Goal: Task Accomplishment & Management: Manage account settings

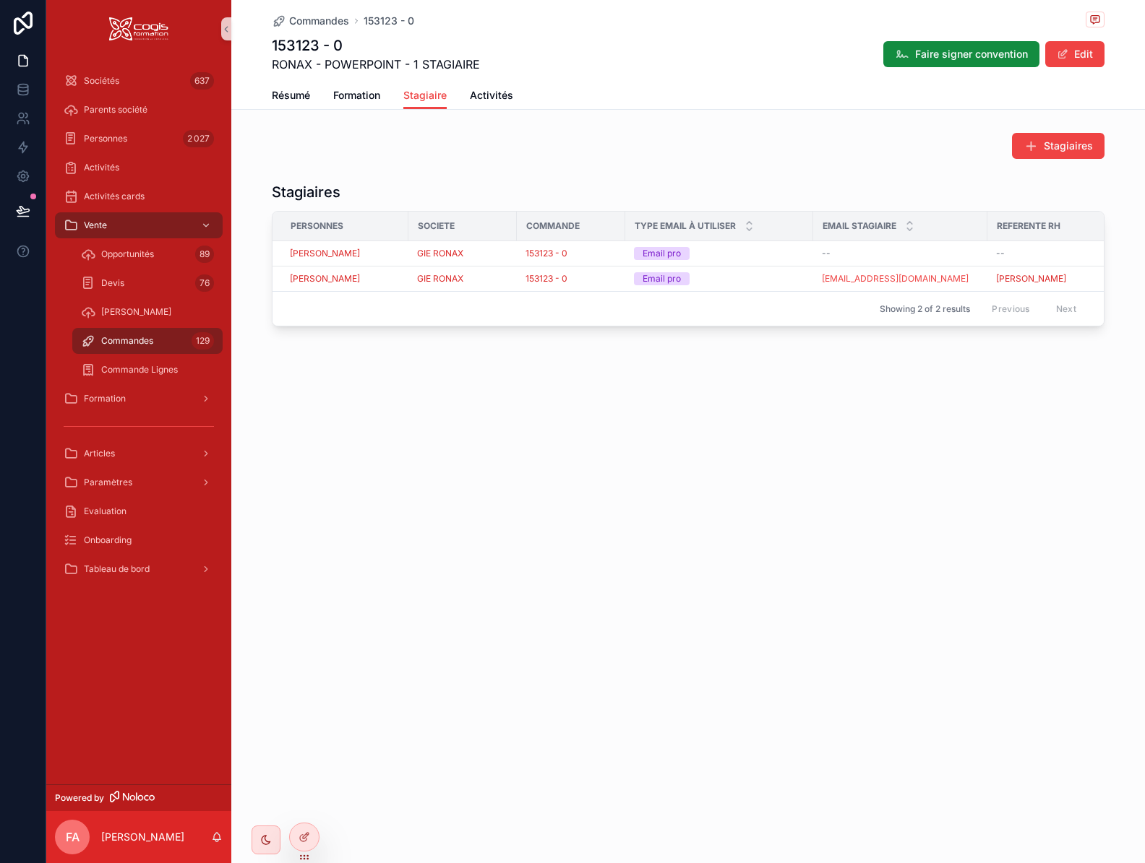
scroll to position [0, 141]
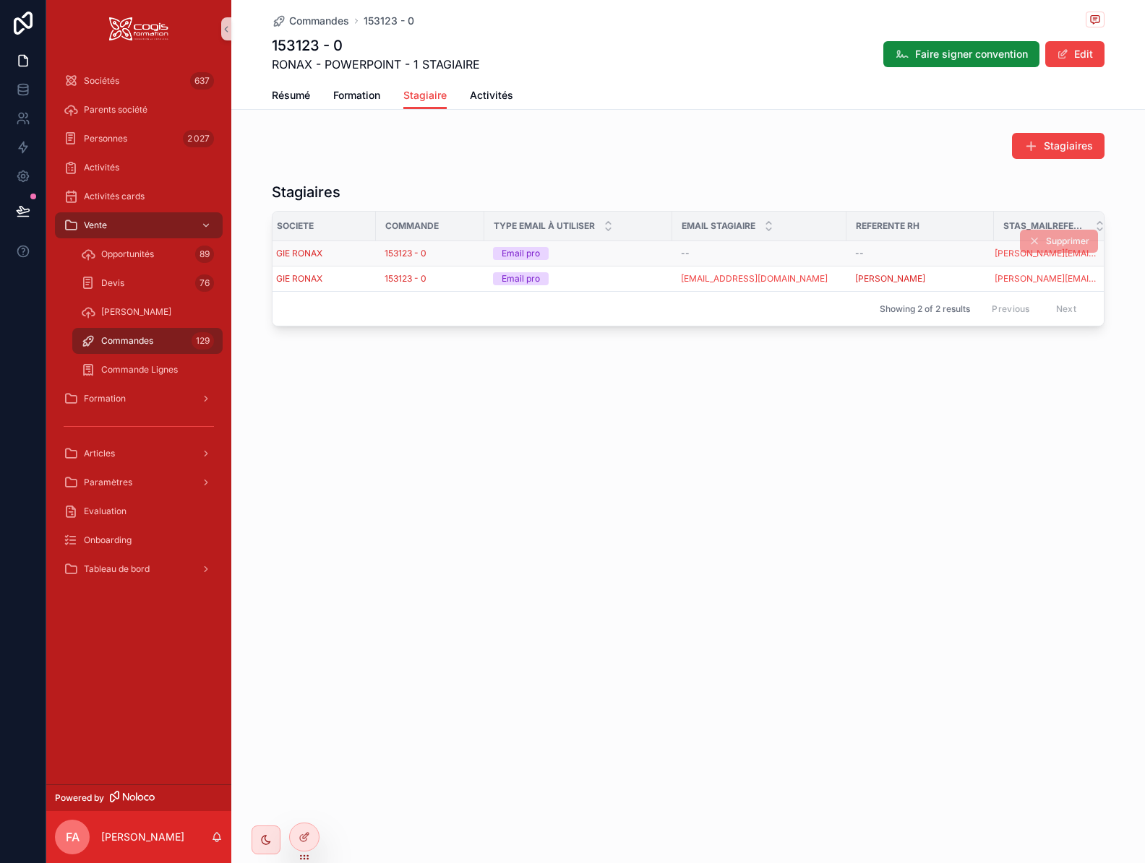
click at [625, 255] on div "Email pro" at bounding box center [578, 253] width 171 height 13
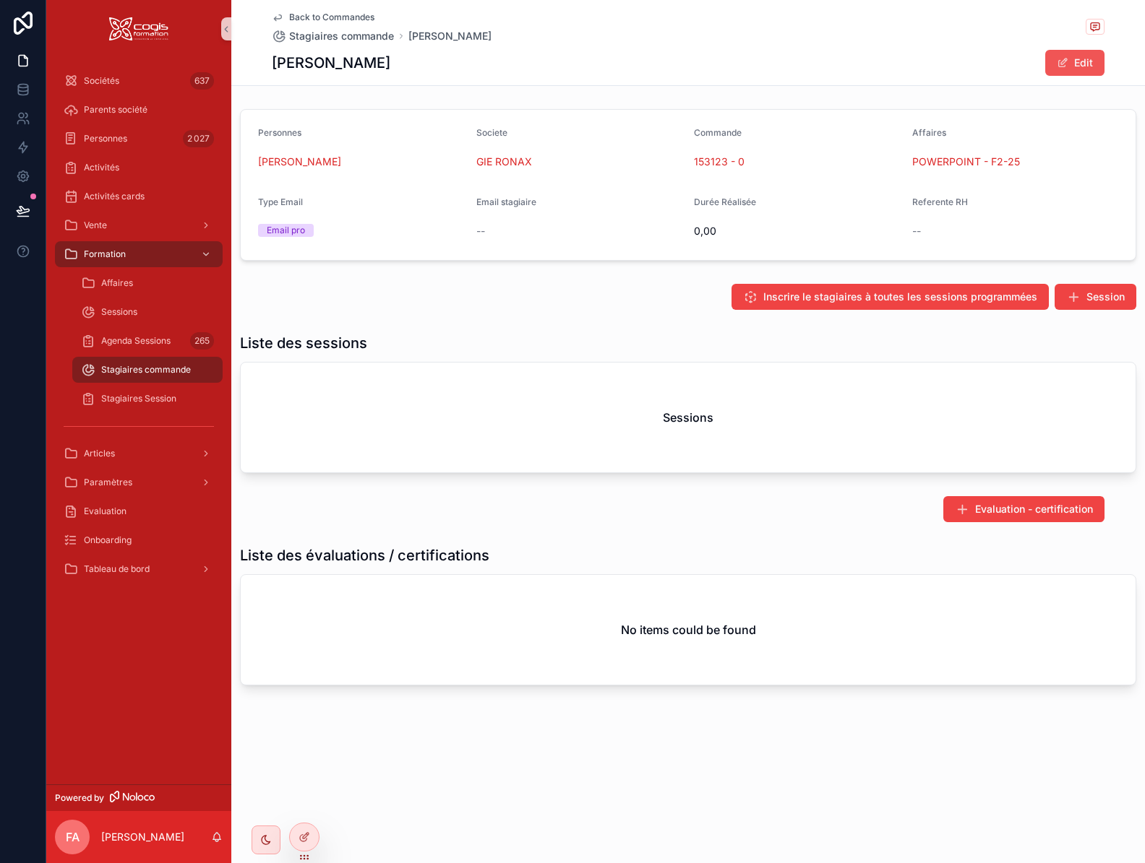
click at [1087, 72] on button "Edit" at bounding box center [1074, 63] width 59 height 26
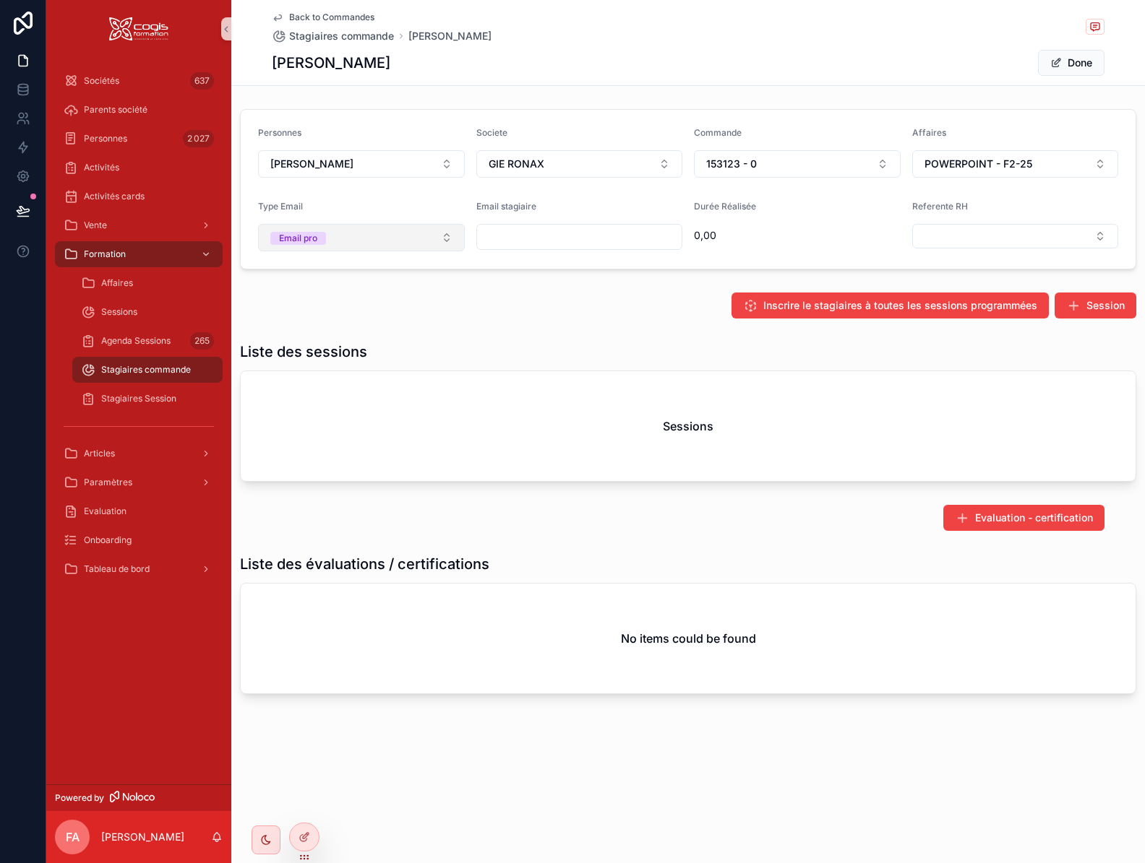
click at [356, 234] on button "Email pro" at bounding box center [361, 237] width 207 height 27
click at [351, 316] on div "Email perso" at bounding box center [361, 317] width 199 height 22
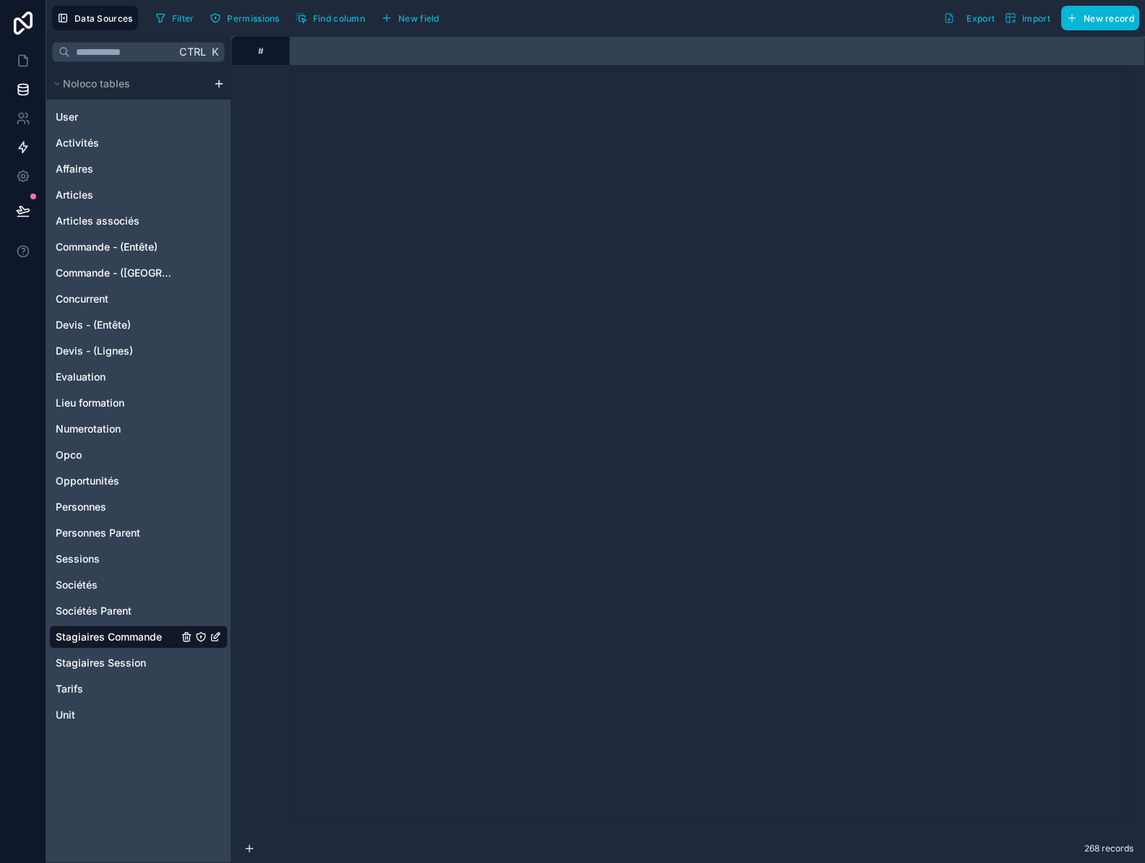
scroll to position [6988, 1704]
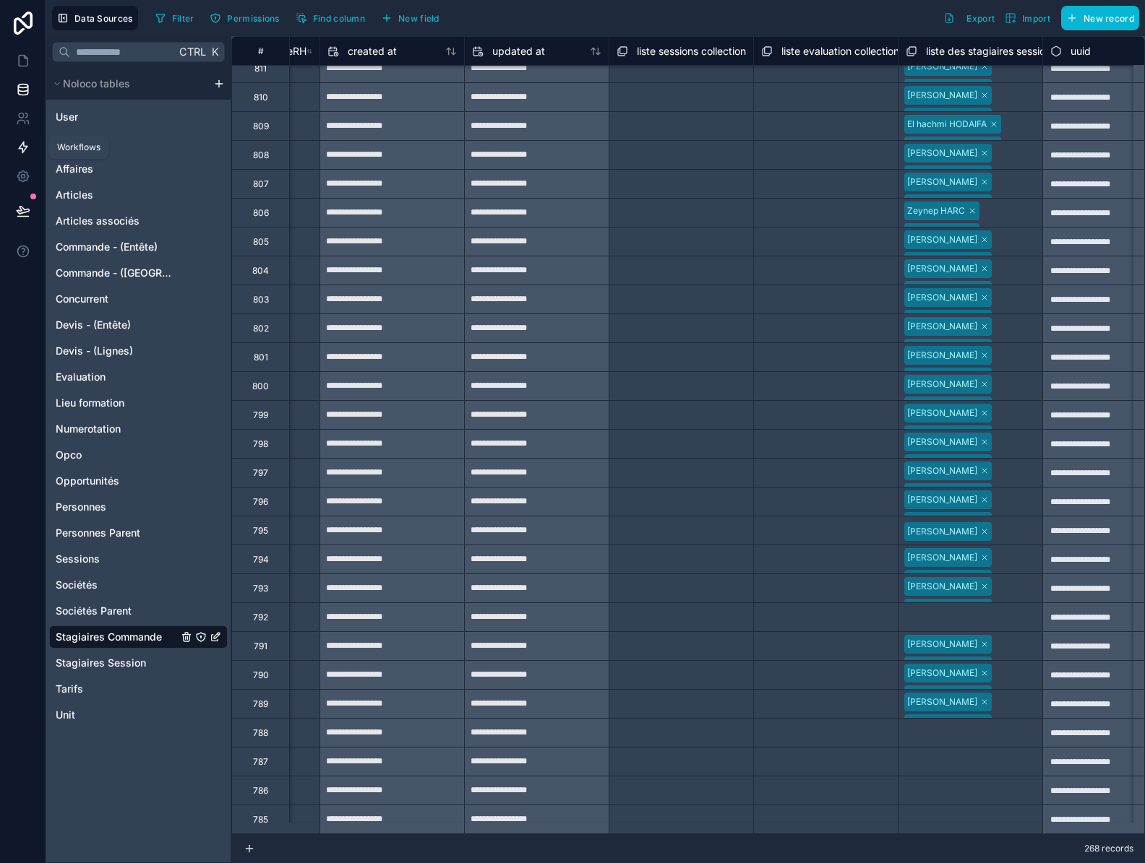
click at [26, 145] on icon at bounding box center [23, 147] width 14 height 14
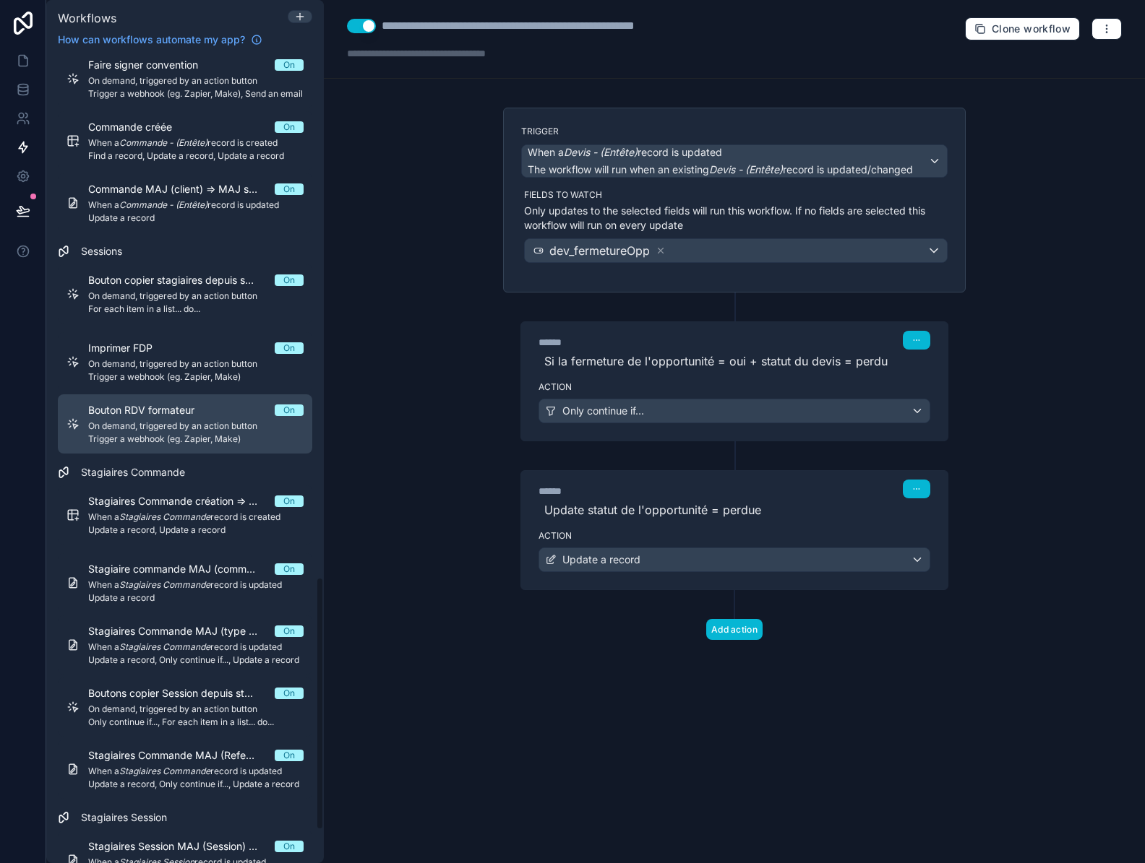
scroll to position [1662, 0]
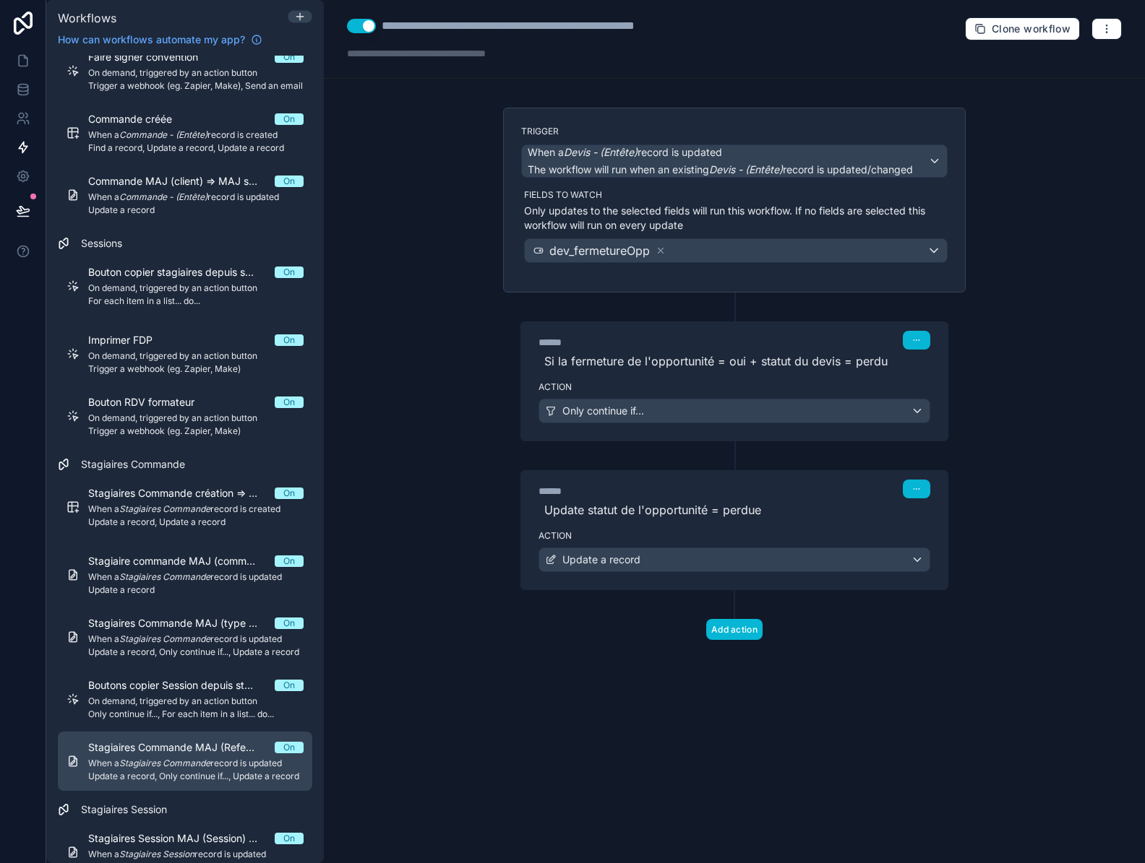
click at [170, 770] on div "Stagiaires Commande MAJ (Referente RH) => MAJ Email Referente RH On When a Stag…" at bounding box center [195, 762] width 215 height 42
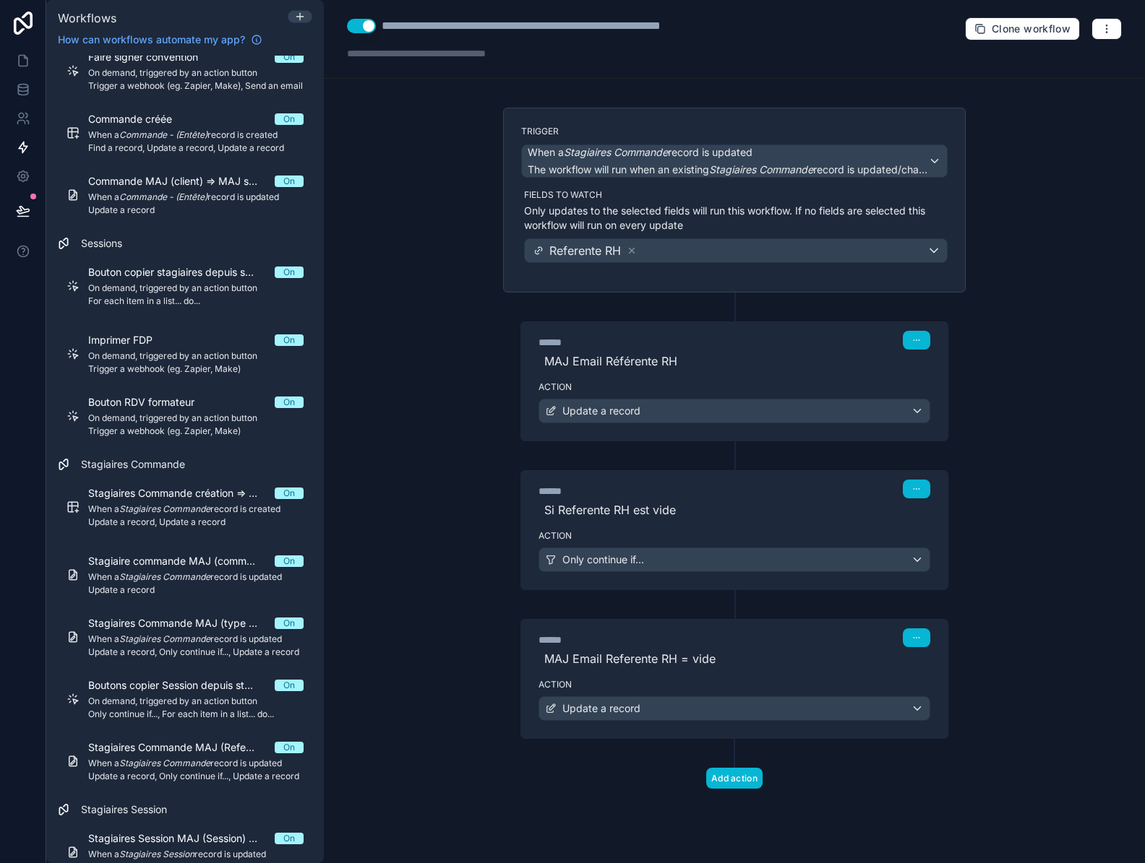
click at [702, 547] on div "Action Only continue if..." at bounding box center [734, 557] width 426 height 65
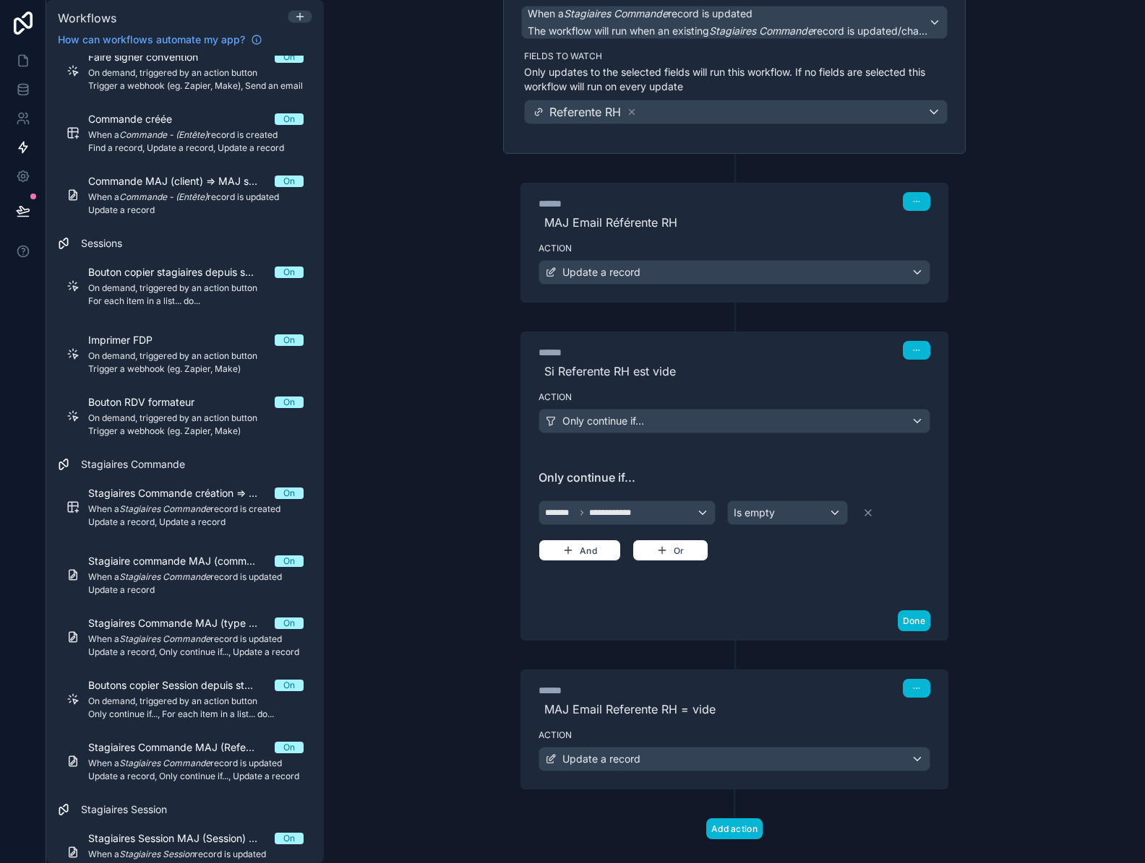
scroll to position [161, 0]
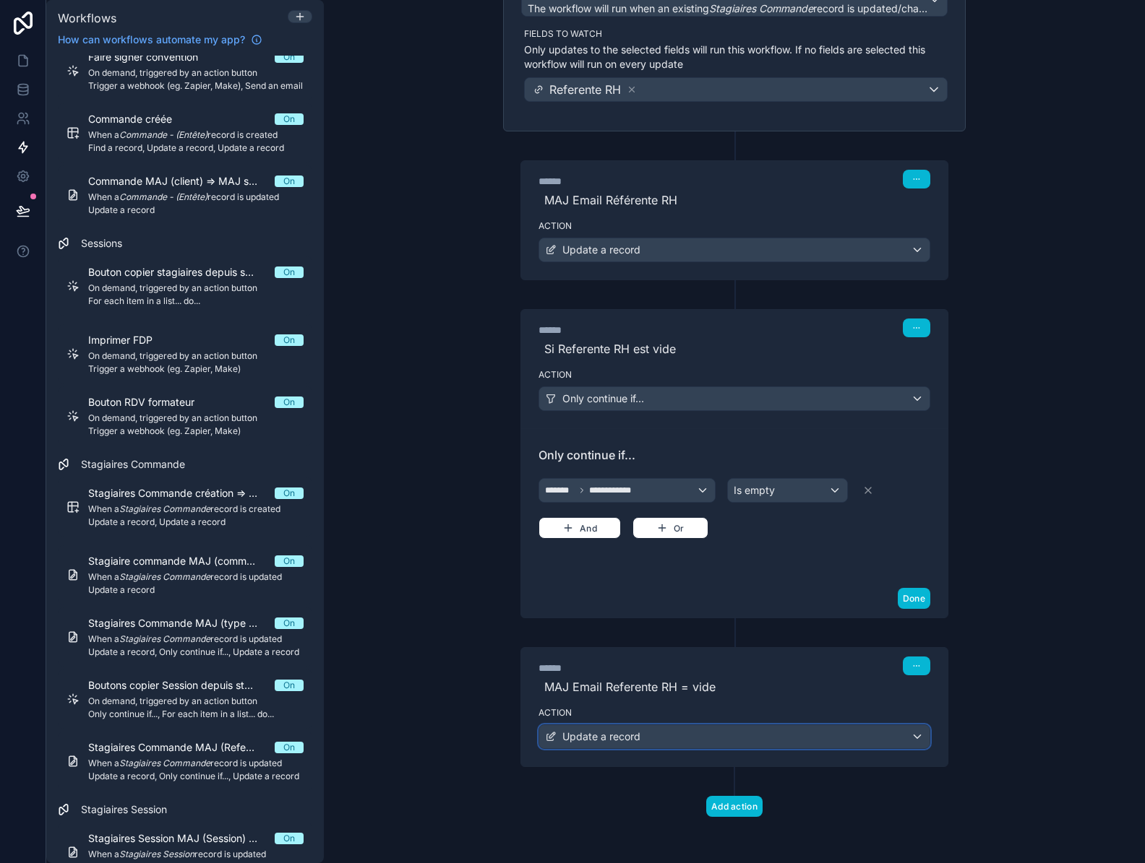
click at [673, 733] on div "Update a record" at bounding box center [734, 736] width 390 height 23
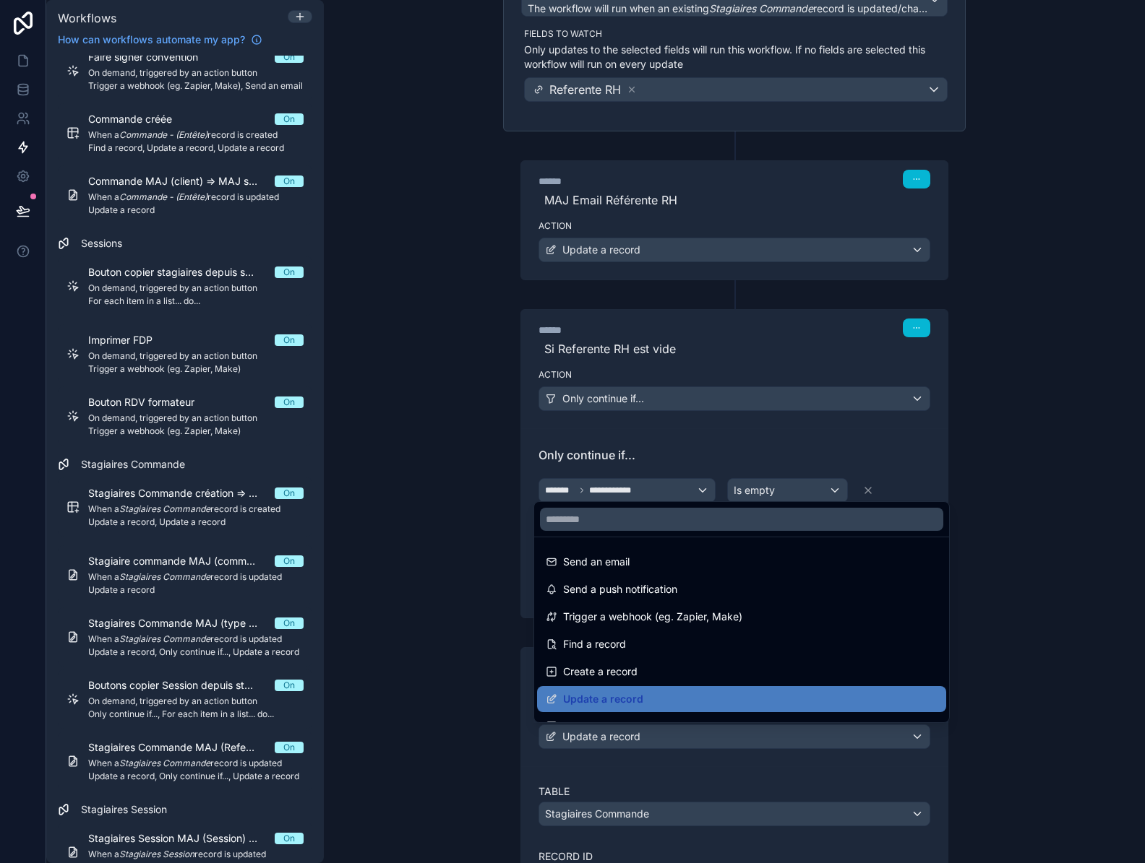
drag, startPoint x: 1136, startPoint y: 552, endPoint x: 1165, endPoint y: 650, distance: 102.4
click at [1144, 650] on html "Workflows How can workflows automate my app? Filter by table Devis - (Entête) D…" at bounding box center [572, 431] width 1145 height 863
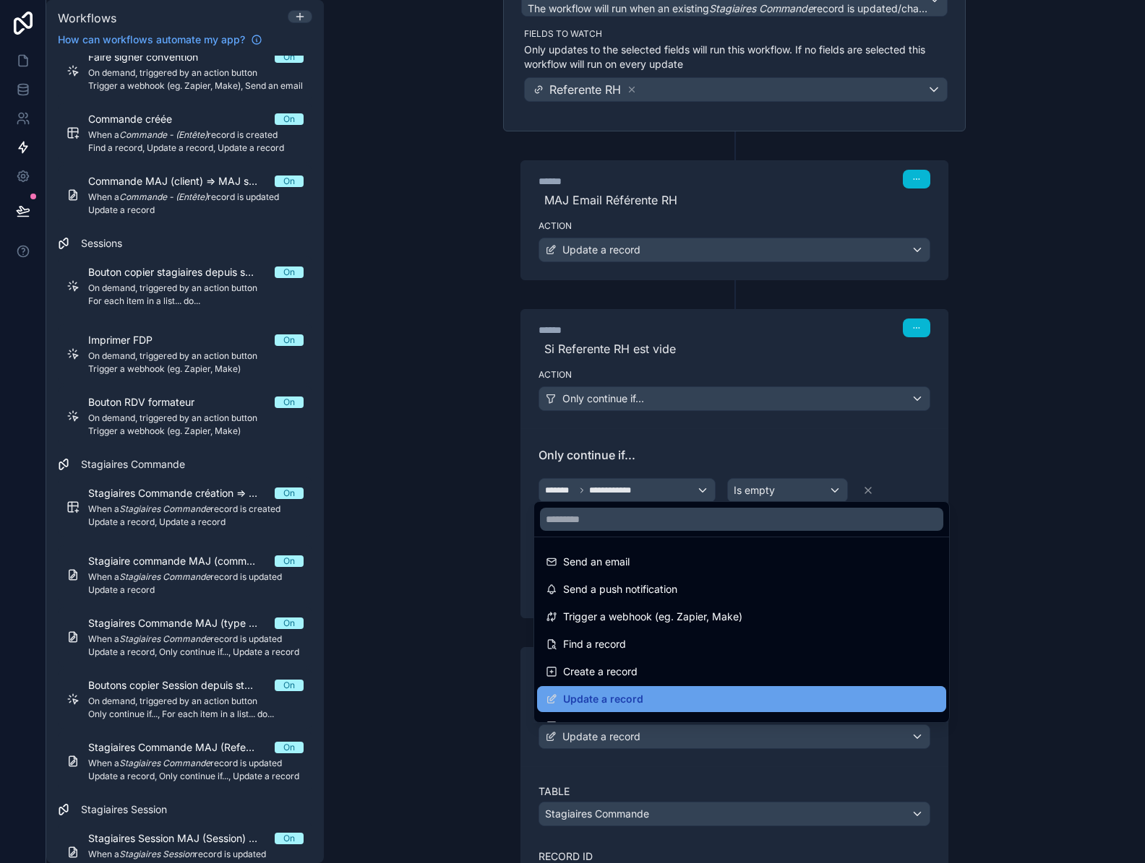
click at [646, 695] on div "Update a record" at bounding box center [742, 699] width 392 height 17
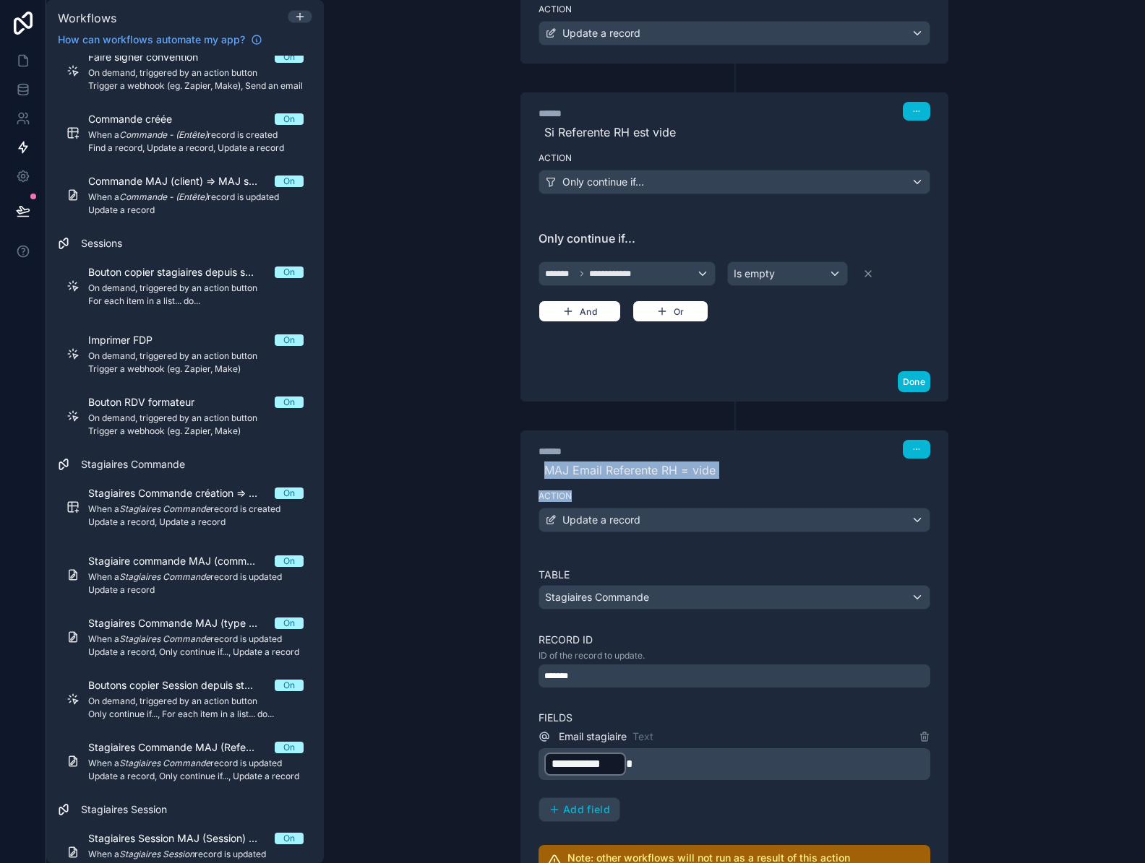
scroll to position [450, 0]
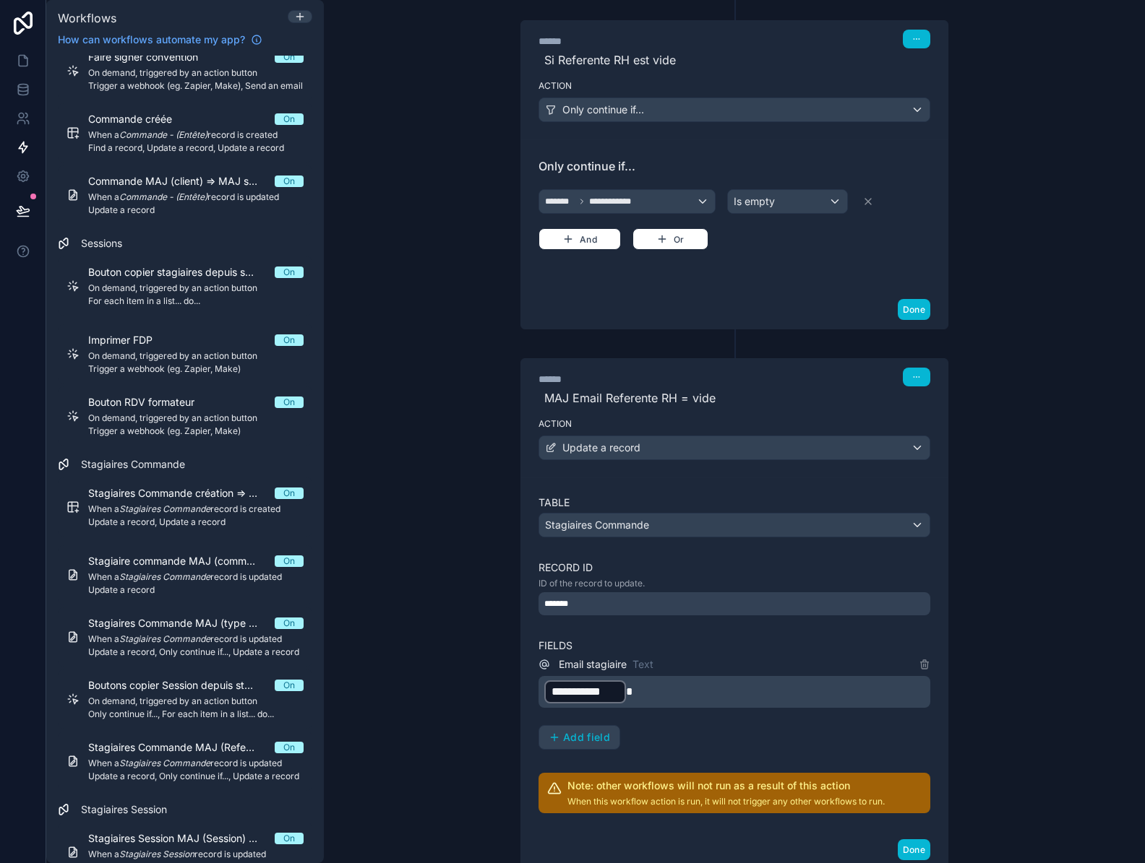
click at [645, 694] on p "**********" at bounding box center [735, 692] width 383 height 26
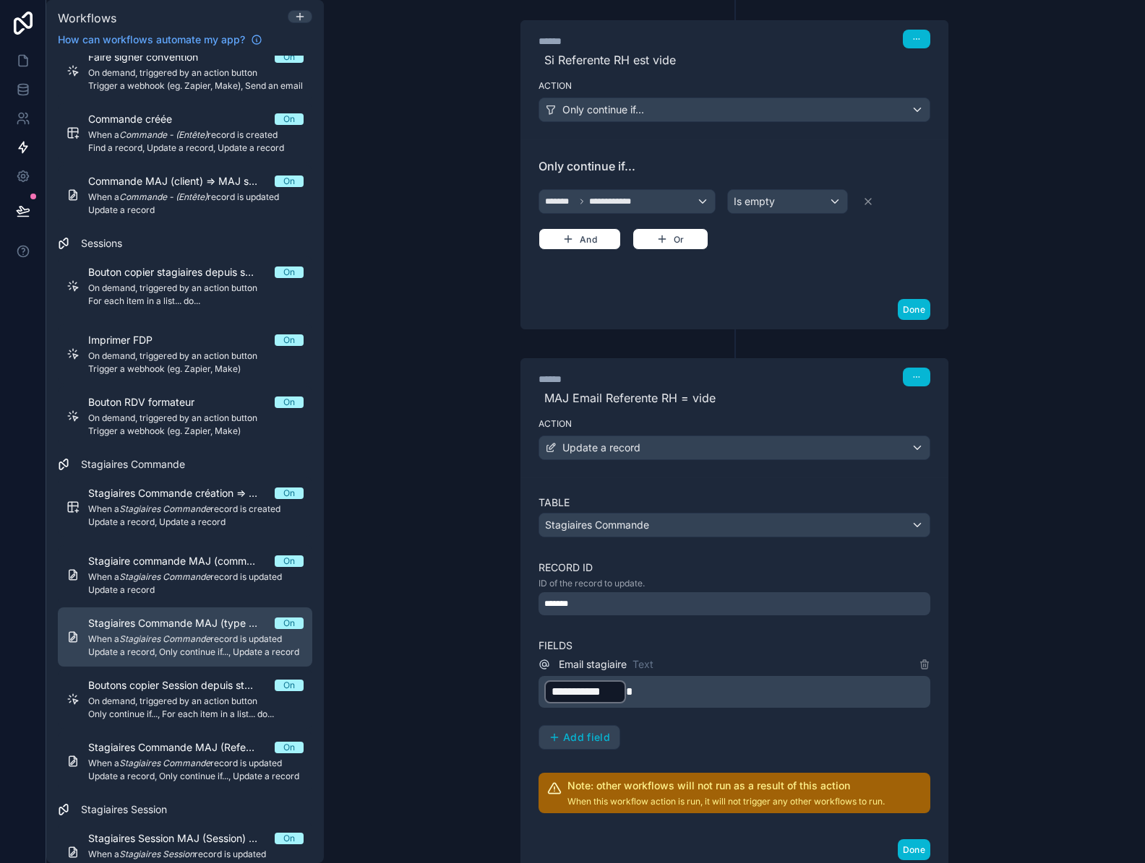
click at [197, 639] on em "Stagiaires Commande" at bounding box center [164, 639] width 91 height 11
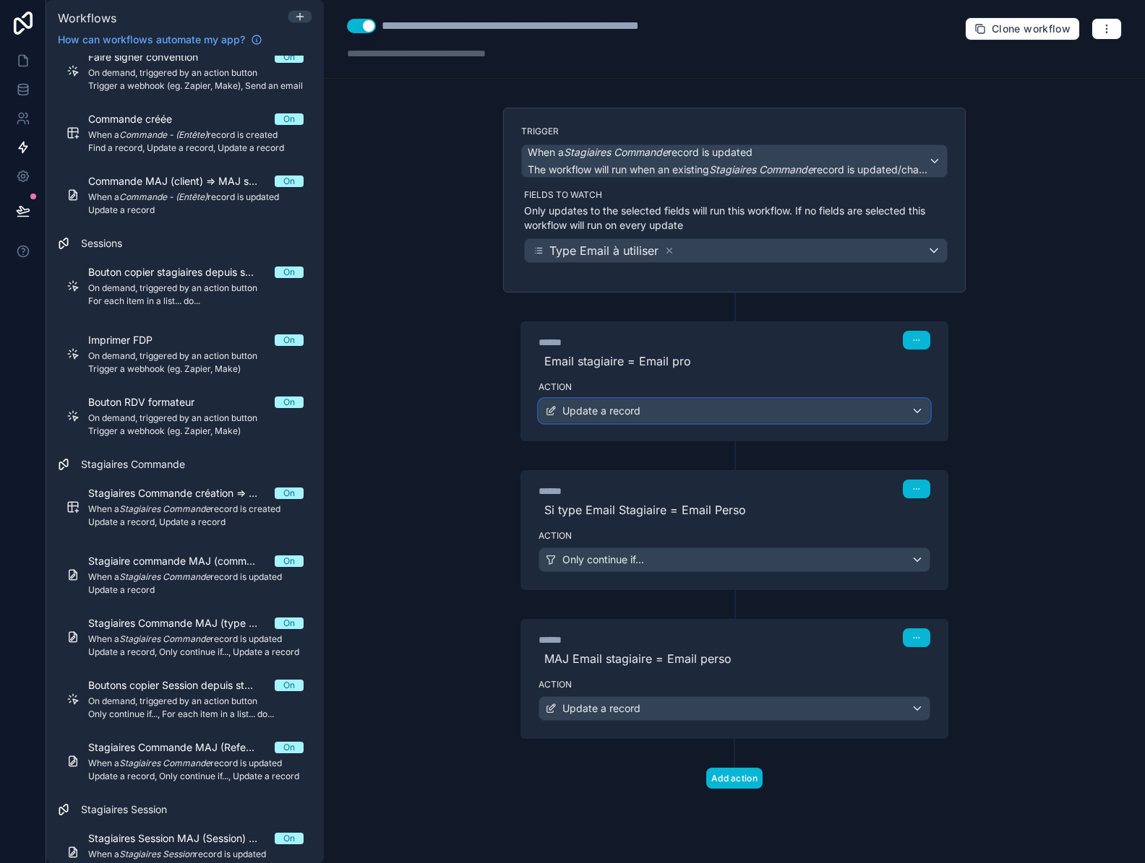
click at [685, 413] on div "Update a record" at bounding box center [734, 411] width 390 height 23
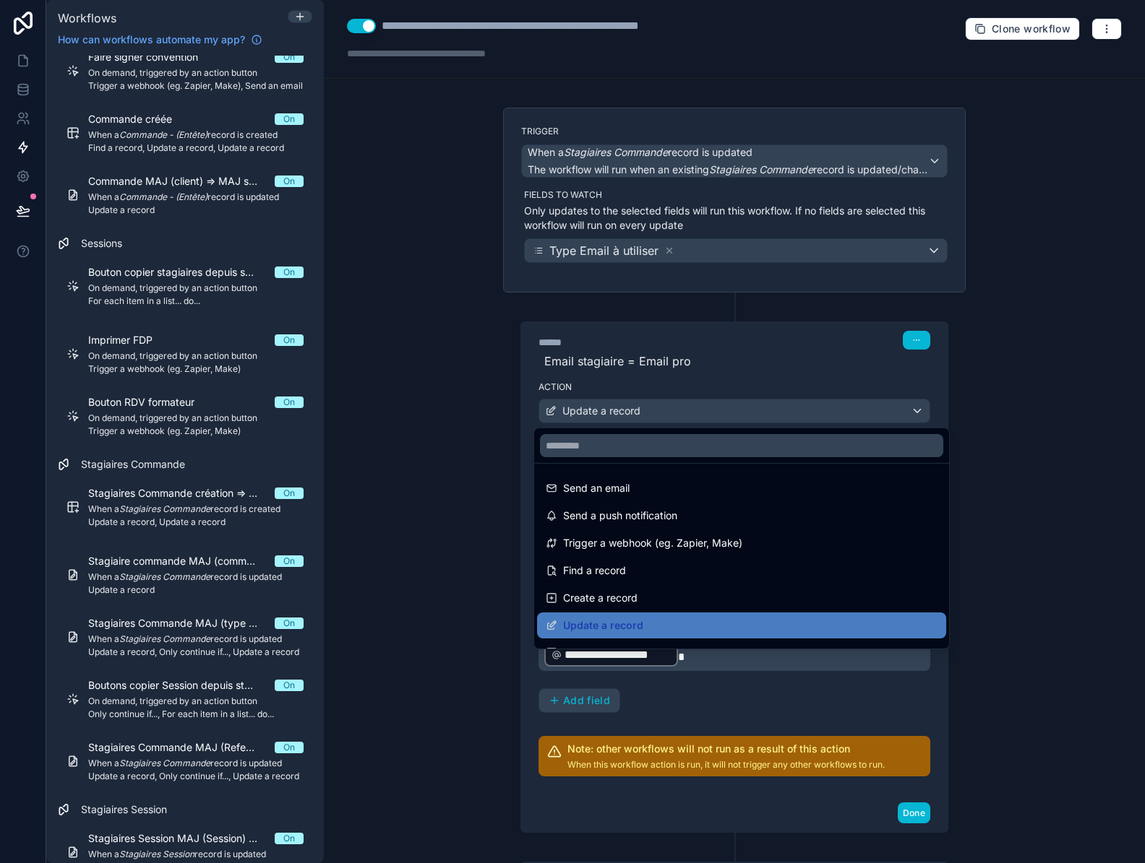
click at [685, 413] on div at bounding box center [572, 431] width 1145 height 863
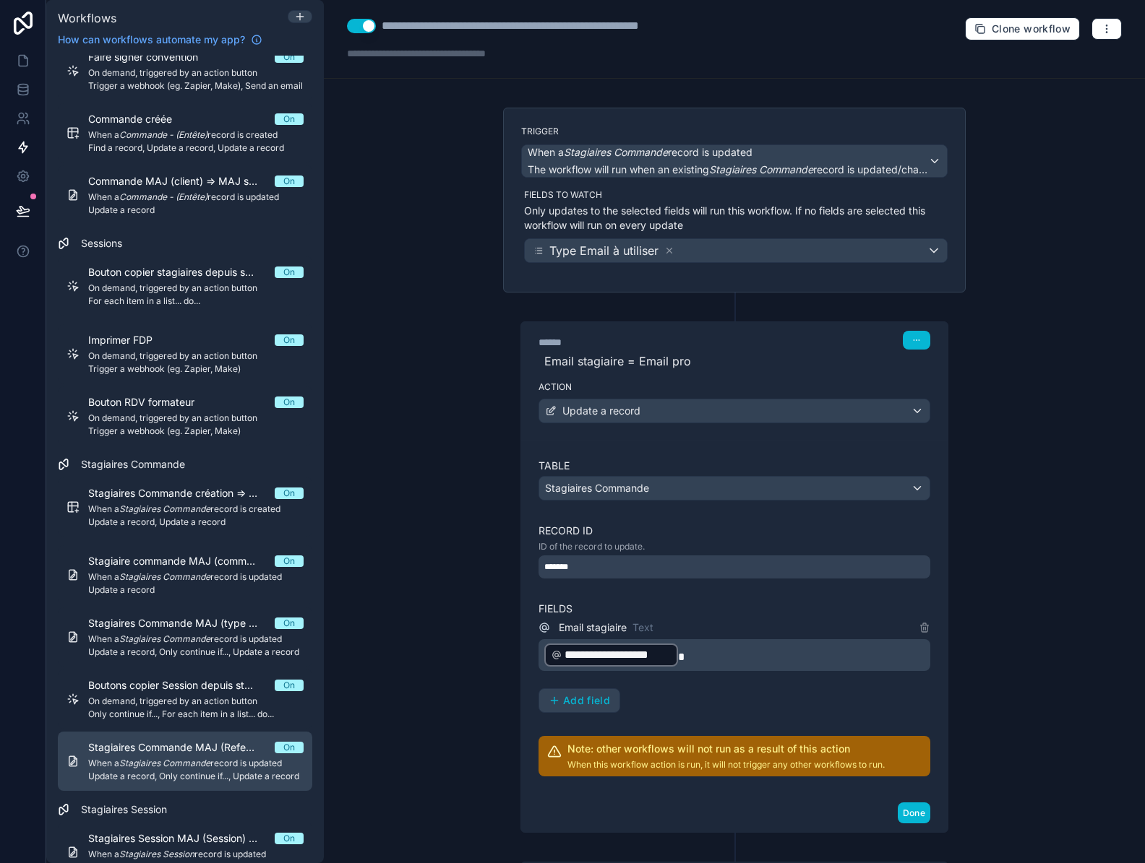
click at [189, 775] on span "Update a record, Only continue if..., Update a record" at bounding box center [195, 777] width 215 height 12
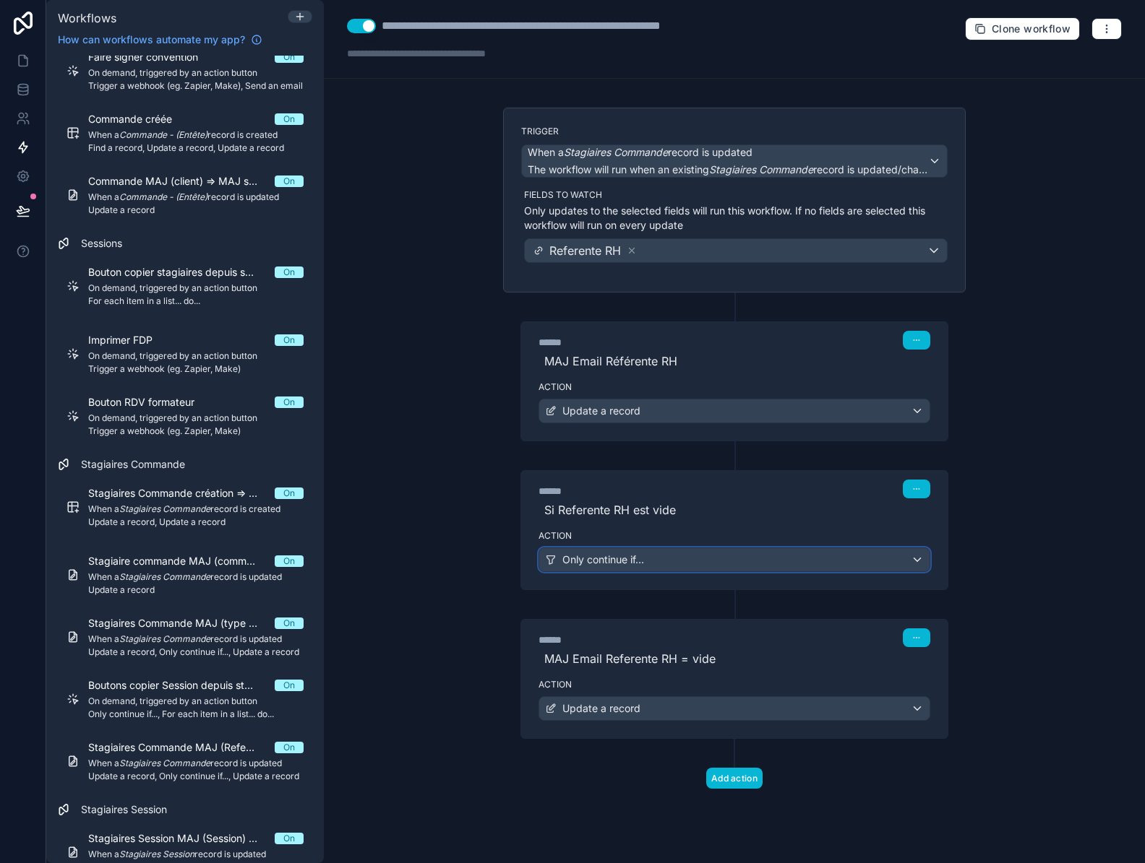
click at [617, 569] on div "Only continue if..." at bounding box center [734, 559] width 390 height 23
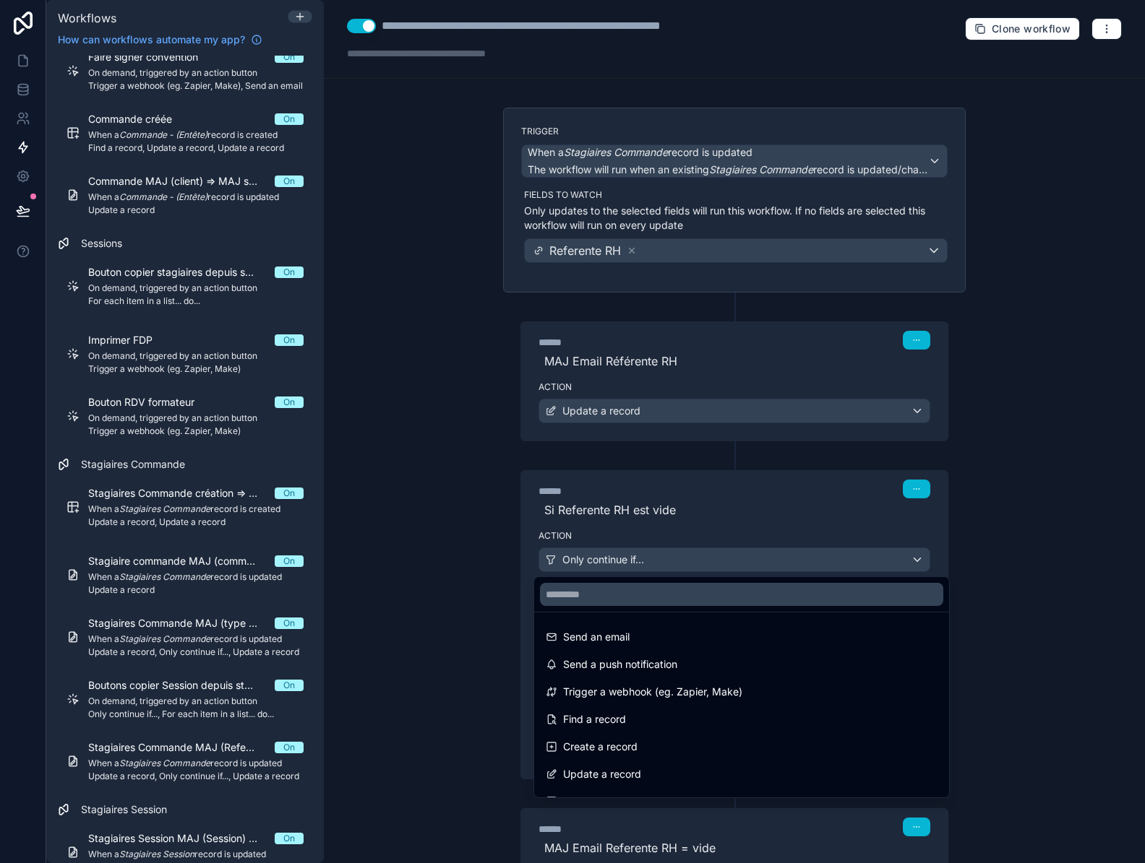
click at [622, 561] on div at bounding box center [572, 431] width 1145 height 863
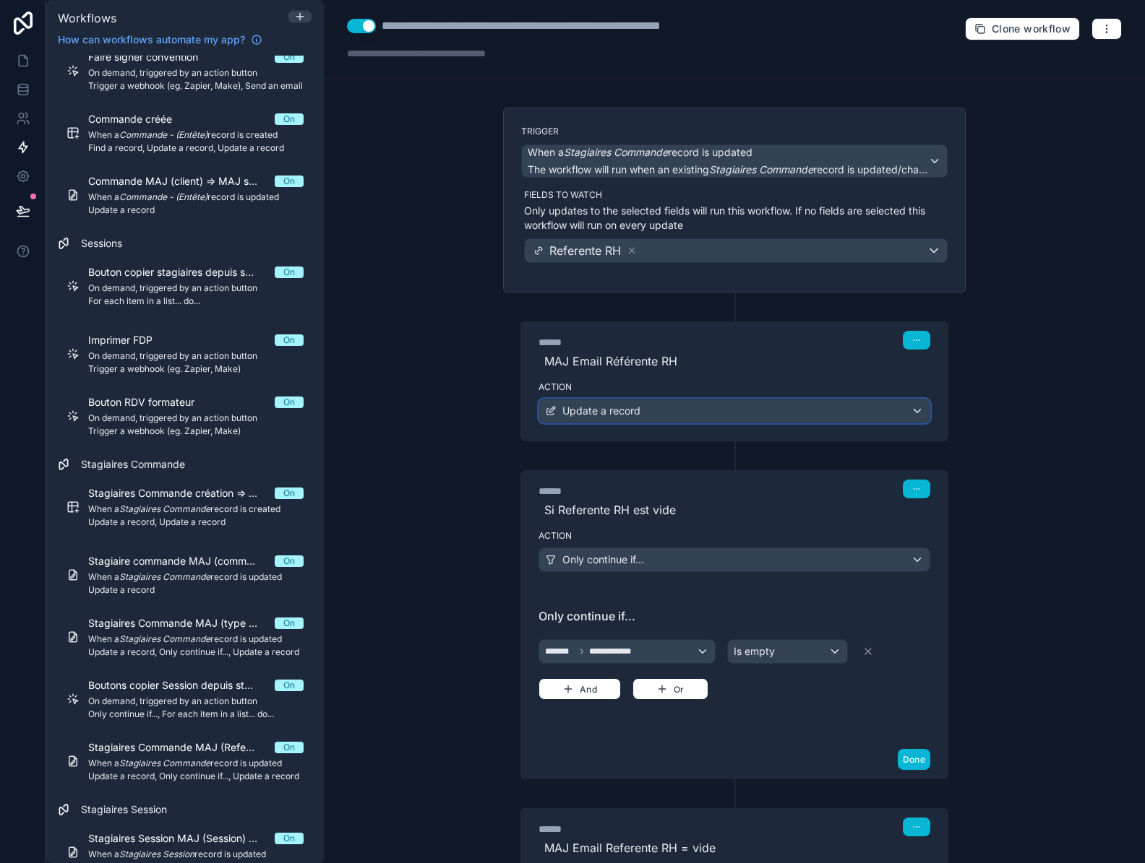
click at [681, 416] on div "Update a record" at bounding box center [734, 411] width 390 height 23
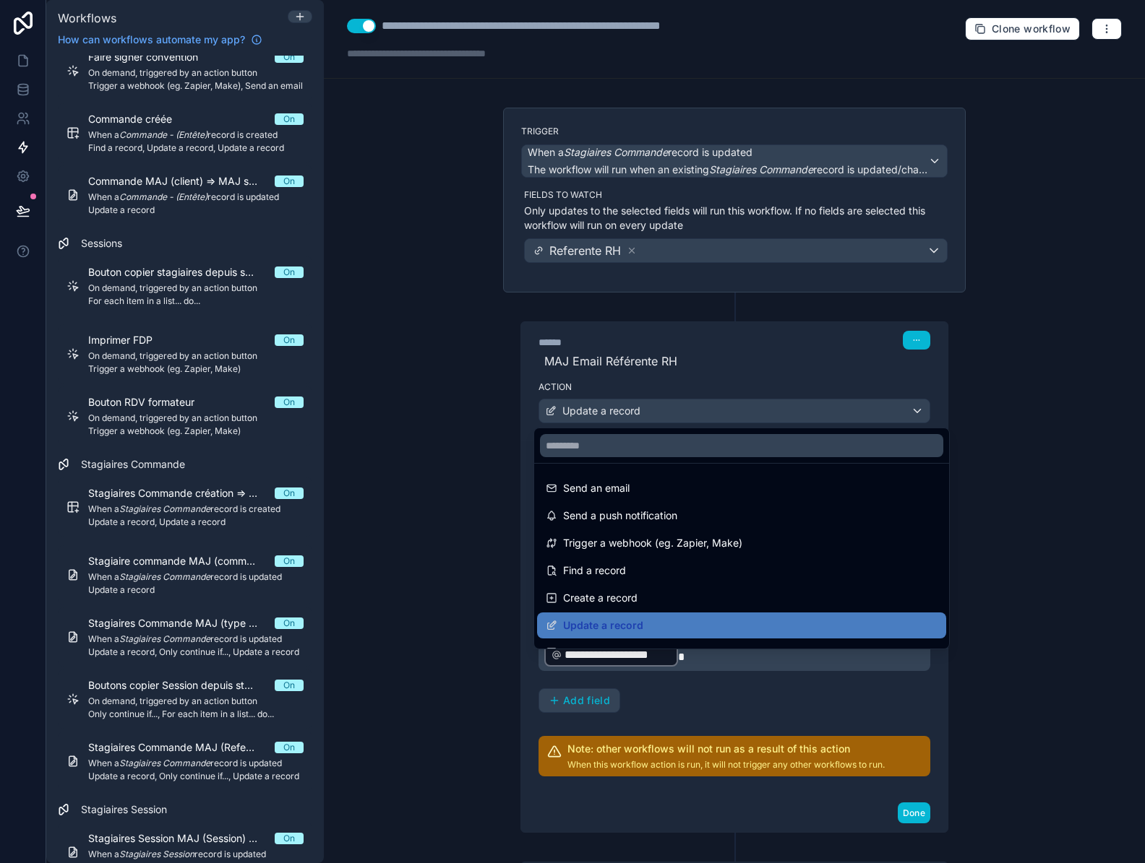
click at [681, 416] on div at bounding box center [572, 431] width 1145 height 863
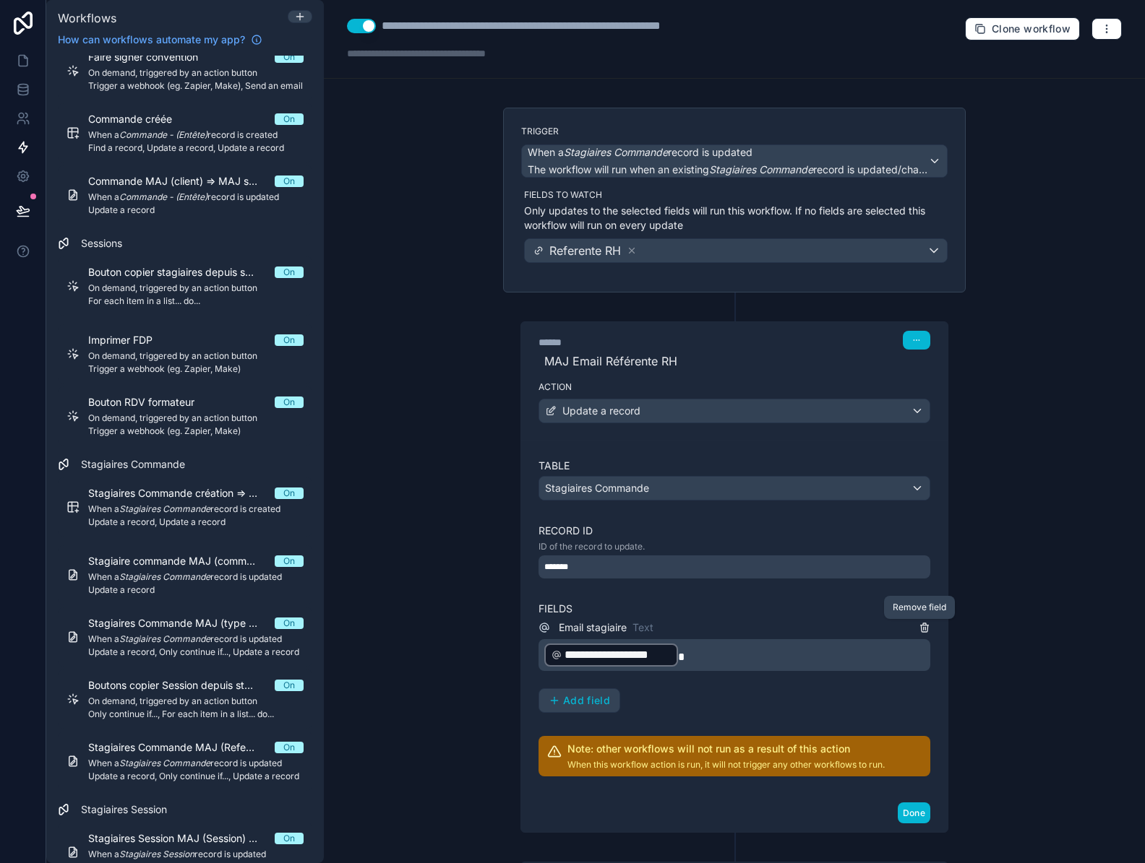
click at [918, 627] on icon at bounding box center [924, 628] width 12 height 12
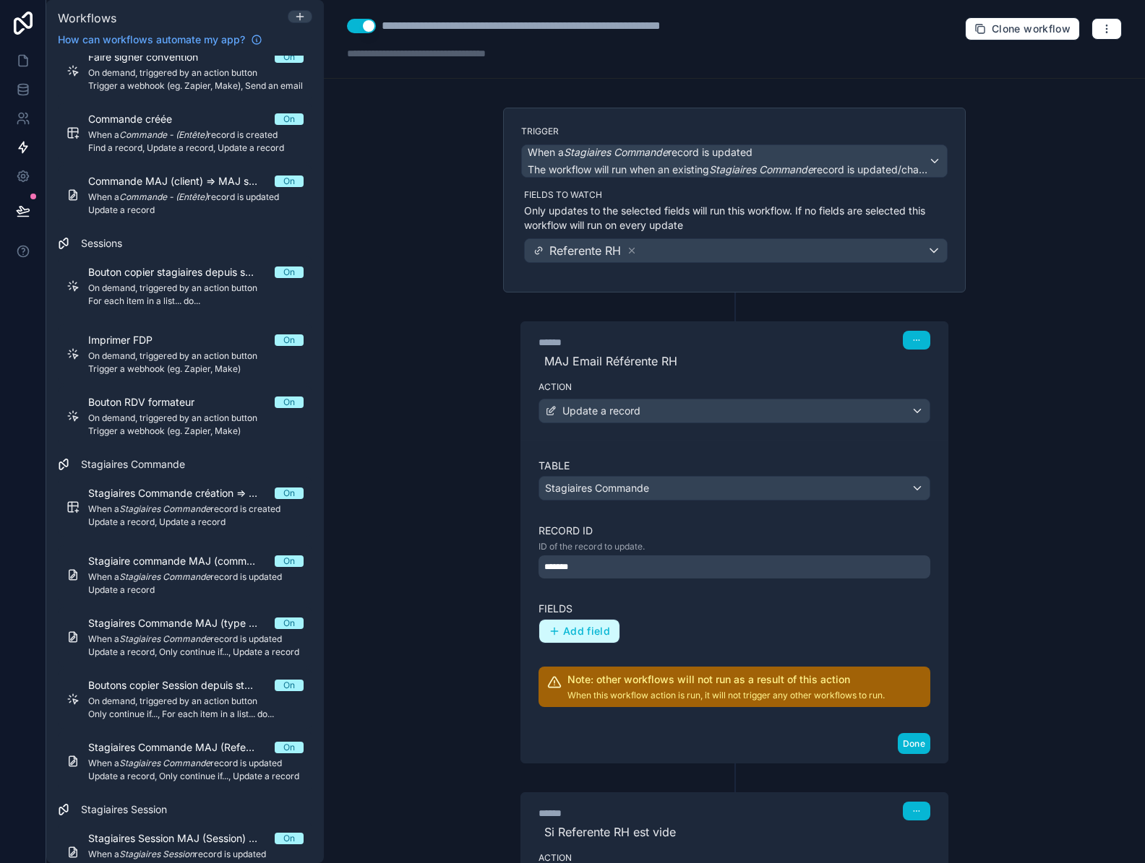
click at [577, 634] on span "Add field" at bounding box center [586, 631] width 47 height 13
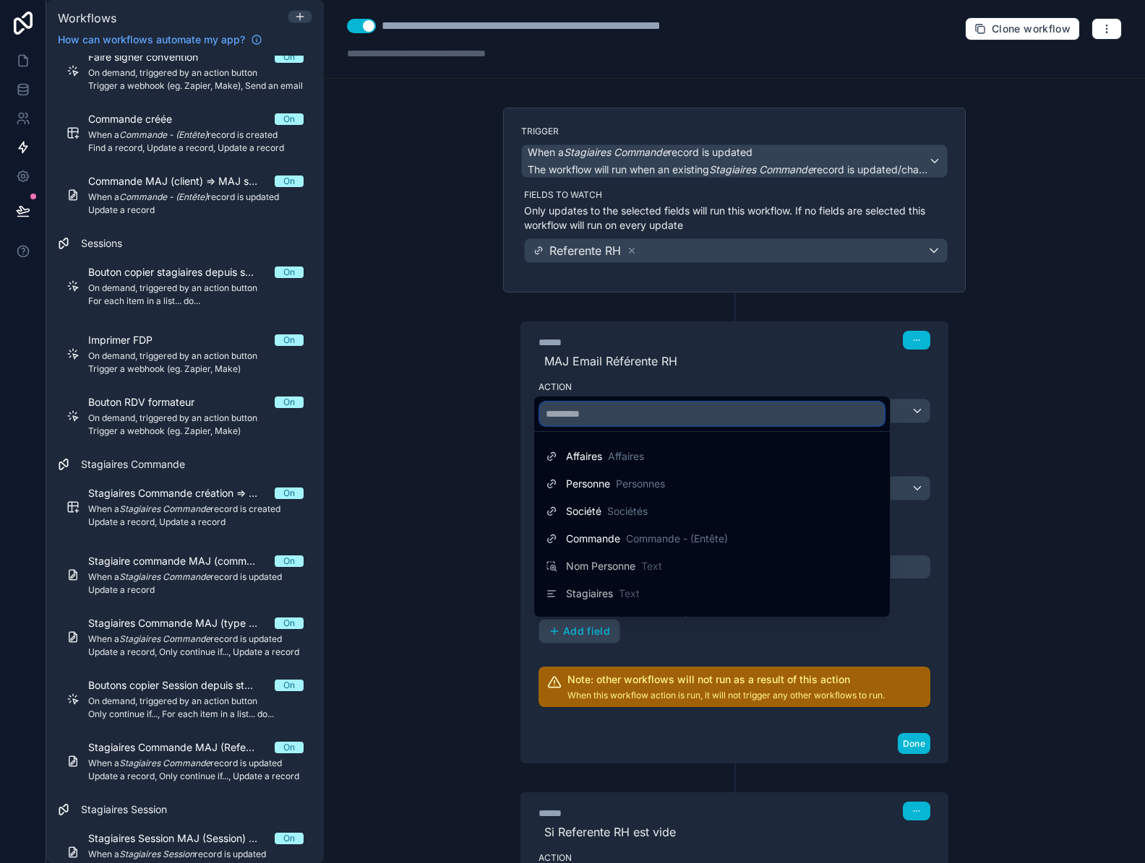
click at [671, 410] on input "text" at bounding box center [712, 413] width 344 height 23
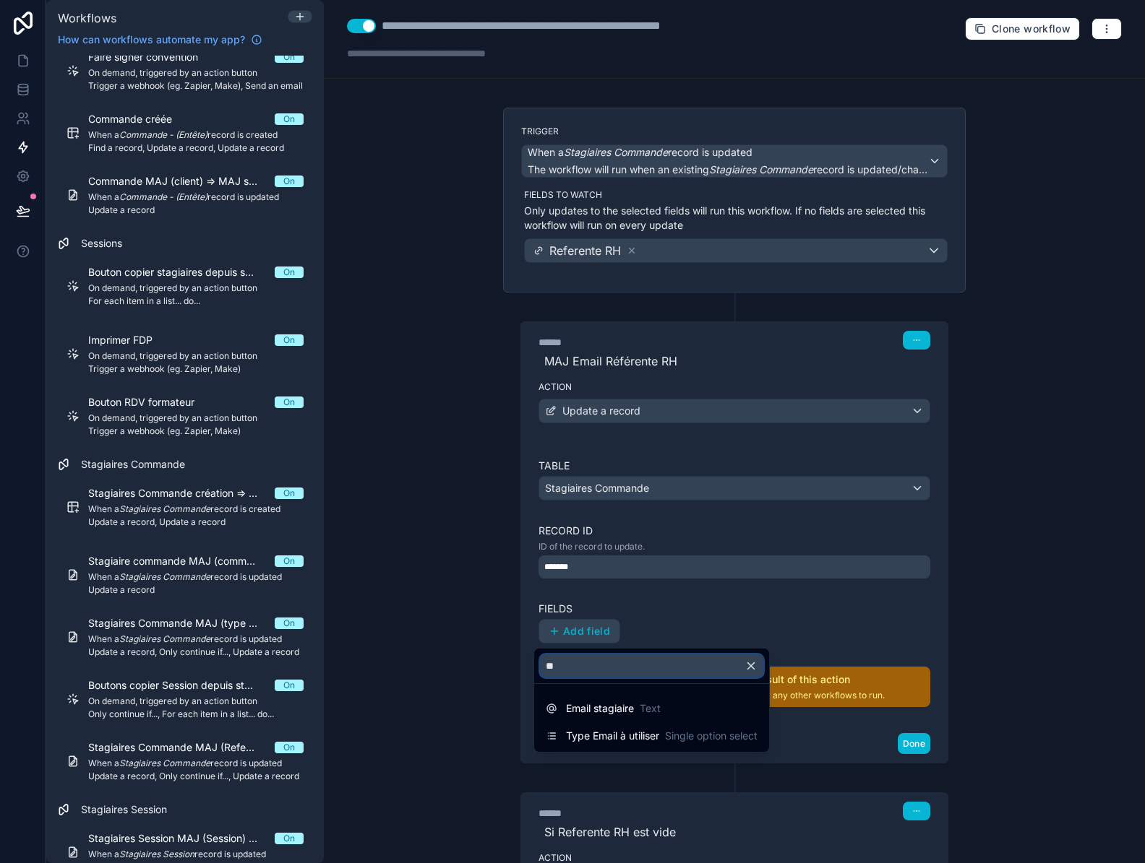
type input "**"
click at [995, 705] on div at bounding box center [572, 431] width 1145 height 863
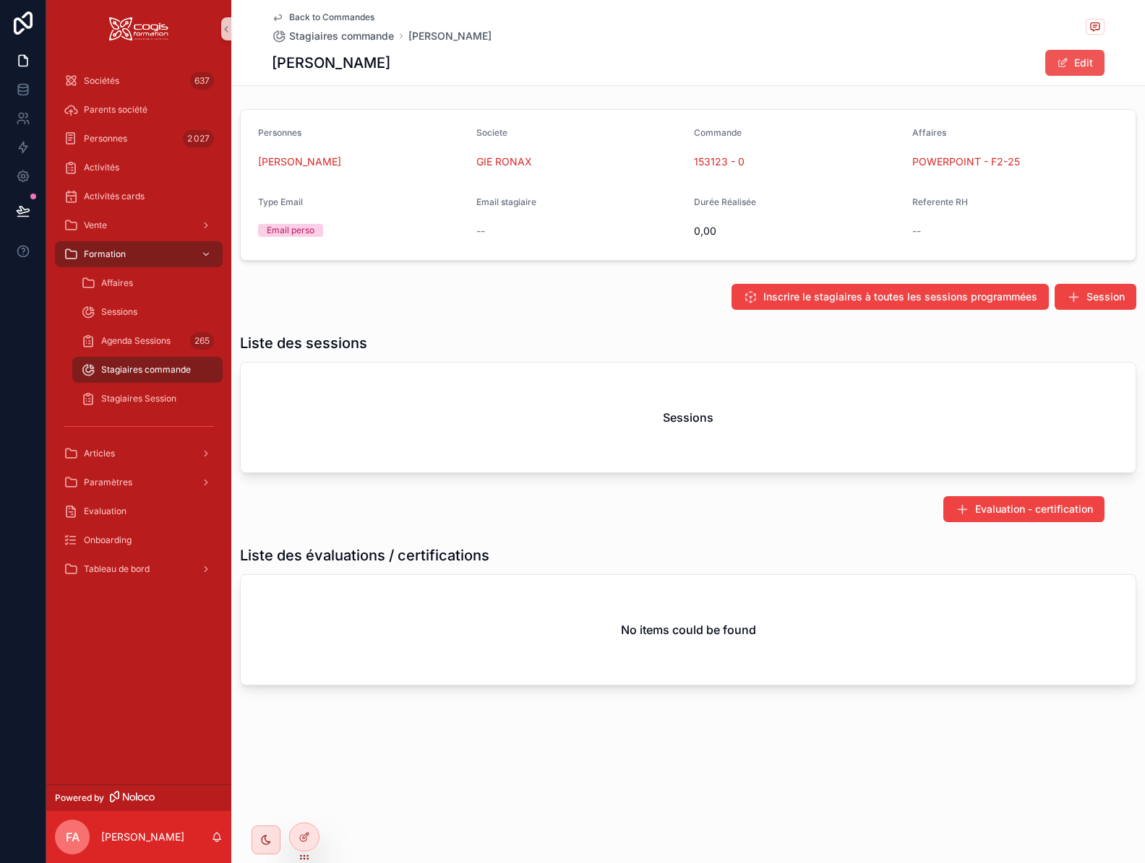
click at [1090, 64] on button "Edit" at bounding box center [1074, 63] width 59 height 26
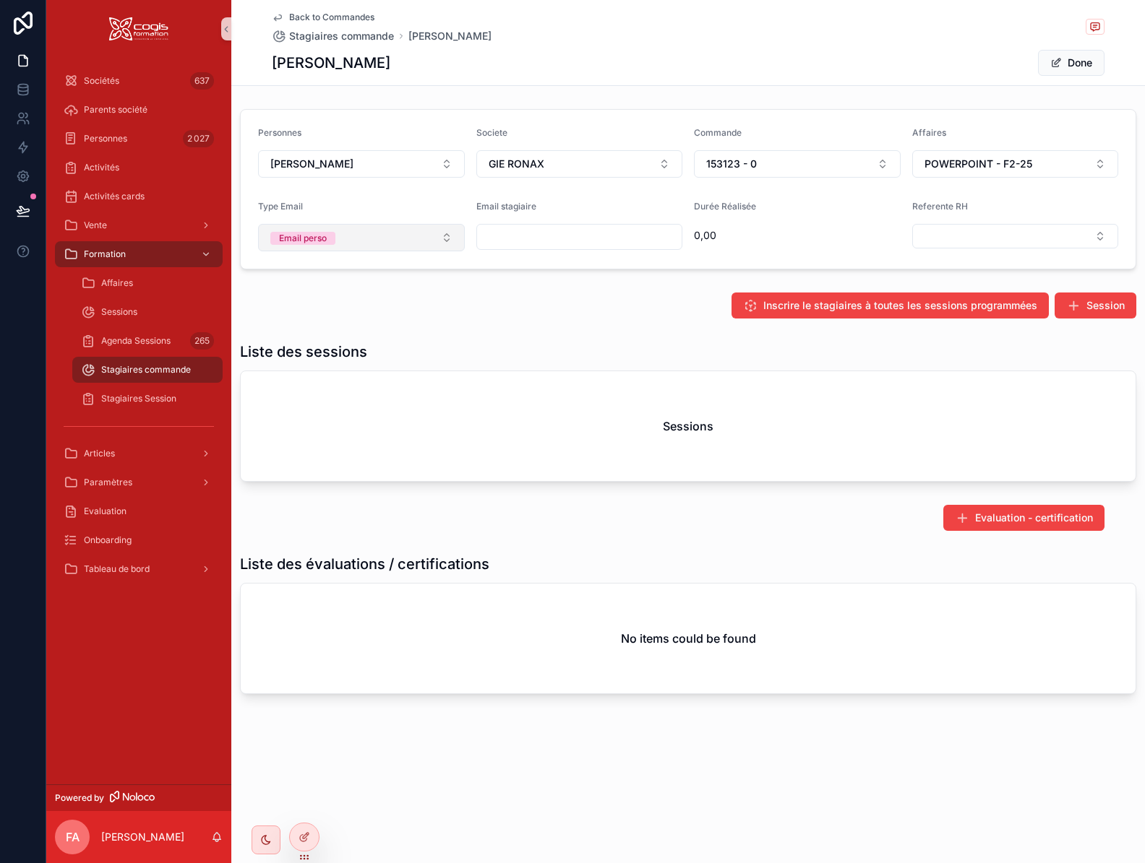
click at [359, 243] on button "Email perso" at bounding box center [361, 237] width 207 height 27
click at [327, 340] on div "Email pro" at bounding box center [361, 339] width 199 height 22
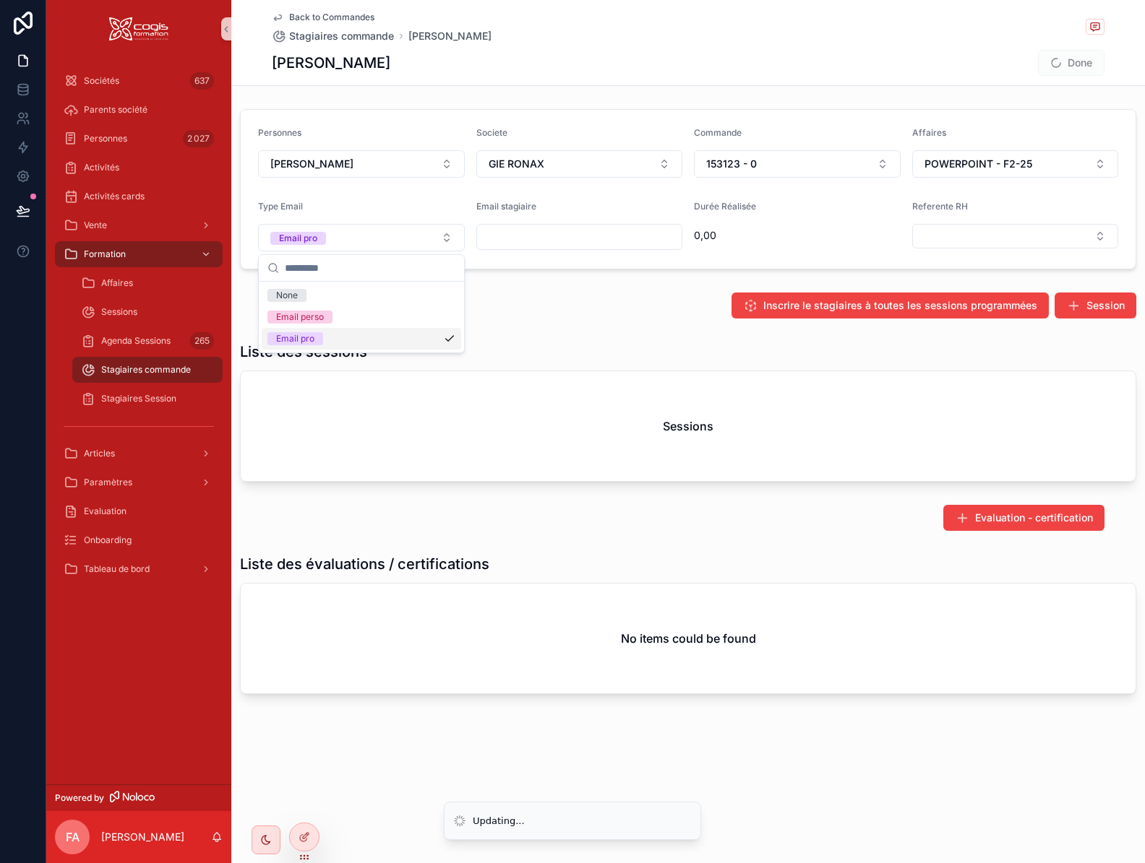
type input "**********"
click at [1061, 60] on button "Done" at bounding box center [1071, 63] width 66 height 26
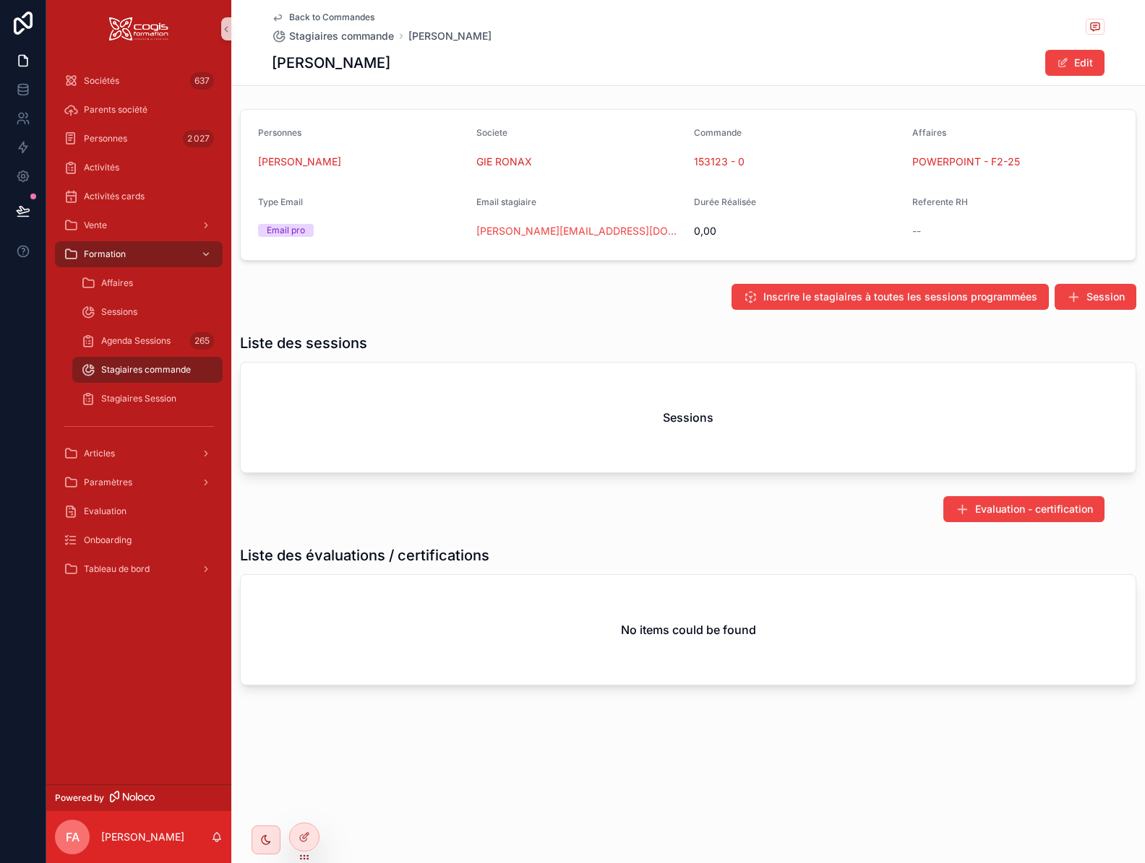
click at [277, 17] on icon "scrollable content" at bounding box center [278, 18] width 12 height 12
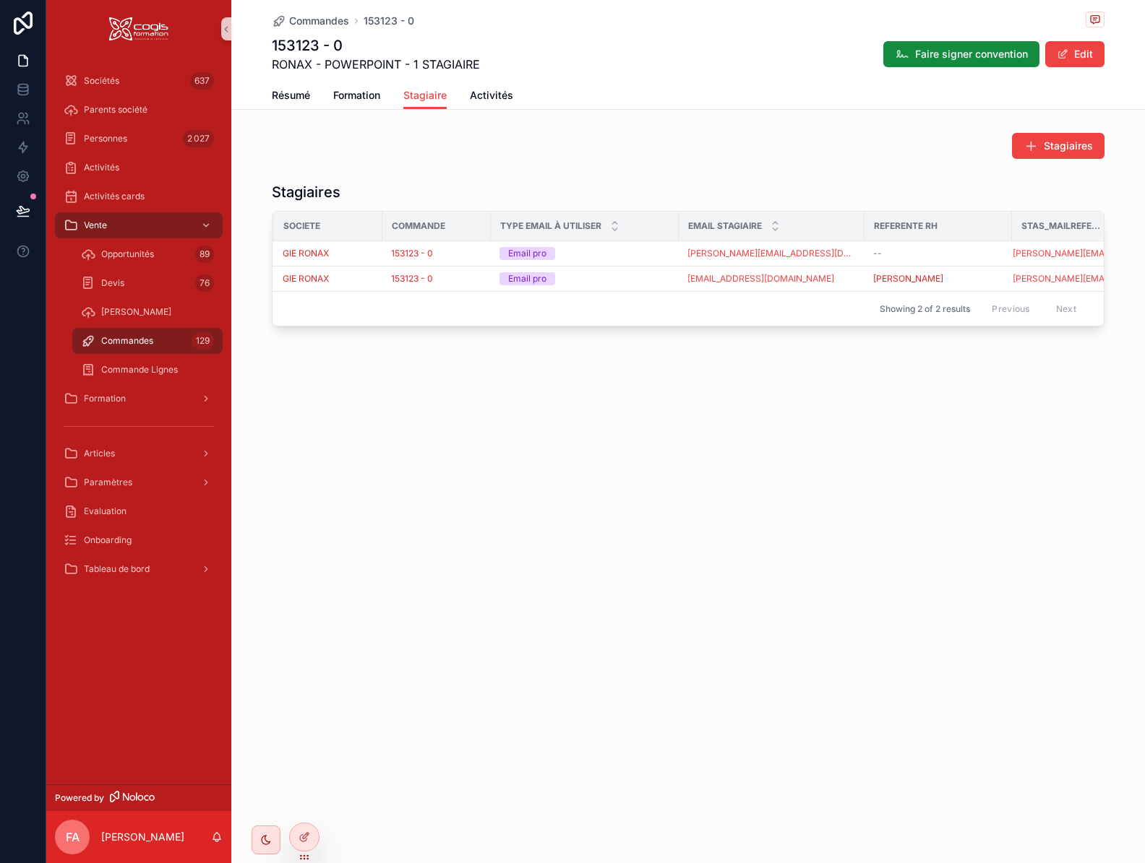
scroll to position [0, 141]
click at [935, 250] on div "--" at bounding box center [931, 254] width 130 height 12
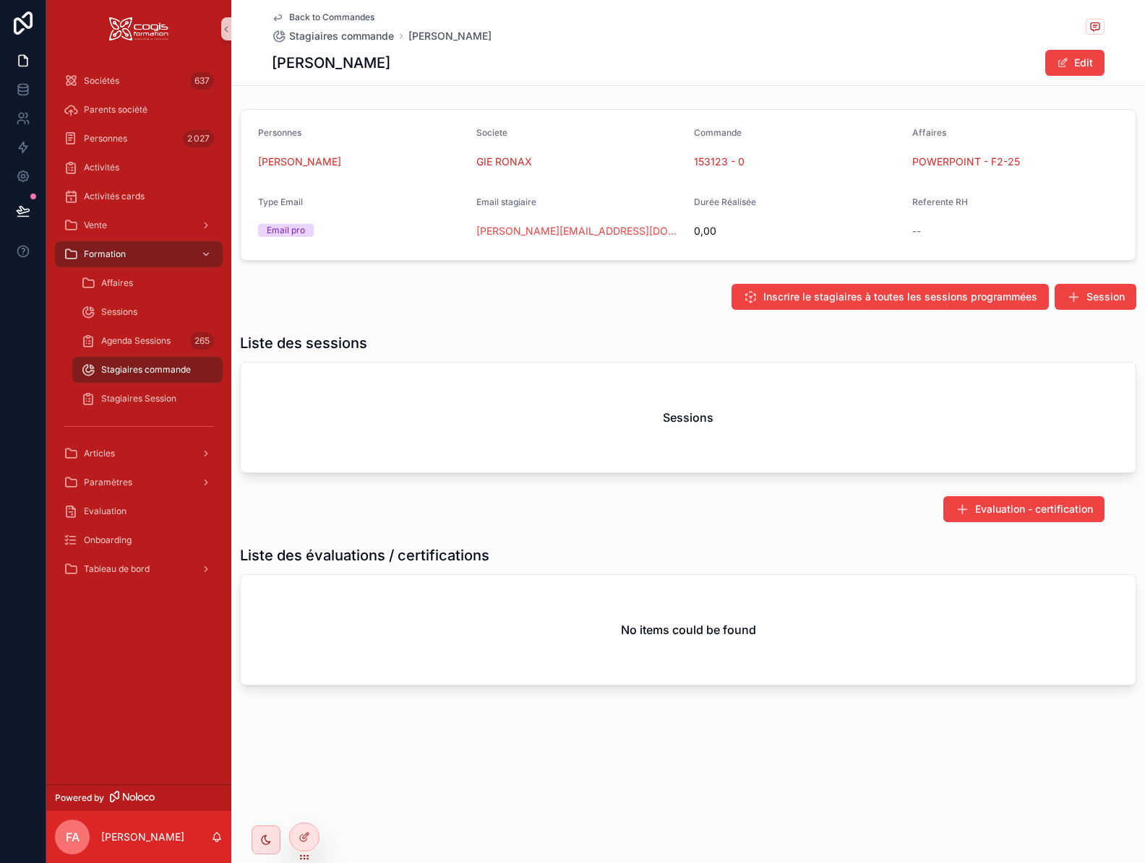
click at [279, 18] on icon "scrollable content" at bounding box center [278, 18] width 12 height 12
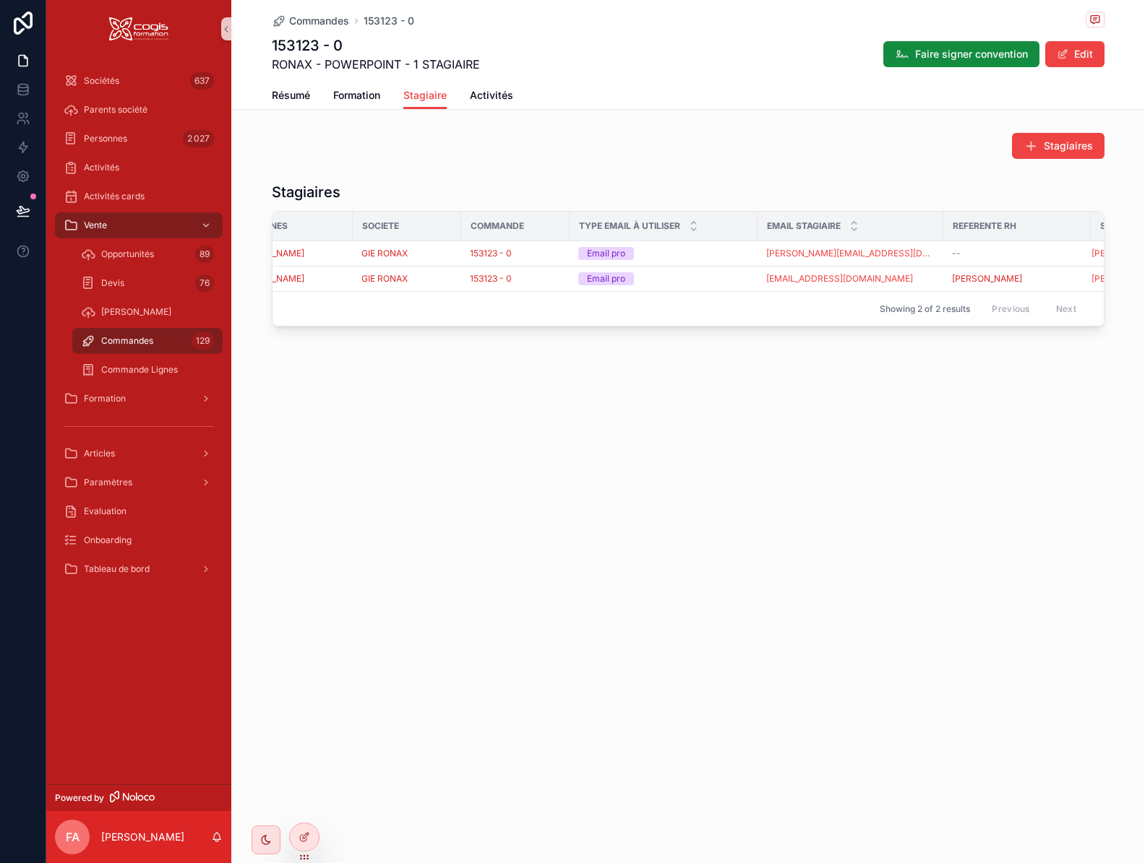
scroll to position [0, 141]
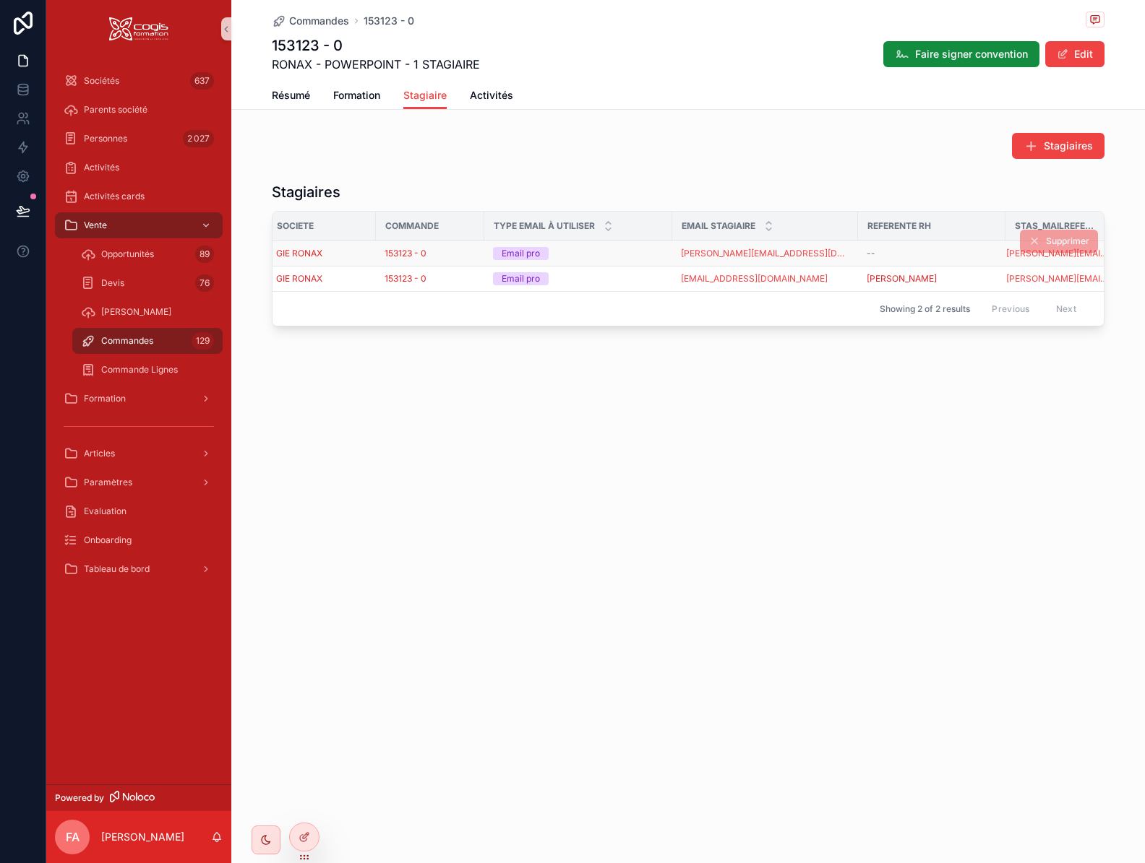
click at [945, 254] on div "--" at bounding box center [931, 254] width 130 height 12
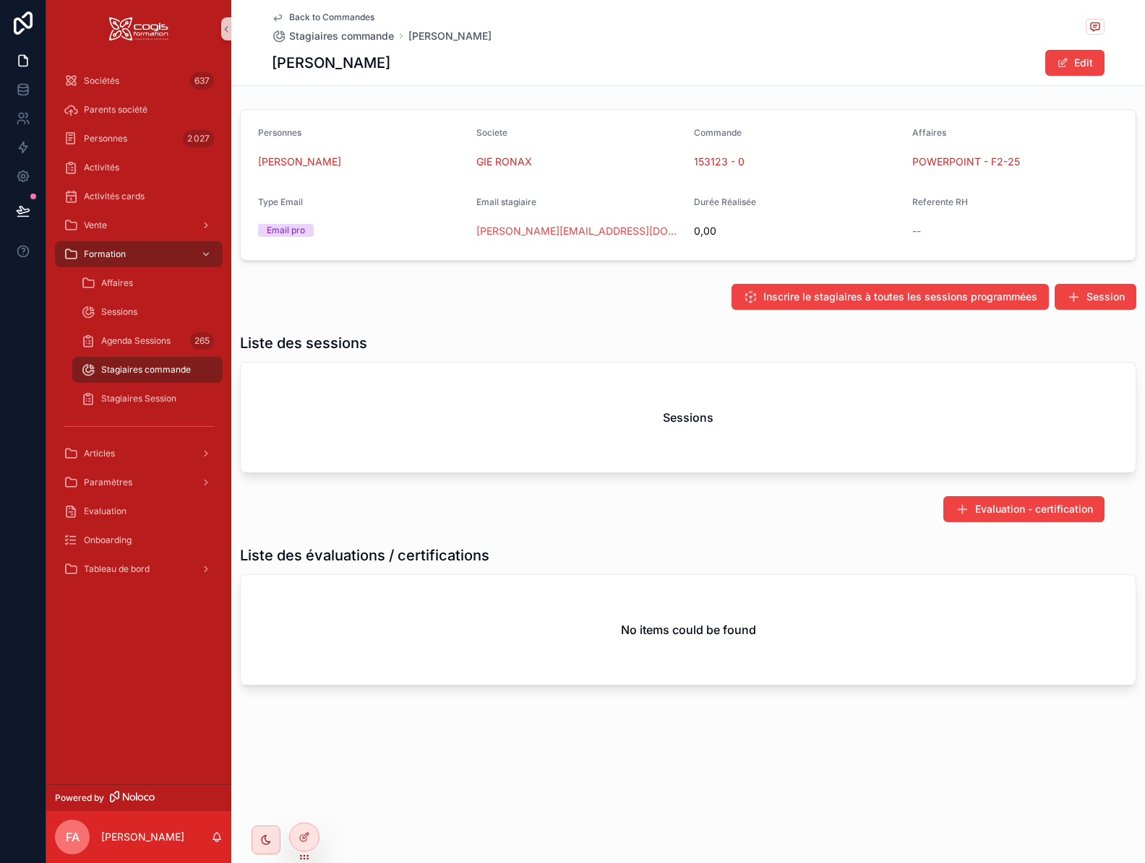
click at [923, 230] on div "--" at bounding box center [1015, 231] width 207 height 14
click at [1077, 61] on button "Edit" at bounding box center [1074, 63] width 59 height 26
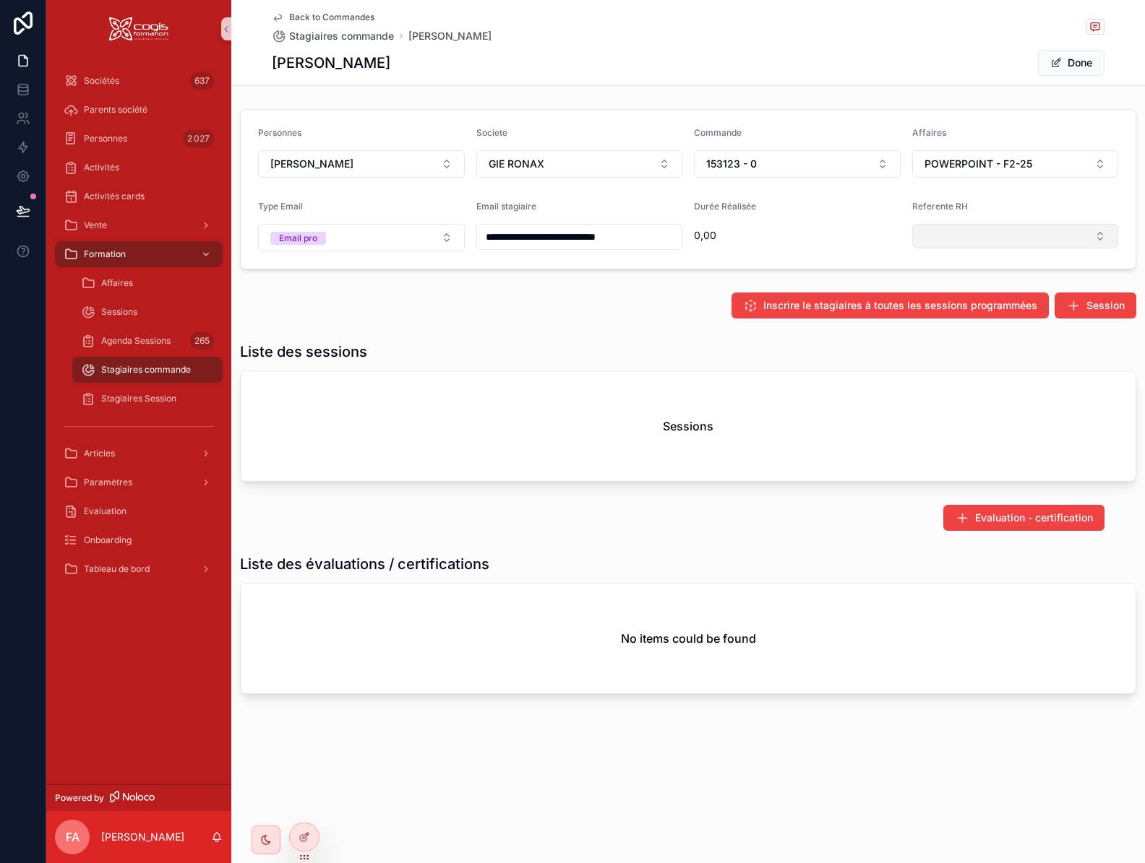
click at [955, 233] on button "Select Button" at bounding box center [1015, 236] width 207 height 25
type input "****"
click at [975, 323] on span "Dina MARCOVECCHIO" at bounding box center [962, 316] width 83 height 14
click at [279, 15] on icon "scrollable content" at bounding box center [277, 18] width 7 height 6
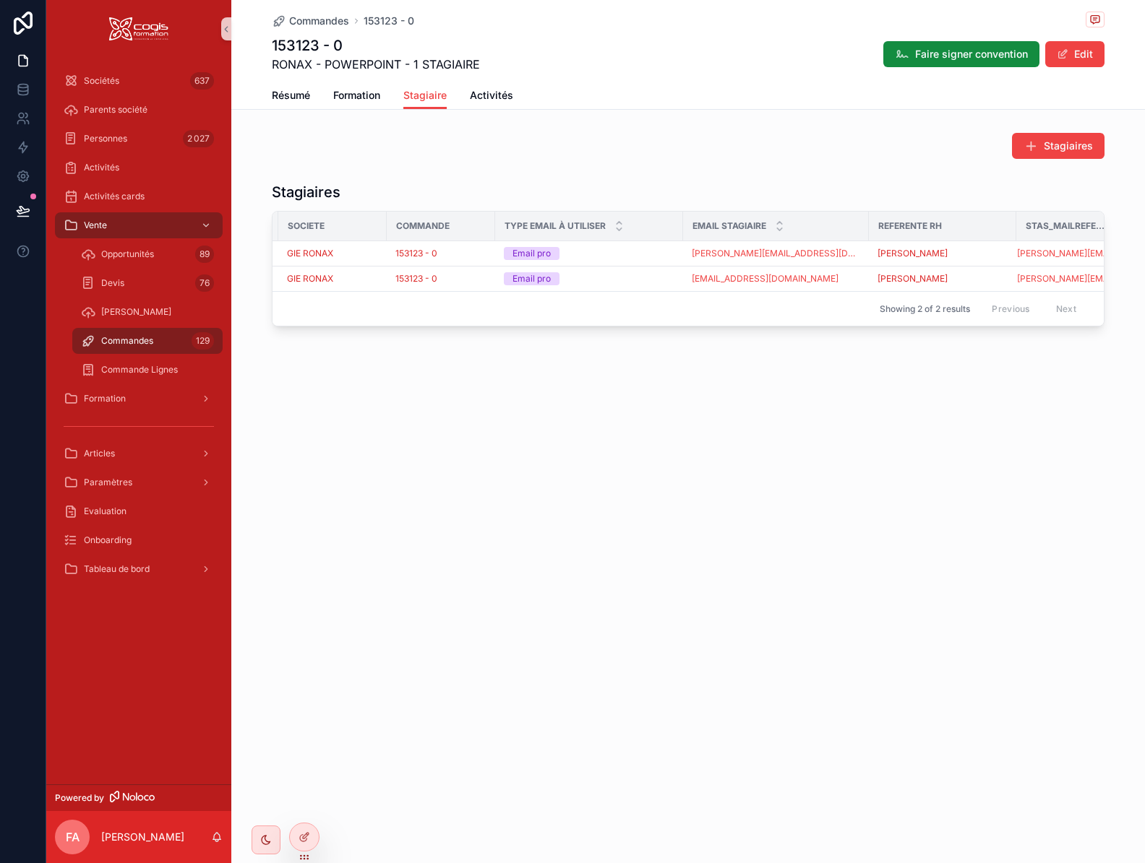
scroll to position [0, 141]
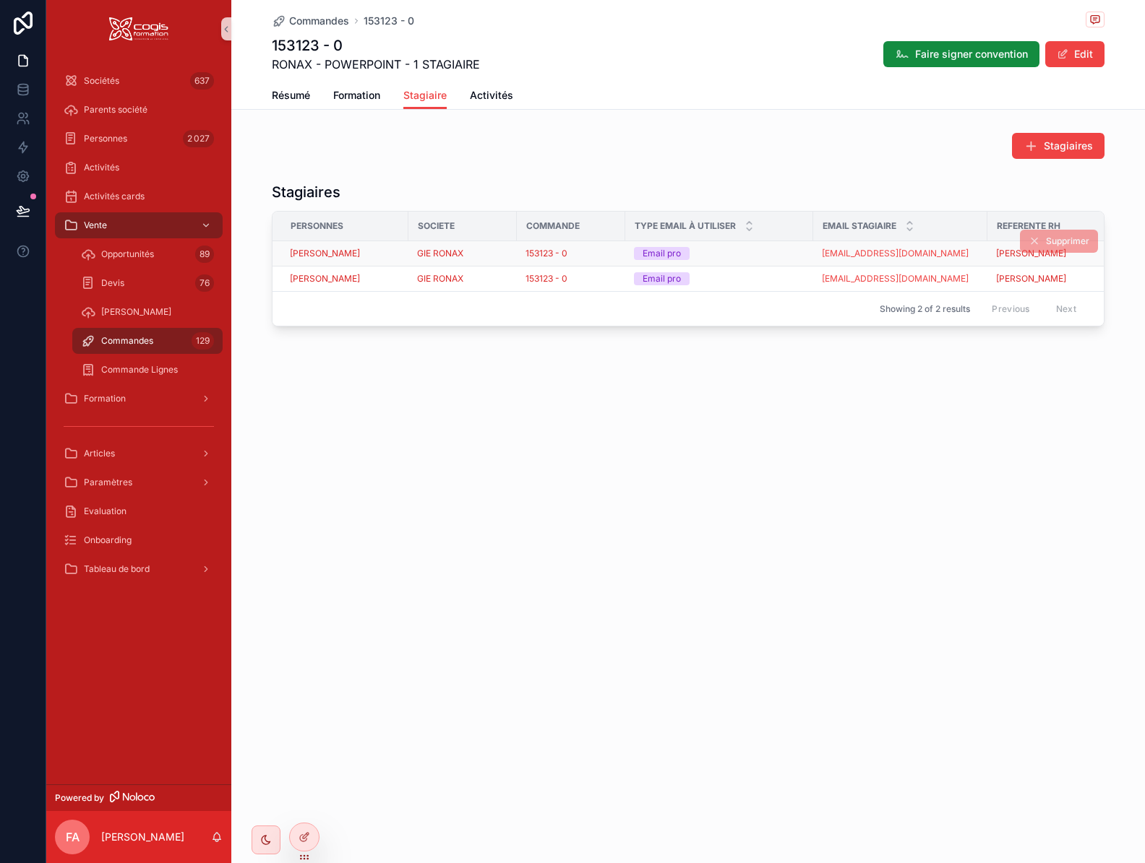
click at [1038, 241] on span "Supprimer" at bounding box center [1059, 242] width 78 height 11
click at [1087, 241] on span "Supprimer" at bounding box center [1059, 242] width 78 height 11
click at [1057, 240] on span "Supprimer" at bounding box center [1059, 242] width 78 height 11
click at [307, 840] on icon at bounding box center [304, 838] width 12 height 12
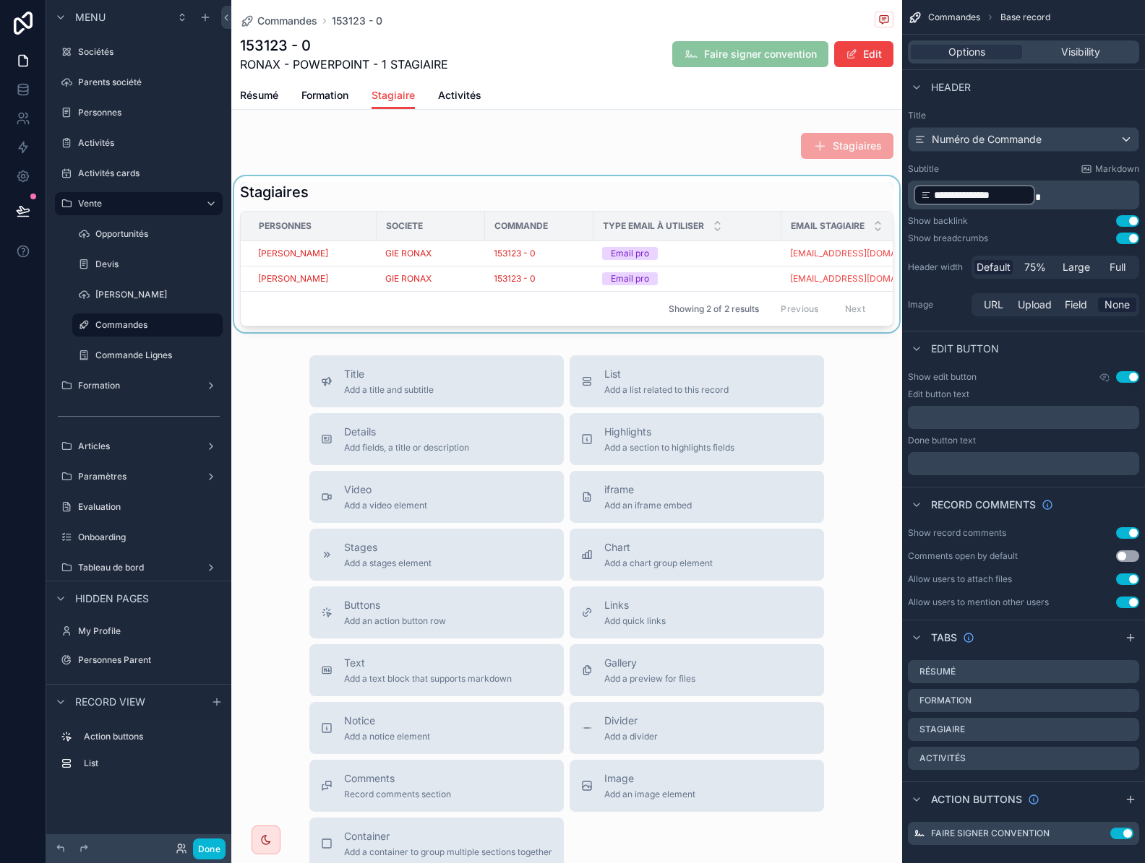
click at [418, 328] on div "scrollable content" at bounding box center [566, 254] width 671 height 156
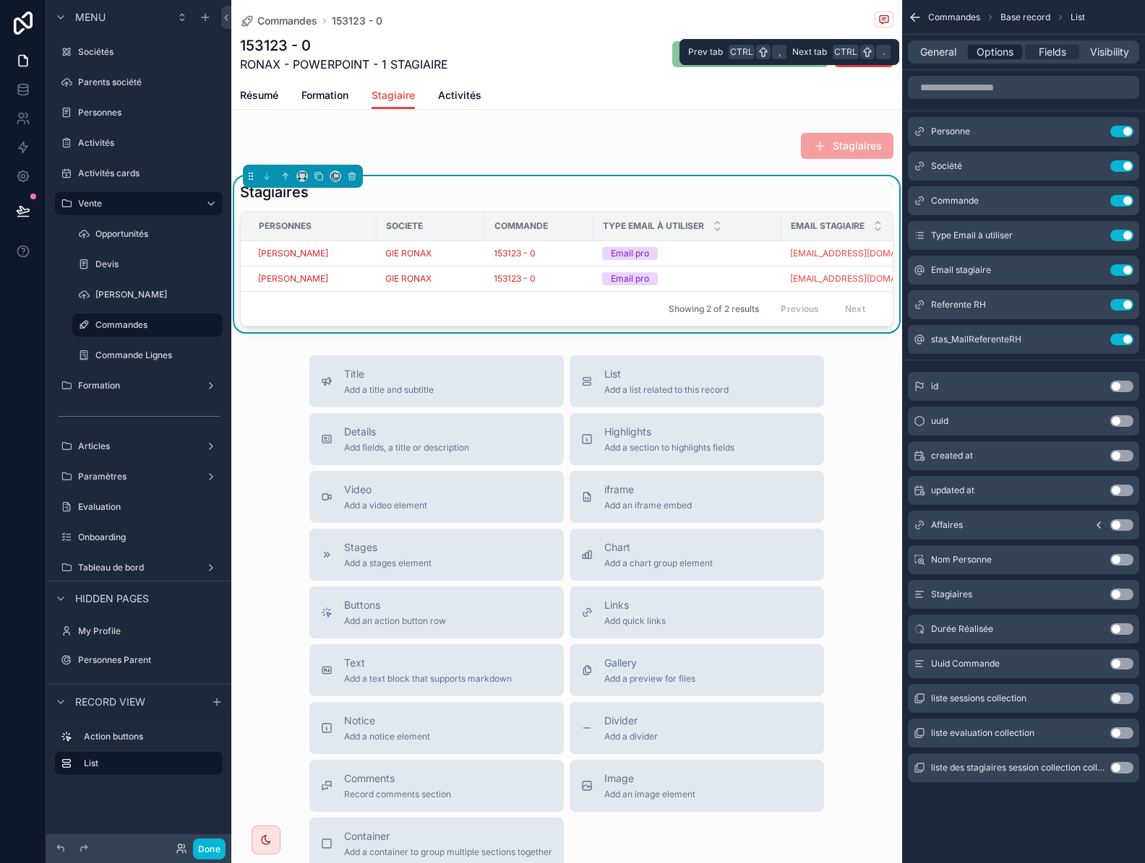
click at [1003, 51] on span "Options" at bounding box center [994, 52] width 37 height 14
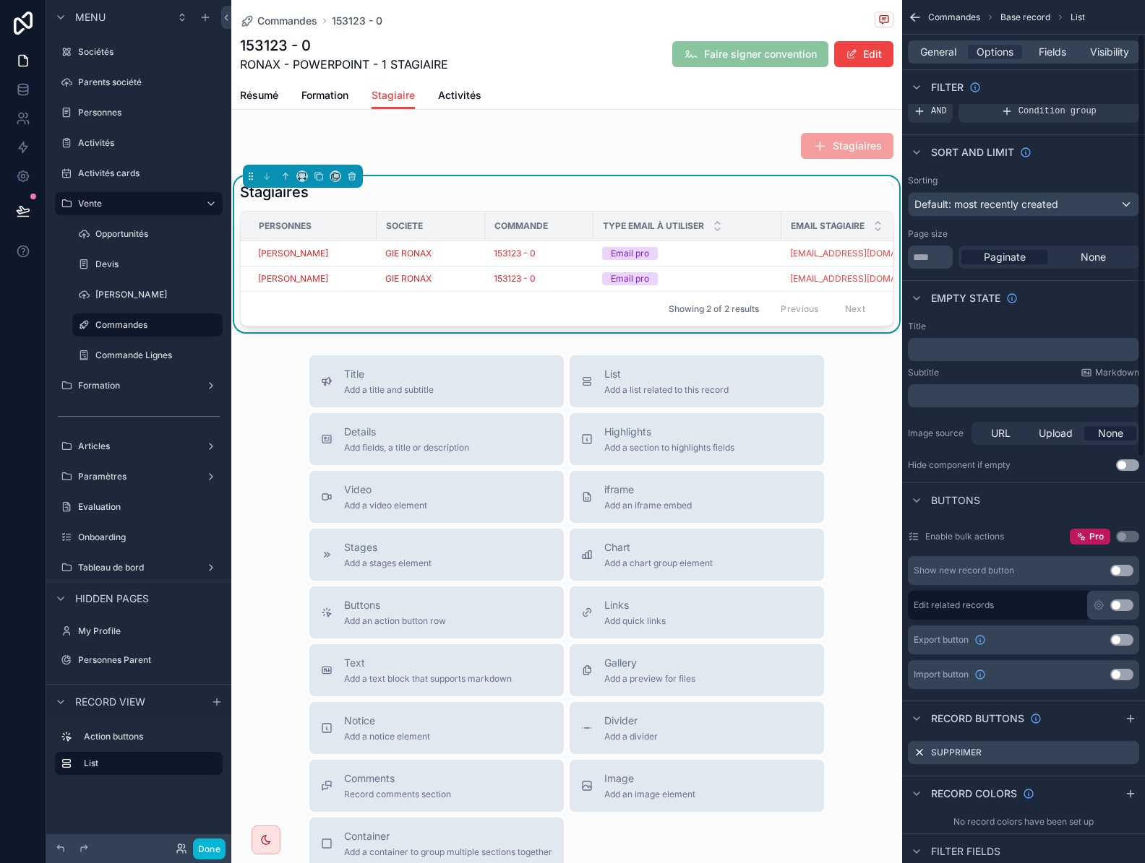
scroll to position [145, 0]
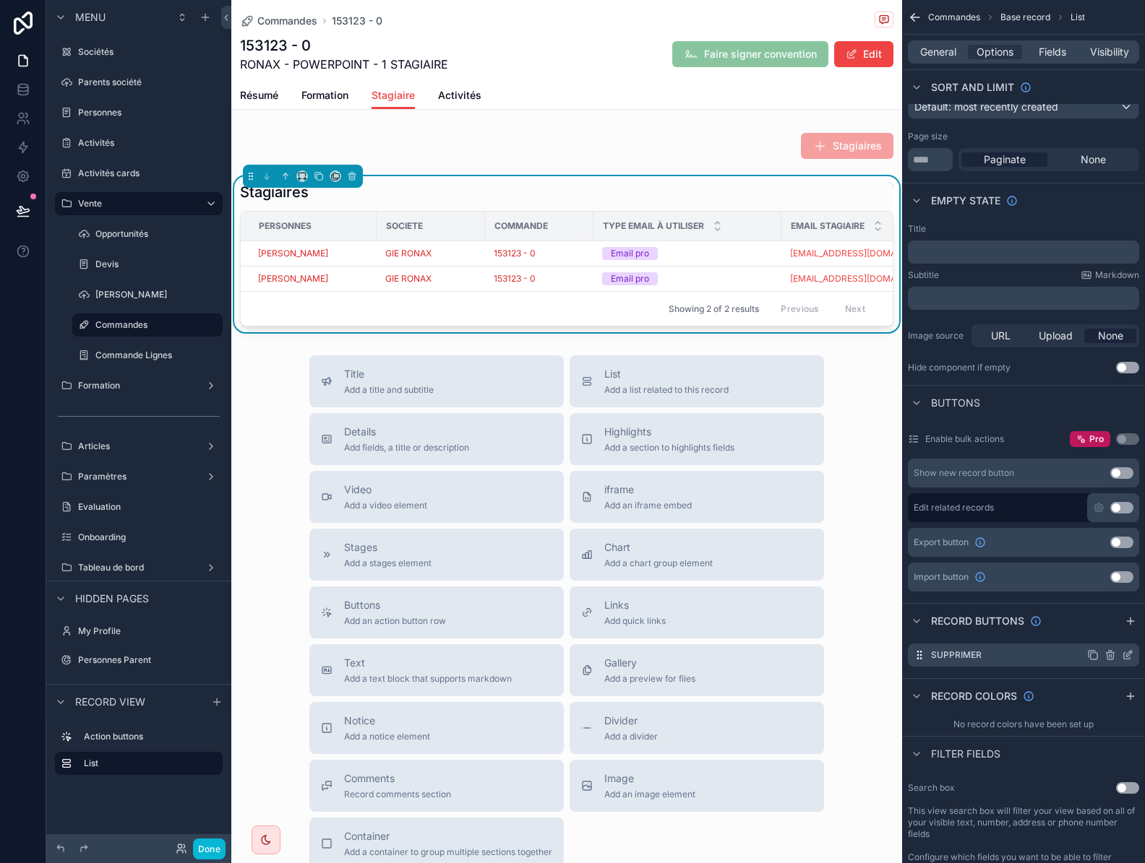
click at [1127, 654] on icon "scrollable content" at bounding box center [1129, 654] width 6 height 6
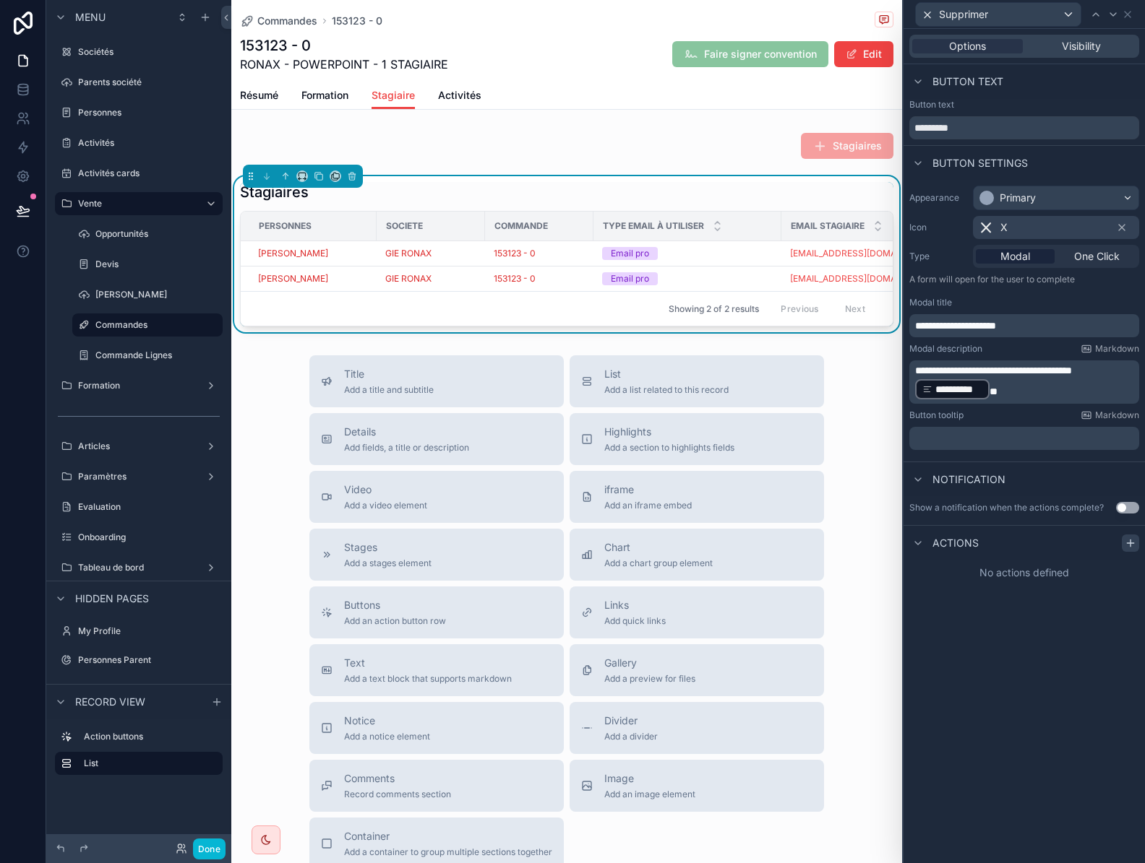
click at [1131, 540] on icon at bounding box center [1130, 544] width 12 height 12
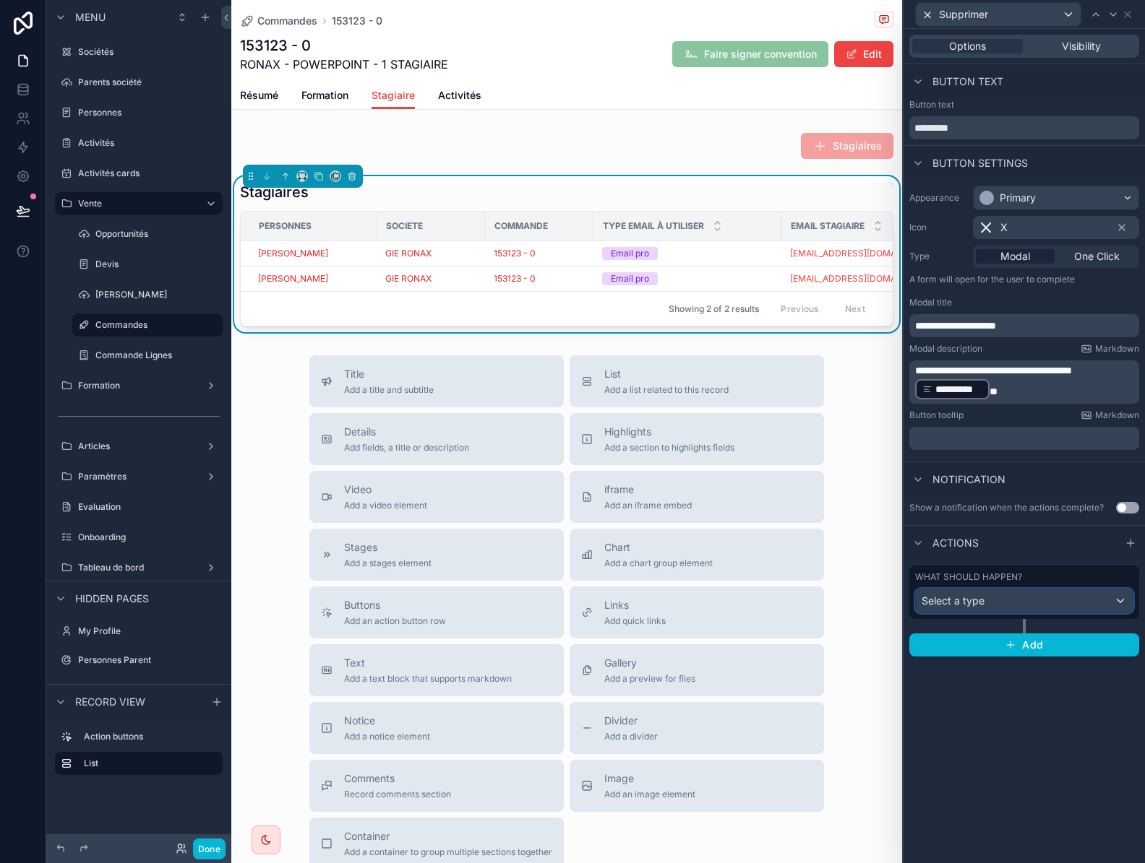
click at [1079, 608] on div "Select a type" at bounding box center [1023, 601] width 217 height 23
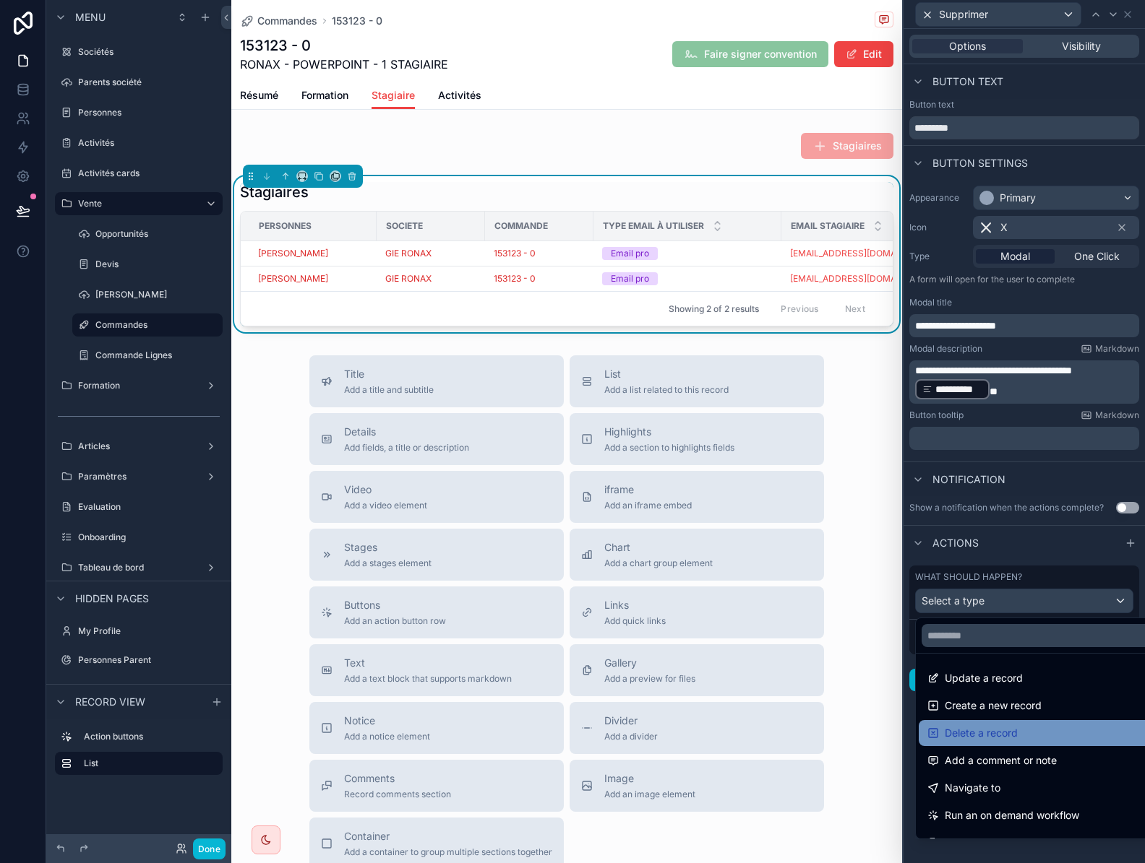
click at [1047, 727] on div "Delete a record" at bounding box center [1040, 733] width 227 height 17
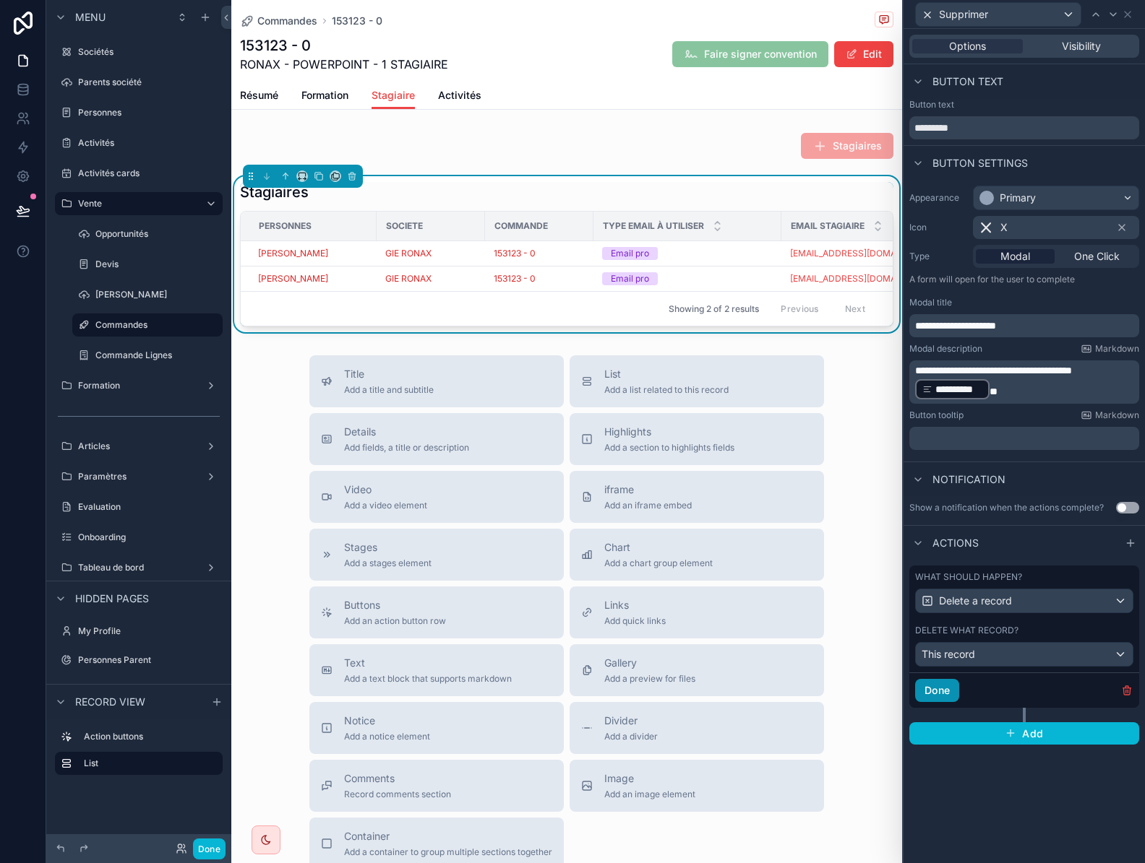
click at [933, 696] on button "Done" at bounding box center [937, 690] width 44 height 23
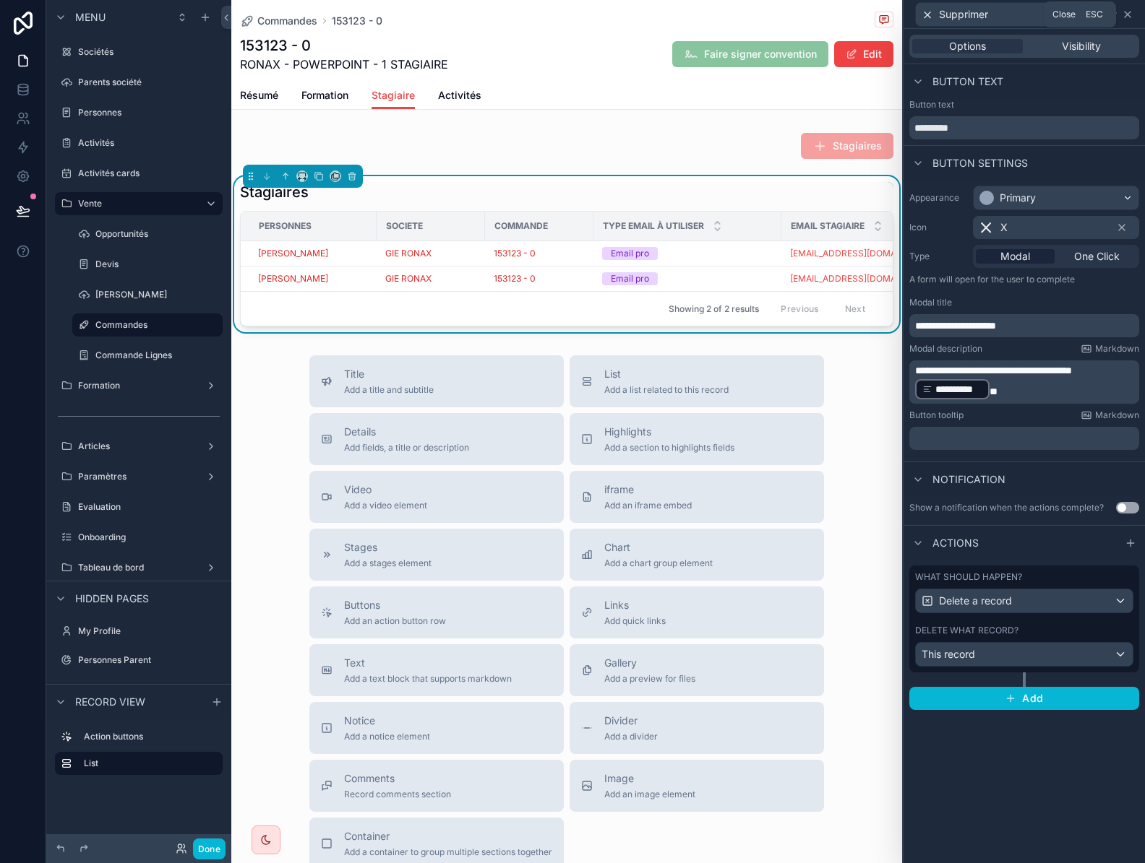
click at [1126, 16] on icon at bounding box center [1127, 15] width 12 height 12
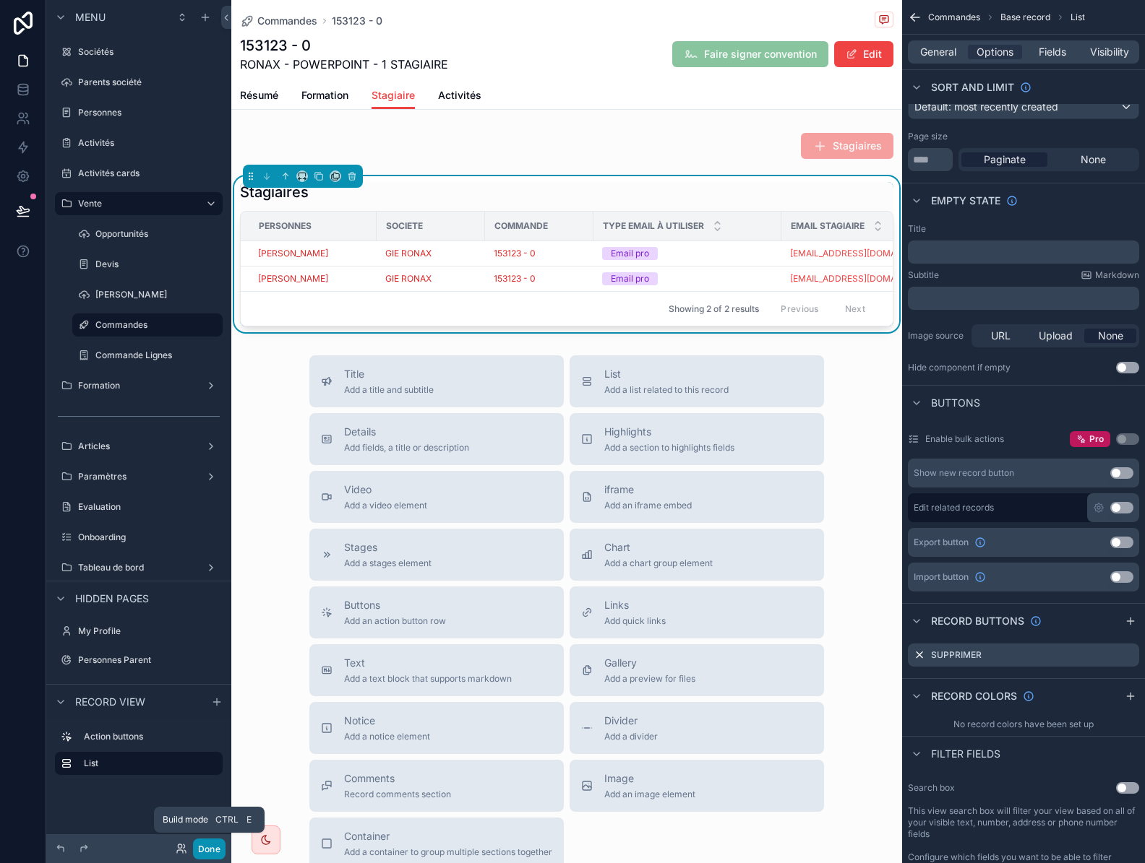
click at [207, 850] on button "Done" at bounding box center [209, 849] width 33 height 21
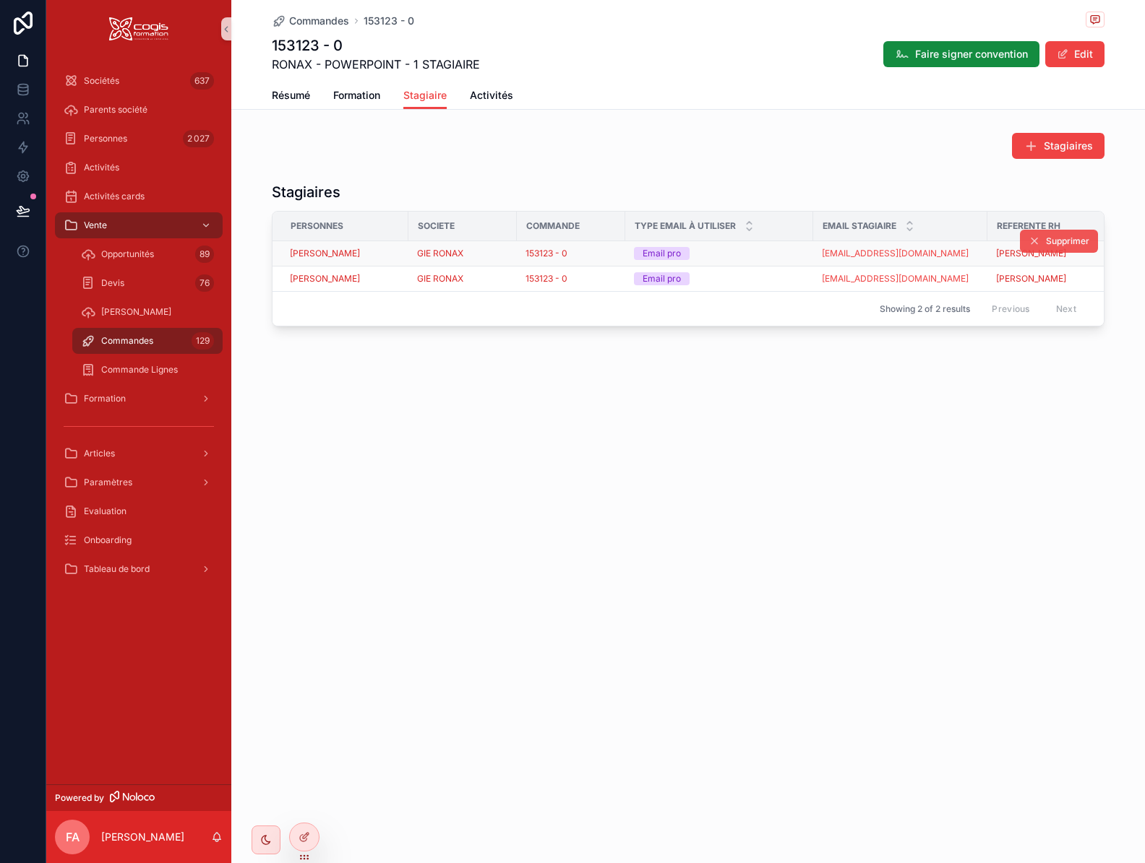
click at [1053, 242] on span "Supprimer" at bounding box center [1067, 242] width 43 height 12
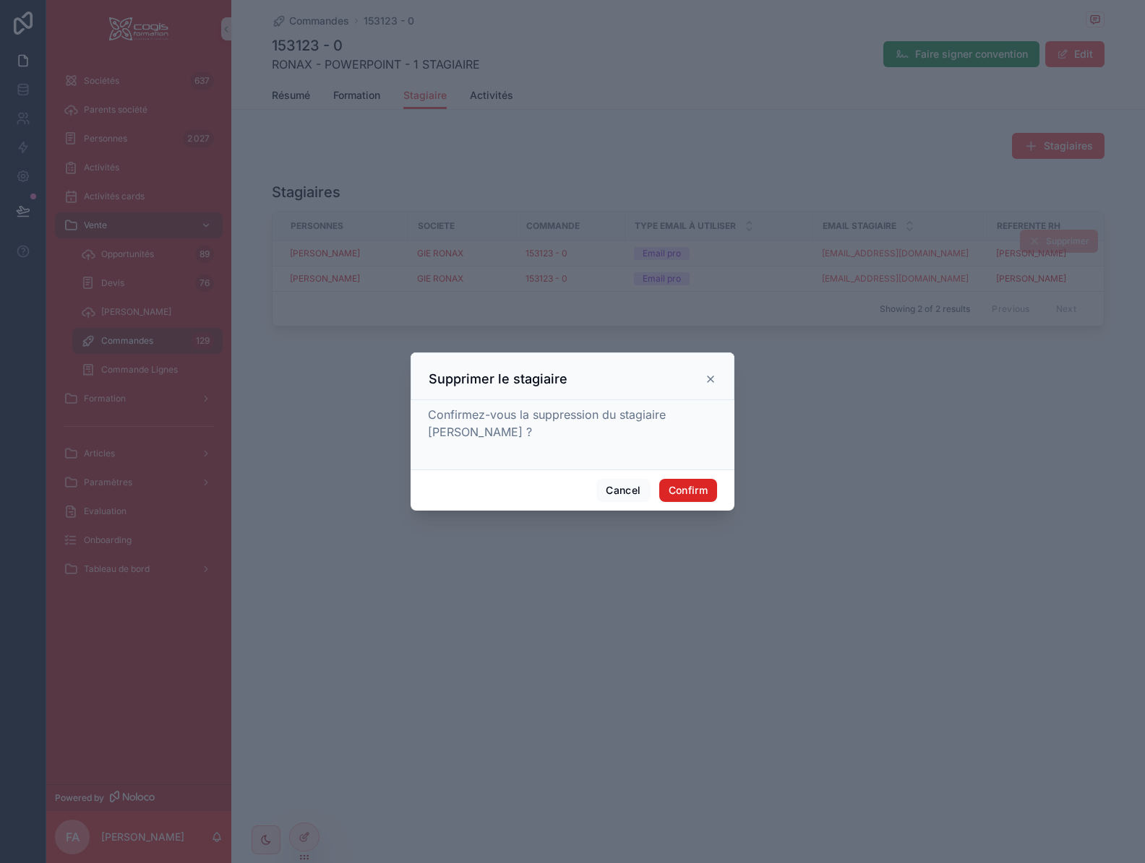
click at [695, 494] on button "Confirm" at bounding box center [688, 490] width 58 height 23
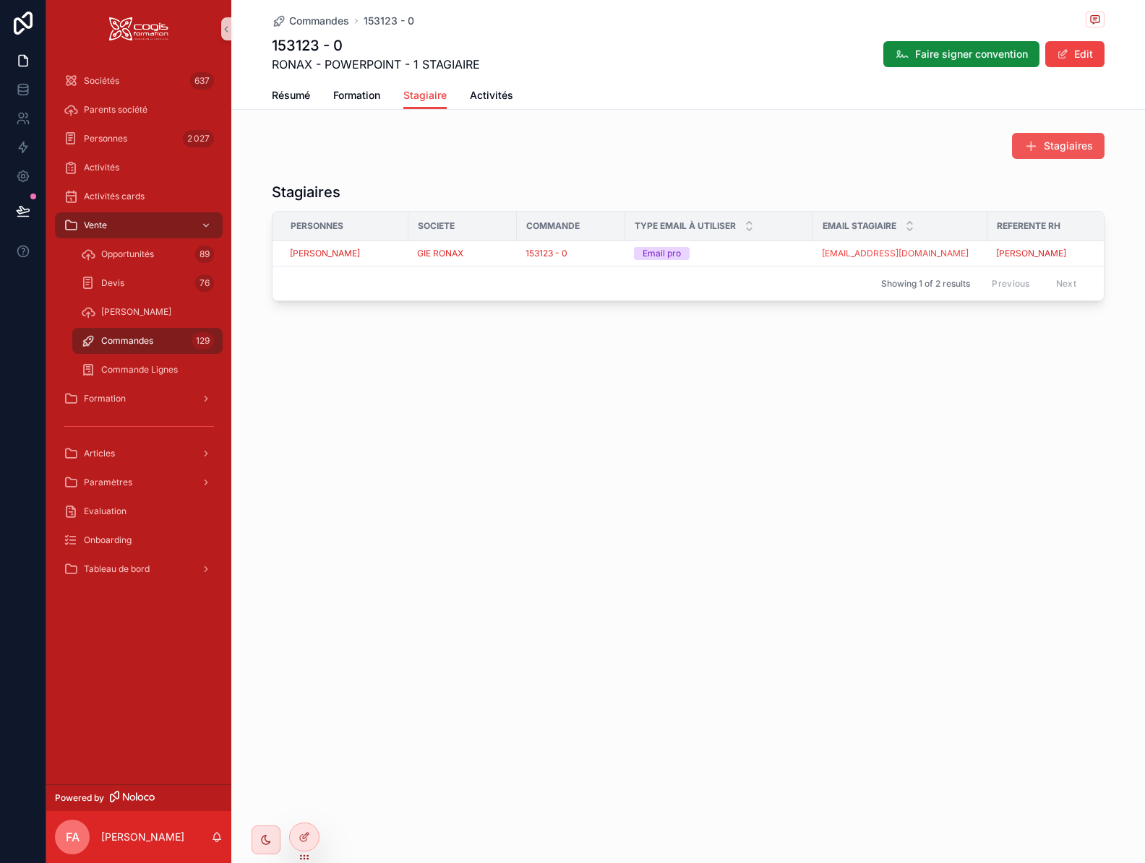
click at [1059, 146] on span "Stagiaires" at bounding box center [1067, 146] width 49 height 14
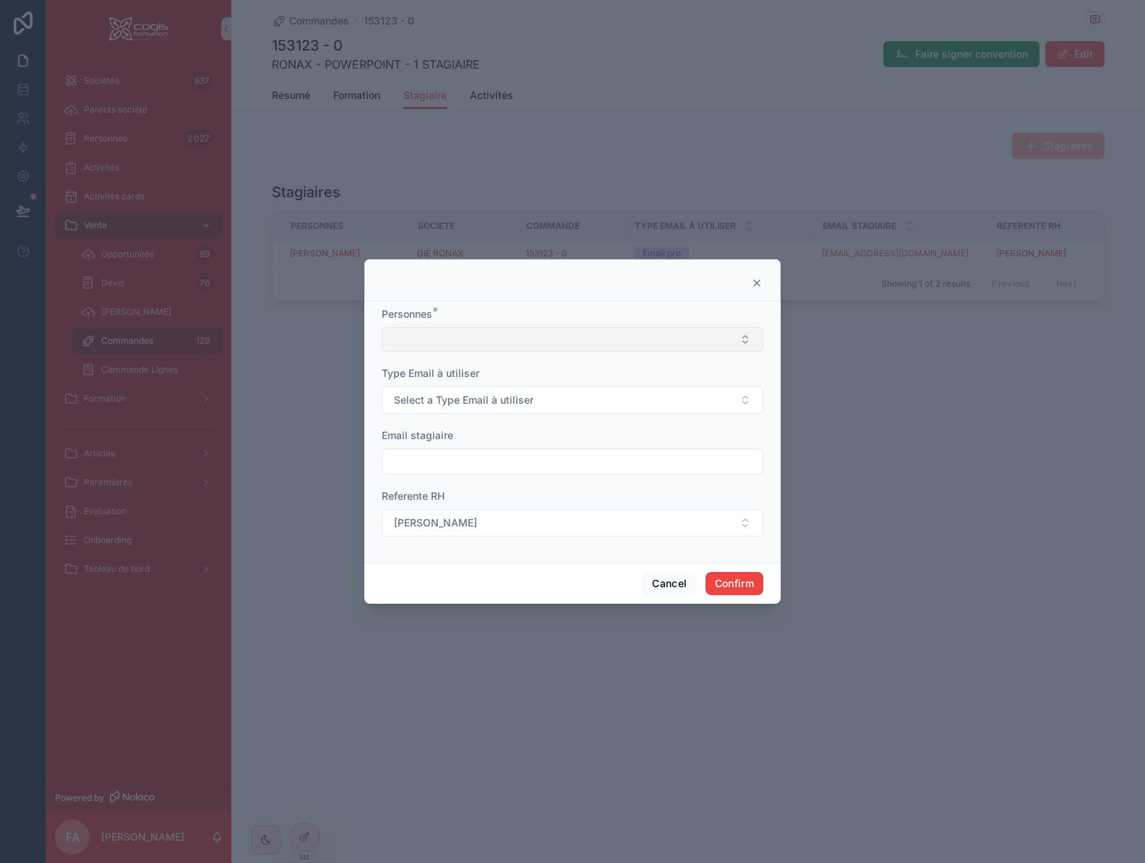
click at [468, 337] on button "Select Button" at bounding box center [573, 339] width 382 height 25
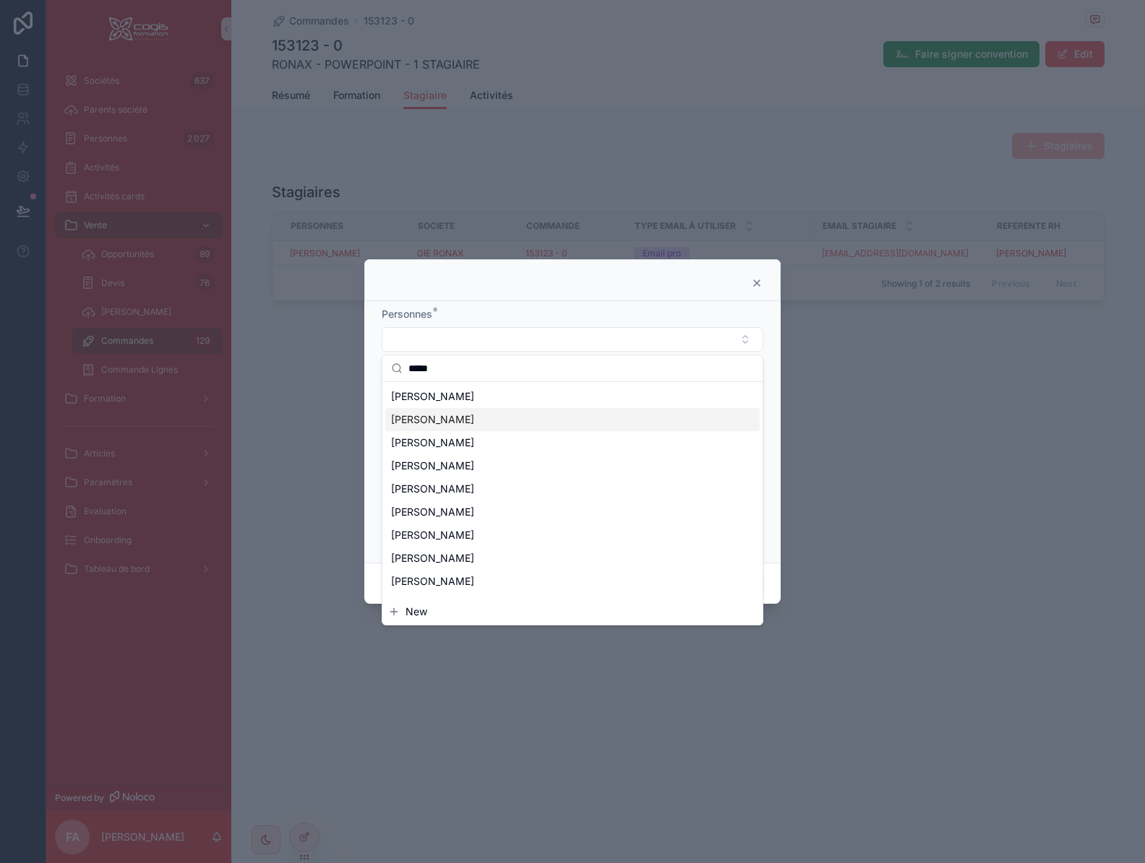
type input "*****"
click at [474, 424] on span "Florence ALLOMBERT" at bounding box center [432, 420] width 83 height 14
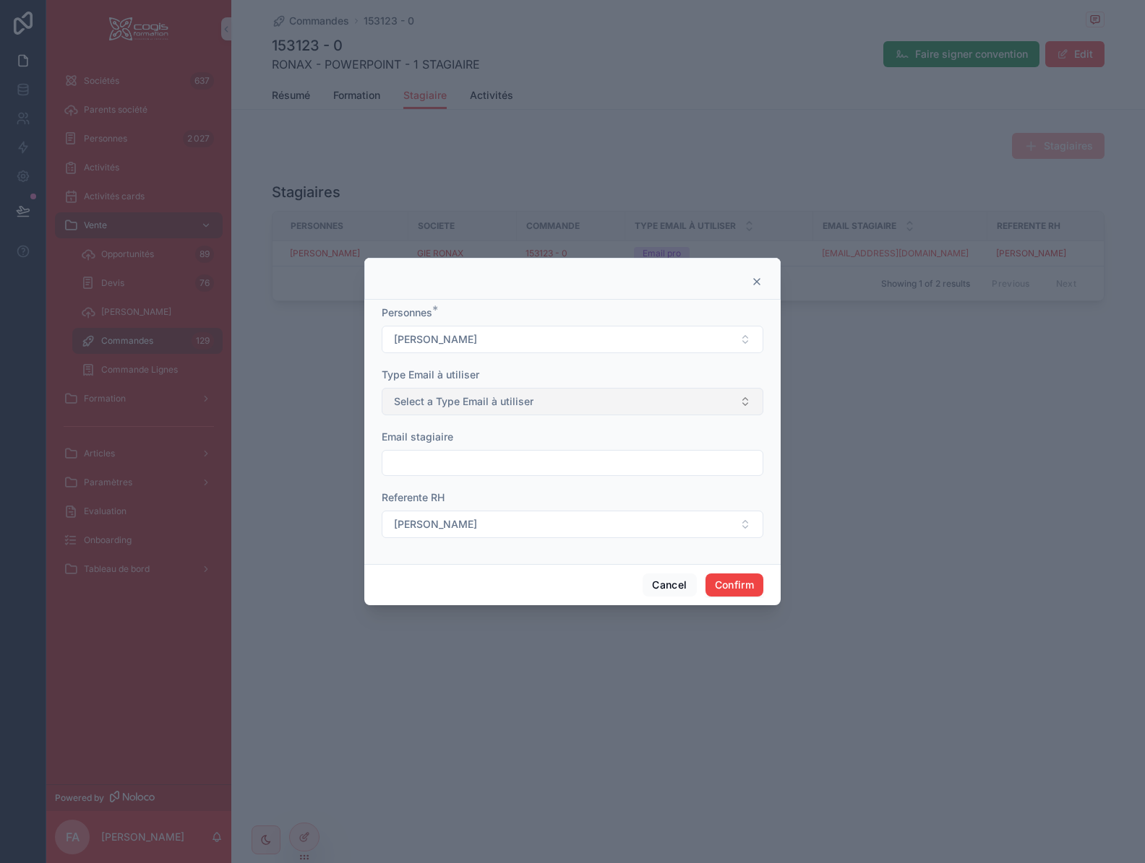
click at [475, 408] on span "Select a Type Email à utiliser" at bounding box center [463, 402] width 139 height 14
click at [447, 480] on div "Email pro" at bounding box center [572, 481] width 374 height 22
click at [751, 585] on button "Confirm" at bounding box center [734, 585] width 58 height 23
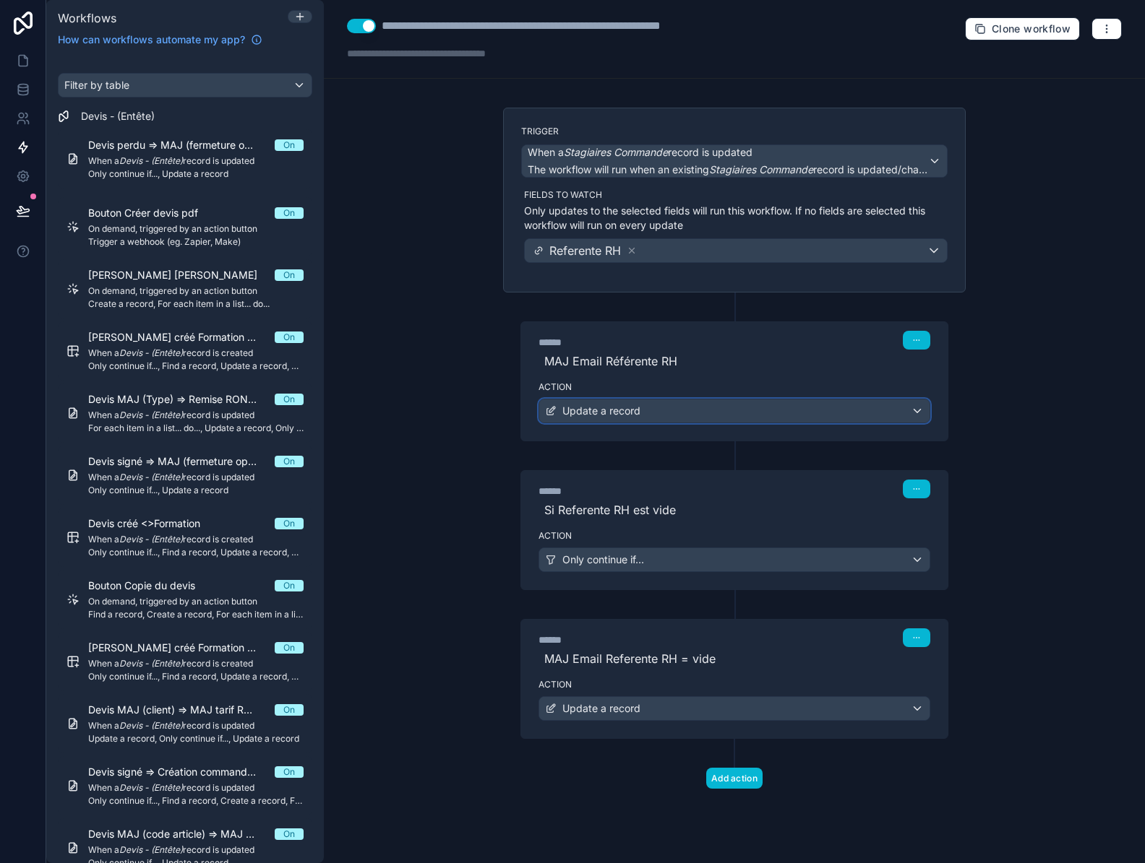
click at [792, 417] on div "Update a record" at bounding box center [734, 411] width 390 height 23
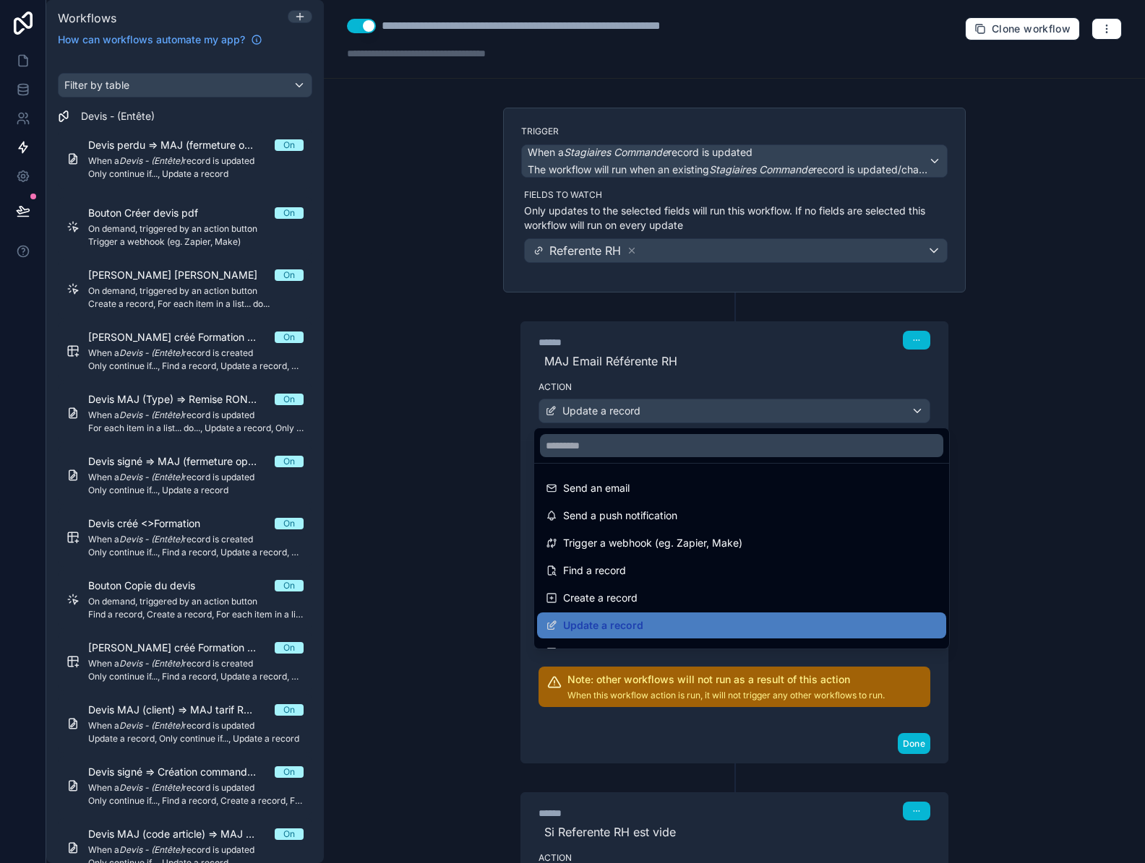
click at [792, 417] on div at bounding box center [572, 431] width 1145 height 863
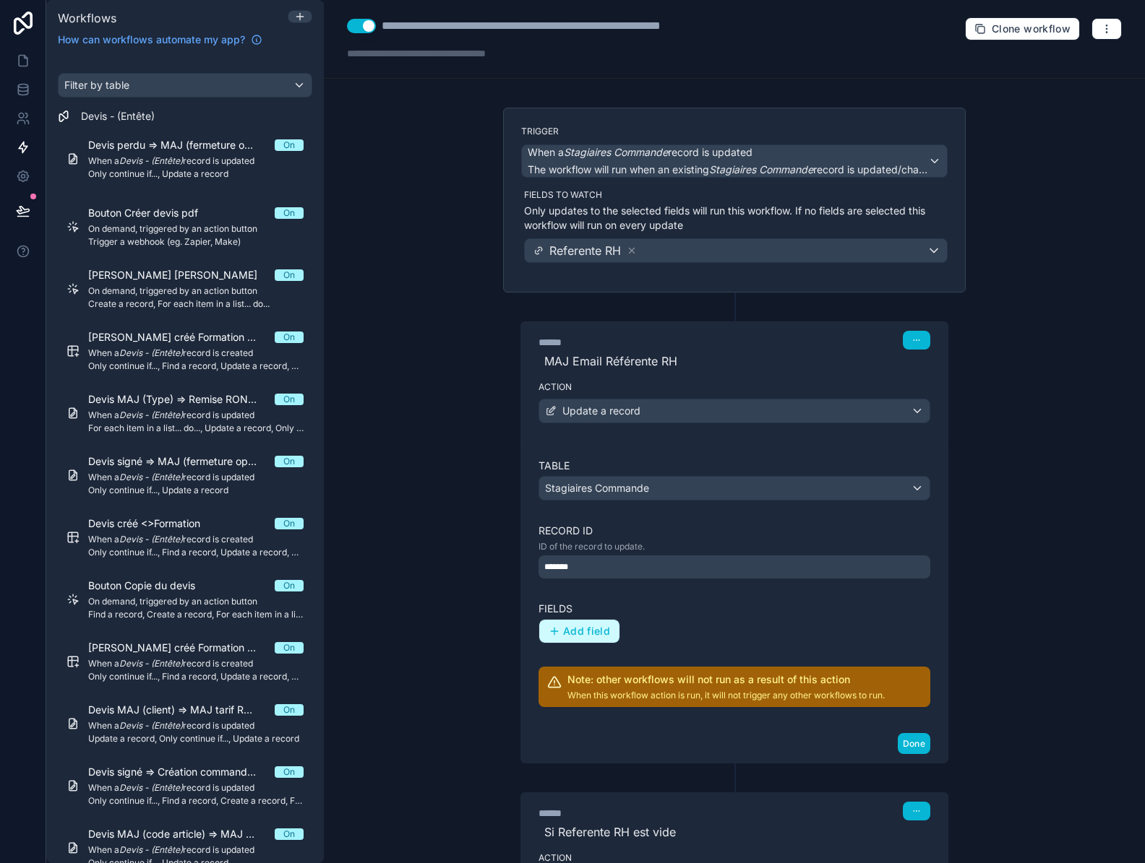
click at [552, 628] on icon "button" at bounding box center [554, 632] width 12 height 12
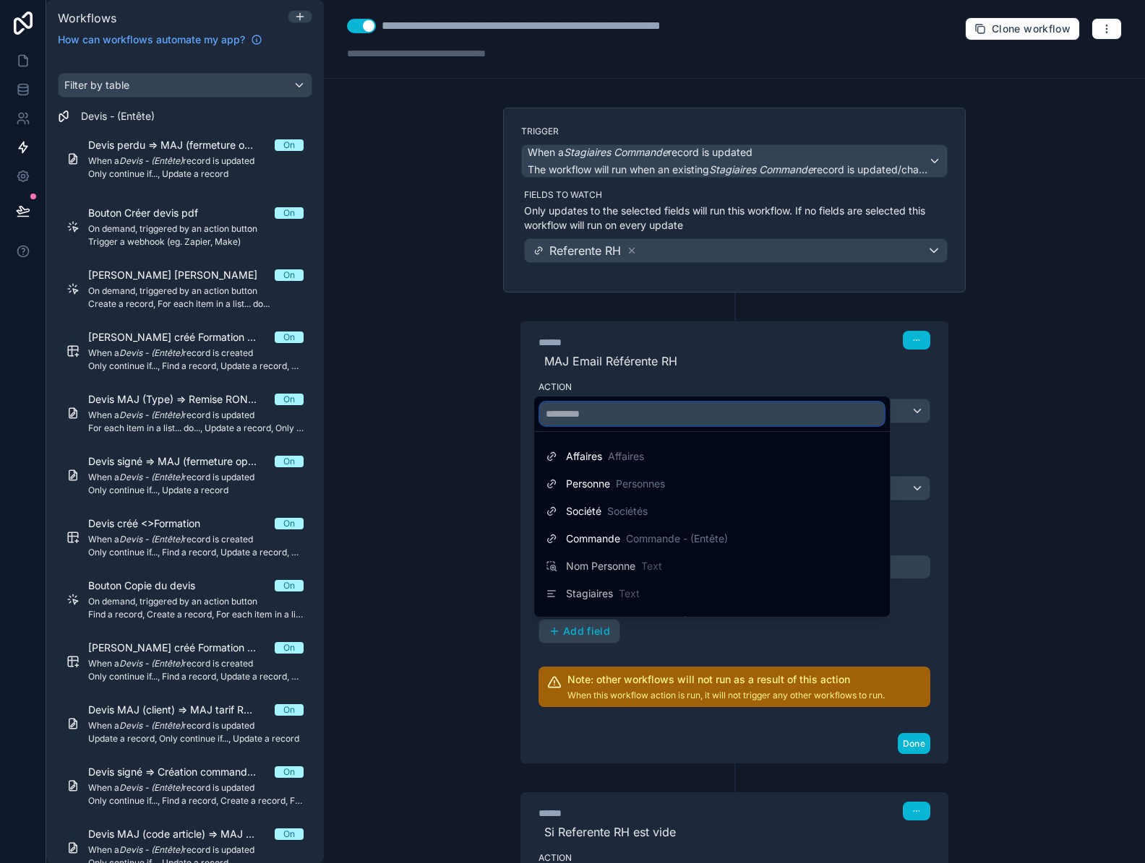
click at [590, 410] on input "text" at bounding box center [712, 413] width 344 height 23
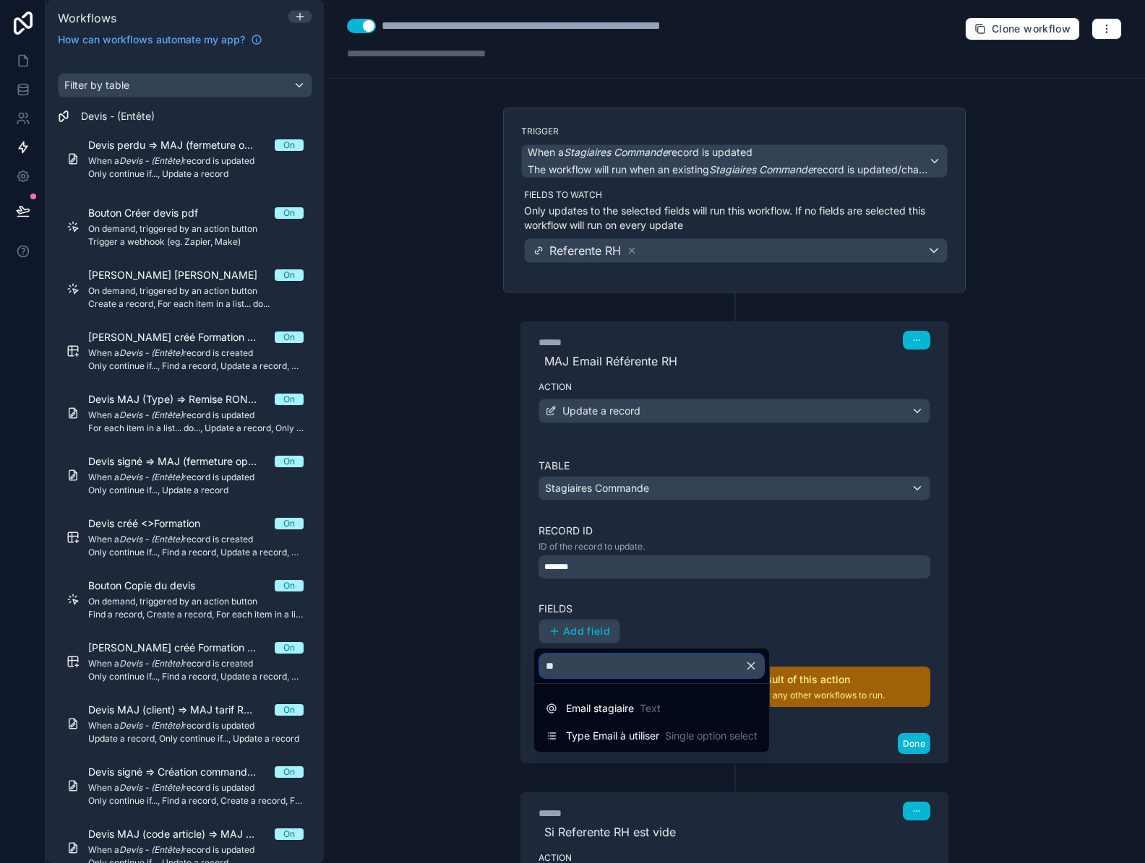
type input "*"
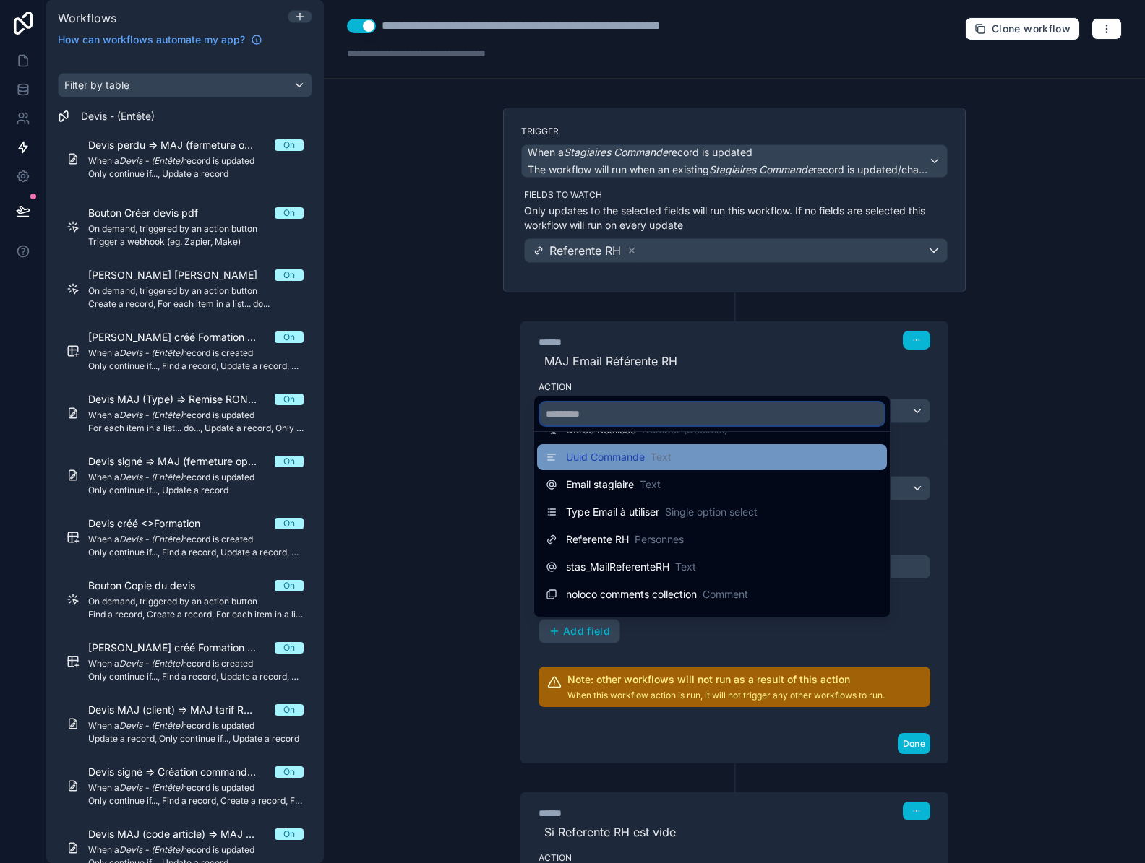
scroll to position [217, 0]
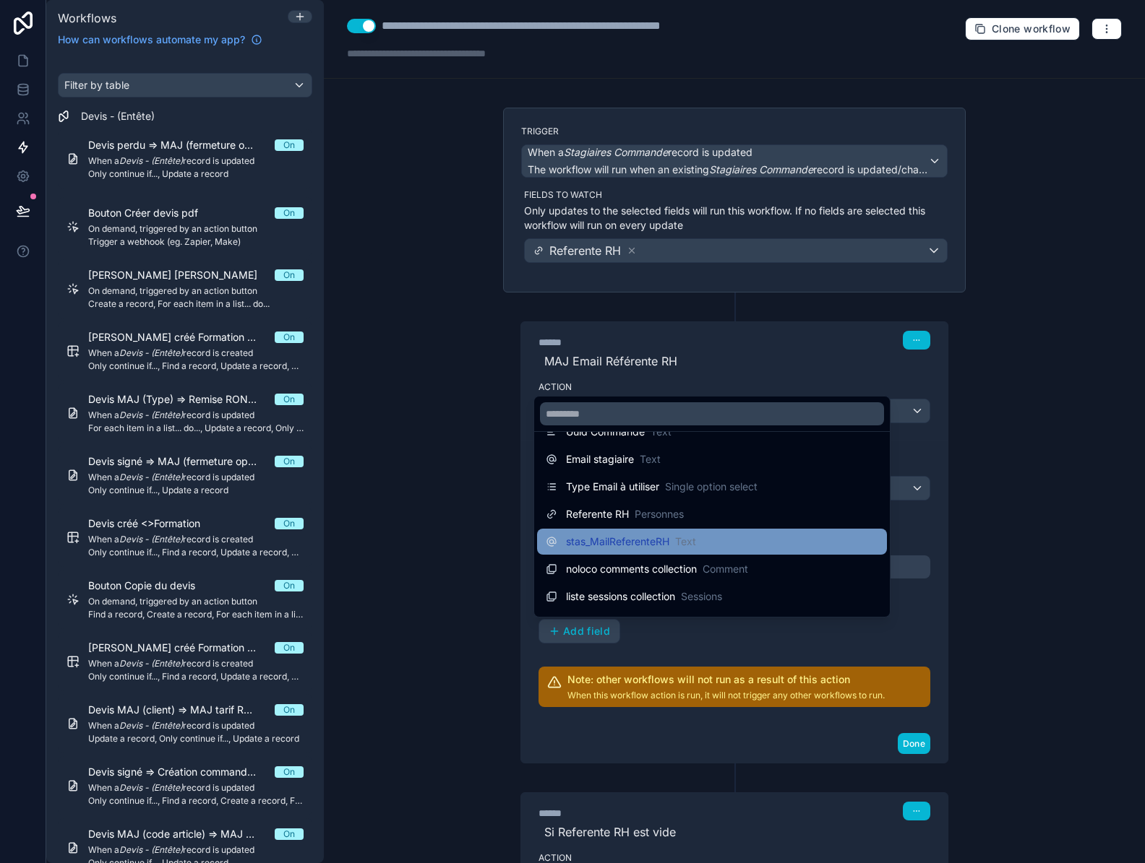
click at [599, 546] on span "stas_MailReferenteRH" at bounding box center [617, 542] width 103 height 14
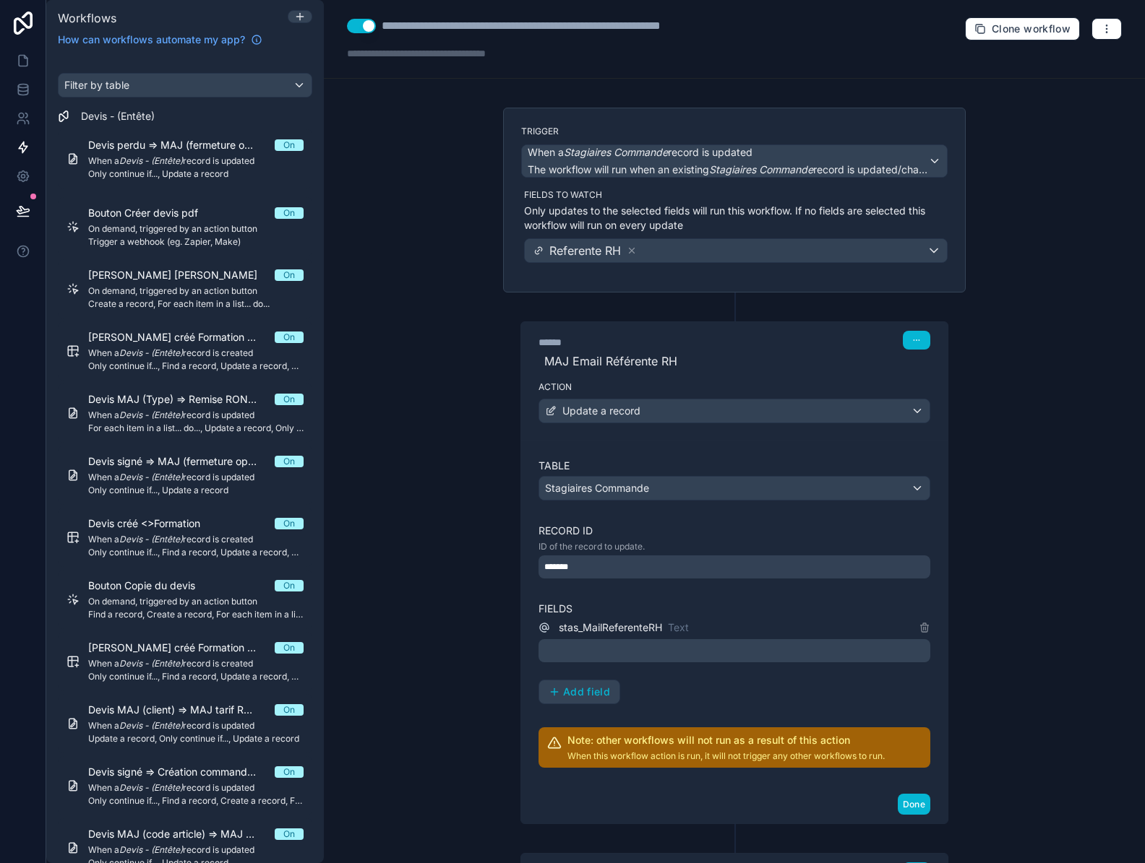
click at [611, 650] on p "﻿" at bounding box center [735, 650] width 383 height 17
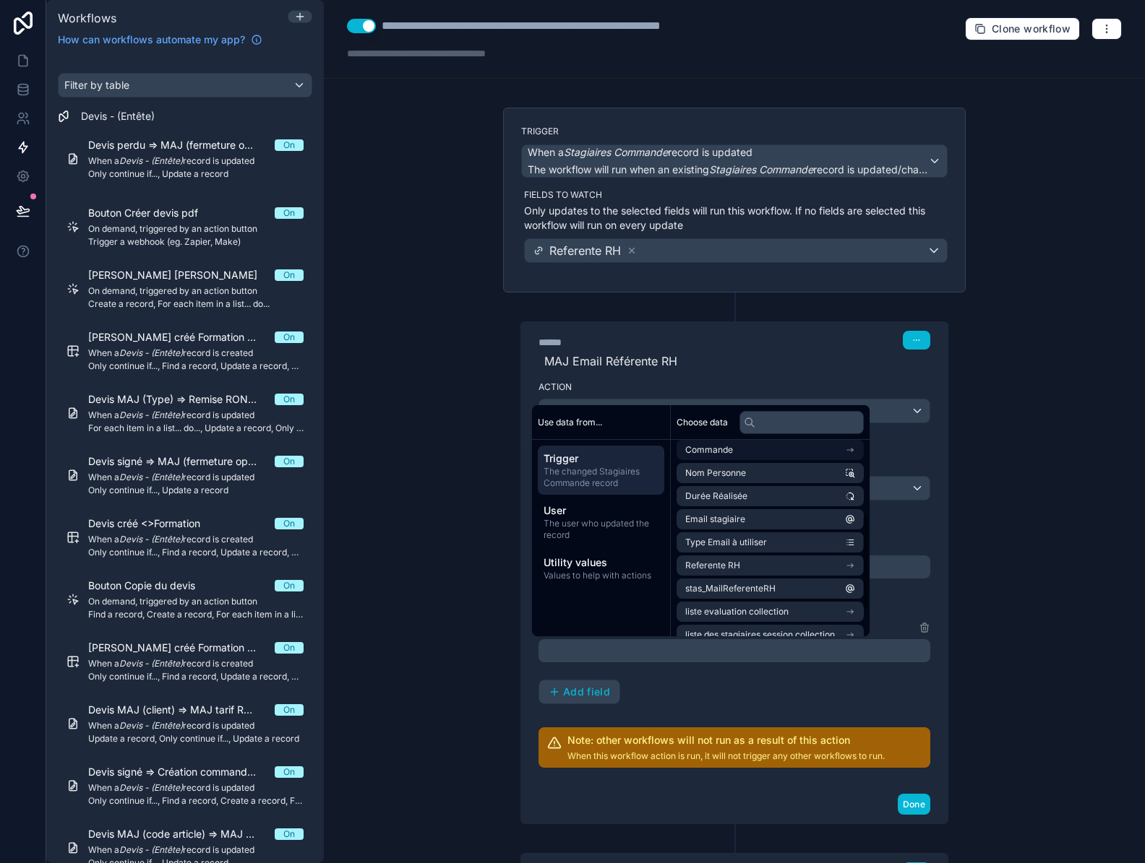
scroll to position [205, 0]
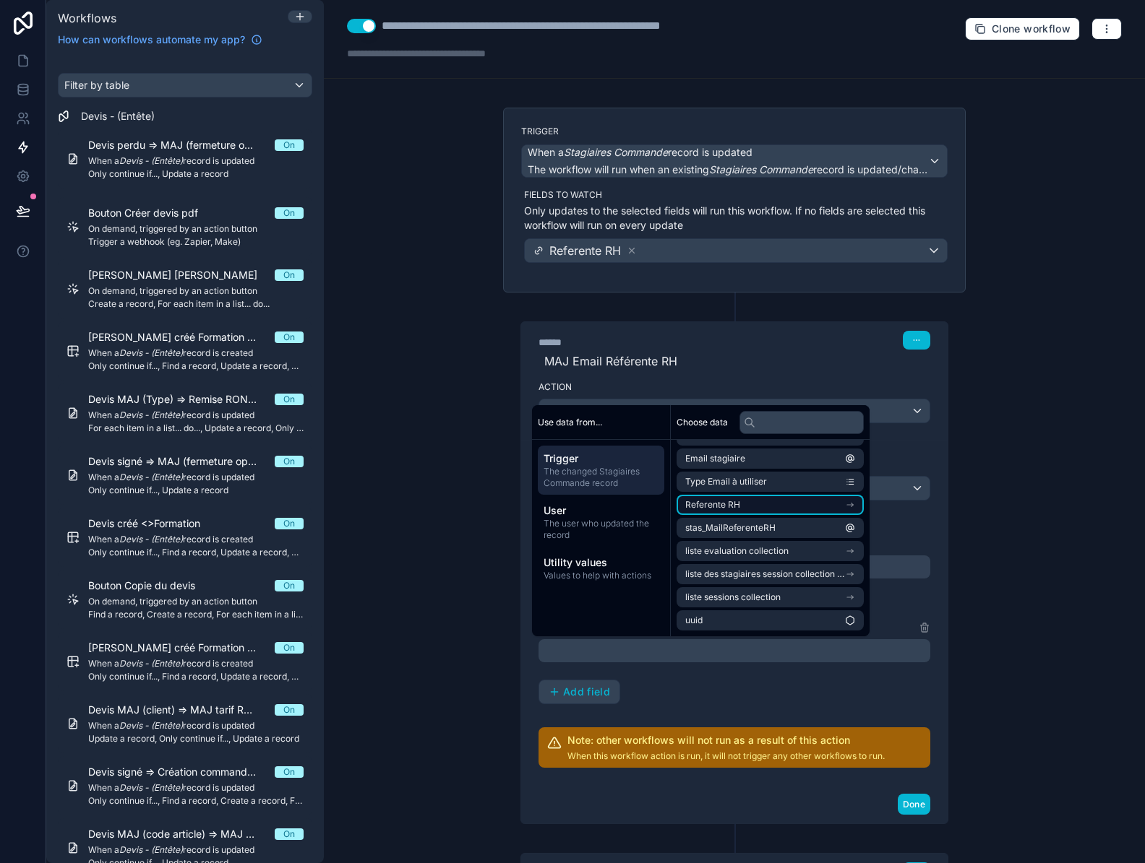
click at [762, 501] on li "Referente RH" at bounding box center [769, 505] width 187 height 20
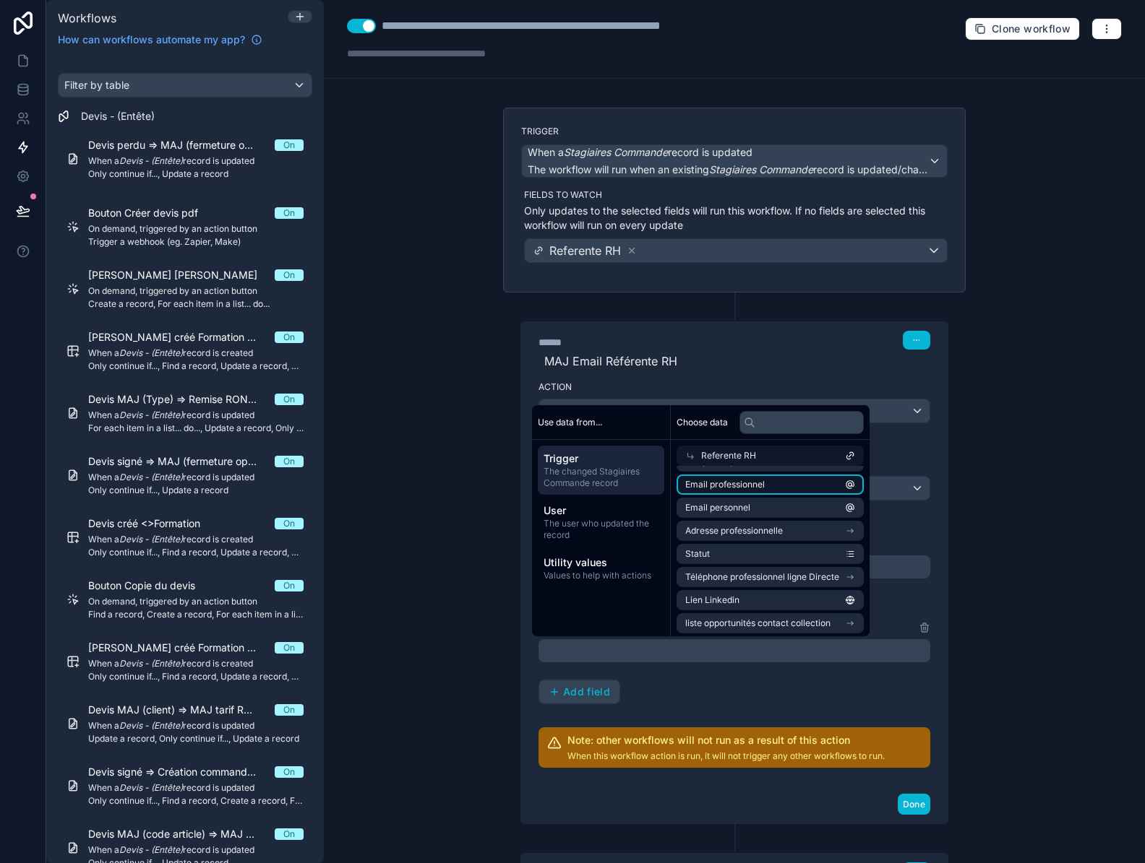
click at [763, 486] on span "Email professionnel" at bounding box center [724, 485] width 79 height 12
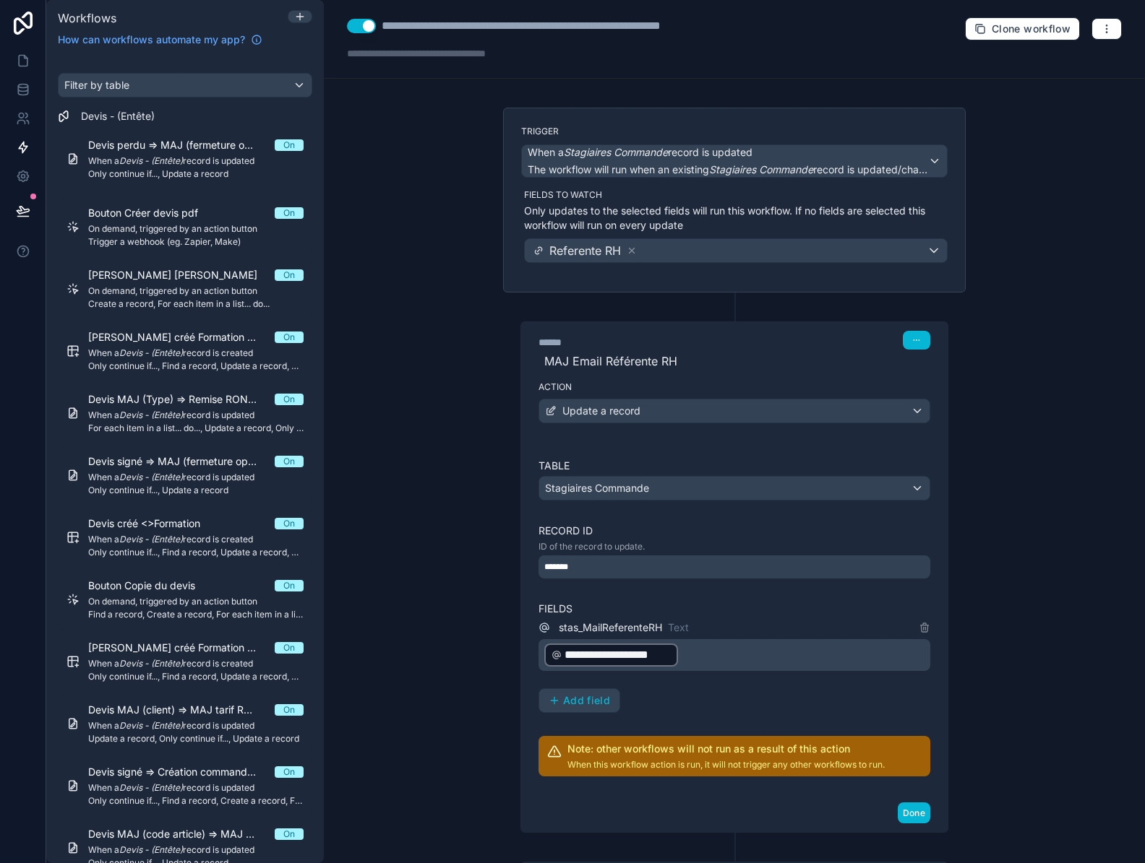
click at [723, 683] on div "**********" at bounding box center [734, 666] width 392 height 94
click at [638, 659] on span "**********" at bounding box center [617, 655] width 106 height 17
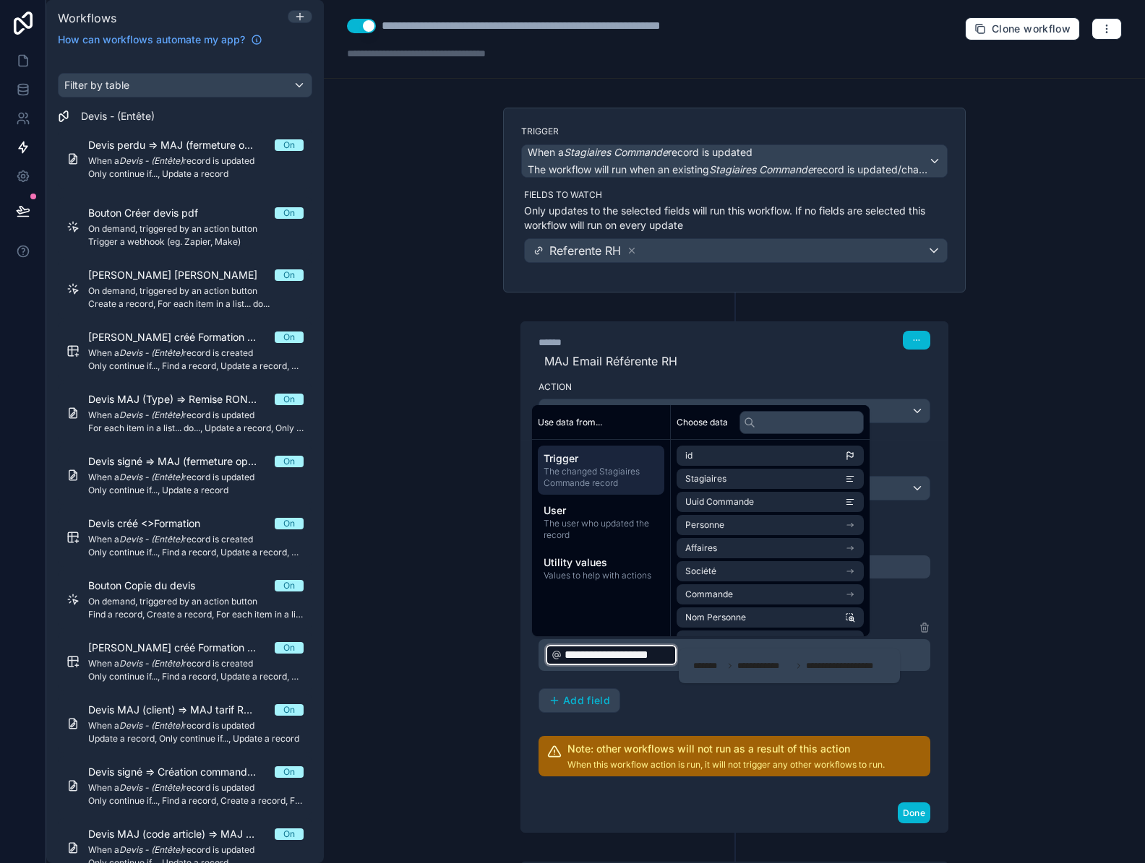
click at [659, 697] on div "**********" at bounding box center [734, 666] width 392 height 94
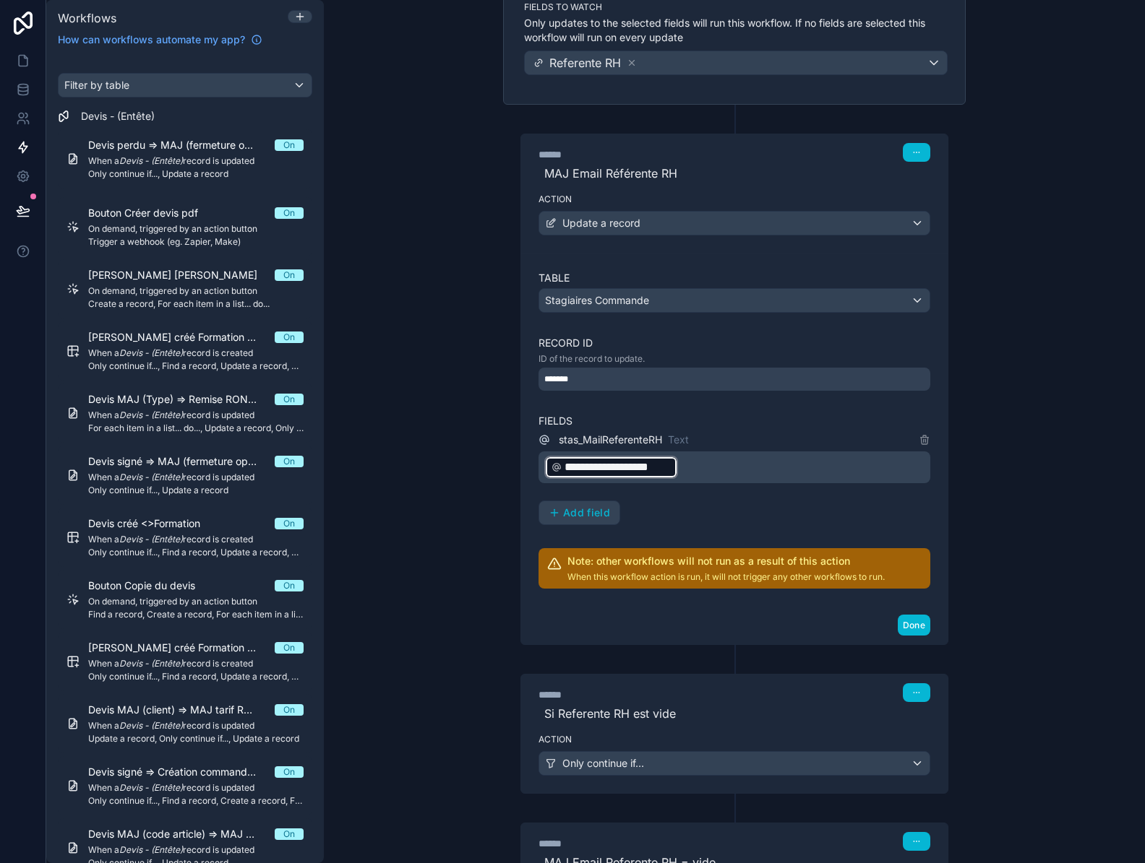
scroll to position [217, 0]
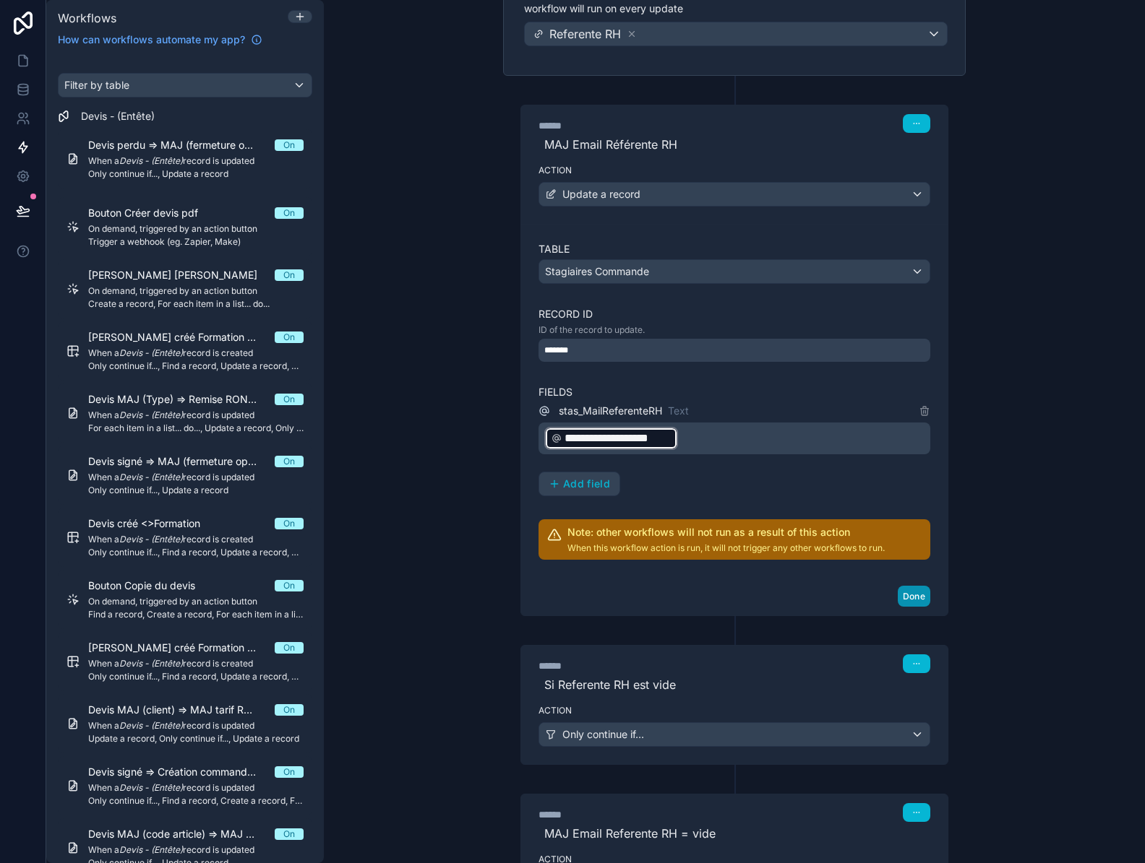
click at [915, 595] on button "Done" at bounding box center [913, 596] width 33 height 21
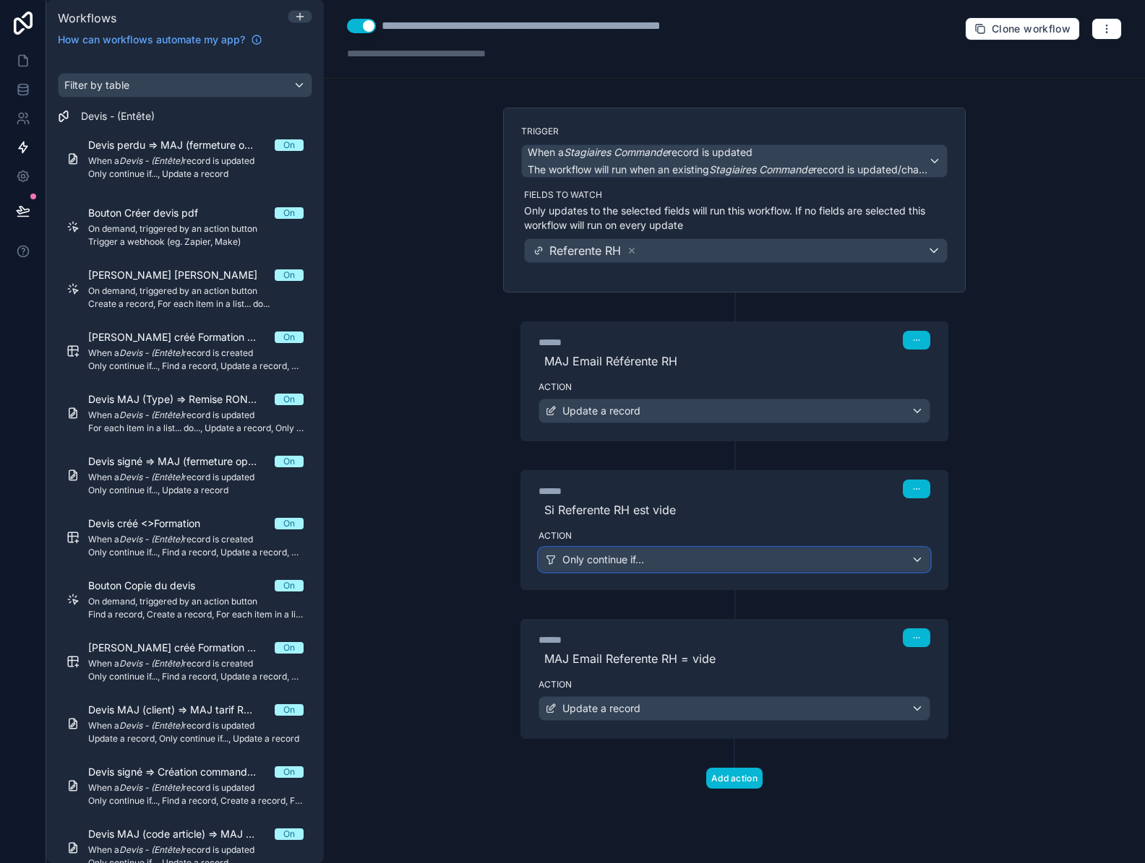
click at [637, 563] on span "Only continue if..." at bounding box center [603, 560] width 82 height 14
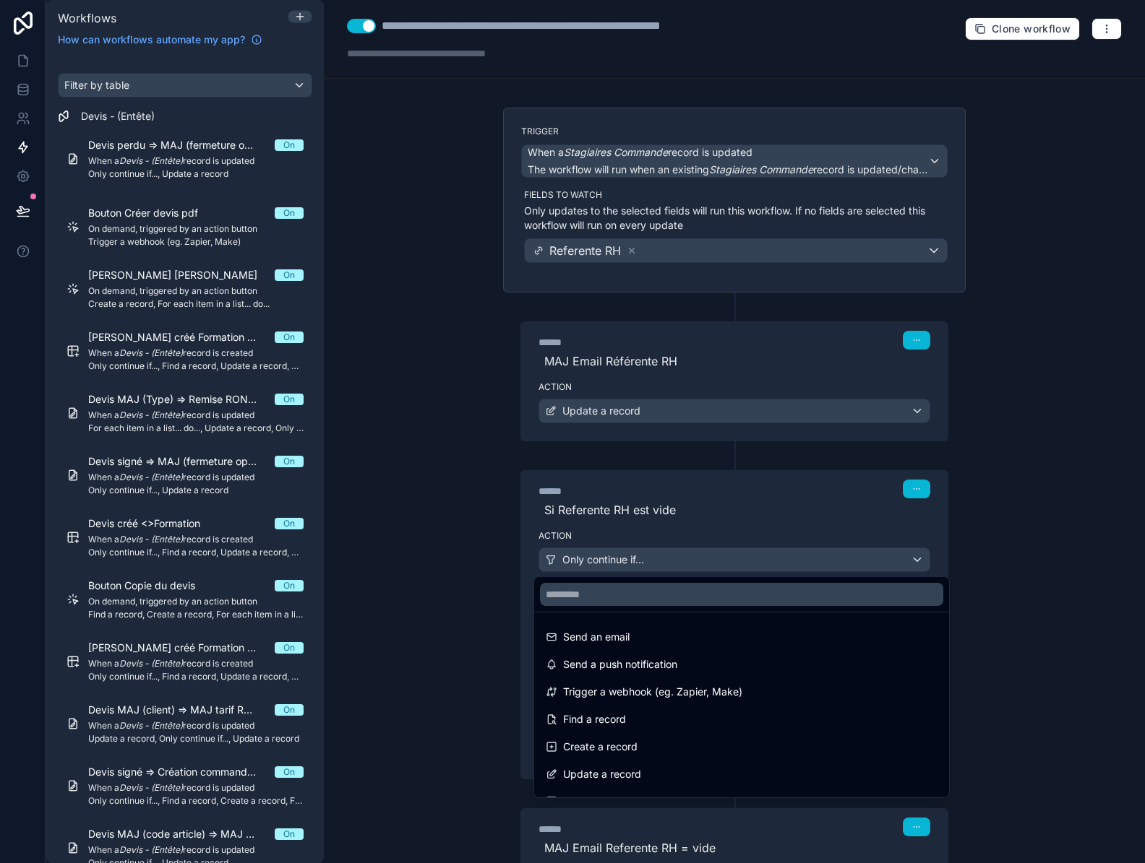
click at [637, 563] on div at bounding box center [572, 431] width 1145 height 863
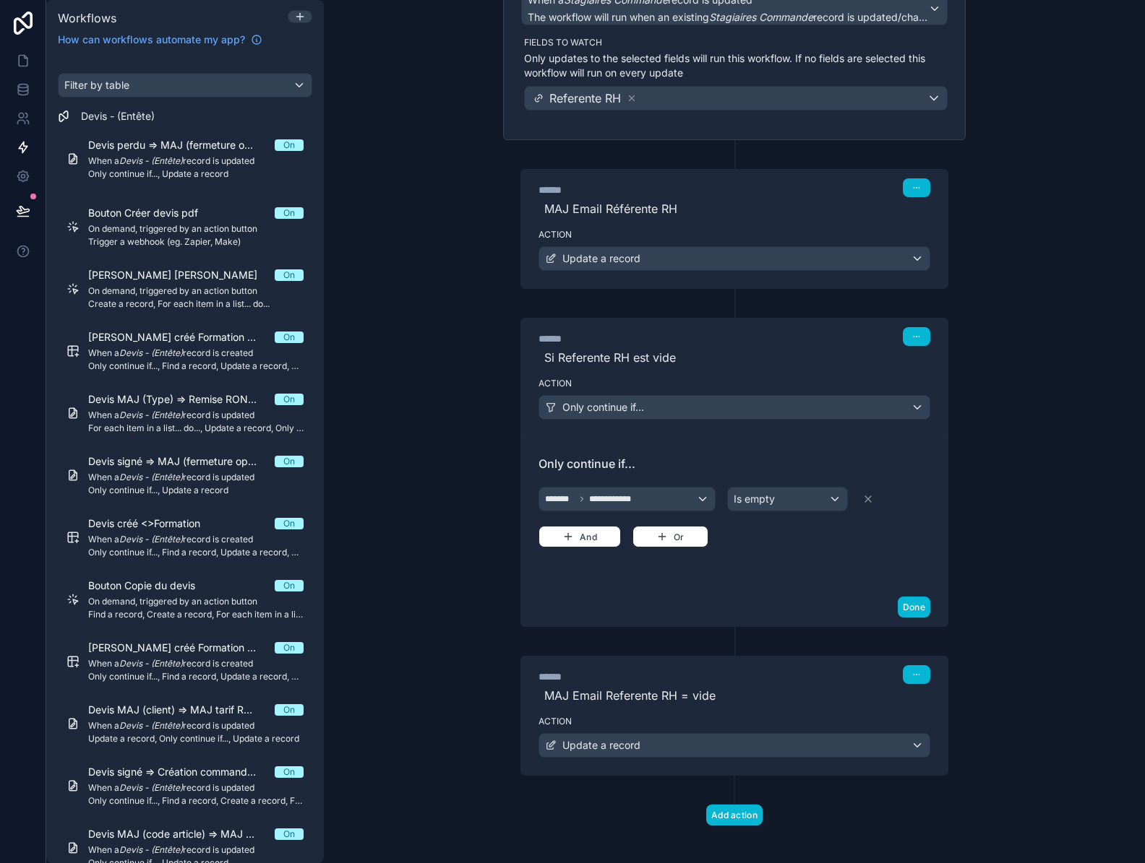
scroll to position [161, 0]
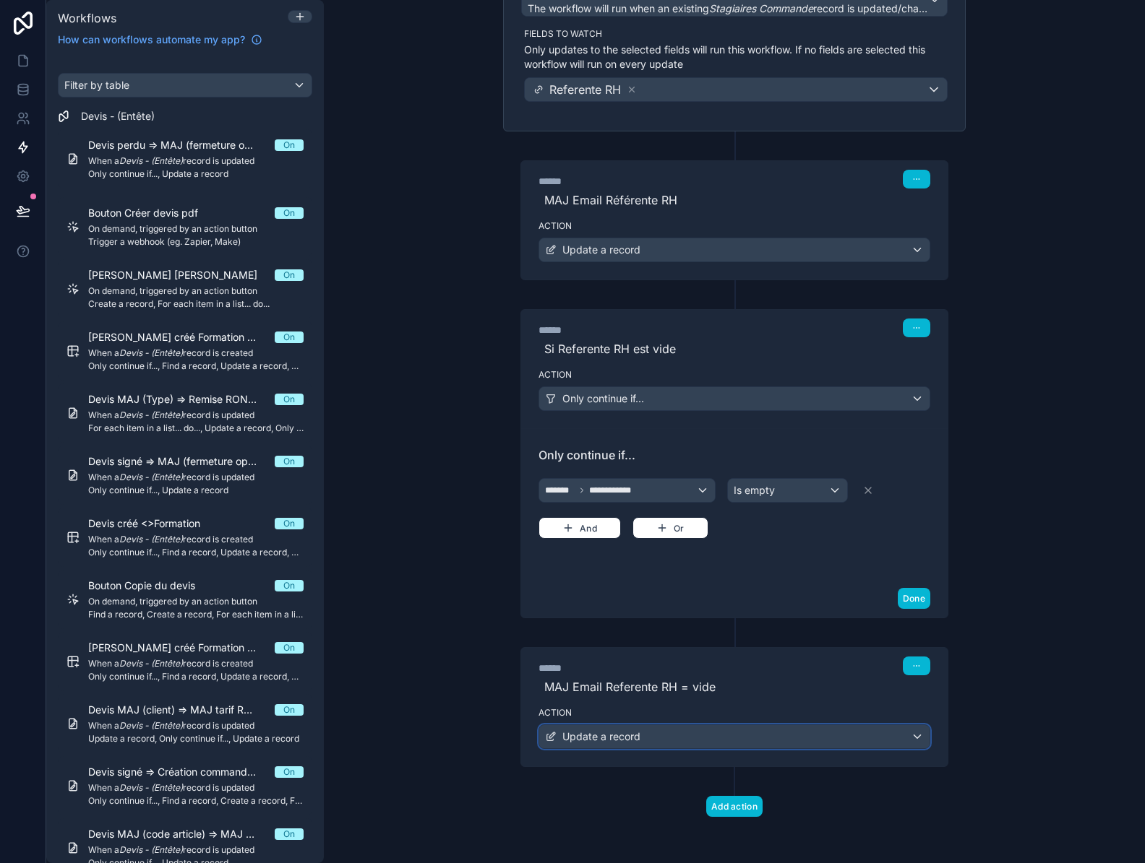
click at [731, 736] on div "Update a record" at bounding box center [734, 736] width 390 height 23
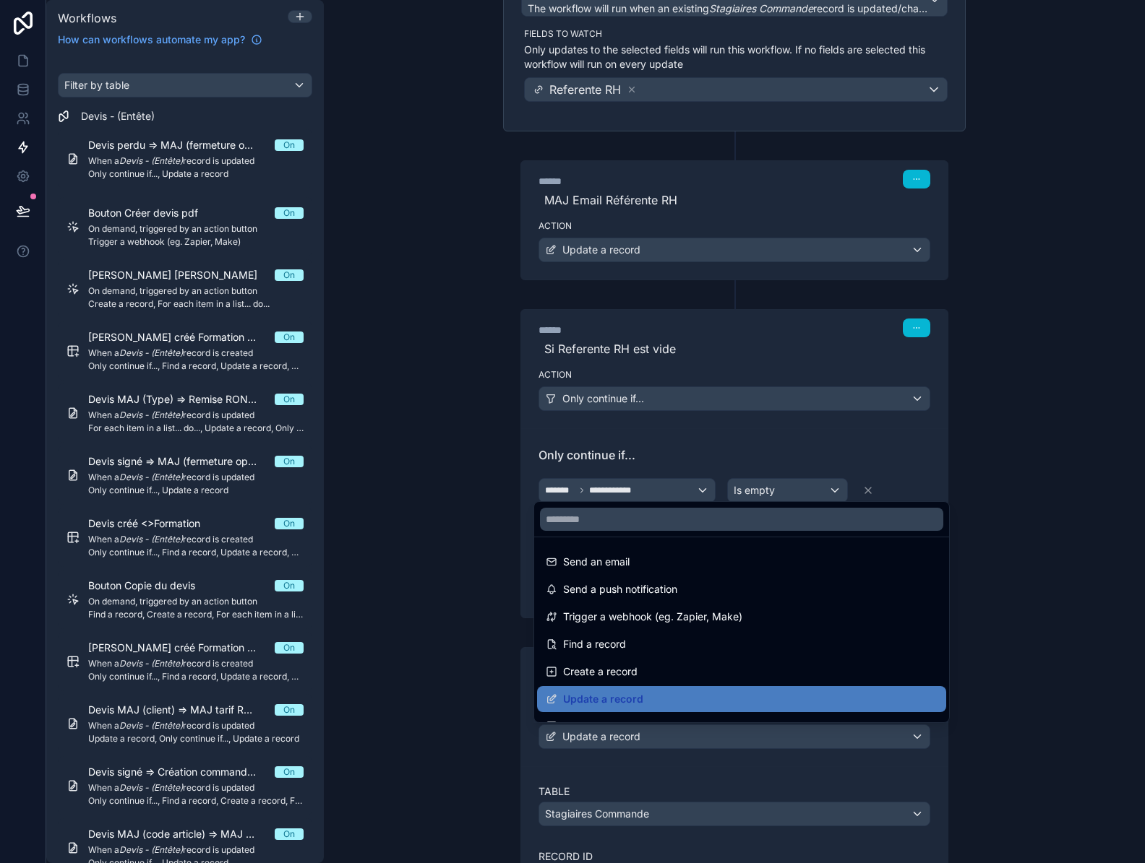
click at [731, 736] on div at bounding box center [572, 431] width 1145 height 863
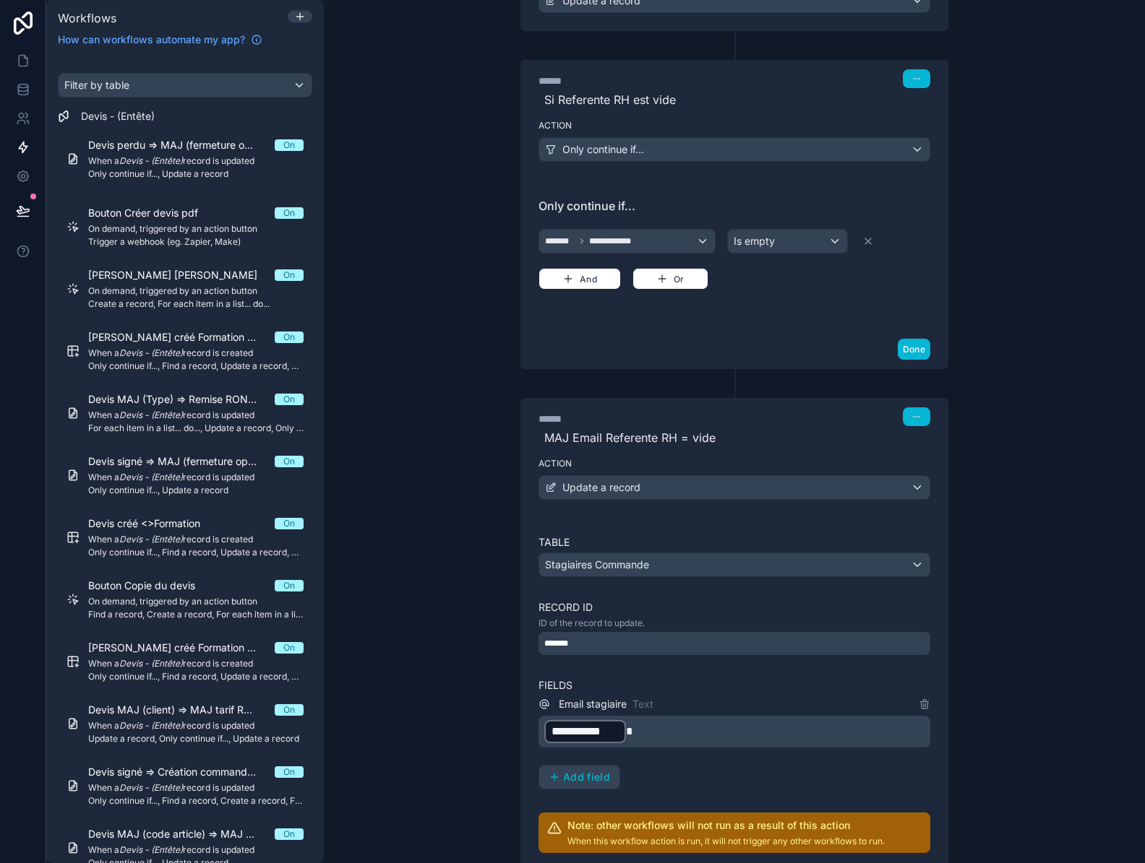
scroll to position [450, 0]
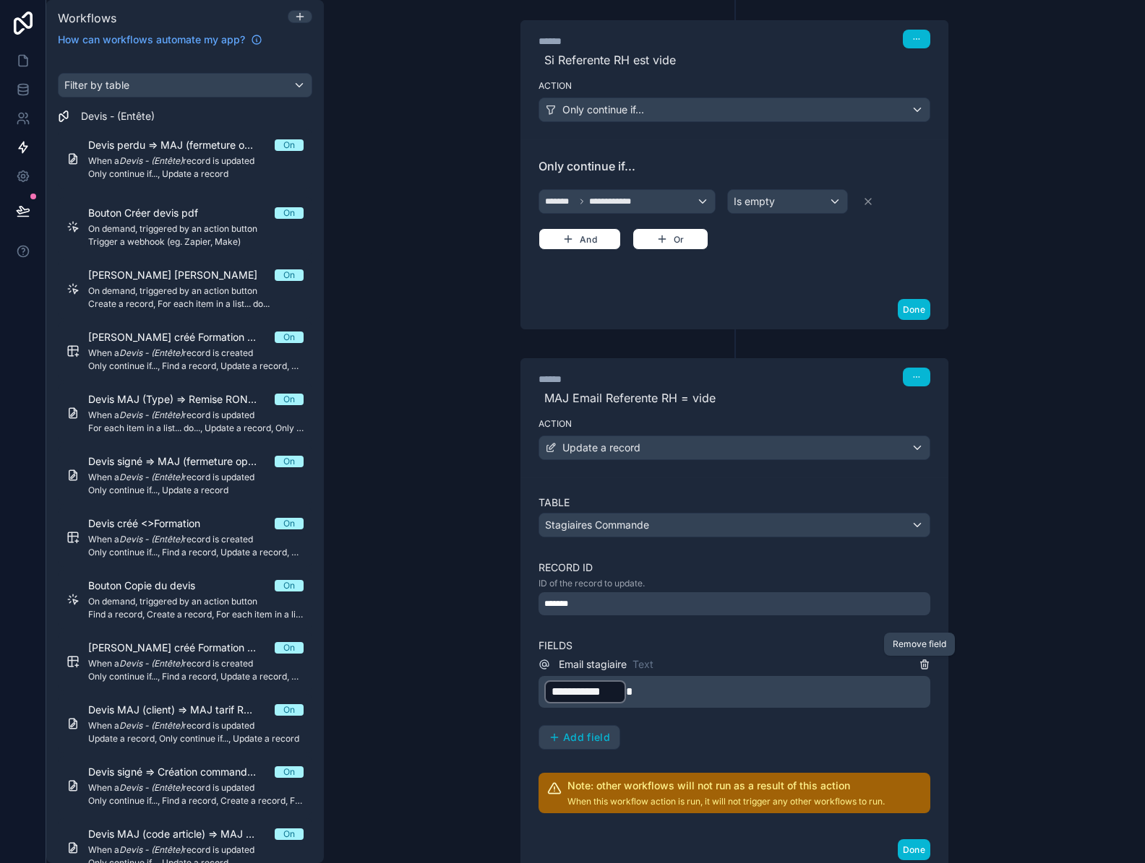
click at [918, 660] on icon at bounding box center [924, 665] width 12 height 12
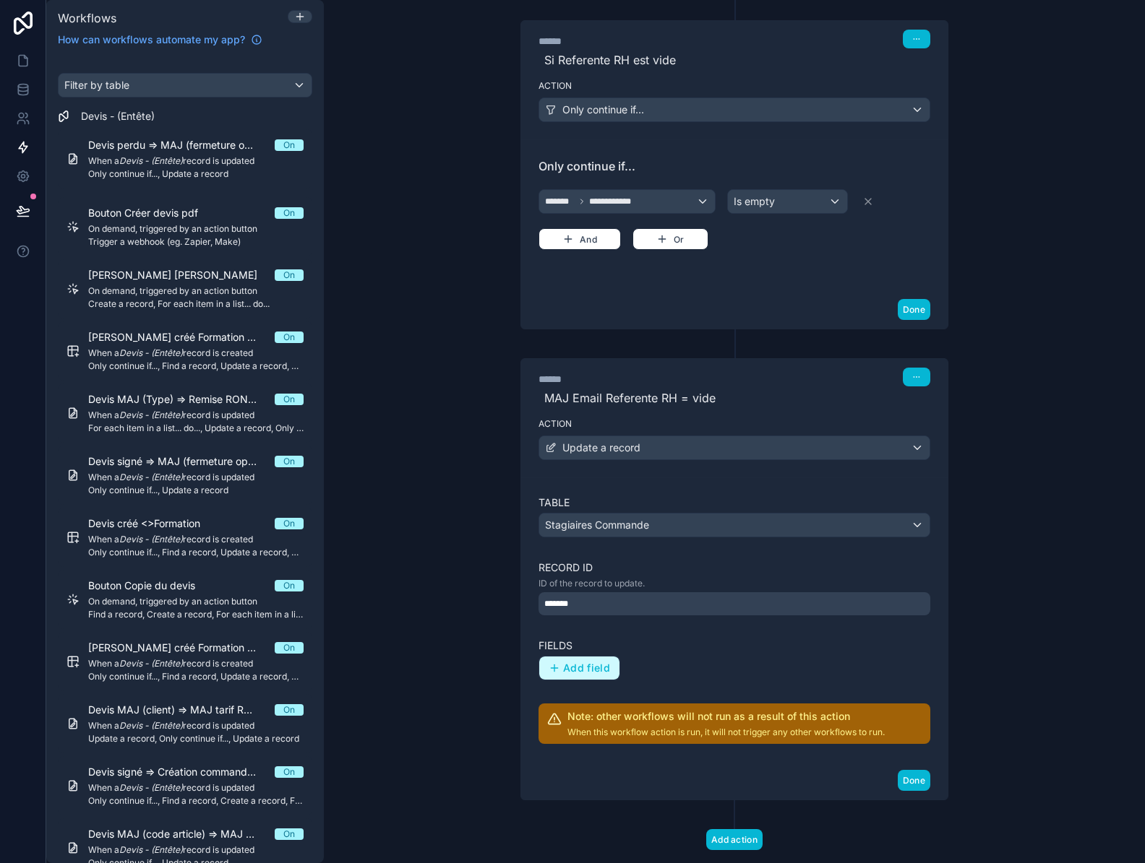
click at [564, 669] on span "Add field" at bounding box center [586, 668] width 47 height 13
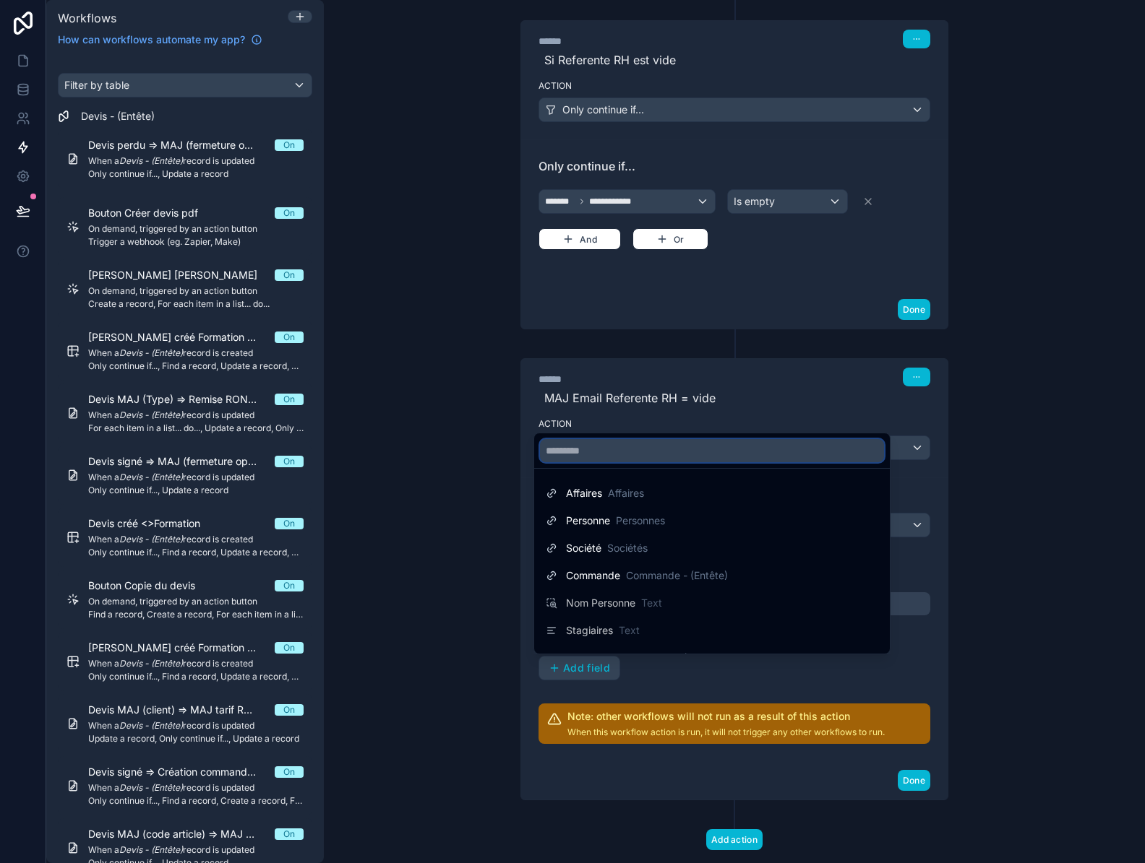
click at [579, 451] on input "text" at bounding box center [712, 450] width 344 height 23
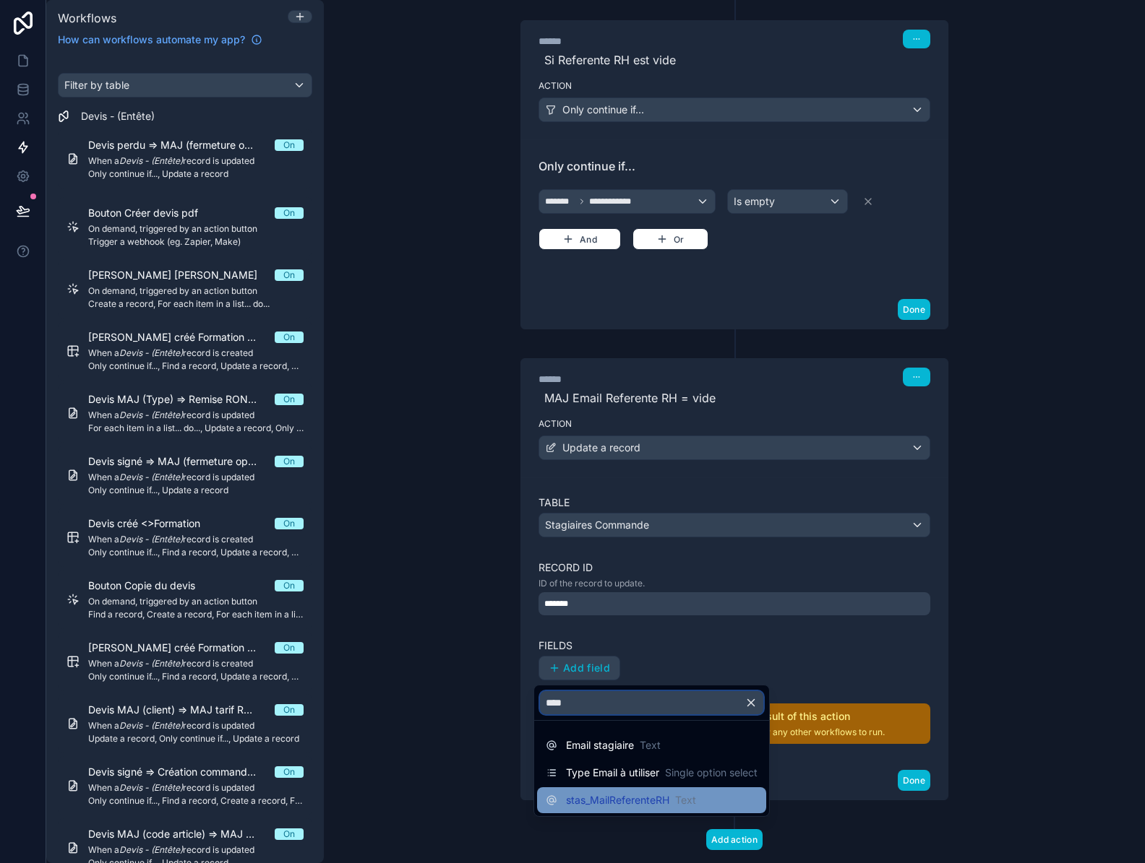
type input "****"
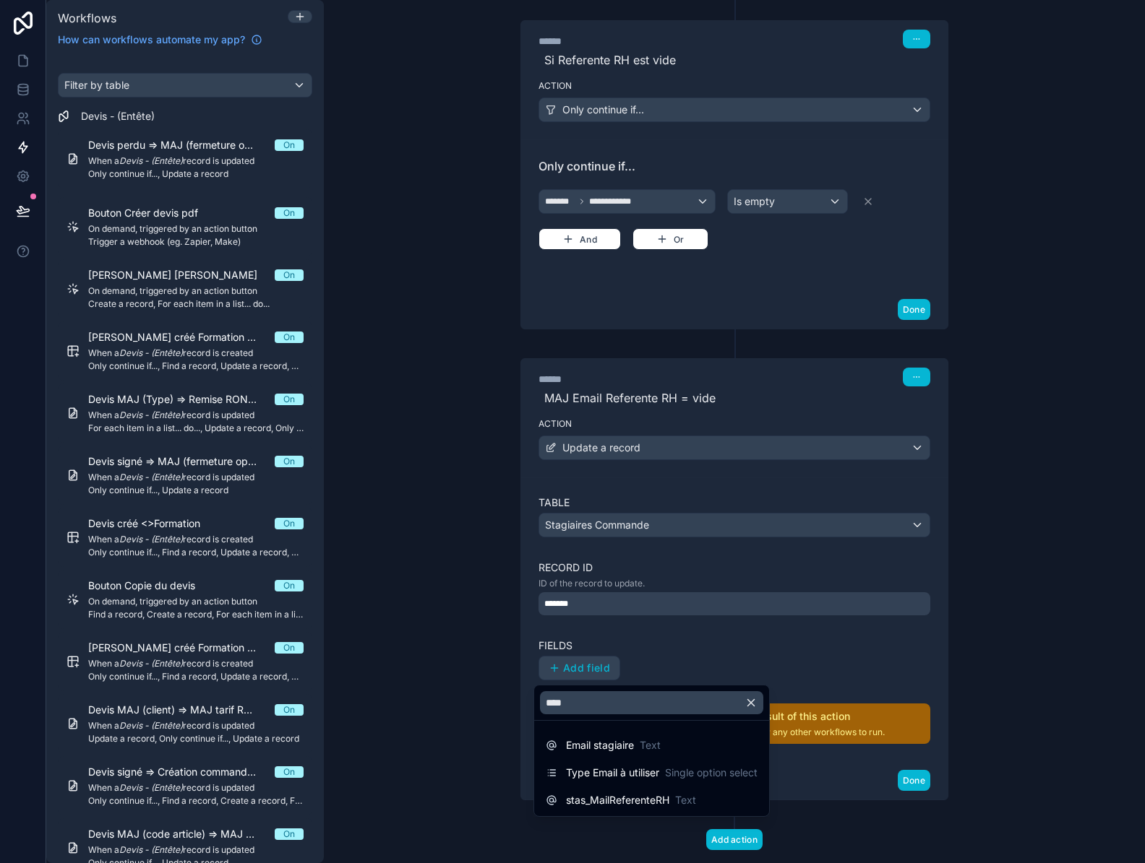
click at [626, 801] on span "stas_MailReferenteRH" at bounding box center [617, 800] width 103 height 14
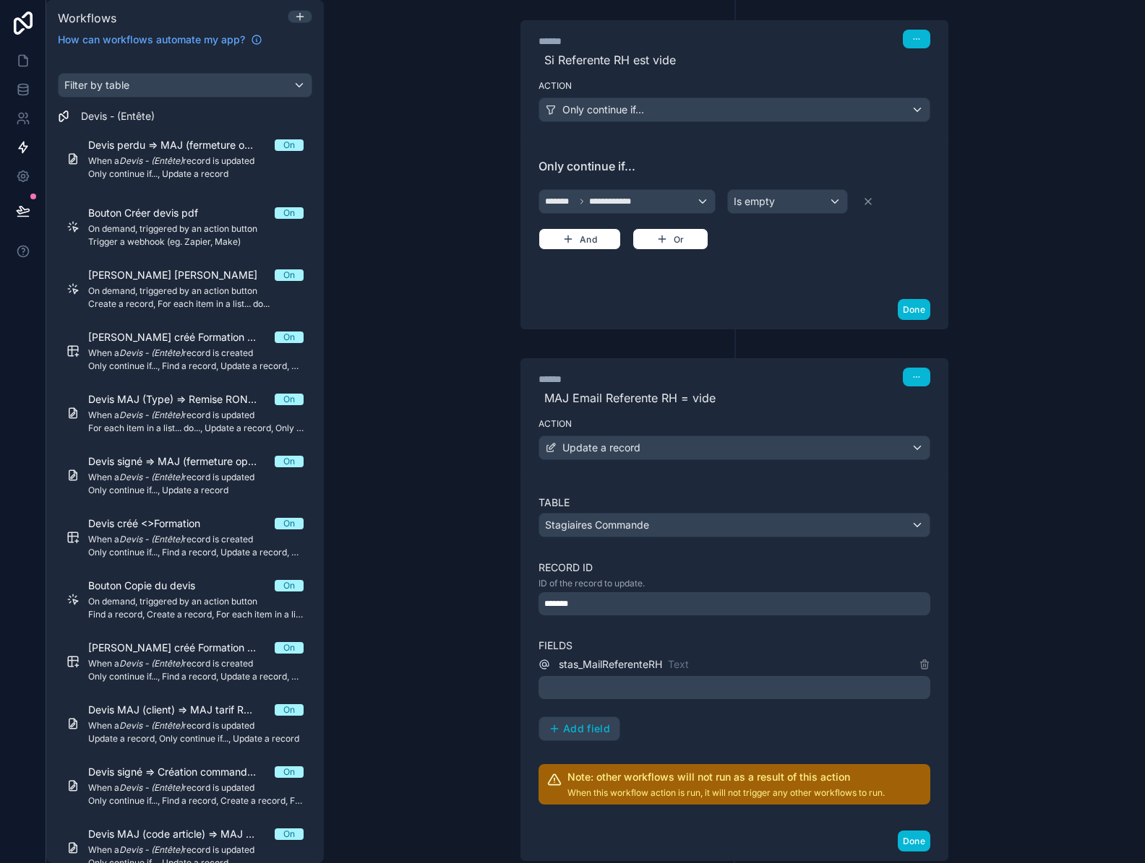
click at [595, 686] on p "﻿" at bounding box center [735, 687] width 383 height 17
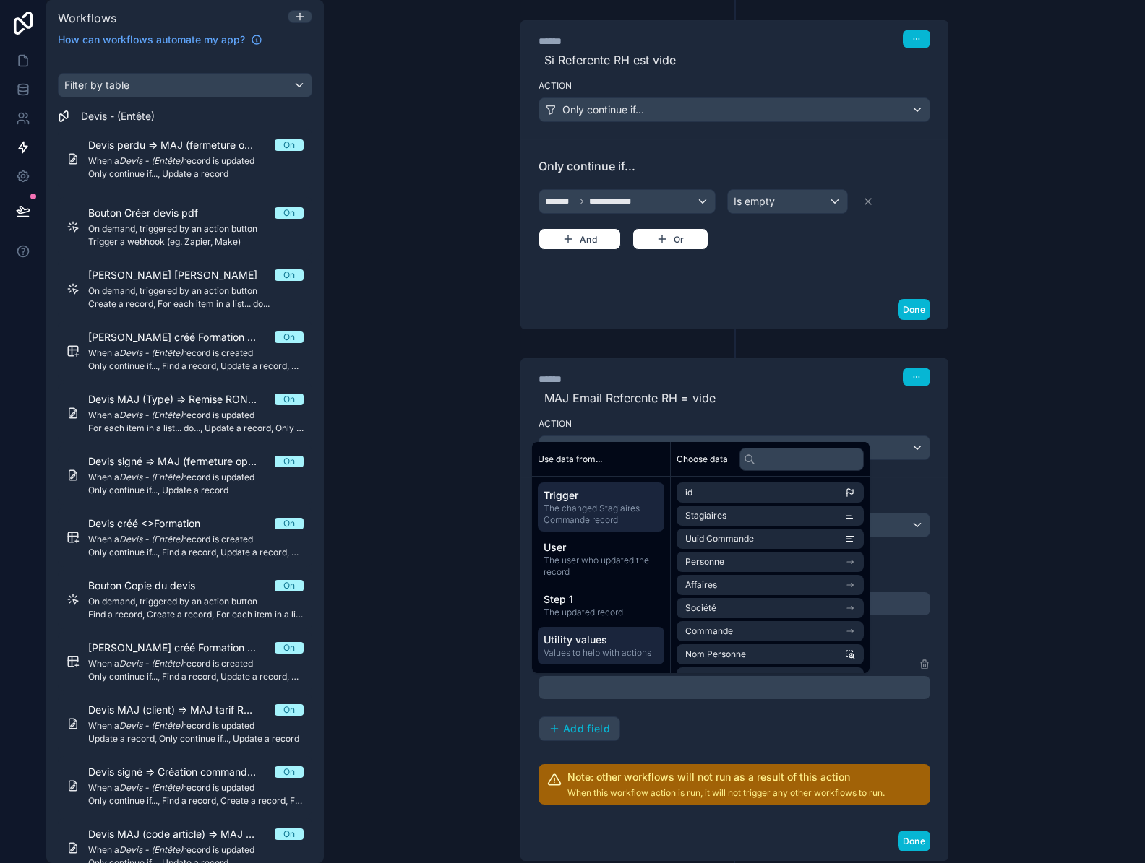
click at [581, 652] on span "Values to help with actions" at bounding box center [600, 653] width 115 height 12
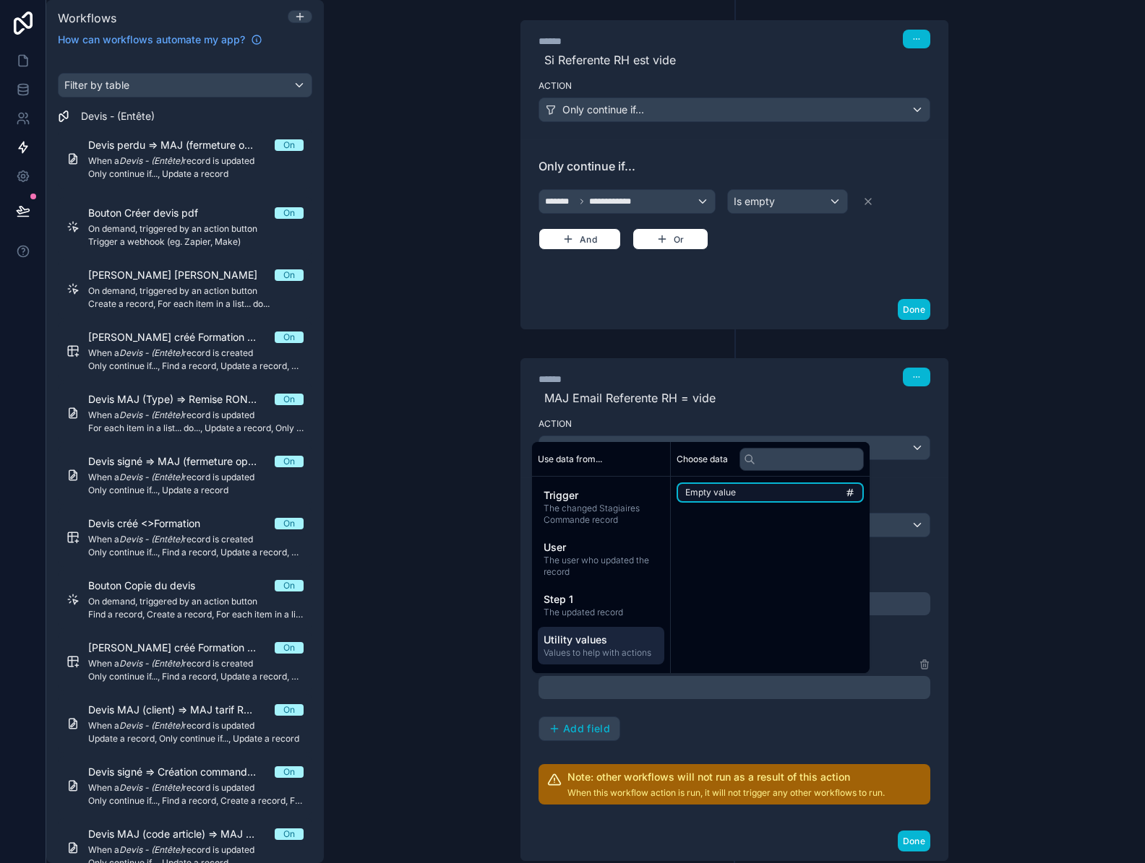
click at [741, 488] on li "Empty value" at bounding box center [769, 493] width 187 height 20
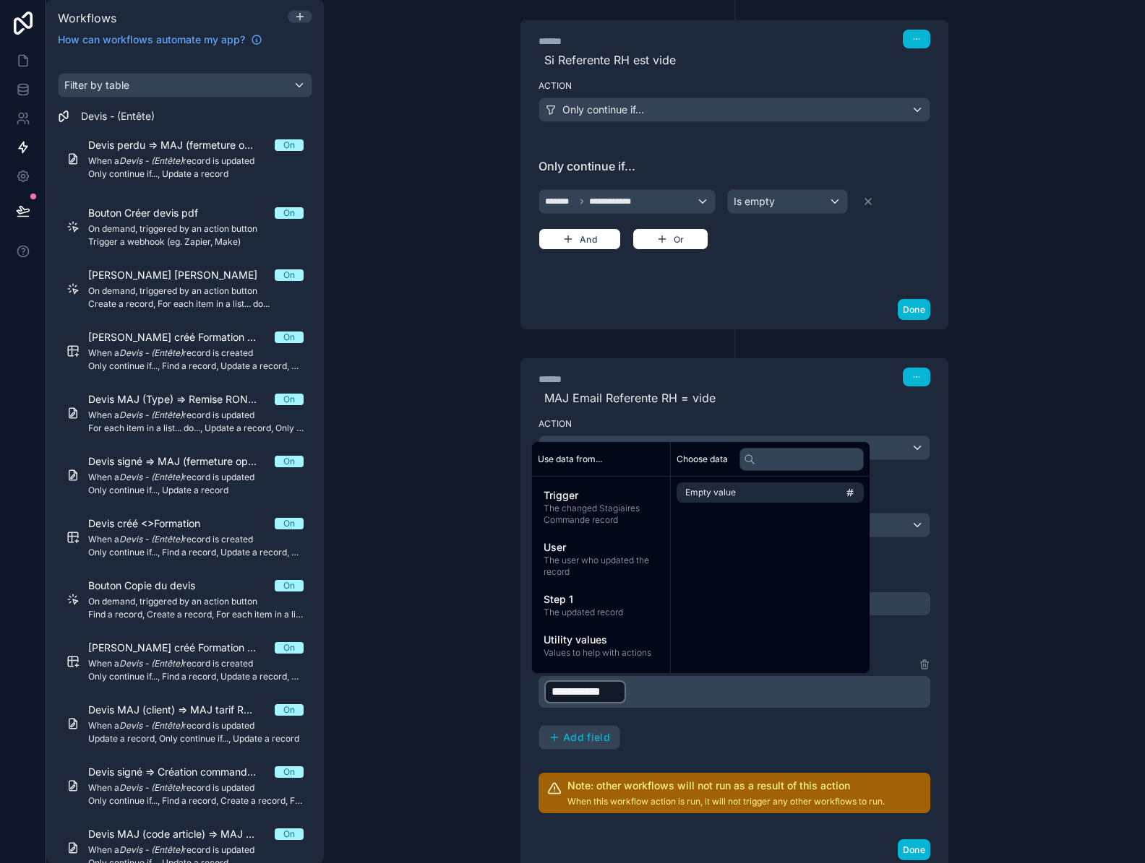
click at [726, 751] on div "**********" at bounding box center [734, 655] width 392 height 318
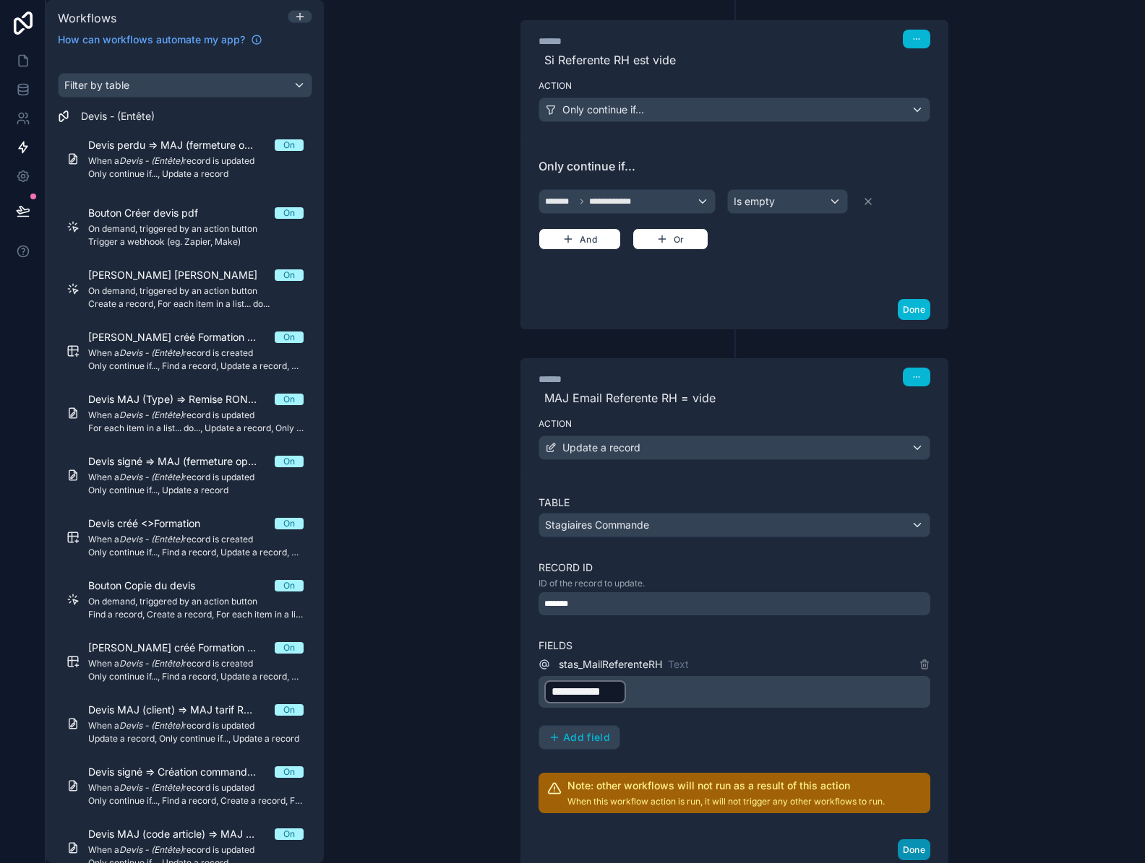
click at [900, 850] on button "Done" at bounding box center [913, 850] width 33 height 21
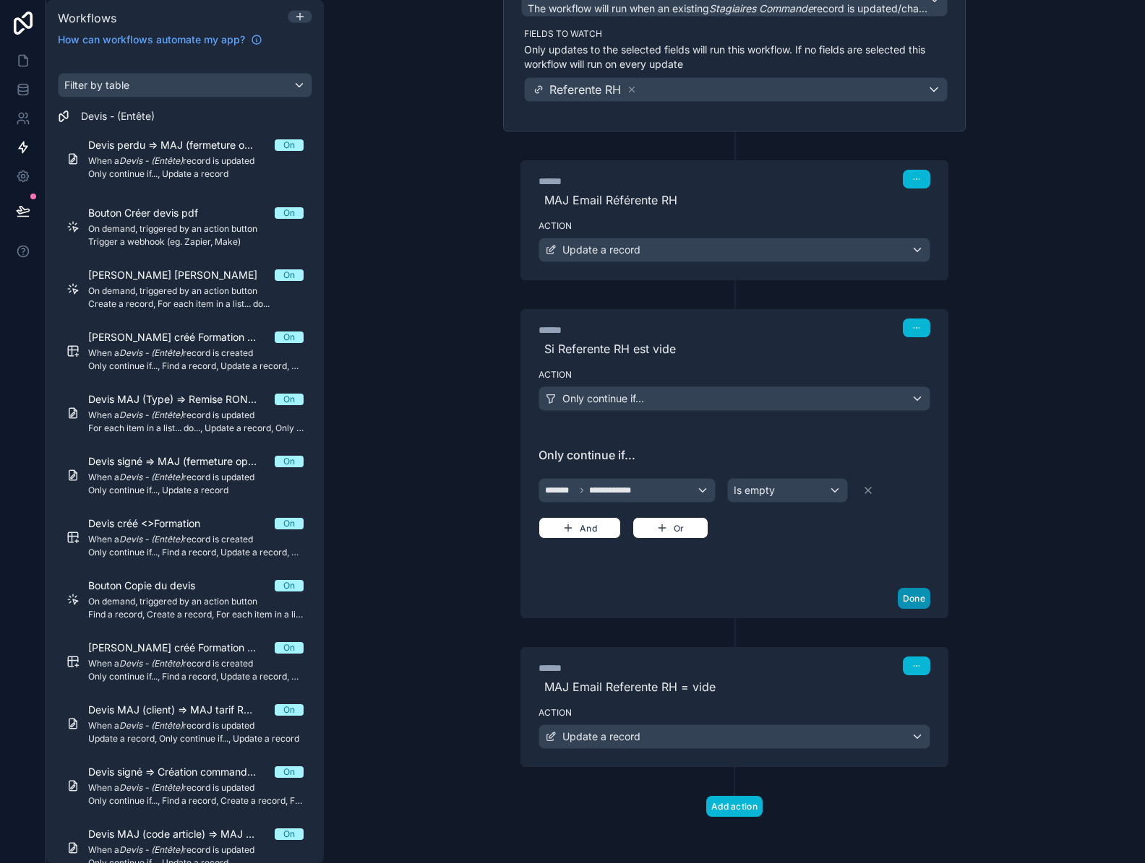
click at [910, 596] on button "Done" at bounding box center [913, 598] width 33 height 21
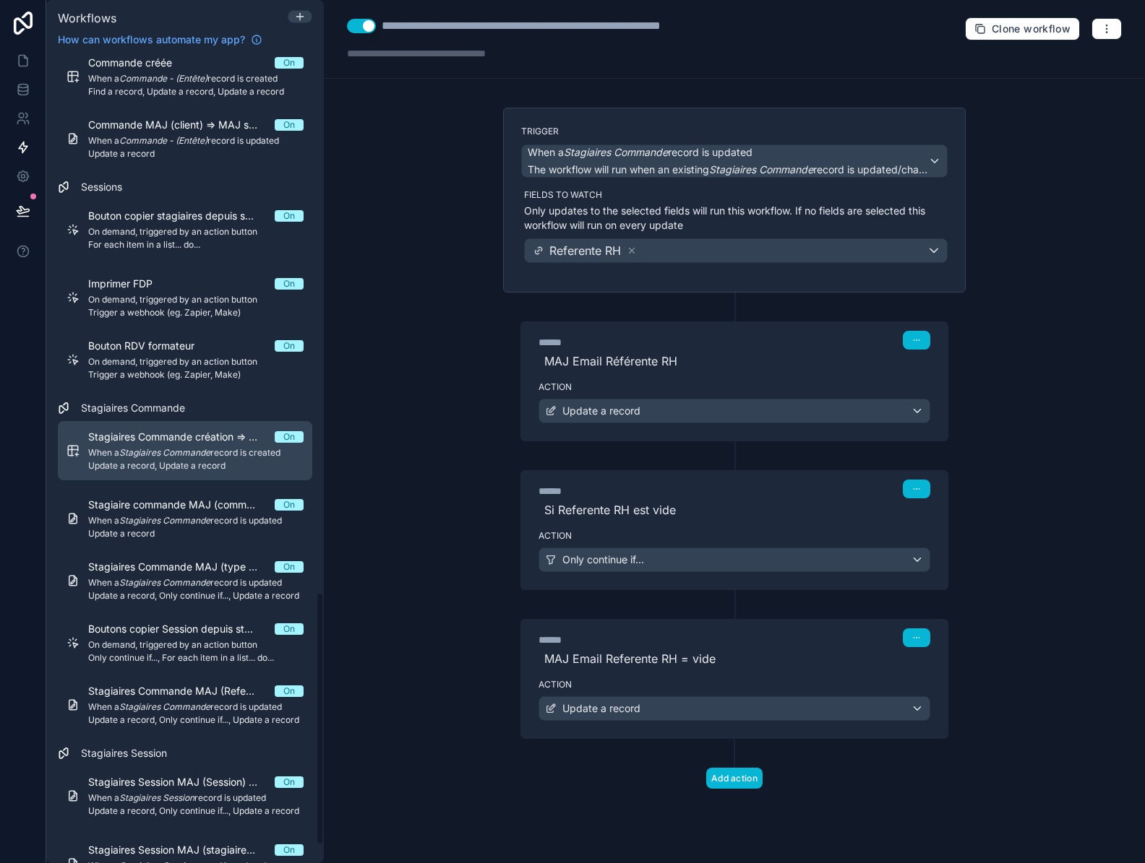
scroll to position [1766, 0]
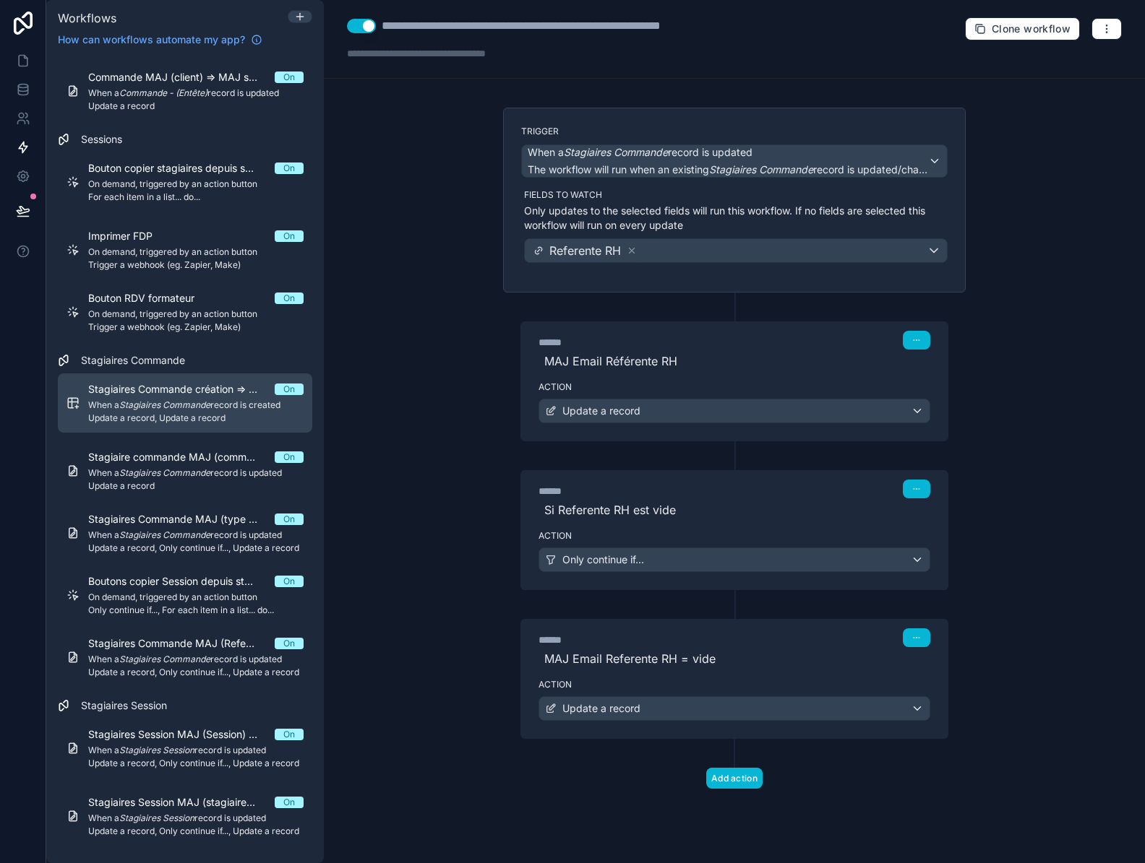
click at [189, 405] on em "Stagiaires Commande" at bounding box center [164, 405] width 91 height 11
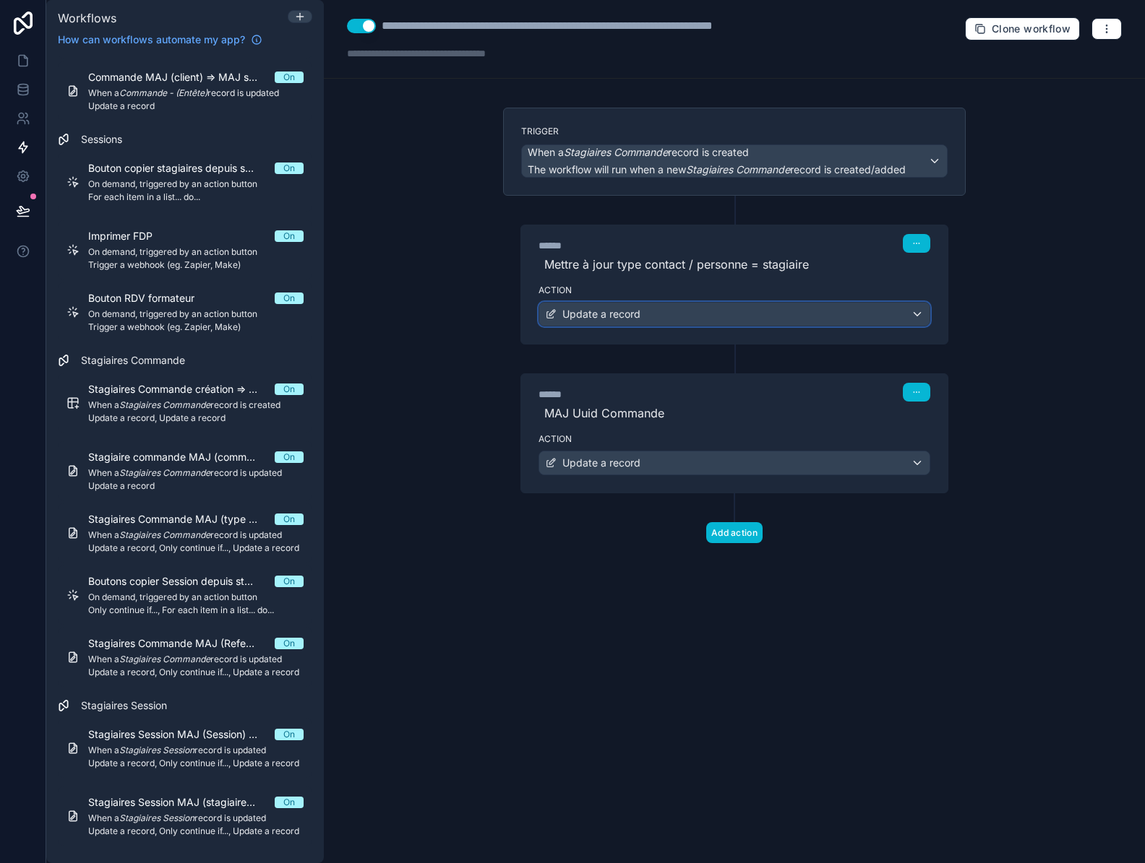
click at [717, 316] on div "Update a record" at bounding box center [734, 314] width 390 height 23
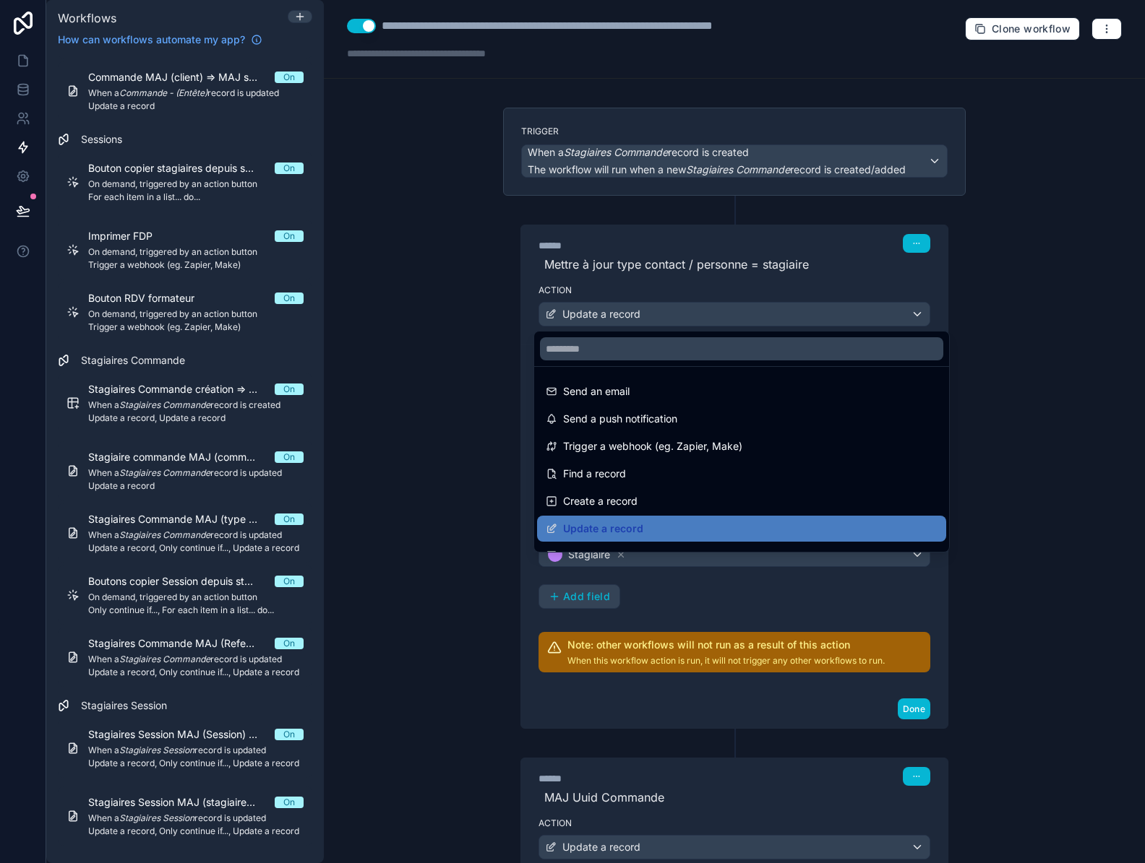
click at [717, 316] on div at bounding box center [572, 431] width 1145 height 863
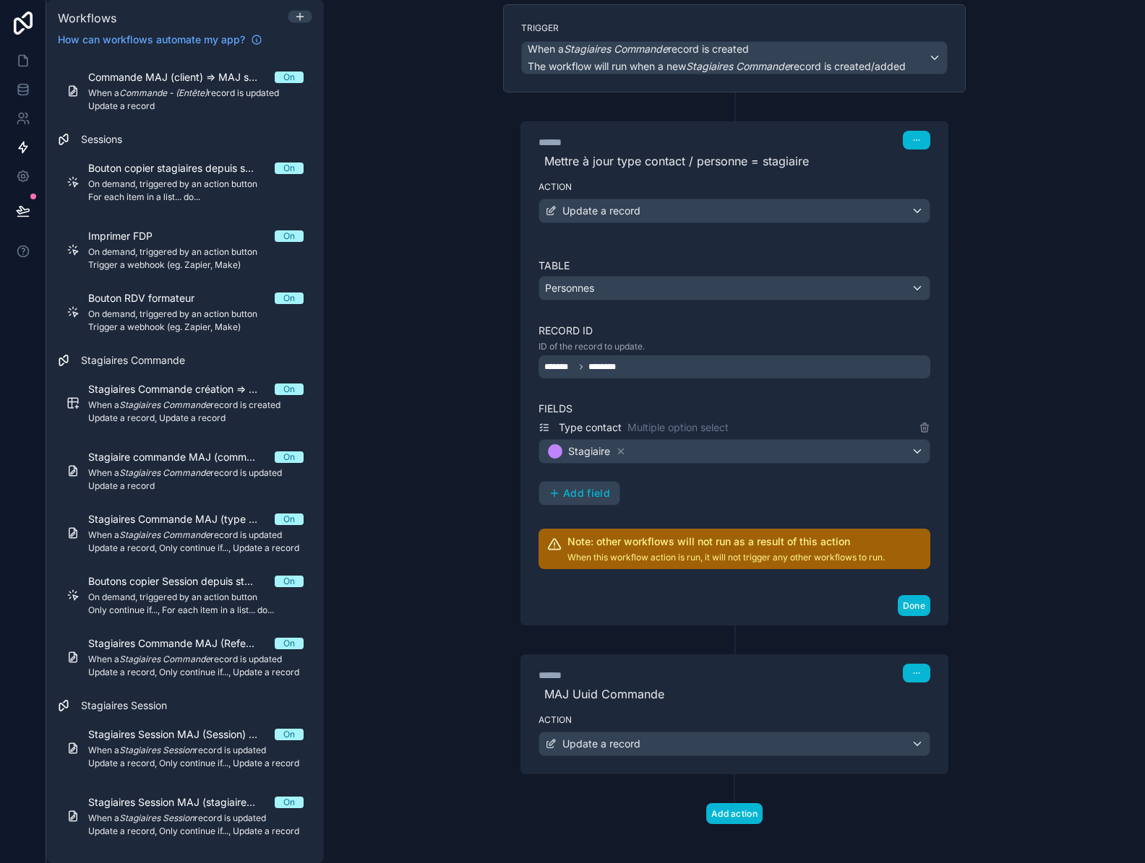
scroll to position [111, 0]
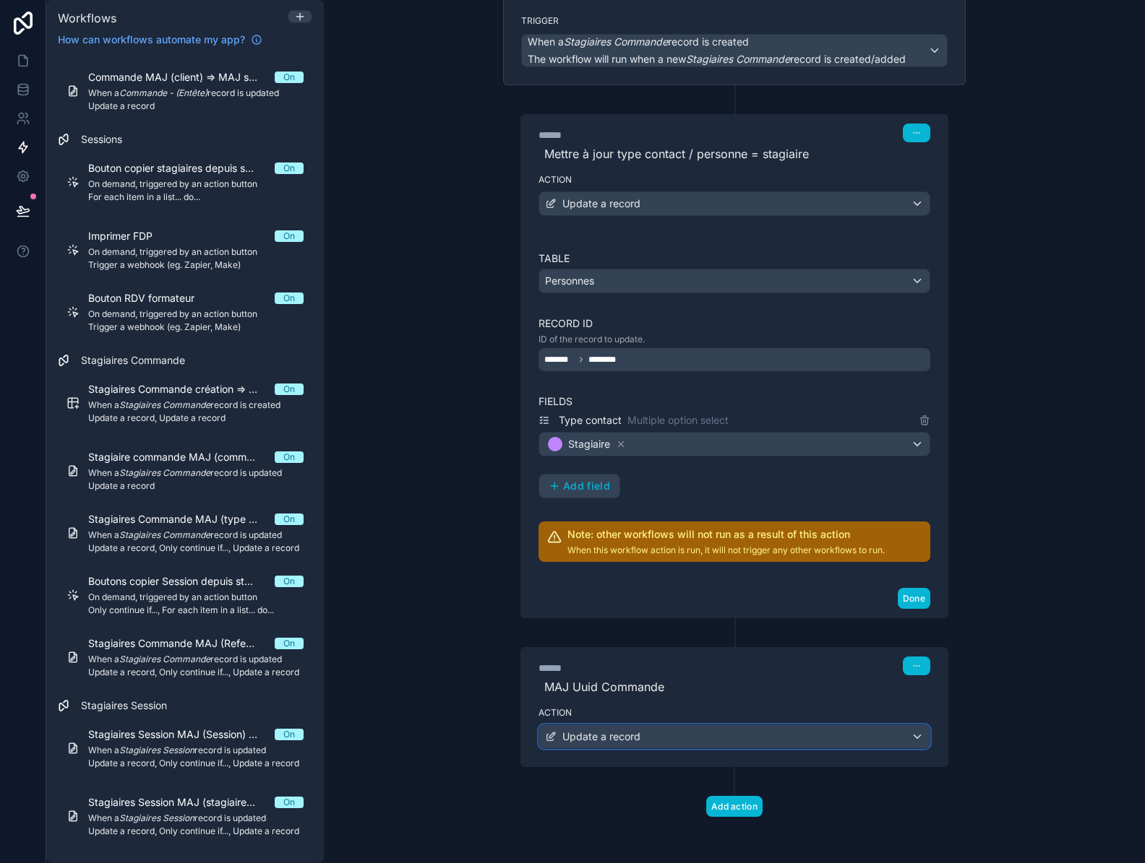
click at [715, 741] on div "Update a record" at bounding box center [734, 736] width 390 height 23
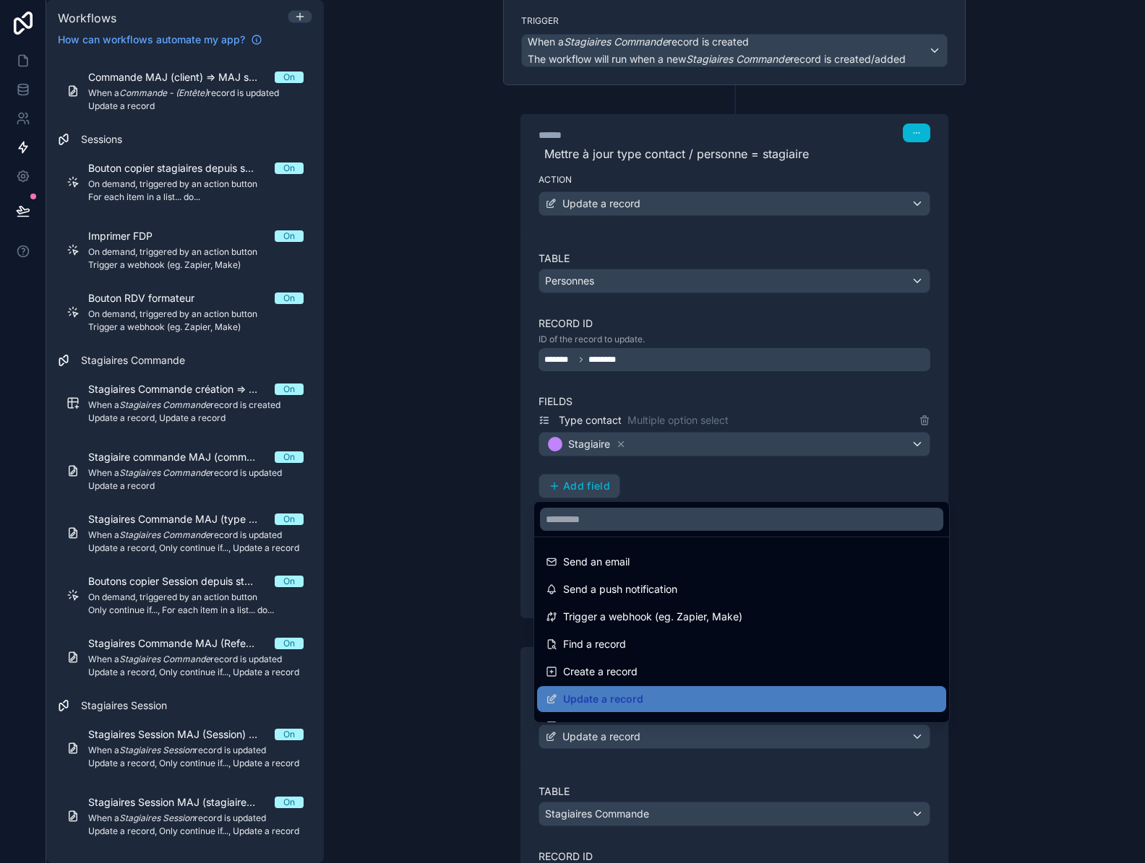
click at [715, 741] on div at bounding box center [572, 431] width 1145 height 863
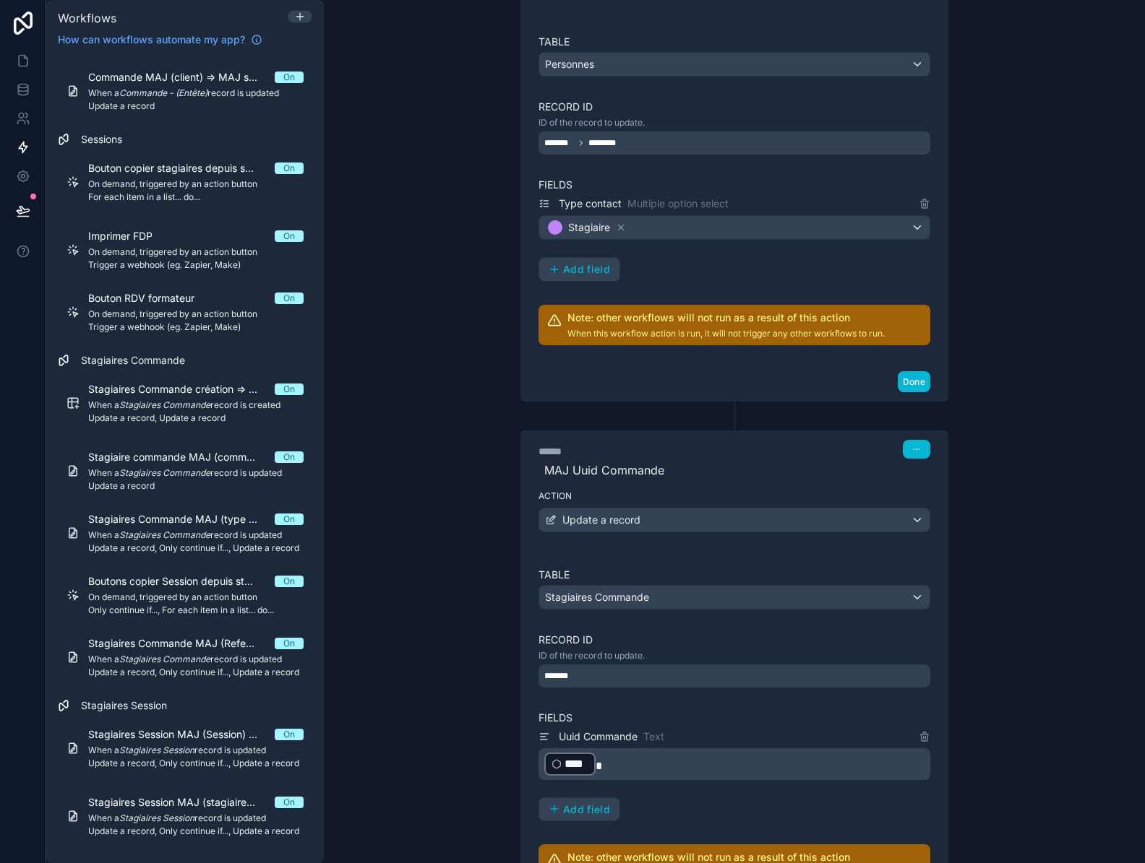
scroll to position [400, 0]
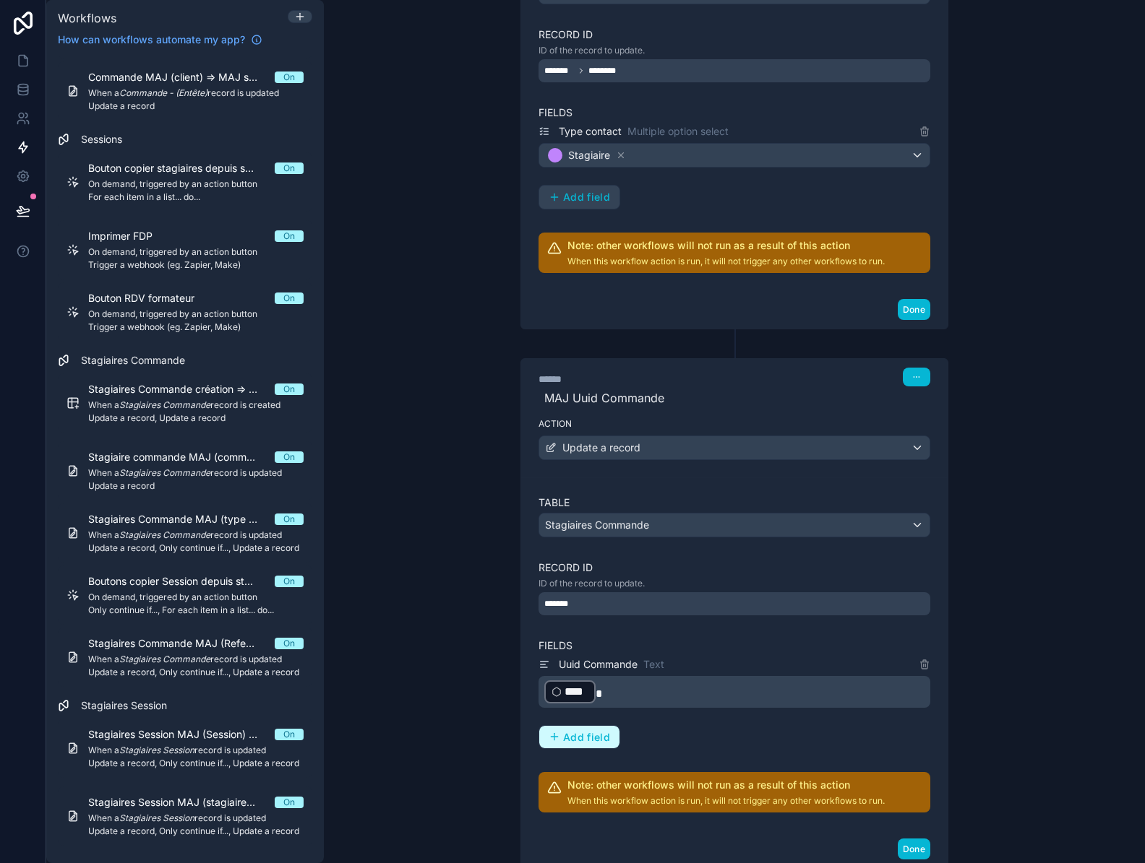
click at [597, 740] on span "Add field" at bounding box center [586, 737] width 47 height 13
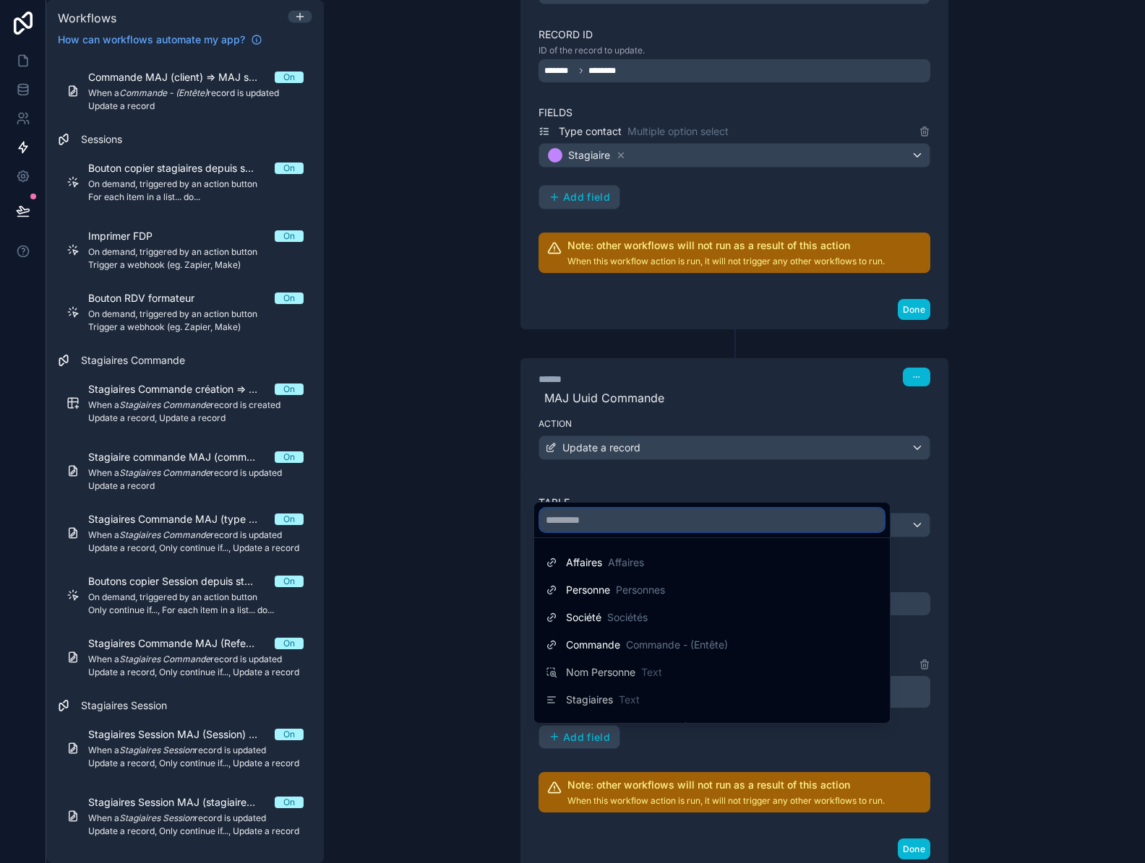
click at [594, 523] on input "text" at bounding box center [712, 520] width 344 height 23
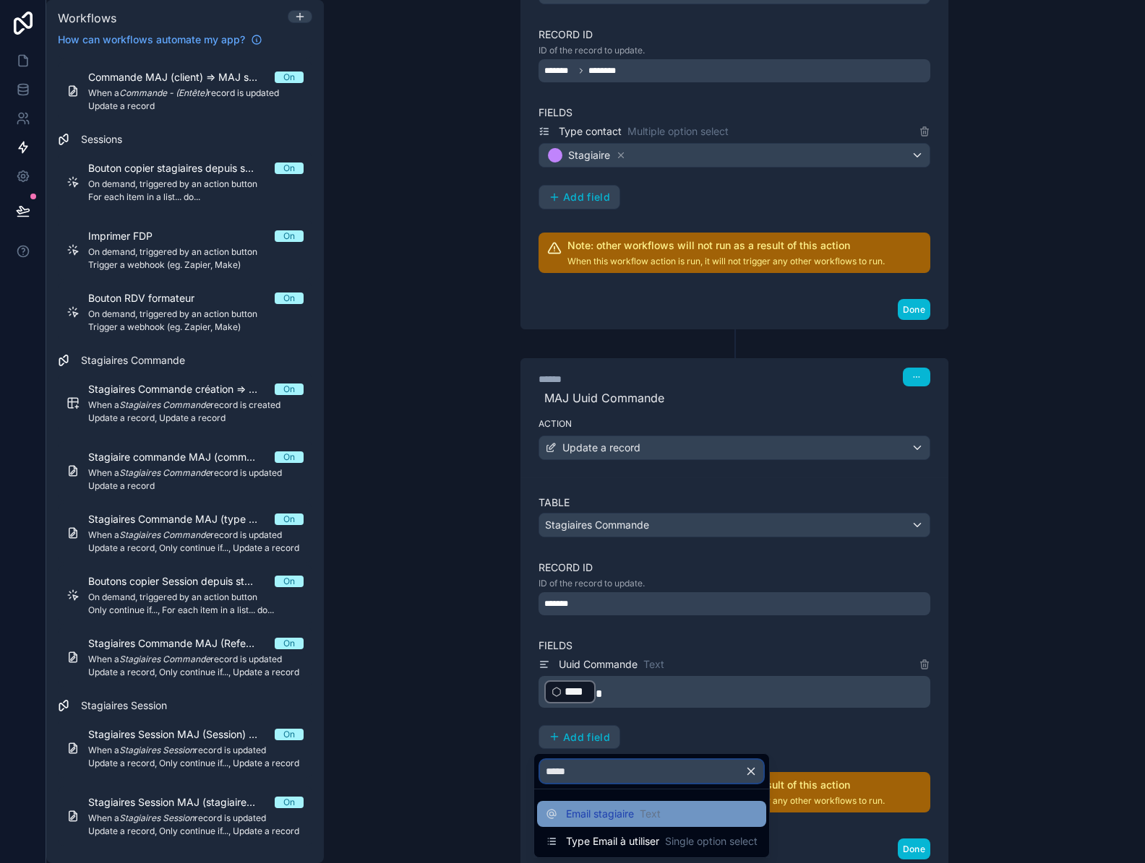
type input "*****"
click at [619, 817] on span "Email stagiaire" at bounding box center [600, 814] width 68 height 14
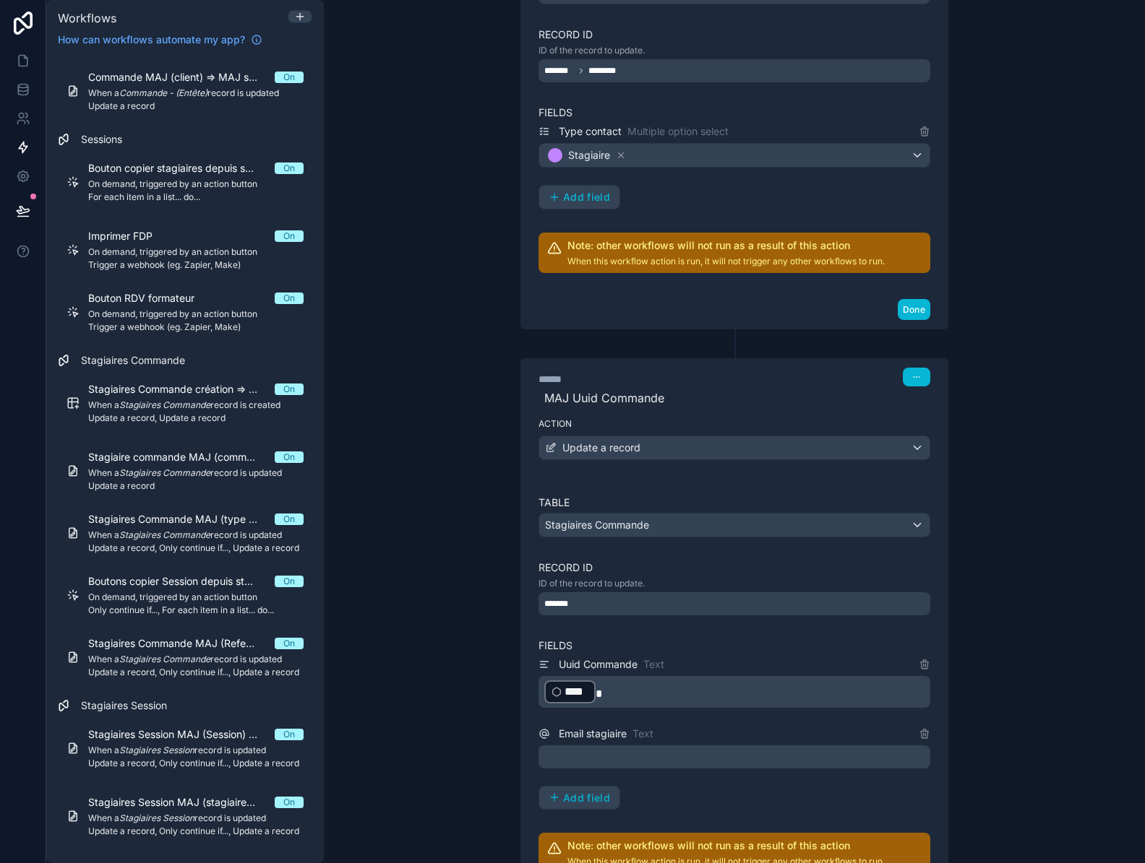
click at [613, 764] on p "﻿" at bounding box center [735, 757] width 383 height 17
click at [788, 791] on div "Uuid Commande Text ﻿ **** ﻿ Email stagiaire Text ﻿ Add field" at bounding box center [734, 733] width 392 height 155
click at [624, 754] on p "﻿" at bounding box center [735, 757] width 383 height 17
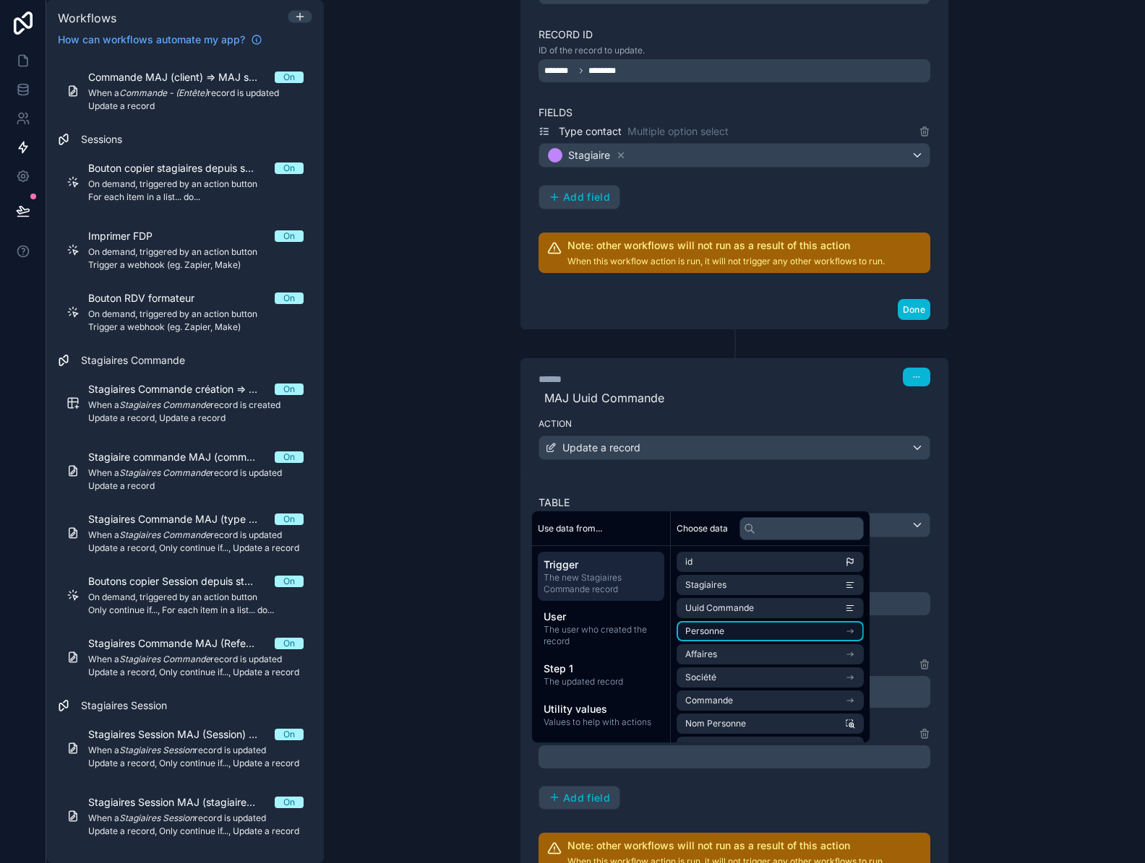
click at [728, 631] on li "Personne" at bounding box center [769, 631] width 187 height 20
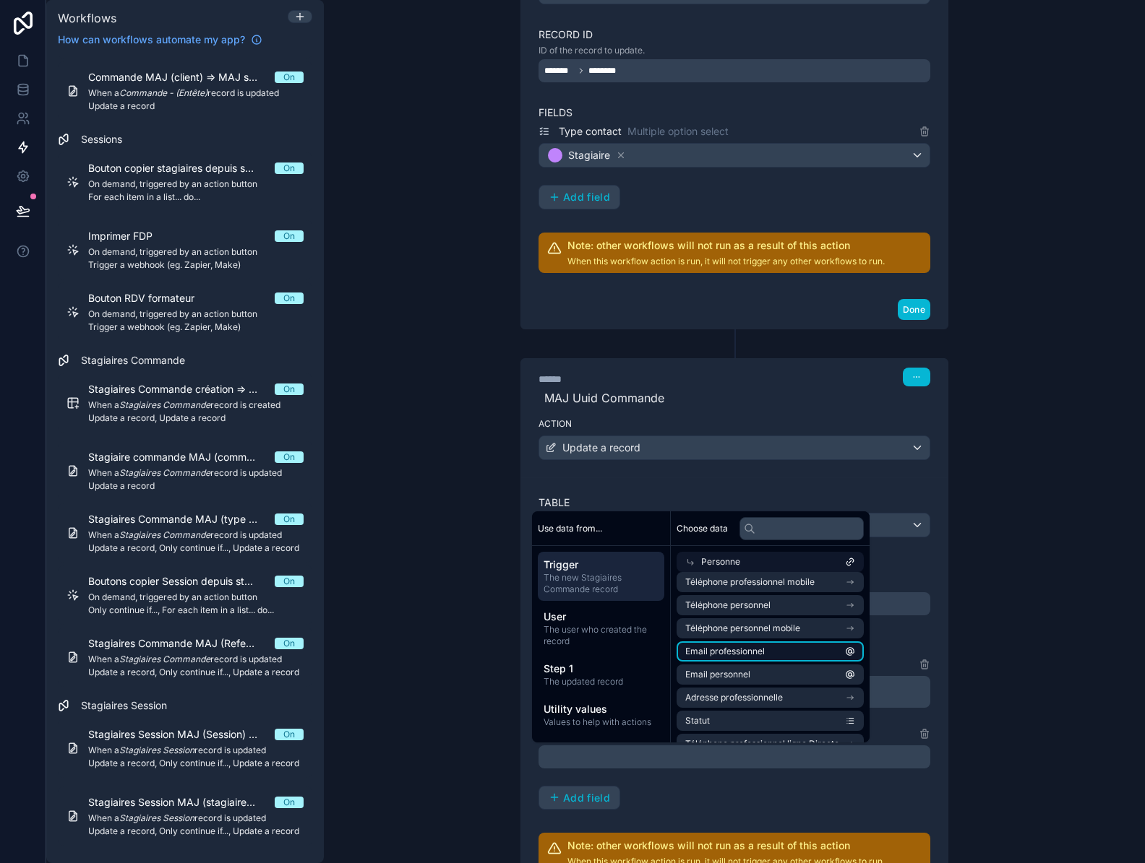
click at [721, 655] on span "Email professionnel" at bounding box center [724, 652] width 79 height 12
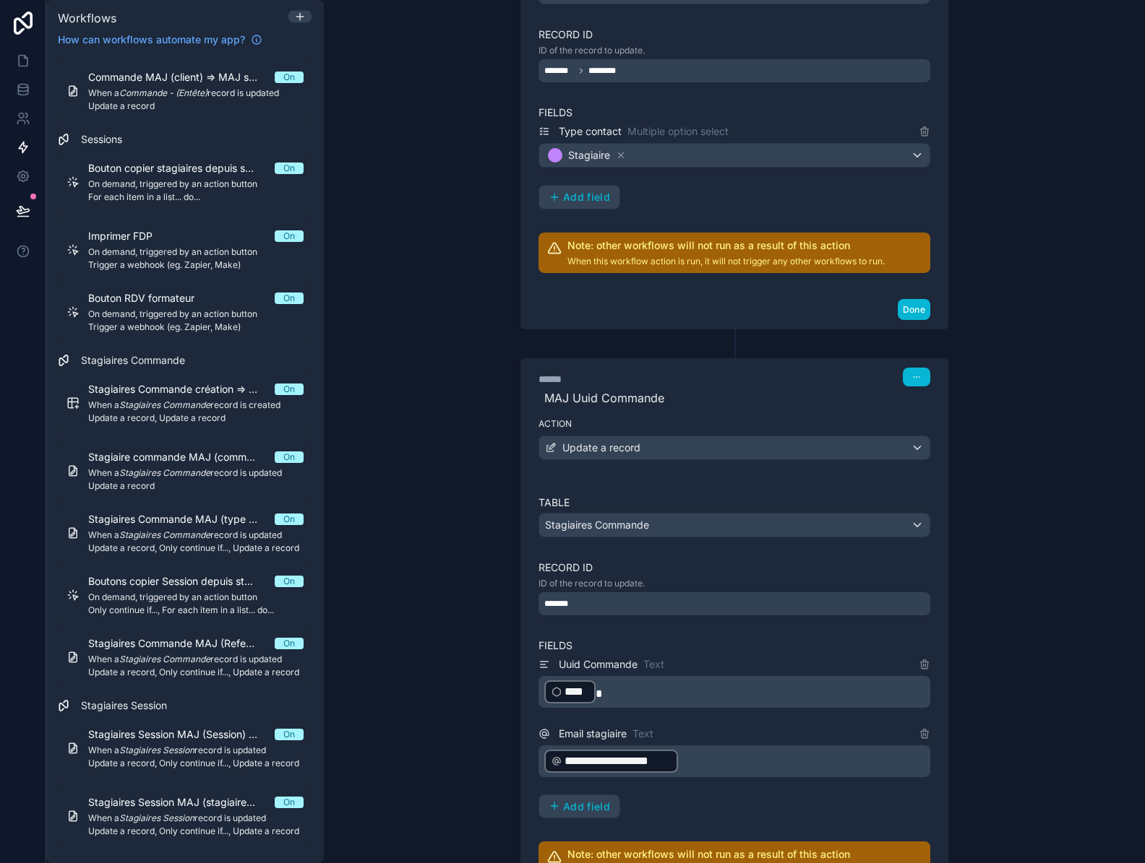
click at [707, 799] on div "**********" at bounding box center [734, 737] width 392 height 163
click at [913, 375] on icon "button" at bounding box center [916, 377] width 9 height 9
drag, startPoint x: 941, startPoint y: 412, endPoint x: 933, endPoint y: 412, distance: 7.9
click at [939, 410] on span "Edit Description" at bounding box center [957, 410] width 64 height 12
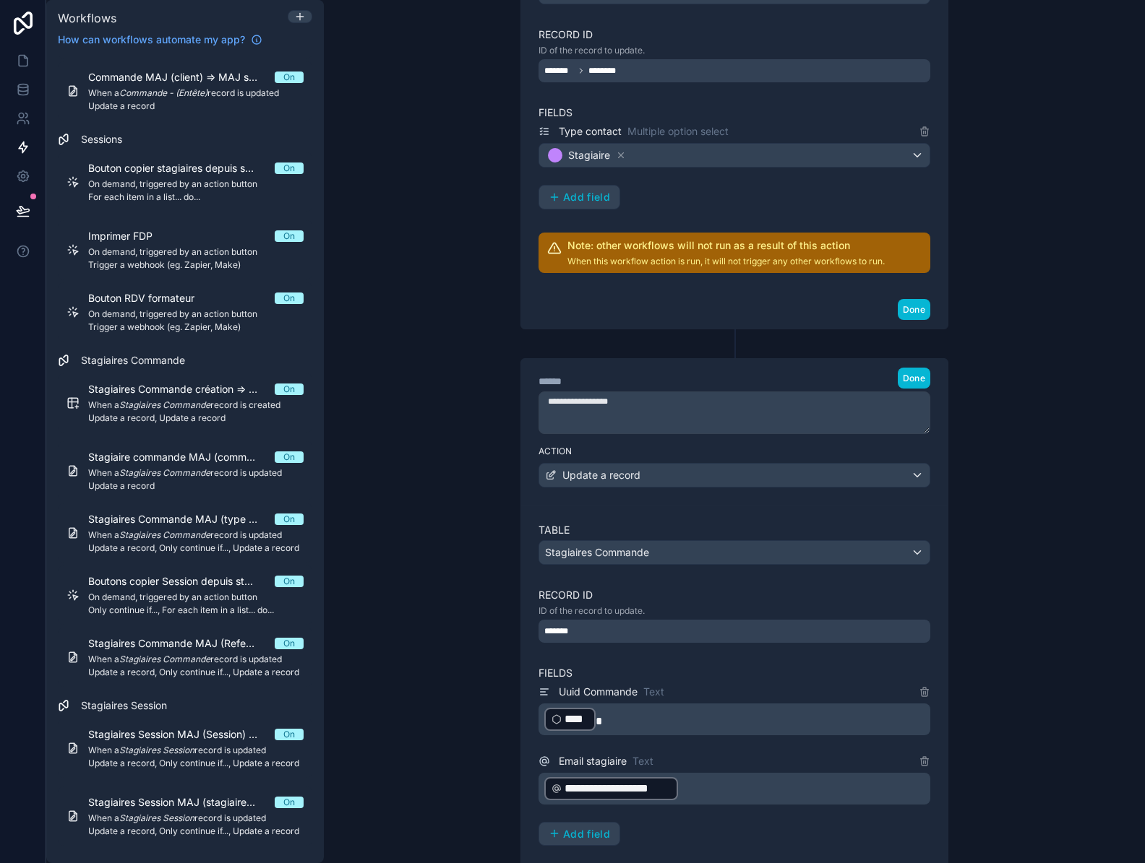
click at [679, 412] on textarea "**********" at bounding box center [734, 413] width 392 height 43
type textarea "**********"
click at [915, 375] on span "Done" at bounding box center [913, 378] width 22 height 11
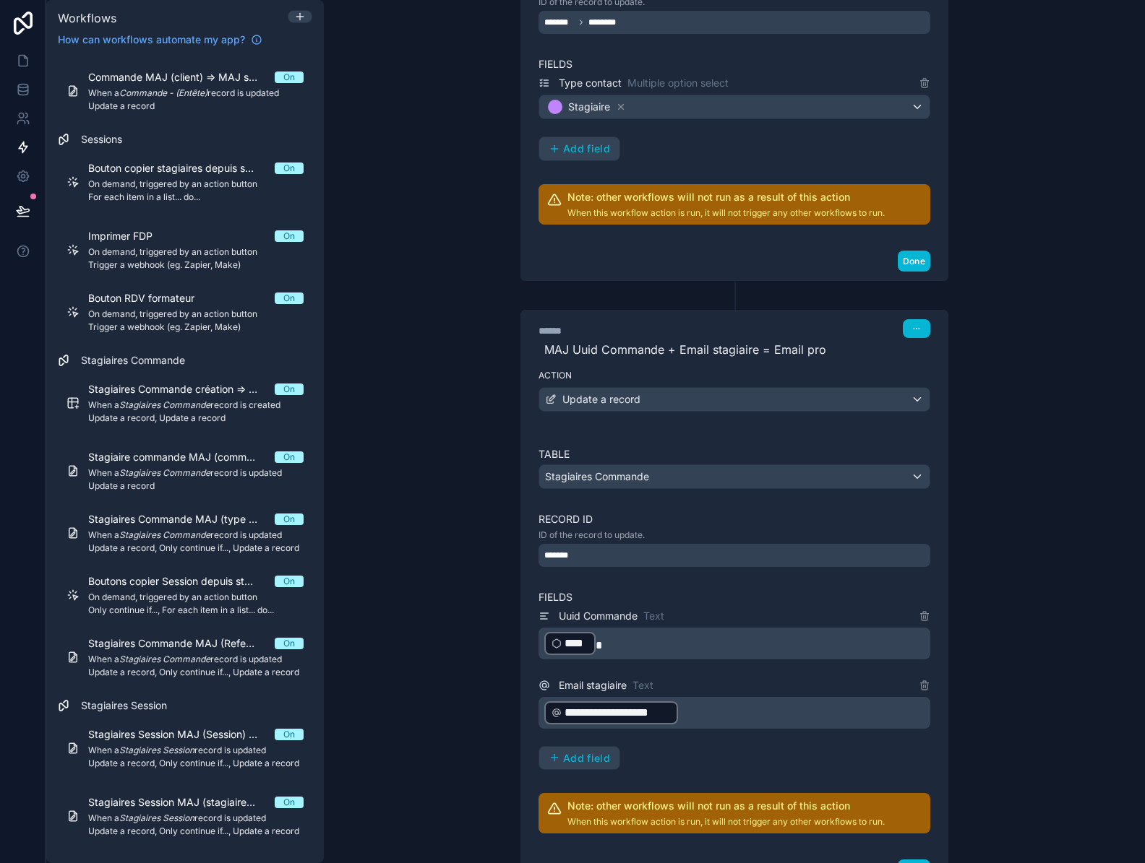
scroll to position [472, 0]
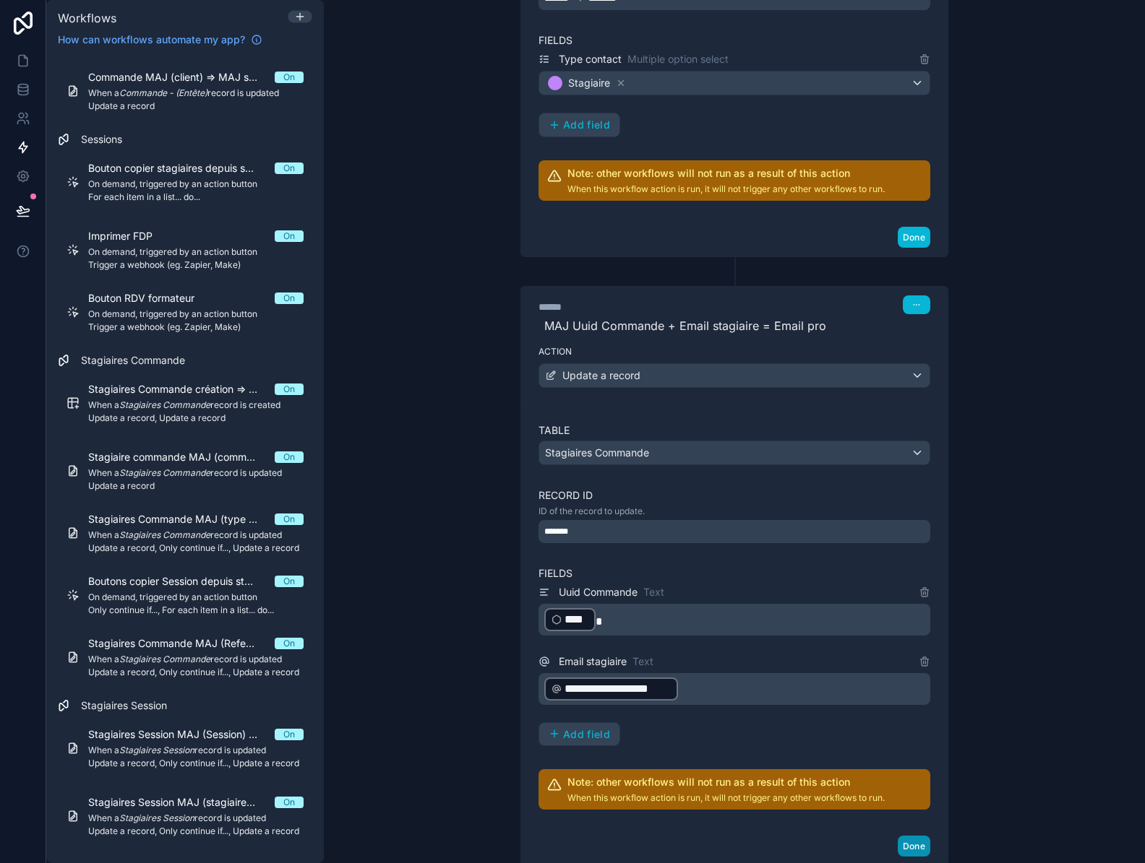
click at [902, 840] on button "Done" at bounding box center [913, 846] width 33 height 21
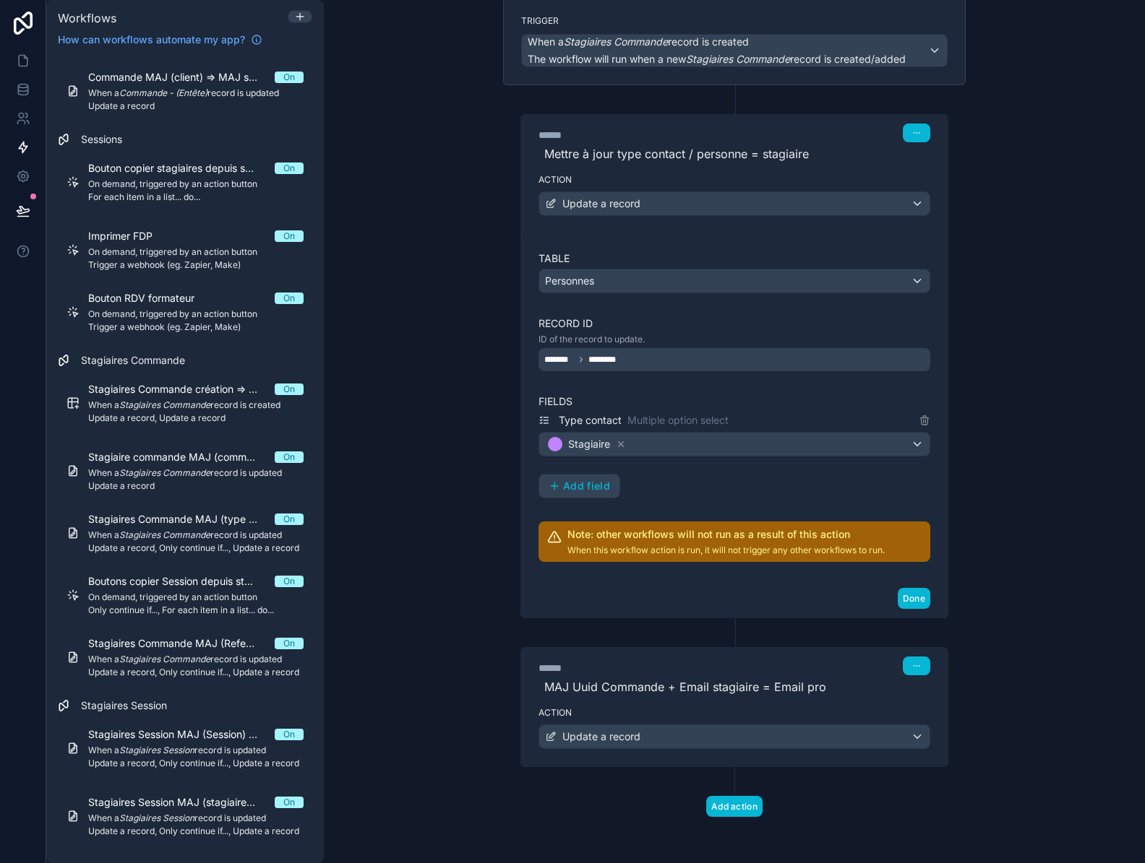
scroll to position [111, 0]
click at [741, 814] on button "Add action" at bounding box center [734, 806] width 56 height 21
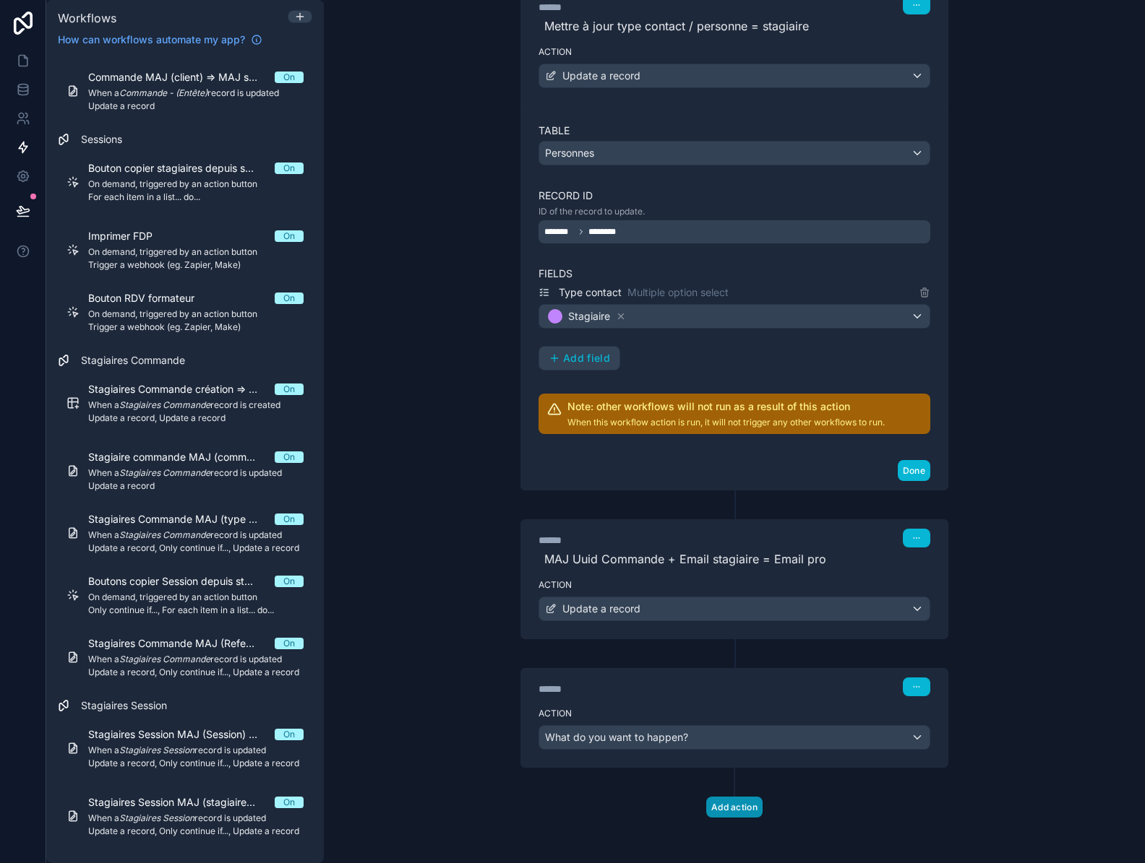
scroll to position [239, 0]
click at [689, 736] on div "What do you want to happen?" at bounding box center [734, 736] width 390 height 23
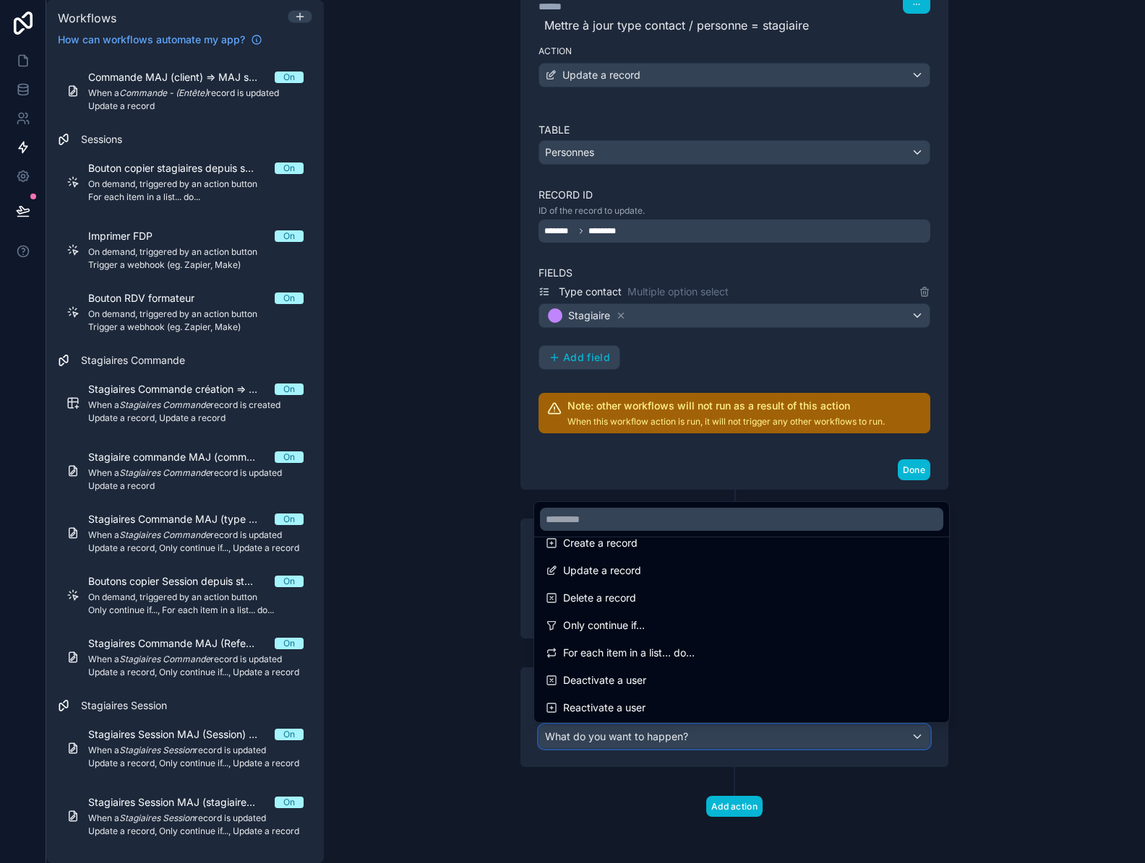
scroll to position [145, 0]
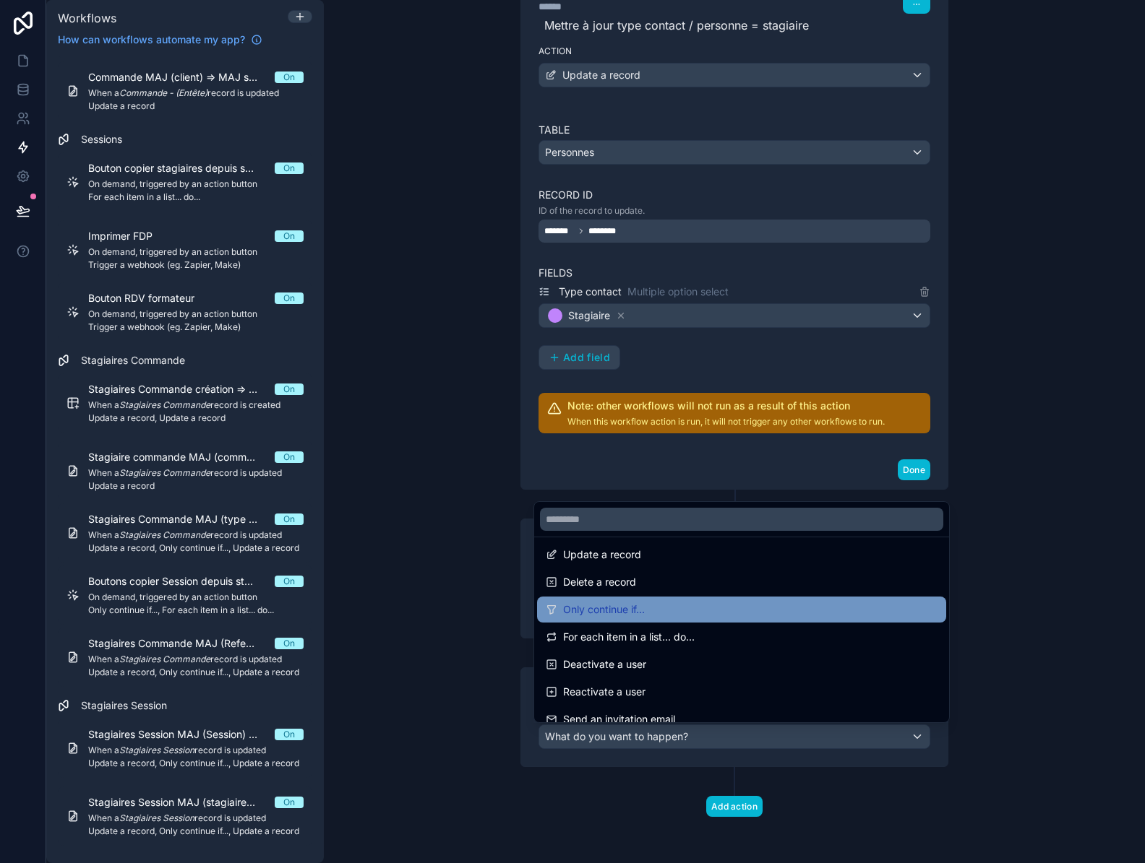
click at [655, 610] on div "Only continue if..." at bounding box center [742, 609] width 392 height 17
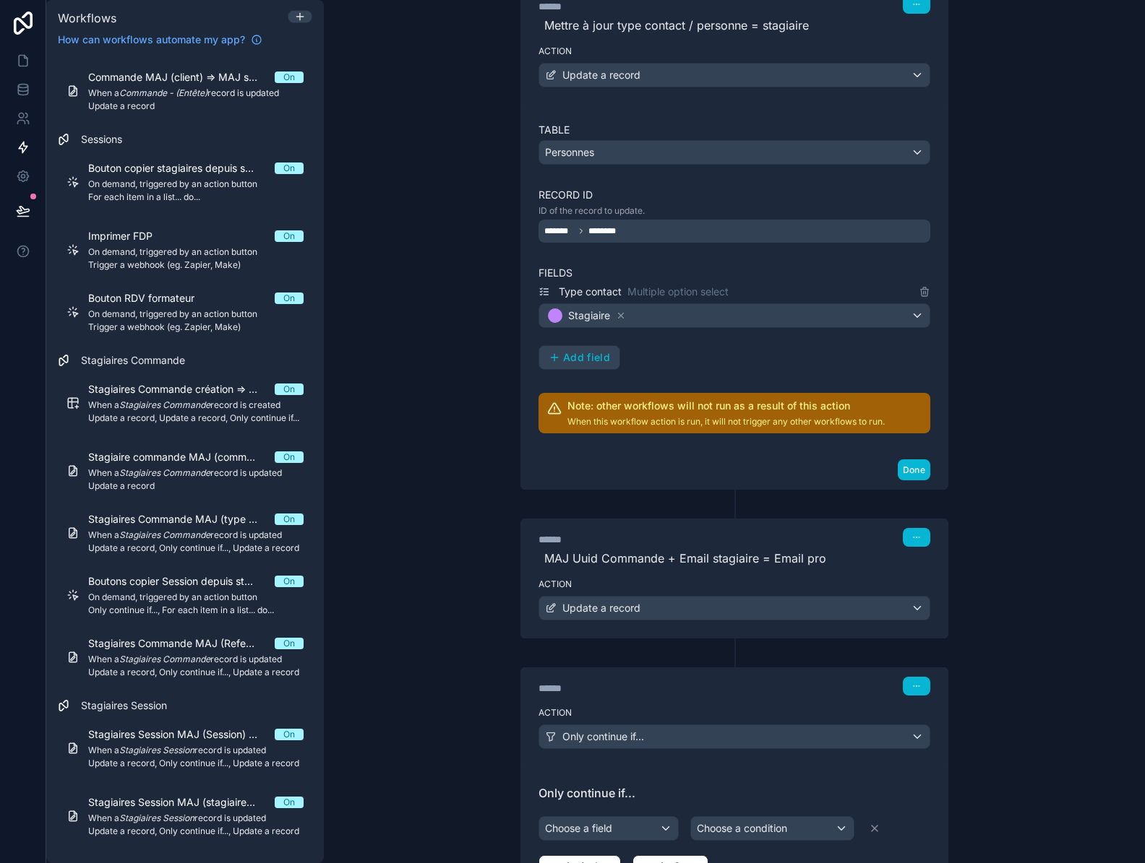
scroll to position [384, 0]
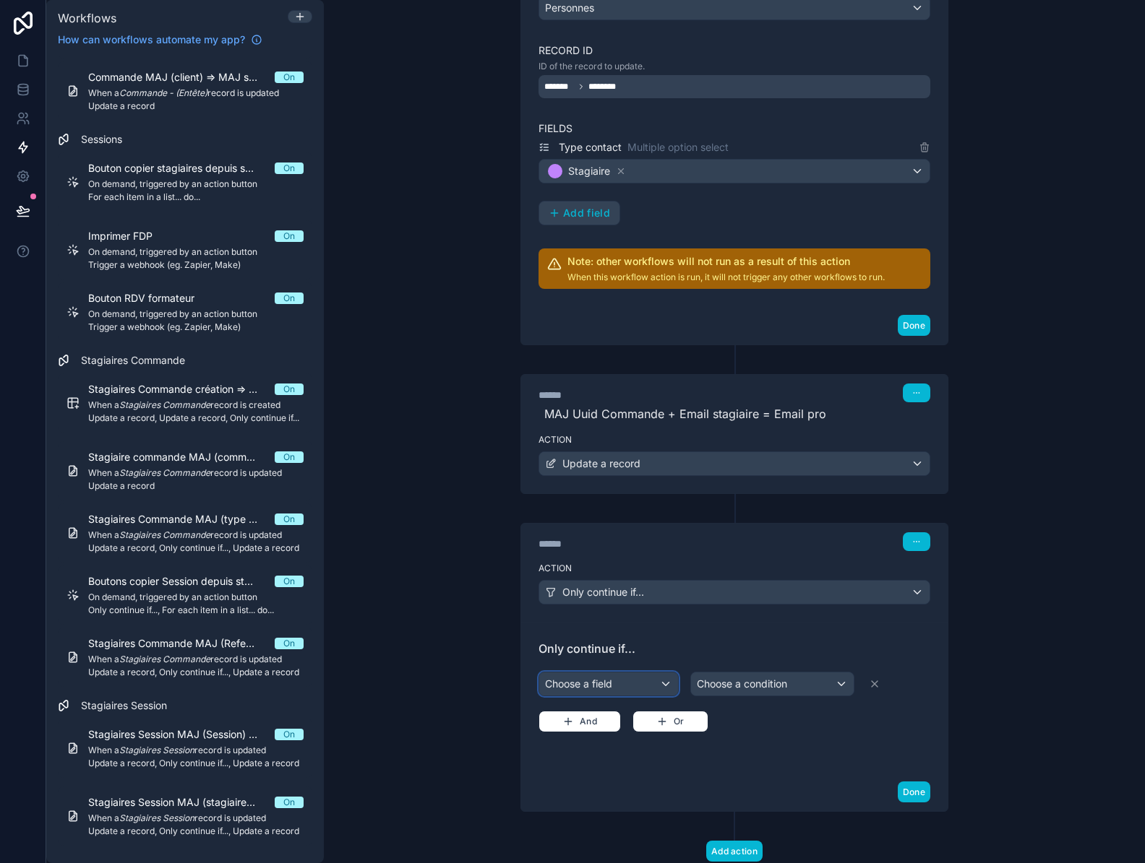
click at [643, 684] on div "Choose a field" at bounding box center [608, 684] width 139 height 23
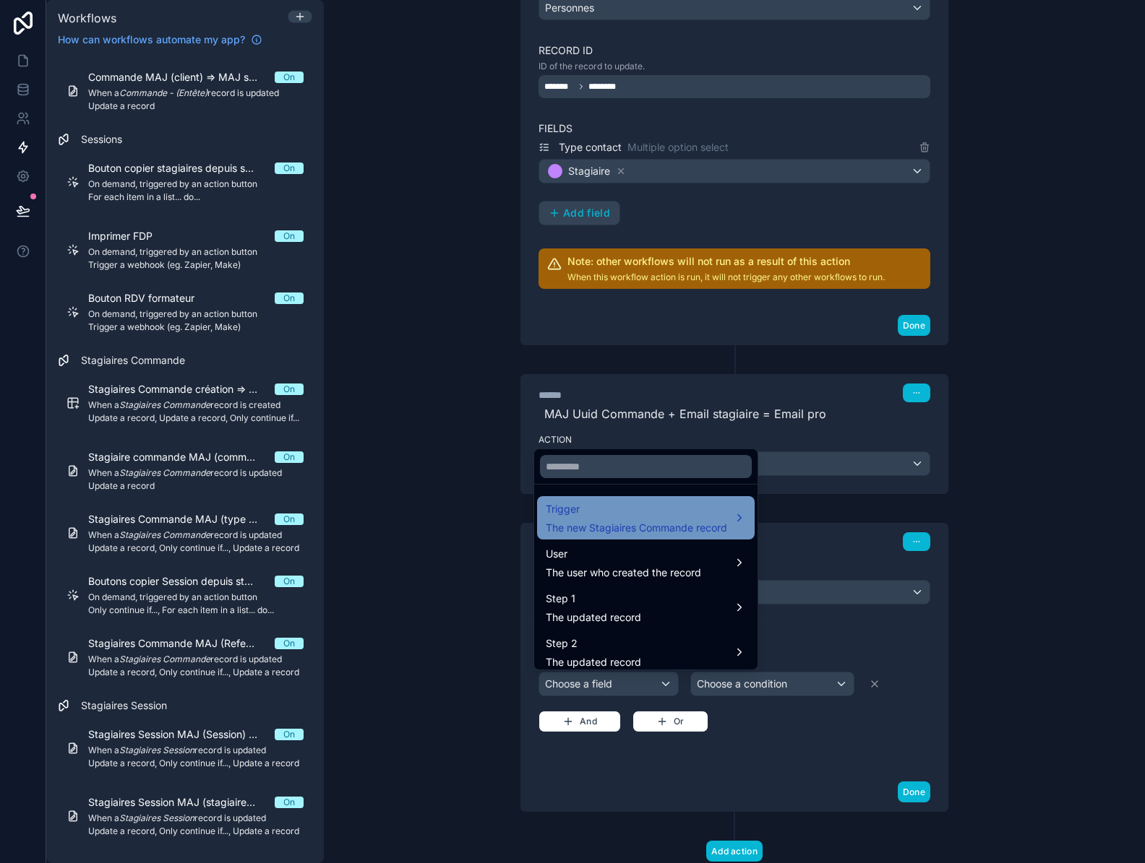
click at [667, 523] on span "The new Stagiaires Commande record" at bounding box center [636, 528] width 181 height 14
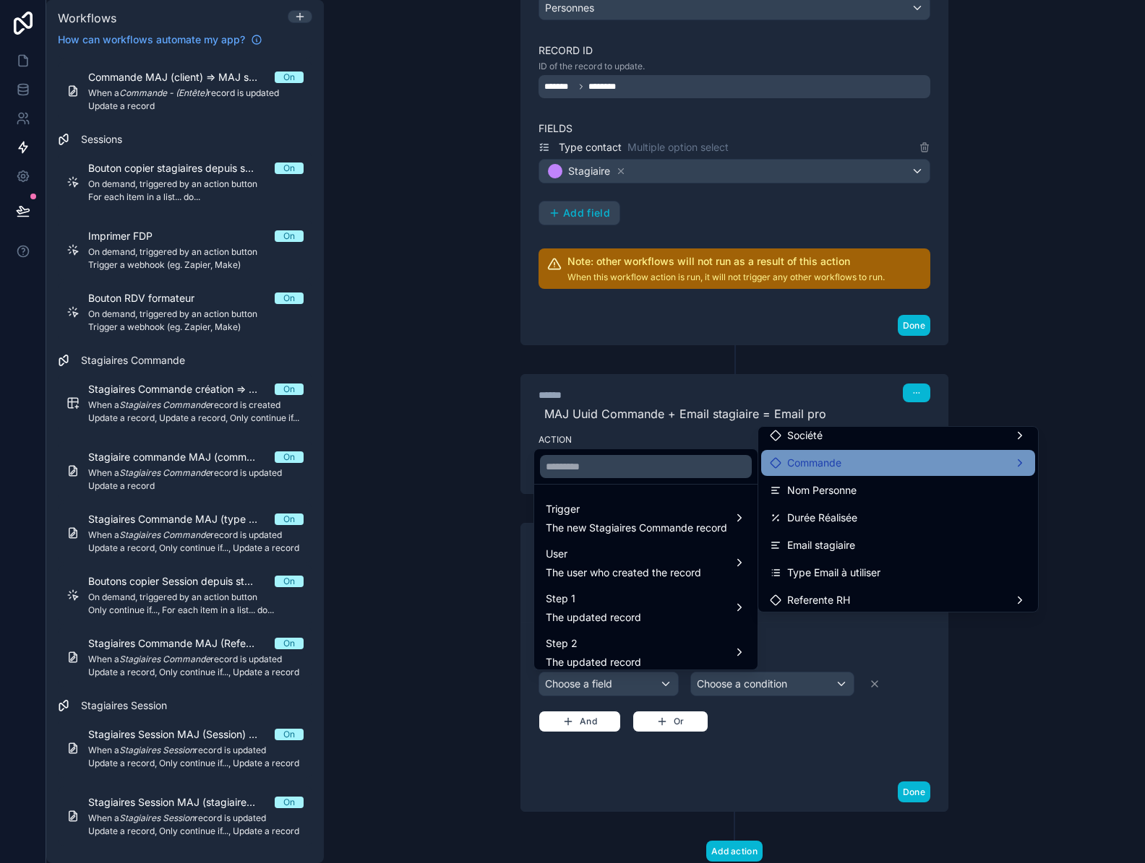
scroll to position [217, 0]
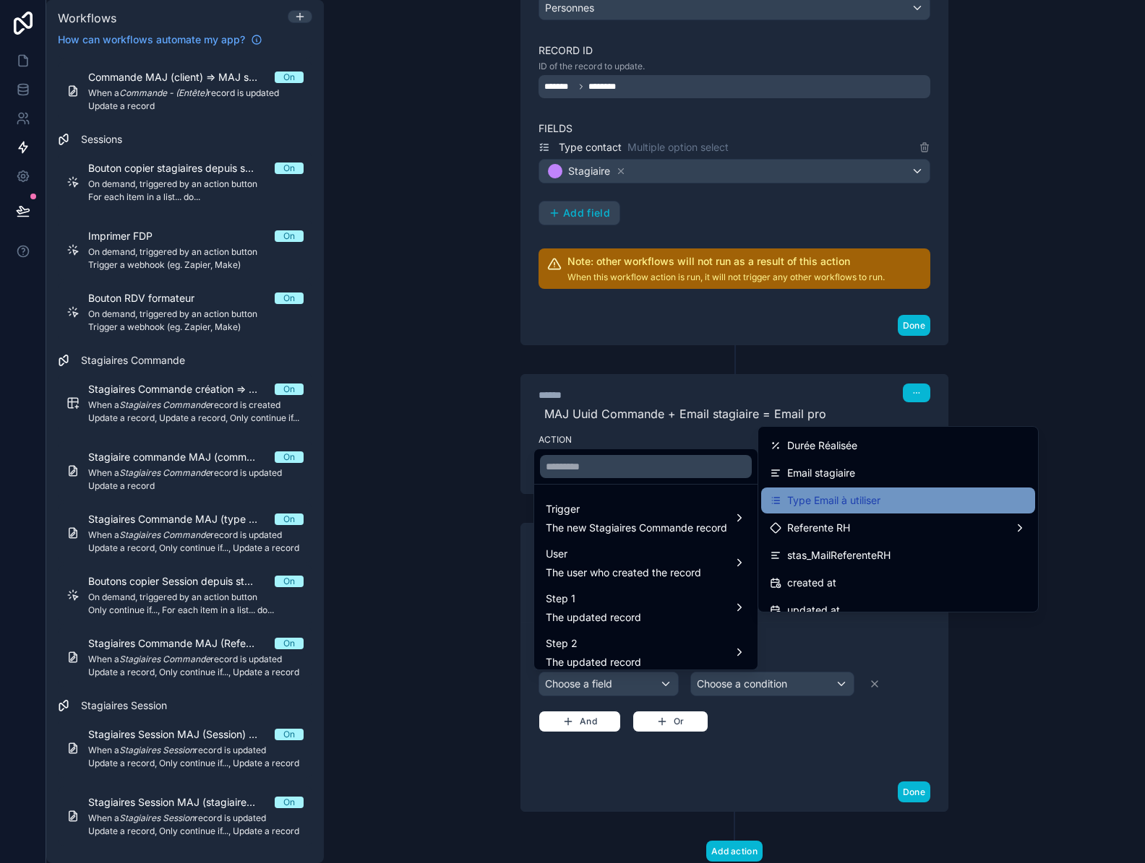
click at [840, 504] on span "Type Email à utiliser" at bounding box center [833, 500] width 93 height 17
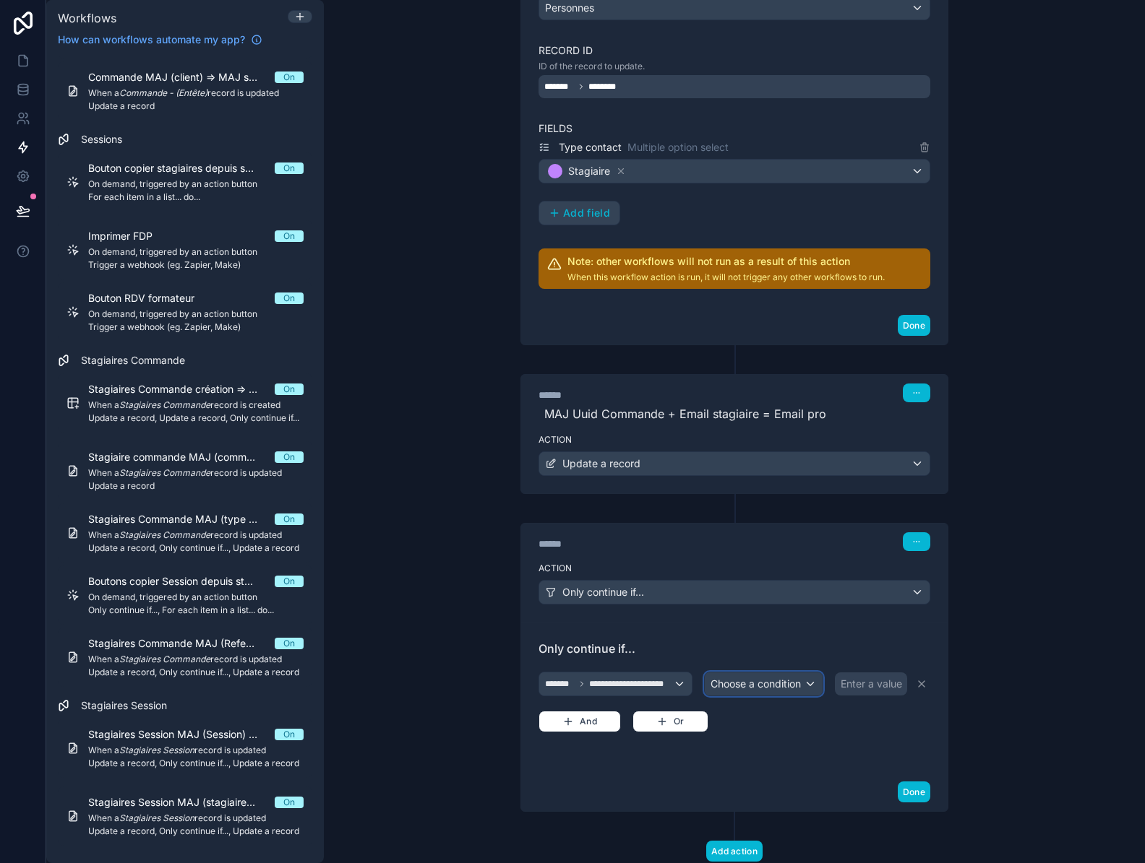
click at [752, 681] on span "Choose a condition" at bounding box center [755, 684] width 90 height 12
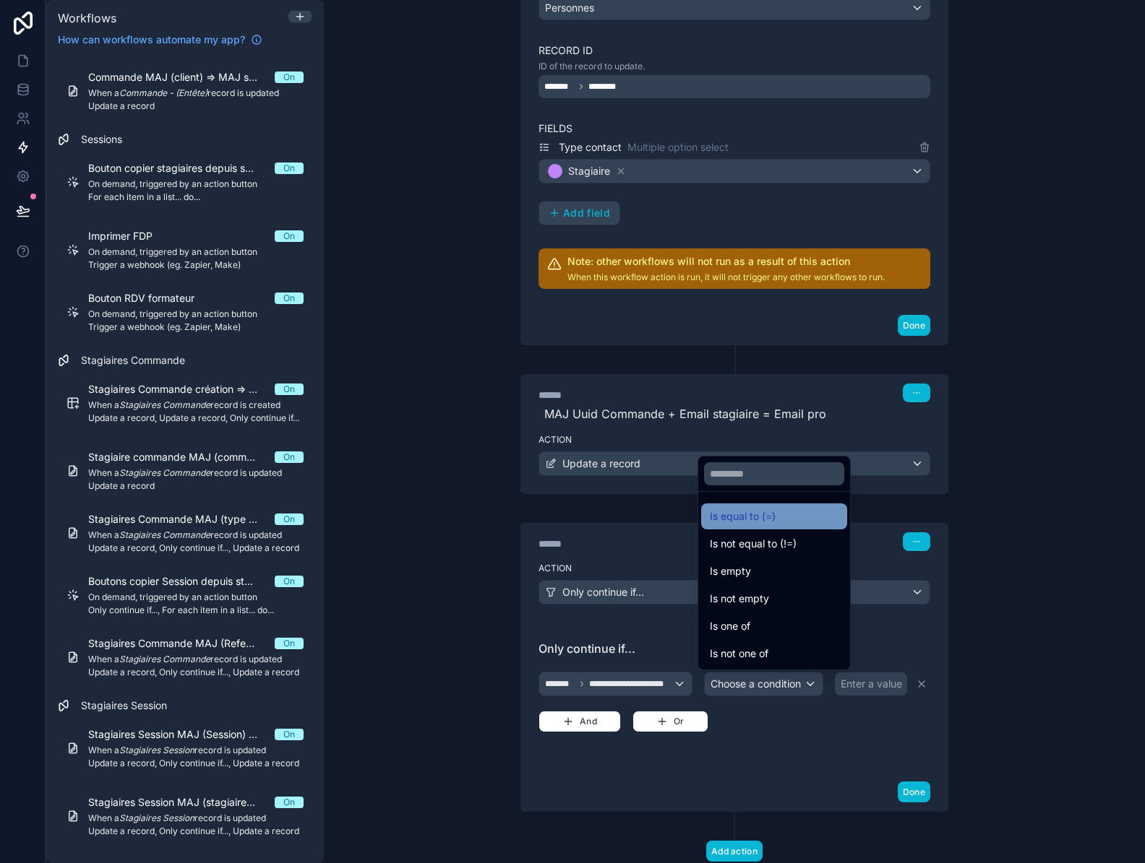
click at [752, 523] on span "Is equal to (=)" at bounding box center [743, 516] width 66 height 17
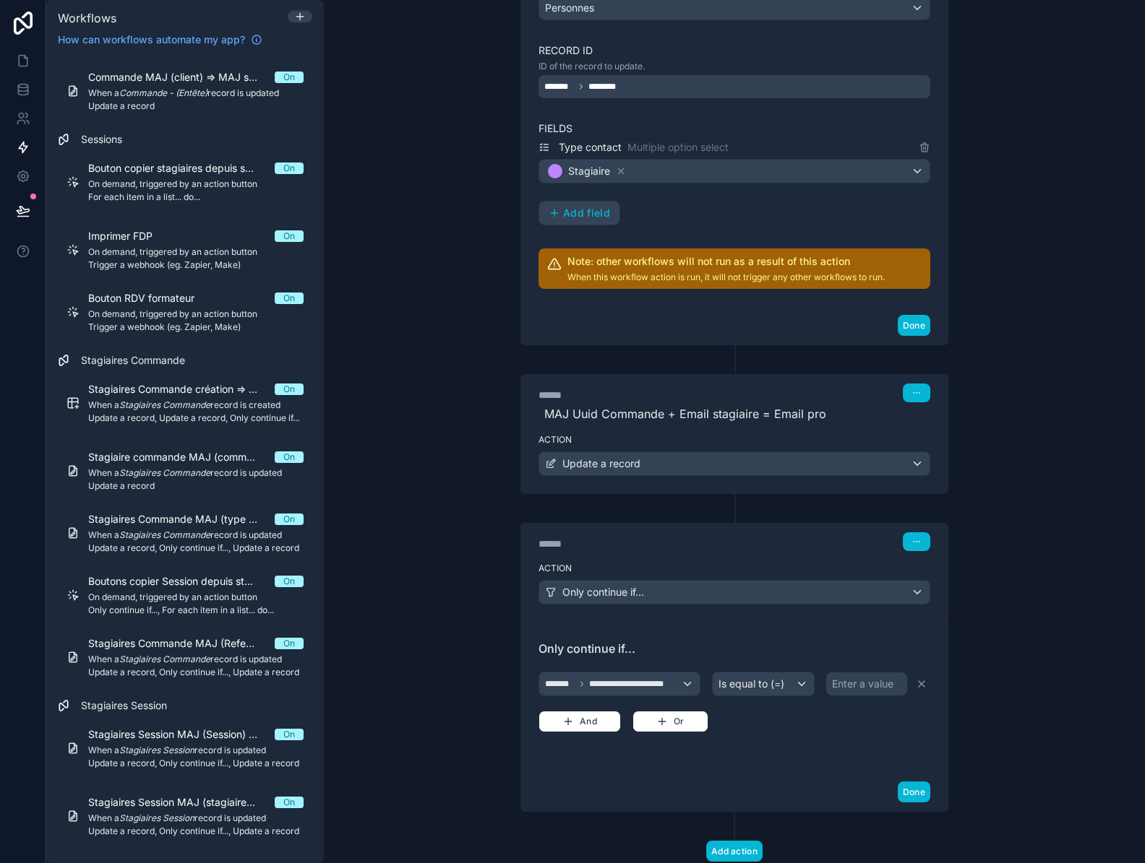
click at [846, 688] on div "Enter a value" at bounding box center [862, 684] width 61 height 14
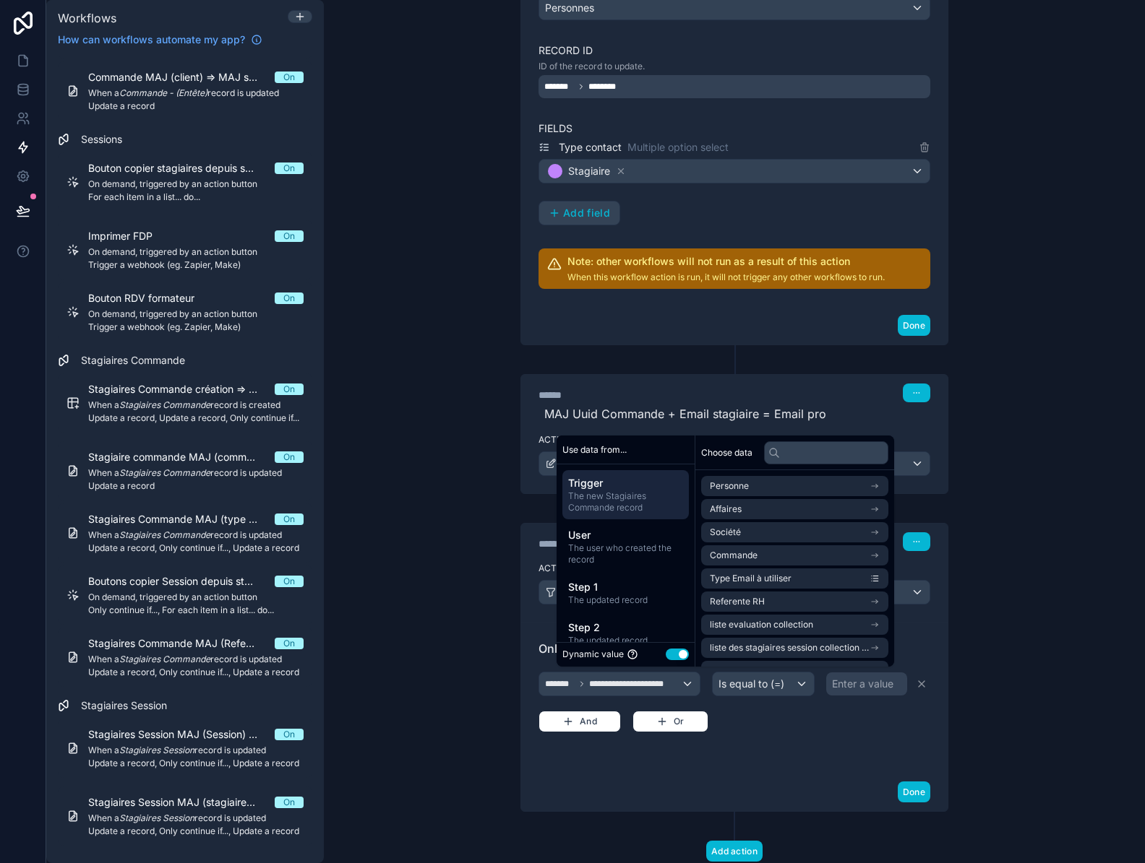
click at [665, 653] on button "Use setting" at bounding box center [676, 655] width 23 height 12
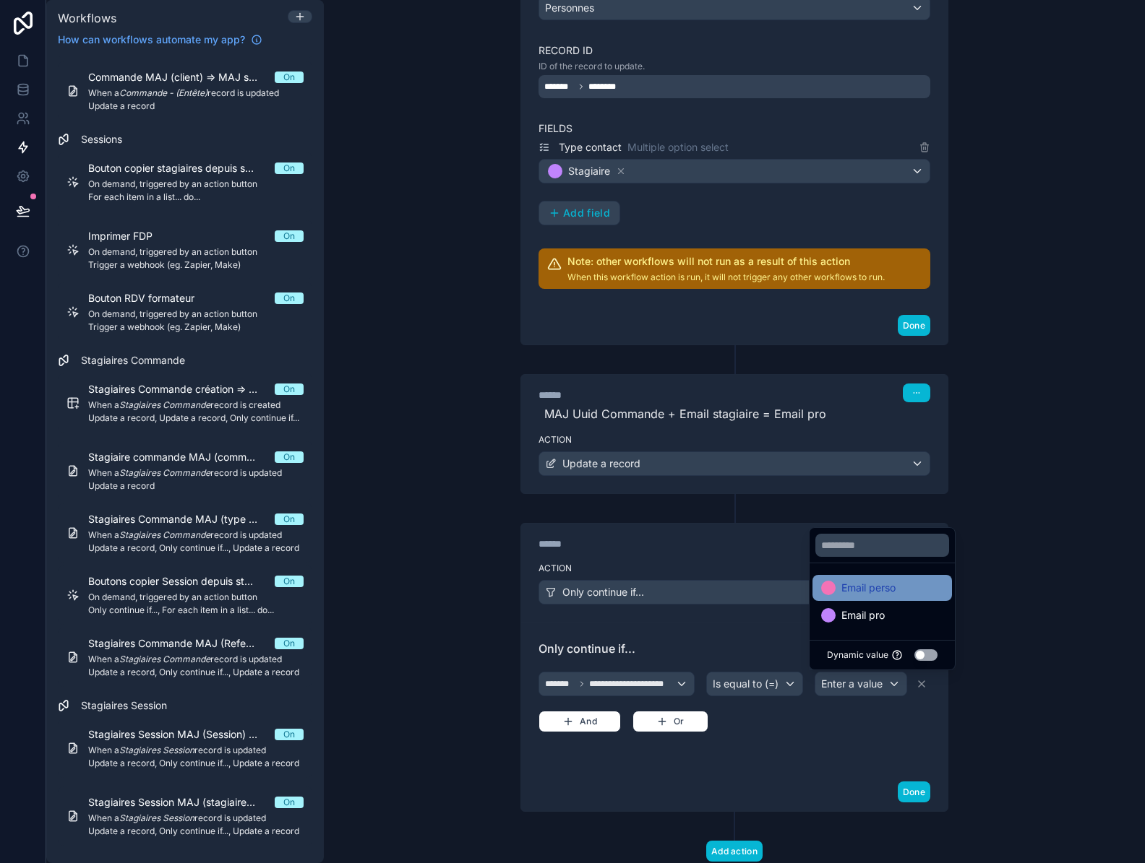
click at [849, 587] on span "Email perso" at bounding box center [868, 587] width 54 height 17
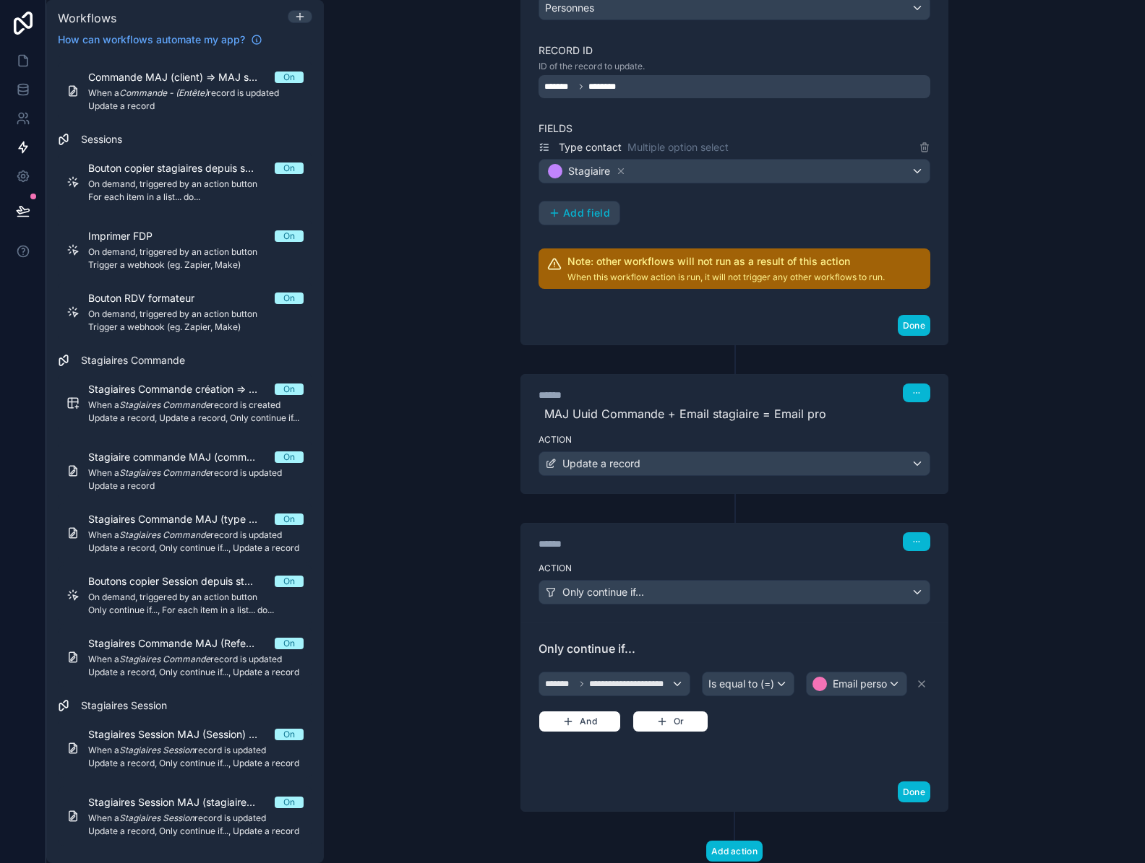
click at [832, 733] on div "**********" at bounding box center [734, 701] width 392 height 64
click at [912, 538] on icon "button" at bounding box center [916, 542] width 9 height 9
click at [939, 574] on span "Edit Description" at bounding box center [957, 575] width 64 height 12
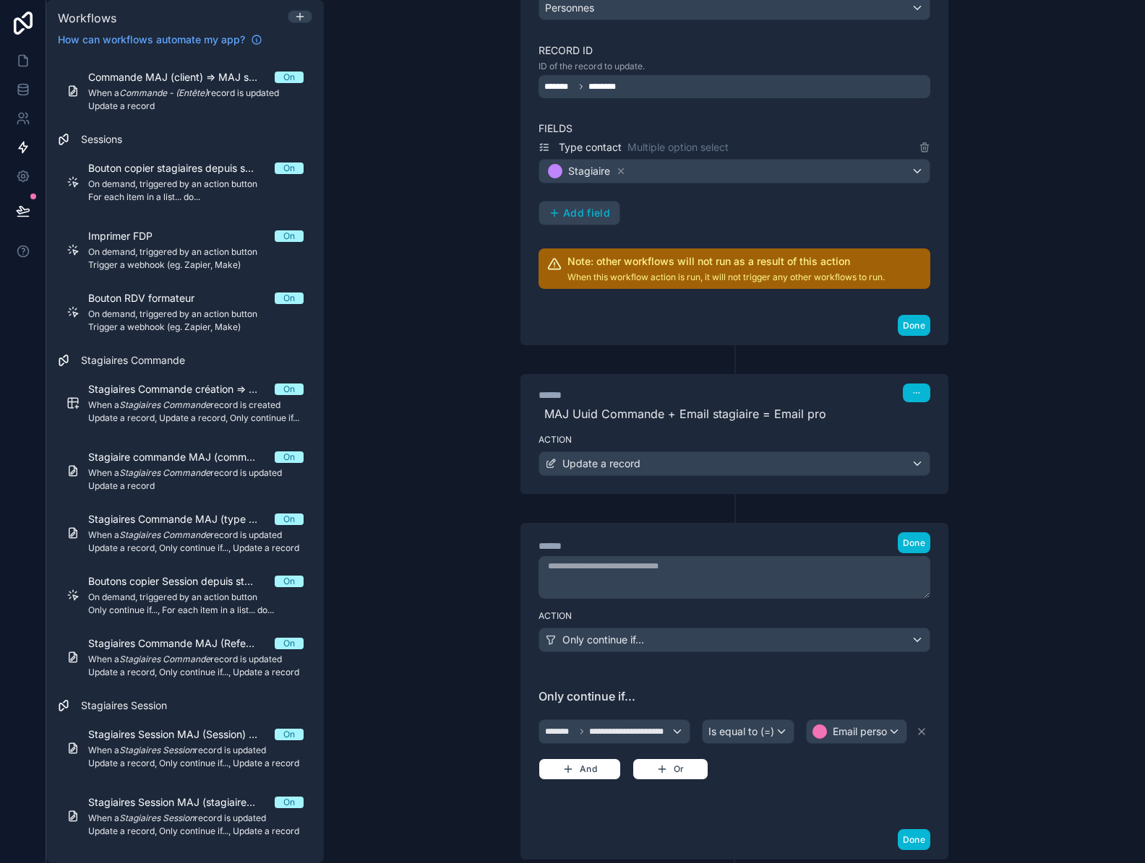
click at [682, 579] on textarea at bounding box center [734, 577] width 392 height 43
type textarea "**********"
click at [909, 540] on span "Done" at bounding box center [913, 543] width 22 height 11
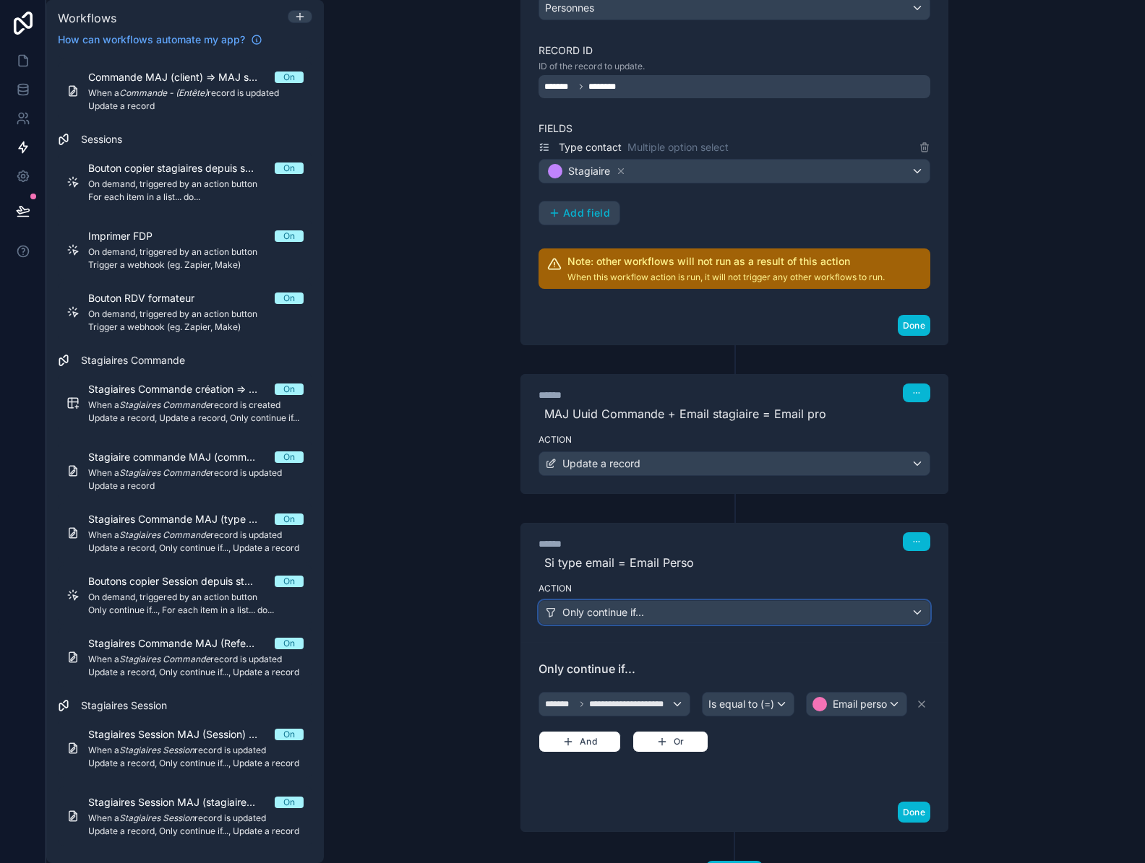
click at [577, 617] on span "Only continue if..." at bounding box center [603, 613] width 82 height 14
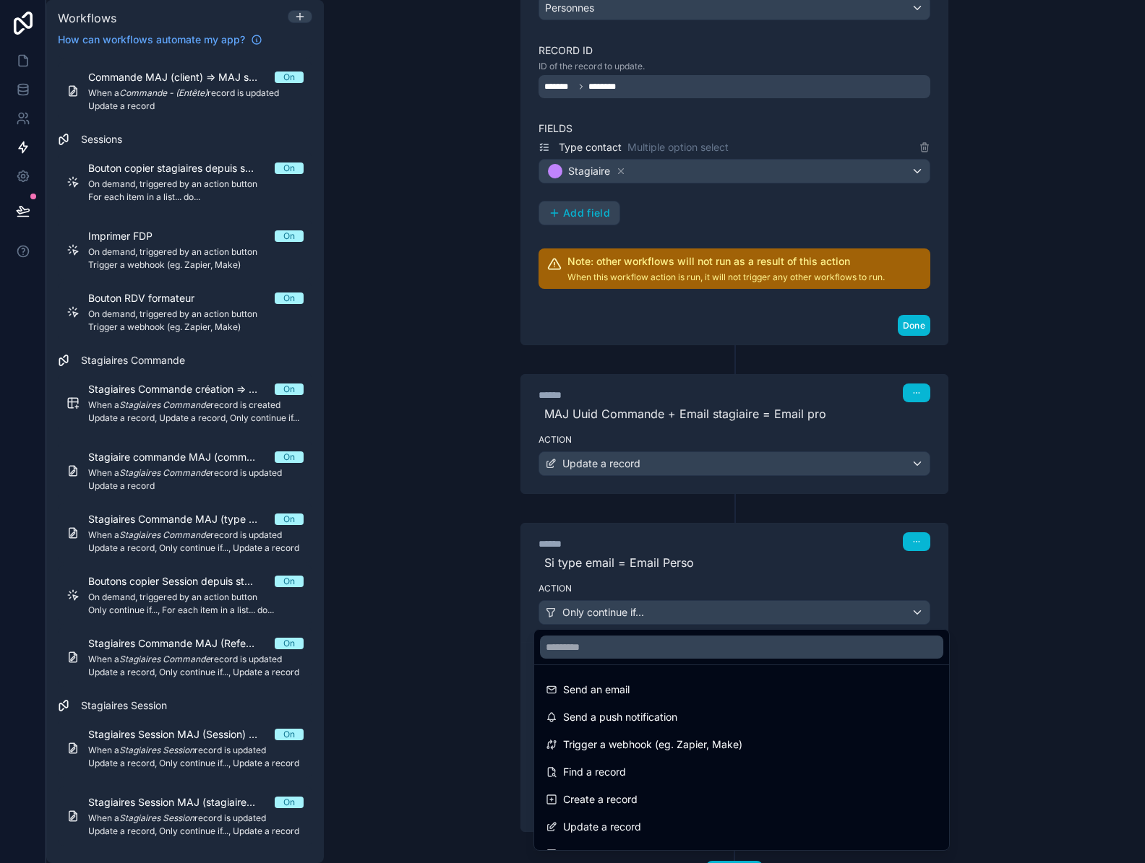
click at [578, 620] on div at bounding box center [572, 431] width 1145 height 863
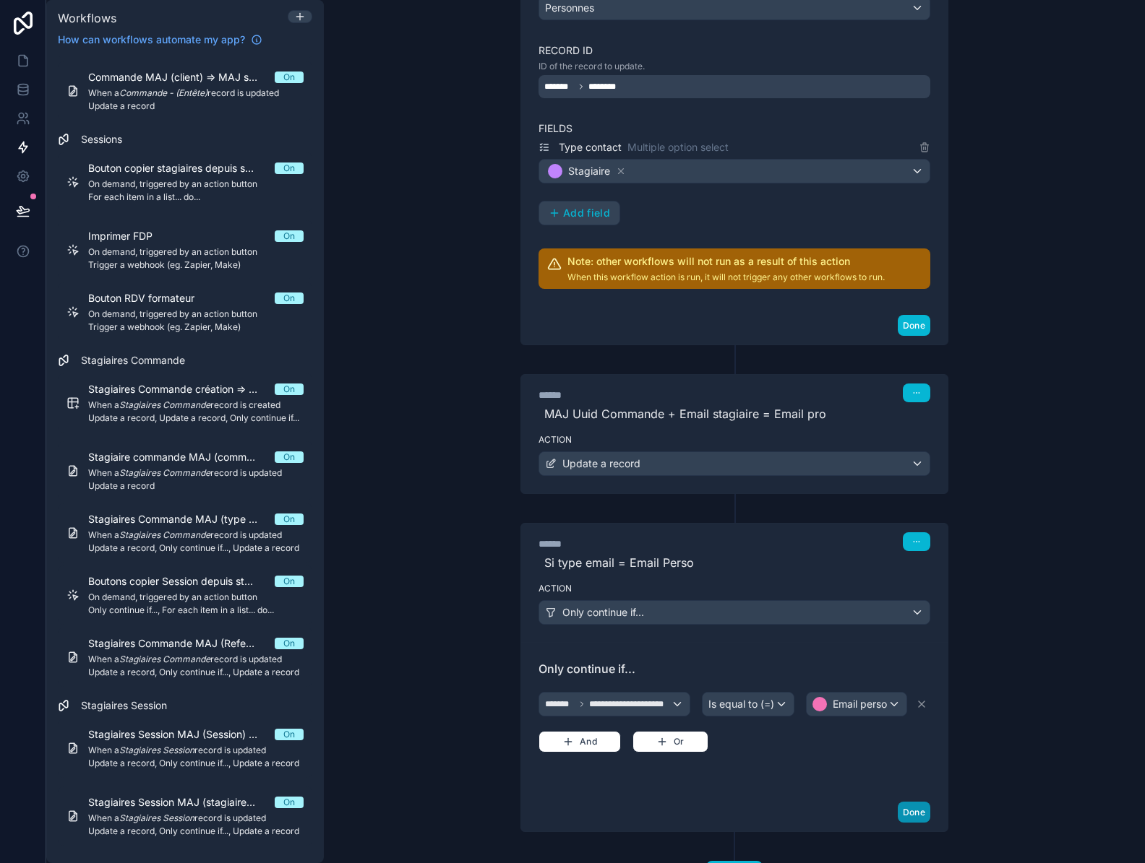
click at [901, 823] on button "Done" at bounding box center [913, 812] width 33 height 21
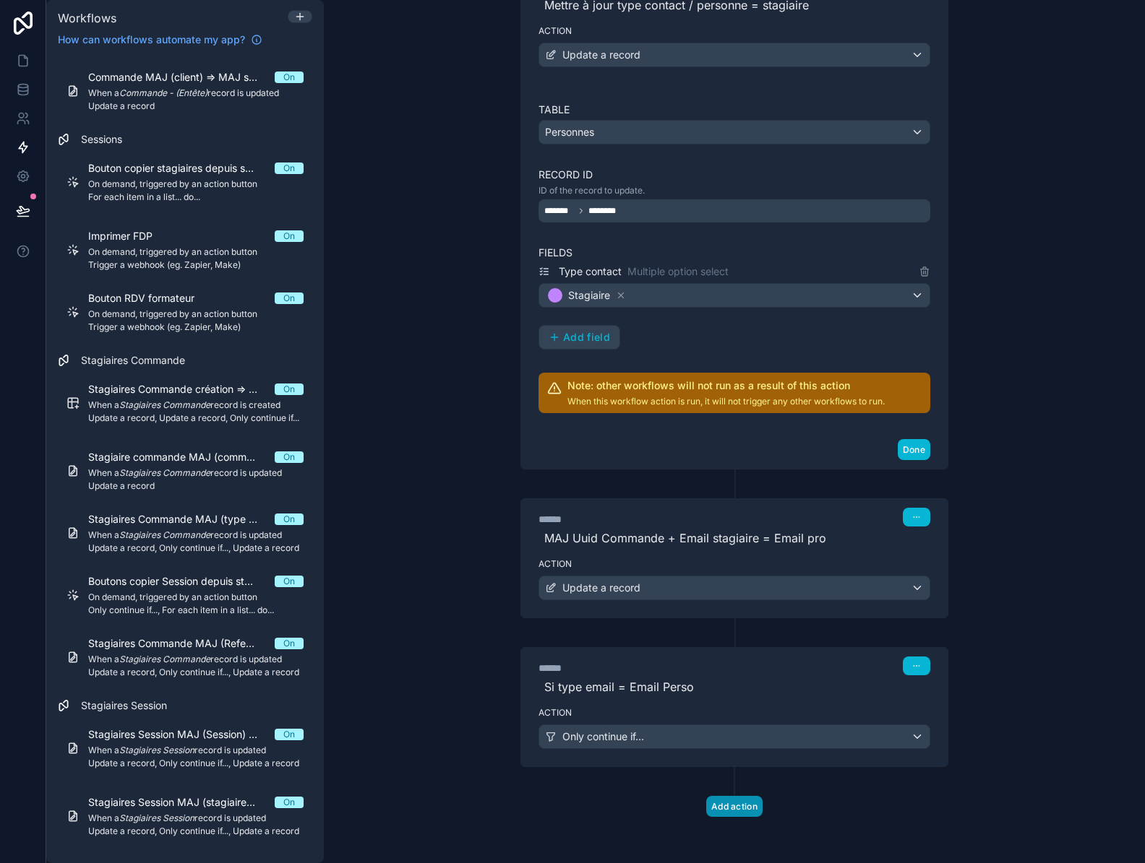
click at [740, 804] on button "Add action" at bounding box center [734, 806] width 56 height 21
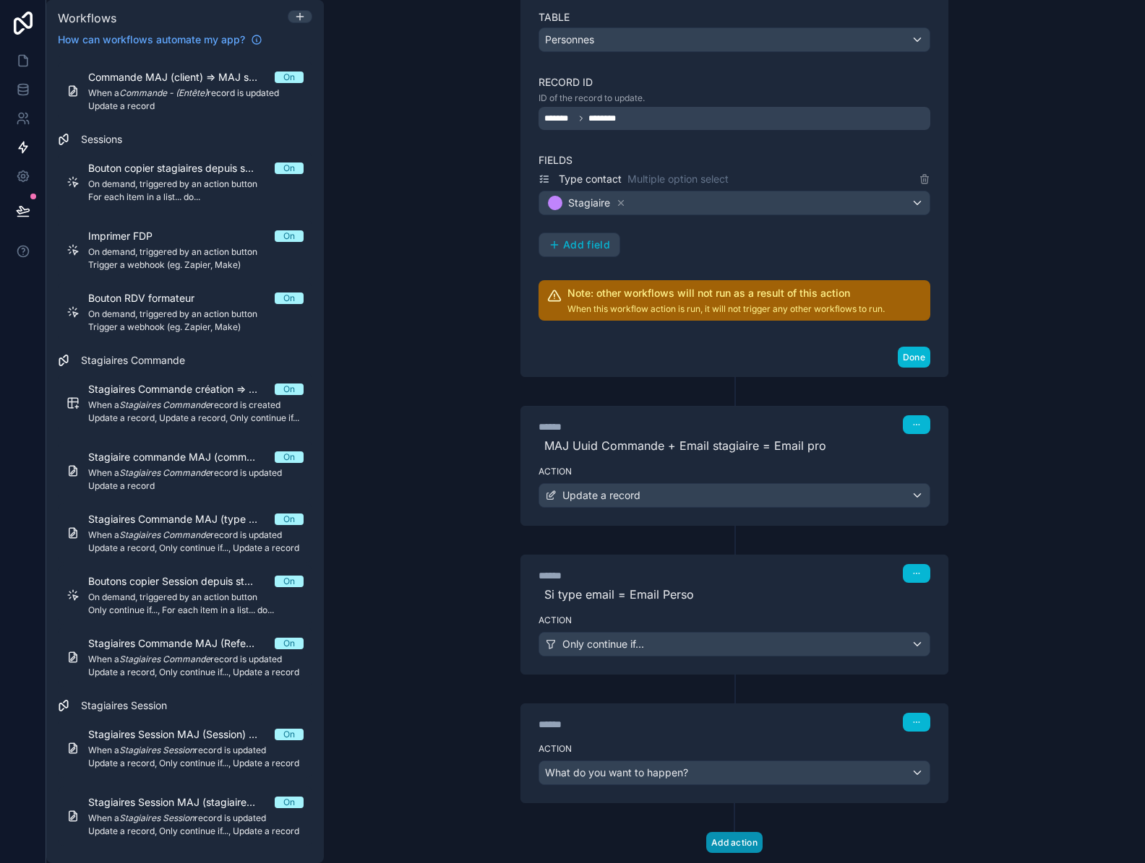
scroll to position [388, 0]
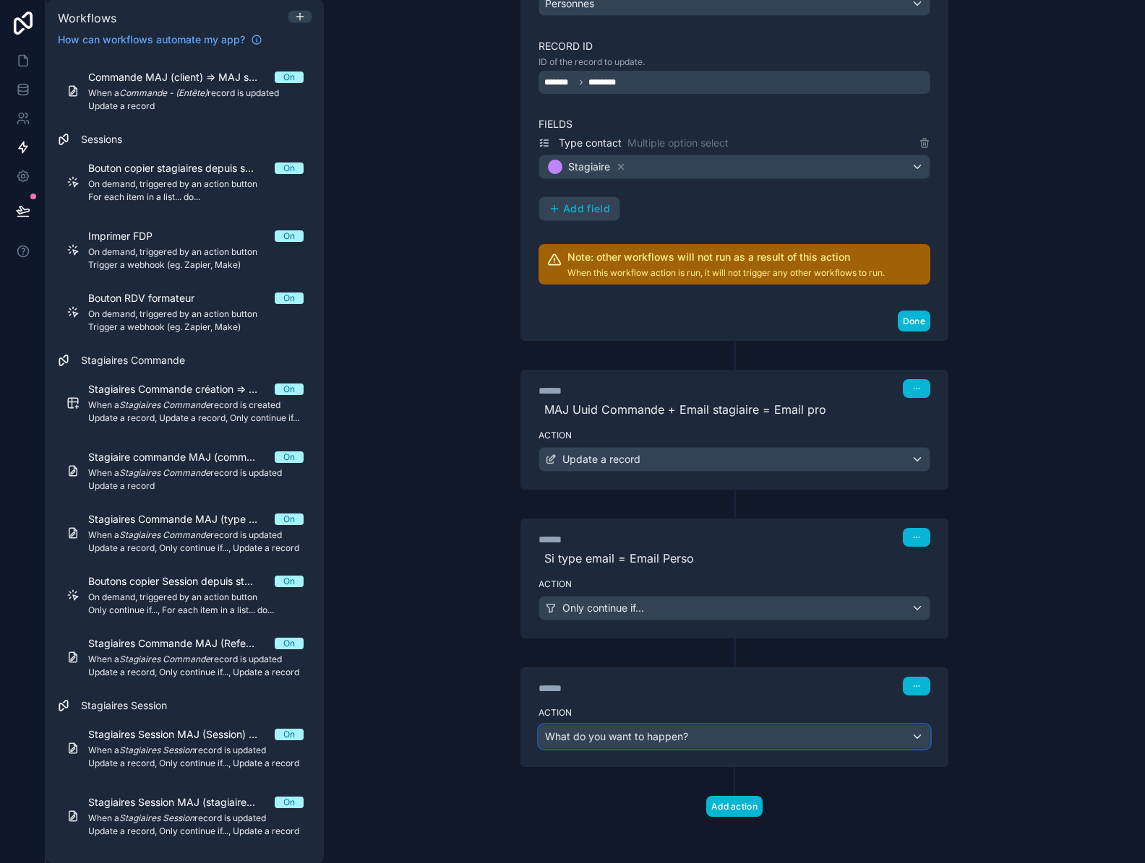
click at [691, 733] on div "What do you want to happen?" at bounding box center [734, 736] width 390 height 23
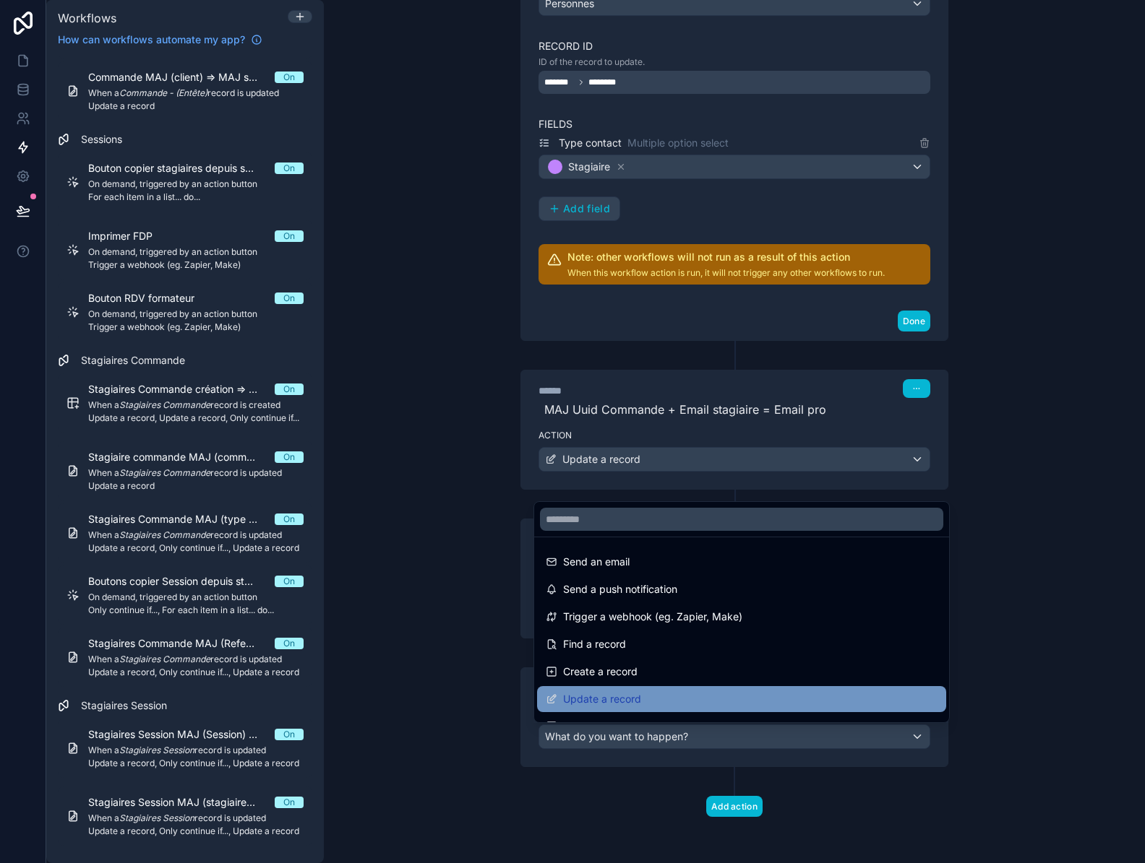
click at [637, 703] on span "Update a record" at bounding box center [602, 699] width 78 height 17
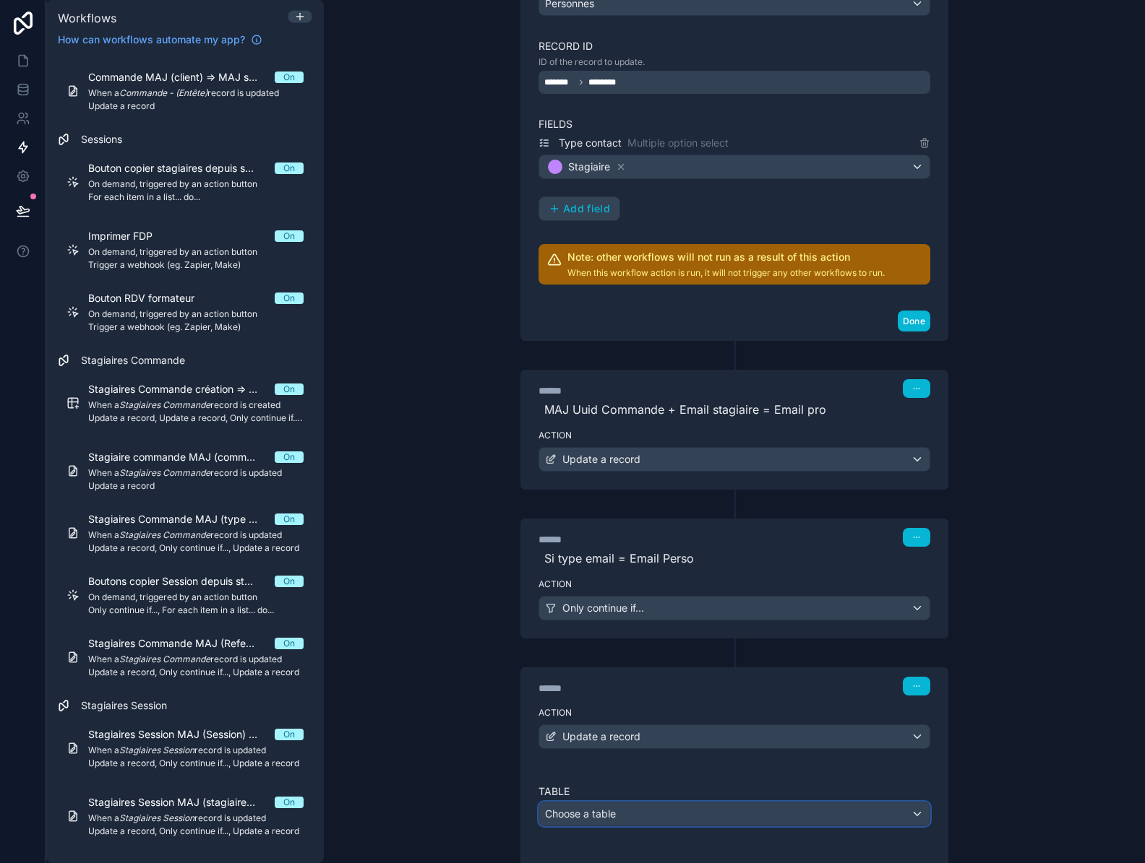
click at [632, 813] on div "Choose a table" at bounding box center [734, 814] width 390 height 23
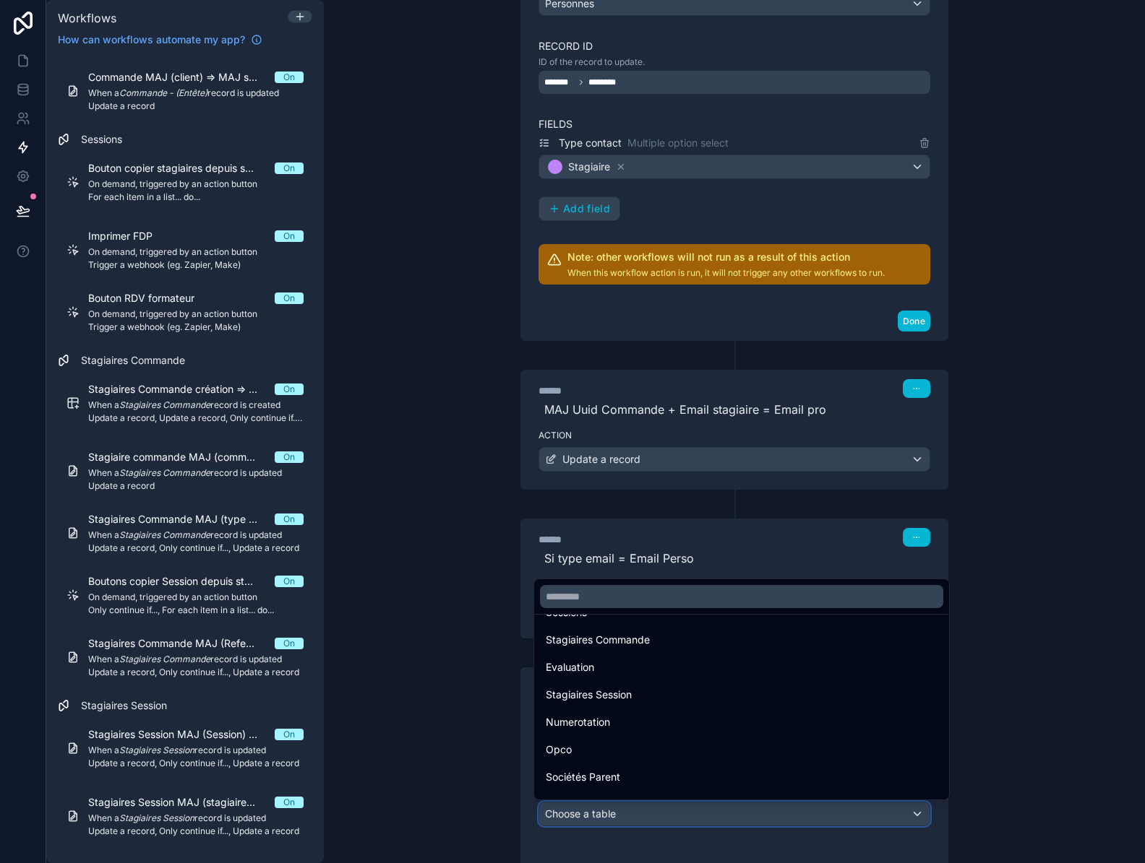
scroll to position [364, 0]
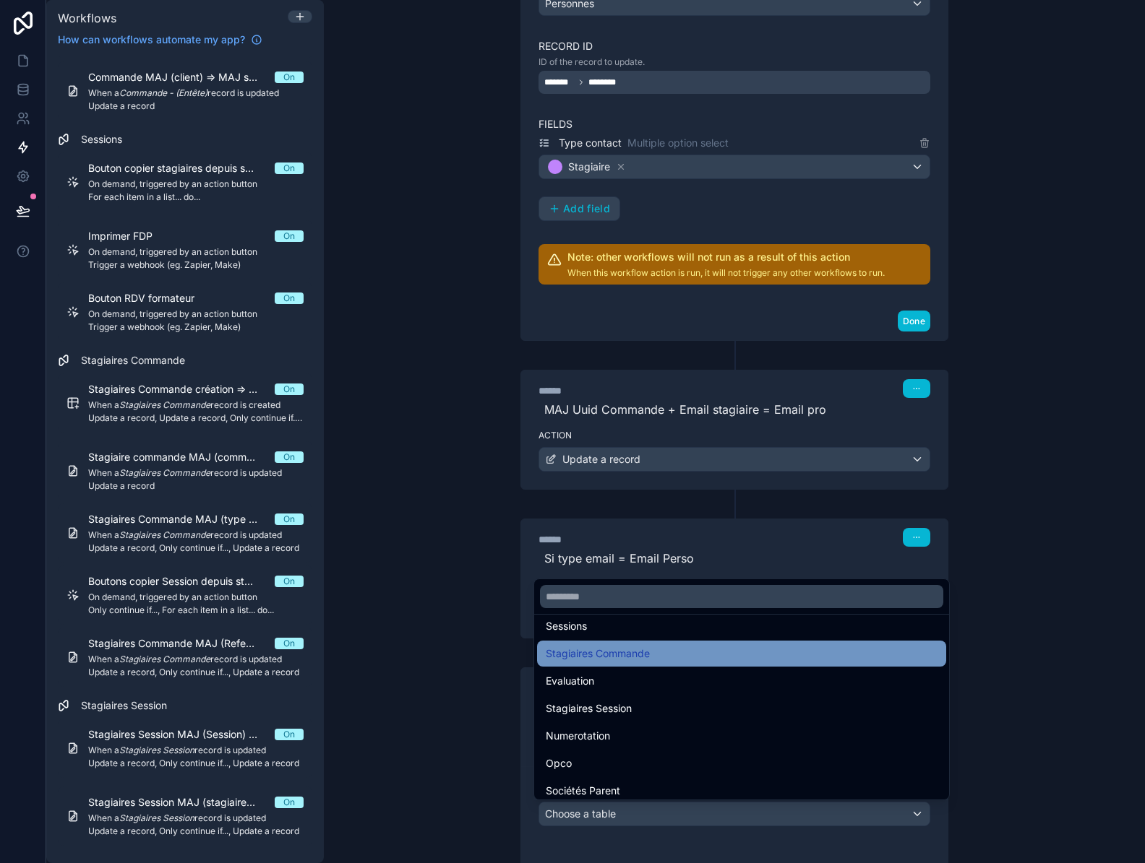
click at [615, 656] on span "Stagiaires Commande" at bounding box center [598, 653] width 104 height 17
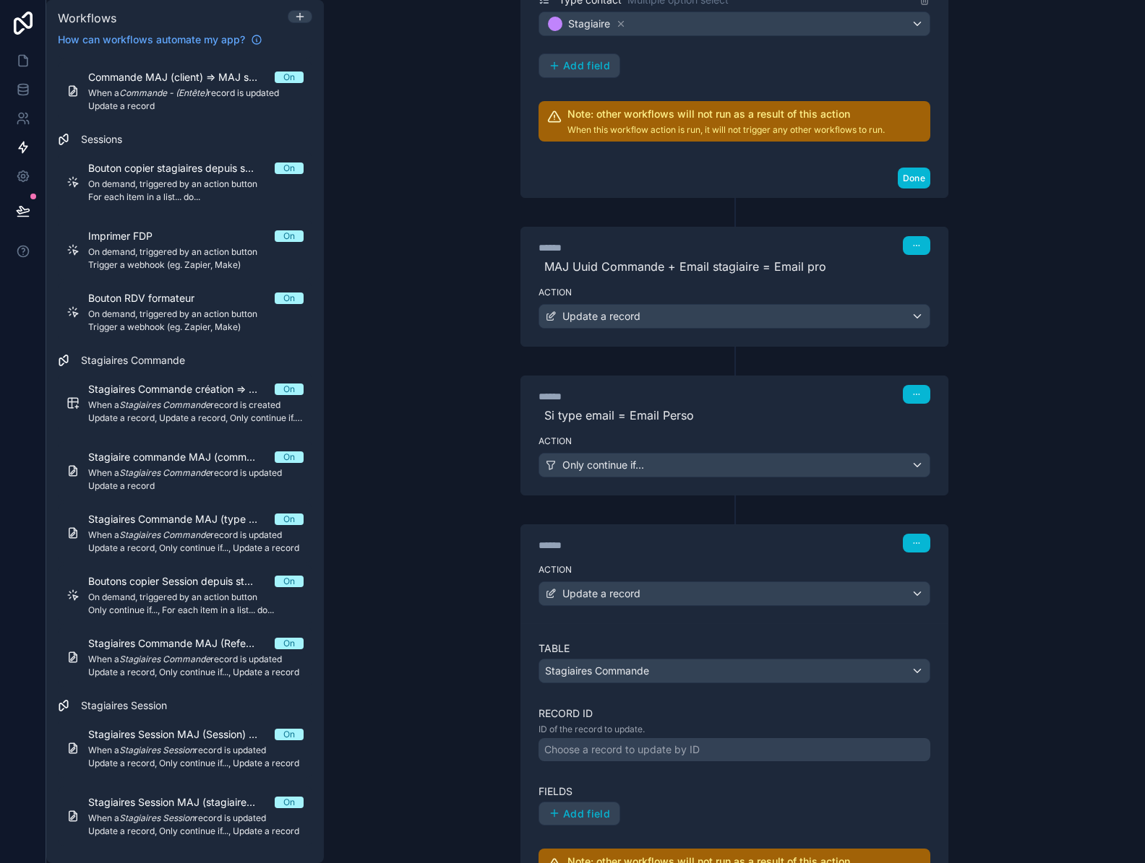
scroll to position [533, 0]
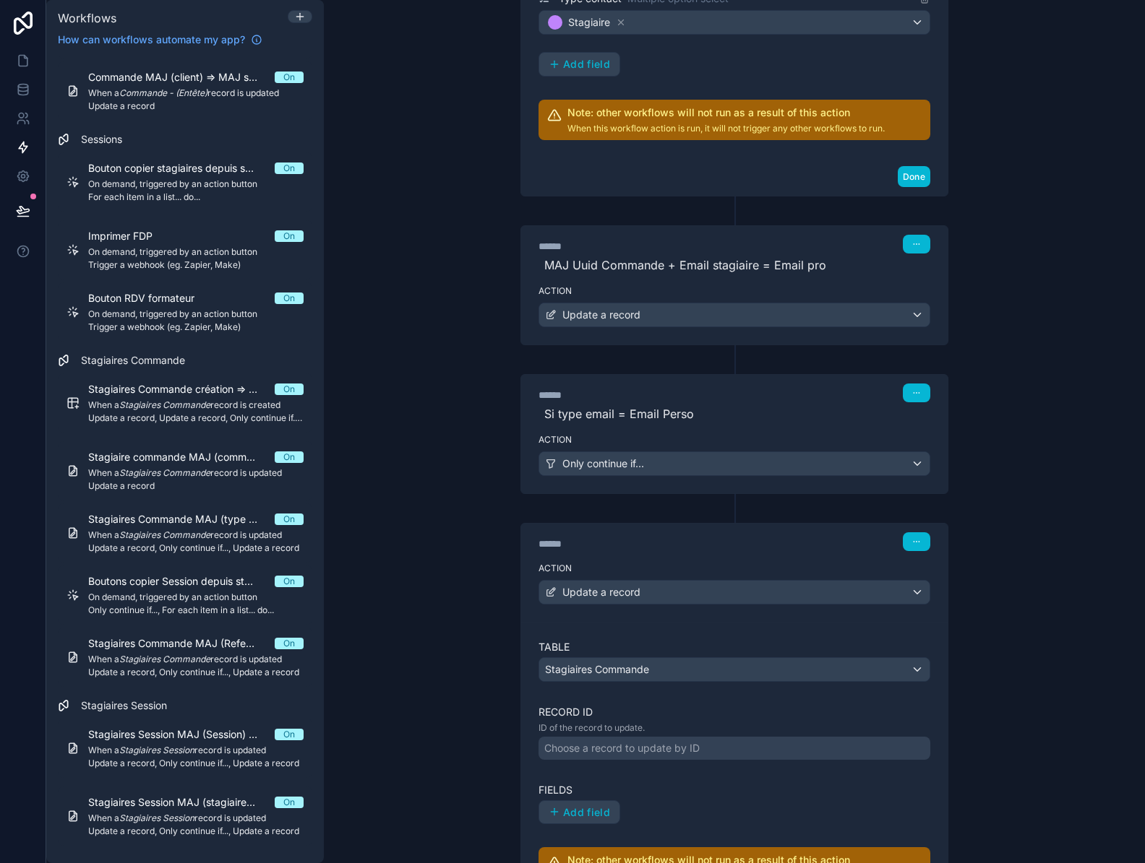
click at [673, 751] on div "Choose a record to update by ID" at bounding box center [621, 748] width 155 height 14
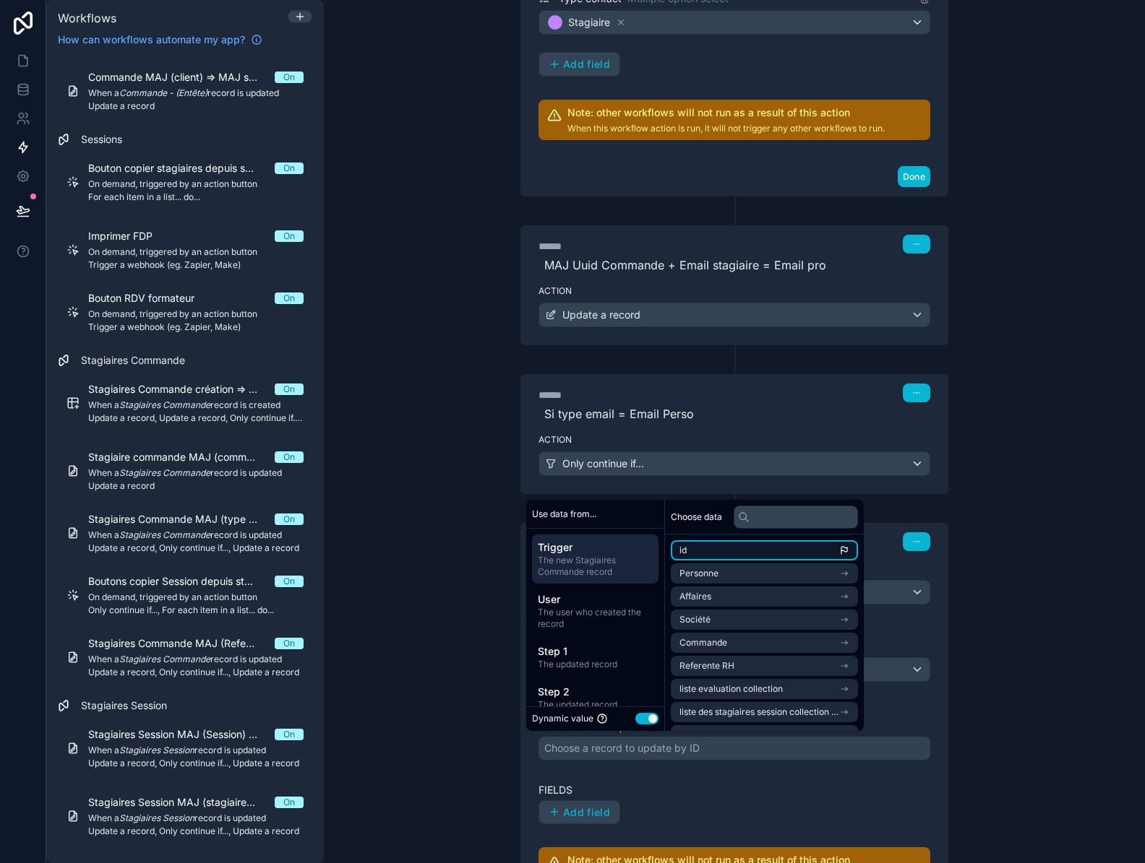
click at [702, 551] on li "id" at bounding box center [764, 550] width 187 height 20
click at [688, 777] on div "Table Stagiaires Commande Record ID ID of the record to update. ******* Fields …" at bounding box center [734, 764] width 392 height 249
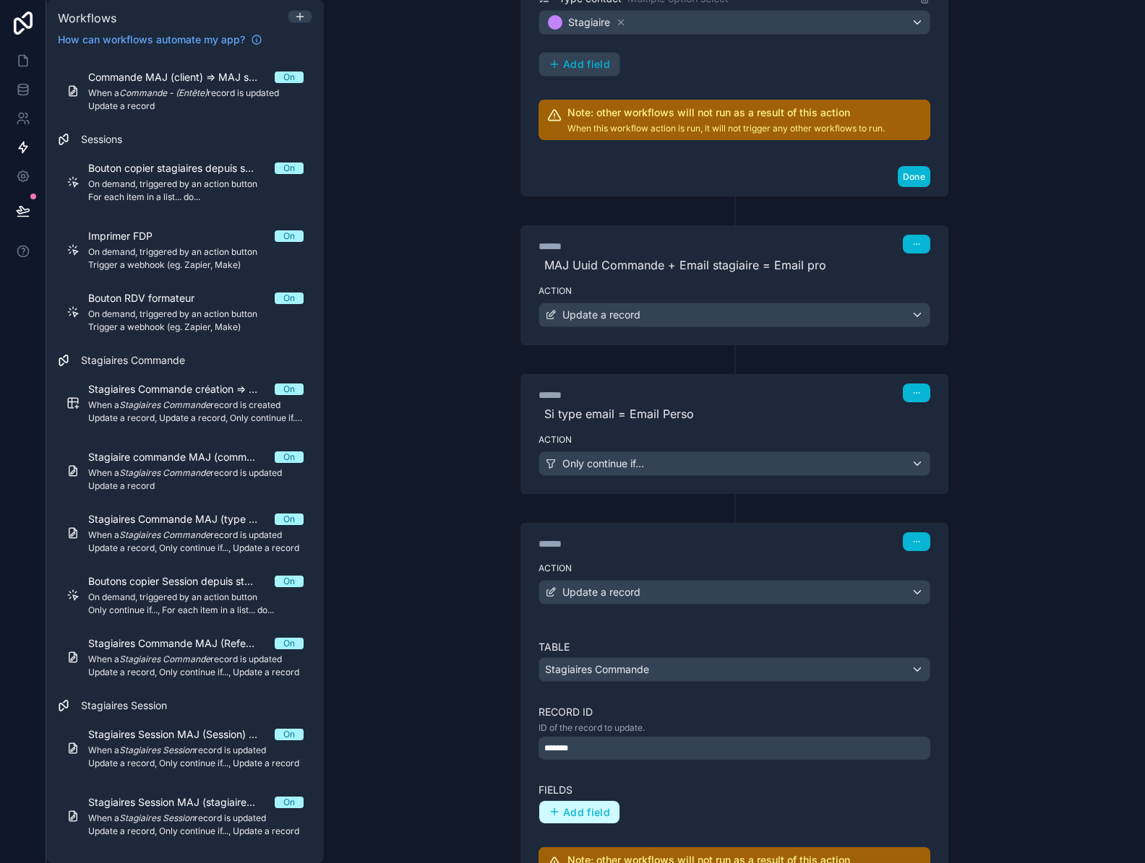
click at [593, 806] on span "Add field" at bounding box center [586, 812] width 47 height 13
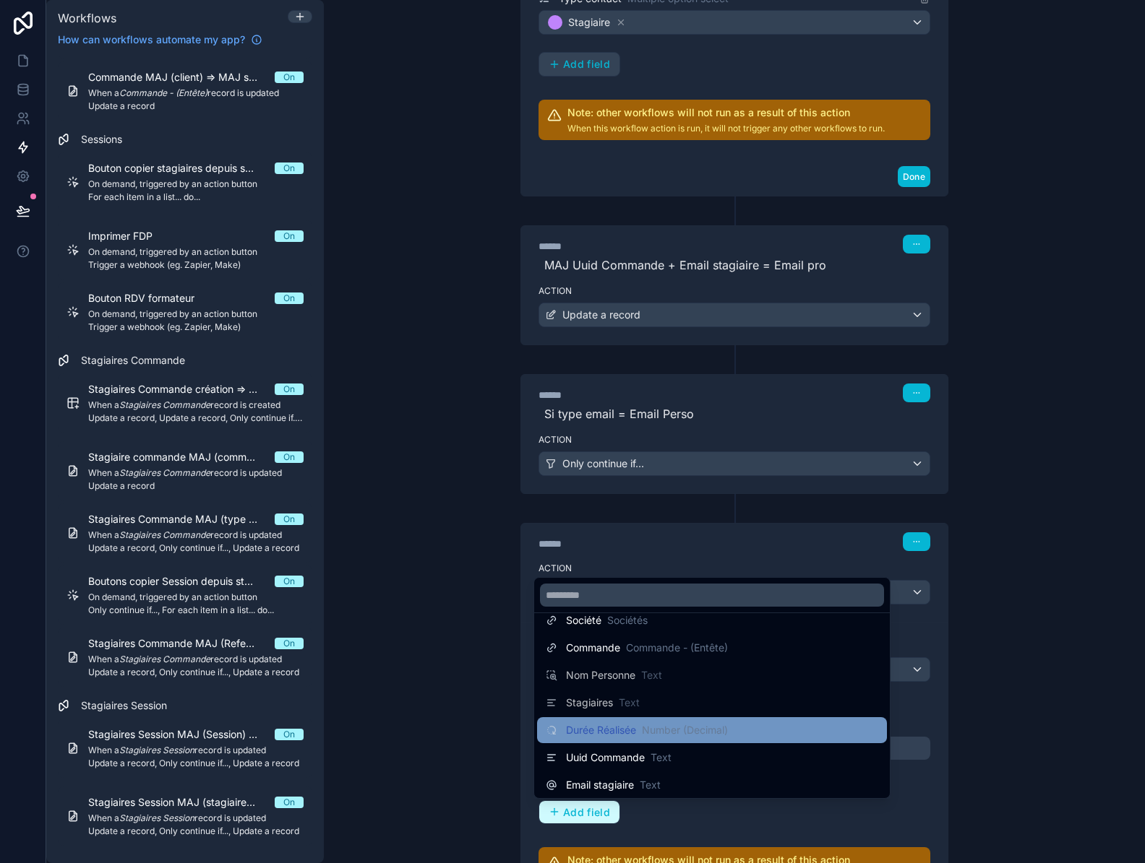
scroll to position [145, 0]
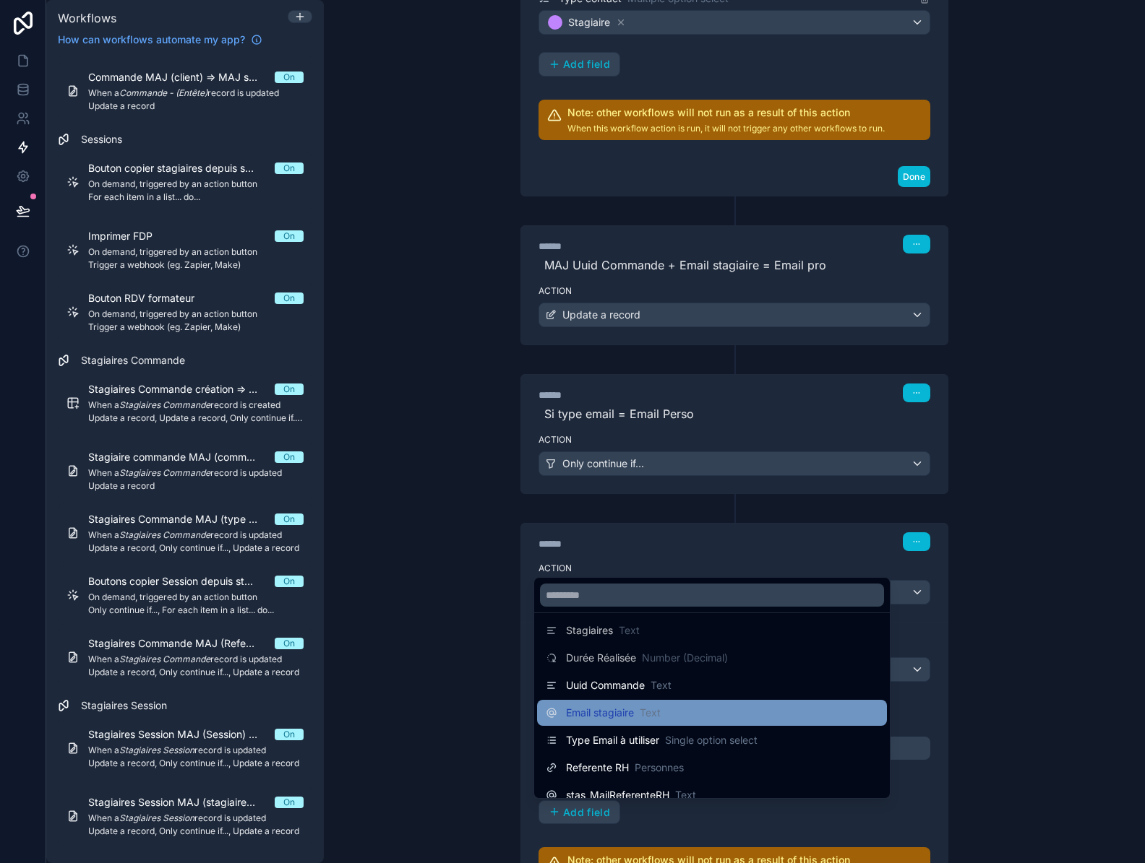
click at [621, 715] on span "Email stagiaire" at bounding box center [600, 713] width 68 height 14
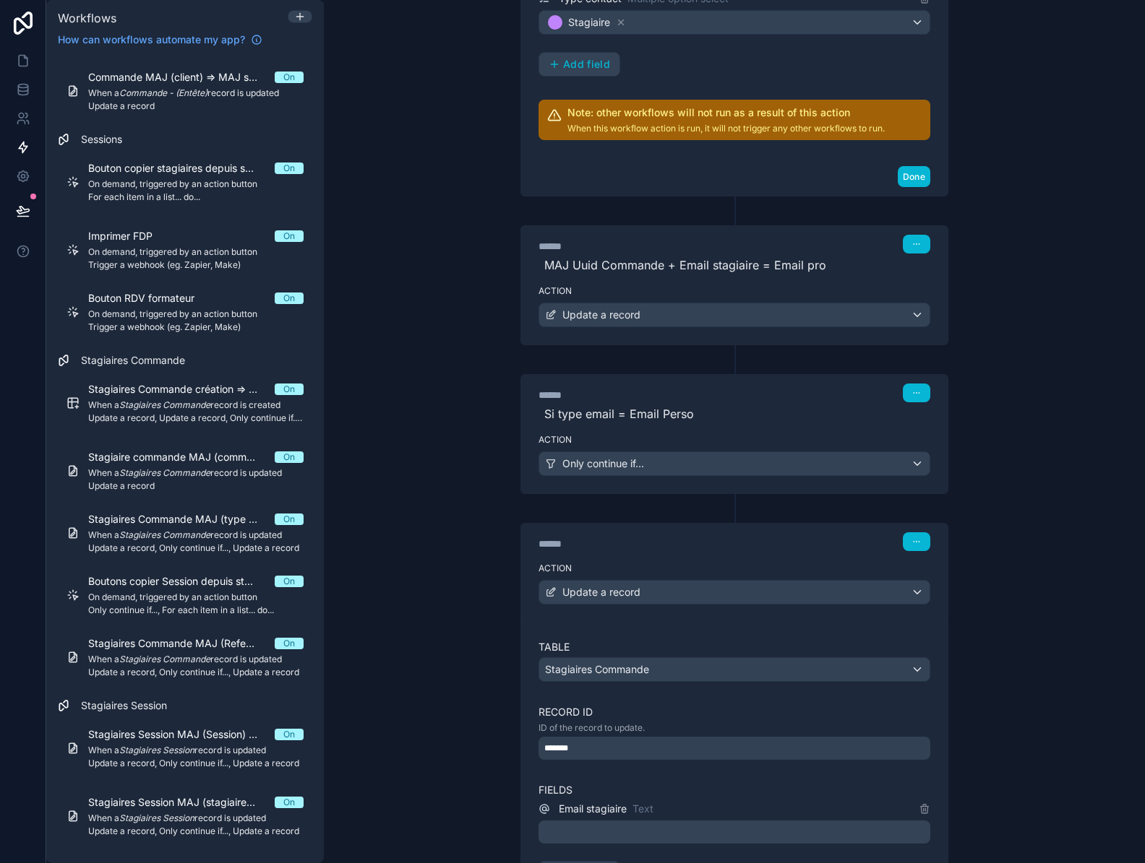
click at [639, 830] on p "﻿" at bounding box center [735, 832] width 383 height 17
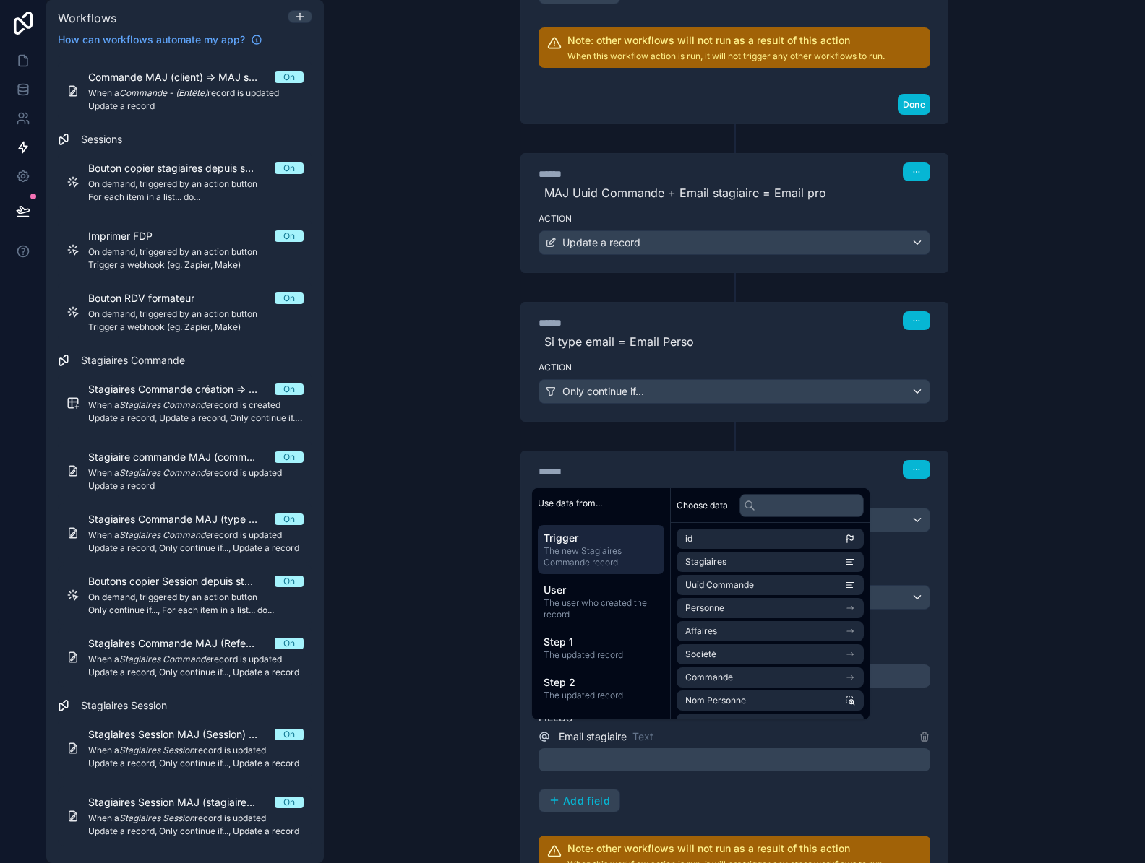
scroll to position [677, 0]
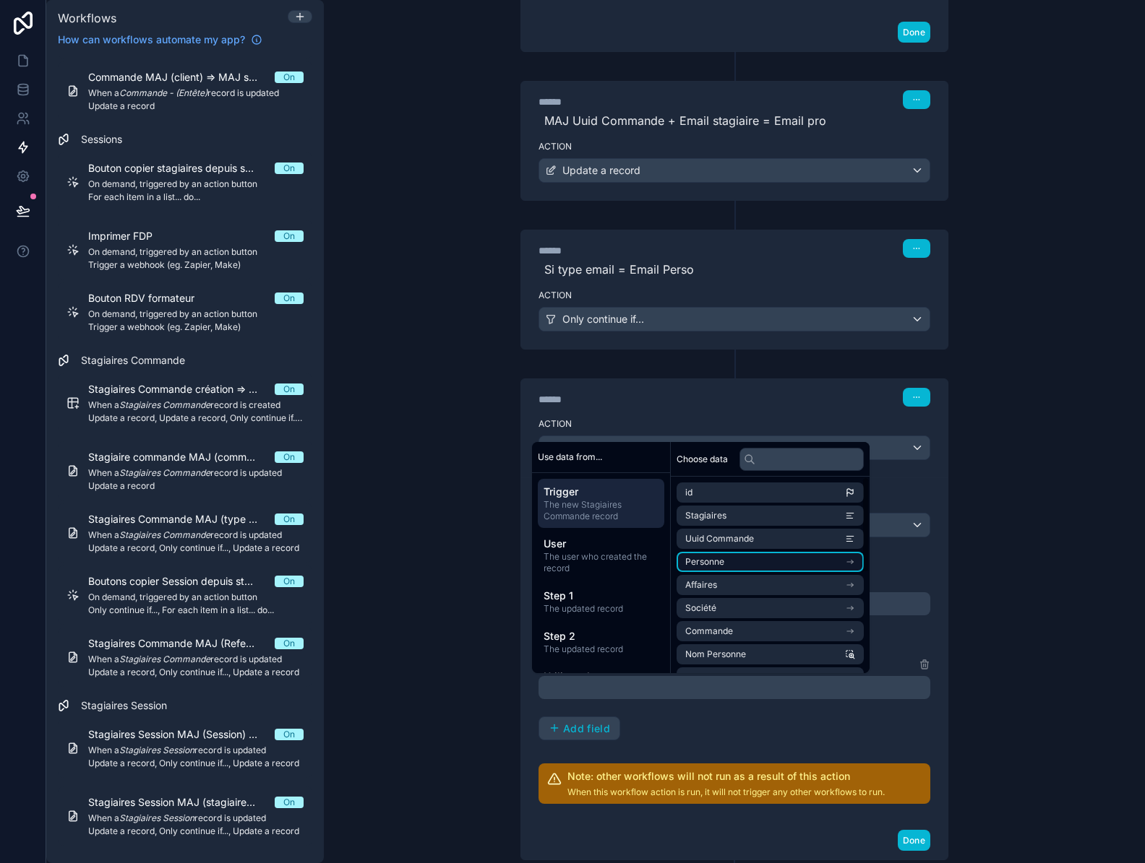
click at [772, 561] on li "Personne" at bounding box center [769, 562] width 187 height 20
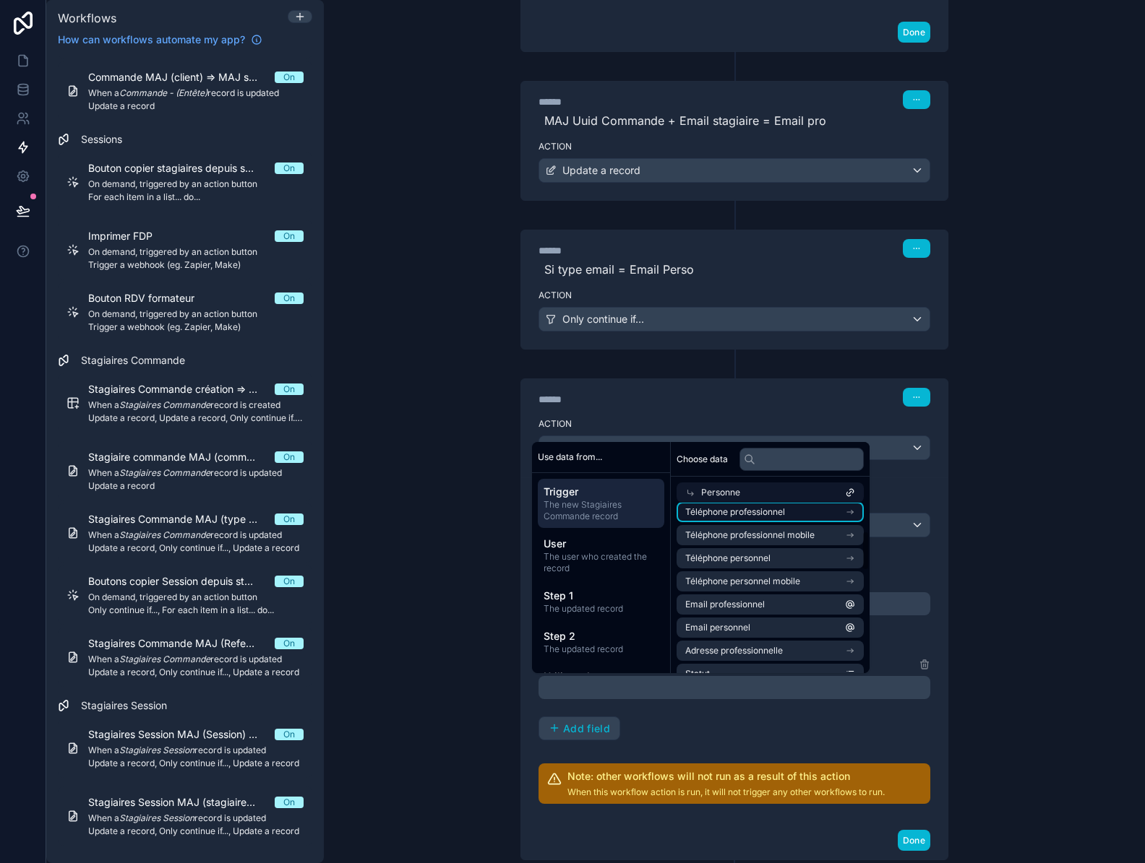
scroll to position [145, 0]
click at [760, 607] on li "Email personnel" at bounding box center [769, 605] width 187 height 20
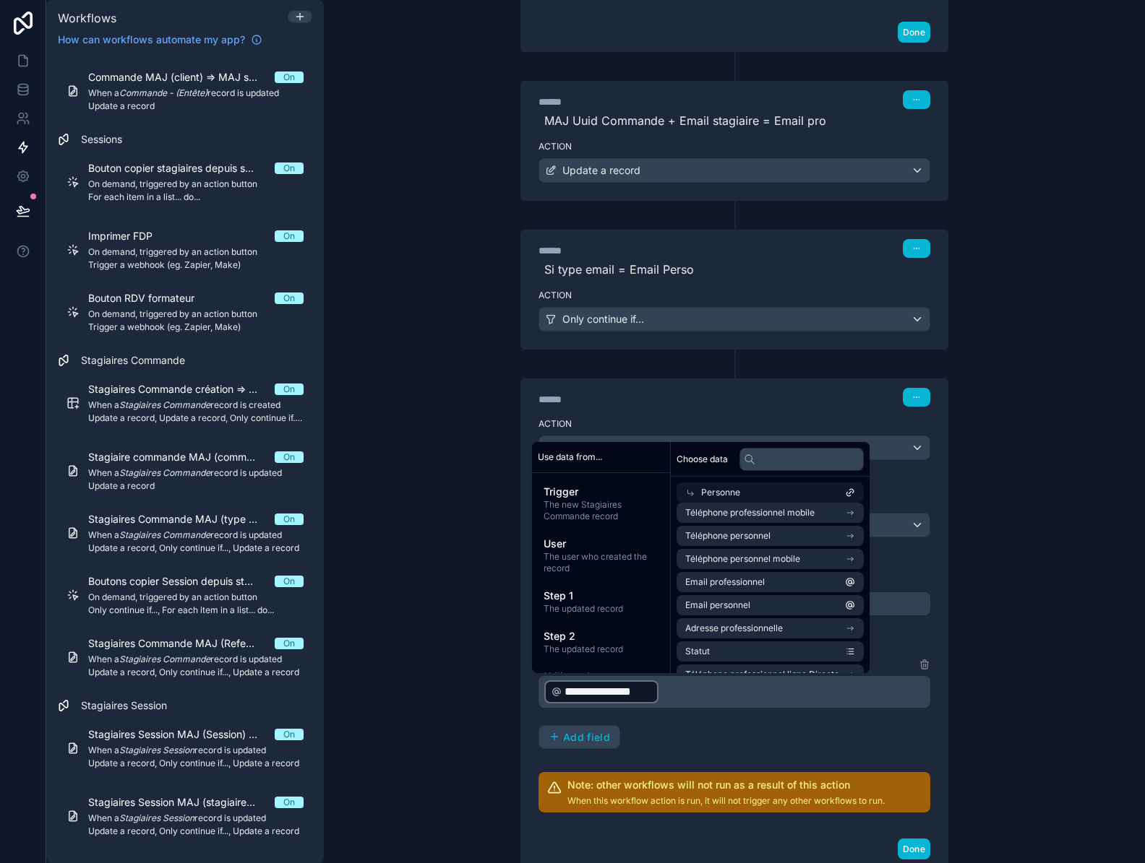
click at [728, 754] on div "**********" at bounding box center [734, 655] width 392 height 318
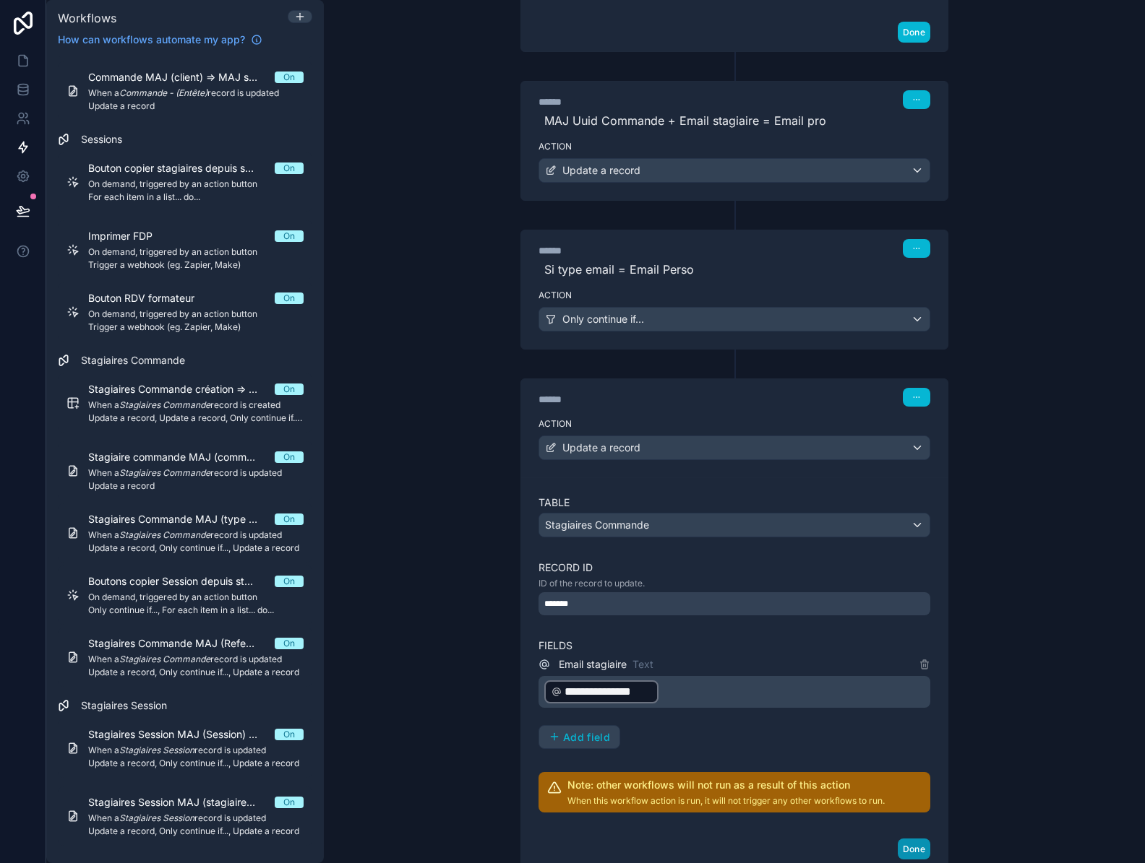
click at [901, 853] on button "Done" at bounding box center [913, 849] width 33 height 21
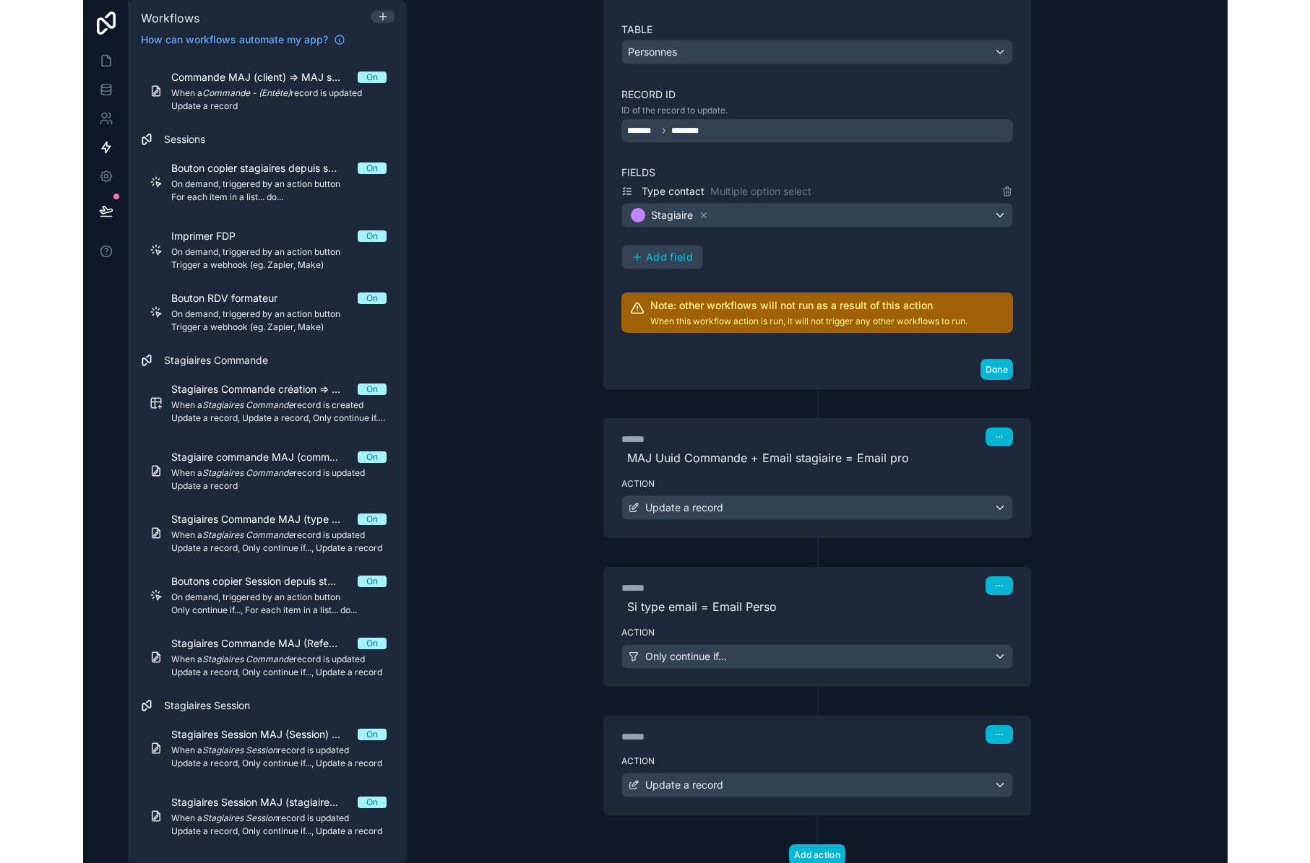
scroll to position [316, 0]
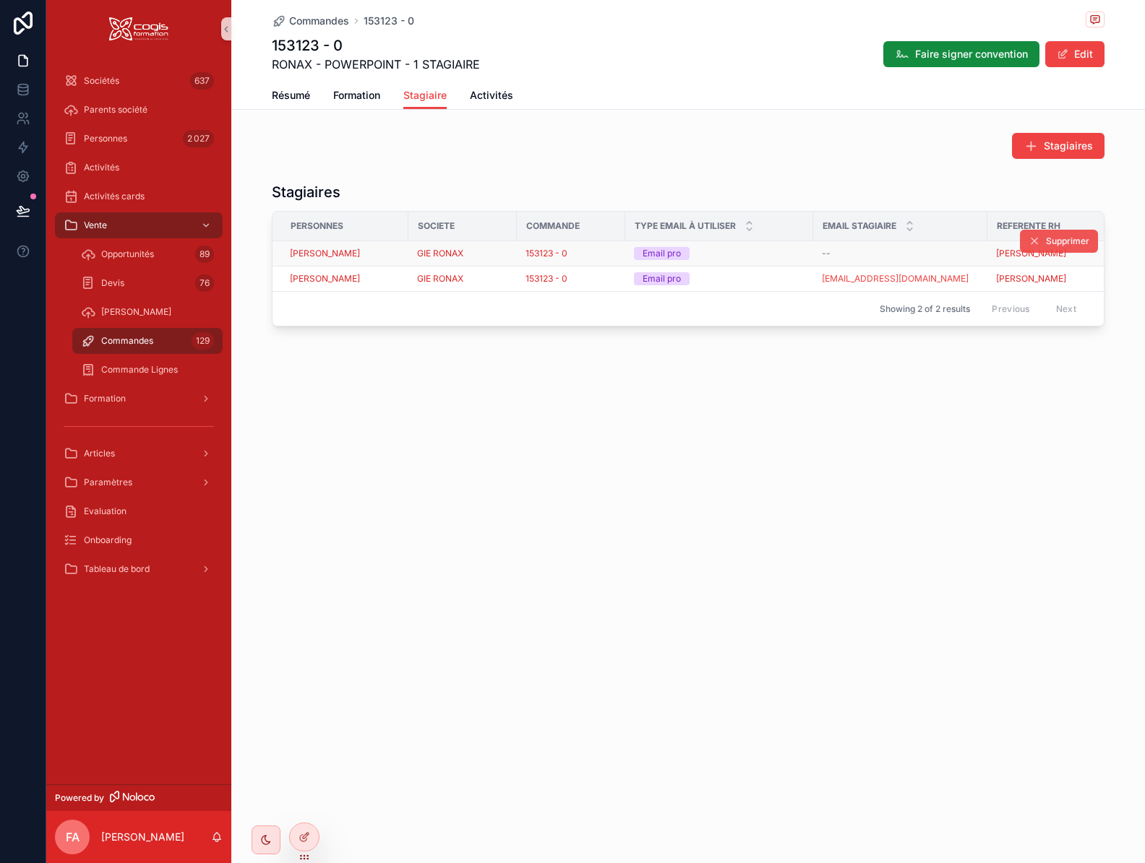
click at [1064, 241] on span "Supprimer" at bounding box center [1067, 242] width 43 height 12
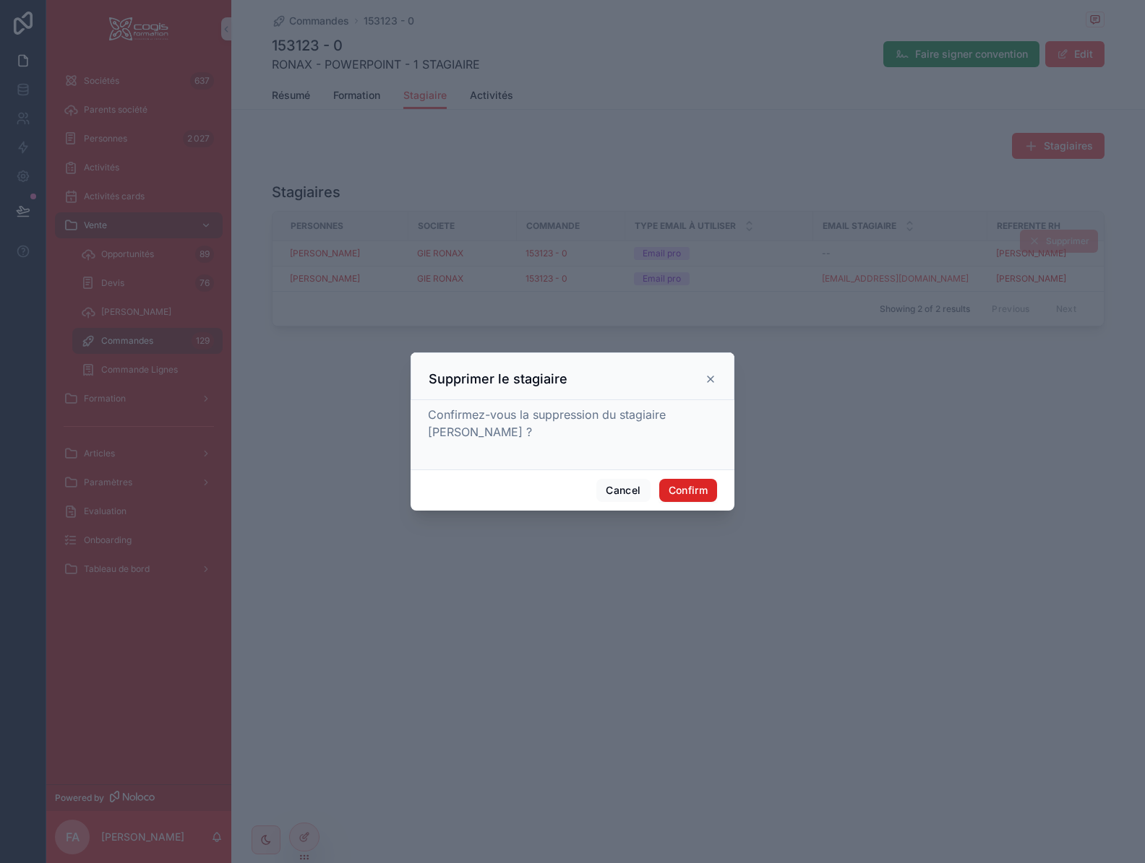
click at [707, 494] on button "Confirm" at bounding box center [688, 490] width 58 height 23
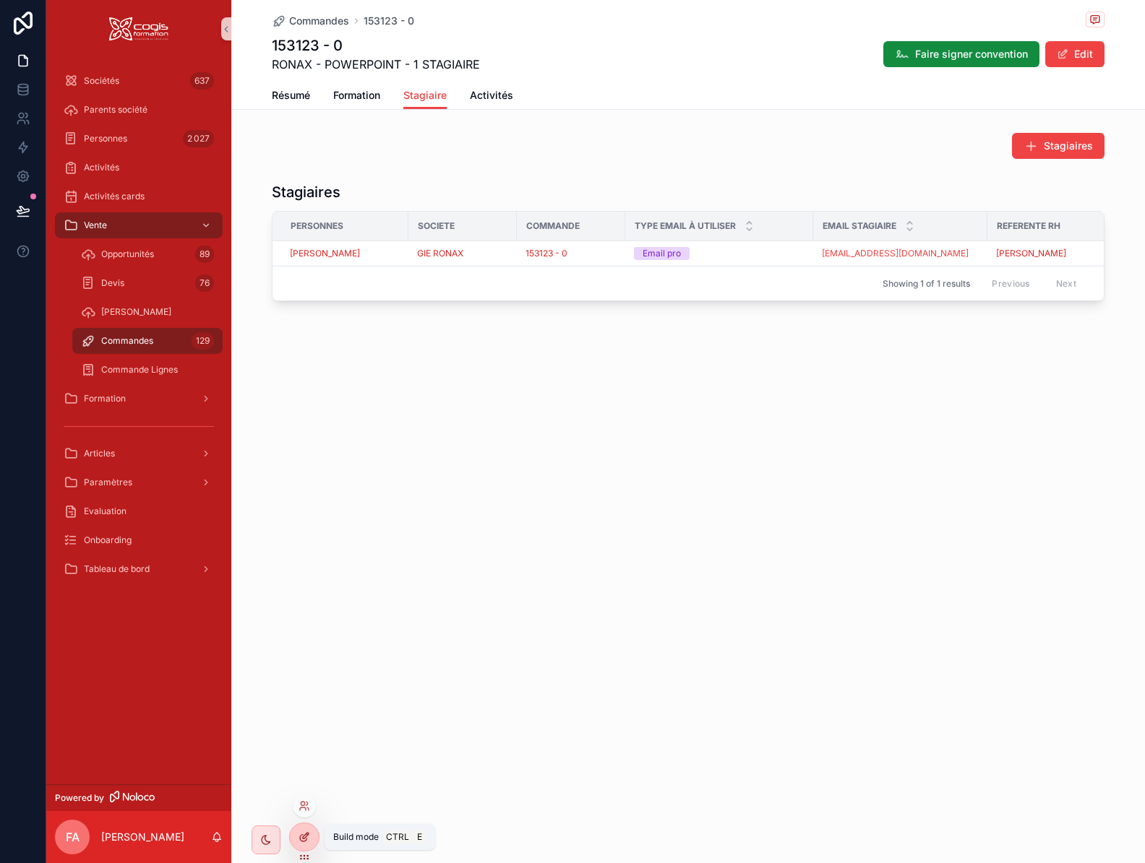
click at [294, 832] on div at bounding box center [304, 837] width 29 height 27
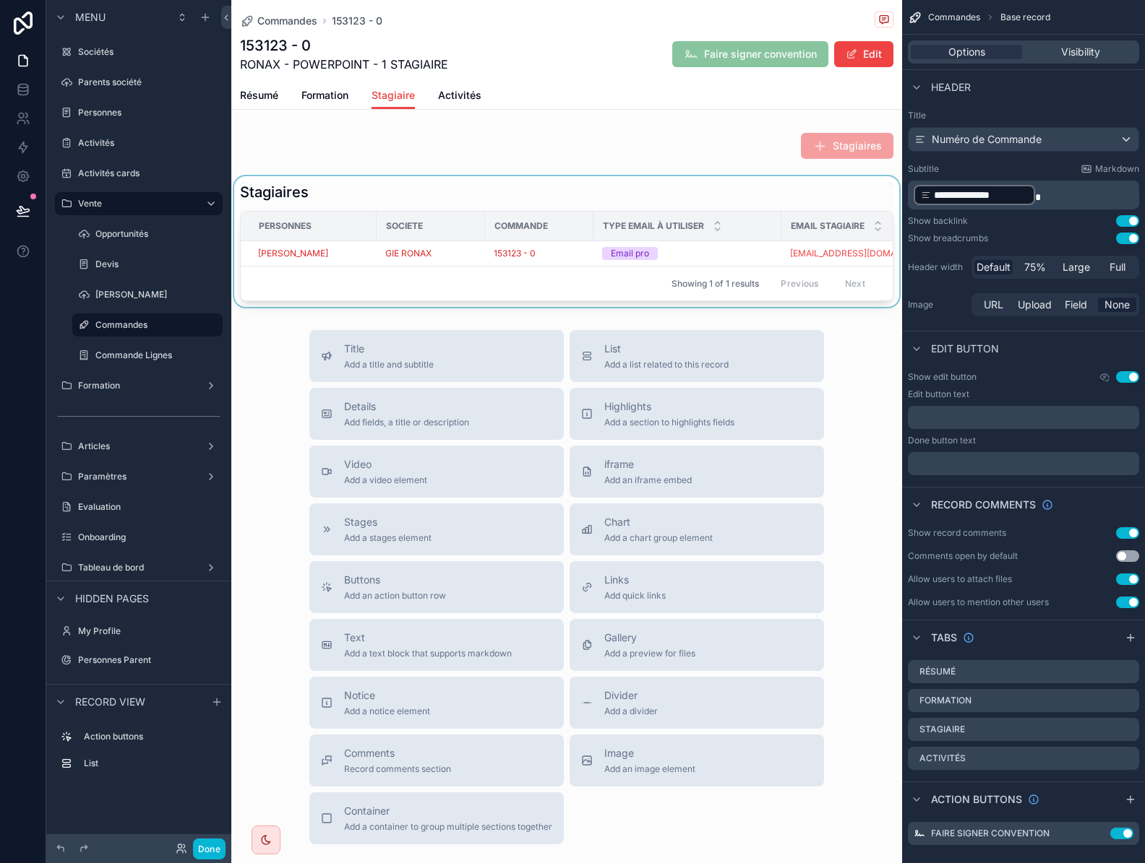
click at [503, 273] on div "Showing 1 of 1 results Previous Next" at bounding box center [567, 283] width 652 height 35
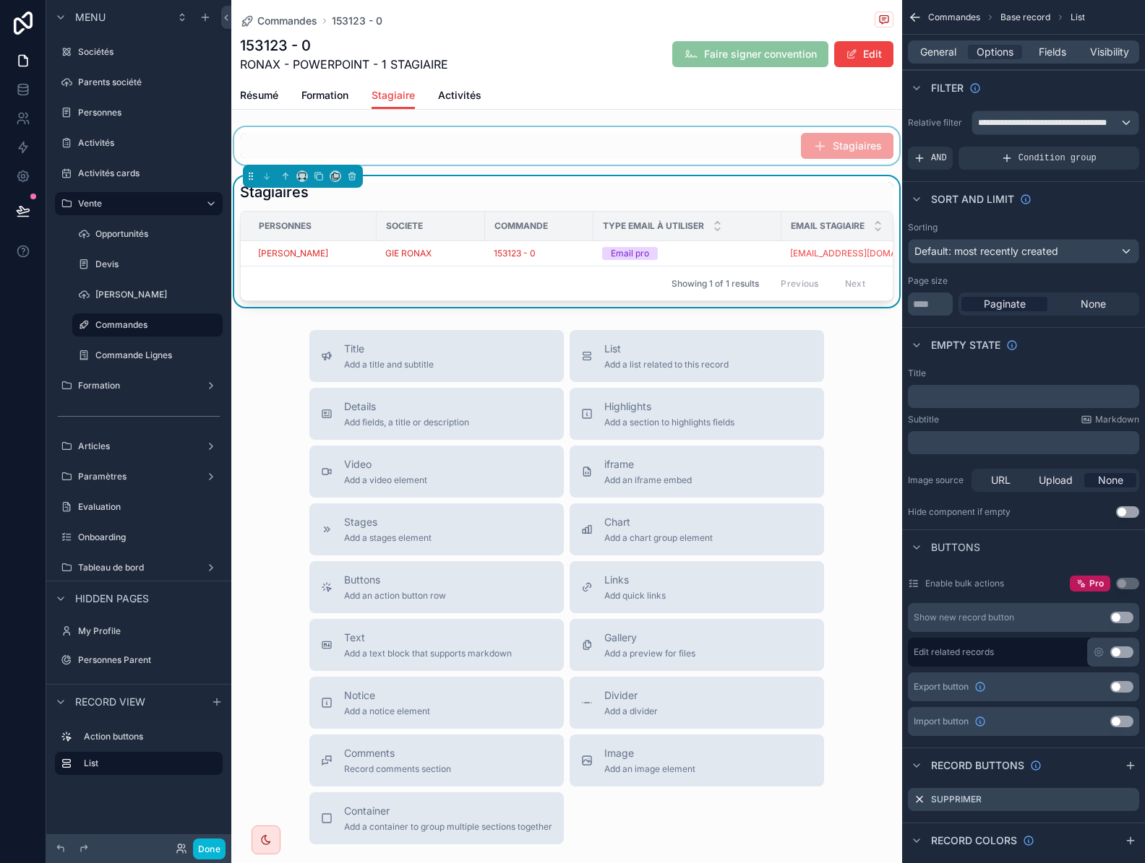
click at [547, 148] on div "scrollable content" at bounding box center [566, 146] width 671 height 38
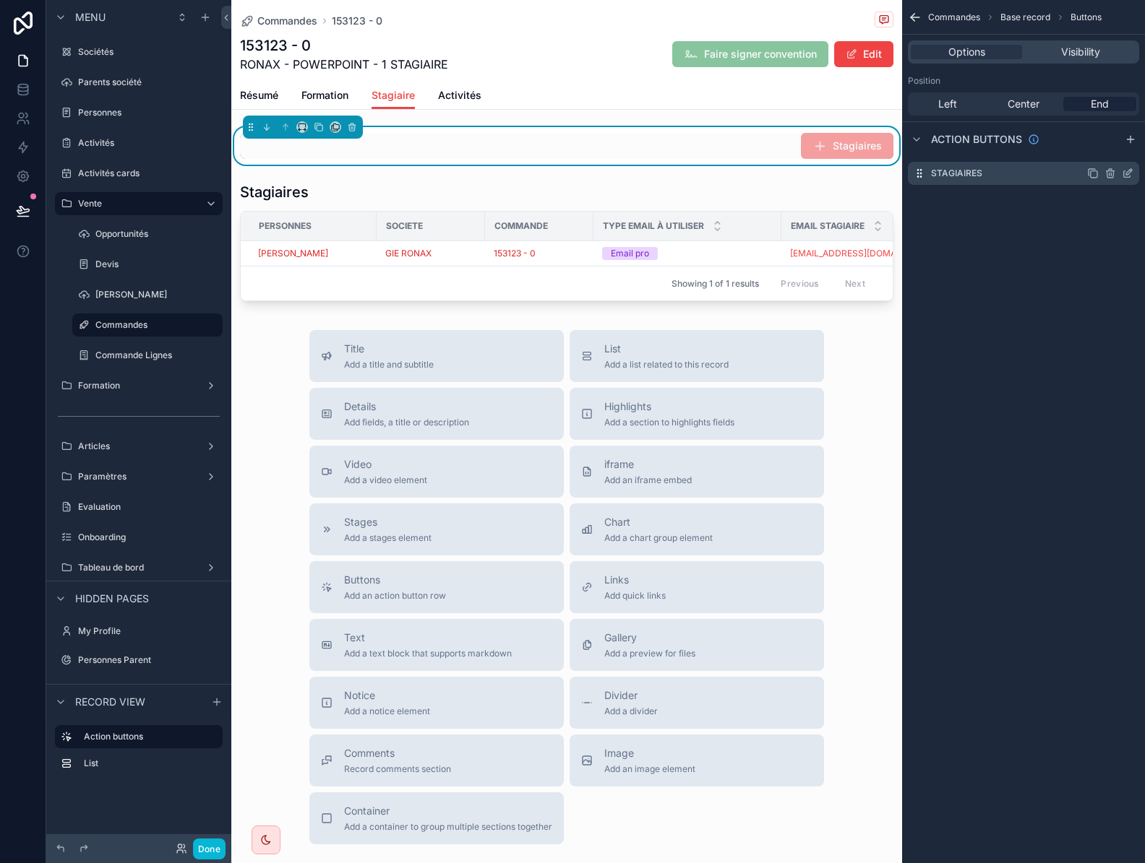
click at [1129, 173] on icon "scrollable content" at bounding box center [1129, 172] width 6 height 6
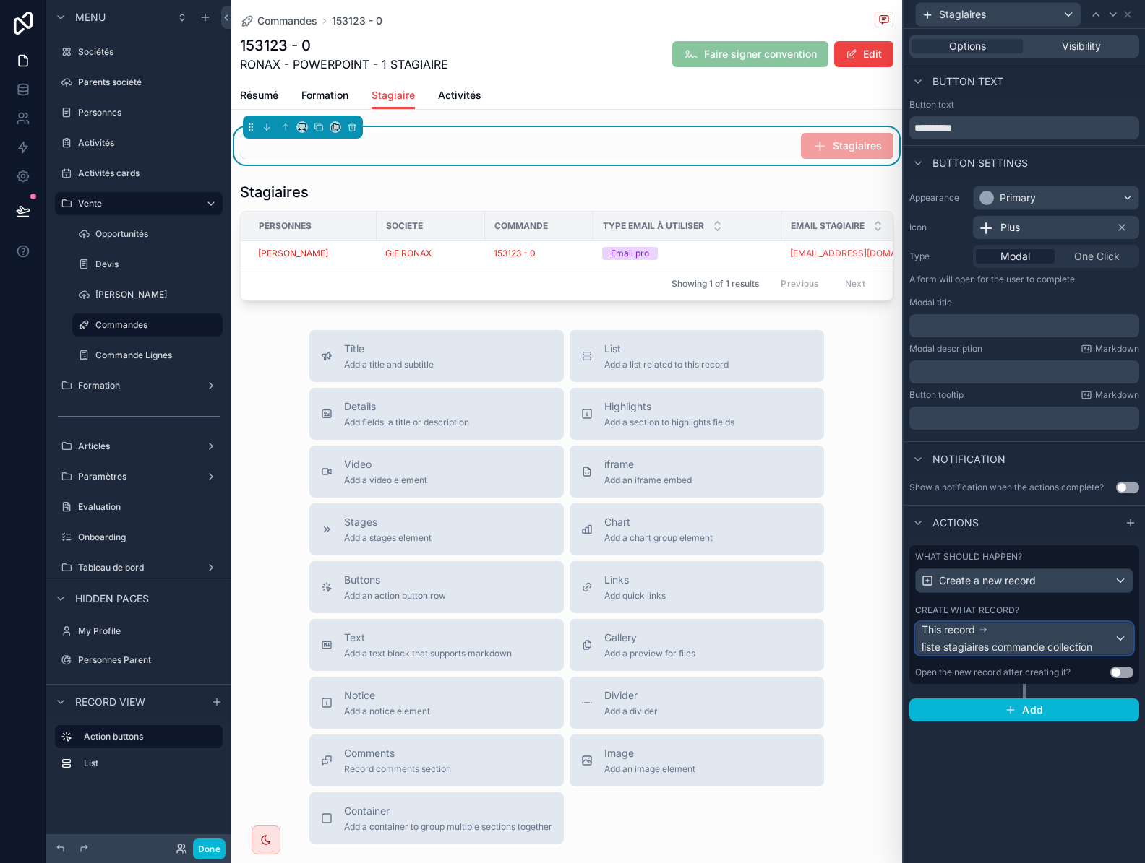
click at [1037, 640] on span "liste stagiaires commande collection" at bounding box center [1006, 647] width 171 height 14
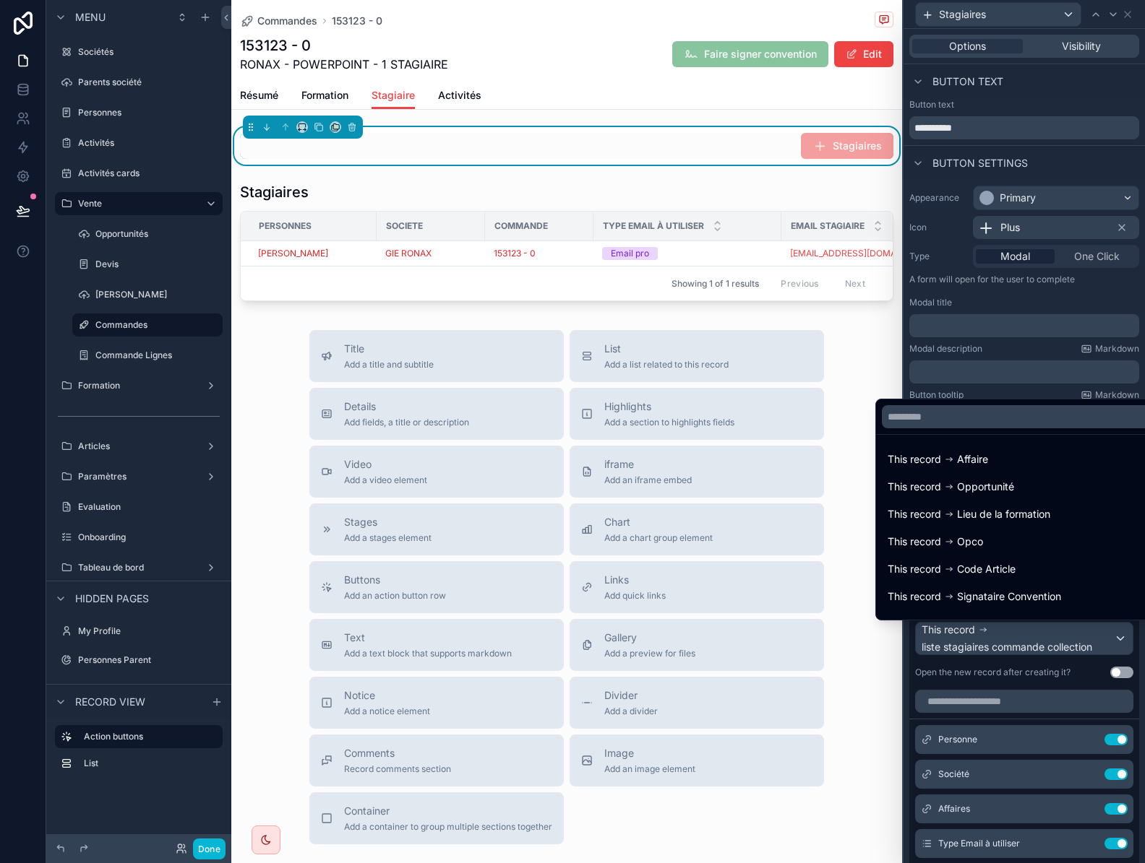
click at [1037, 640] on div at bounding box center [1023, 431] width 241 height 863
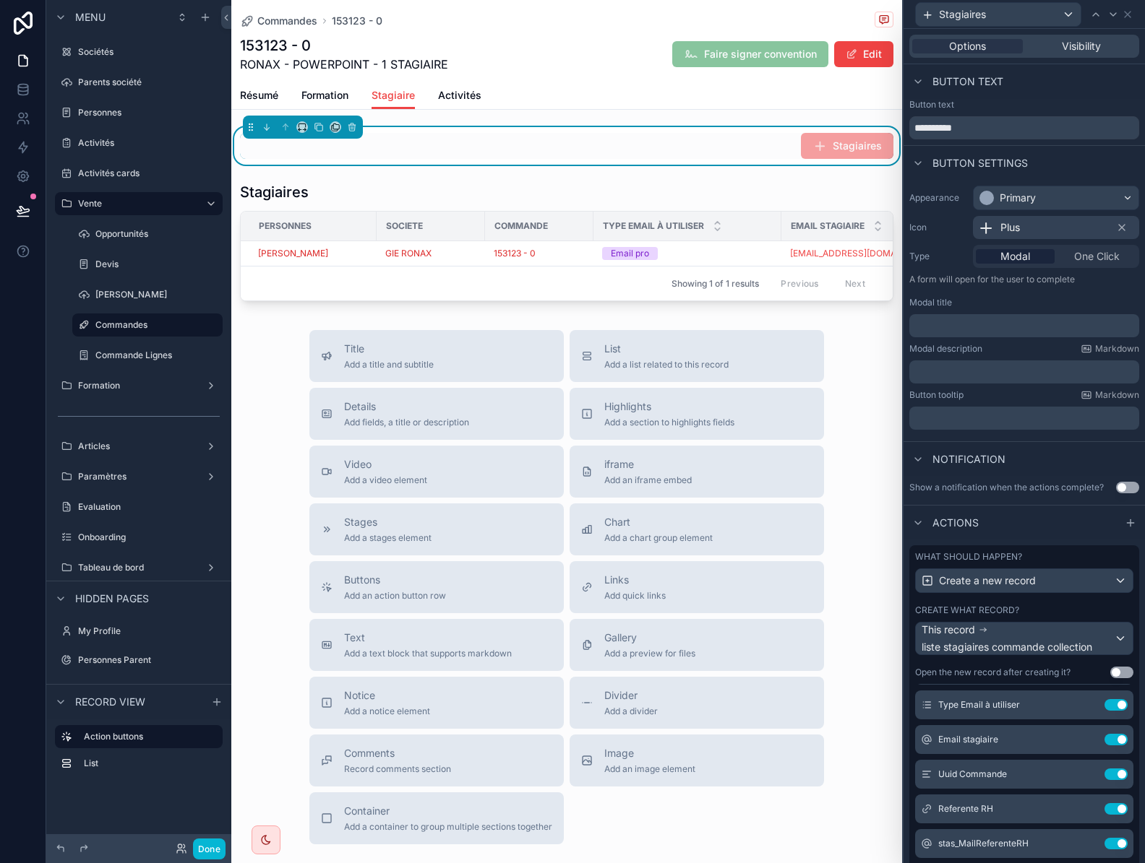
scroll to position [145, 0]
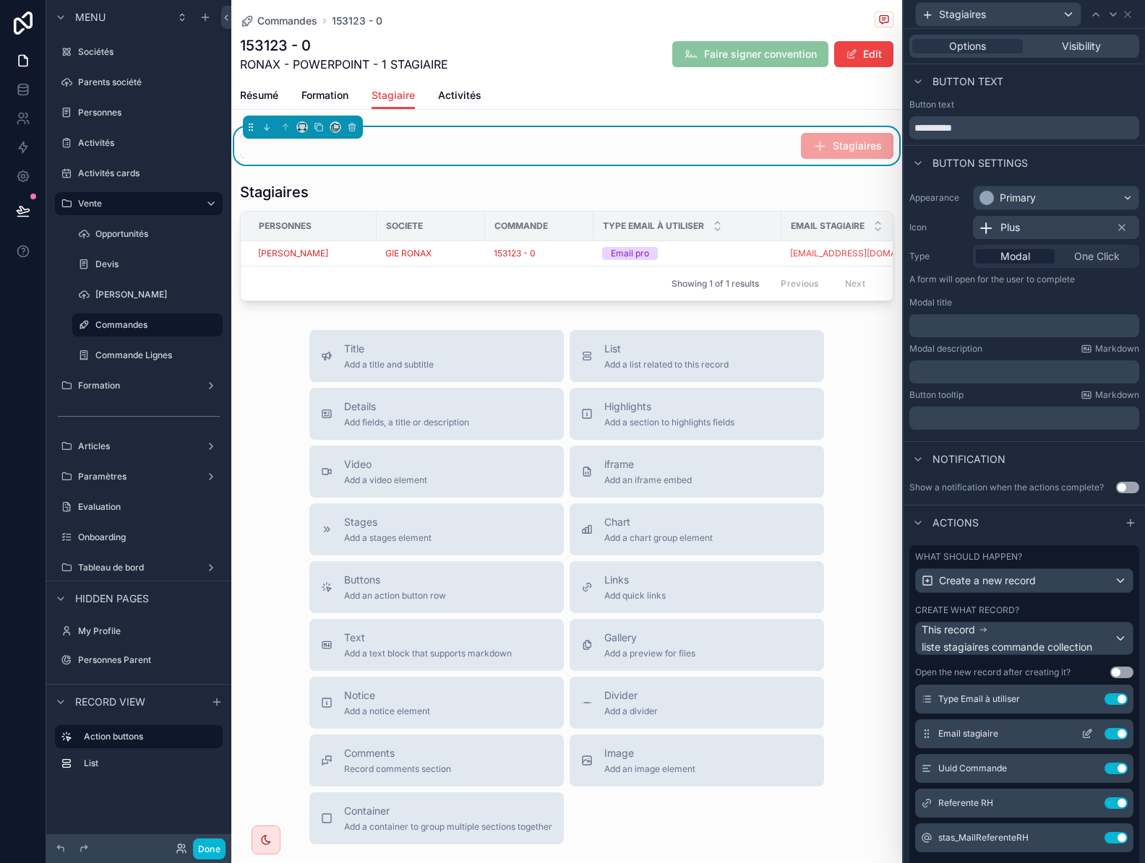
click at [1083, 734] on icon at bounding box center [1086, 735] width 7 height 7
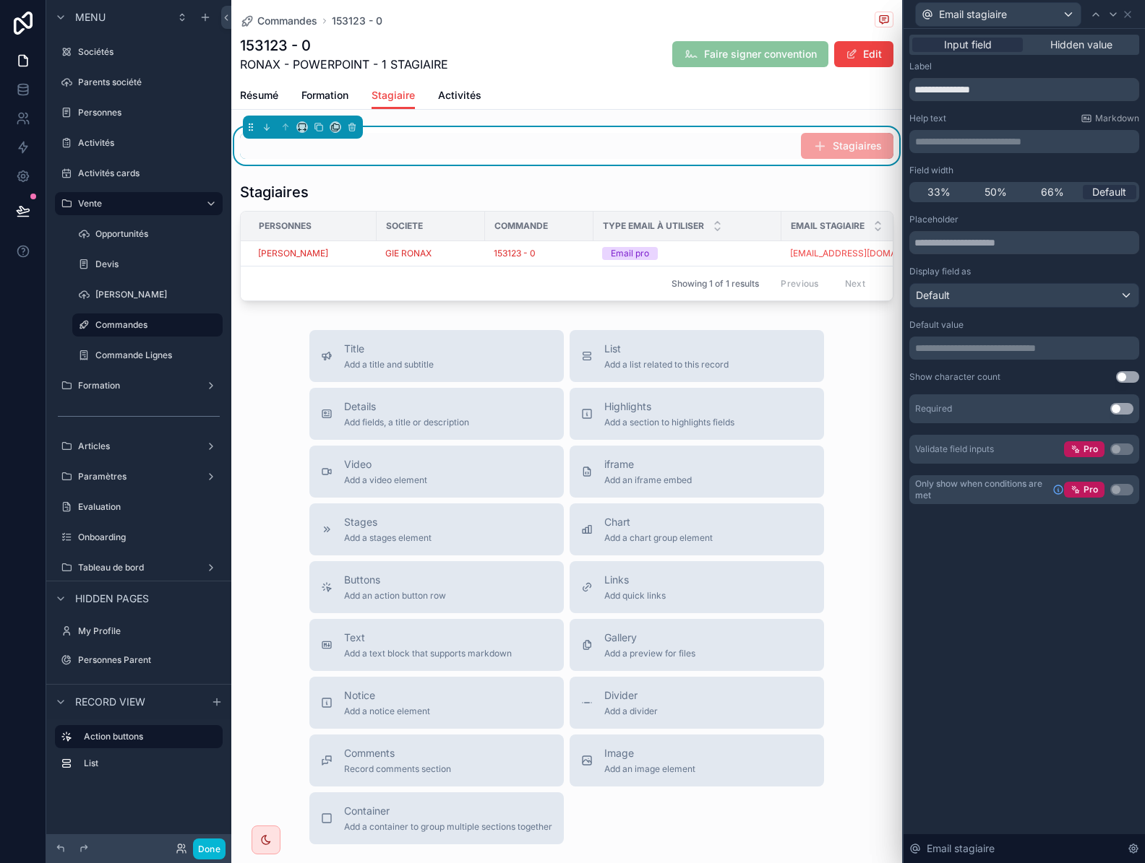
click at [955, 347] on p "**********" at bounding box center [1025, 348] width 221 height 14
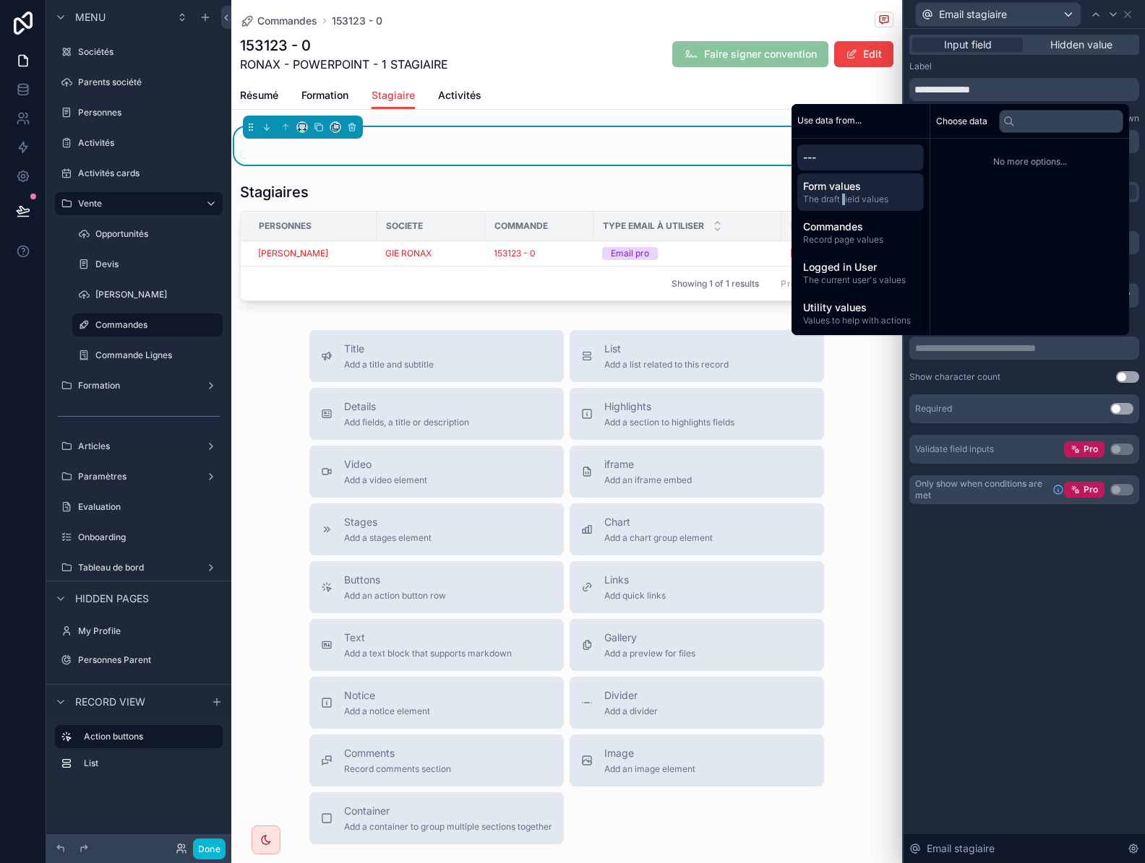
click at [835, 198] on span "The draft field values" at bounding box center [860, 200] width 115 height 12
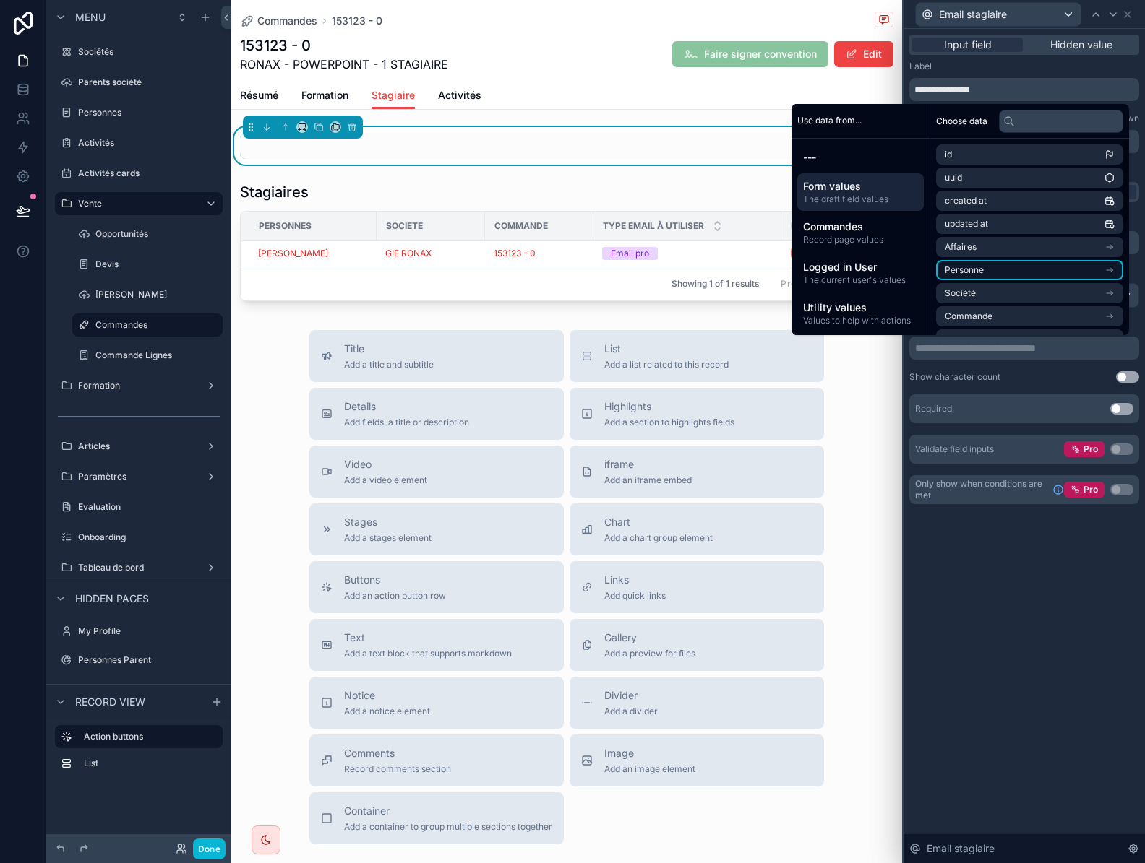
click at [1025, 277] on li "Personne" at bounding box center [1029, 270] width 187 height 20
click at [1005, 267] on span "Email professionnel" at bounding box center [983, 268] width 79 height 12
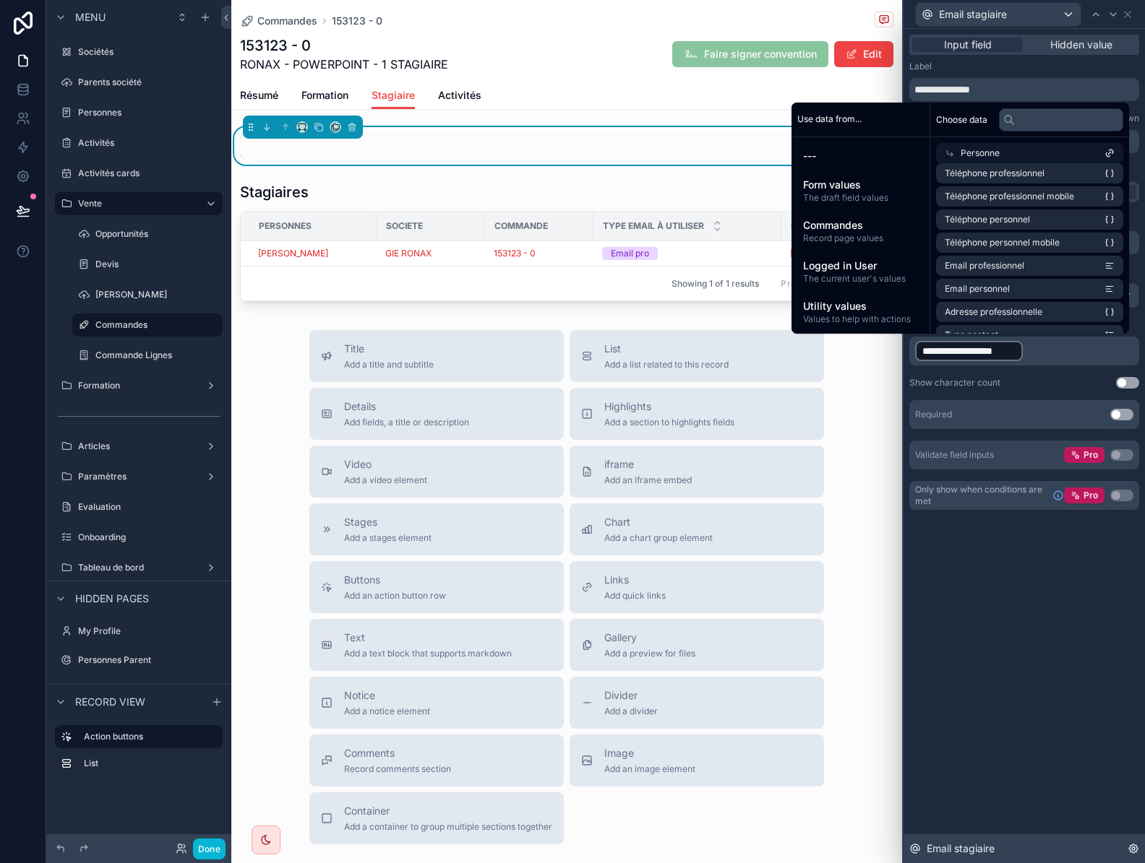
click at [1038, 858] on div "Email stagiaire" at bounding box center [1023, 849] width 241 height 29
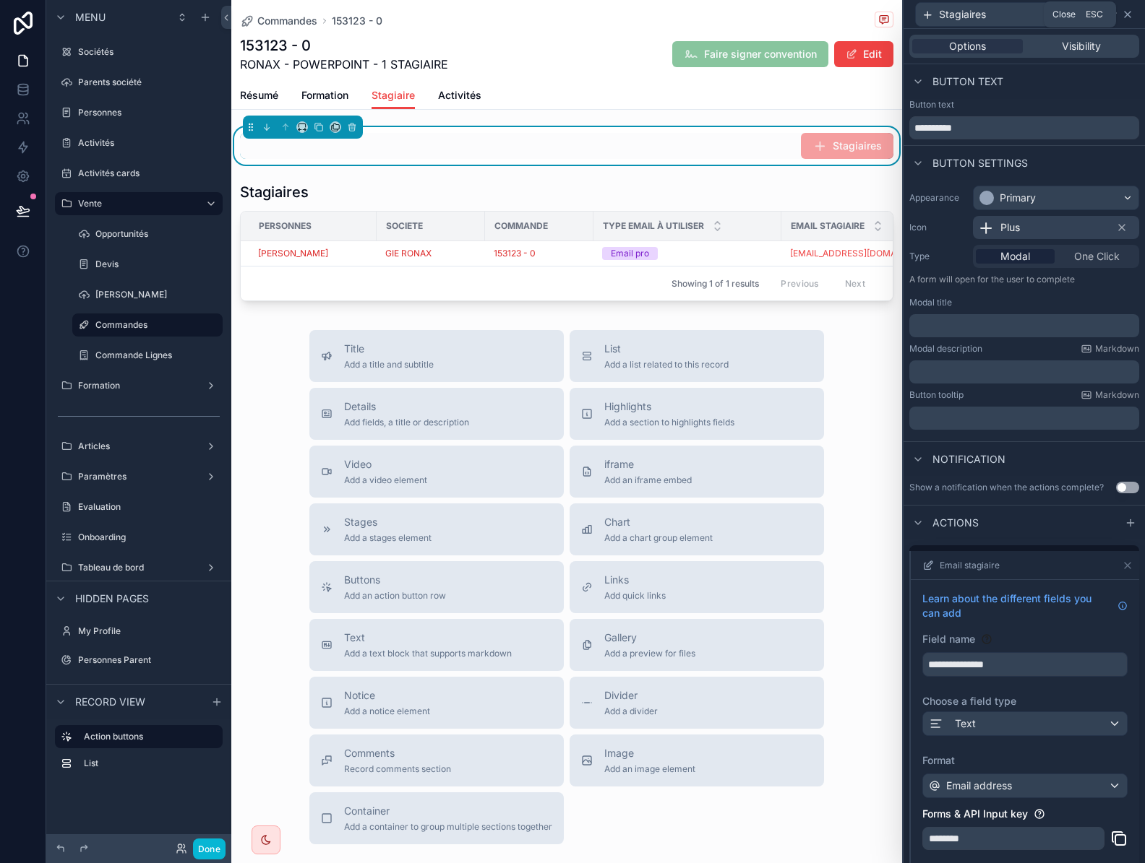
click at [1129, 13] on icon at bounding box center [1127, 15] width 12 height 12
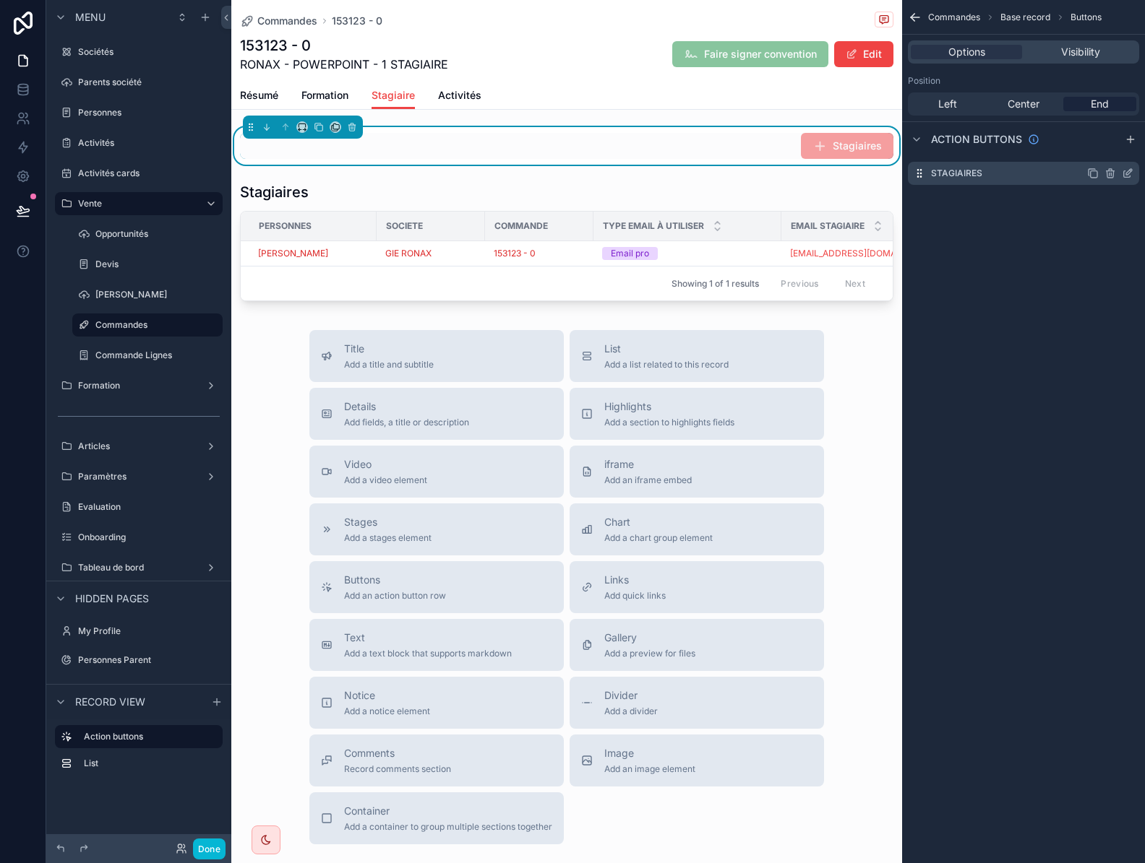
click at [1125, 174] on icon "scrollable content" at bounding box center [1127, 174] width 12 height 12
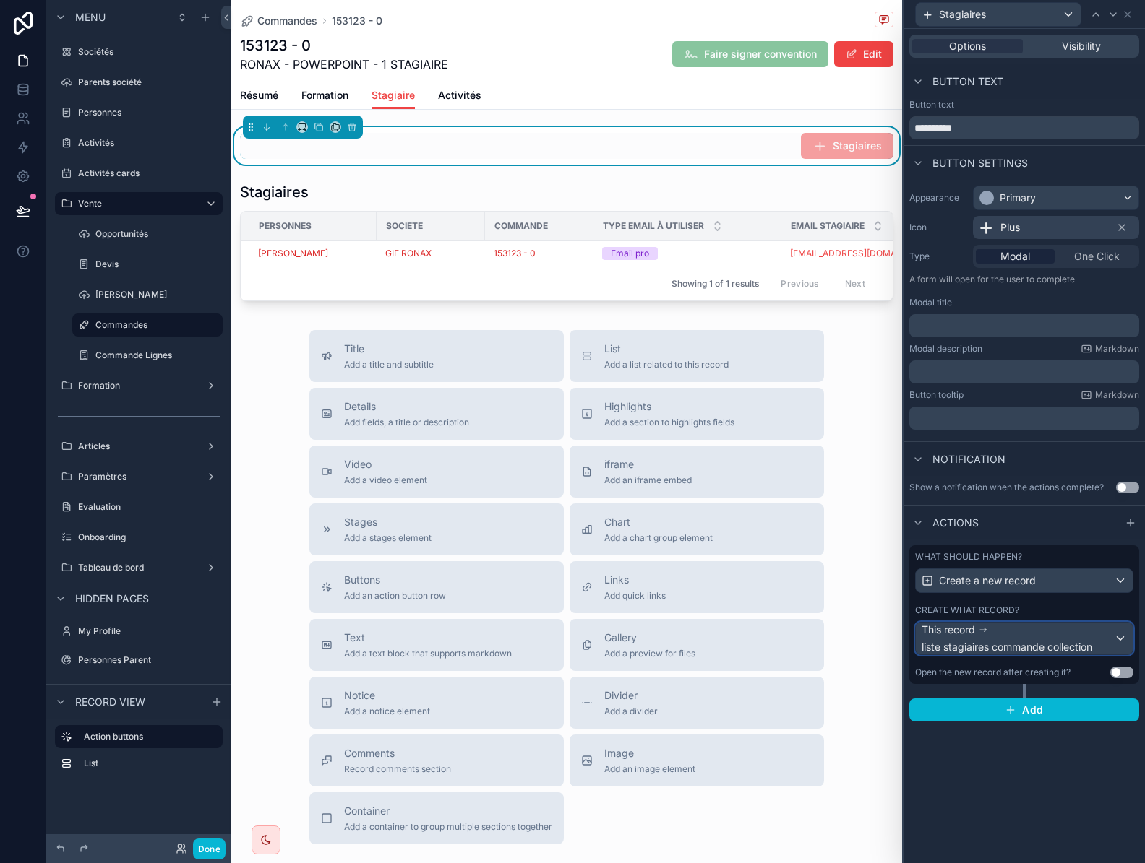
click at [1059, 639] on div "This record liste stagiaires commande collection" at bounding box center [1017, 639] width 192 height 32
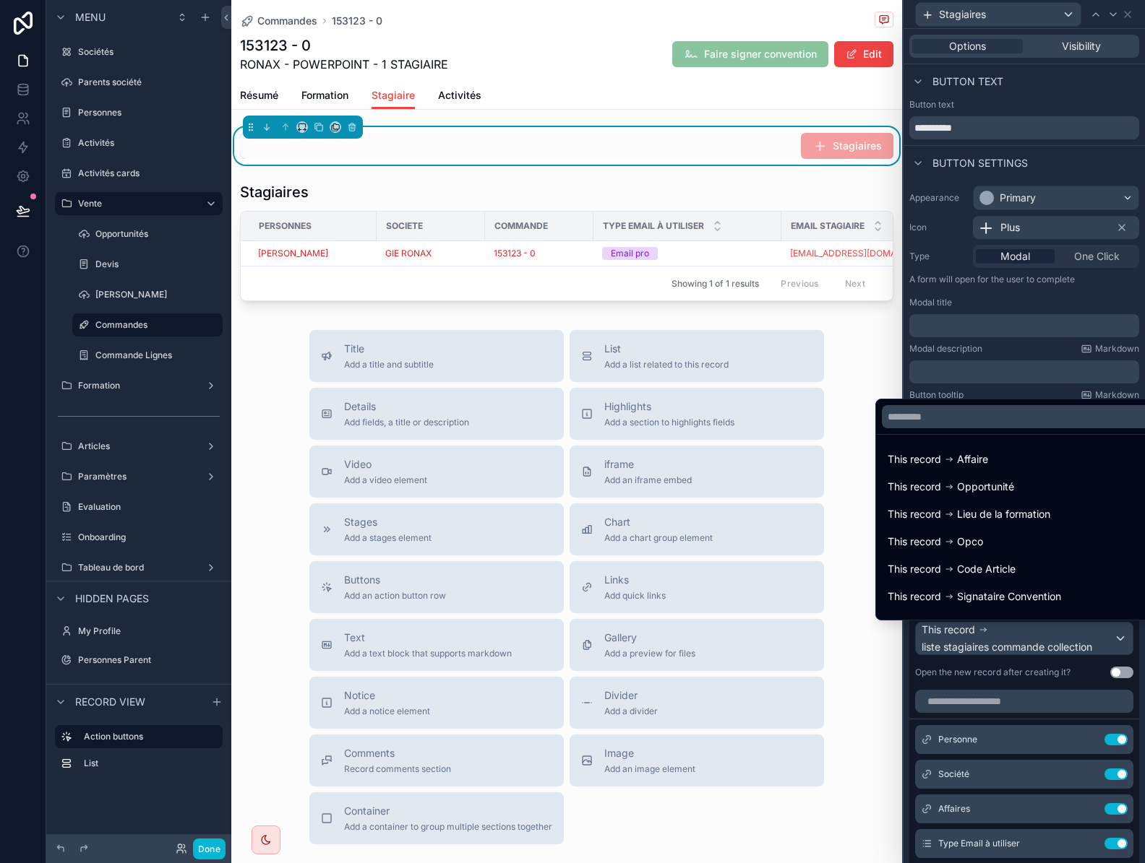
click at [1059, 639] on div at bounding box center [1023, 431] width 241 height 863
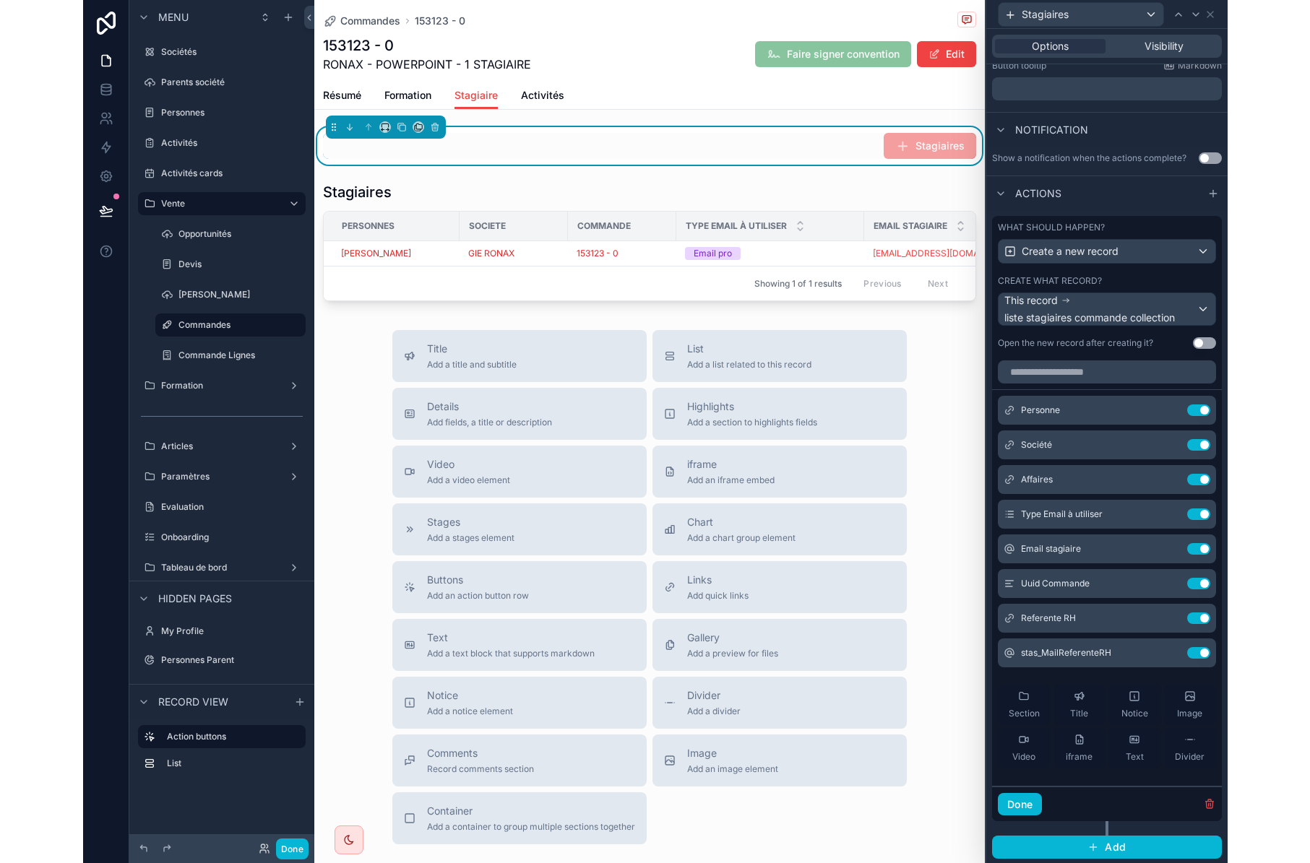
scroll to position [331, 0]
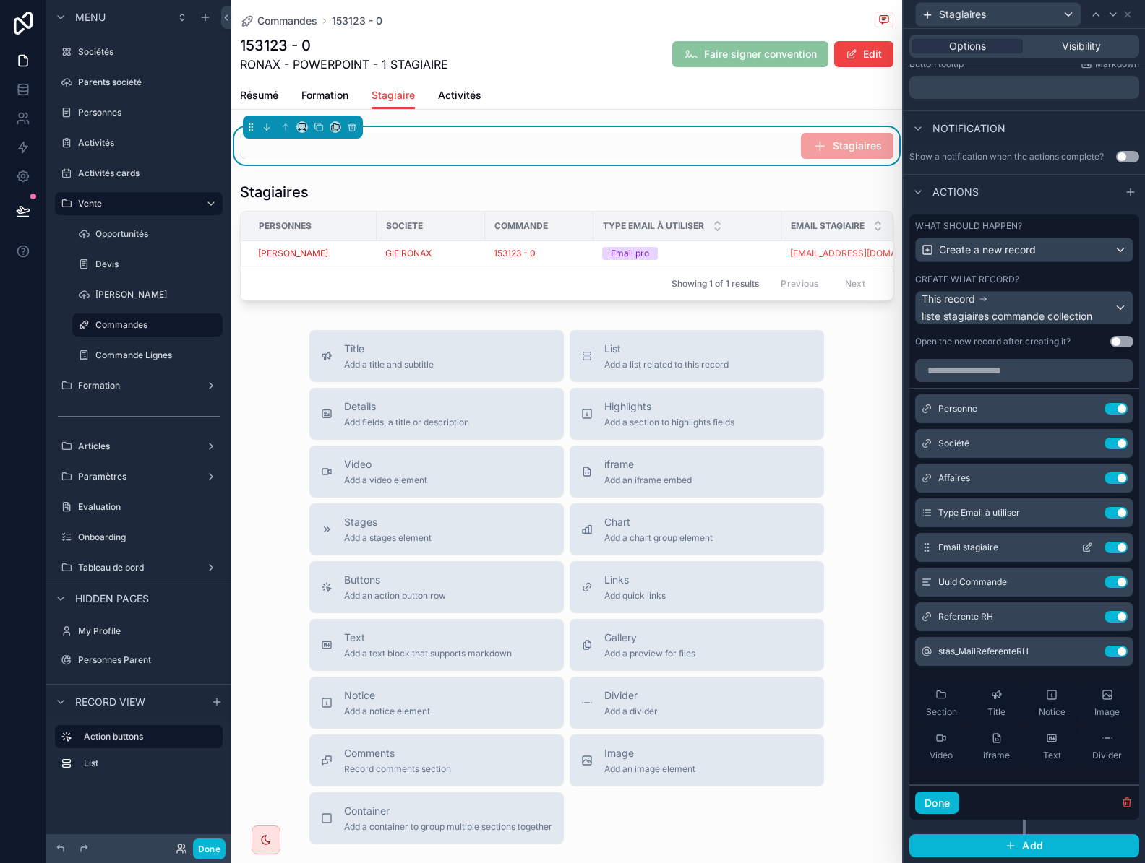
click at [1083, 551] on icon at bounding box center [1086, 549] width 7 height 7
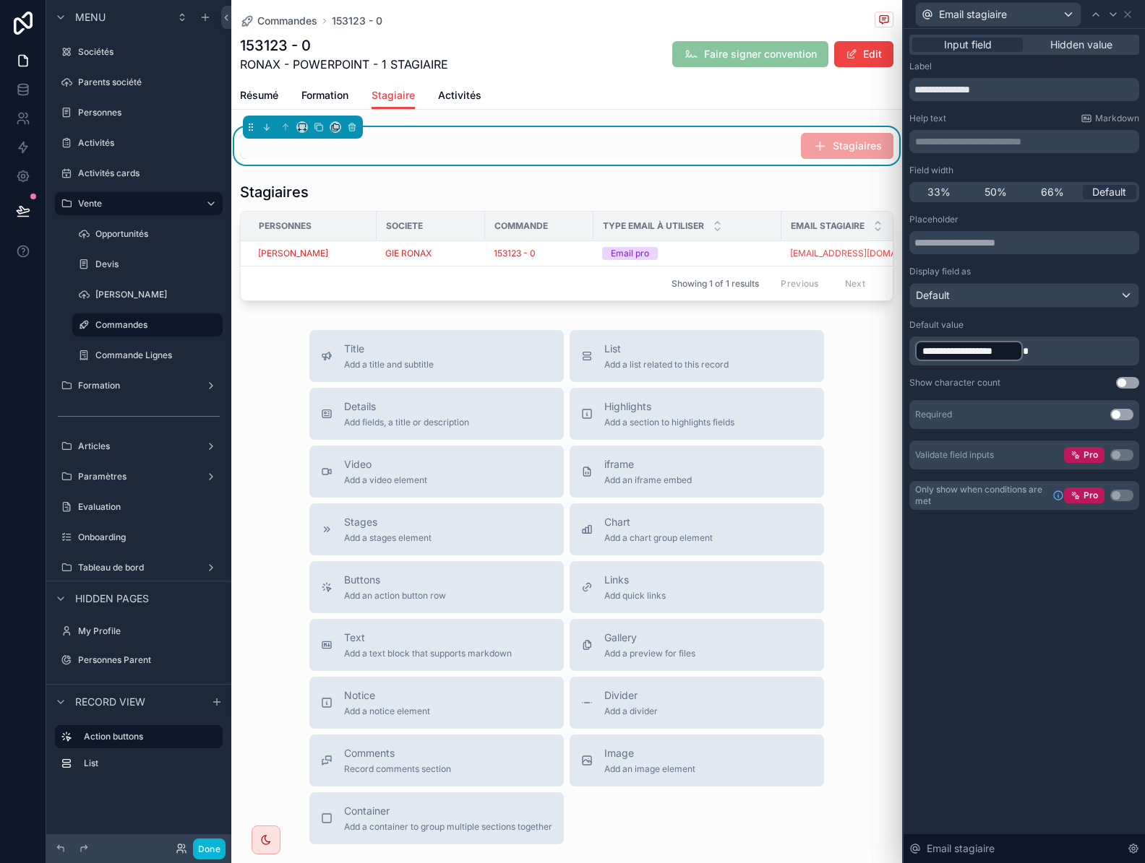
click at [1055, 358] on p "**********" at bounding box center [1025, 351] width 221 height 23
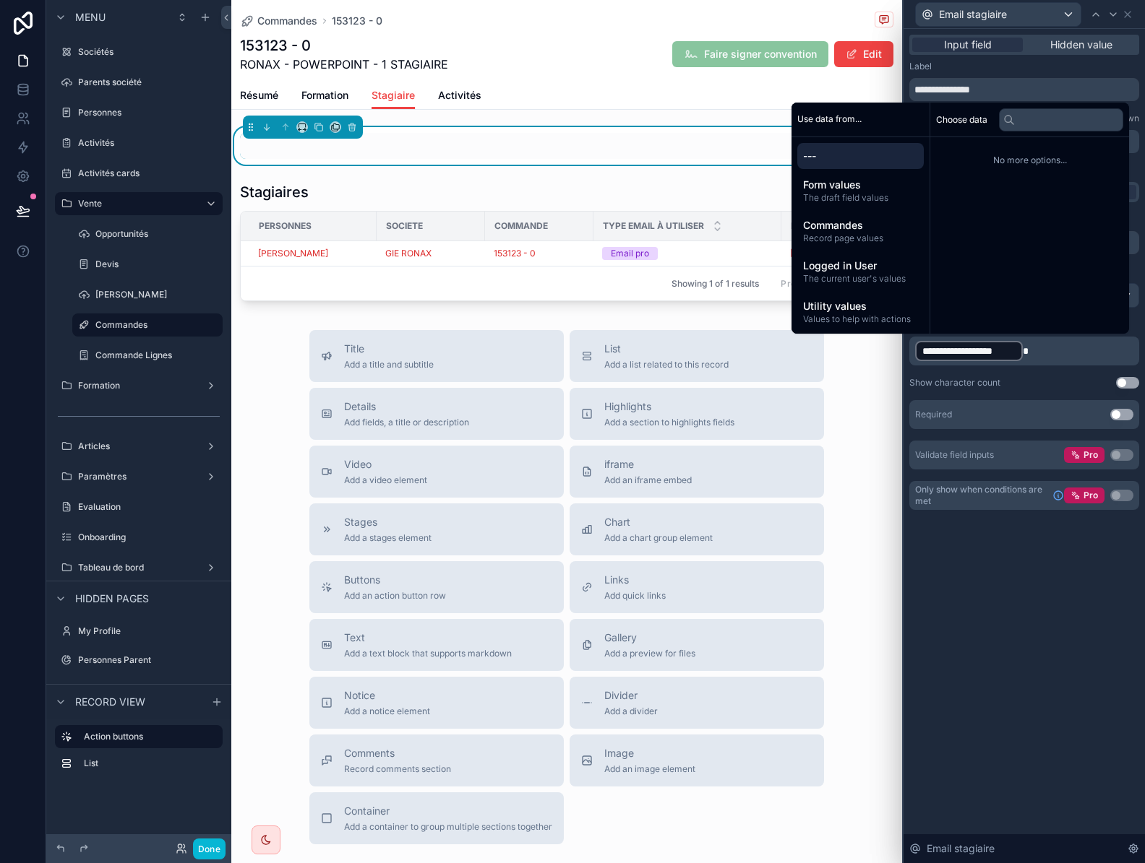
click at [1051, 384] on div "Show character count Use setting" at bounding box center [1024, 383] width 230 height 12
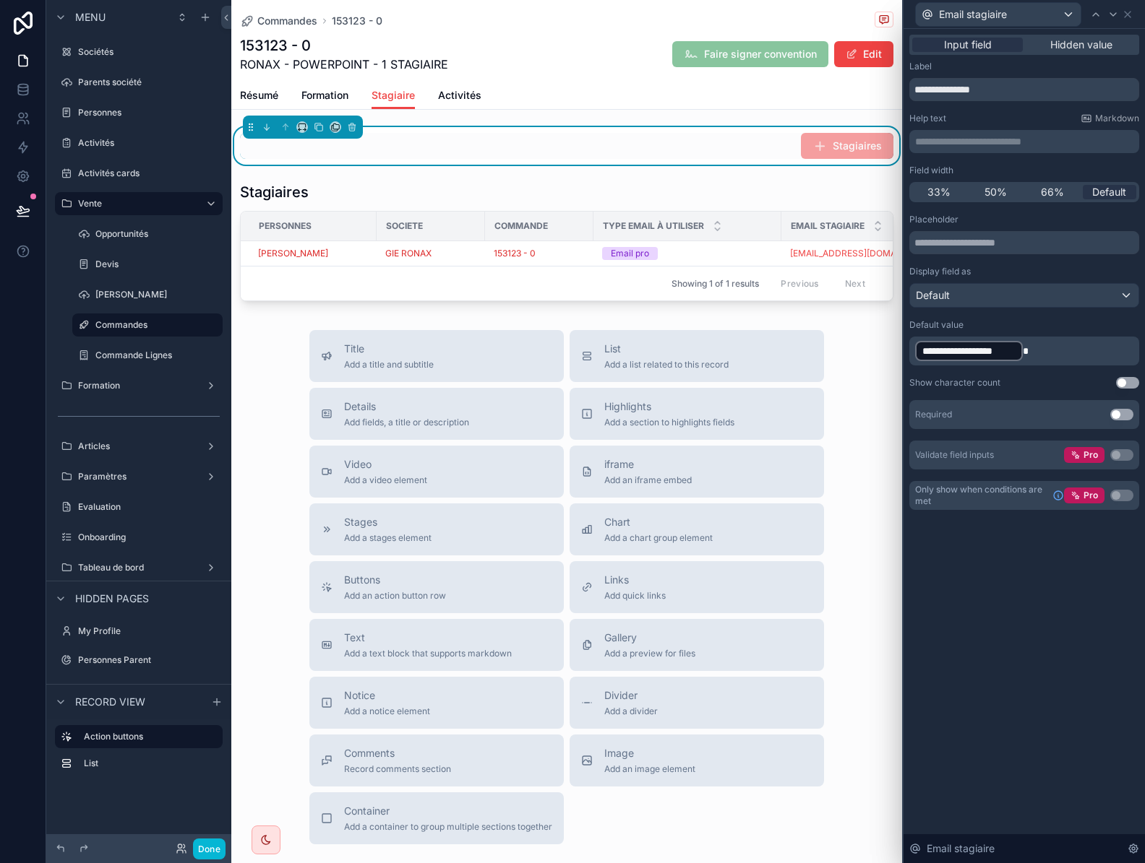
click at [1051, 352] on p "**********" at bounding box center [1025, 351] width 221 height 23
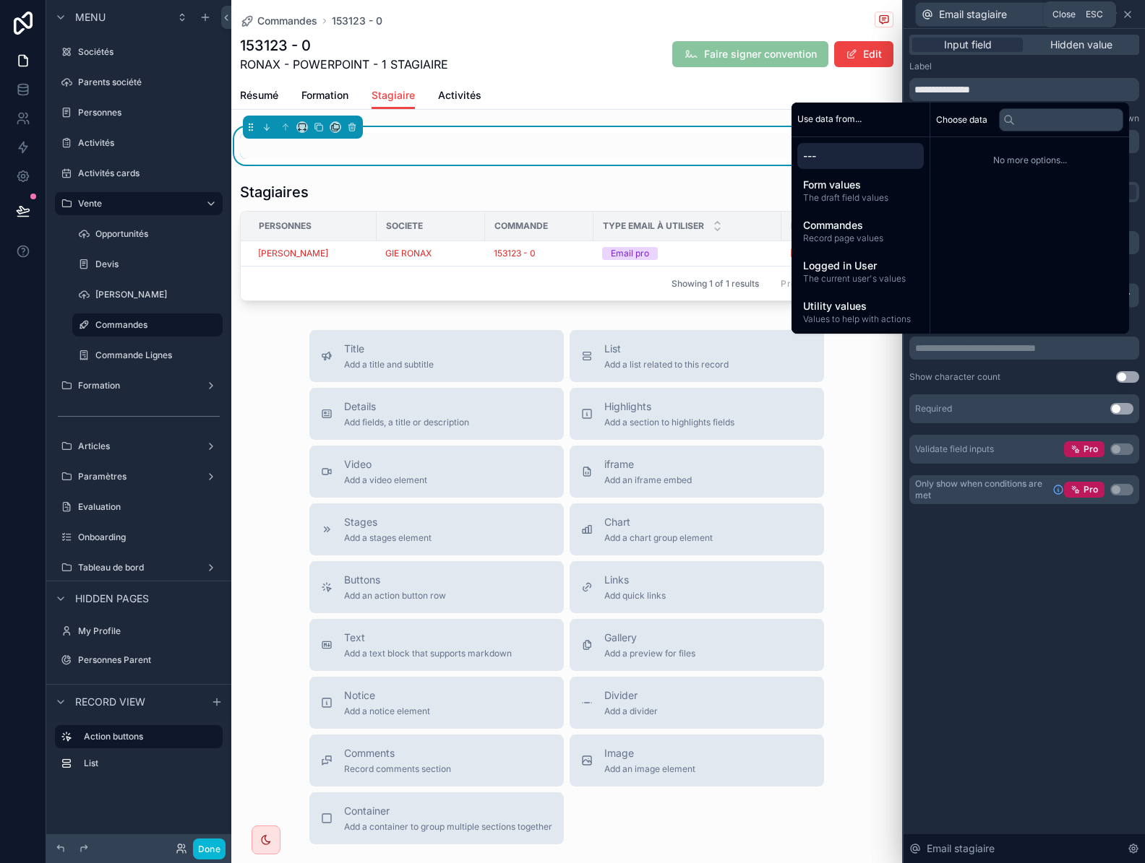
click at [1126, 12] on icon at bounding box center [1127, 15] width 6 height 6
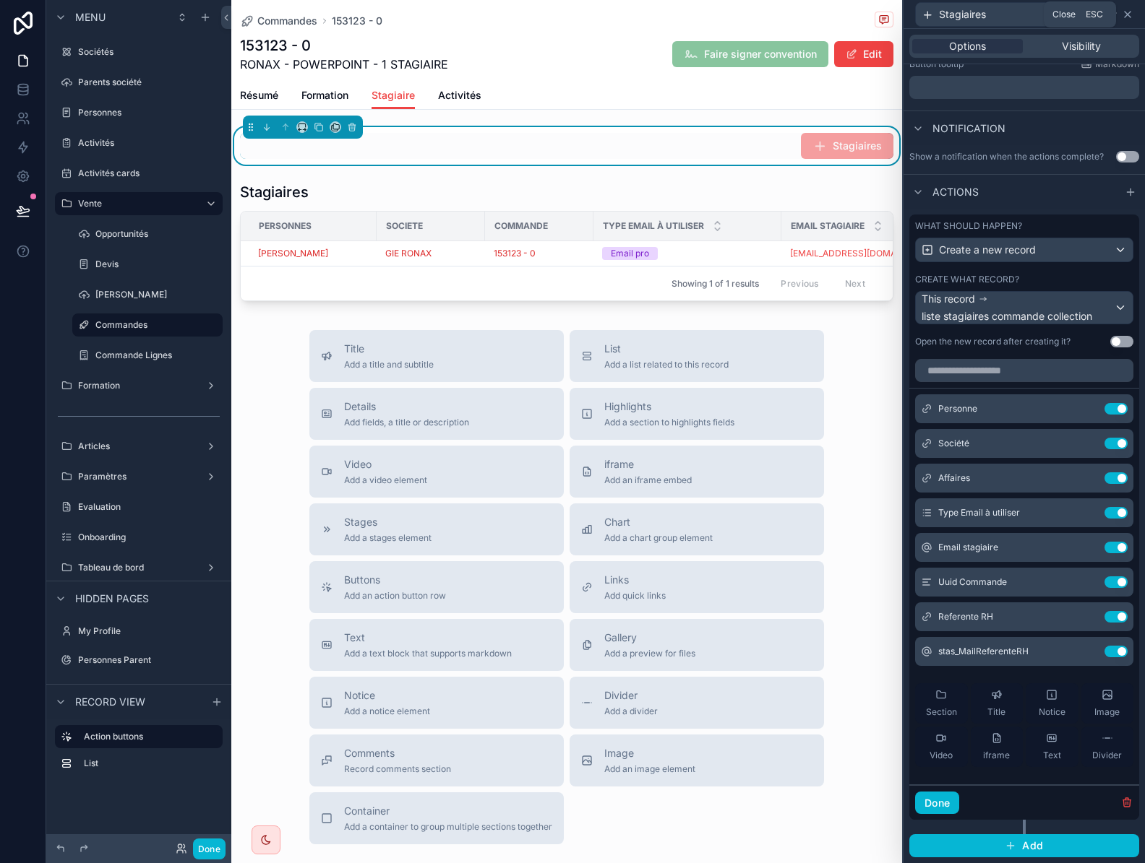
click at [1128, 9] on icon at bounding box center [1127, 15] width 12 height 12
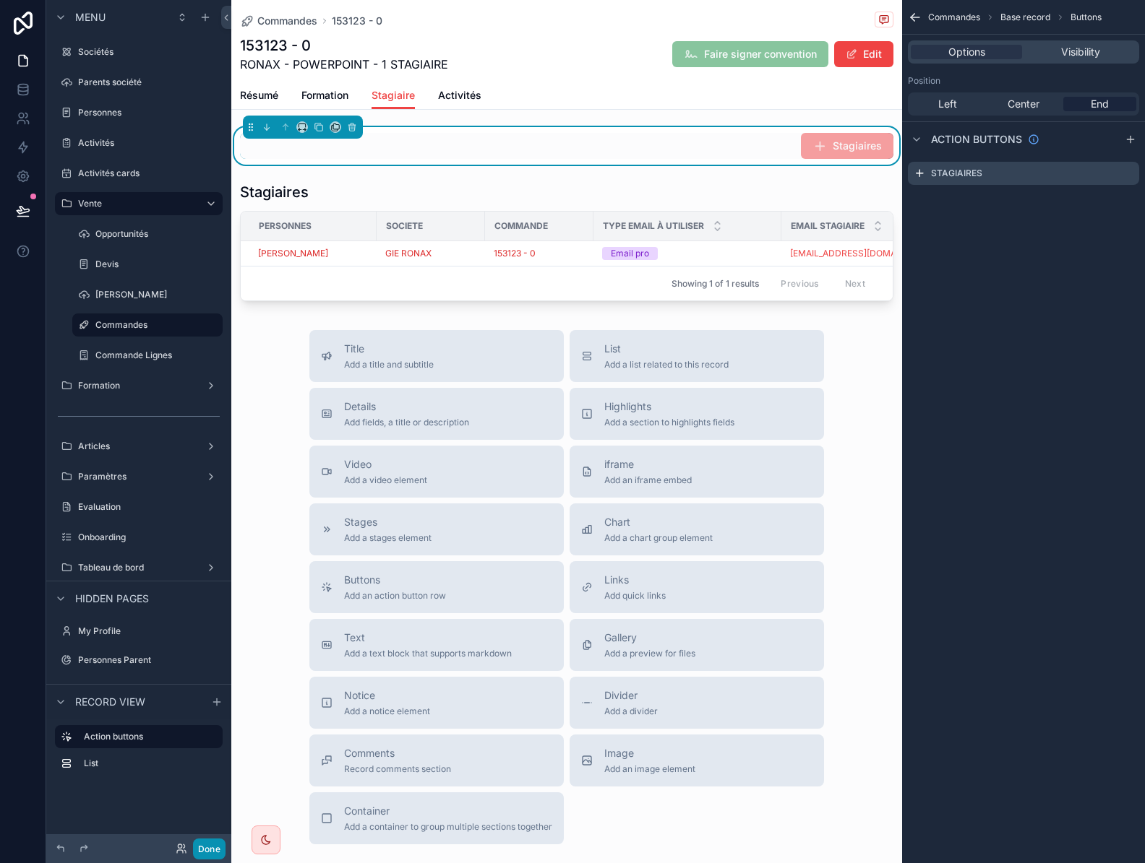
click at [220, 850] on button "Done" at bounding box center [209, 849] width 33 height 21
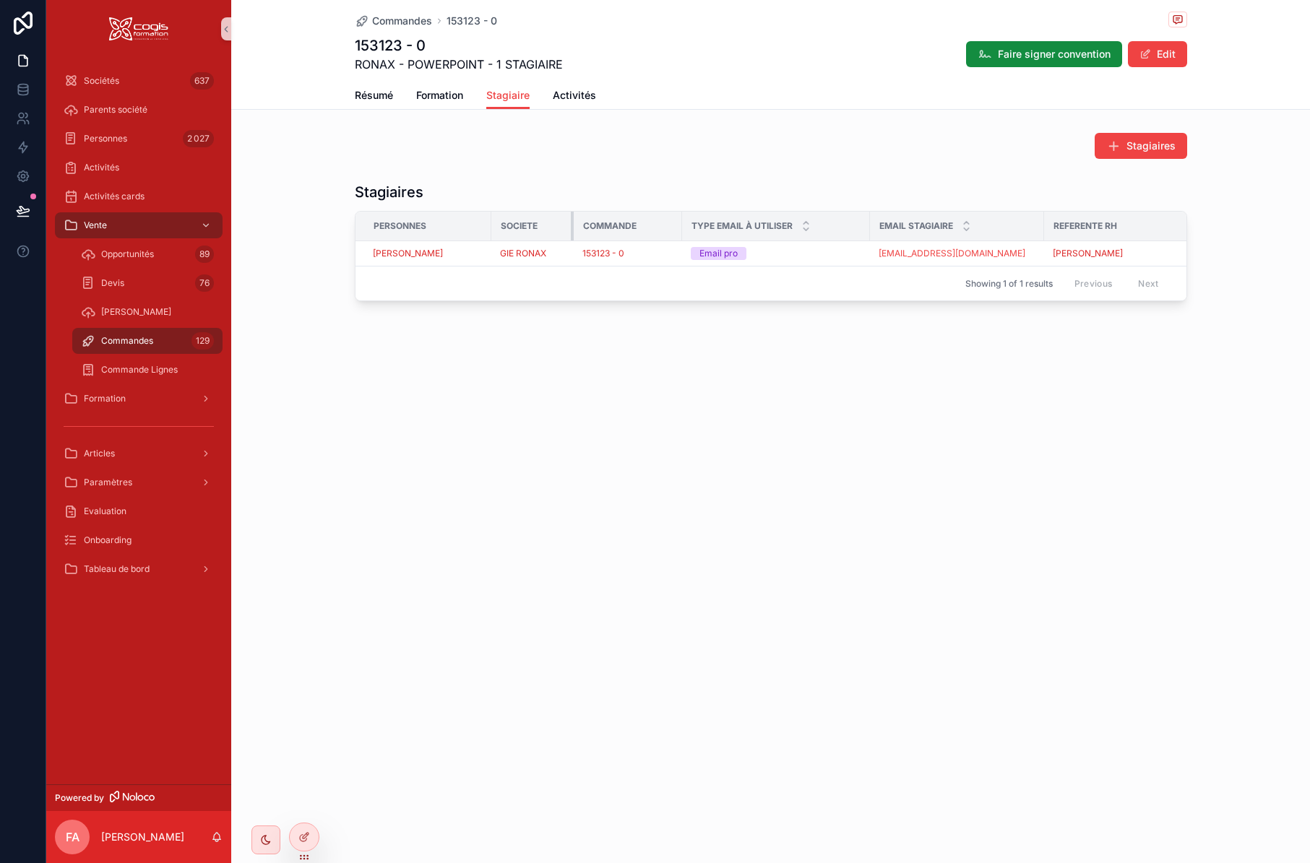
drag, startPoint x: 596, startPoint y: 223, endPoint x: 570, endPoint y: 229, distance: 26.6
click at [571, 229] on div "scrollable content" at bounding box center [574, 226] width 6 height 29
drag, startPoint x: 680, startPoint y: 222, endPoint x: 641, endPoint y: 226, distance: 39.3
click at [641, 226] on th "Commande" at bounding box center [610, 227] width 72 height 30
drag, startPoint x: 832, startPoint y: 222, endPoint x: 783, endPoint y: 228, distance: 48.8
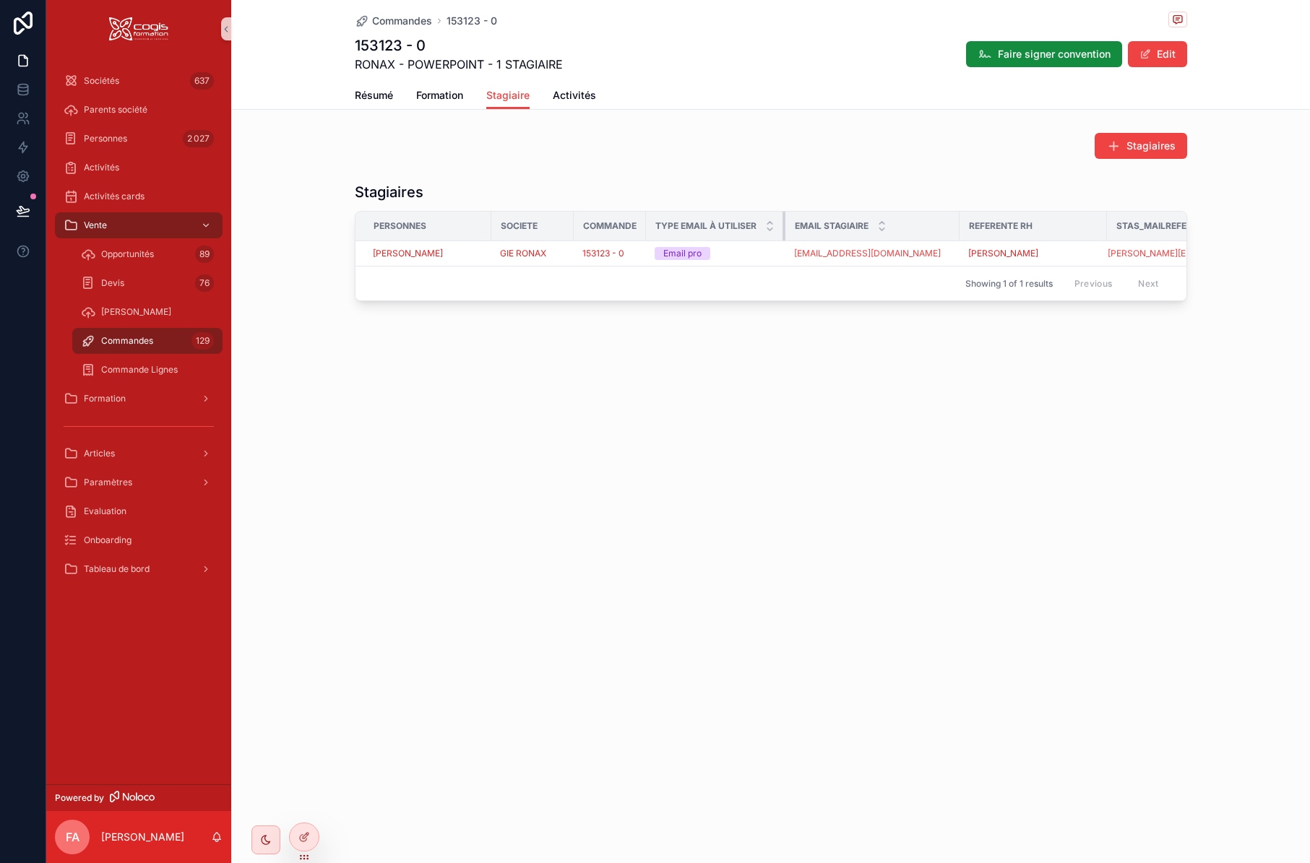
click at [783, 228] on div "scrollable content" at bounding box center [786, 226] width 6 height 29
click at [1142, 148] on span "Stagiaires" at bounding box center [1150, 146] width 49 height 14
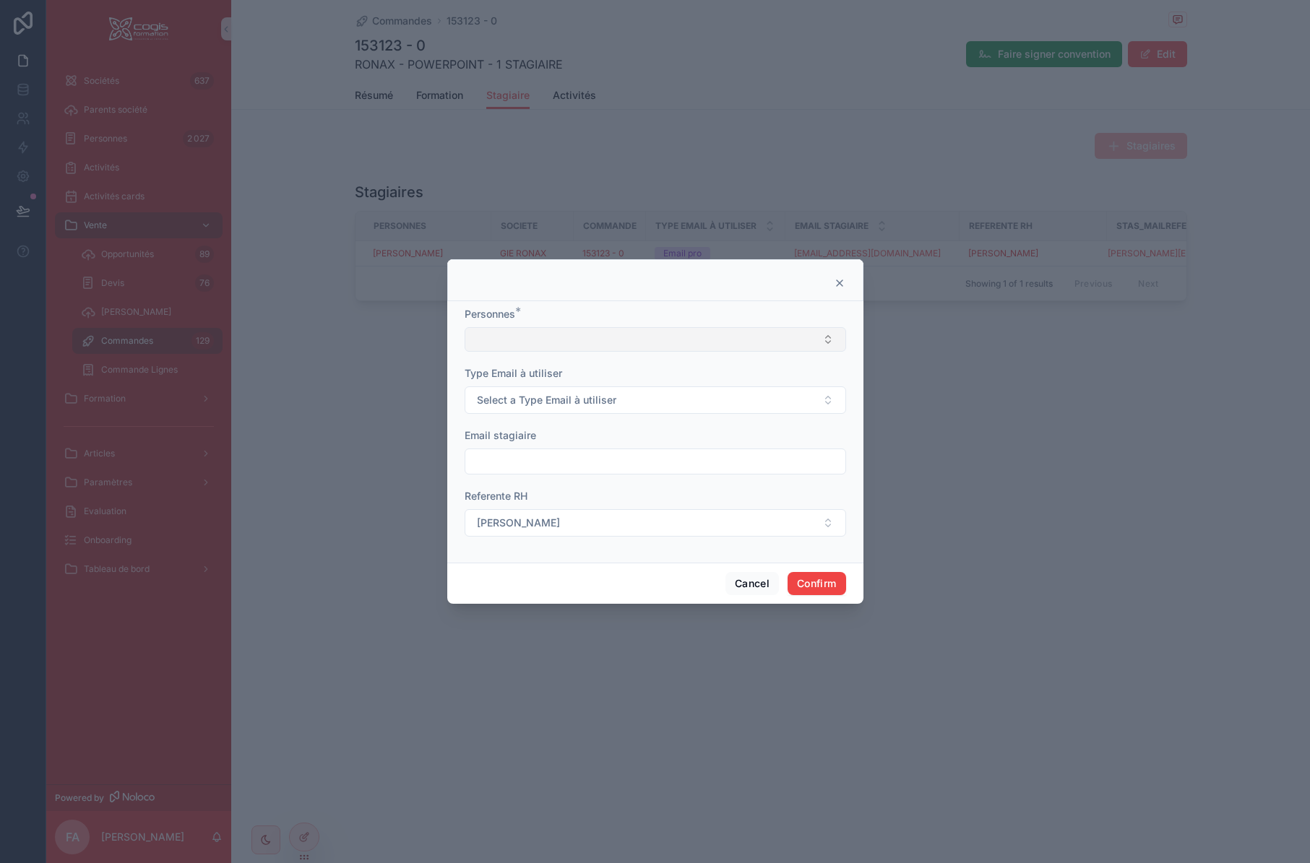
click at [628, 340] on button "Select Button" at bounding box center [656, 339] width 382 height 25
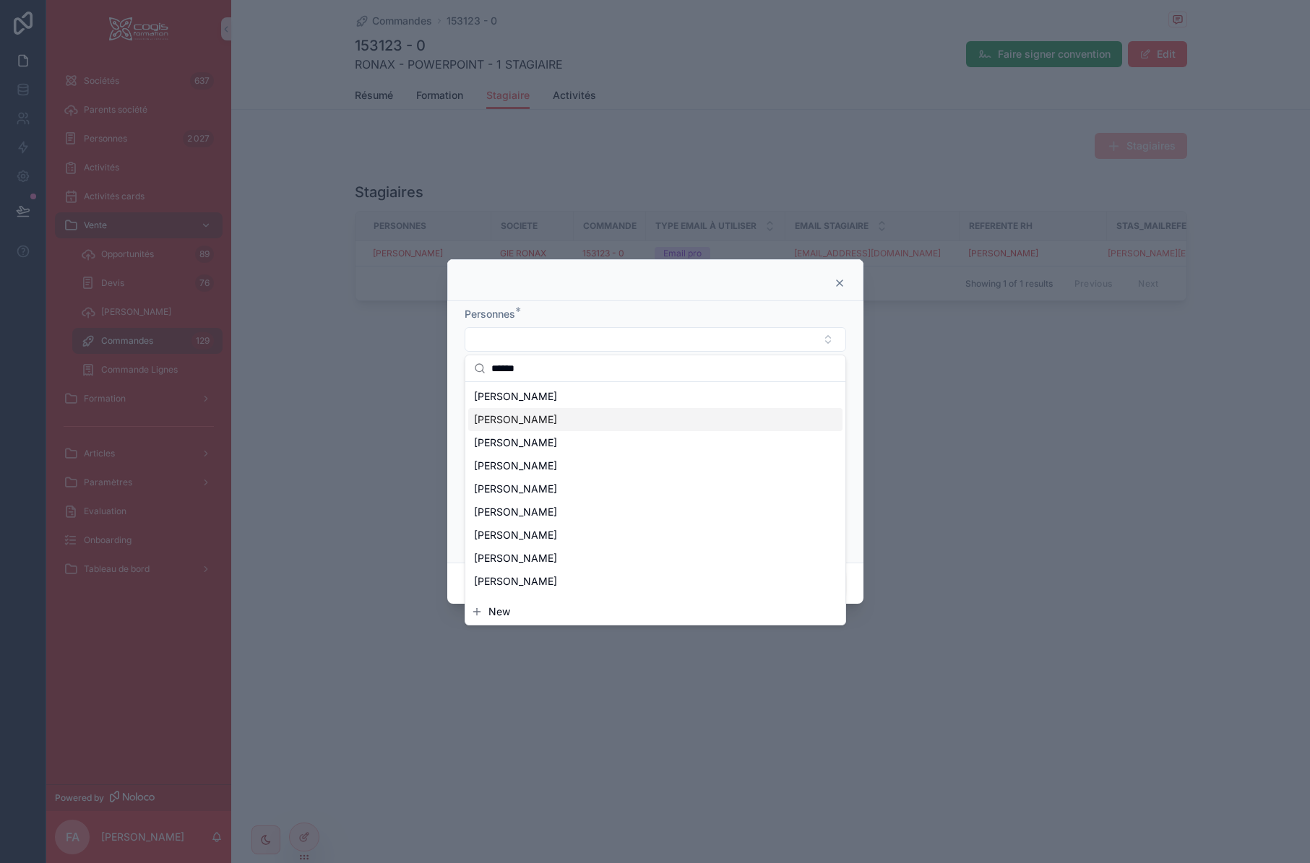
type input "******"
click at [539, 423] on span "[PERSON_NAME]" at bounding box center [515, 420] width 83 height 14
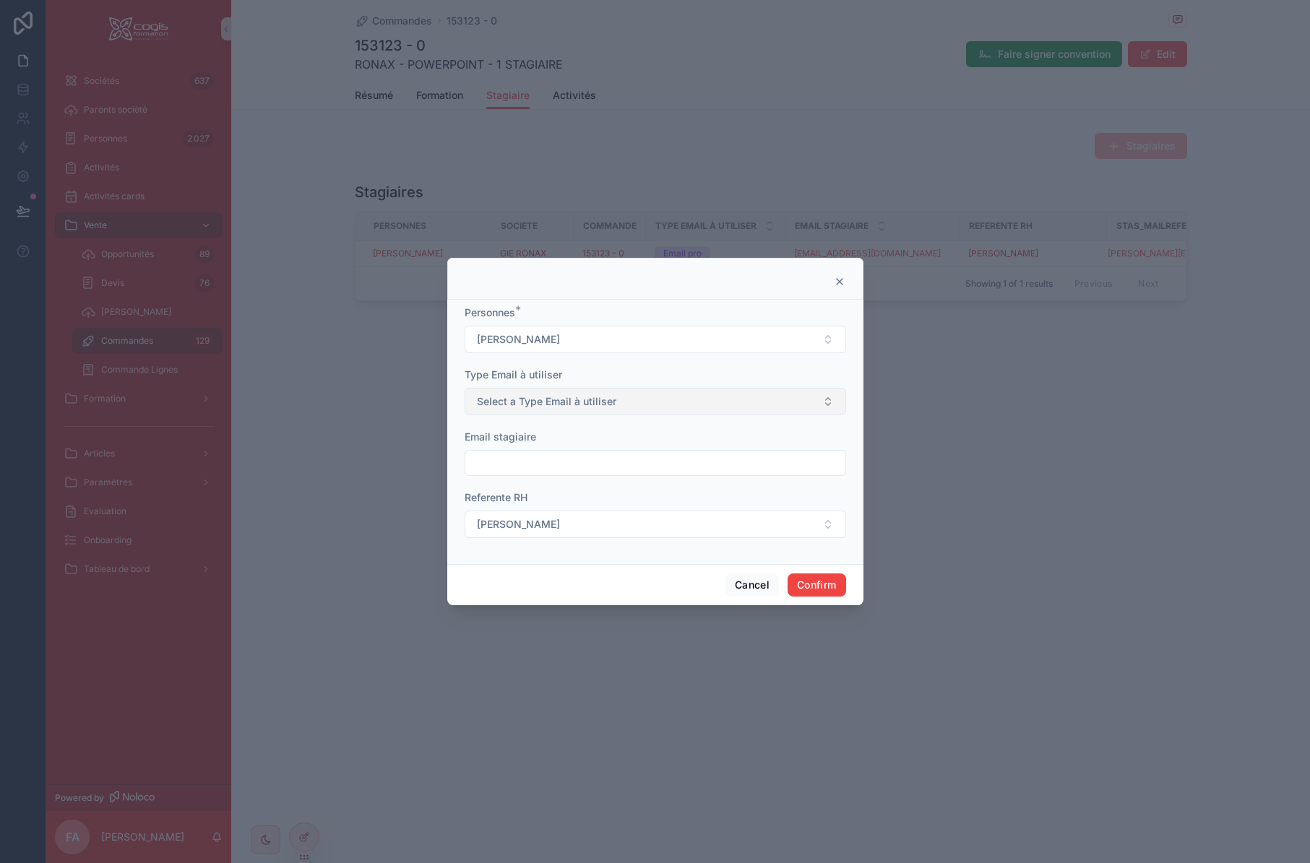
click at [543, 404] on span "Select a Type Email à utiliser" at bounding box center [546, 402] width 139 height 14
click at [504, 482] on div "Email pro" at bounding box center [502, 481] width 38 height 13
click at [816, 578] on button "Confirm" at bounding box center [817, 585] width 58 height 23
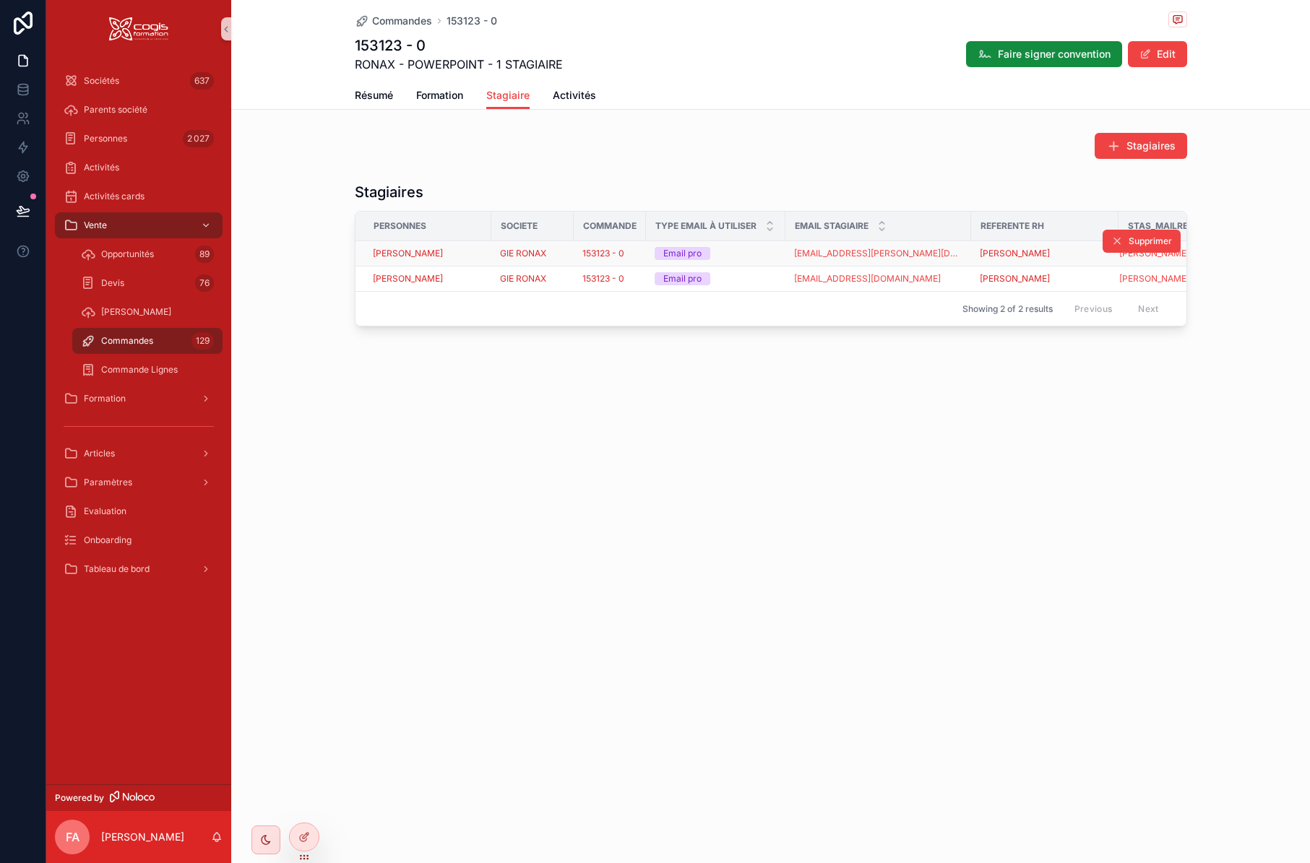
click at [952, 254] on td "[EMAIL_ADDRESS][PERSON_NAME][DOMAIN_NAME]" at bounding box center [878, 253] width 186 height 25
click at [1158, 49] on button "Edit" at bounding box center [1157, 54] width 59 height 26
click at [1158, 49] on button "Done" at bounding box center [1154, 54] width 66 height 26
click at [745, 251] on div "Email pro" at bounding box center [716, 253] width 122 height 13
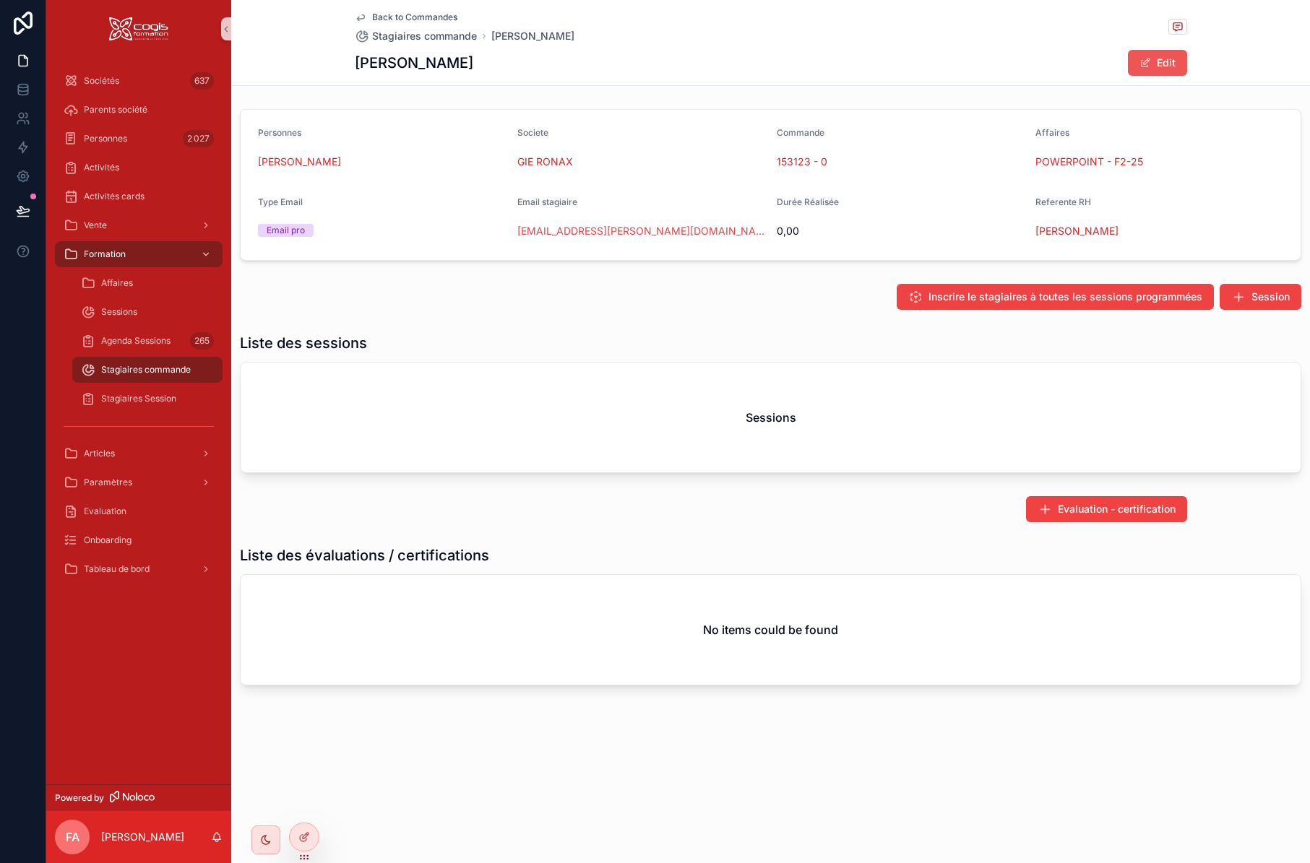
click at [1158, 55] on button "Edit" at bounding box center [1157, 63] width 59 height 26
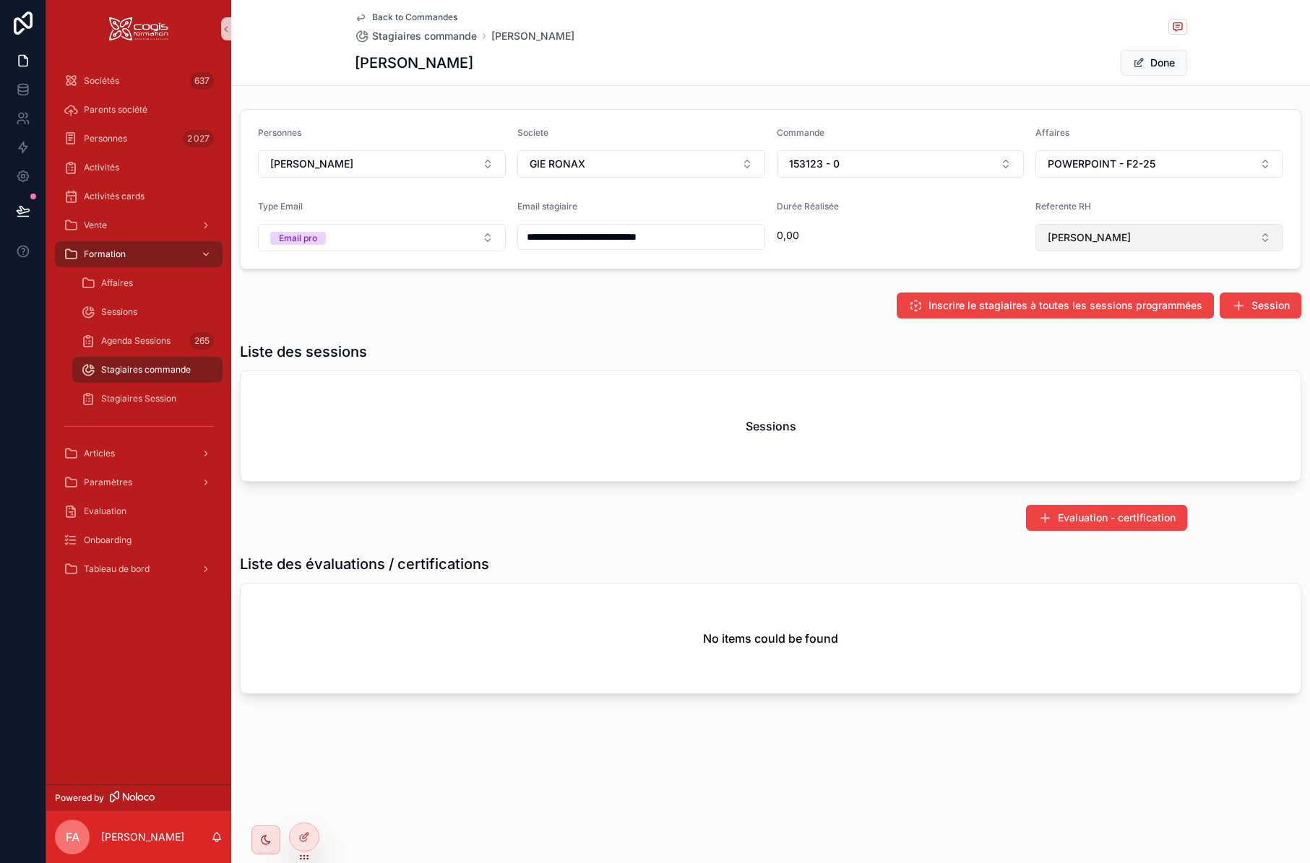
click at [1131, 239] on span "[PERSON_NAME]" at bounding box center [1089, 237] width 83 height 14
type input "****"
click at [1128, 326] on span "[PERSON_NAME]" at bounding box center [1086, 319] width 83 height 14
click at [1164, 60] on button "Done" at bounding box center [1154, 63] width 66 height 26
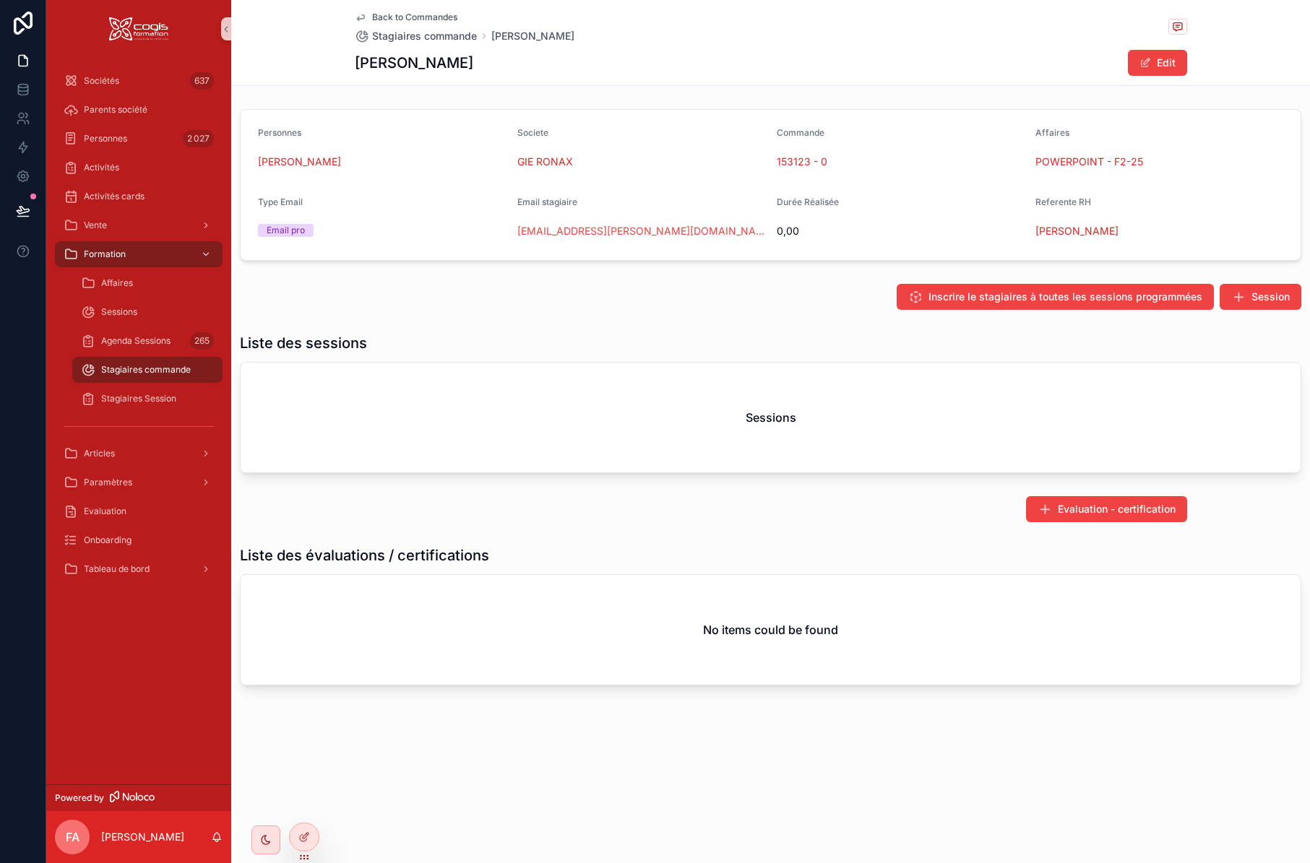
click at [363, 18] on icon "scrollable content" at bounding box center [360, 18] width 7 height 6
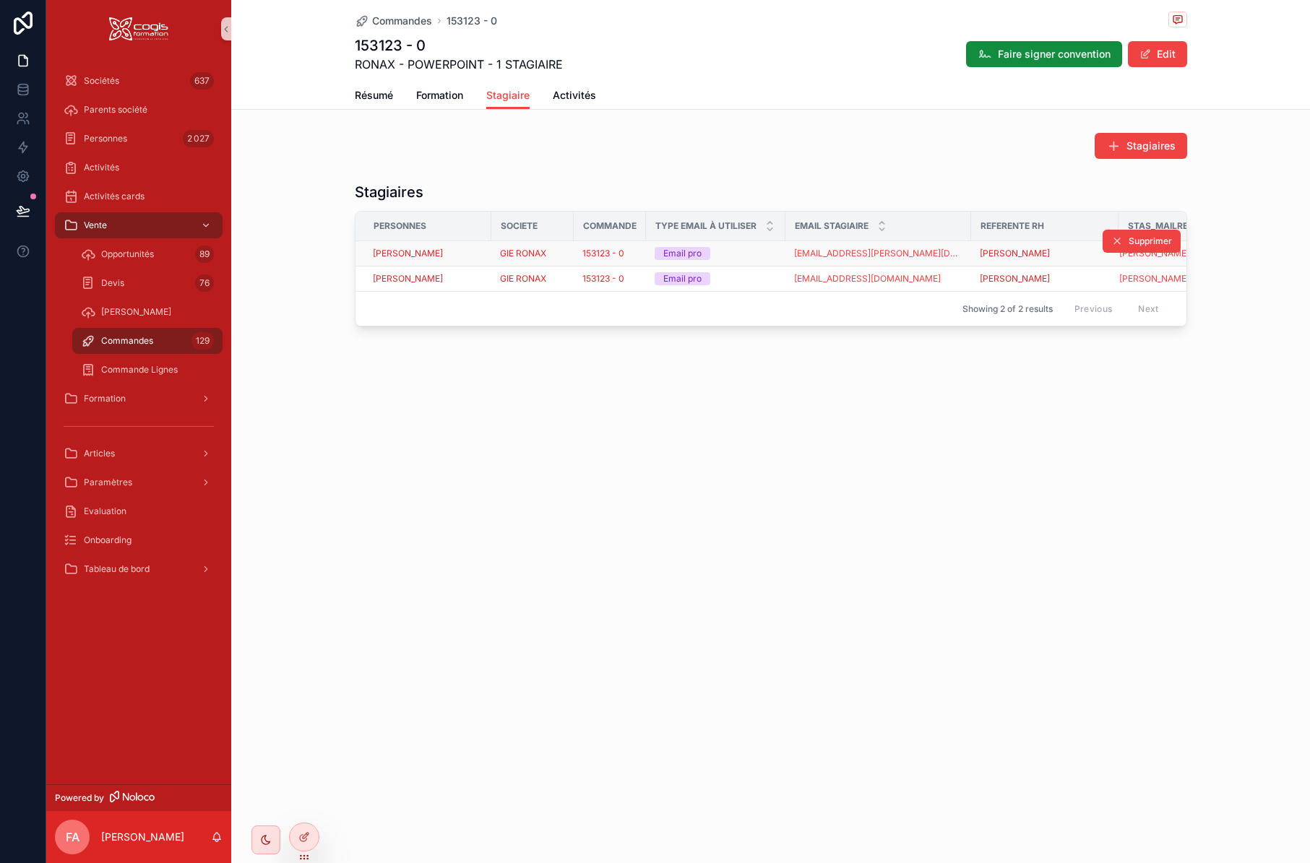
click at [755, 252] on div "Email pro" at bounding box center [716, 253] width 122 height 13
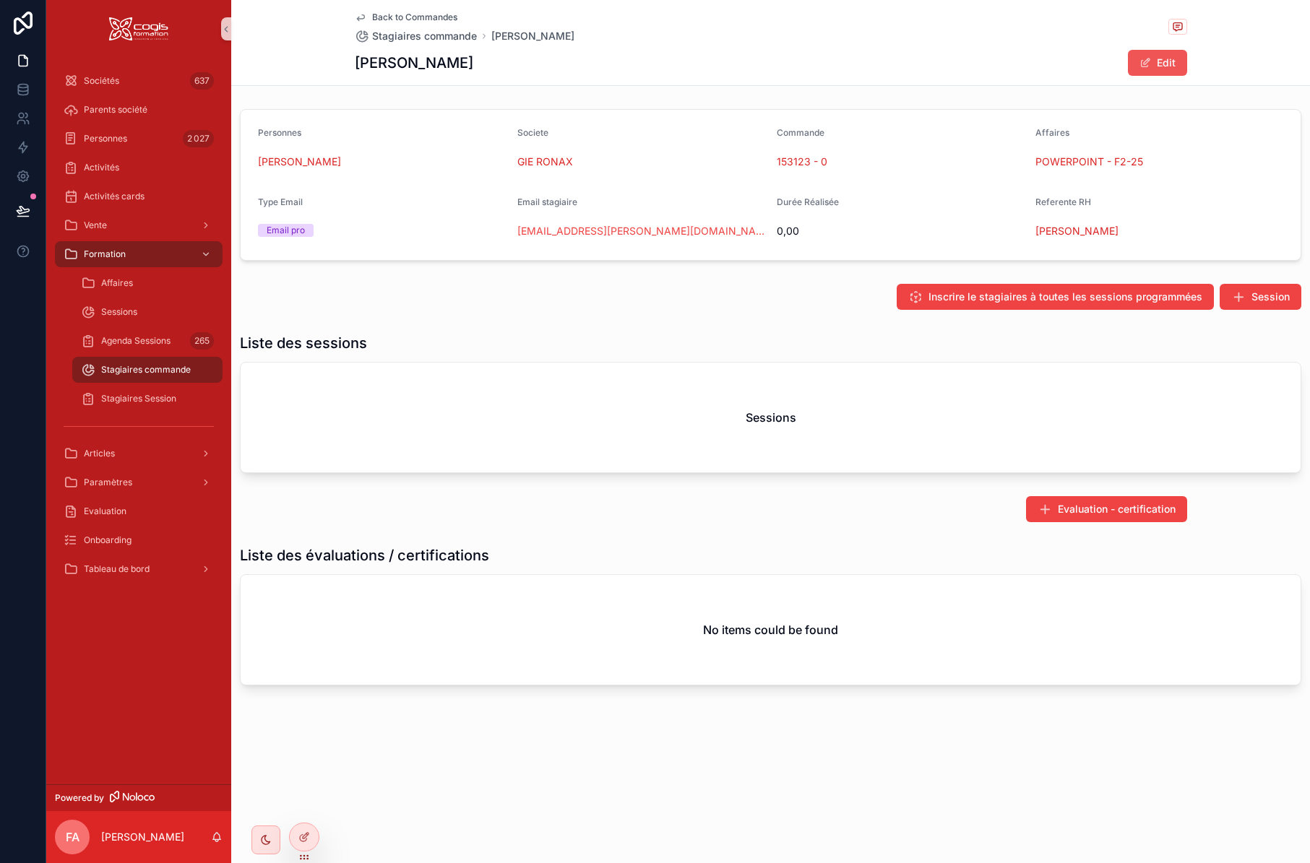
click at [1170, 59] on button "Edit" at bounding box center [1157, 63] width 59 height 26
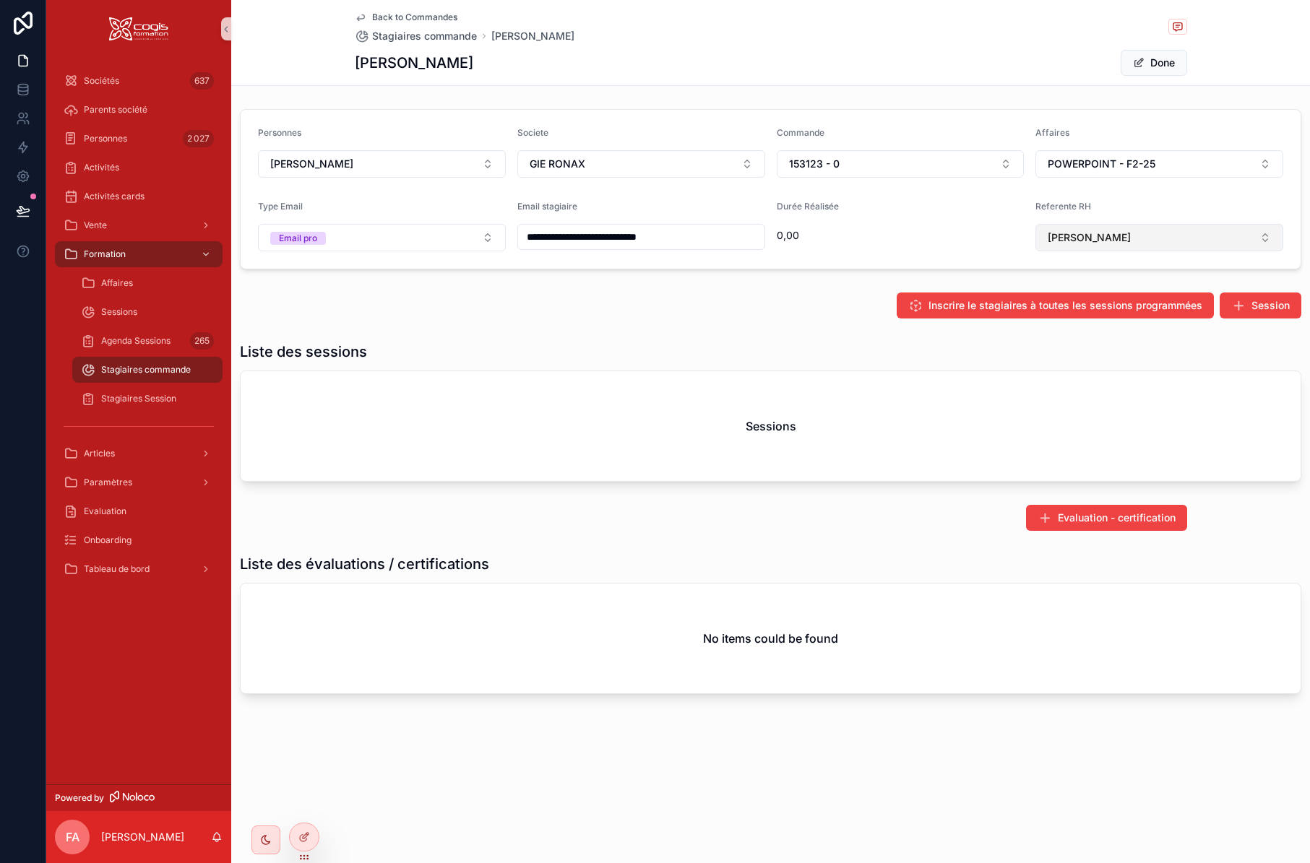
click at [1131, 243] on span "[PERSON_NAME]" at bounding box center [1089, 237] width 83 height 14
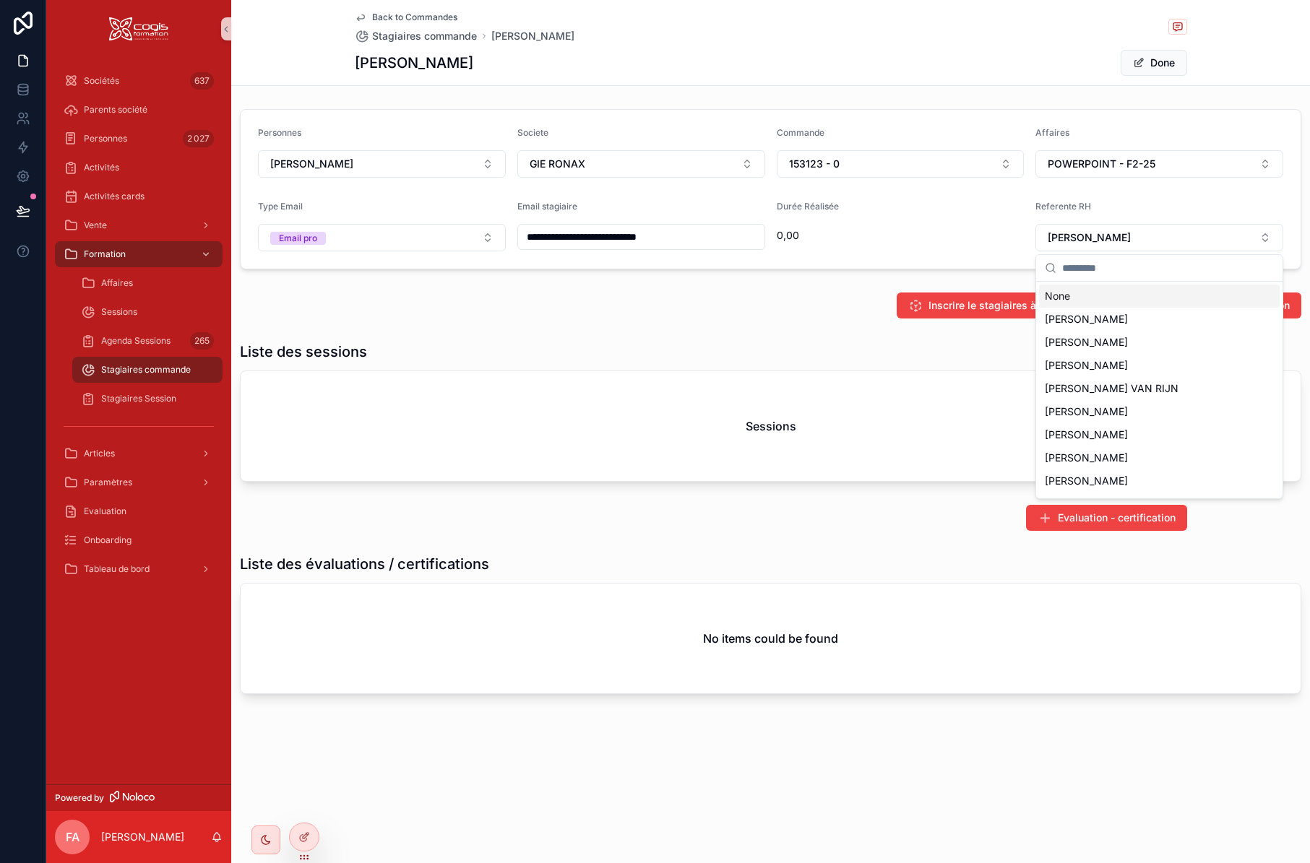
click at [1071, 298] on div "None" at bounding box center [1159, 296] width 241 height 23
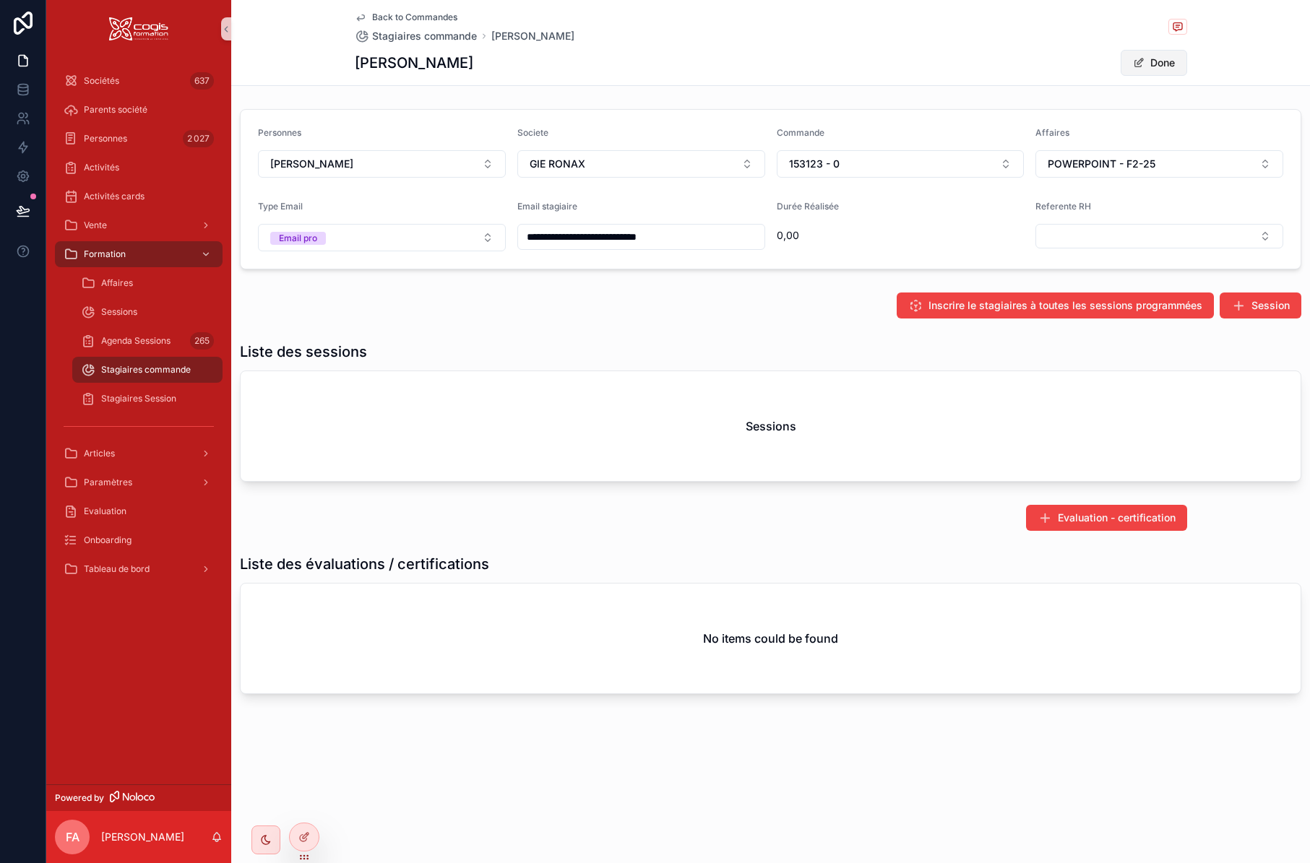
click at [1150, 59] on button "Done" at bounding box center [1154, 63] width 66 height 26
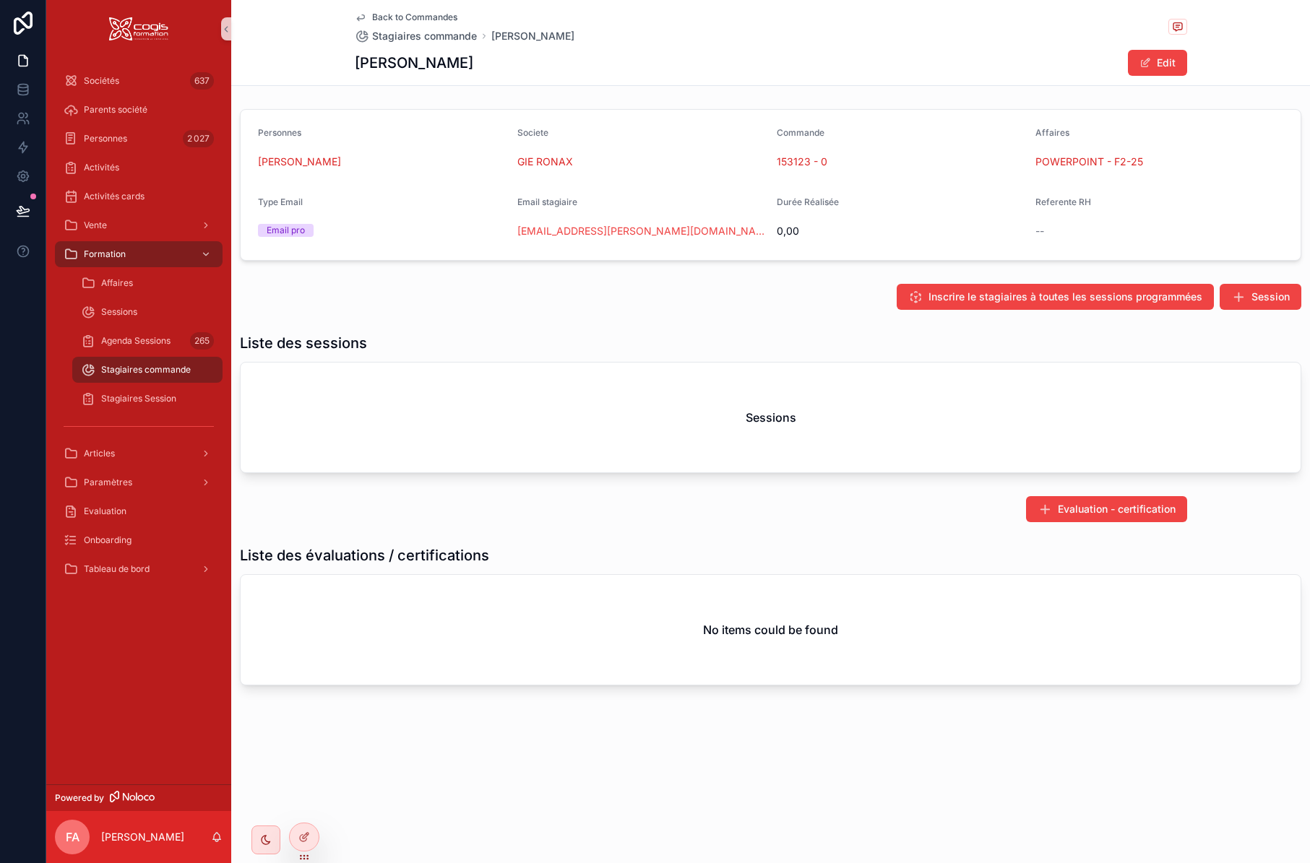
click at [357, 16] on icon "scrollable content" at bounding box center [361, 18] width 12 height 12
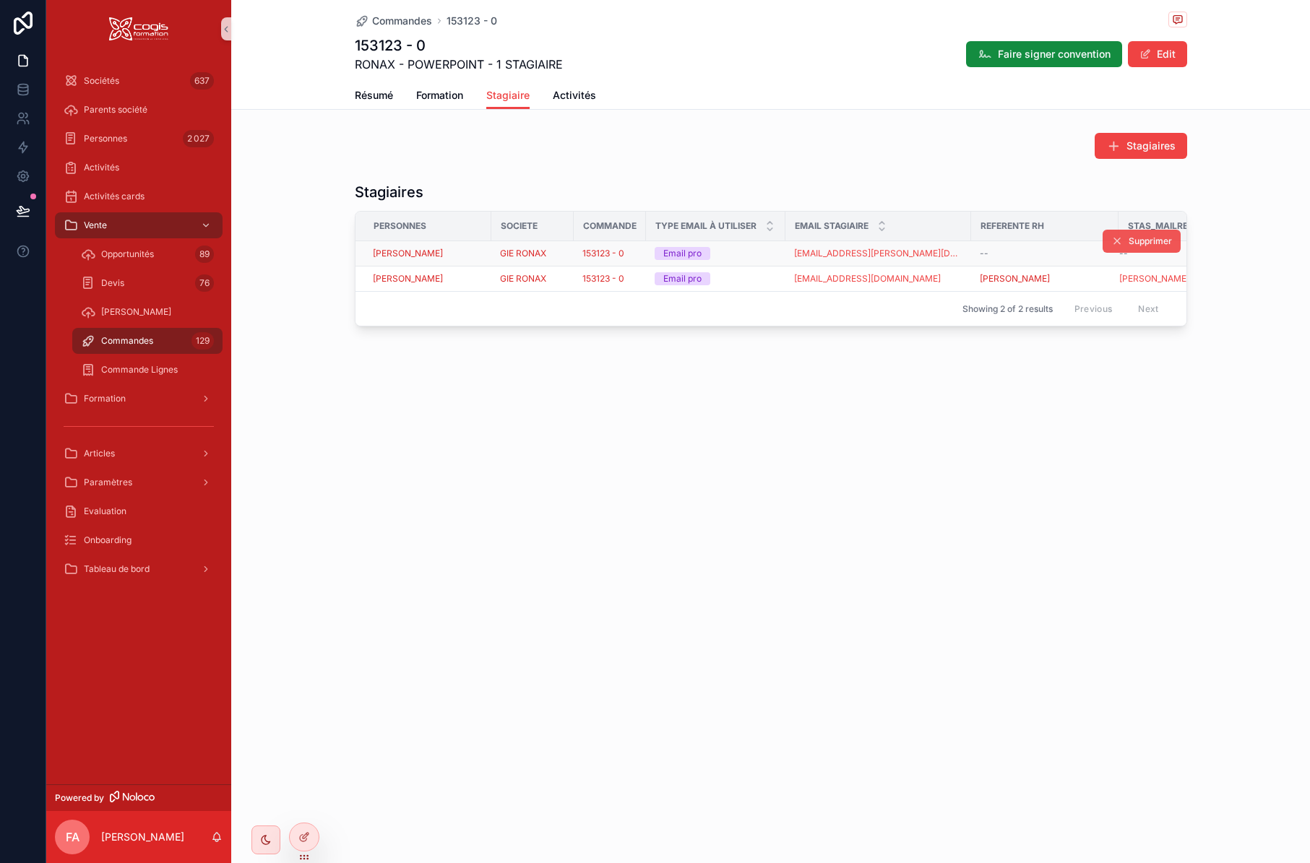
click at [1143, 241] on span "Supprimer" at bounding box center [1150, 242] width 43 height 12
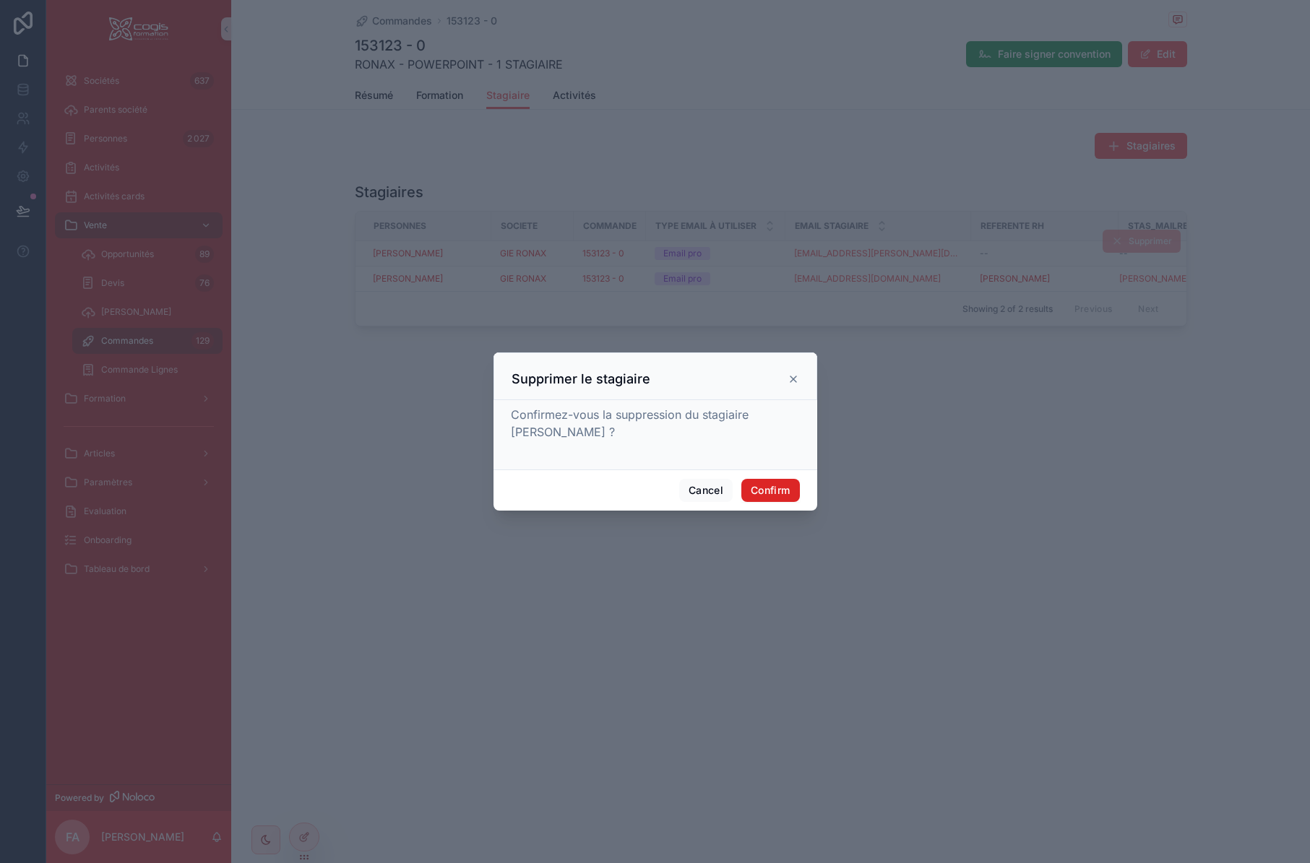
click at [777, 490] on button "Confirm" at bounding box center [770, 490] width 58 height 23
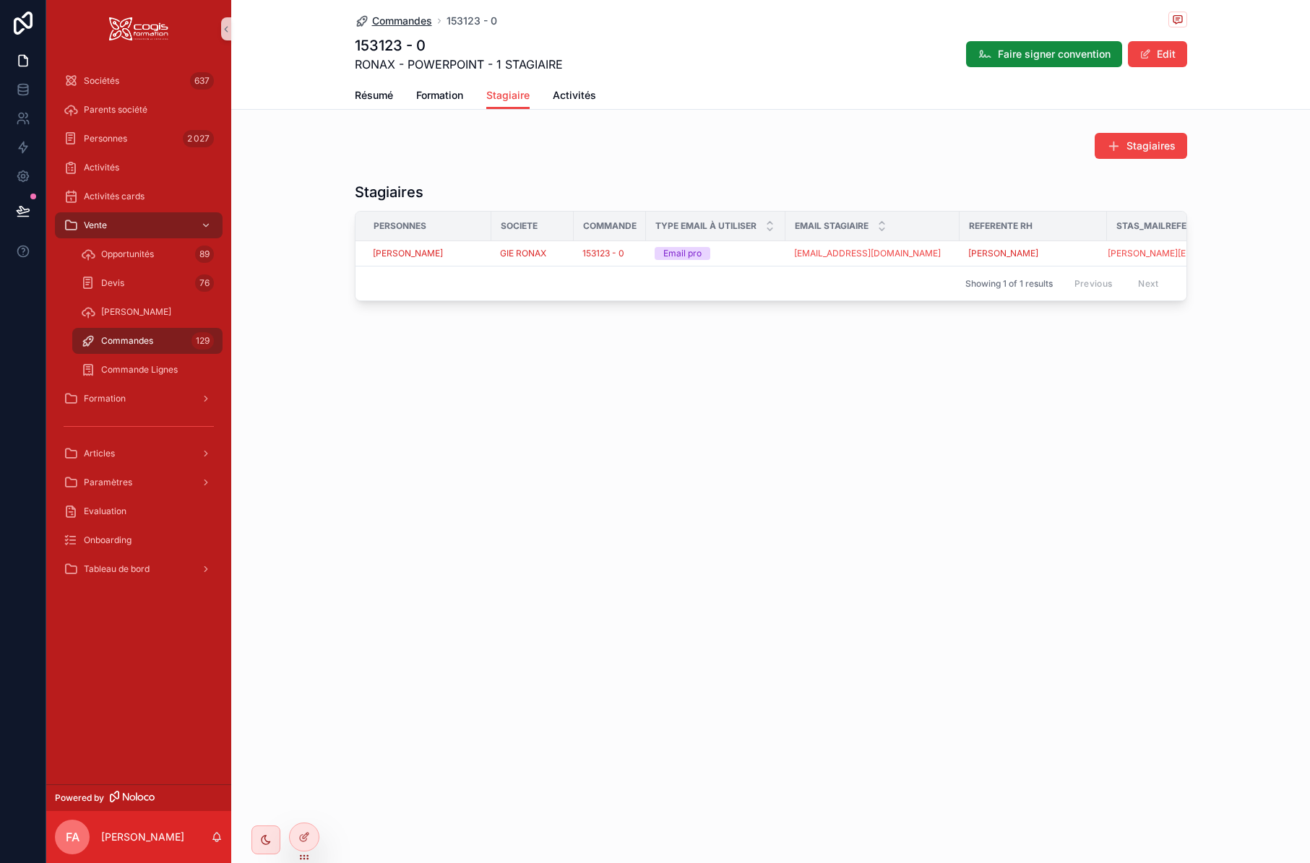
click at [379, 22] on span "Commandes" at bounding box center [402, 21] width 60 height 14
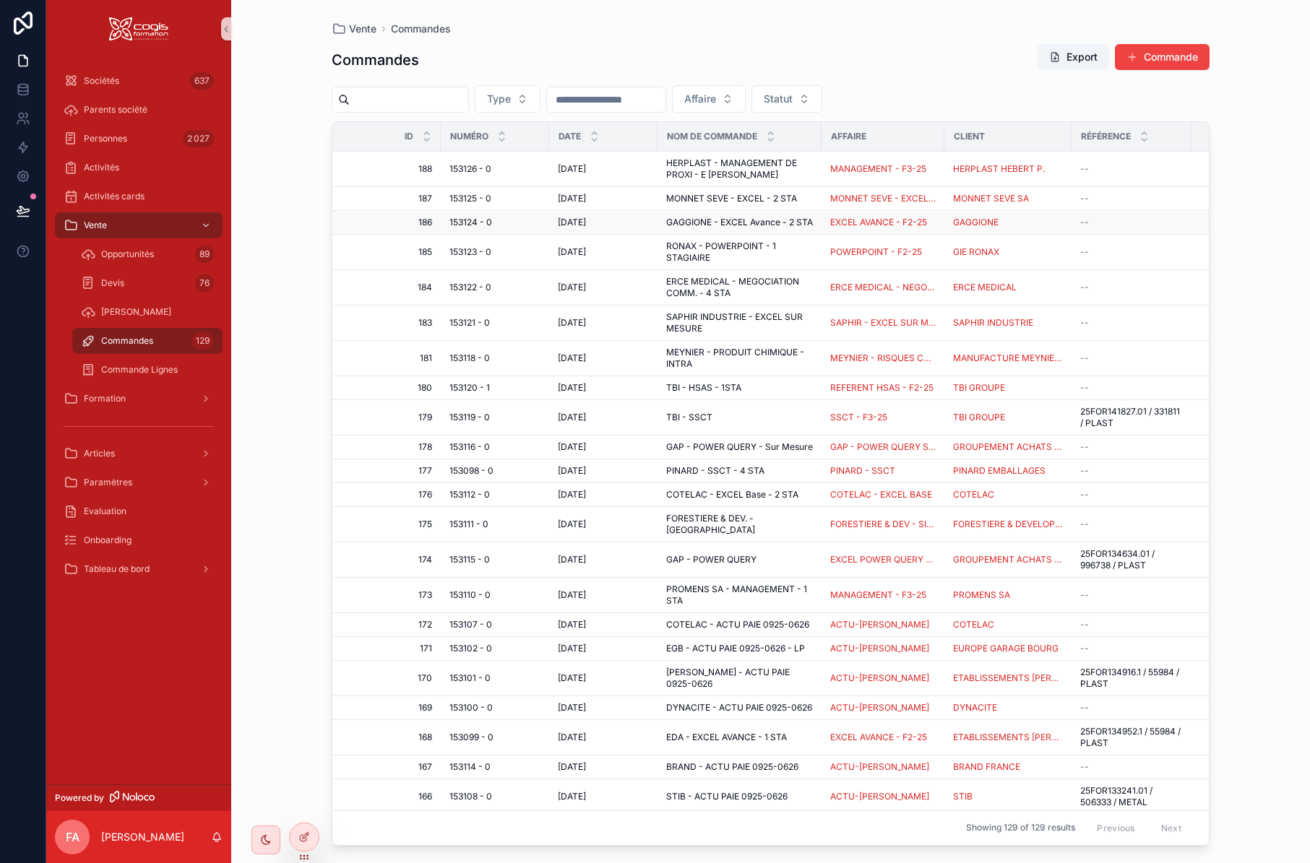
click at [473, 226] on span "153124 - 0" at bounding box center [470, 223] width 43 height 12
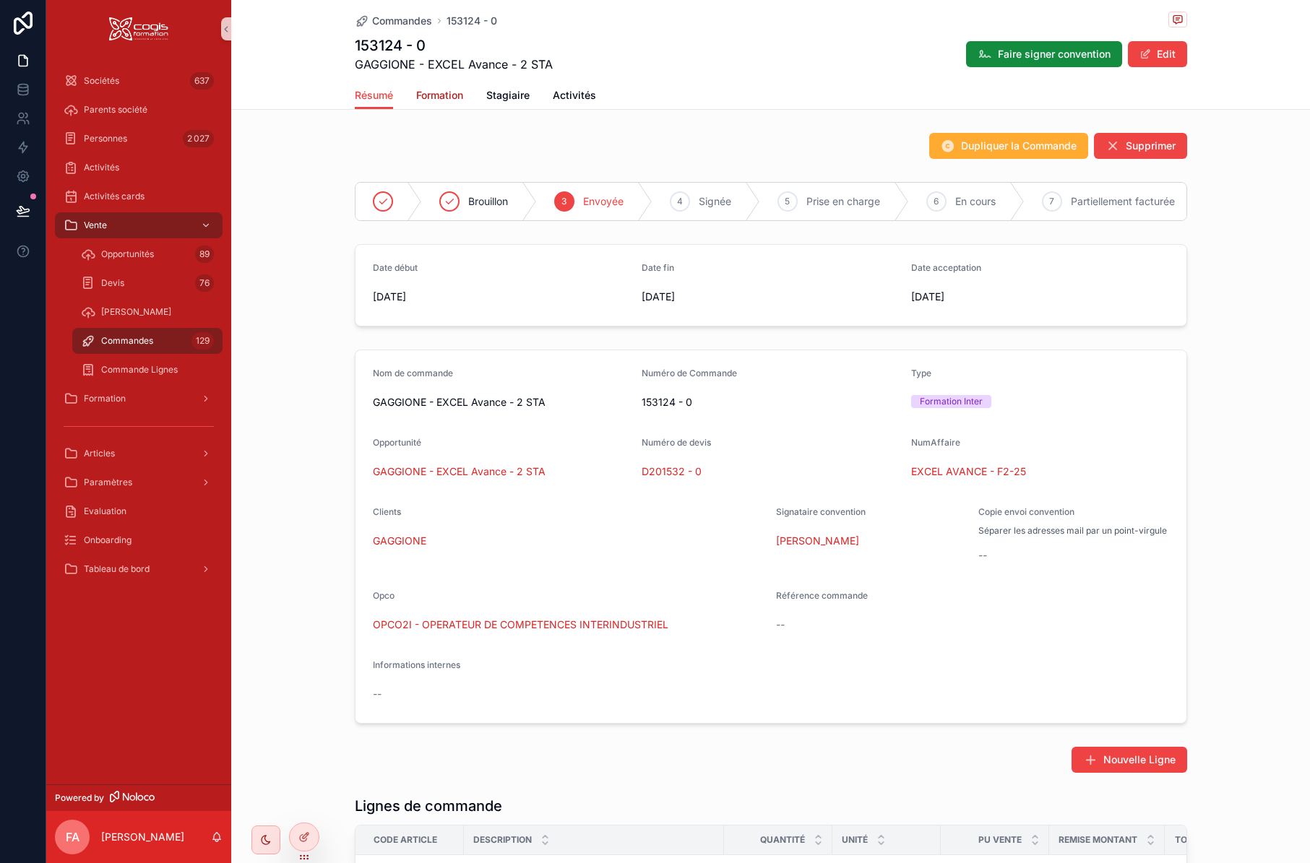
click at [425, 97] on span "Formation" at bounding box center [439, 95] width 47 height 14
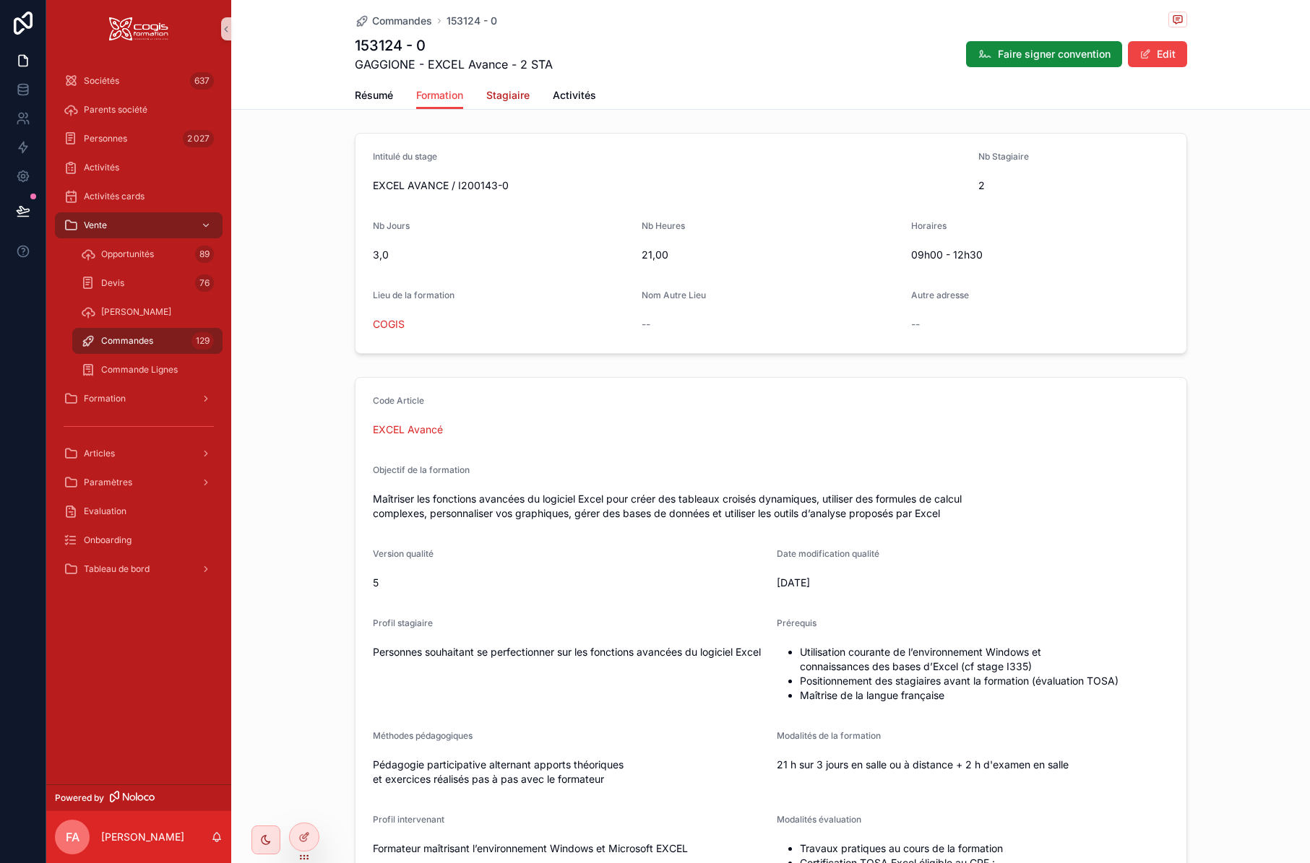
click at [504, 92] on span "Stagiaire" at bounding box center [507, 95] width 43 height 14
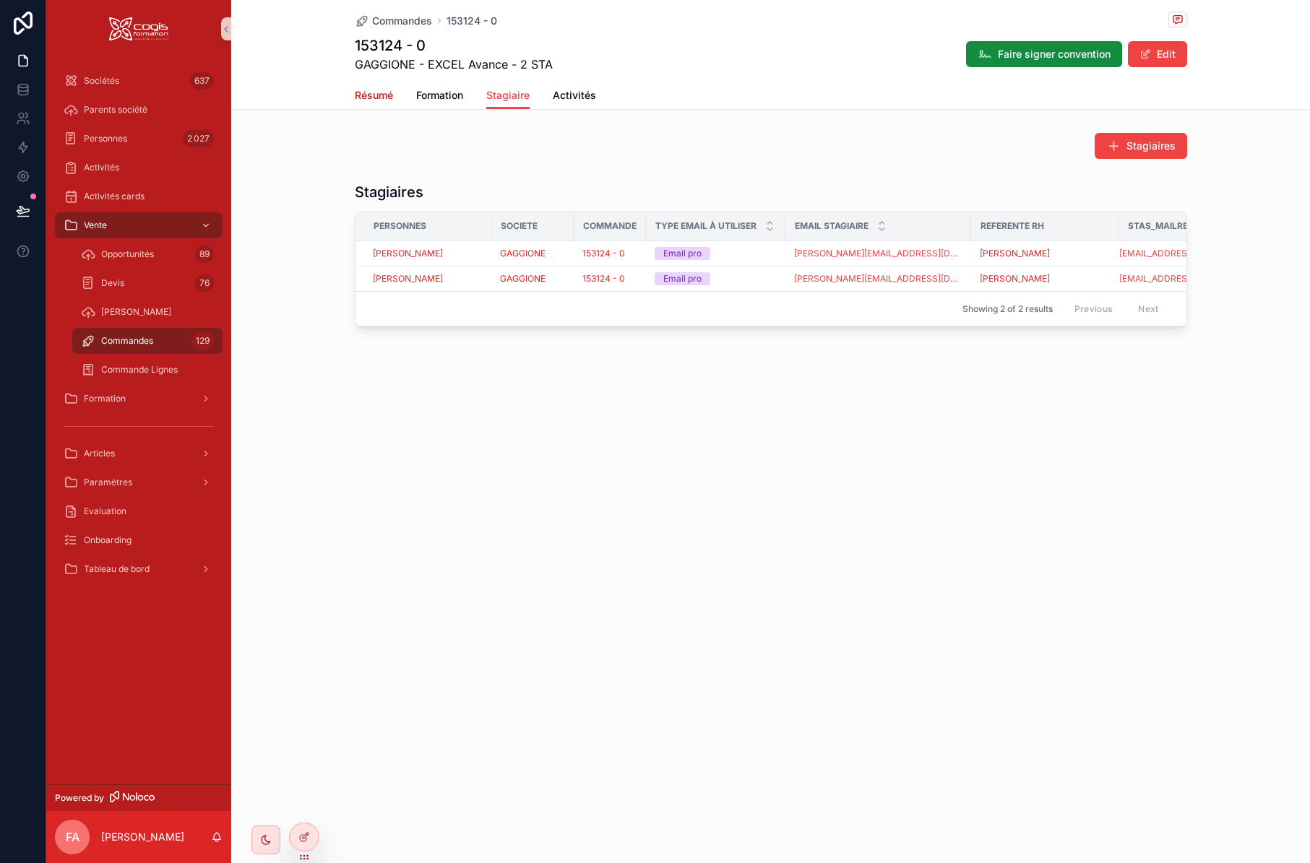
click at [365, 96] on span "Résumé" at bounding box center [374, 95] width 38 height 14
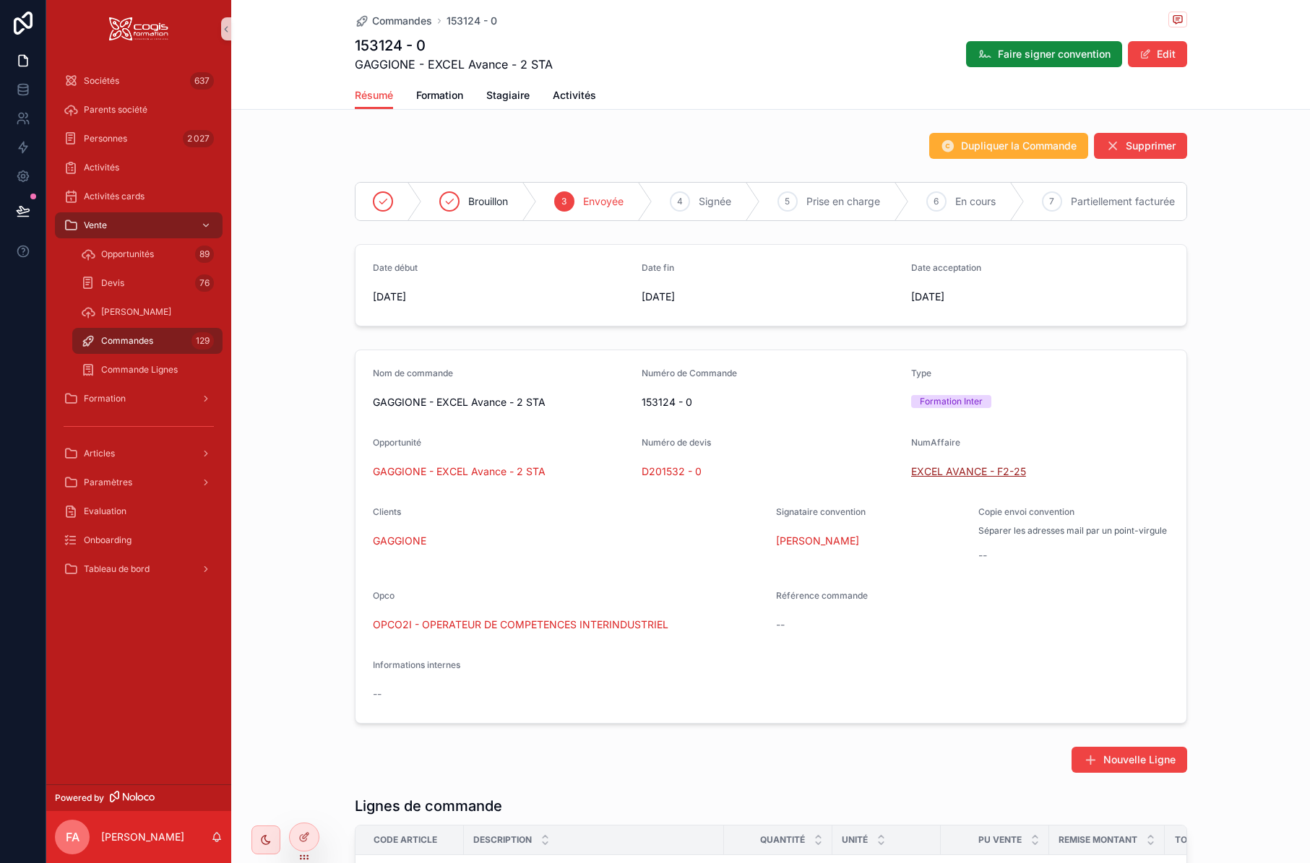
click at [988, 479] on span "EXCEL AVANCE - F2-25" at bounding box center [968, 472] width 115 height 14
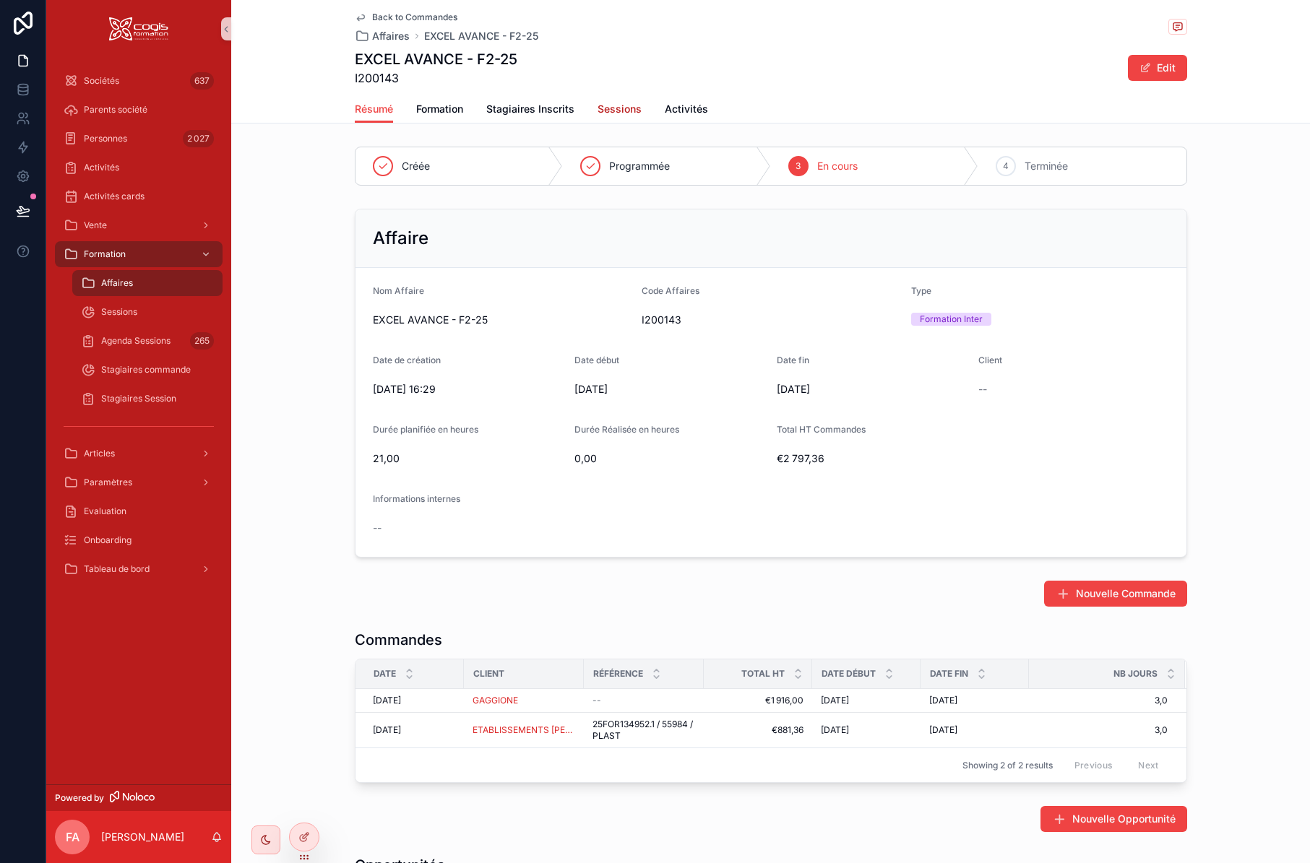
click at [616, 105] on span "Sessions" at bounding box center [620, 109] width 44 height 14
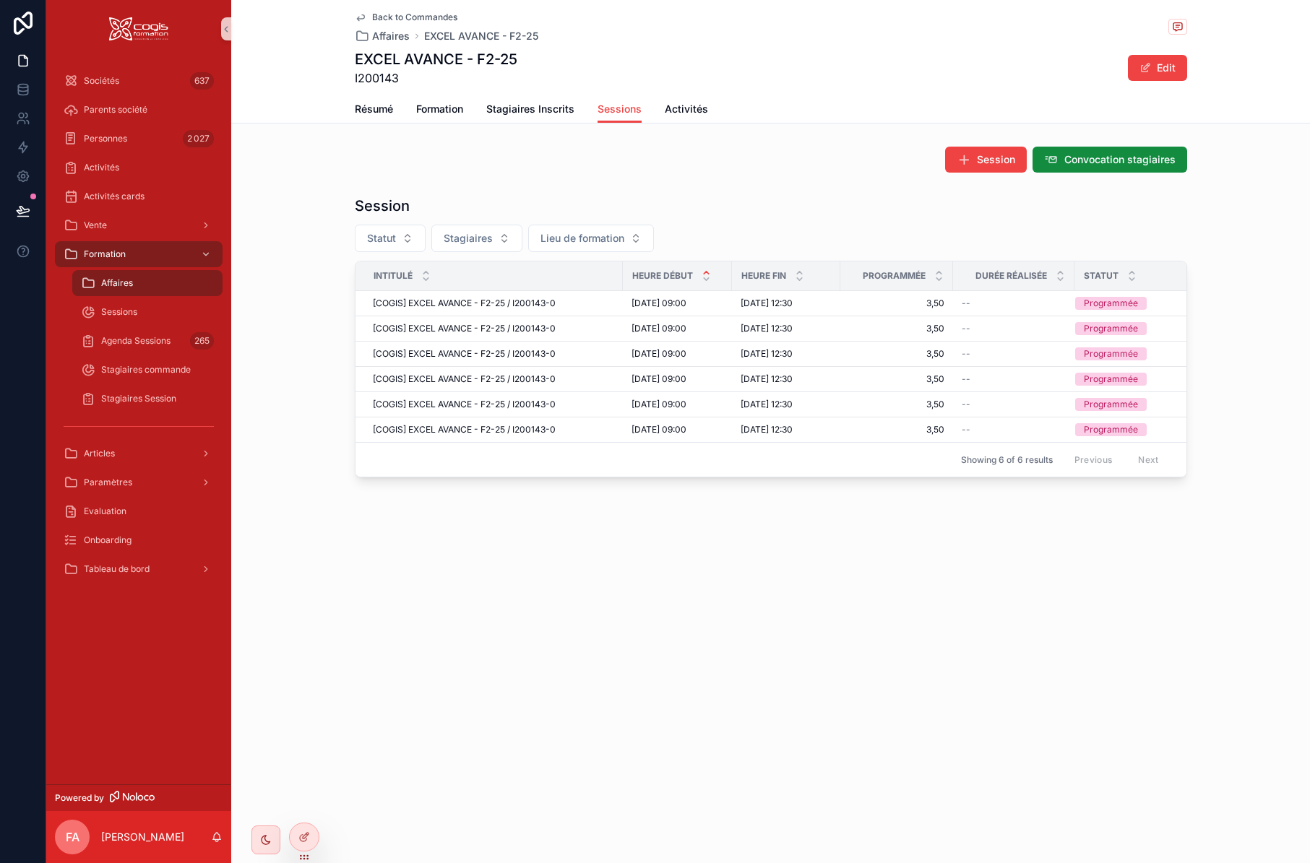
click at [356, 17] on icon "scrollable content" at bounding box center [361, 18] width 12 height 12
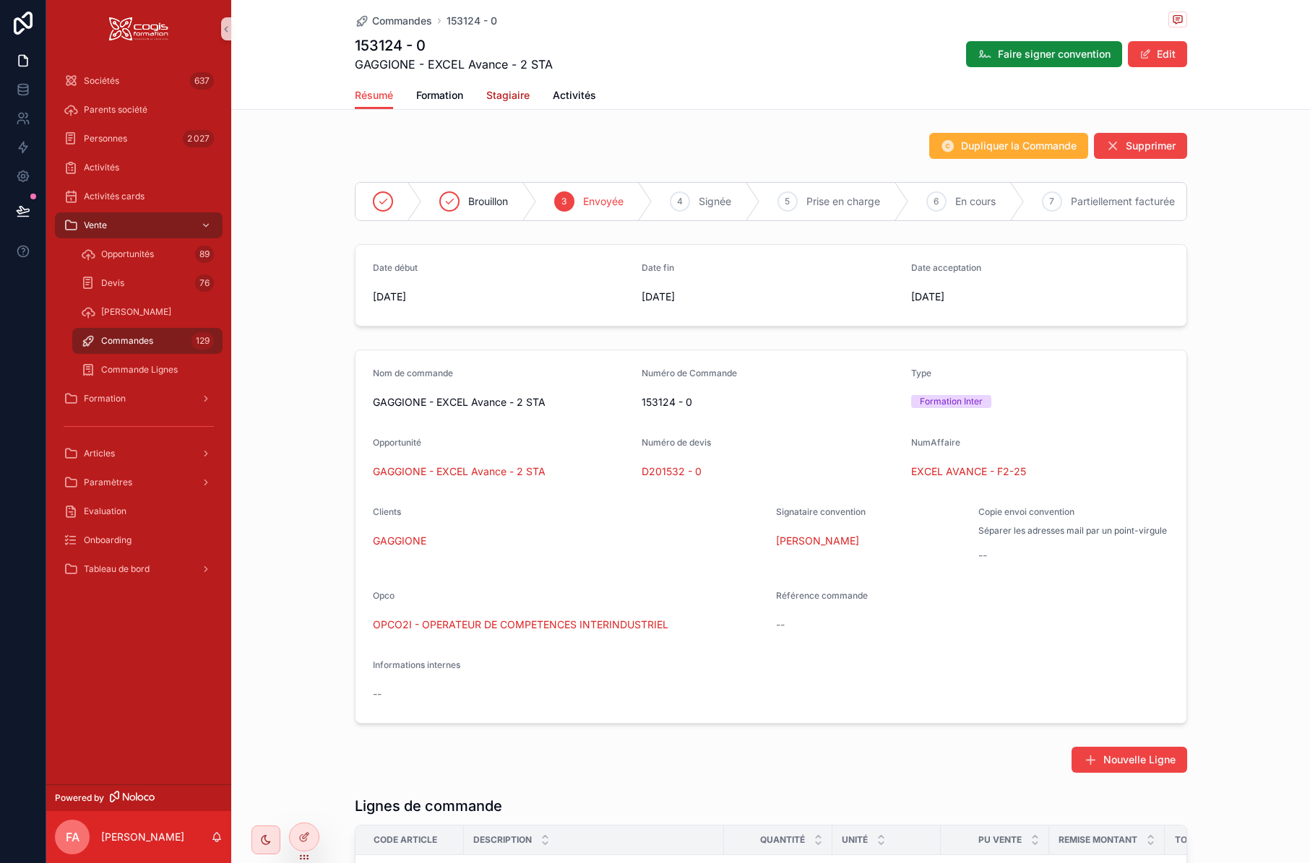
click at [503, 99] on span "Stagiaire" at bounding box center [507, 95] width 43 height 14
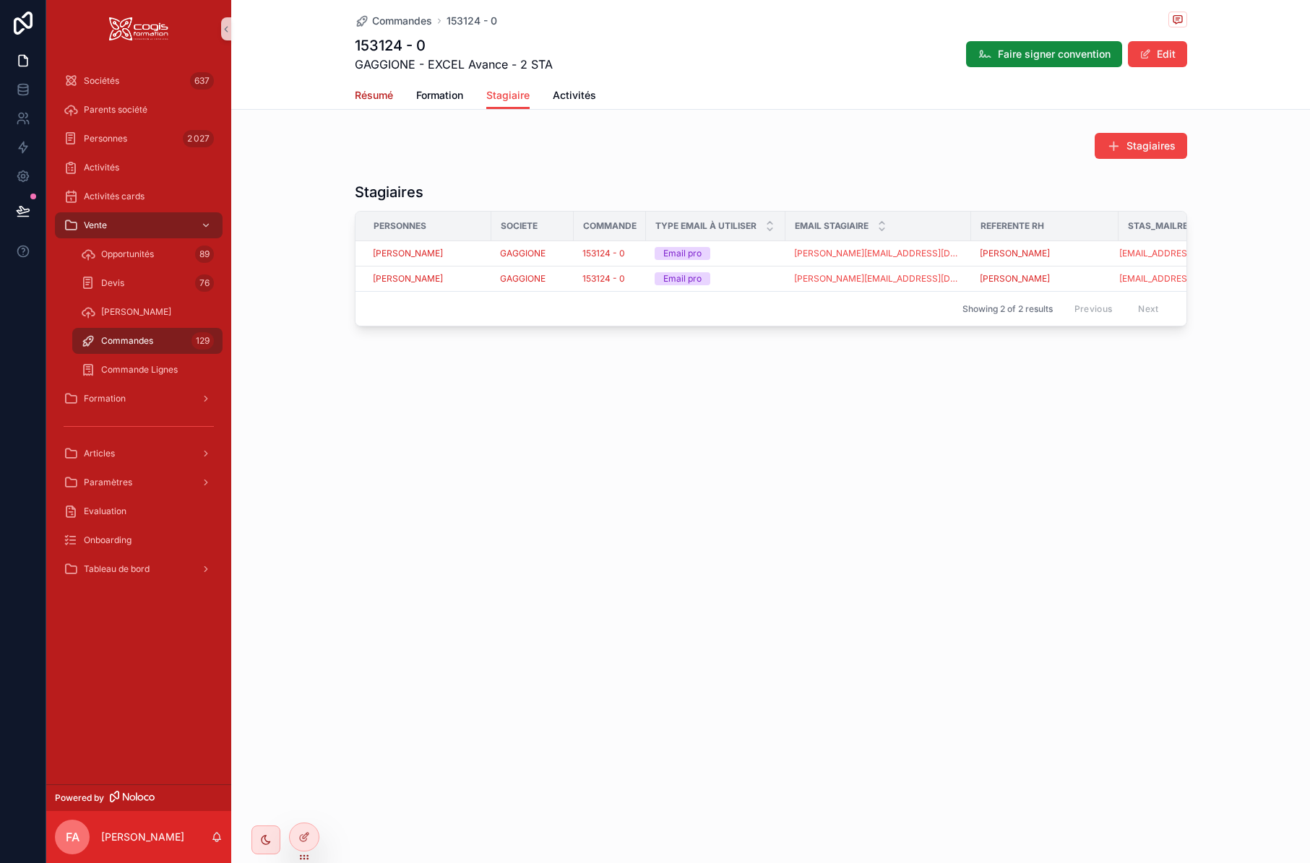
click at [387, 95] on span "Résumé" at bounding box center [374, 95] width 38 height 14
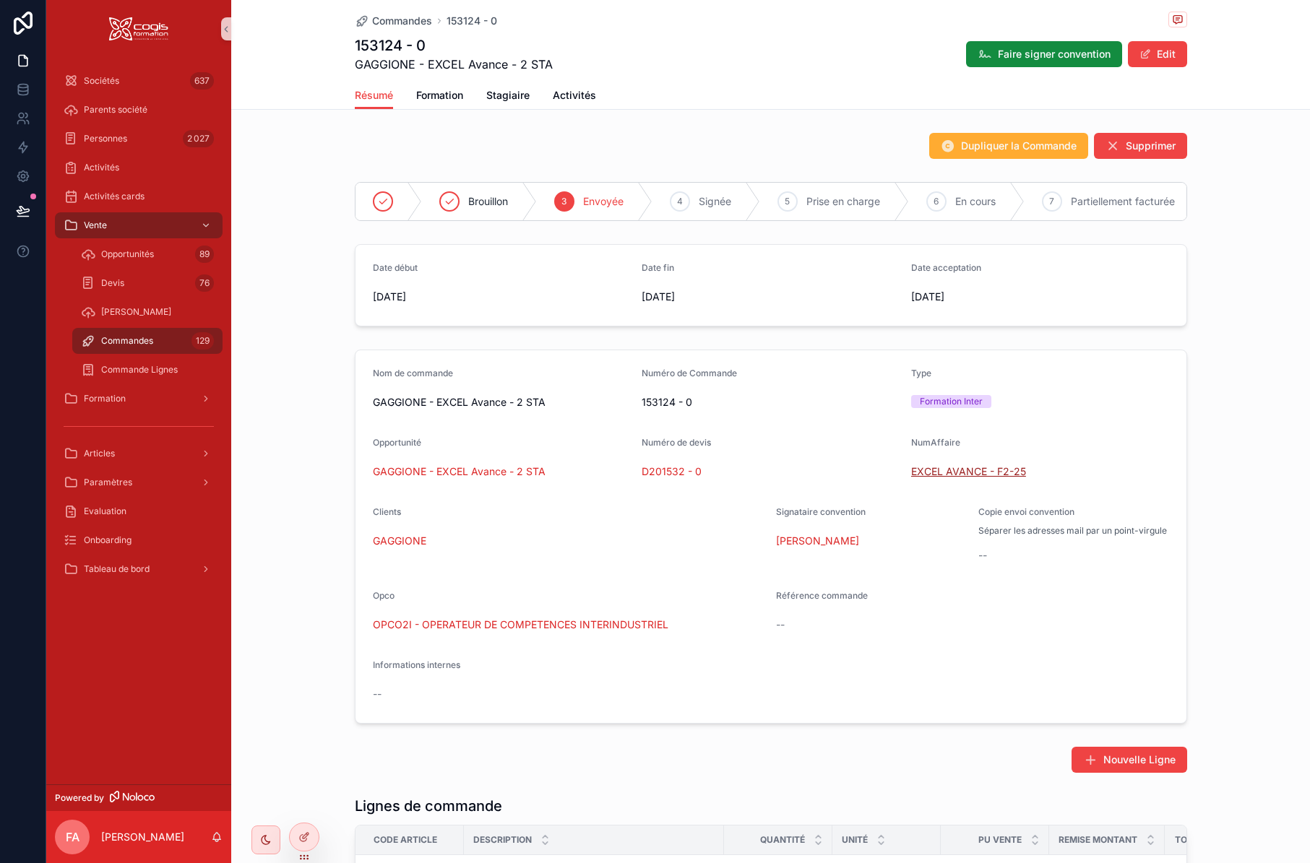
click at [947, 479] on span "EXCEL AVANCE - F2-25" at bounding box center [968, 472] width 115 height 14
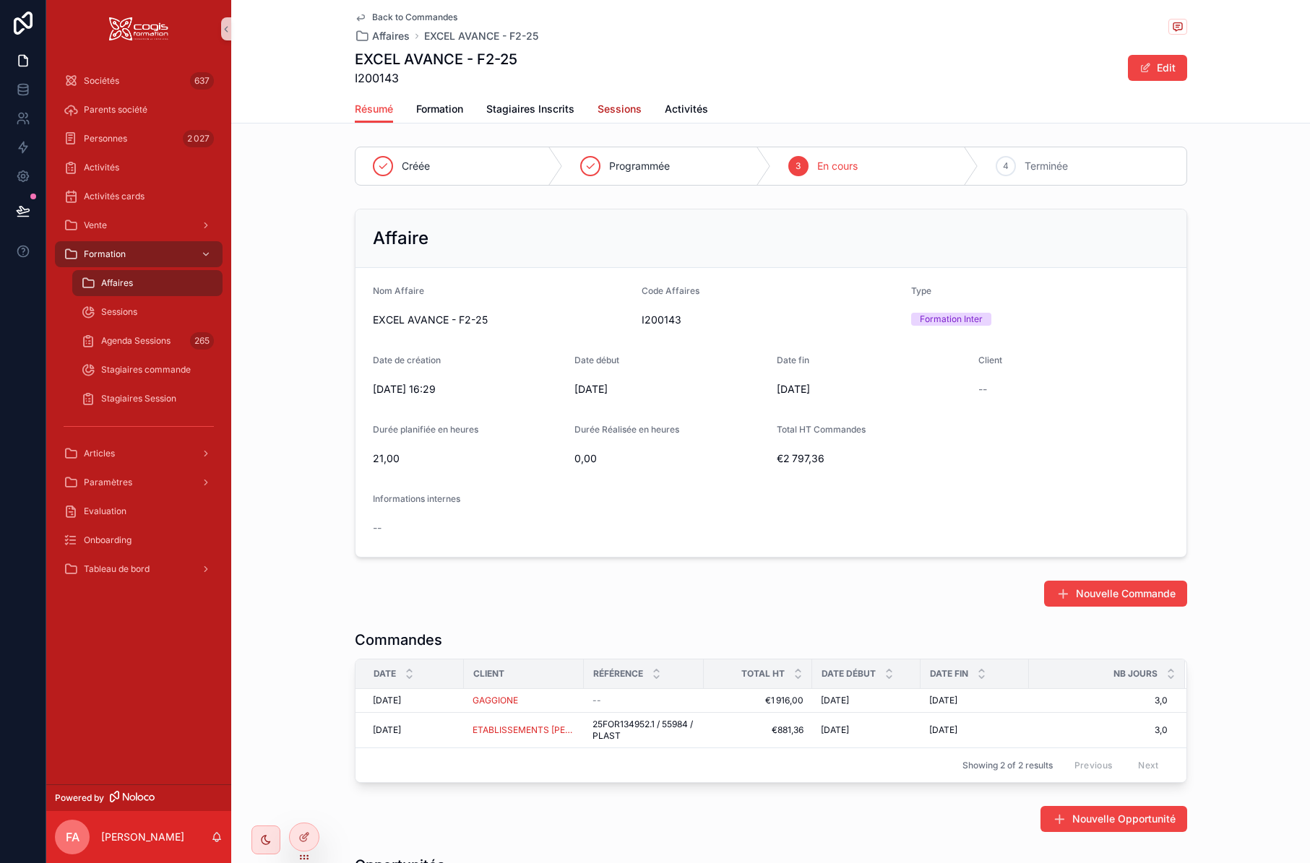
click at [619, 105] on span "Sessions" at bounding box center [620, 109] width 44 height 14
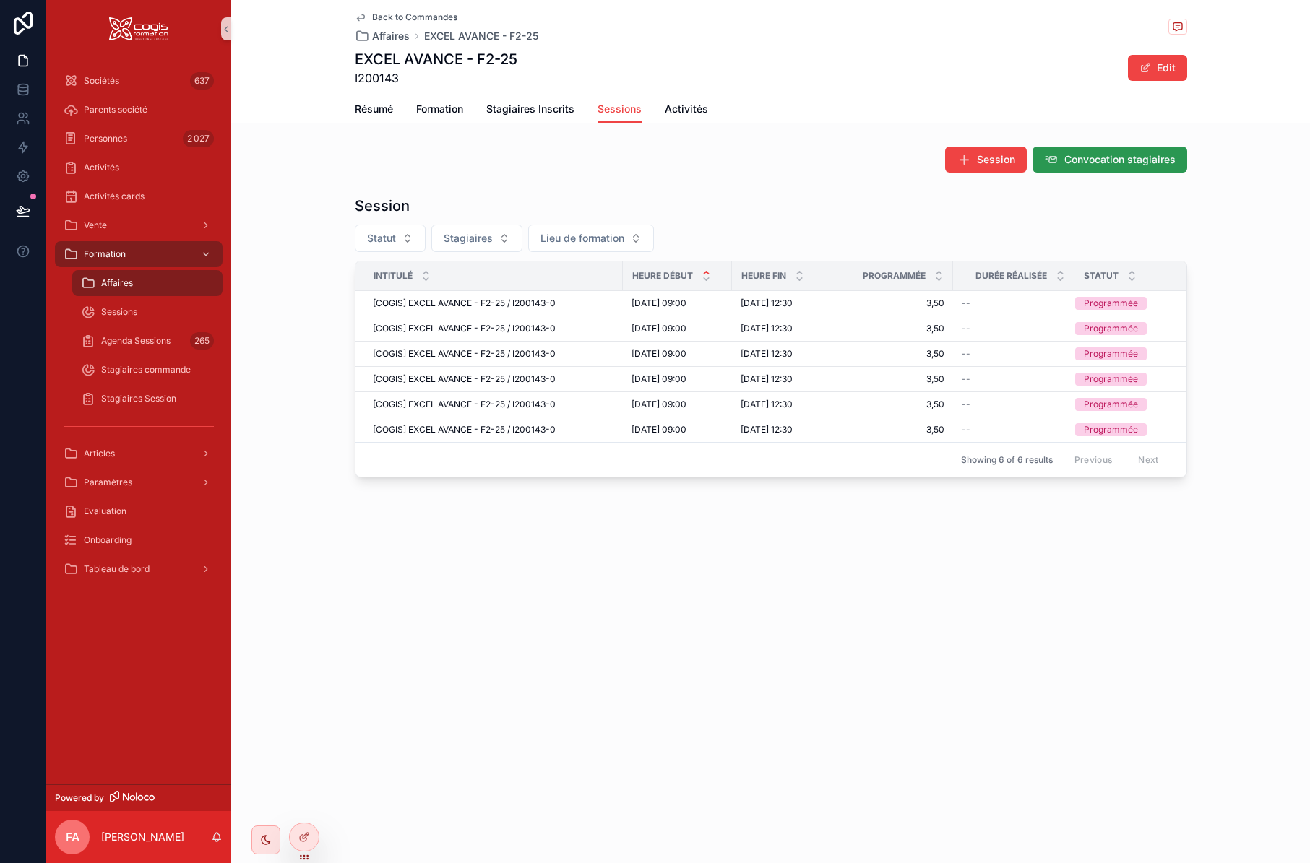
click at [1132, 161] on span "Convocation stagiaires" at bounding box center [1119, 159] width 111 height 14
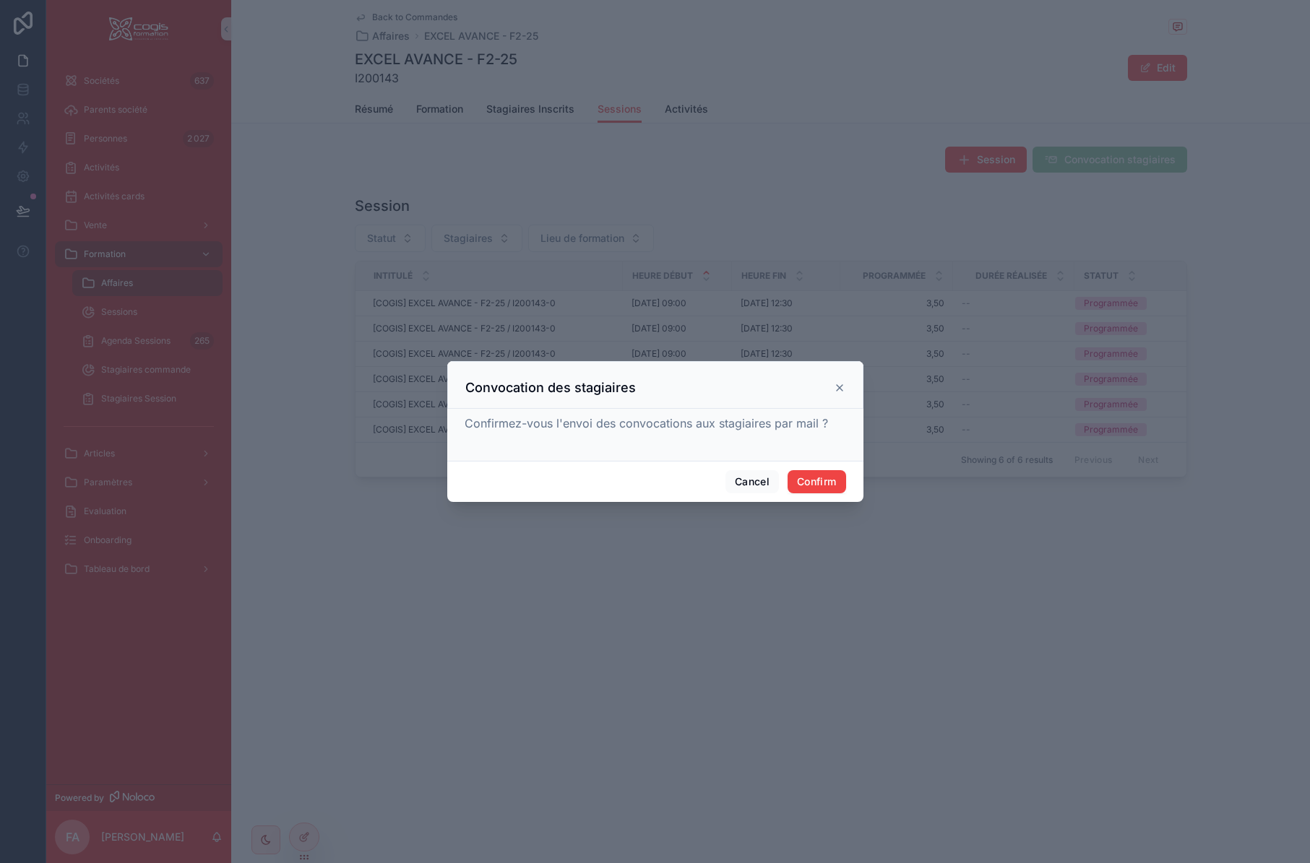
click at [663, 644] on div at bounding box center [655, 431] width 1310 height 863
click at [742, 481] on button "Cancel" at bounding box center [751, 481] width 53 height 23
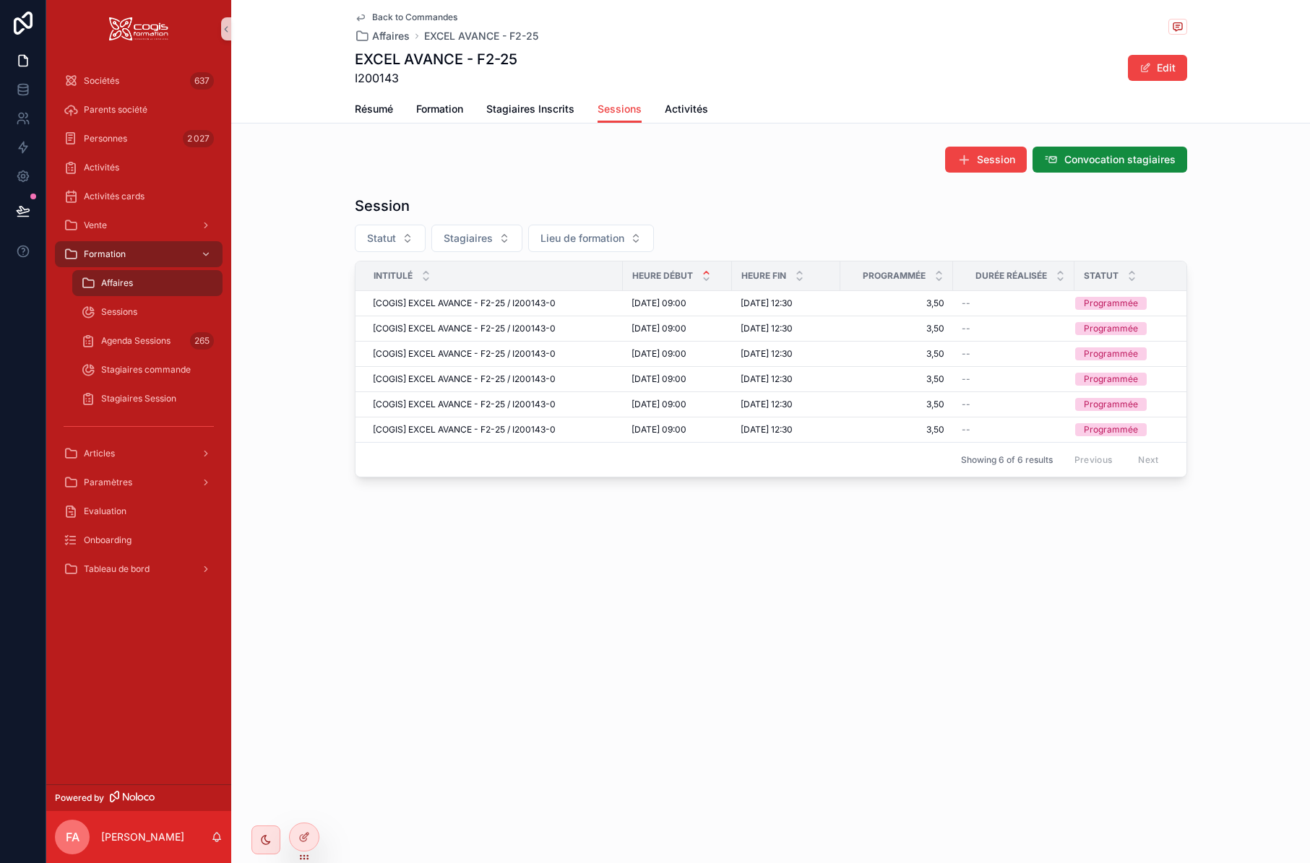
click at [362, 15] on icon "scrollable content" at bounding box center [360, 18] width 7 height 6
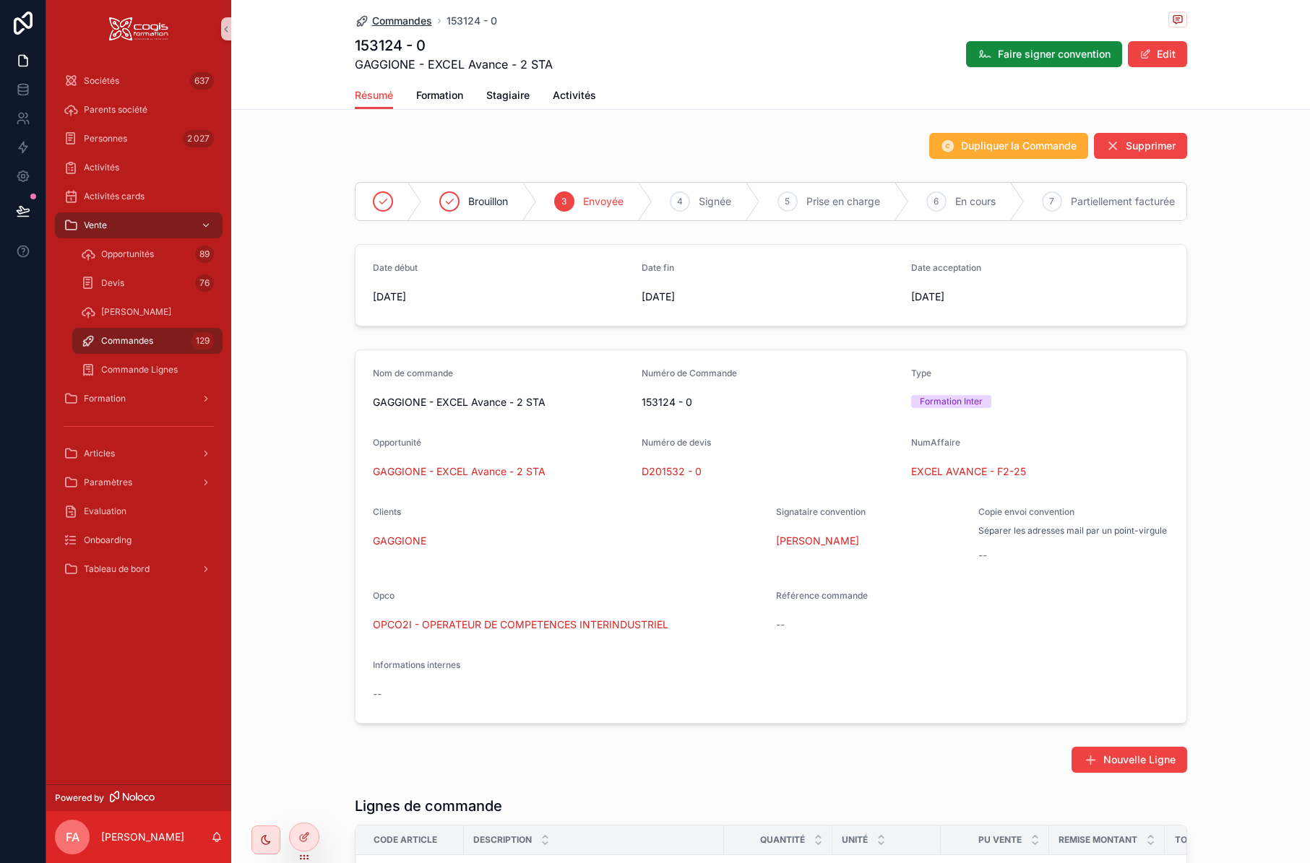
click at [388, 20] on span "Commandes" at bounding box center [402, 21] width 60 height 14
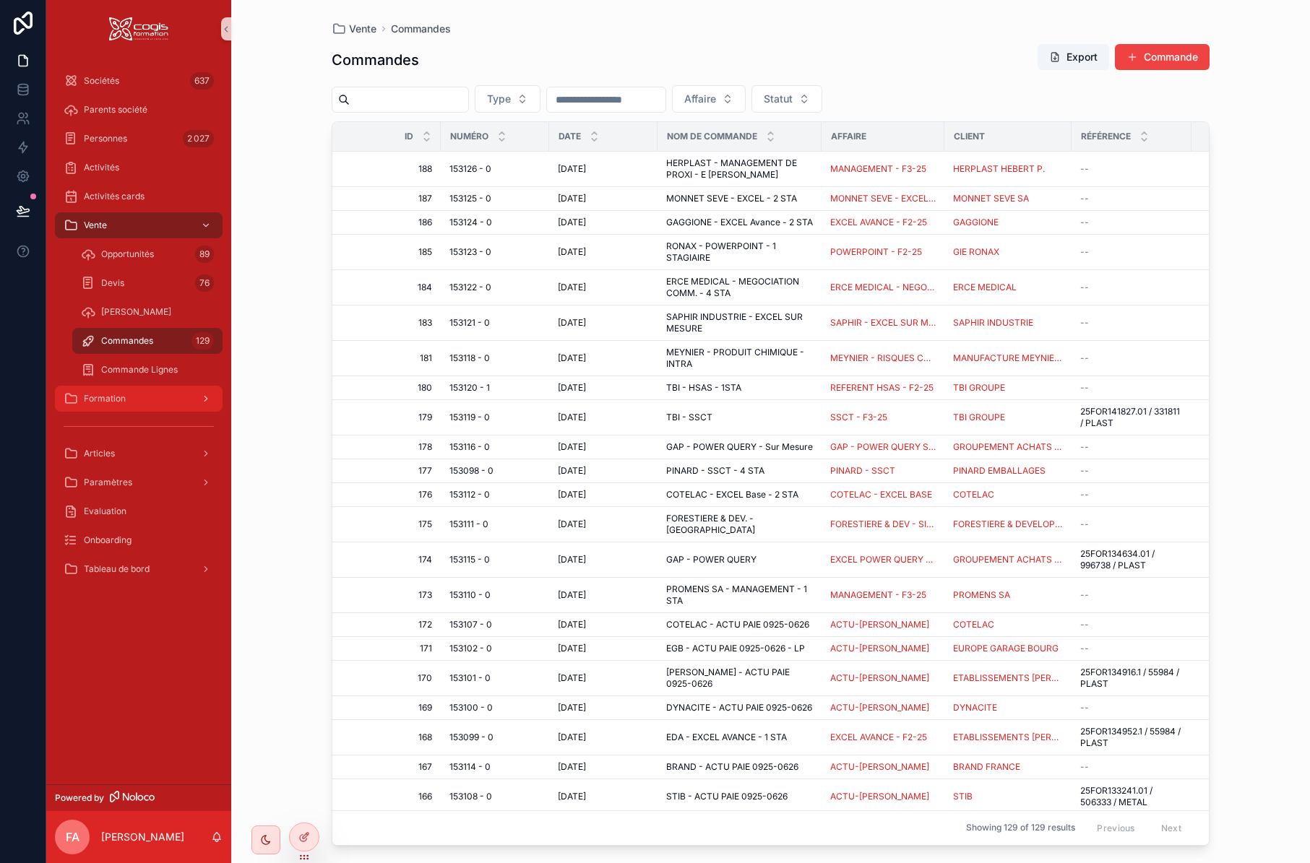
click at [98, 402] on span "Formation" at bounding box center [105, 399] width 42 height 12
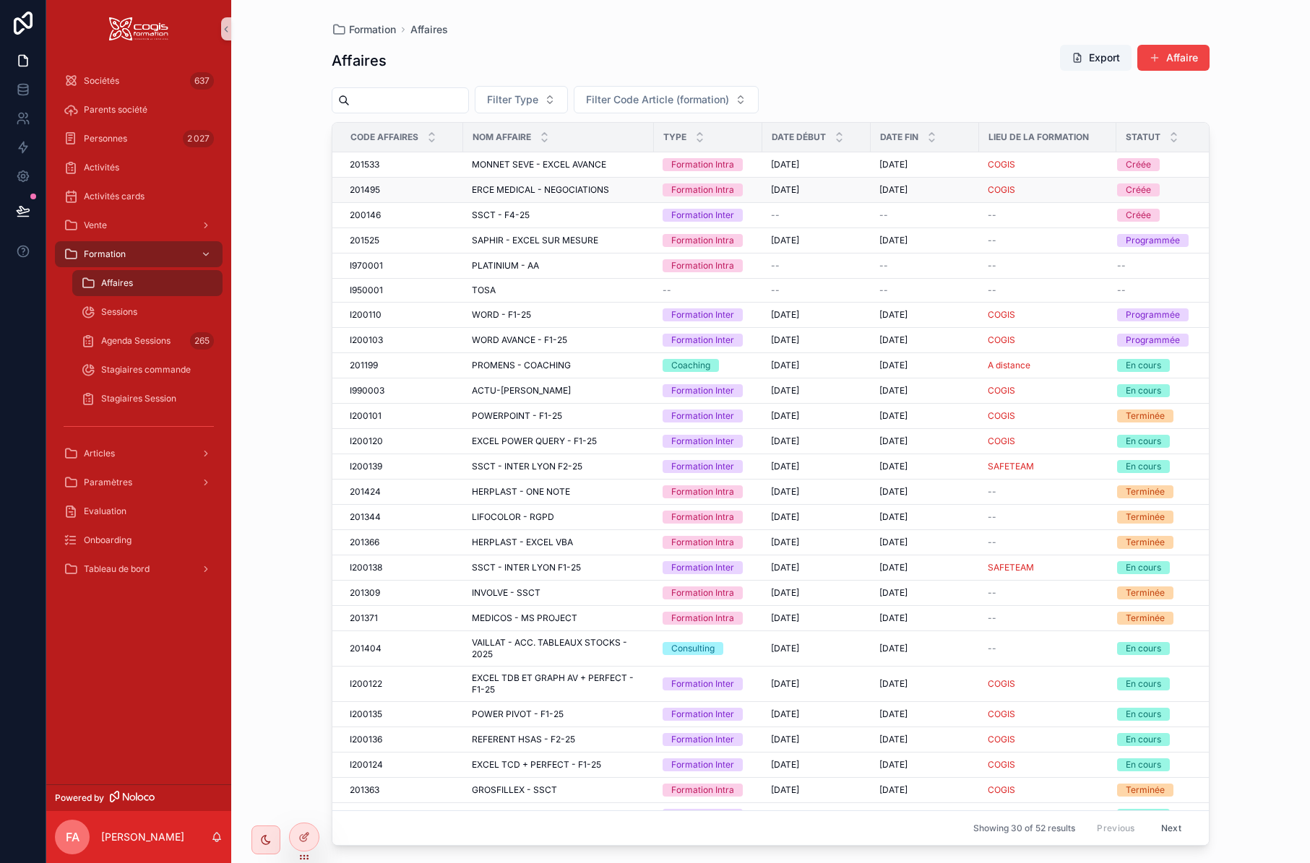
click at [387, 186] on div "201495 201495" at bounding box center [402, 190] width 105 height 12
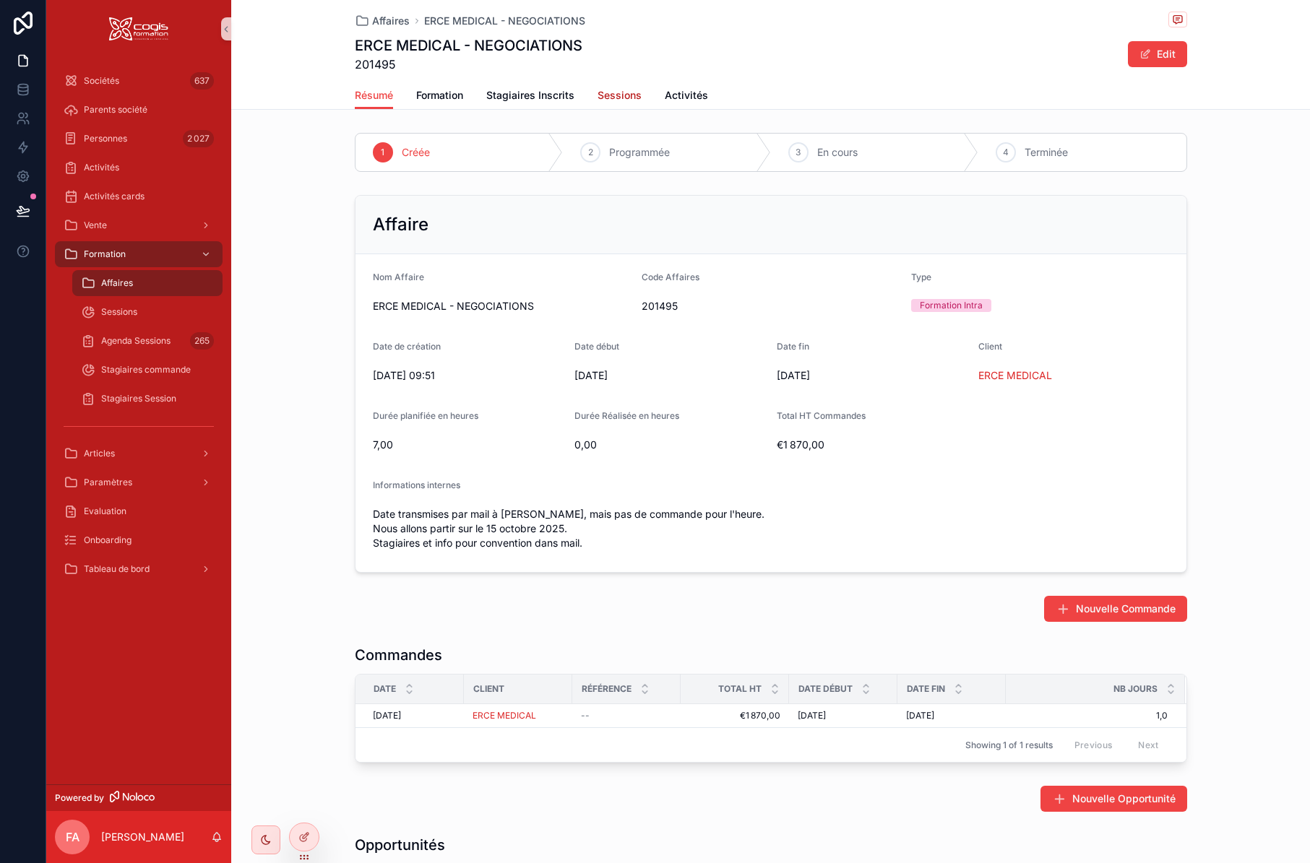
click at [624, 95] on span "Sessions" at bounding box center [620, 95] width 44 height 14
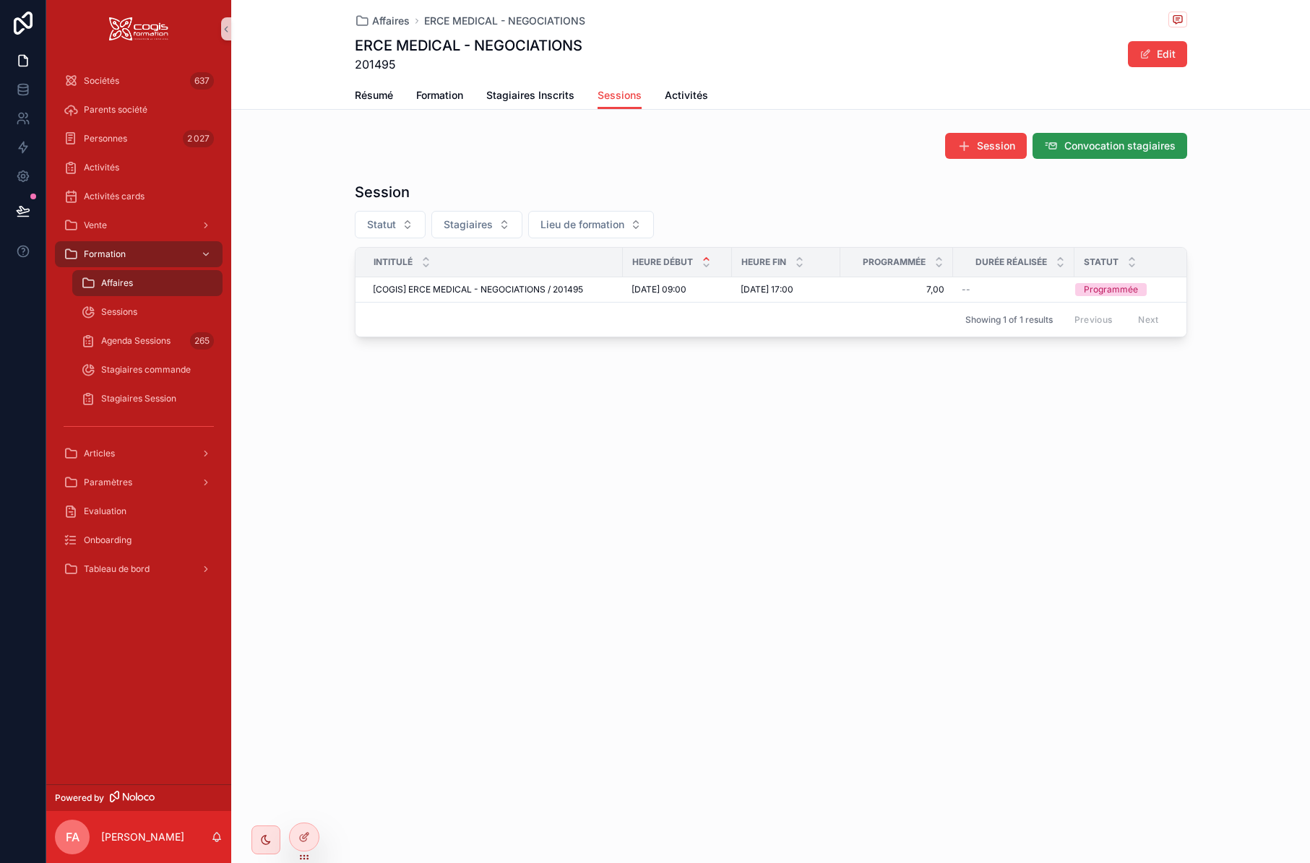
click at [1110, 142] on span "Convocation stagiaires" at bounding box center [1119, 146] width 111 height 14
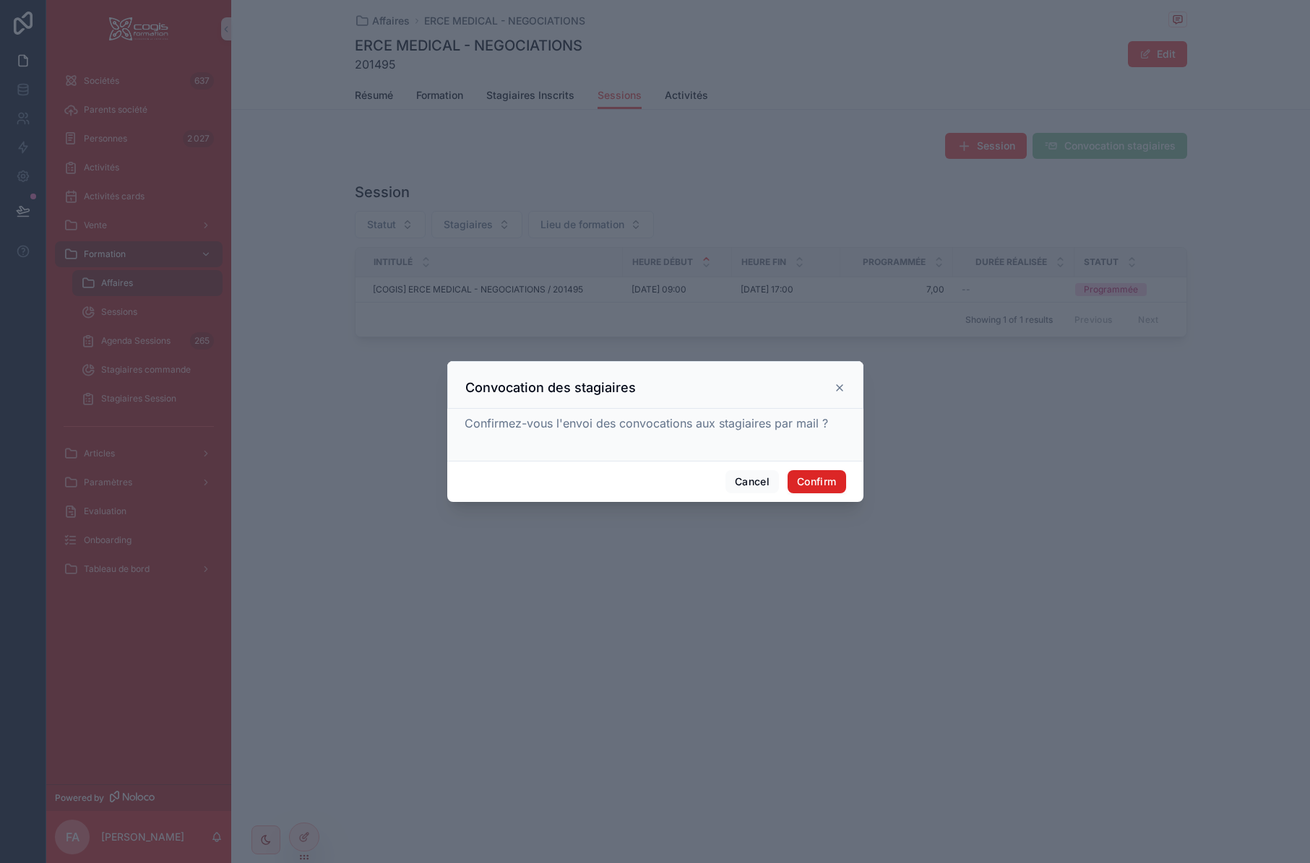
click at [827, 482] on button "Confirm" at bounding box center [817, 481] width 58 height 23
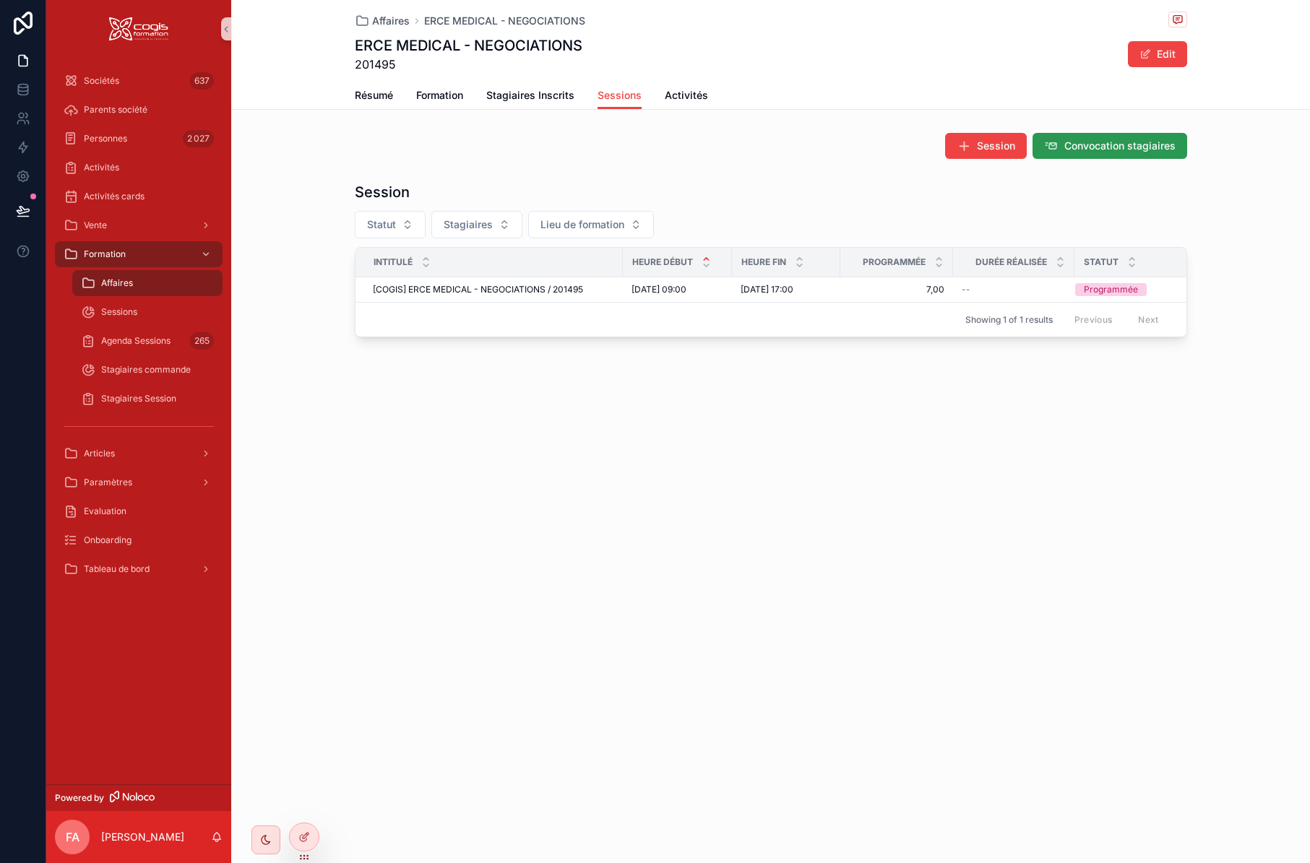
click at [1103, 148] on span "Convocation stagiaires" at bounding box center [1119, 146] width 111 height 14
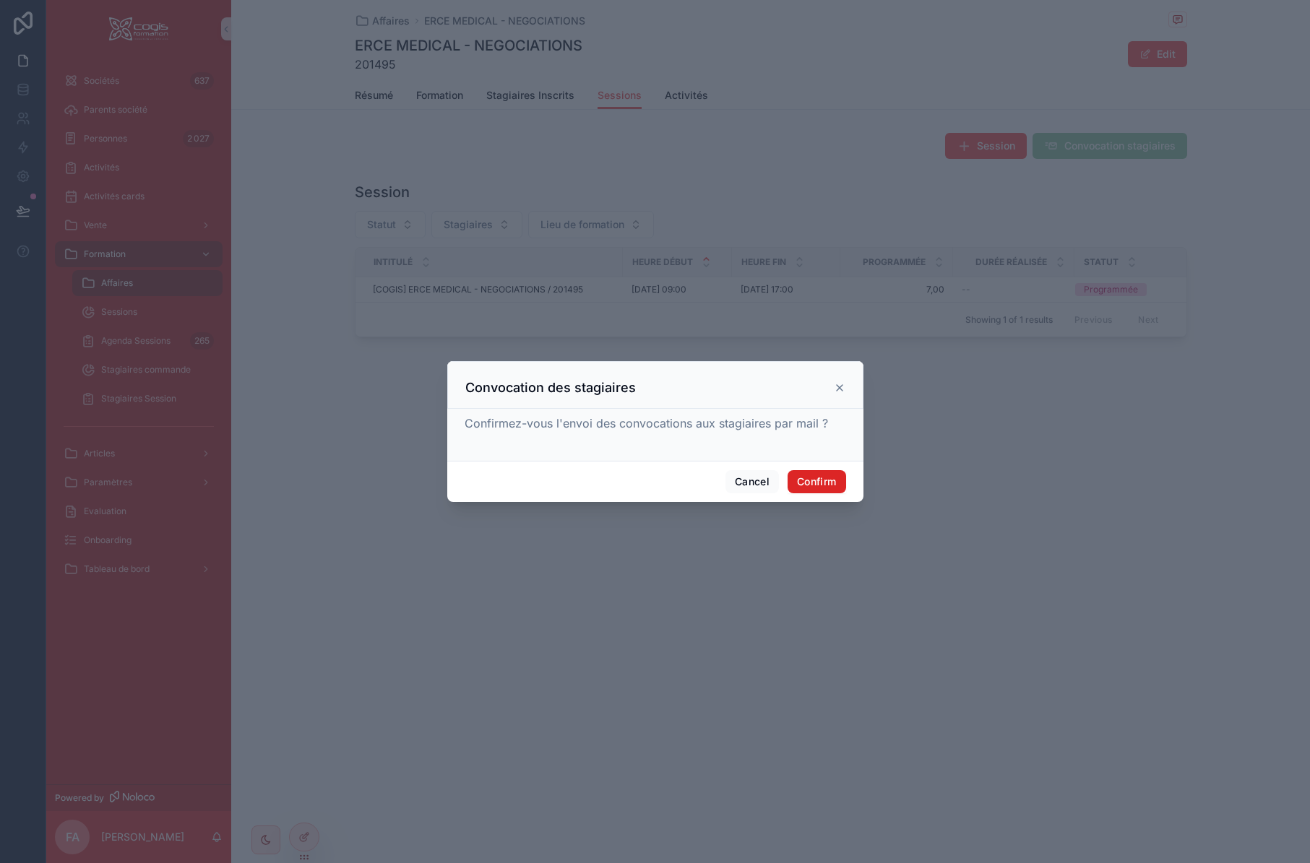
click at [824, 486] on button "Confirm" at bounding box center [817, 481] width 58 height 23
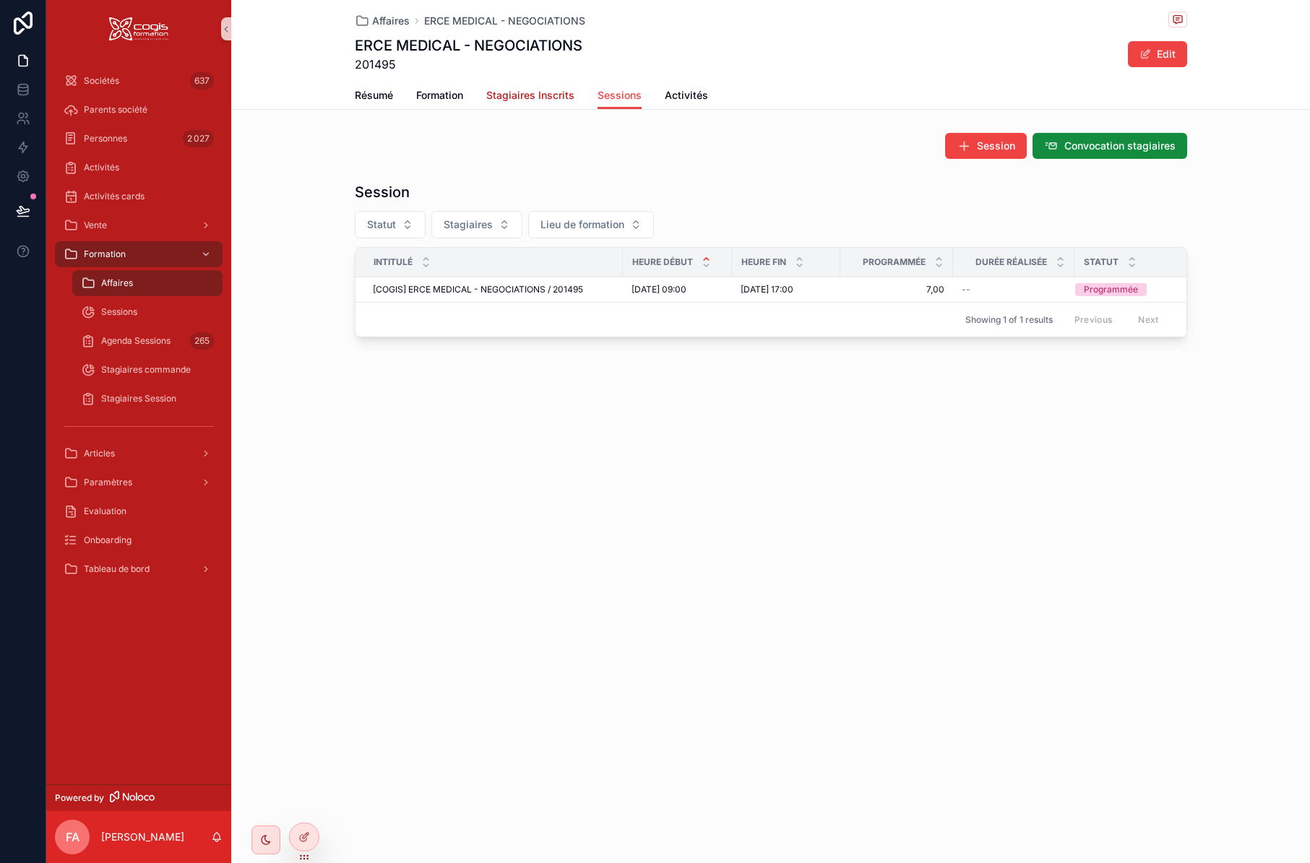
click at [525, 95] on span "Stagiaires Inscrits" at bounding box center [530, 95] width 88 height 14
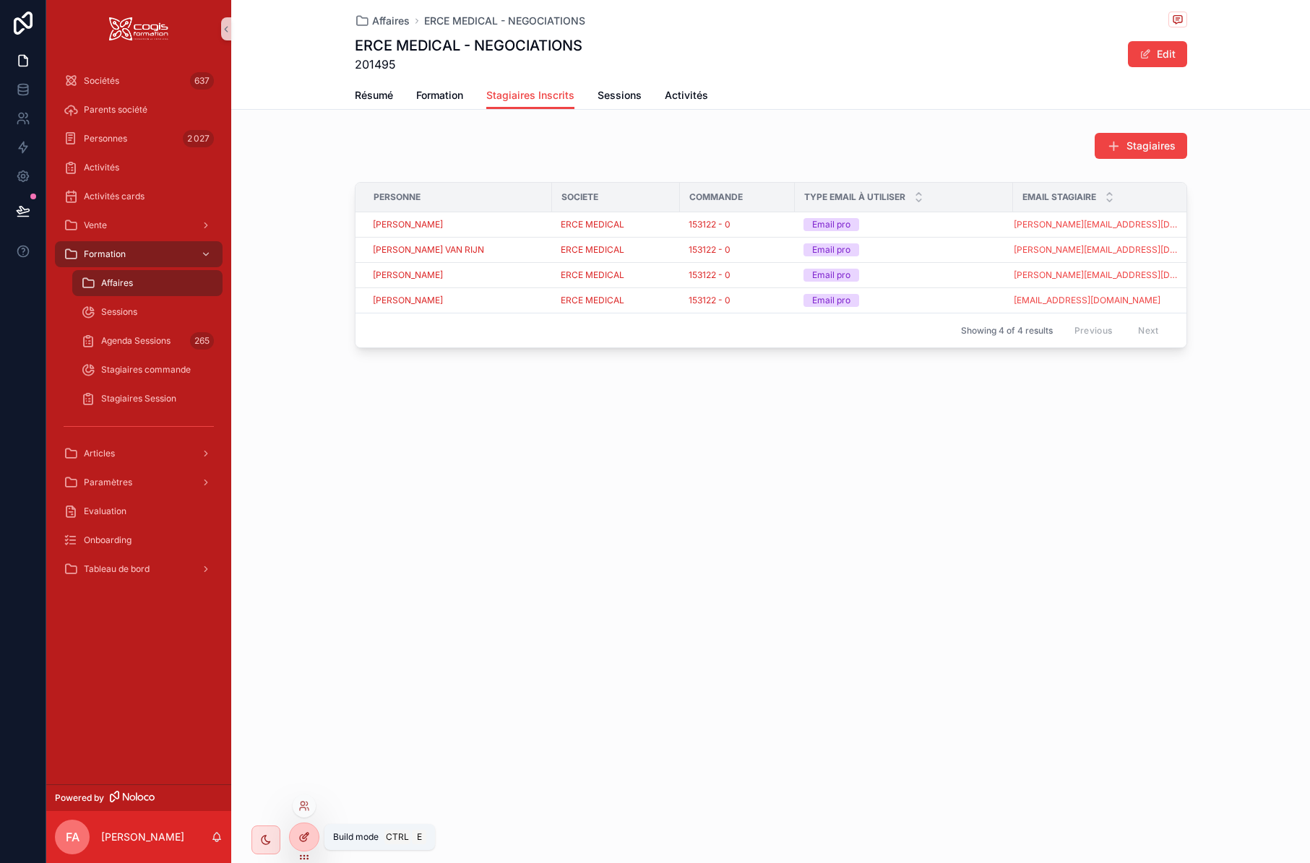
click at [301, 843] on div at bounding box center [304, 837] width 29 height 27
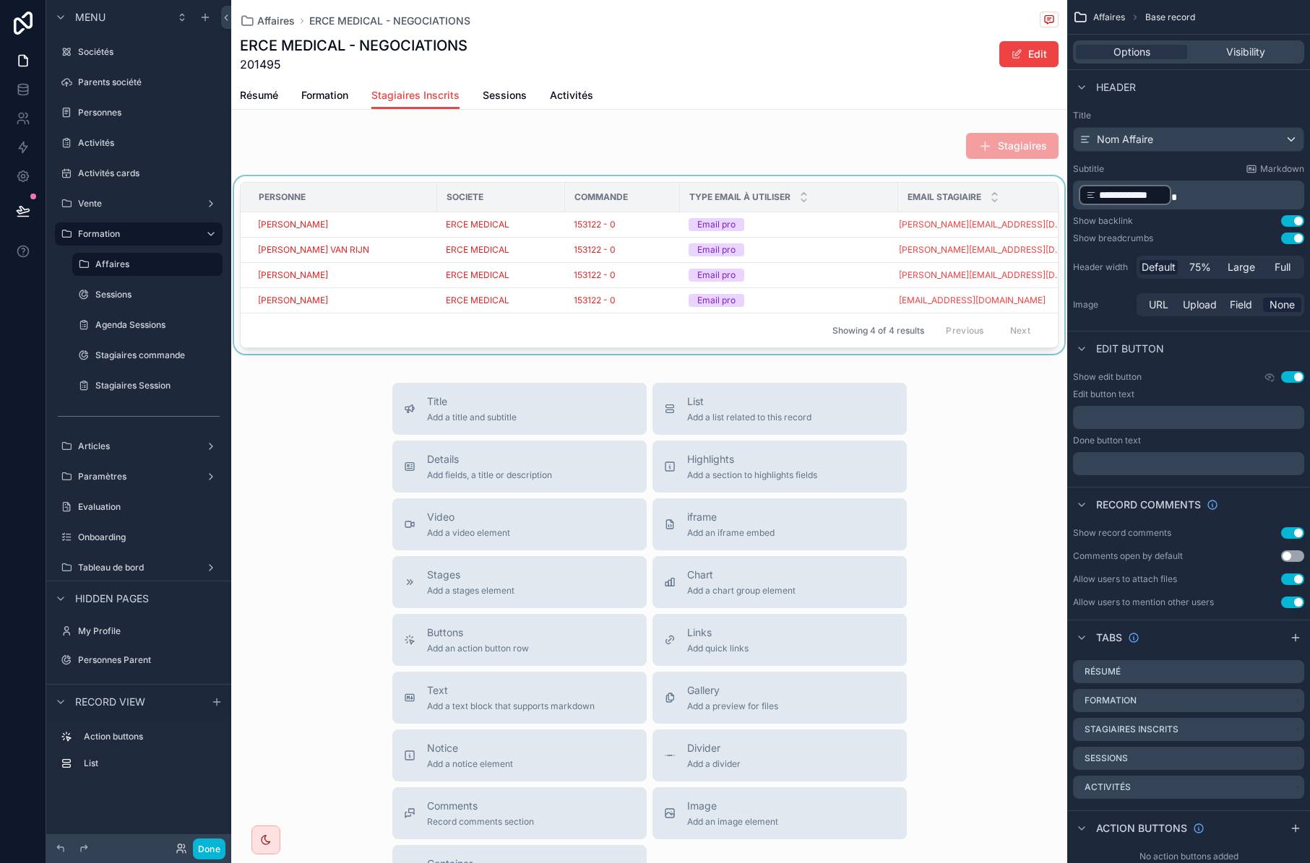
click at [781, 327] on div "Showing 4 of 4 results Previous Next" at bounding box center [649, 330] width 817 height 35
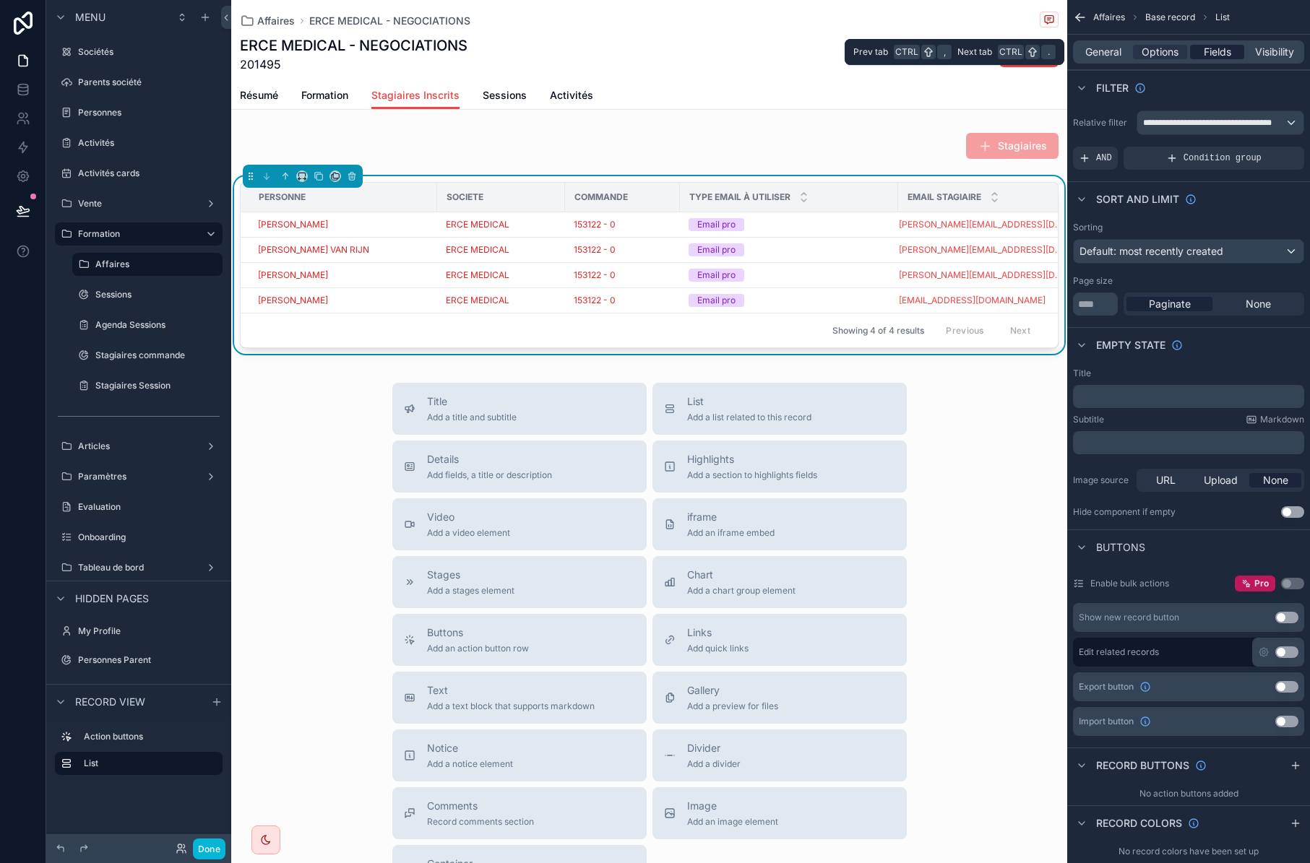
click at [1224, 56] on span "Fields" at bounding box center [1217, 52] width 27 height 14
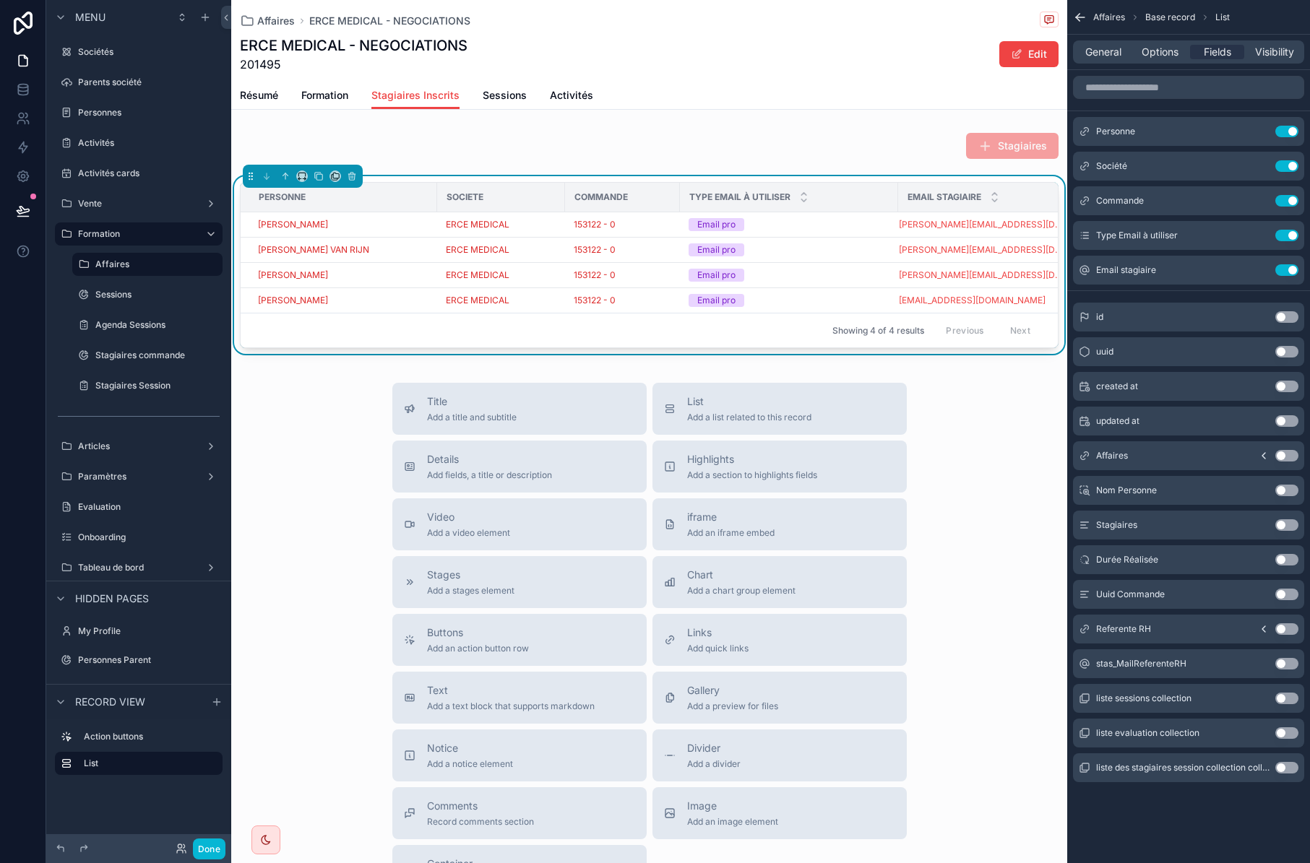
click at [1283, 626] on button "Use setting" at bounding box center [1286, 630] width 23 height 12
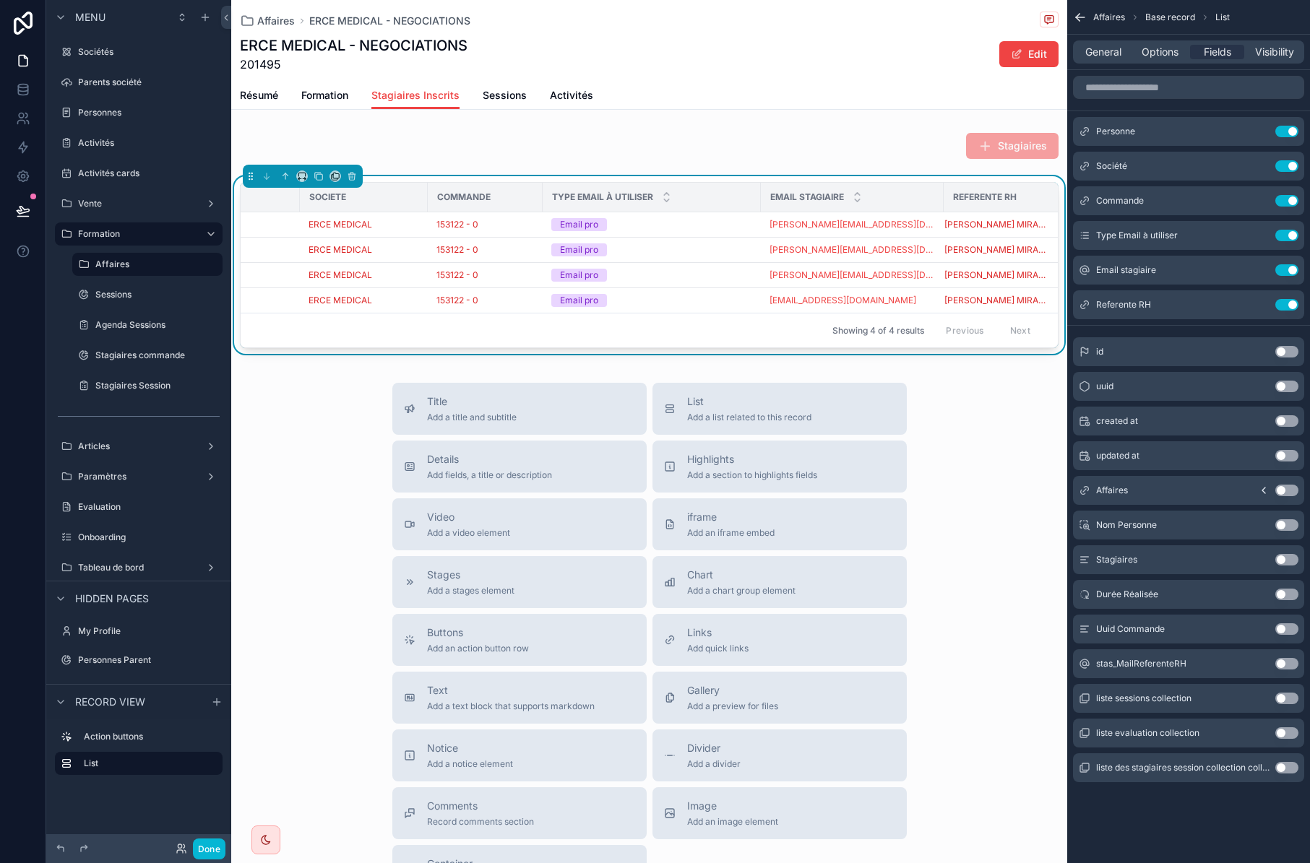
scroll to position [0, 144]
click at [1002, 226] on span "[PERSON_NAME] MIRAILLET-[PERSON_NAME]" at bounding box center [989, 225] width 102 height 12
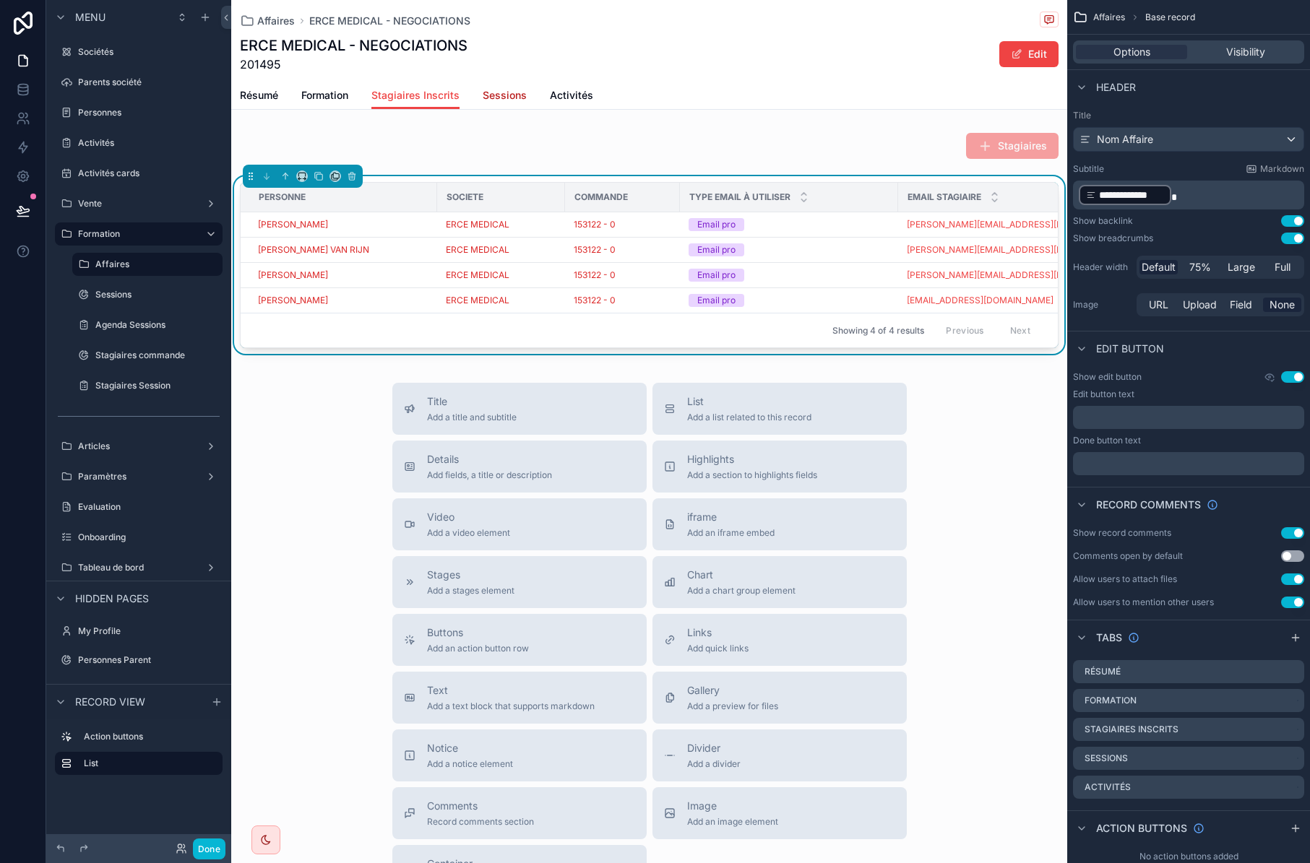
click at [518, 96] on span "Sessions" at bounding box center [505, 95] width 44 height 14
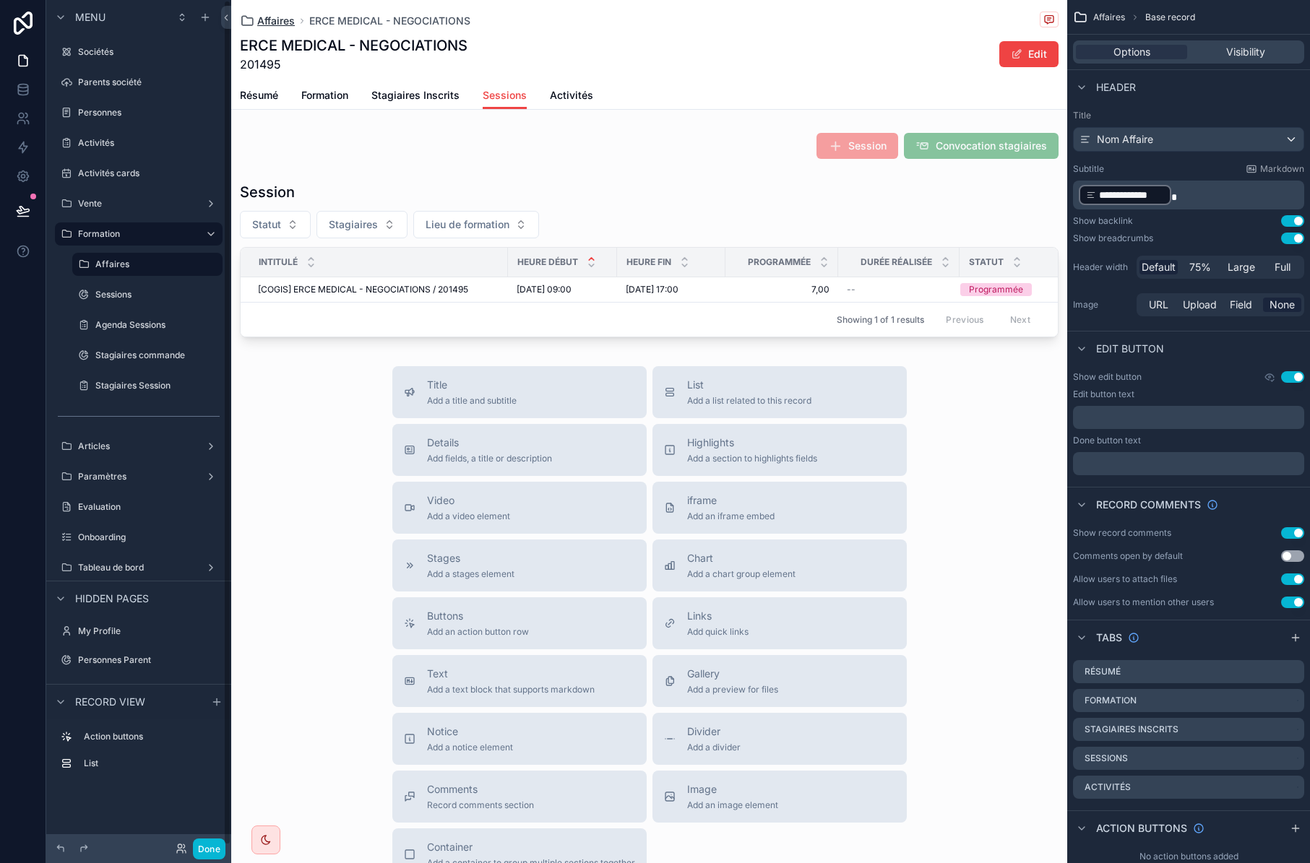
click at [269, 22] on span "Affaires" at bounding box center [276, 21] width 38 height 14
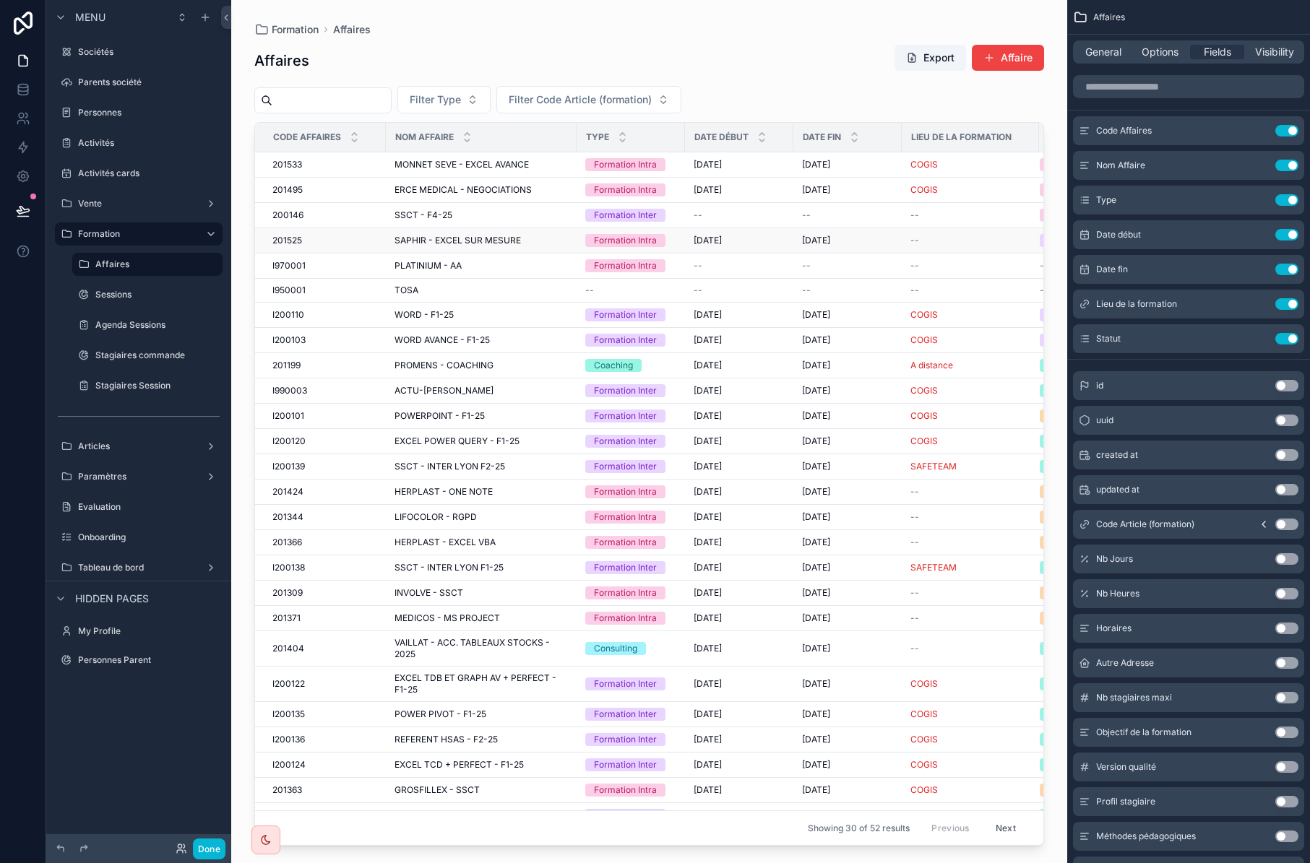
click at [409, 249] on td "SAPHIR - EXCEL SUR MESURE SAPHIR - EXCEL SUR MESURE" at bounding box center [481, 240] width 191 height 25
click at [411, 244] on span "SAPHIR - EXCEL SUR MESURE" at bounding box center [458, 241] width 126 height 12
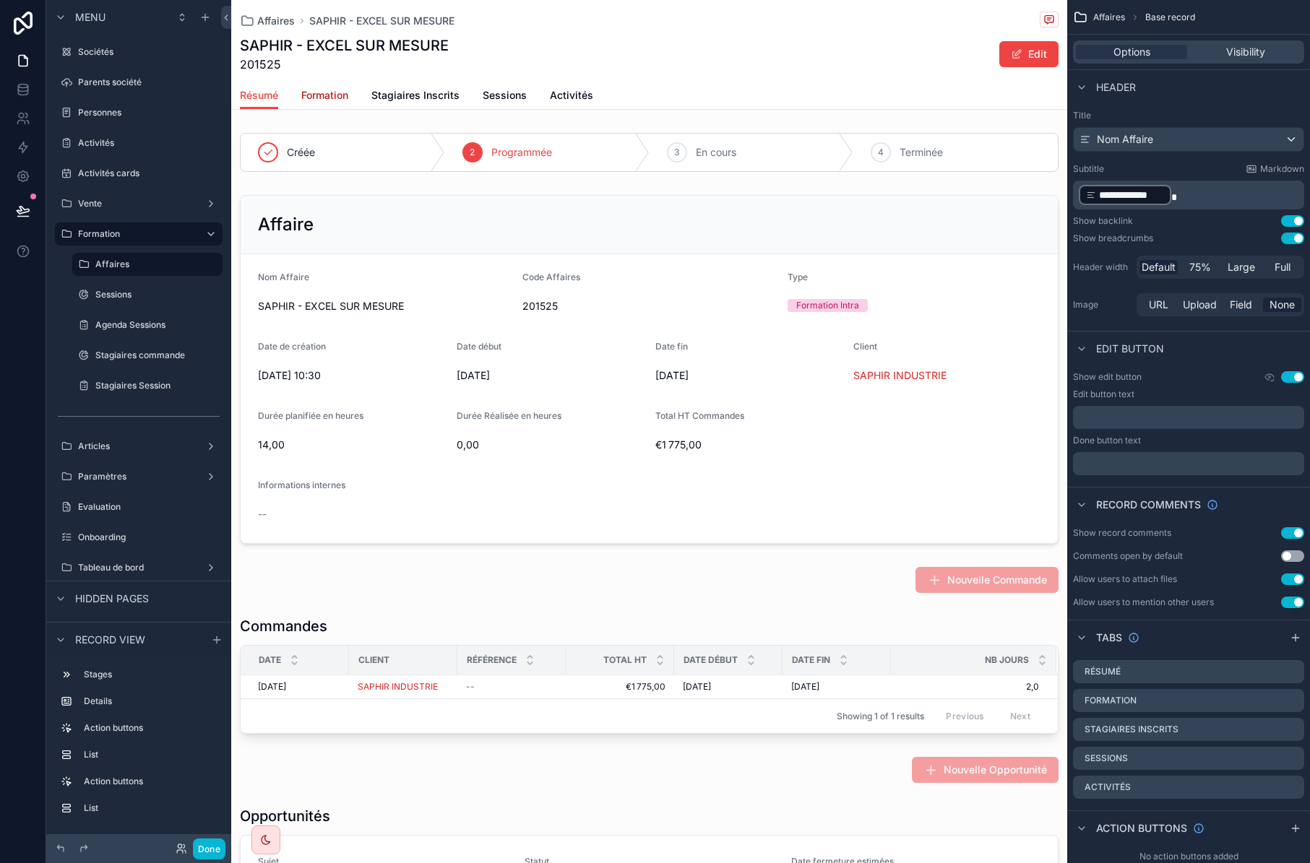
click at [328, 92] on span "Formation" at bounding box center [324, 95] width 47 height 14
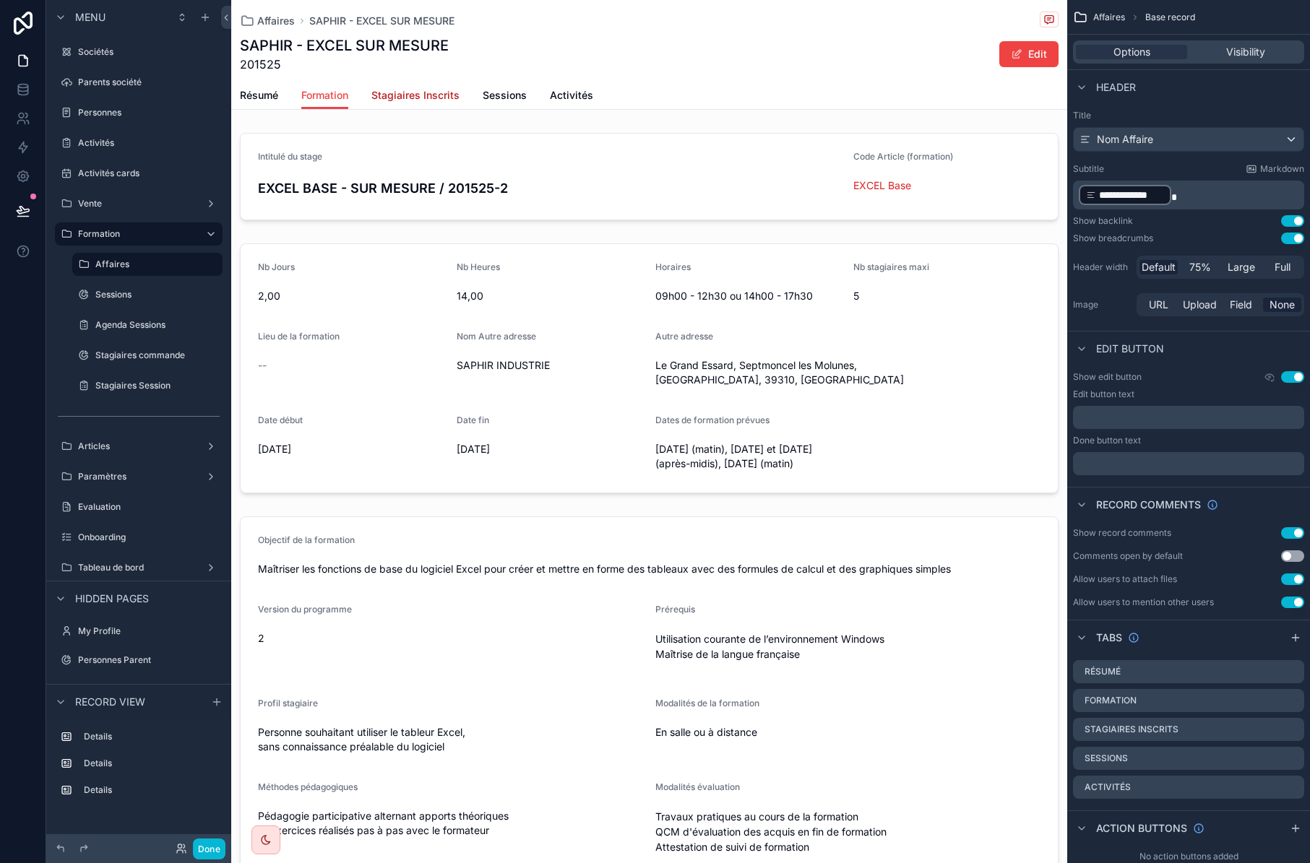
click at [437, 90] on span "Stagiaires Inscrits" at bounding box center [415, 95] width 88 height 14
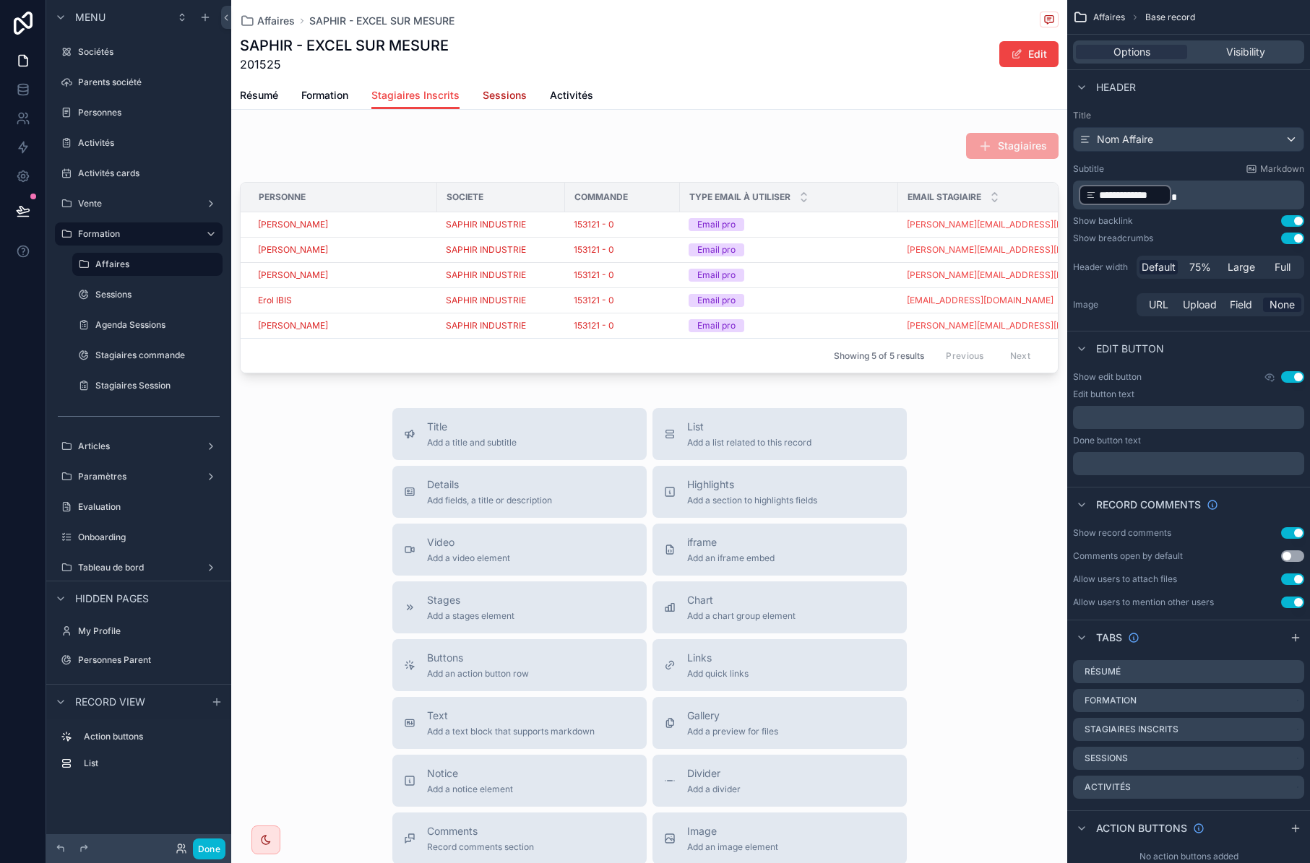
click at [494, 98] on span "Sessions" at bounding box center [505, 95] width 44 height 14
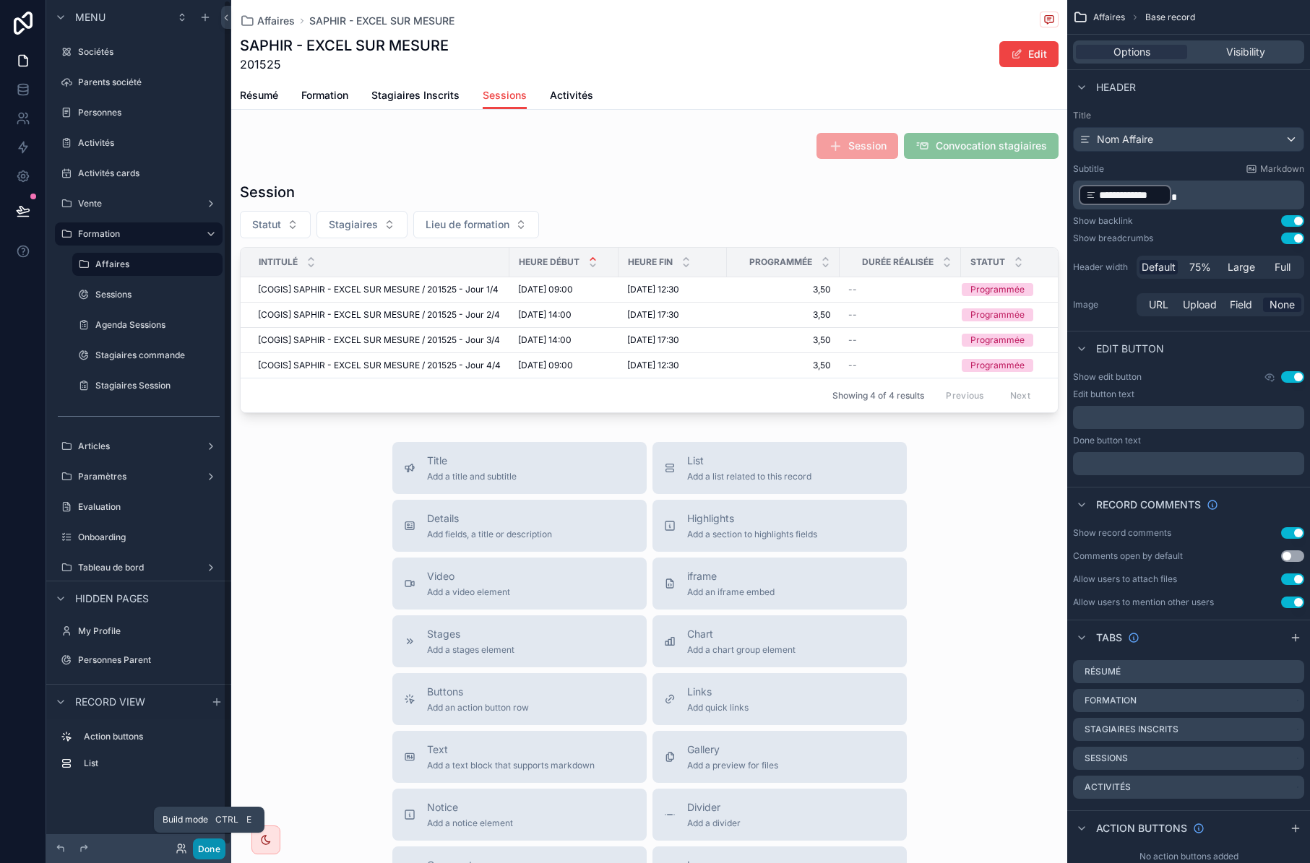
click at [210, 847] on button "Done" at bounding box center [209, 849] width 33 height 21
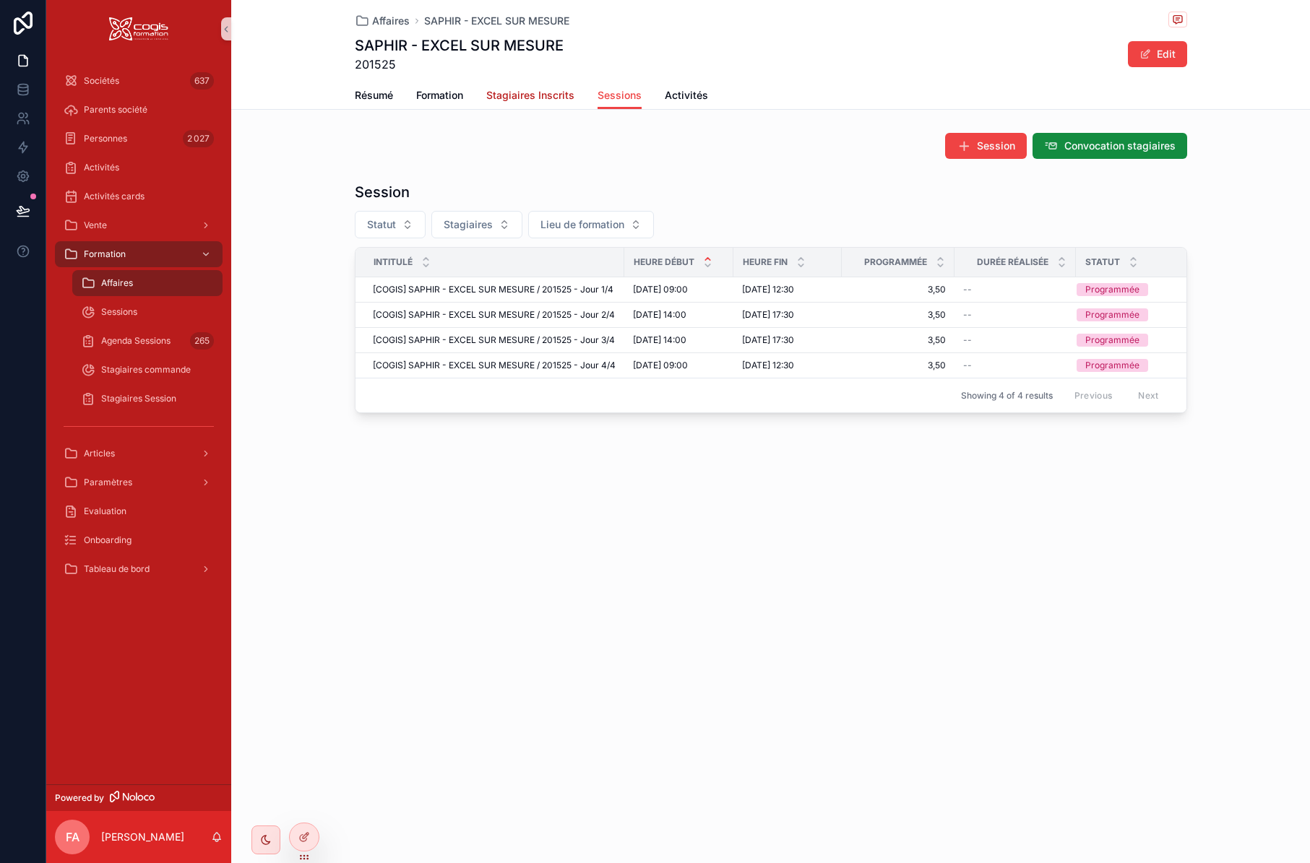
click at [548, 97] on span "Stagiaires Inscrits" at bounding box center [530, 95] width 88 height 14
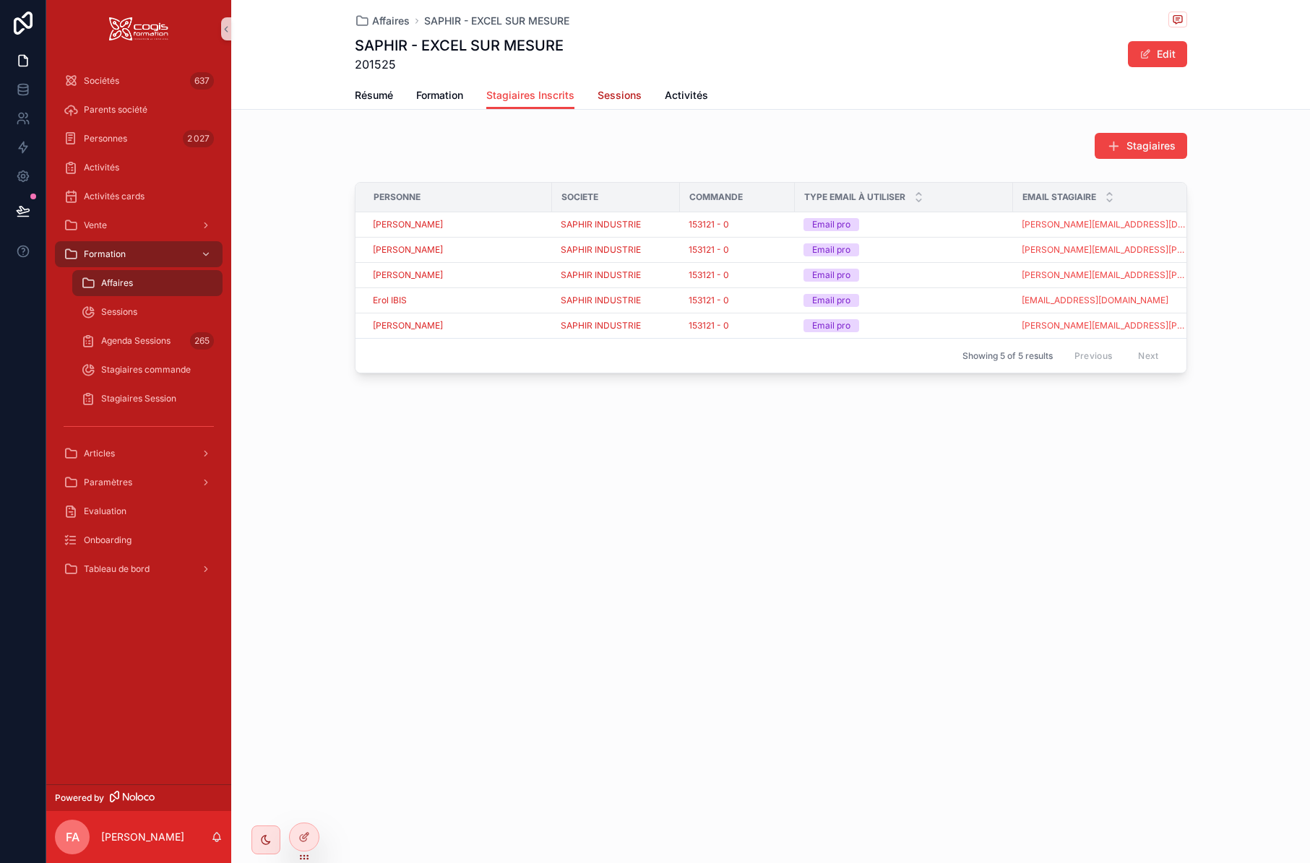
click at [604, 96] on span "Sessions" at bounding box center [620, 95] width 44 height 14
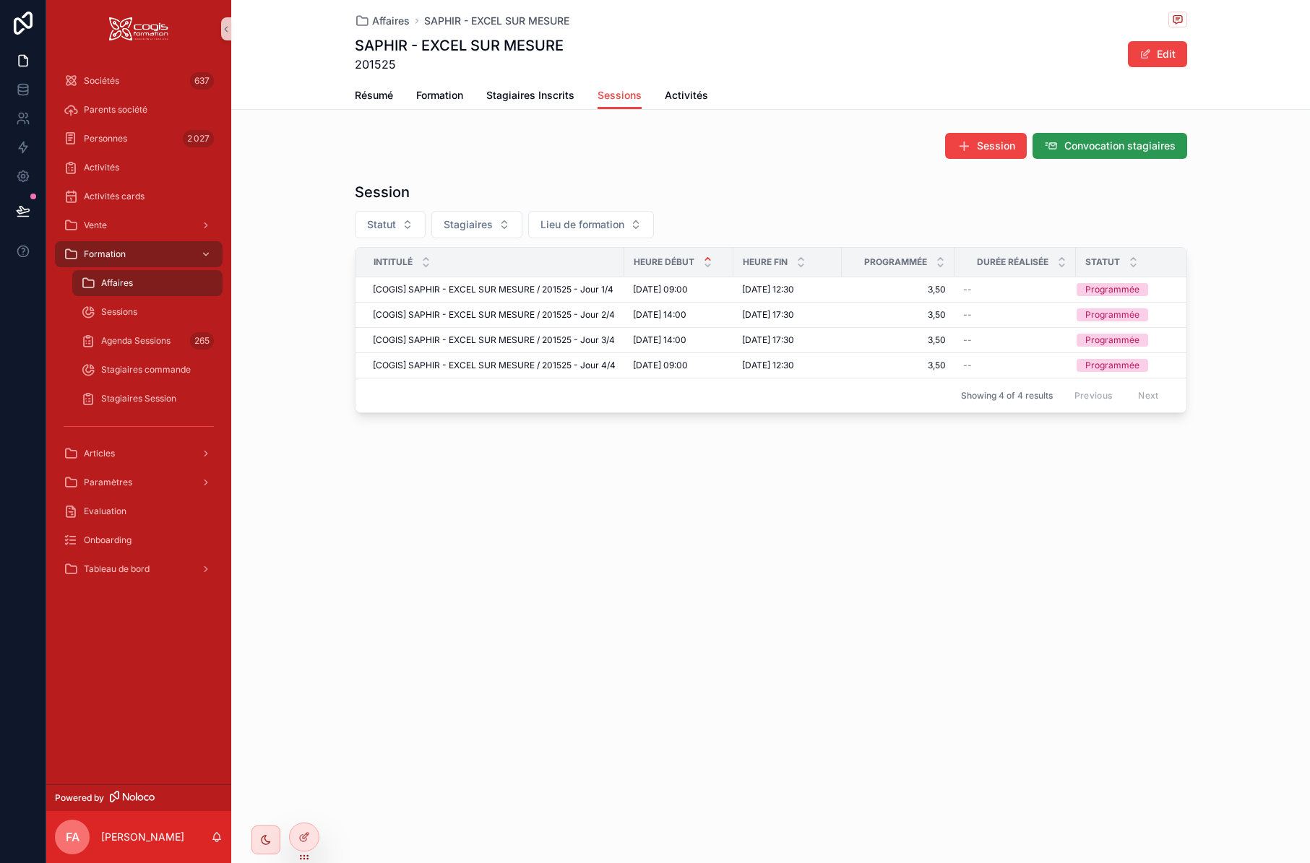
click at [1134, 142] on span "Convocation stagiaires" at bounding box center [1119, 146] width 111 height 14
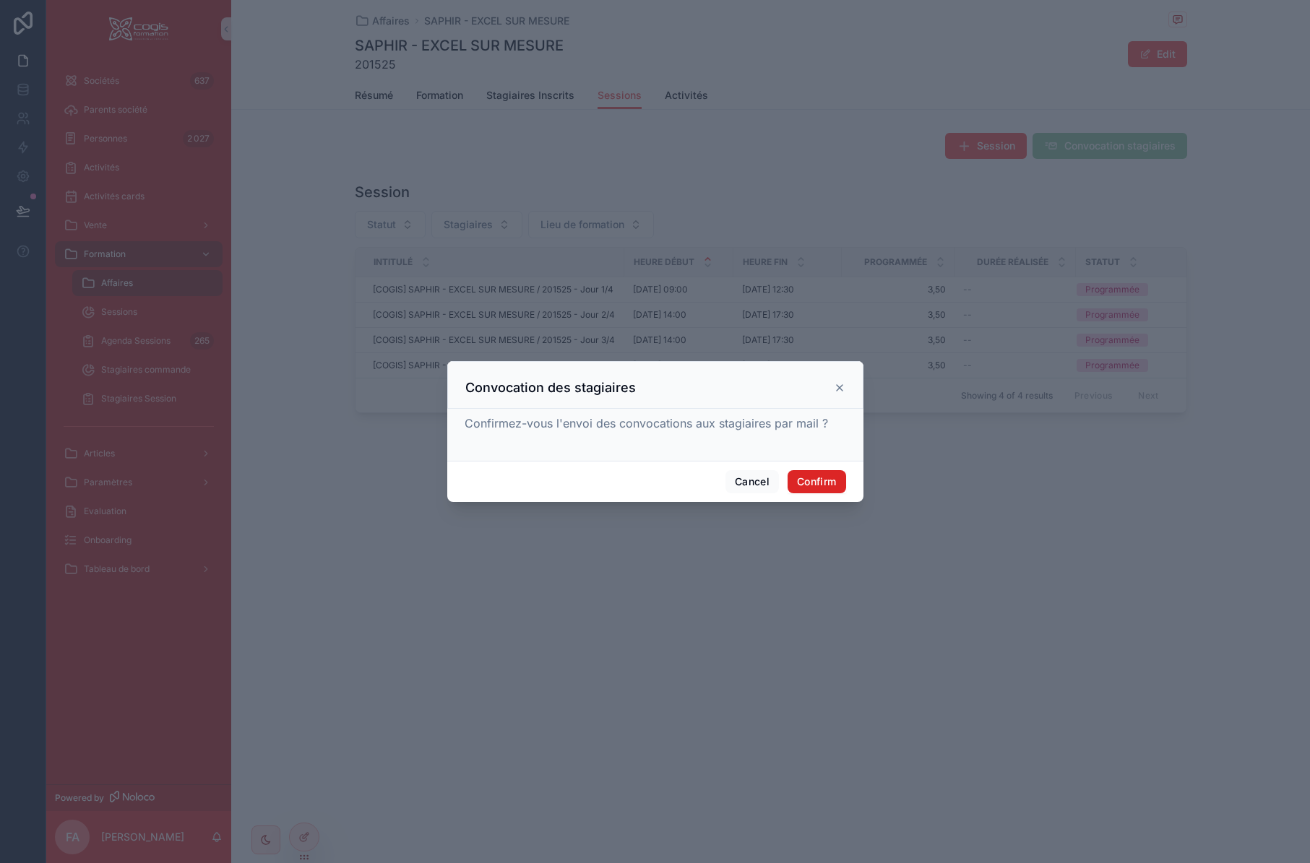
click at [832, 481] on button "Confirm" at bounding box center [817, 481] width 58 height 23
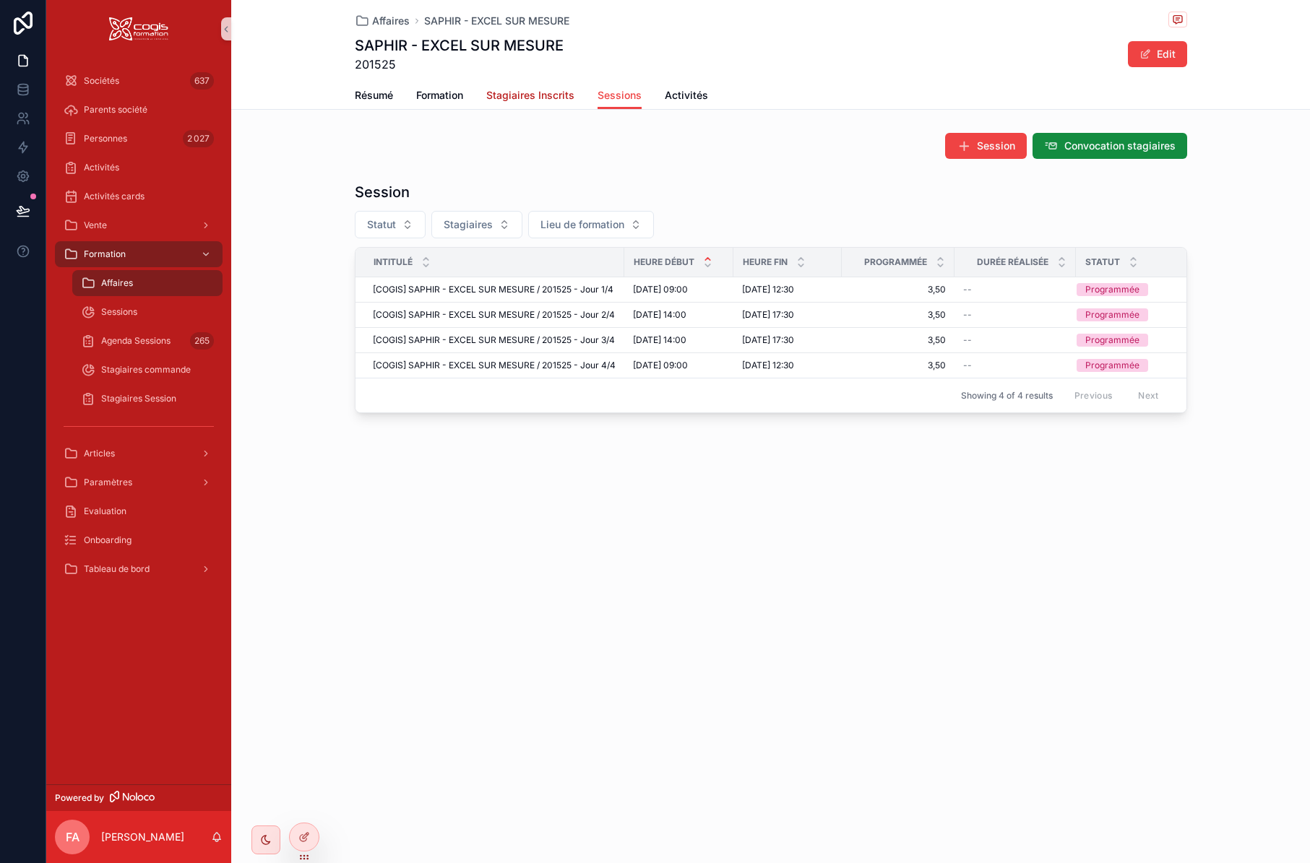
click at [536, 92] on span "Stagiaires Inscrits" at bounding box center [530, 95] width 88 height 14
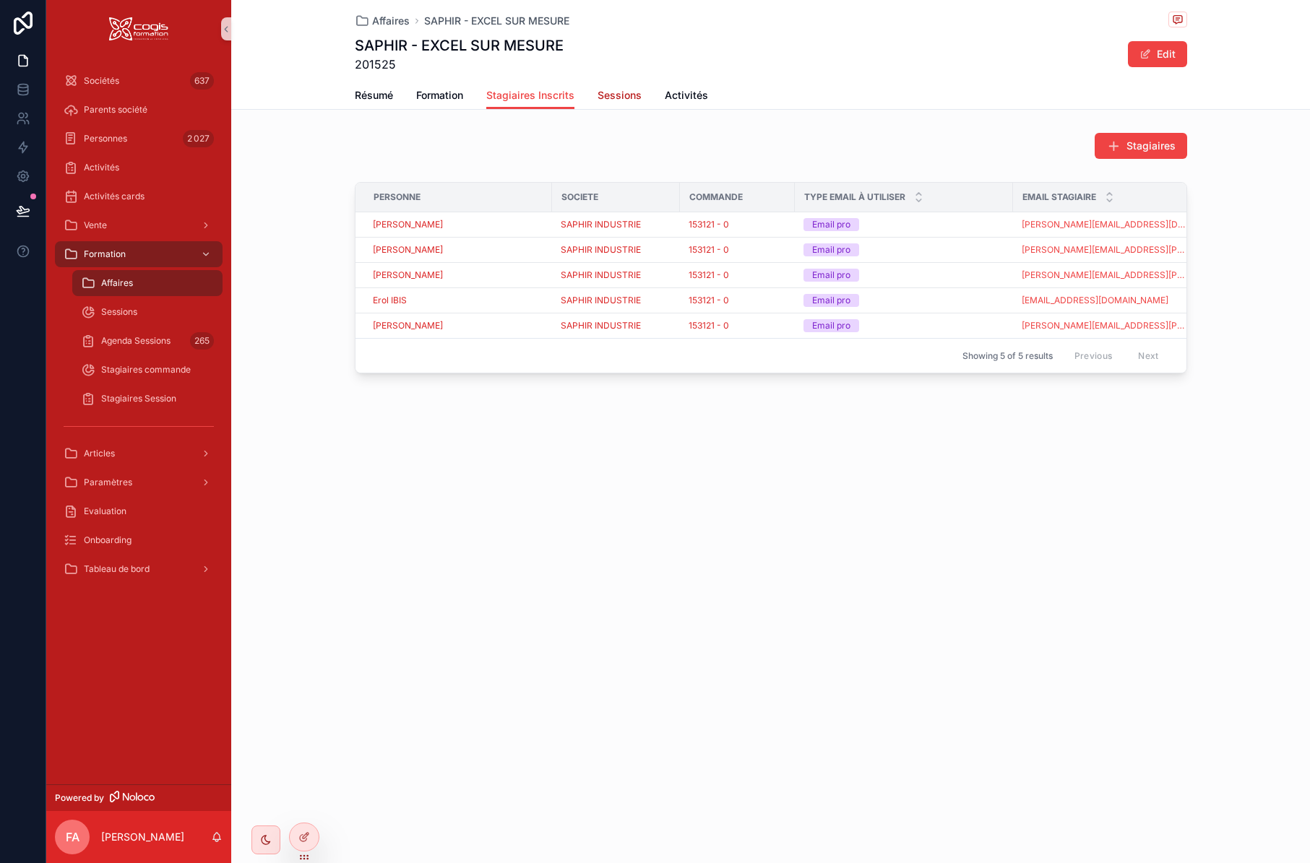
click at [624, 95] on span "Sessions" at bounding box center [620, 95] width 44 height 14
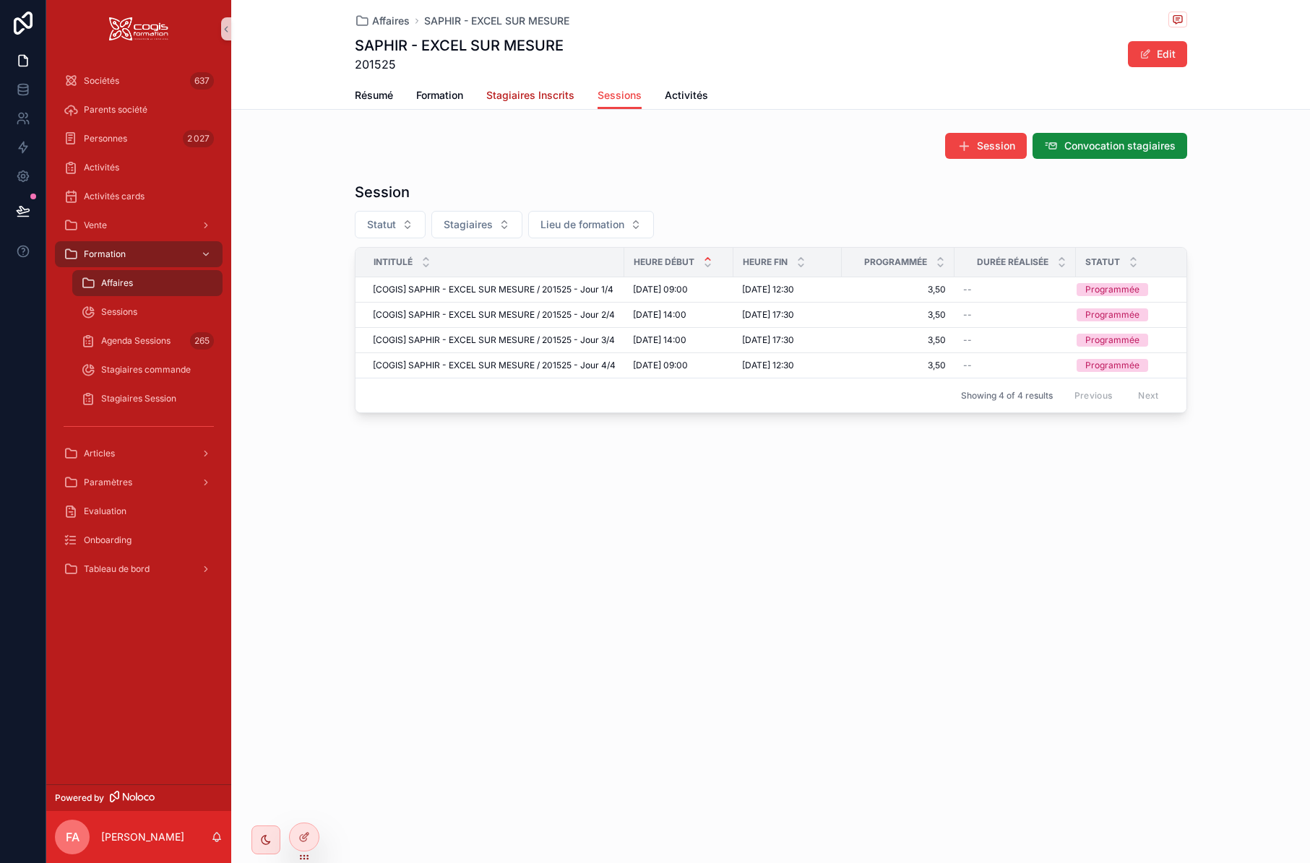
click at [539, 97] on span "Stagiaires Inscrits" at bounding box center [530, 95] width 88 height 14
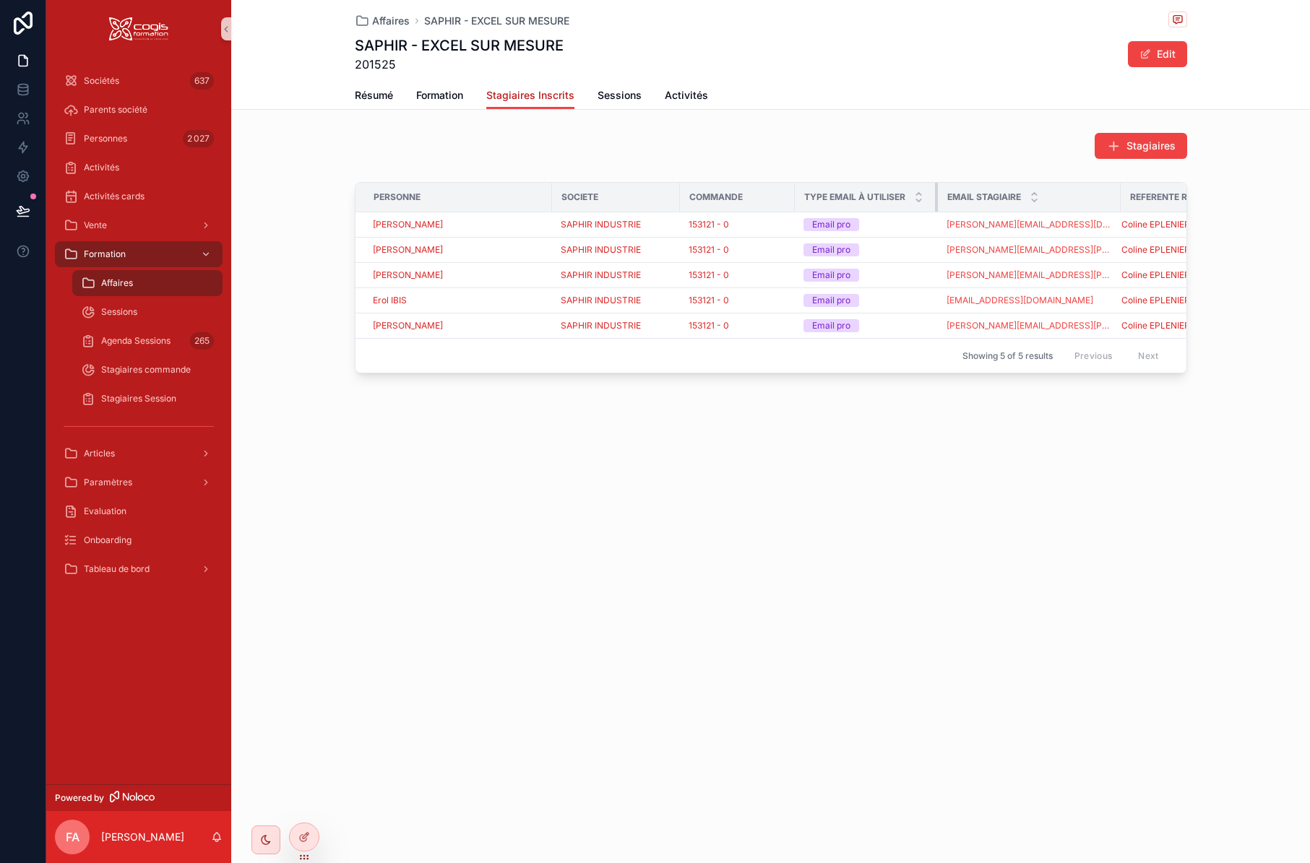
drag, startPoint x: 1010, startPoint y: 194, endPoint x: 925, endPoint y: 200, distance: 85.5
click at [935, 199] on div "scrollable content" at bounding box center [938, 197] width 6 height 29
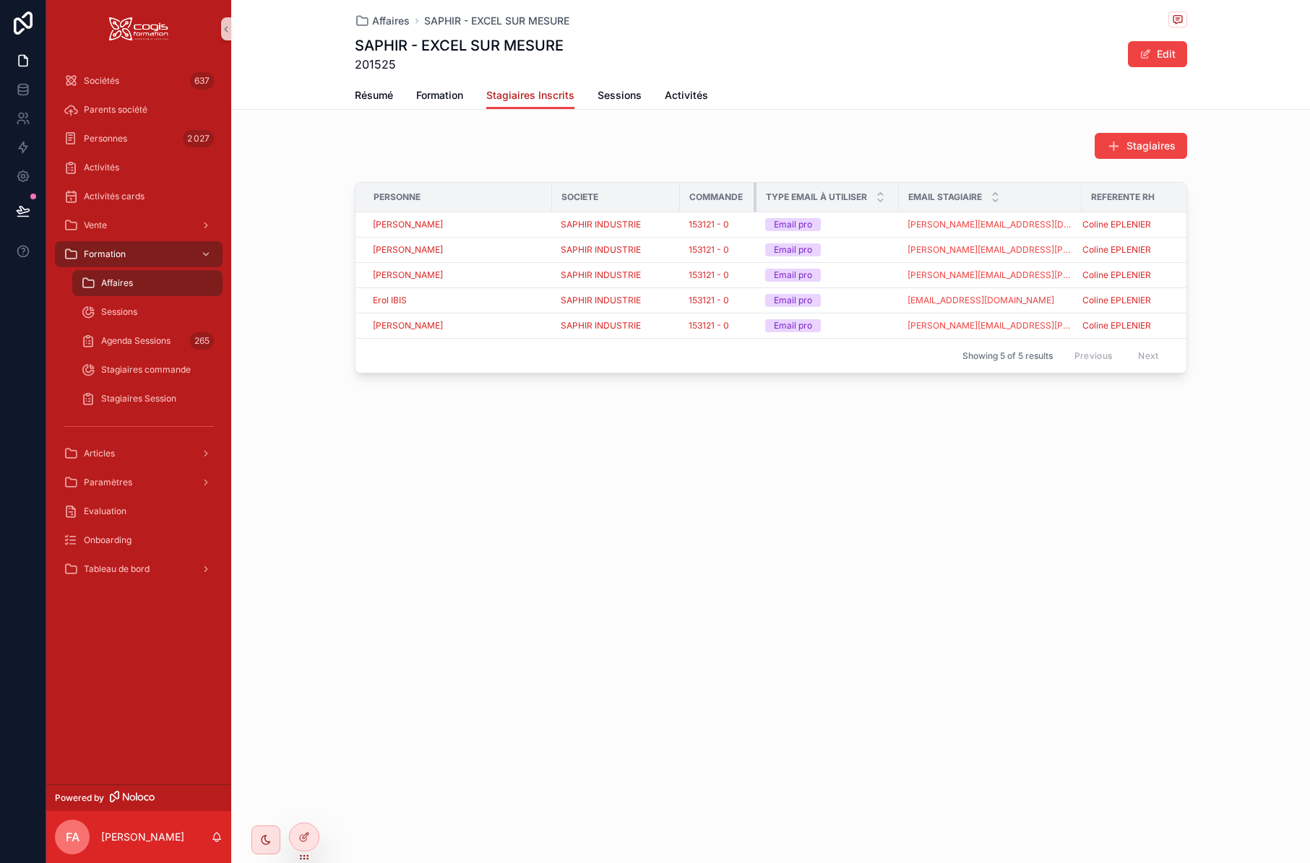
drag, startPoint x: 791, startPoint y: 198, endPoint x: 753, endPoint y: 203, distance: 38.6
click at [754, 203] on div "scrollable content" at bounding box center [757, 197] width 6 height 29
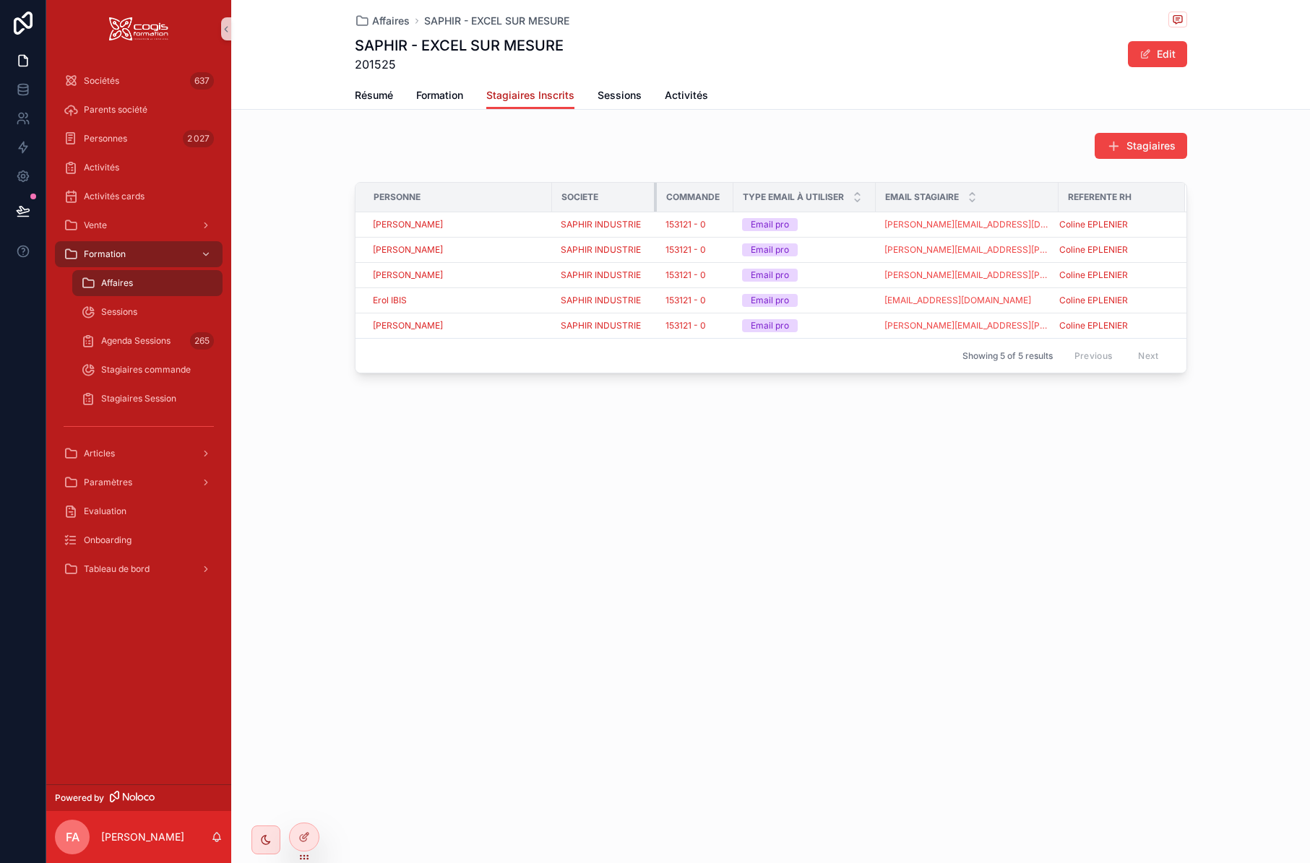
drag, startPoint x: 678, startPoint y: 201, endPoint x: 655, endPoint y: 206, distance: 23.7
click at [655, 206] on div "scrollable content" at bounding box center [657, 197] width 6 height 29
click at [113, 230] on div "Vente" at bounding box center [139, 225] width 150 height 23
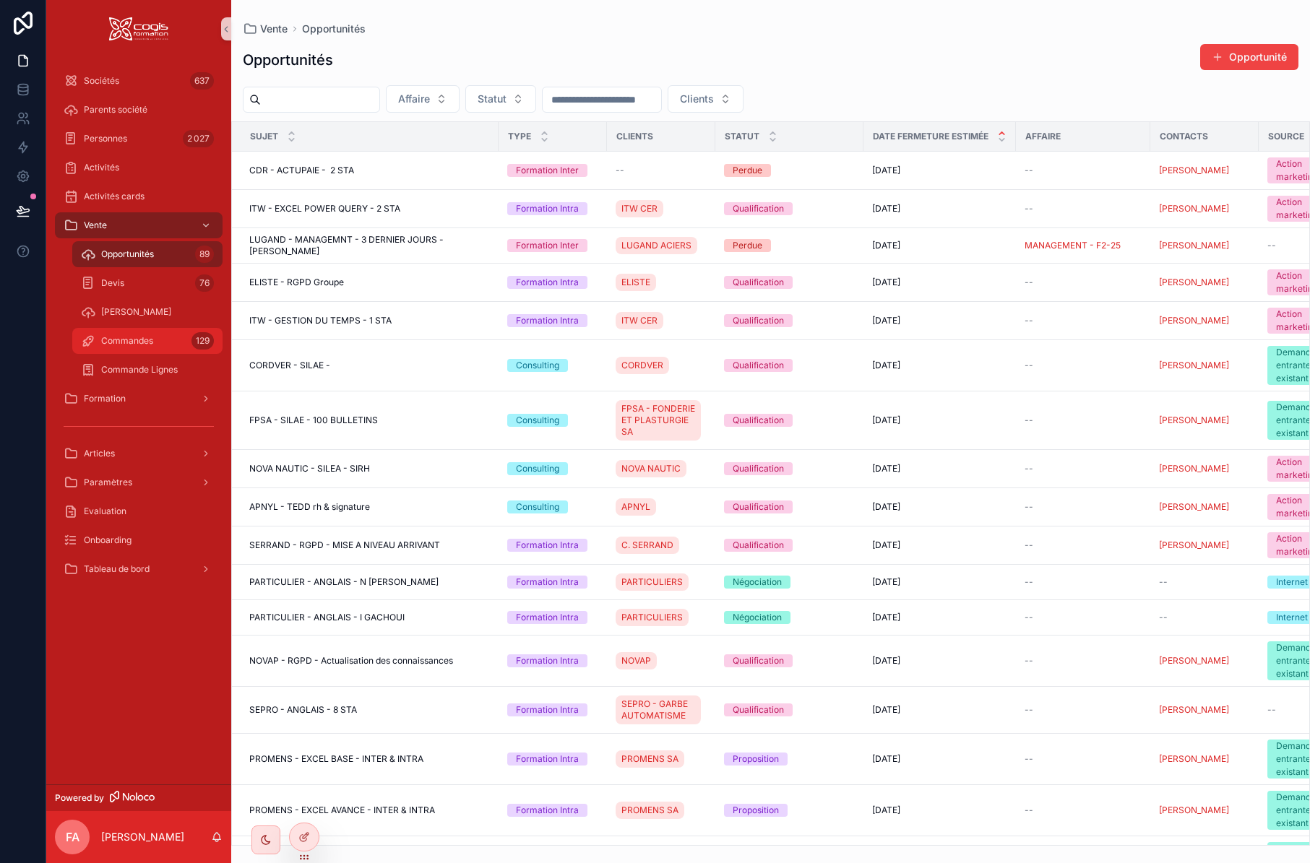
click at [139, 343] on span "Commandes" at bounding box center [127, 341] width 52 height 12
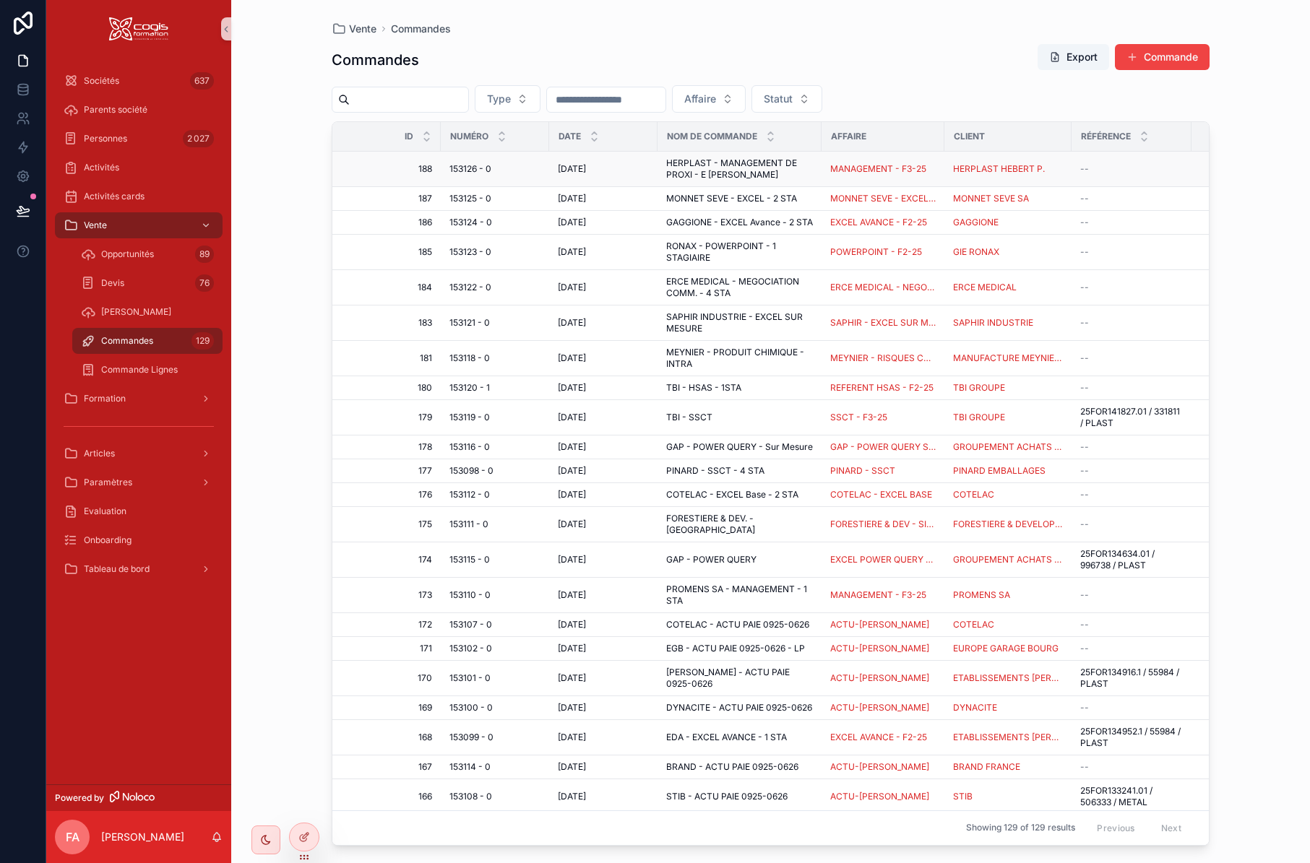
click at [468, 168] on span "153126 - 0" at bounding box center [470, 169] width 42 height 12
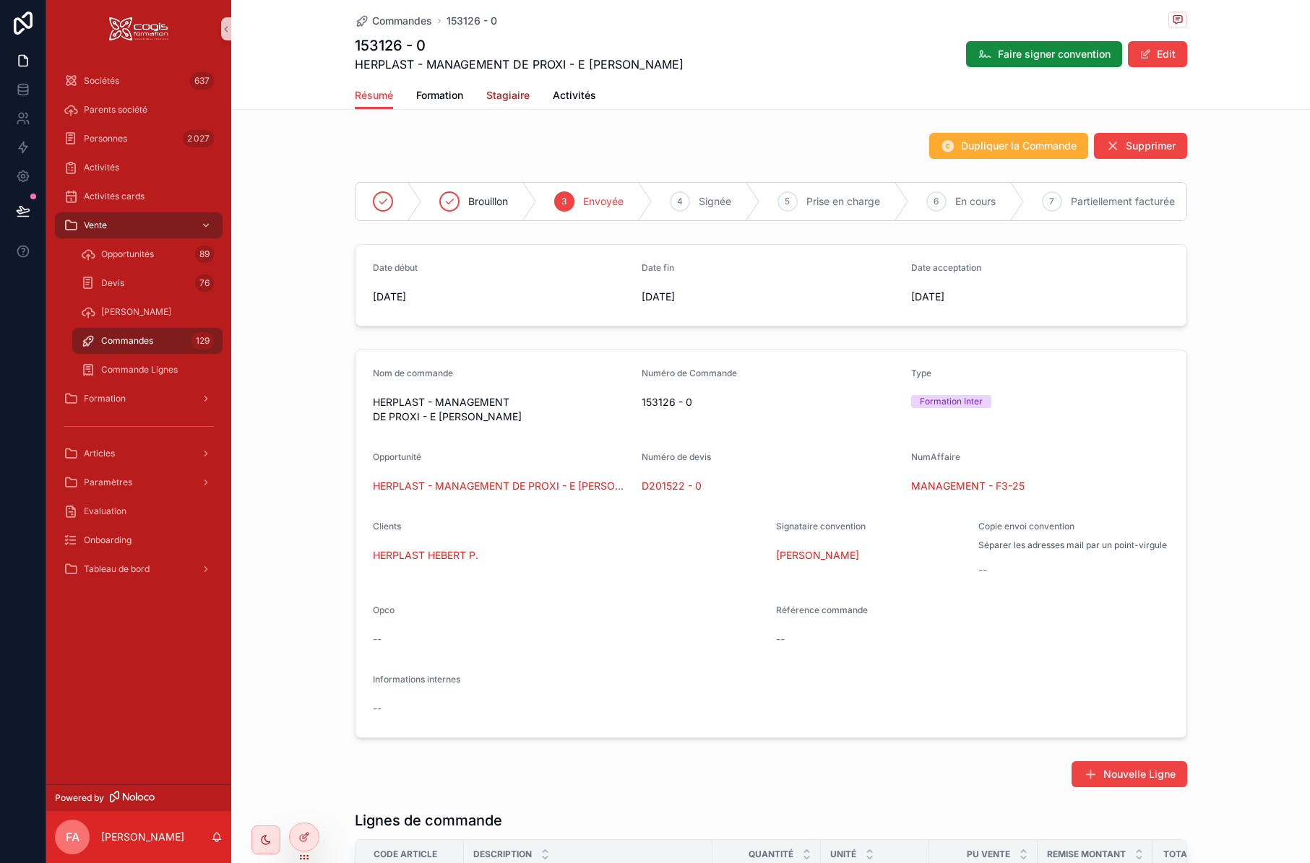
click at [495, 94] on span "Stagiaire" at bounding box center [507, 95] width 43 height 14
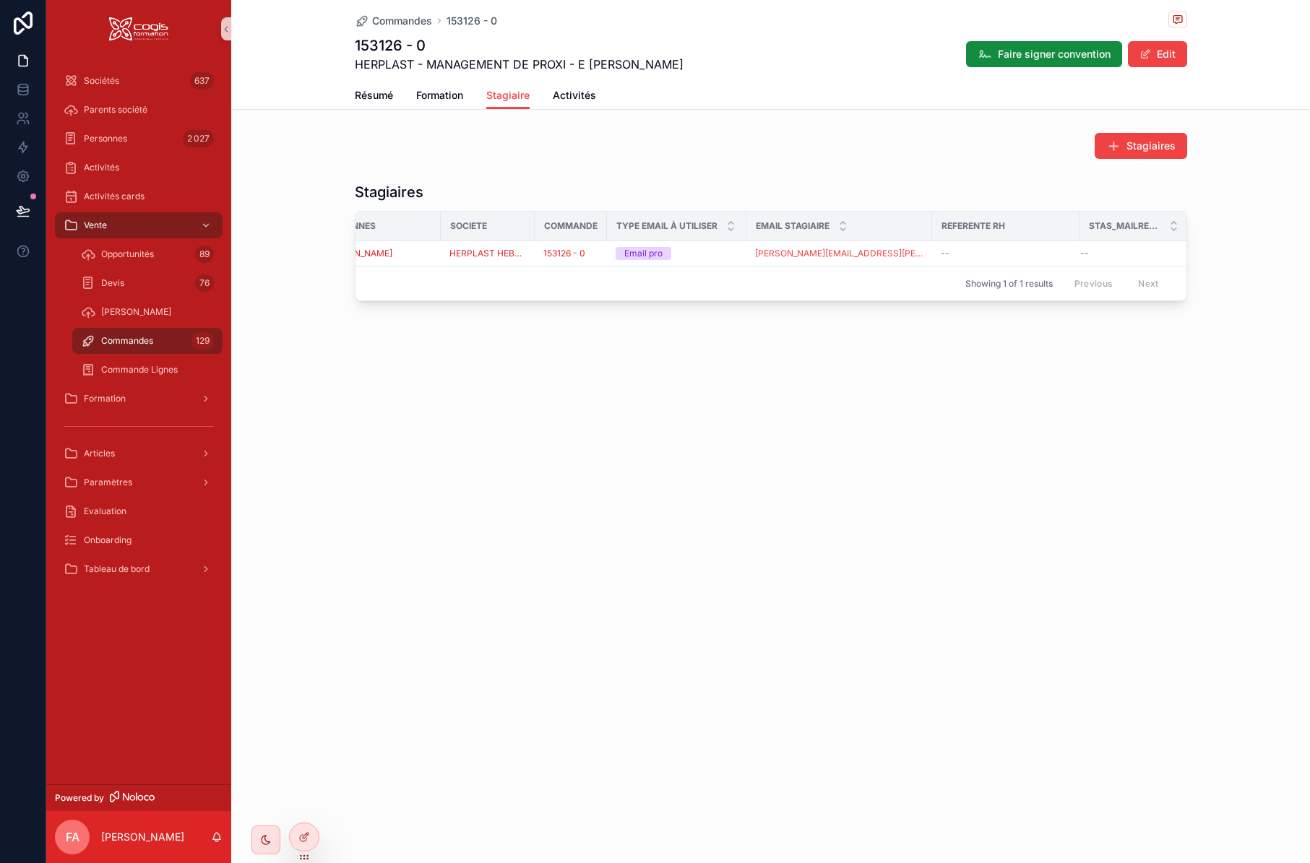
scroll to position [0, 53]
click at [306, 843] on div at bounding box center [304, 837] width 29 height 27
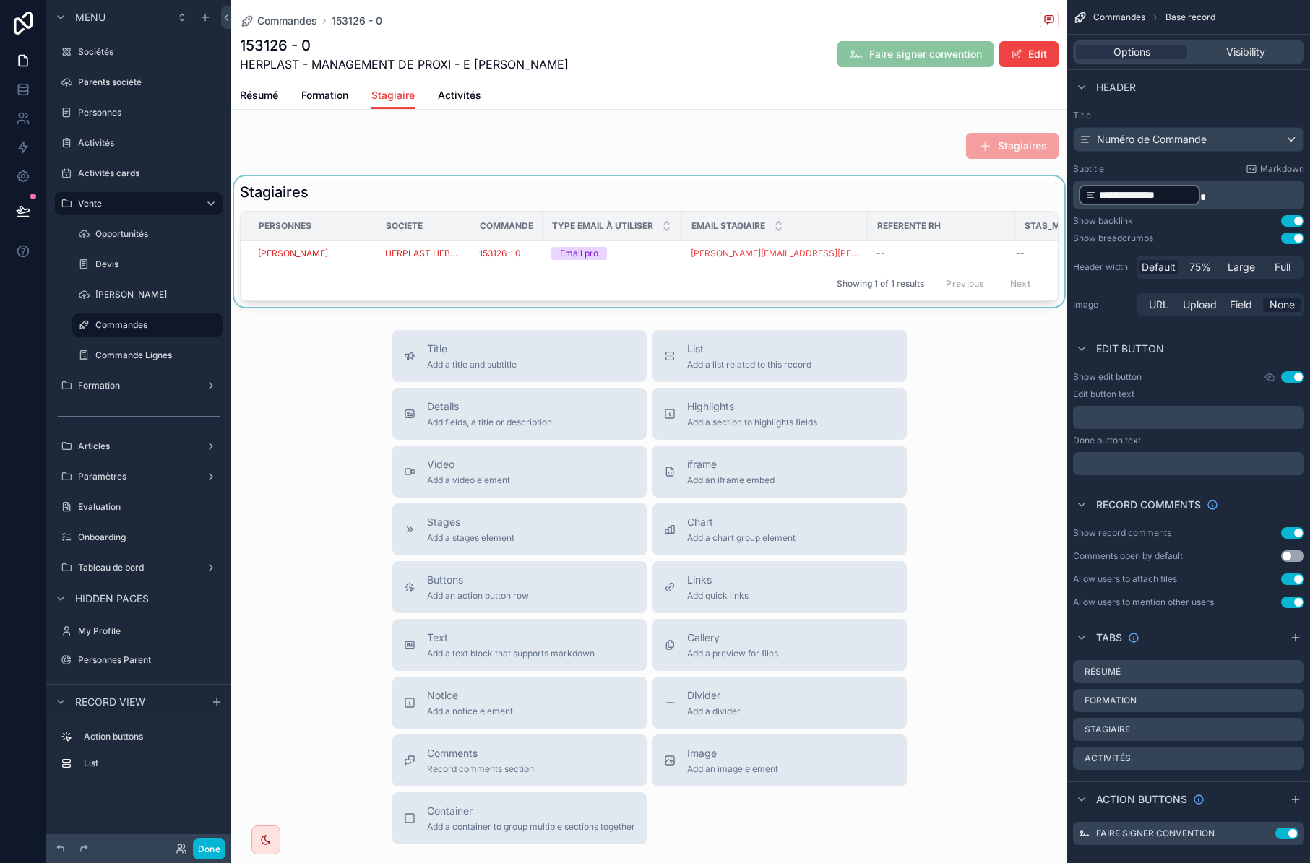
click at [830, 259] on div "scrollable content" at bounding box center [649, 241] width 836 height 131
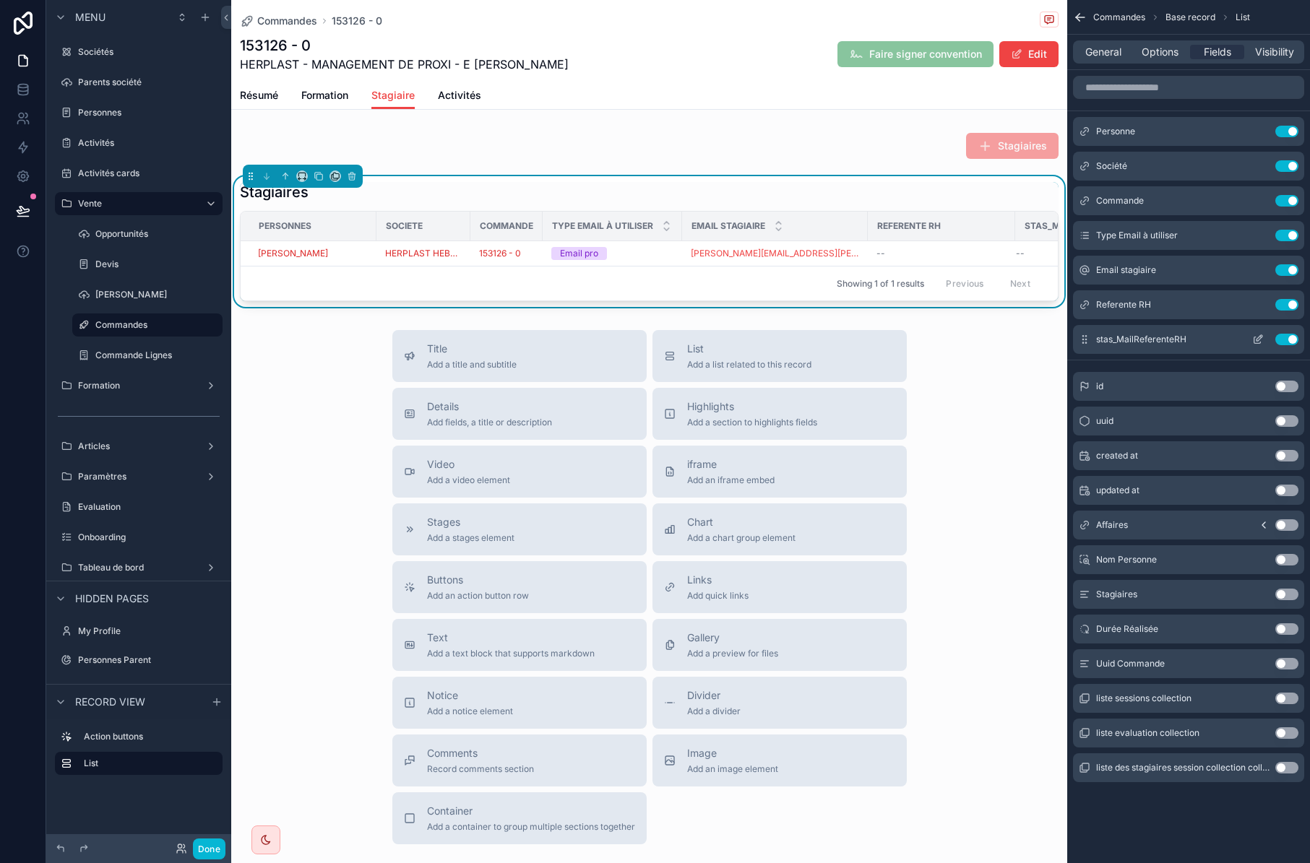
click at [1285, 338] on button "Use setting" at bounding box center [1286, 340] width 23 height 12
click at [207, 853] on button "Done" at bounding box center [209, 849] width 33 height 21
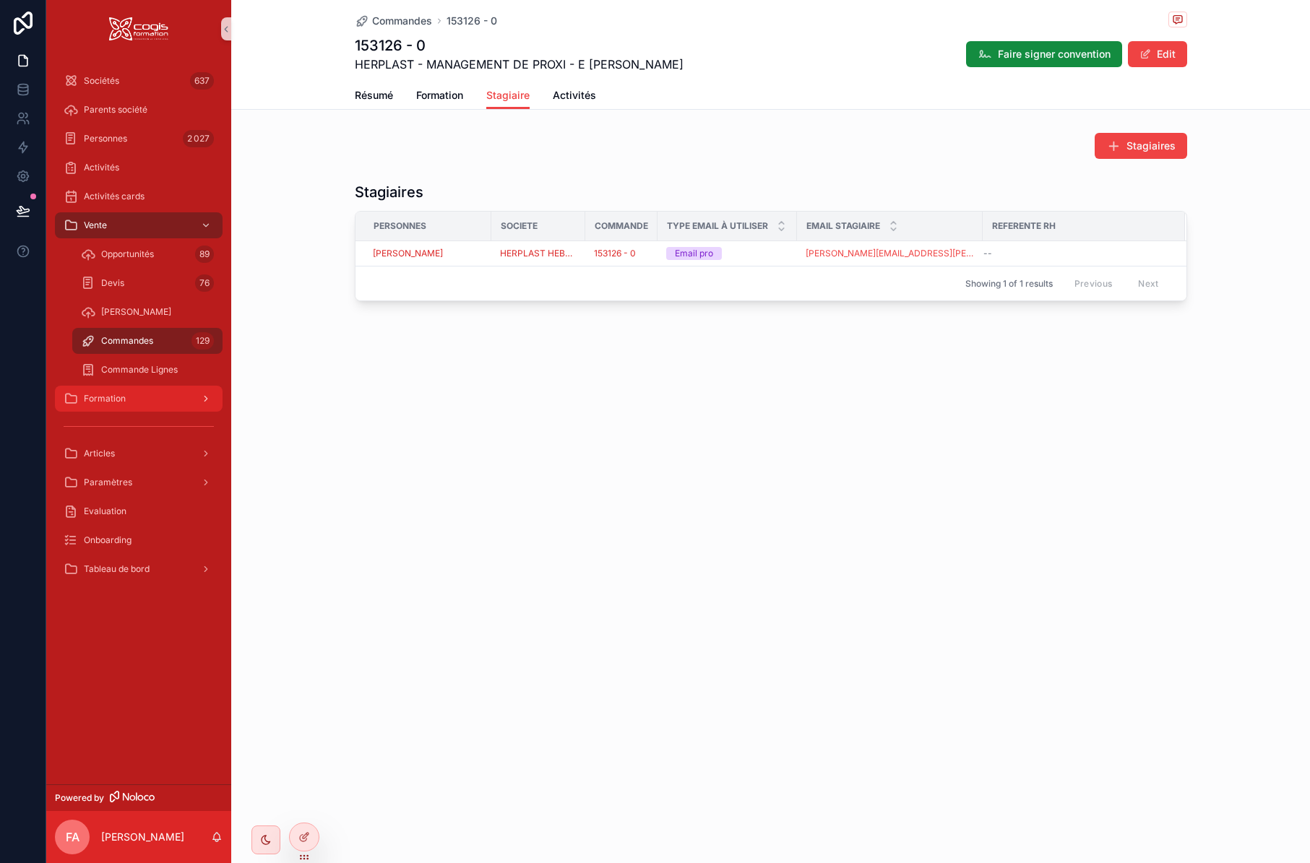
click at [143, 402] on div "Formation" at bounding box center [139, 398] width 150 height 23
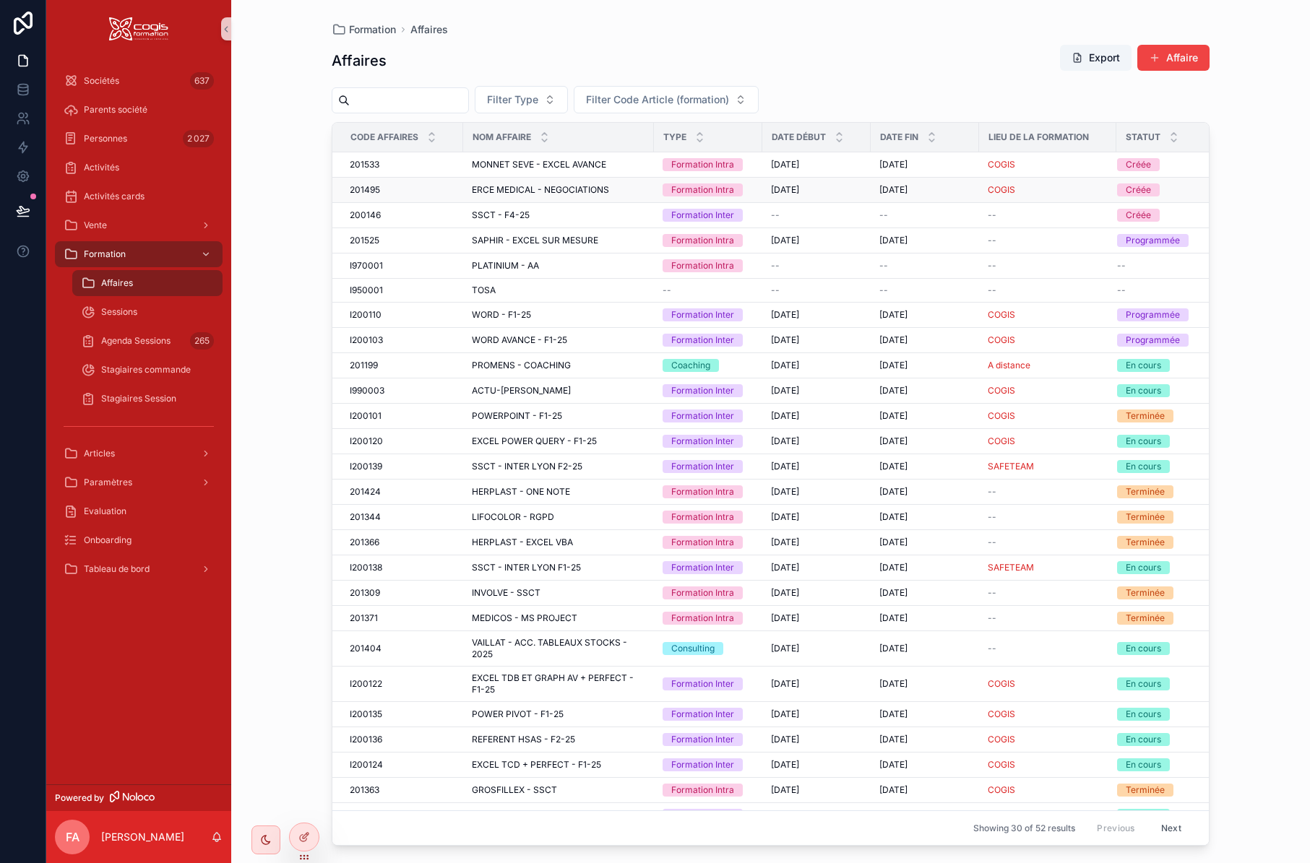
click at [392, 186] on div "201495 201495" at bounding box center [402, 190] width 105 height 12
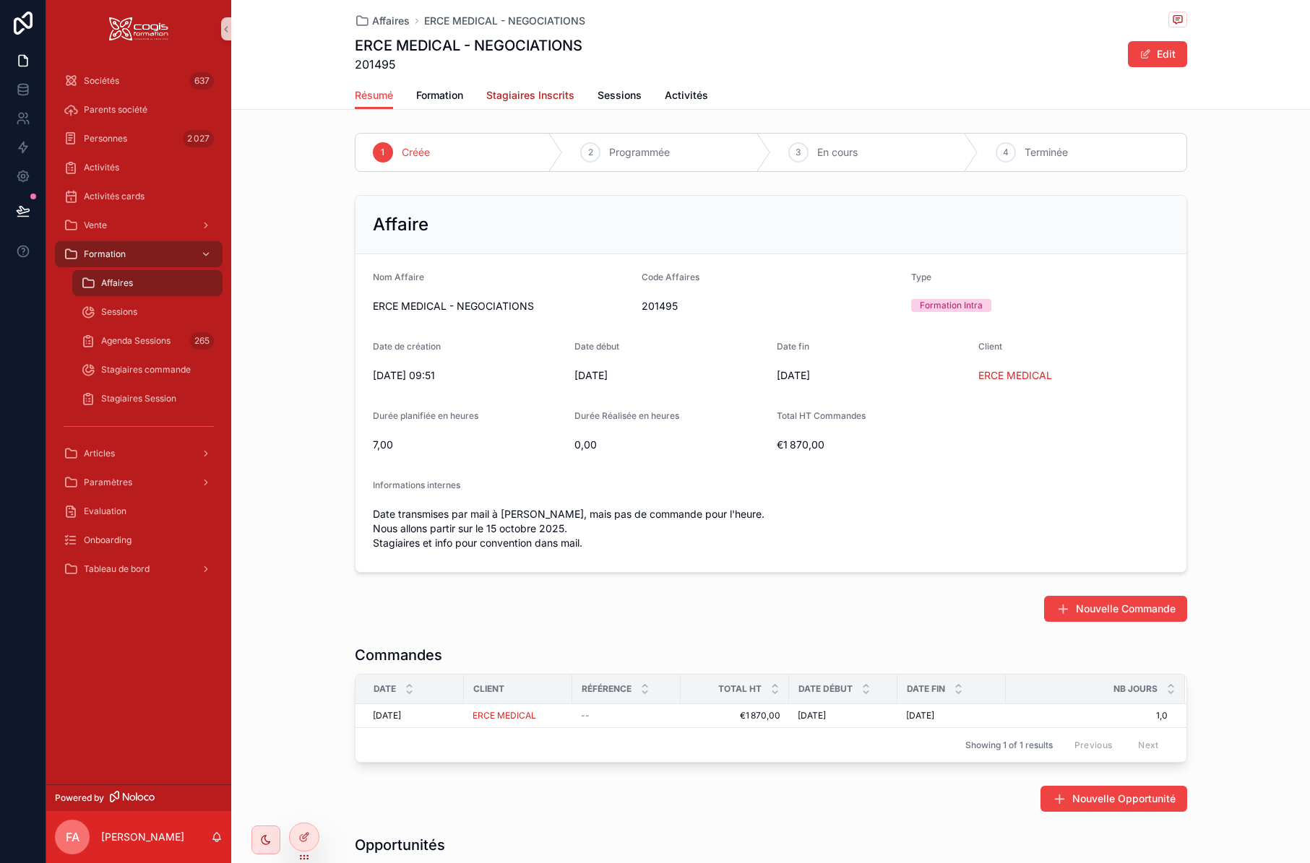
click at [552, 95] on span "Stagiaires Inscrits" at bounding box center [530, 95] width 88 height 14
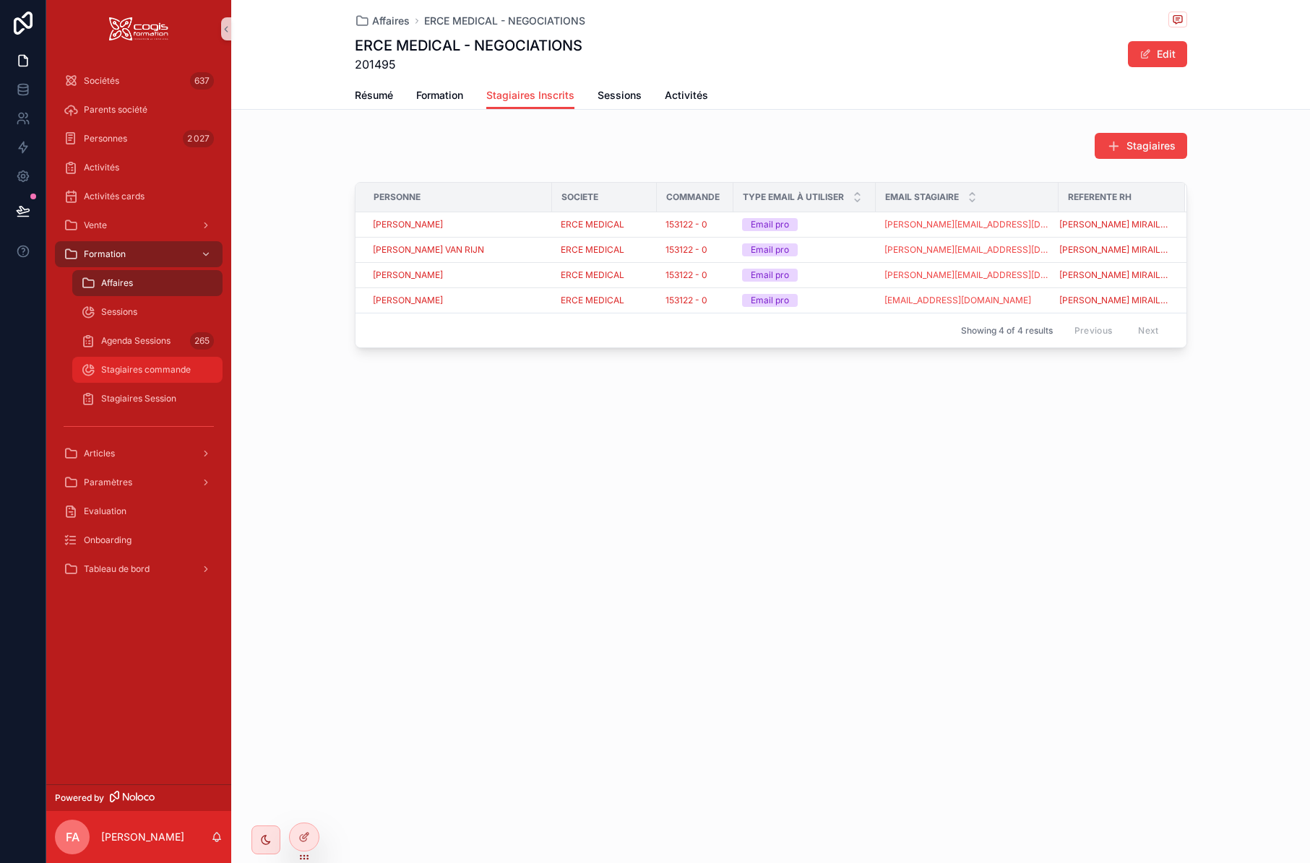
click at [134, 369] on span "Stagiaires commande" at bounding box center [146, 370] width 90 height 12
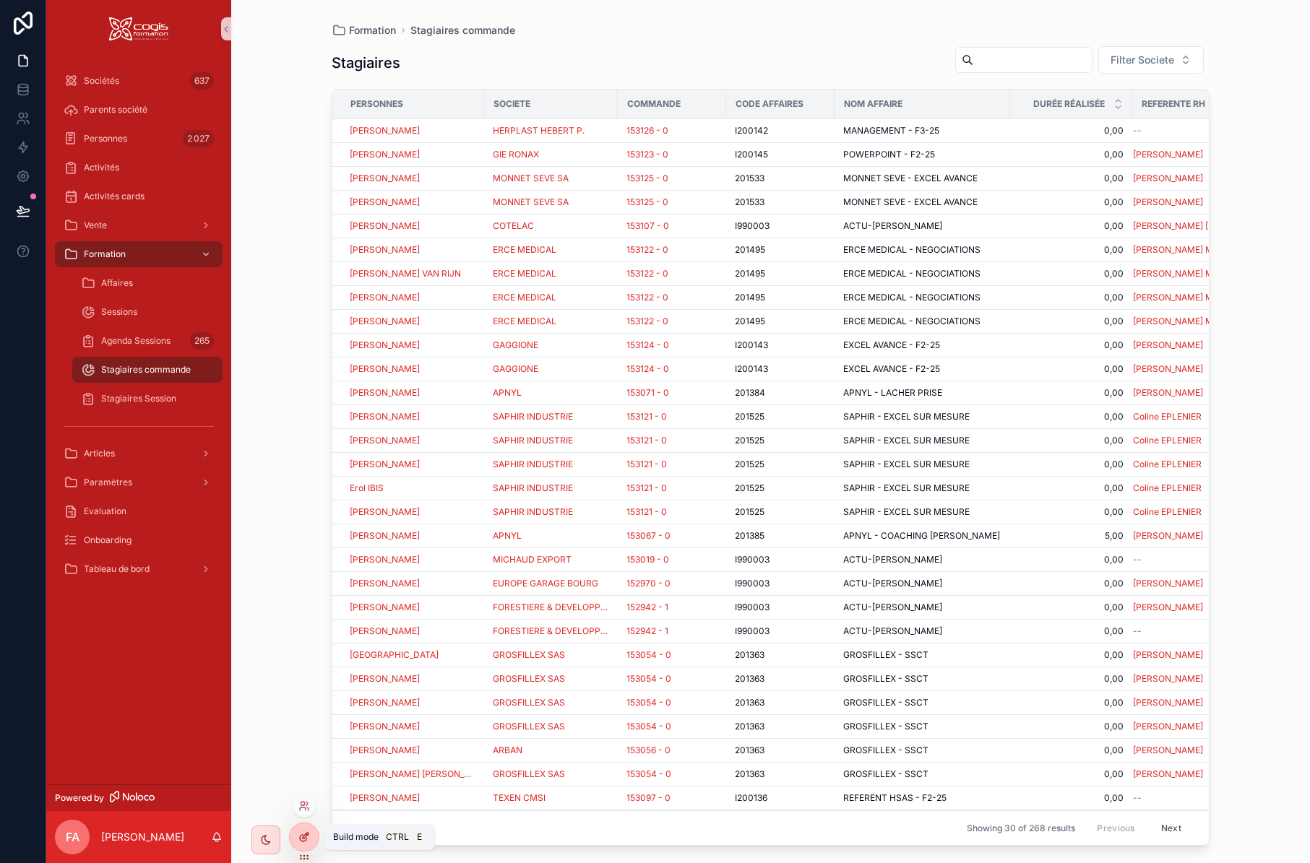
click at [302, 840] on icon at bounding box center [304, 838] width 12 height 12
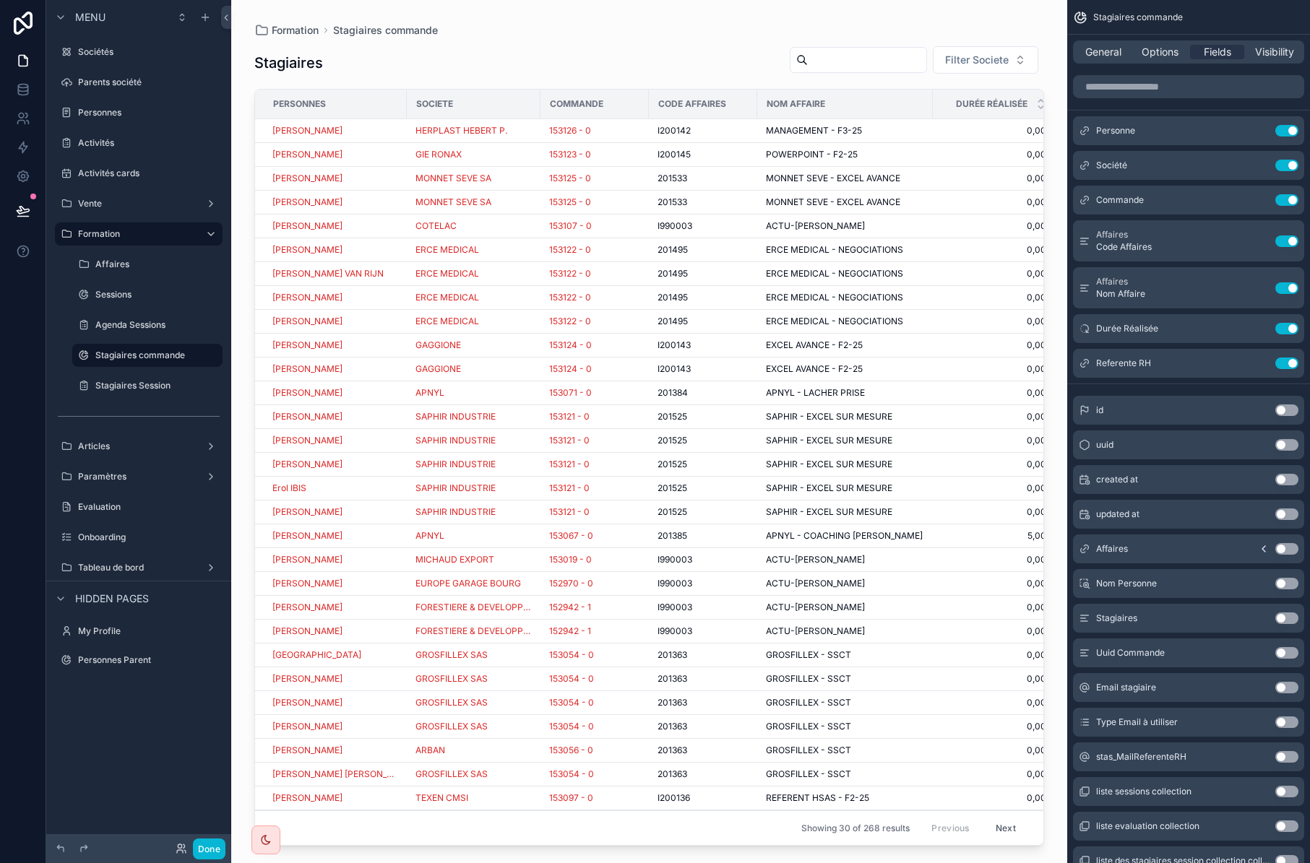
click at [627, 102] on div "Commande" at bounding box center [594, 103] width 107 height 23
click at [1168, 52] on span "Options" at bounding box center [1160, 52] width 37 height 14
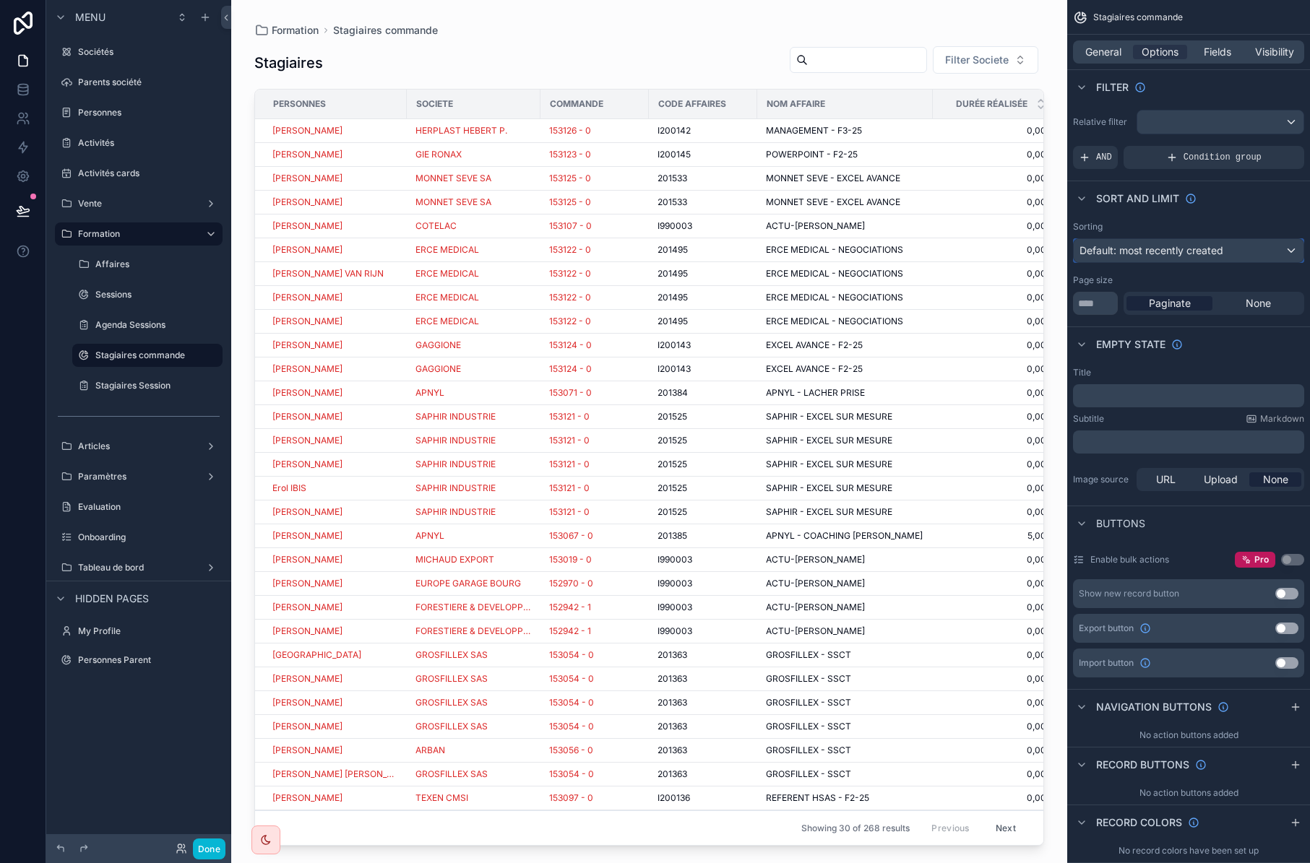
click at [1244, 250] on div "Default: most recently created" at bounding box center [1189, 250] width 230 height 23
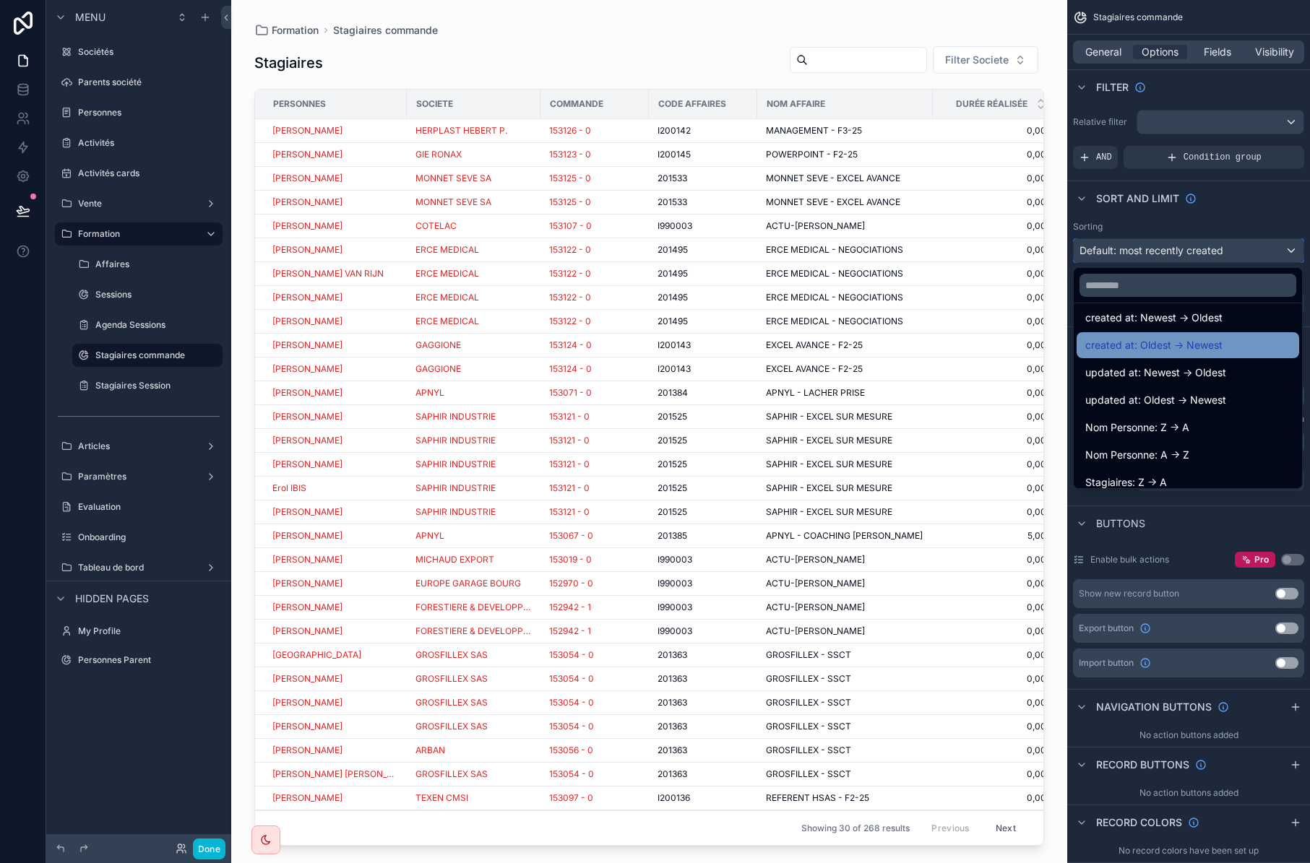
scroll to position [72, 0]
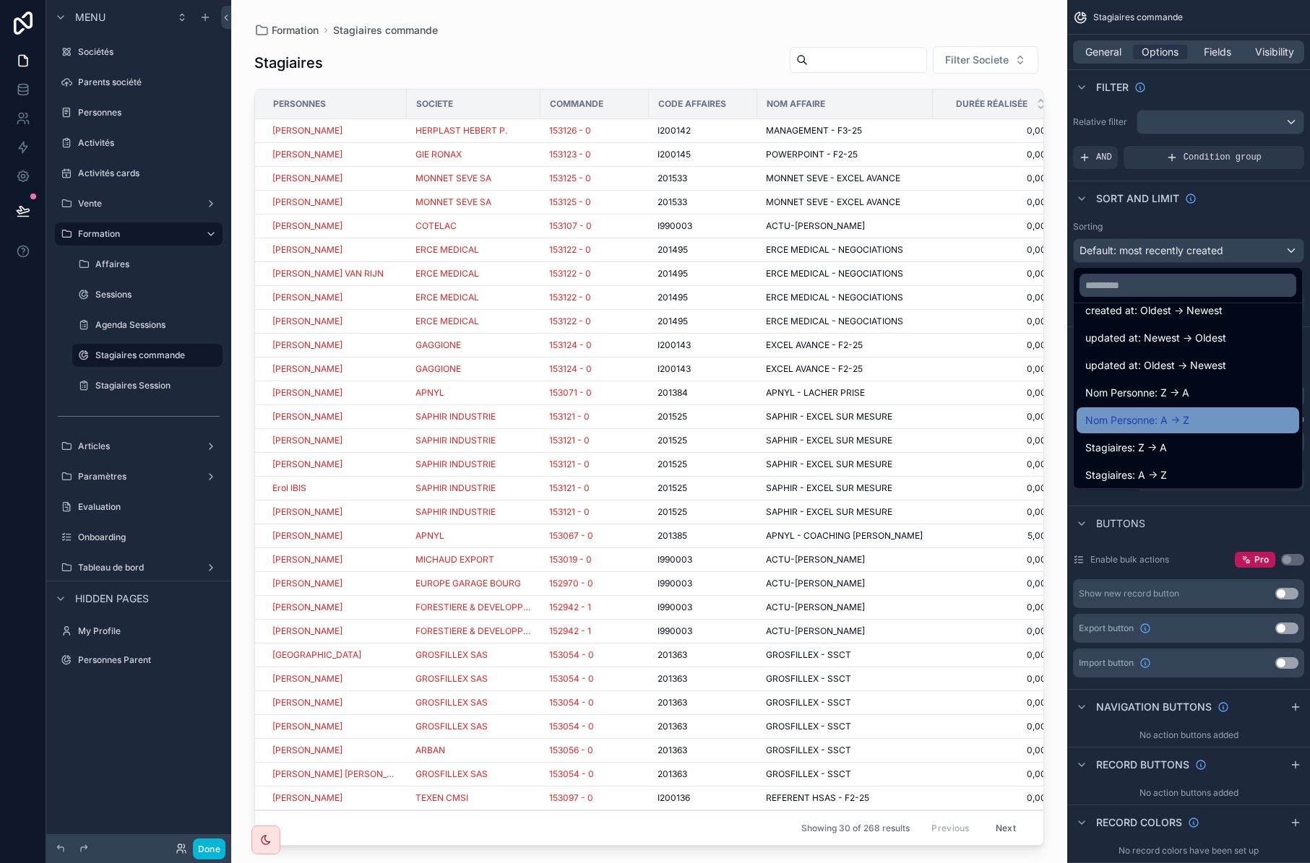
click at [1197, 415] on div "Nom Personne: A -> Z" at bounding box center [1187, 420] width 205 height 17
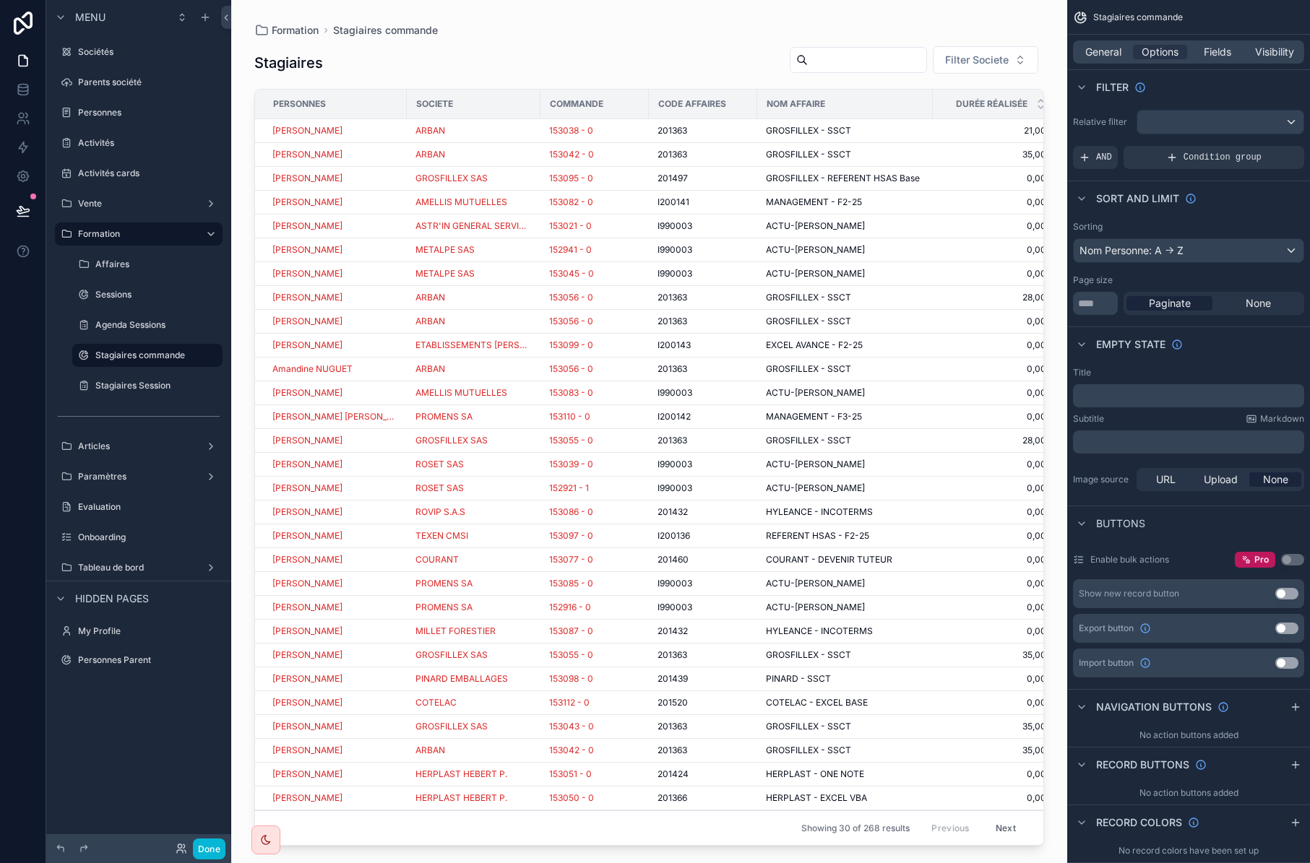
click at [1000, 817] on button "Next" at bounding box center [1006, 828] width 40 height 22
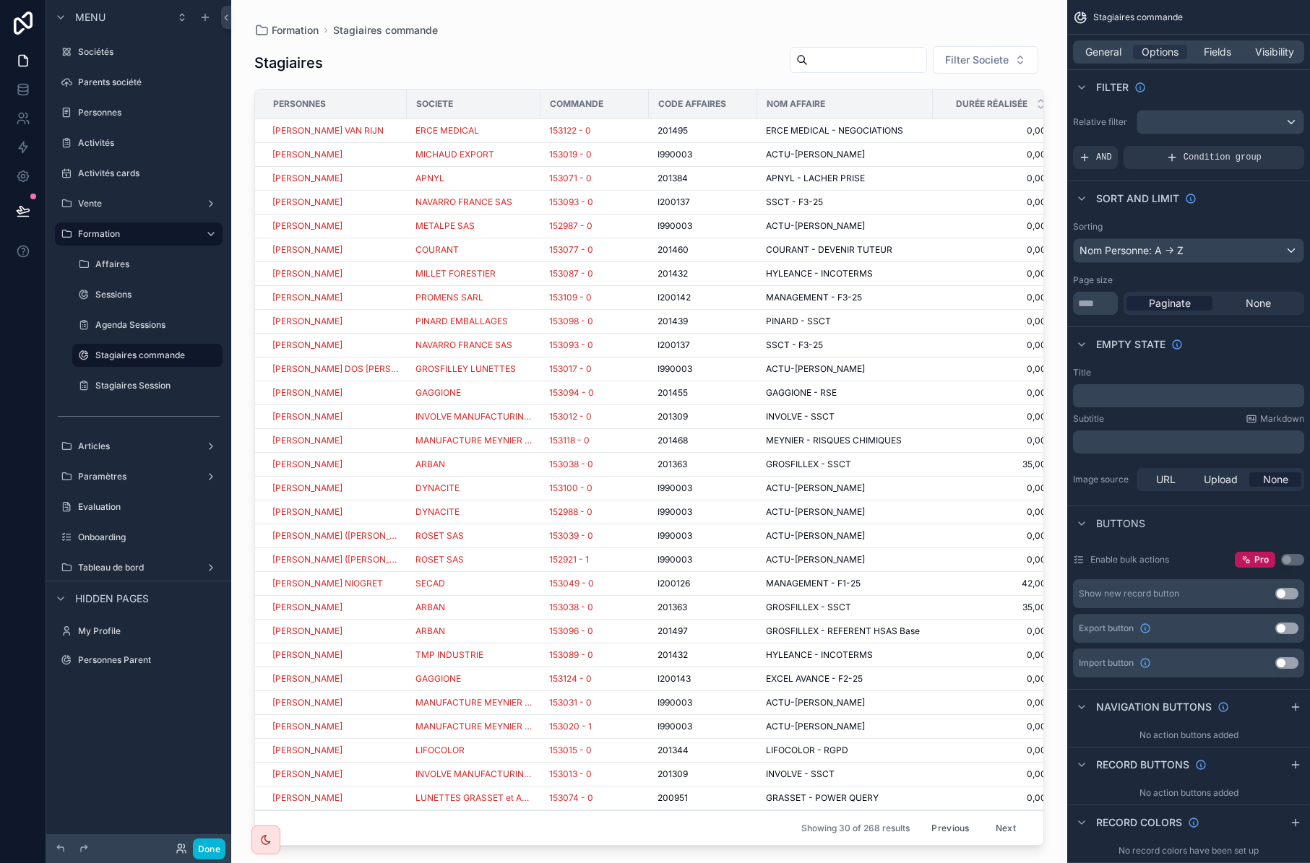
click at [1000, 817] on button "Next" at bounding box center [1006, 828] width 40 height 22
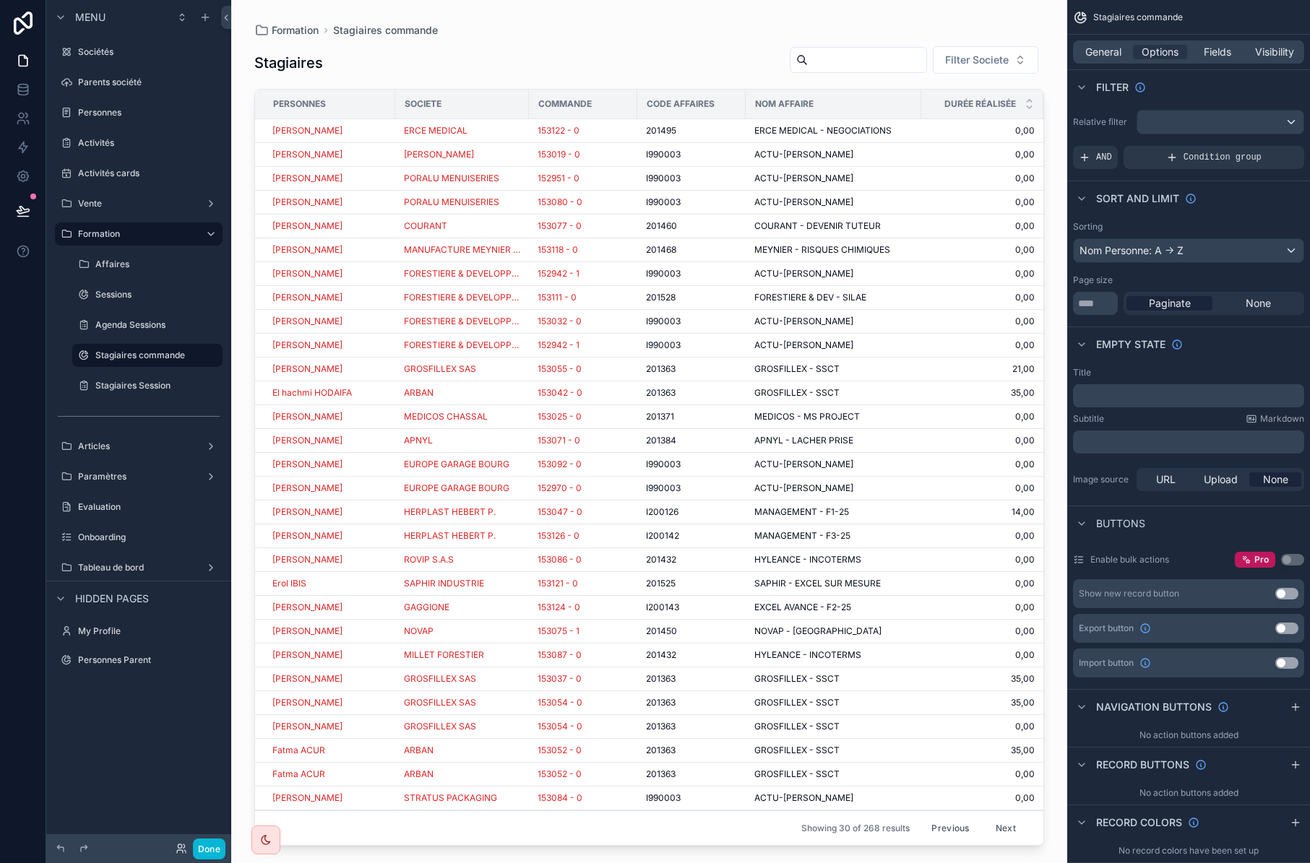
click at [995, 817] on button "Next" at bounding box center [1006, 828] width 40 height 22
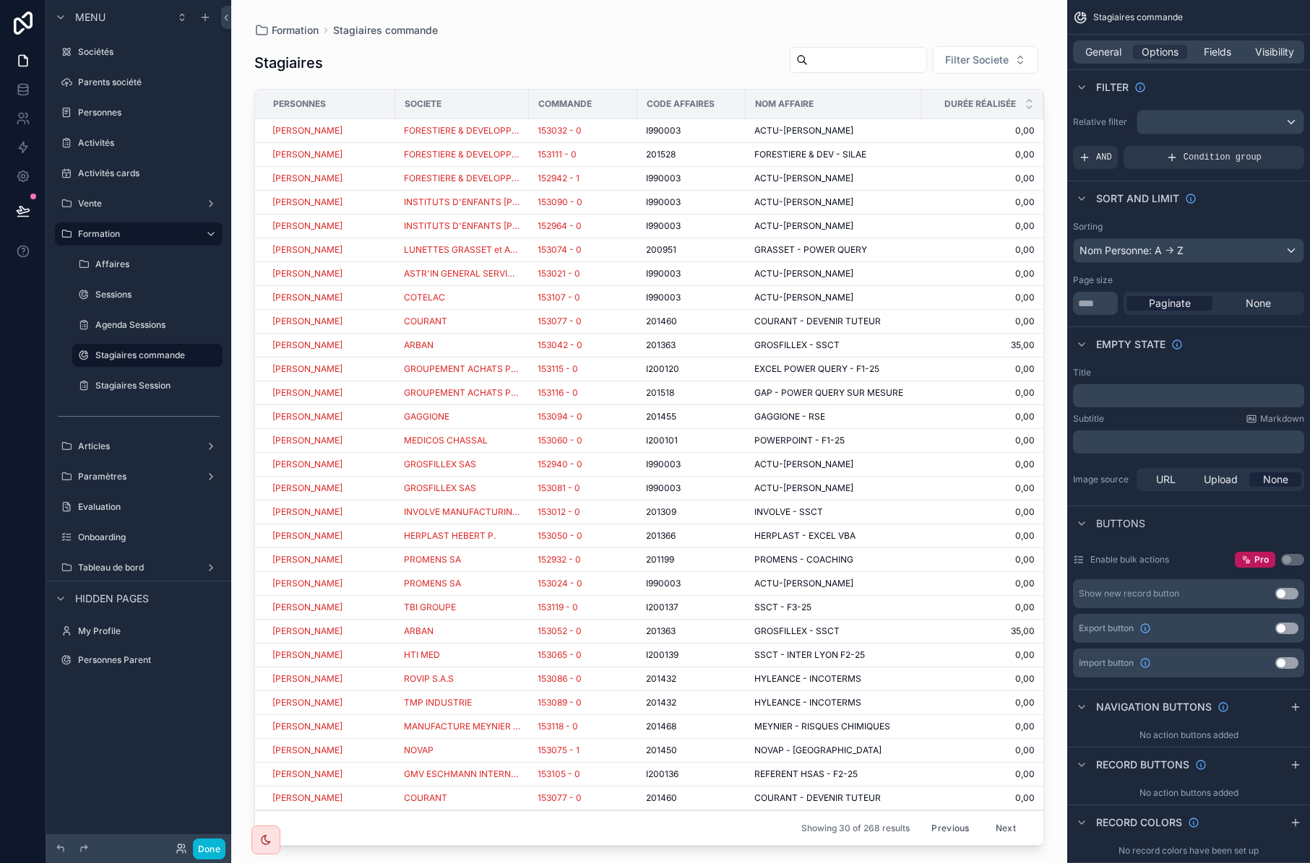
click at [996, 817] on button "Next" at bounding box center [1006, 828] width 40 height 22
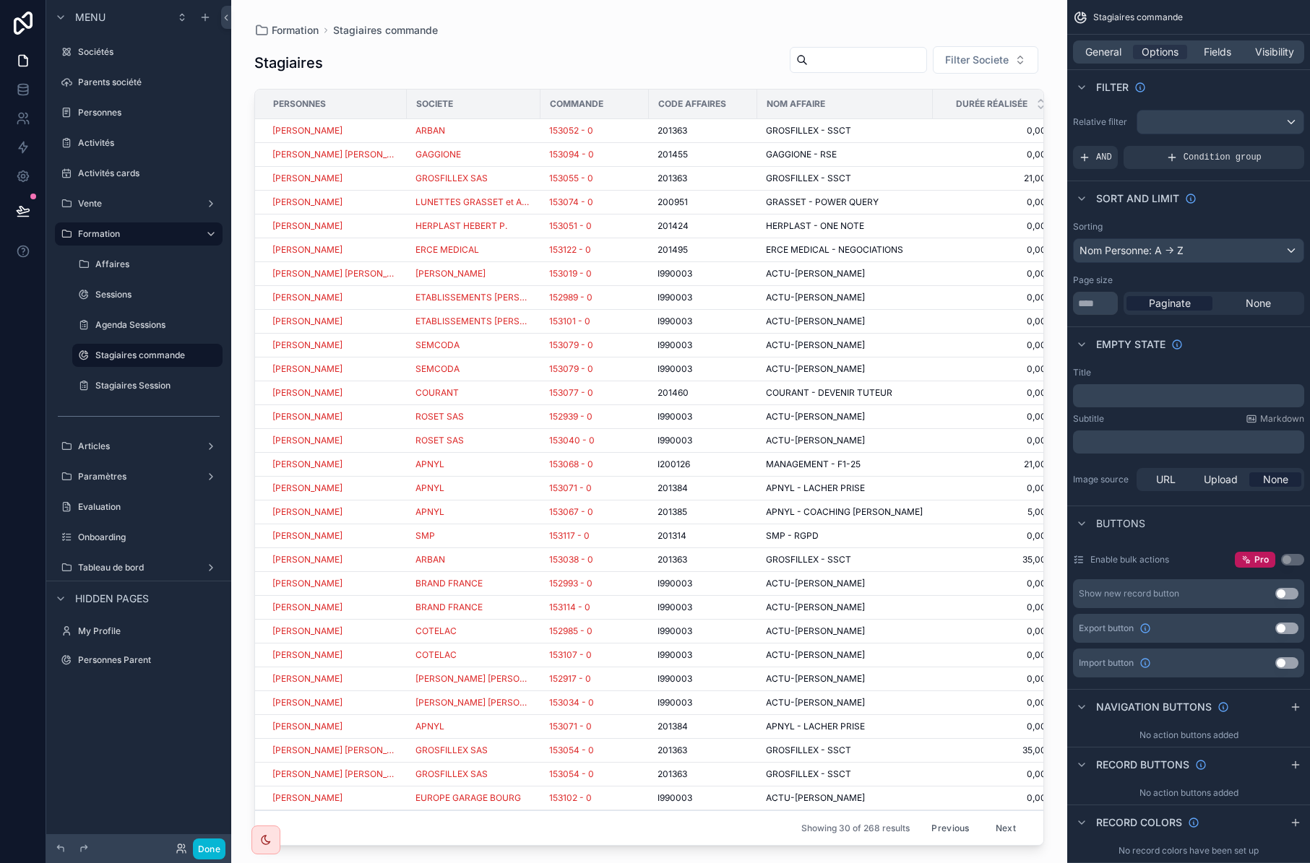
click at [831, 56] on input "scrollable content" at bounding box center [867, 60] width 119 height 20
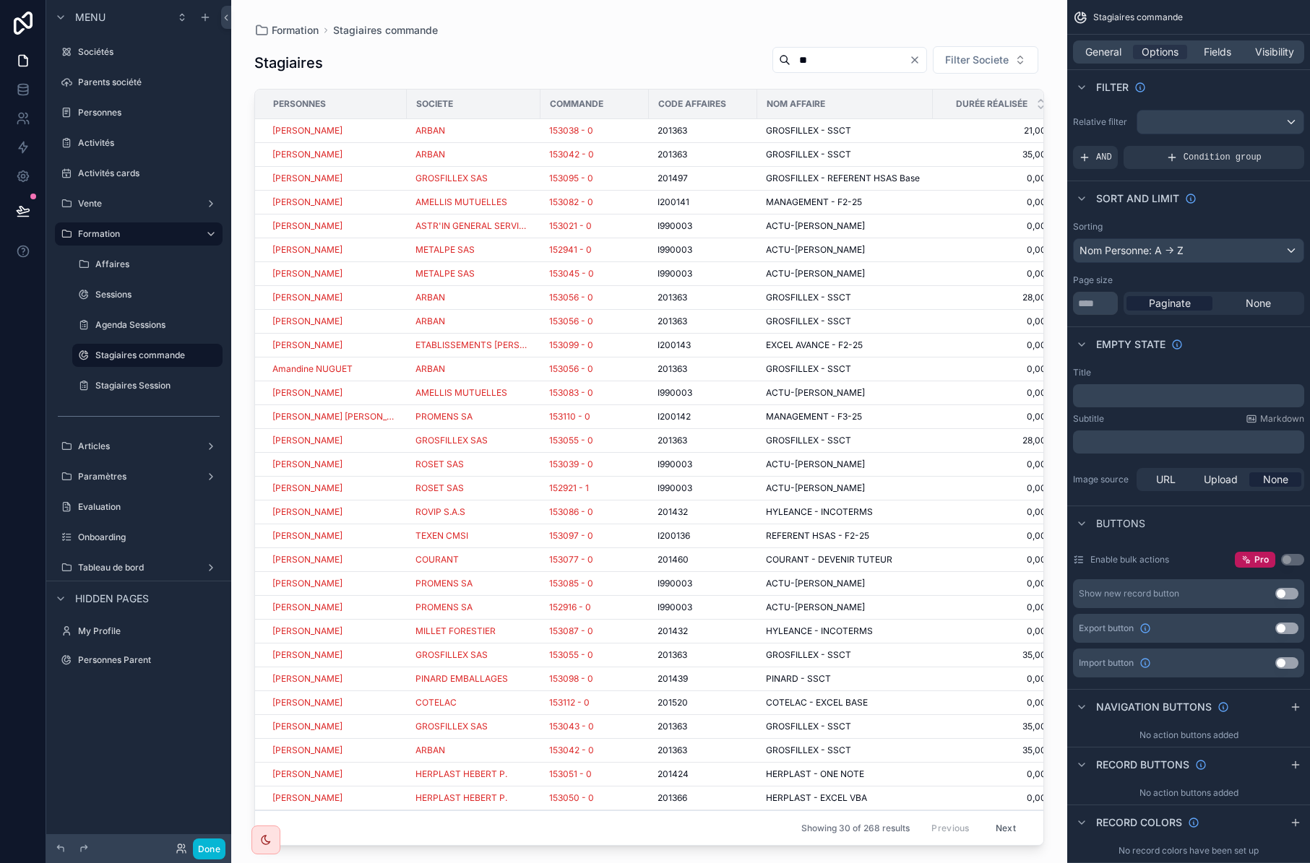
type input "*"
click at [1113, 56] on span "General" at bounding box center [1103, 52] width 36 height 14
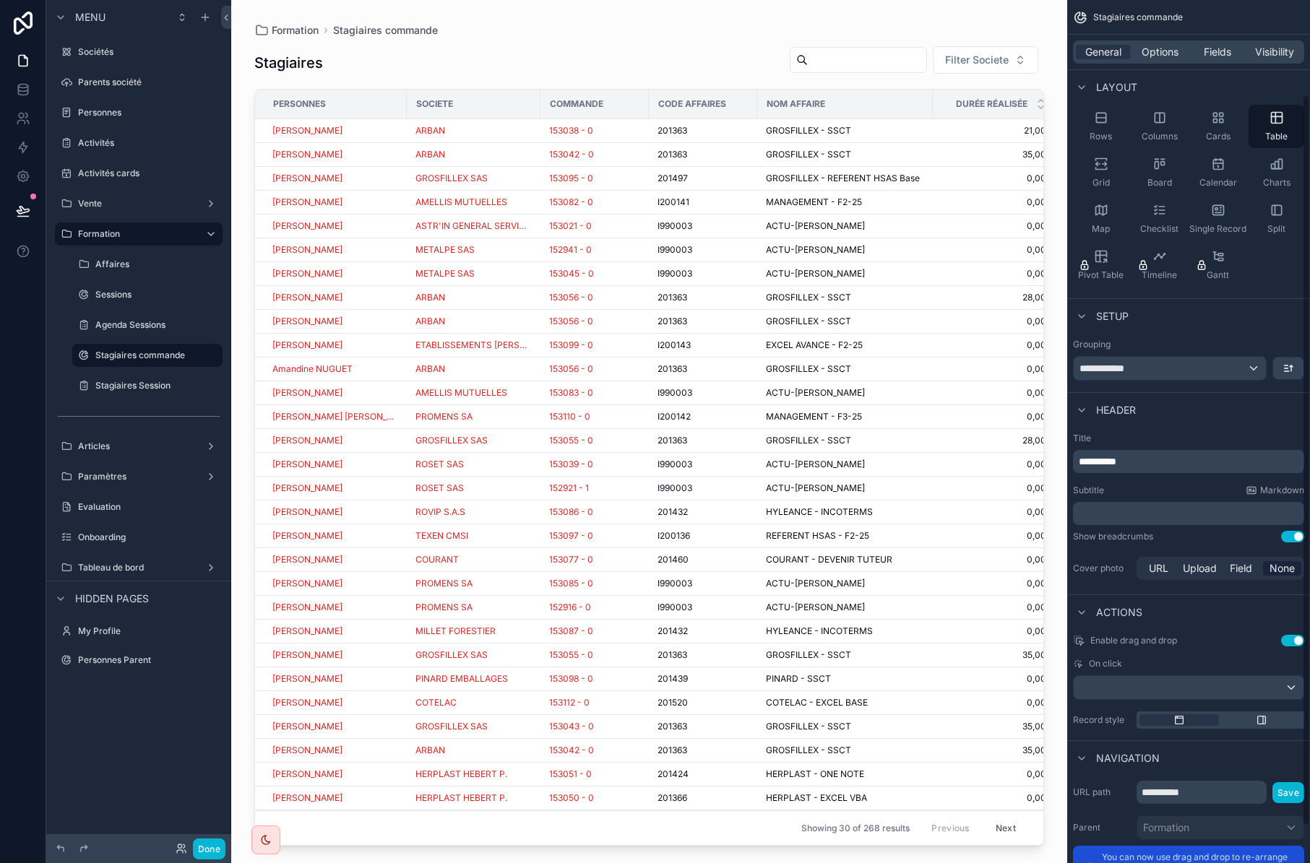
scroll to position [155, 0]
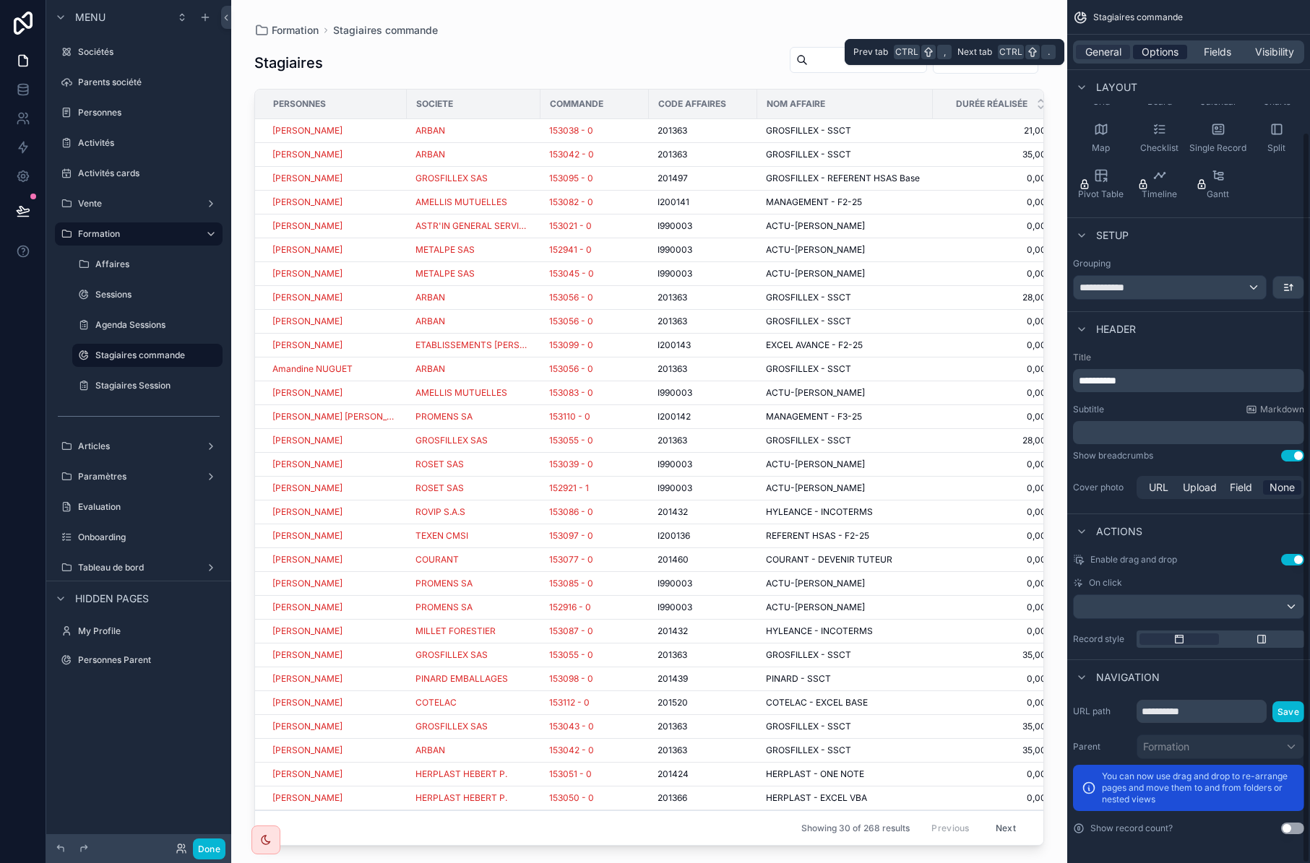
click at [1150, 53] on span "Options" at bounding box center [1160, 52] width 37 height 14
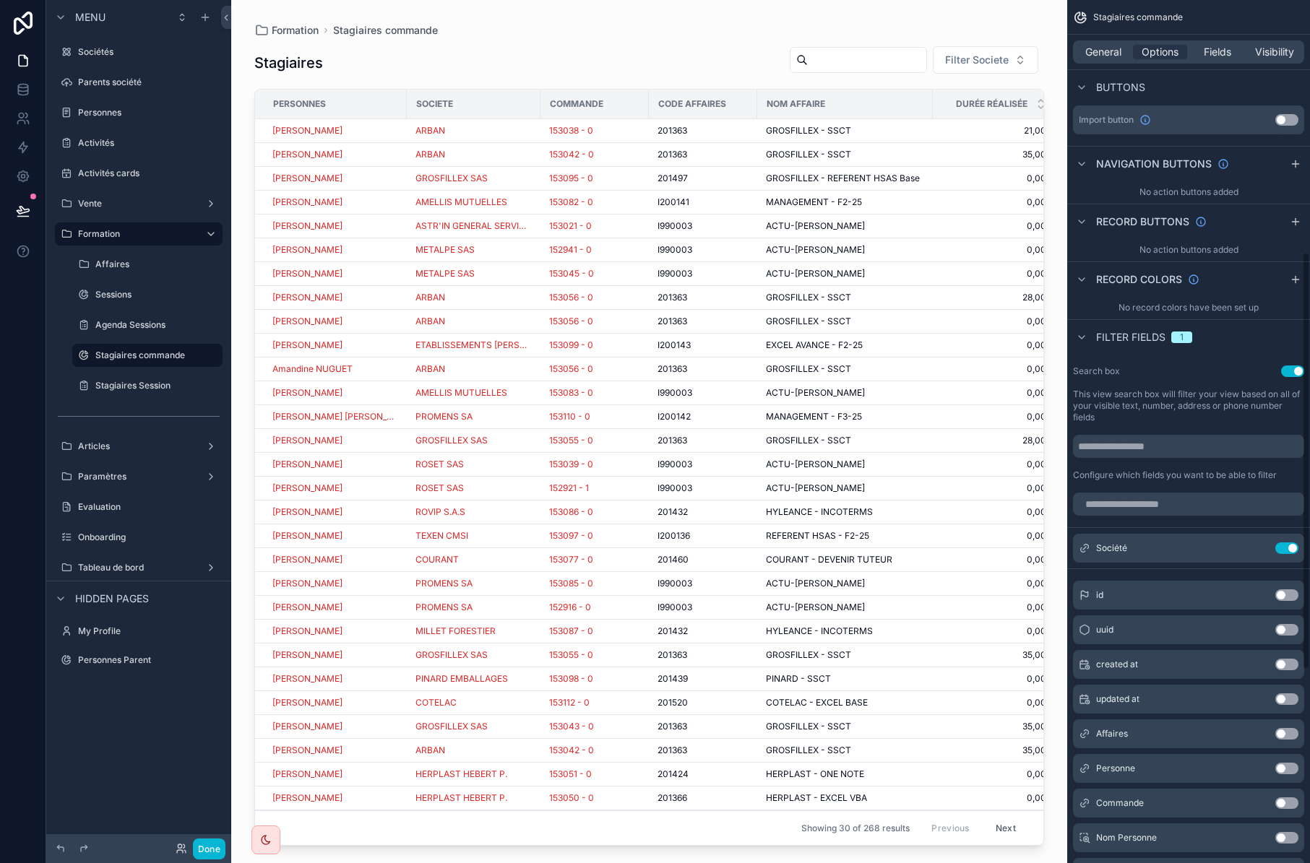
scroll to position [589, 0]
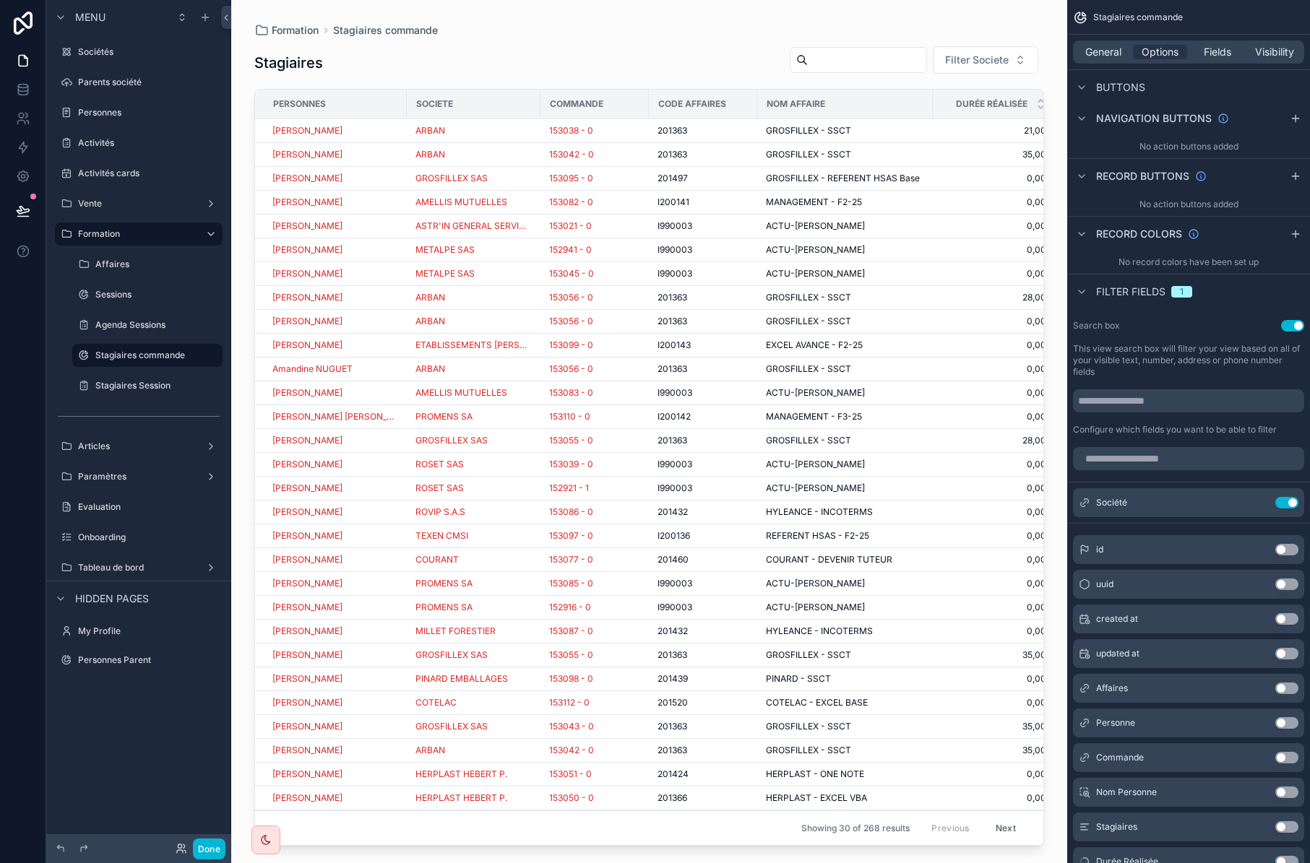
click at [1284, 686] on button "Use setting" at bounding box center [1286, 689] width 23 height 12
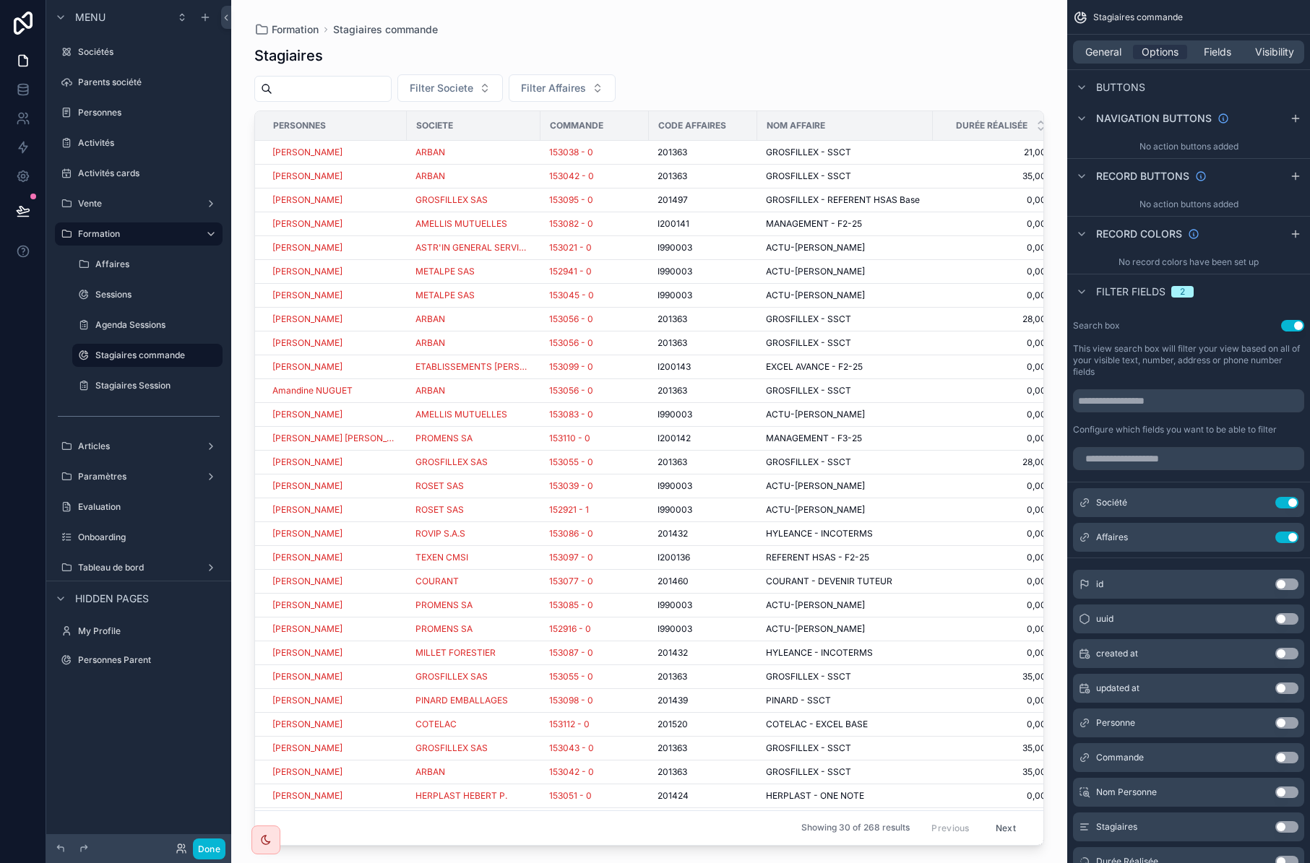
click at [1283, 725] on button "Use setting" at bounding box center [1286, 724] width 23 height 12
click at [1279, 759] on button "Use setting" at bounding box center [1286, 758] width 23 height 12
click at [1256, 501] on icon "scrollable content" at bounding box center [1258, 503] width 12 height 12
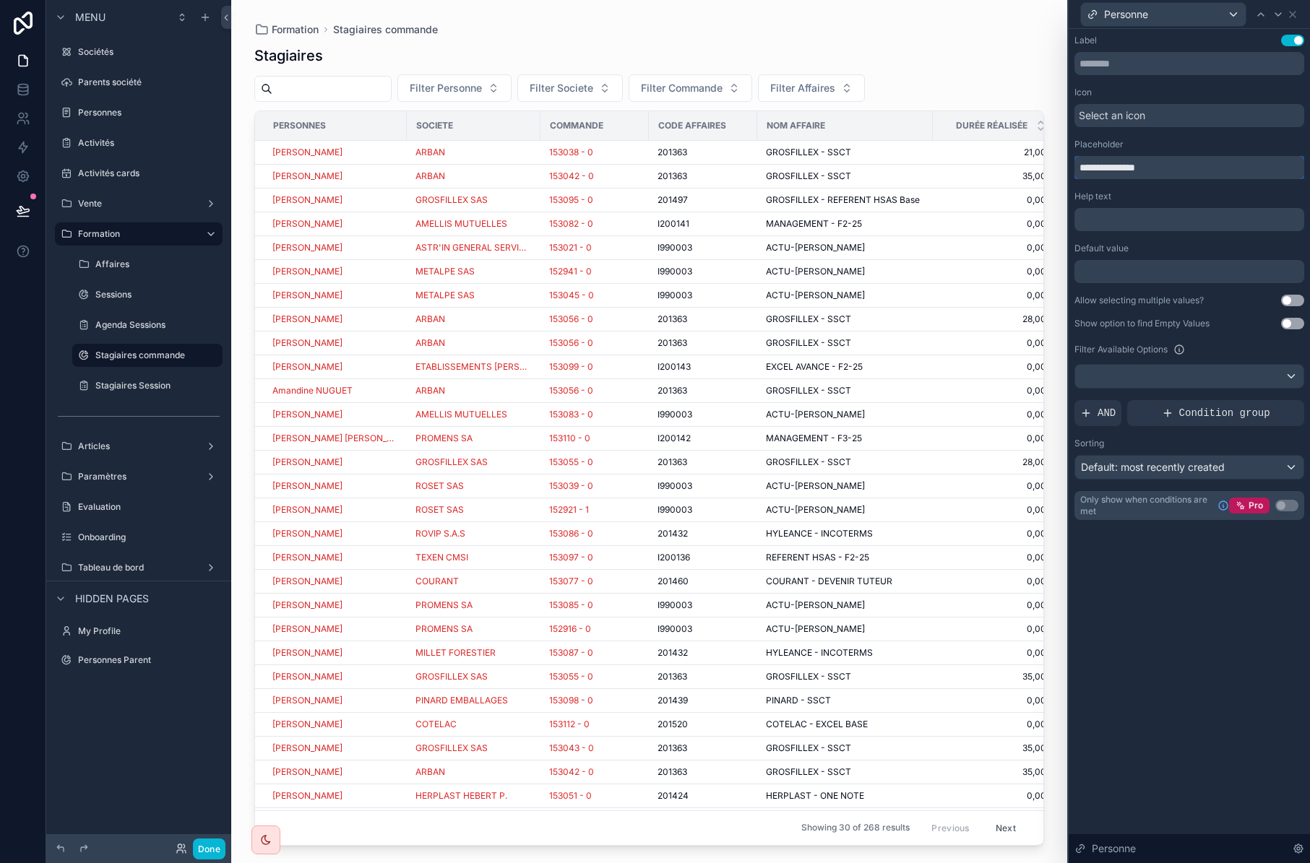
drag, startPoint x: 1108, startPoint y: 170, endPoint x: 1051, endPoint y: 175, distance: 57.3
click at [1051, 175] on div "**********" at bounding box center [655, 431] width 1310 height 863
type input "********"
click at [1293, 14] on icon at bounding box center [1293, 15] width 6 height 6
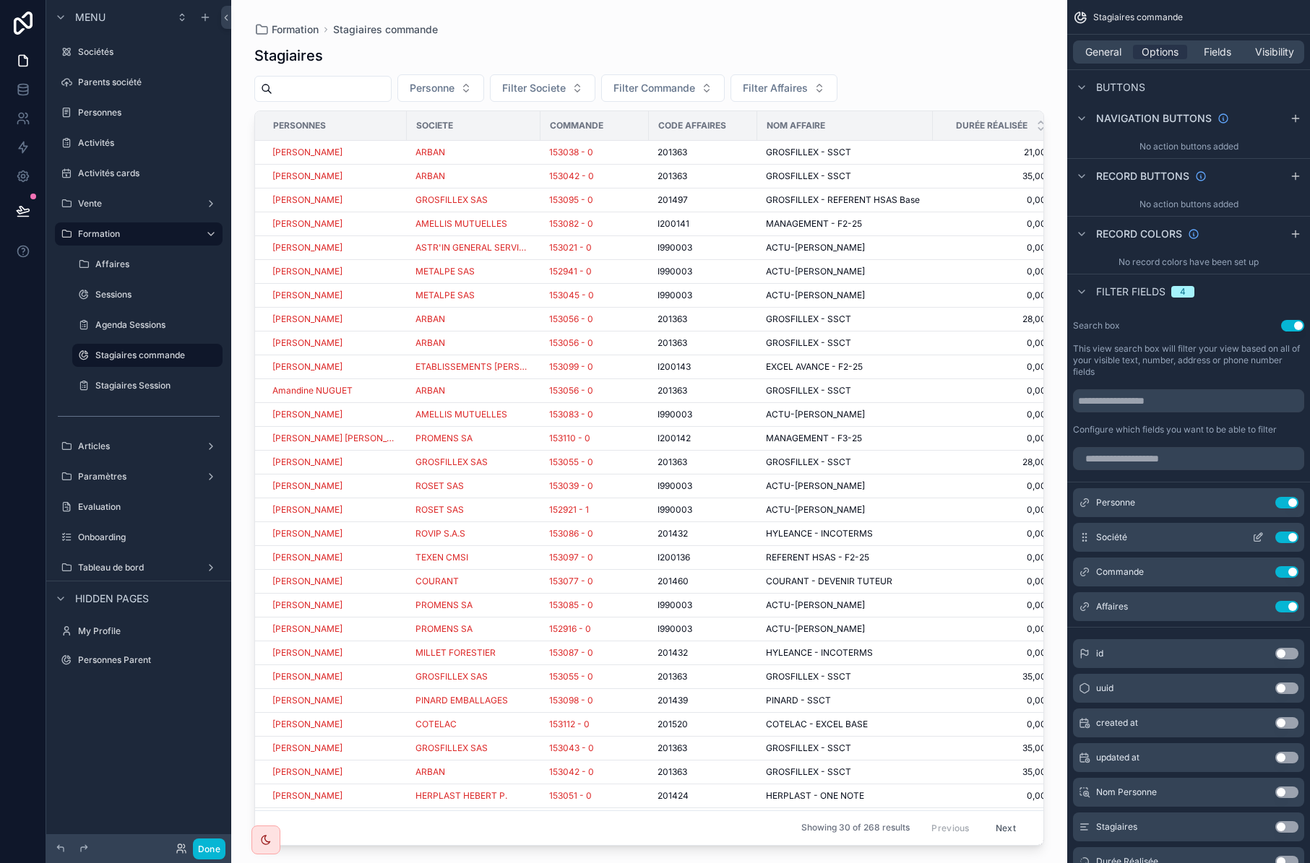
click at [1258, 537] on icon "scrollable content" at bounding box center [1258, 538] width 12 height 12
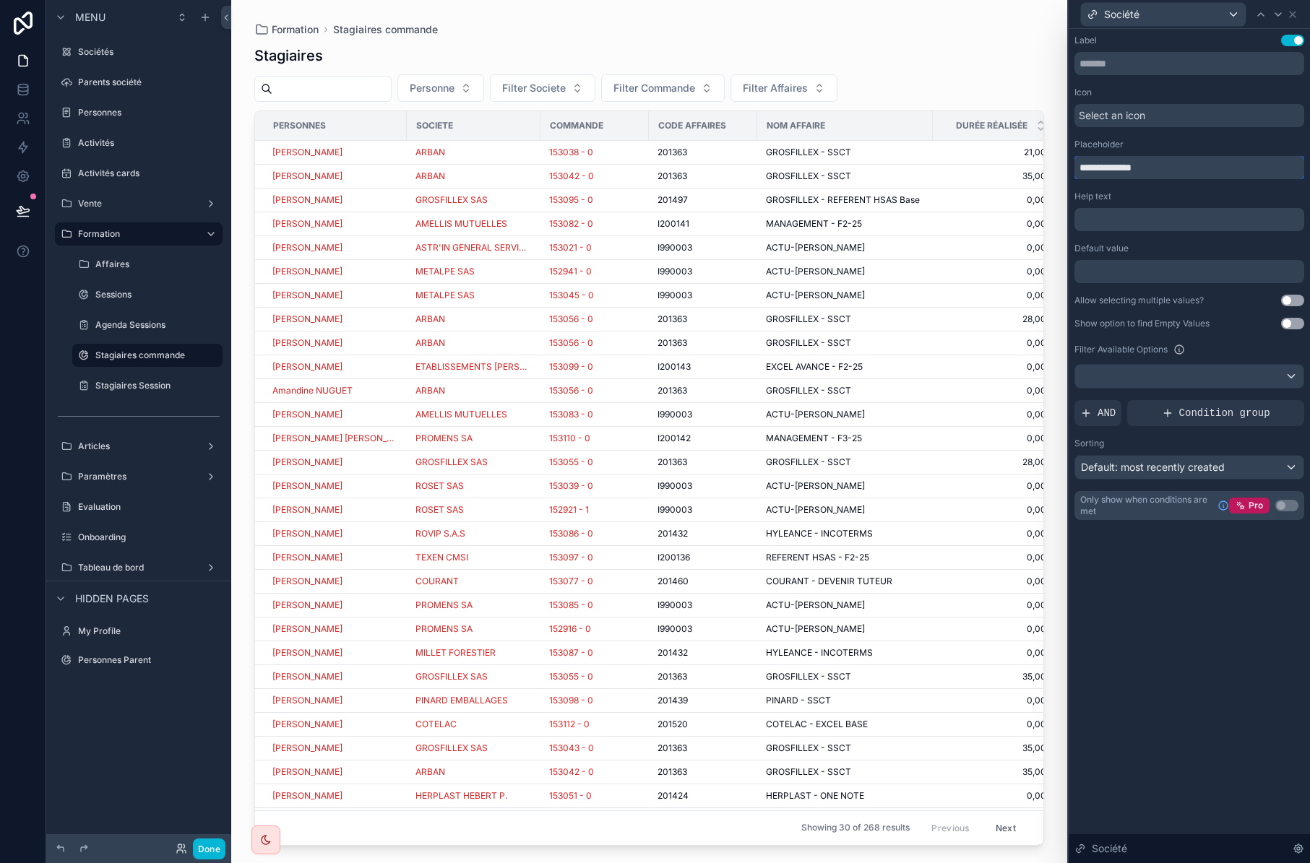
drag, startPoint x: 1108, startPoint y: 165, endPoint x: 1060, endPoint y: 171, distance: 48.0
click at [1066, 171] on div "**********" at bounding box center [655, 431] width 1310 height 863
type input "*******"
click at [1292, 13] on icon at bounding box center [1293, 15] width 6 height 6
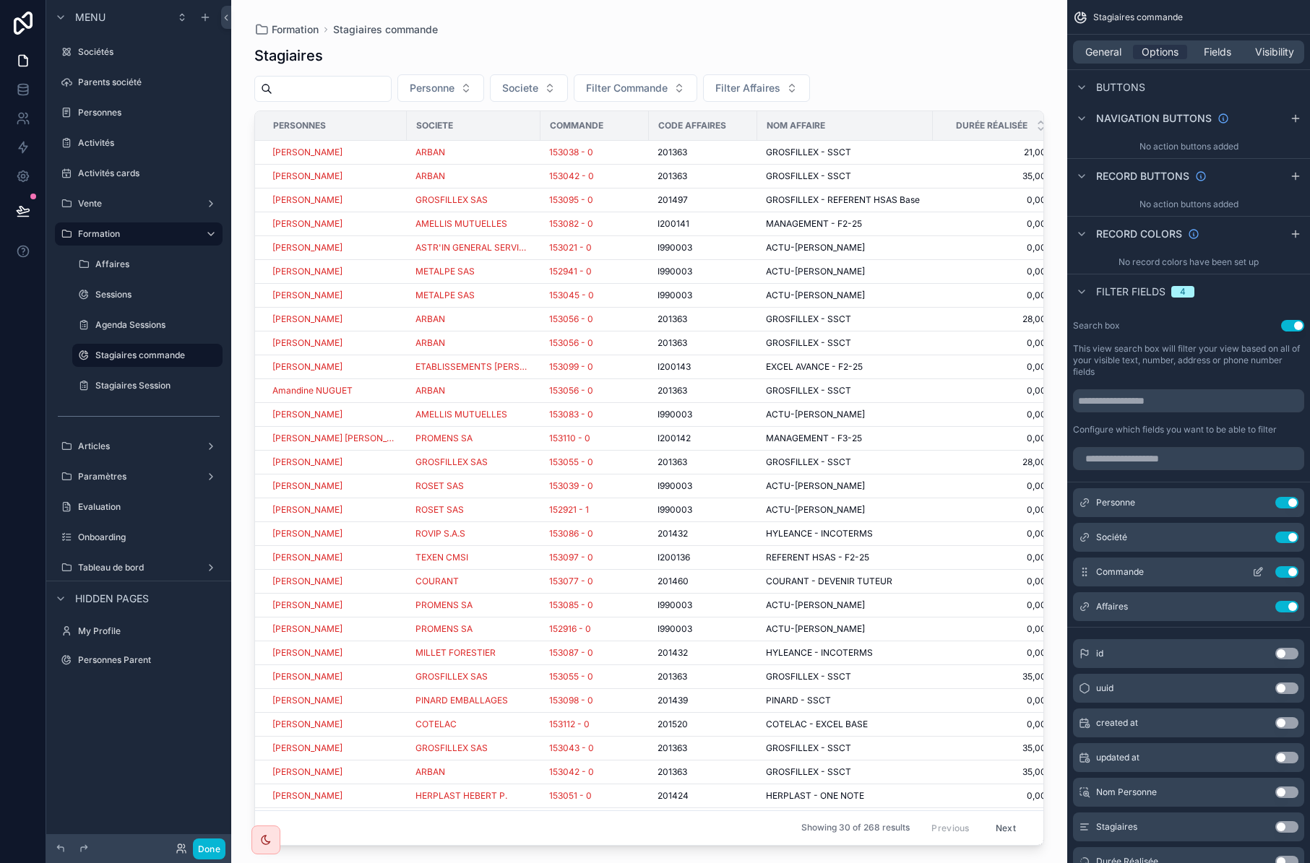
click at [1255, 574] on icon "scrollable content" at bounding box center [1258, 572] width 12 height 12
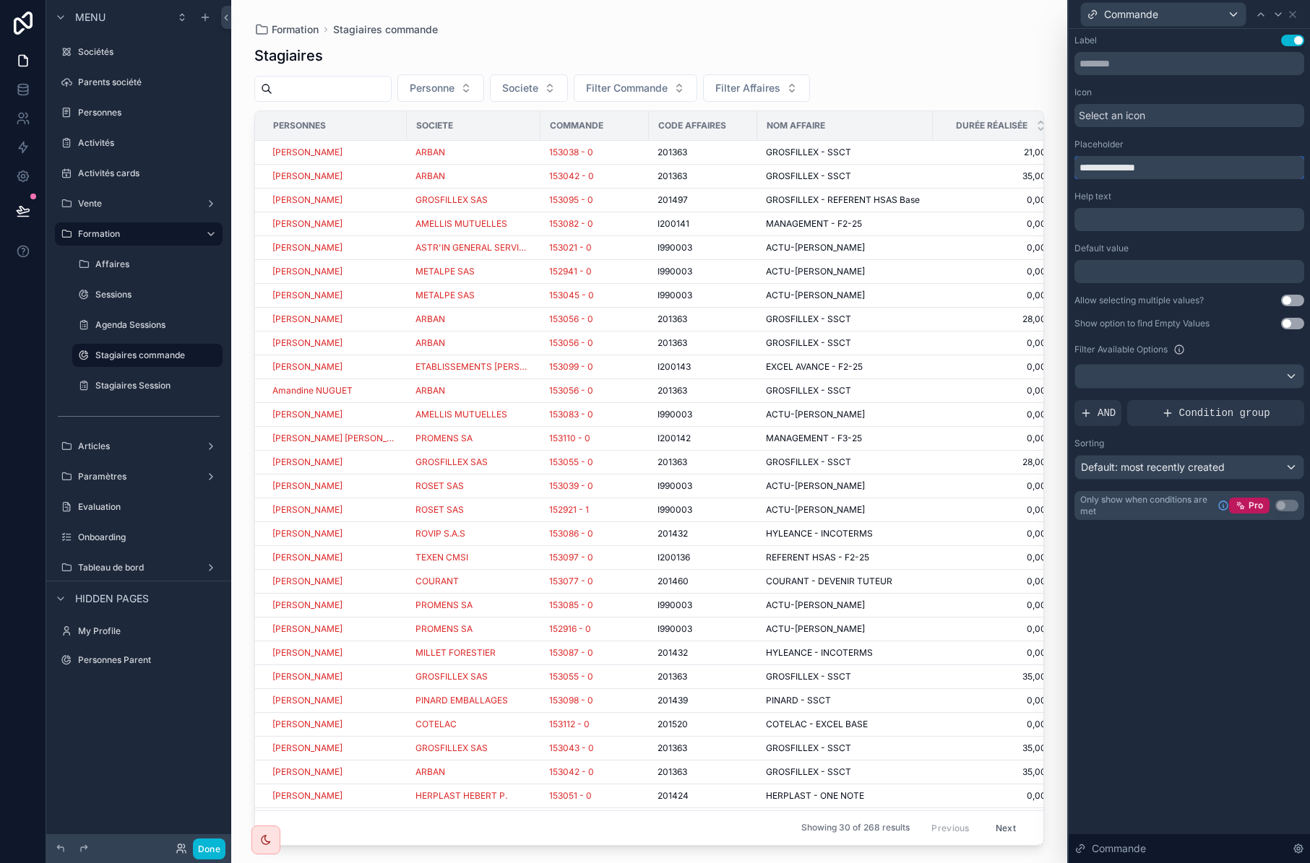
drag, startPoint x: 1106, startPoint y: 169, endPoint x: 1051, endPoint y: 176, distance: 54.6
click at [1052, 174] on div "**********" at bounding box center [655, 431] width 1310 height 863
type input "********"
click at [1293, 13] on icon at bounding box center [1293, 15] width 12 height 12
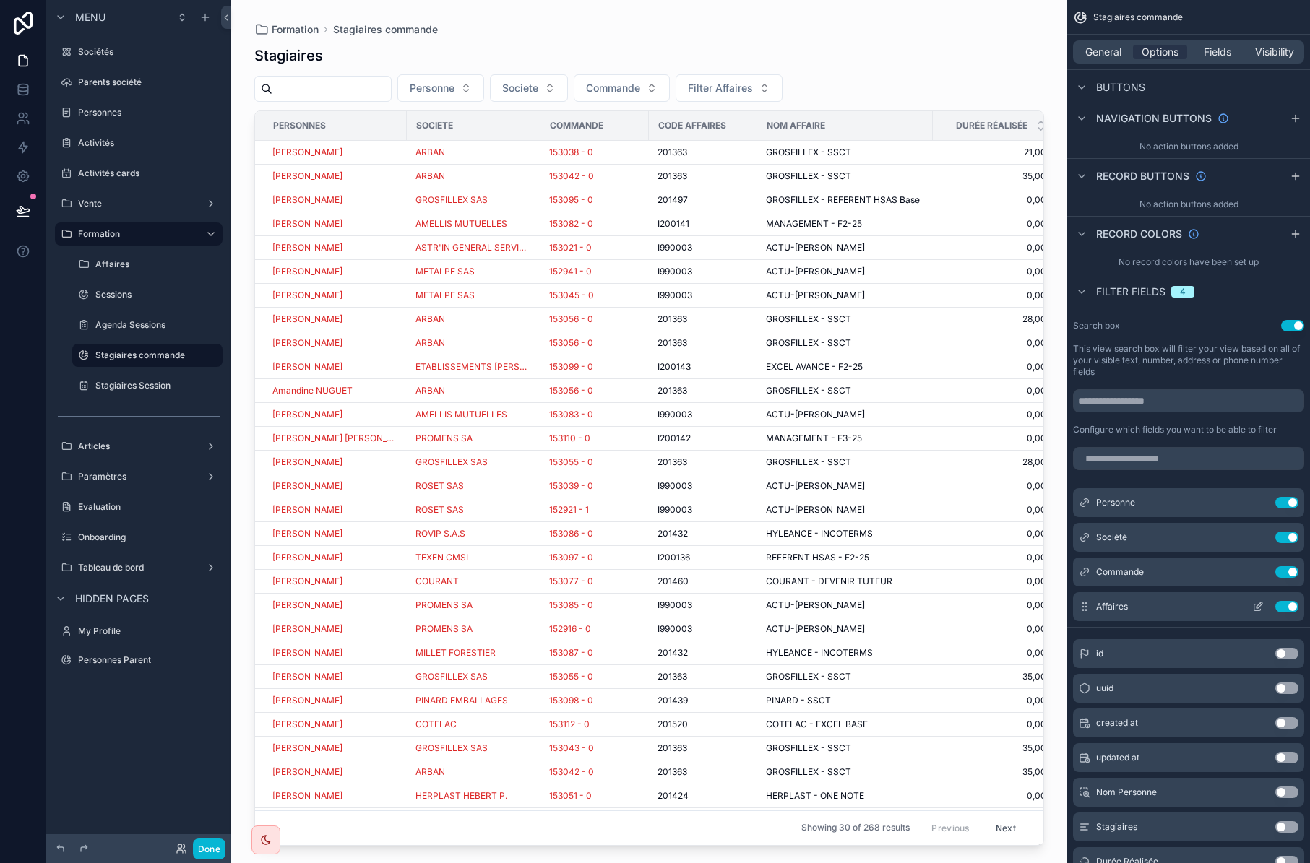
click at [1258, 608] on icon "scrollable content" at bounding box center [1258, 607] width 12 height 12
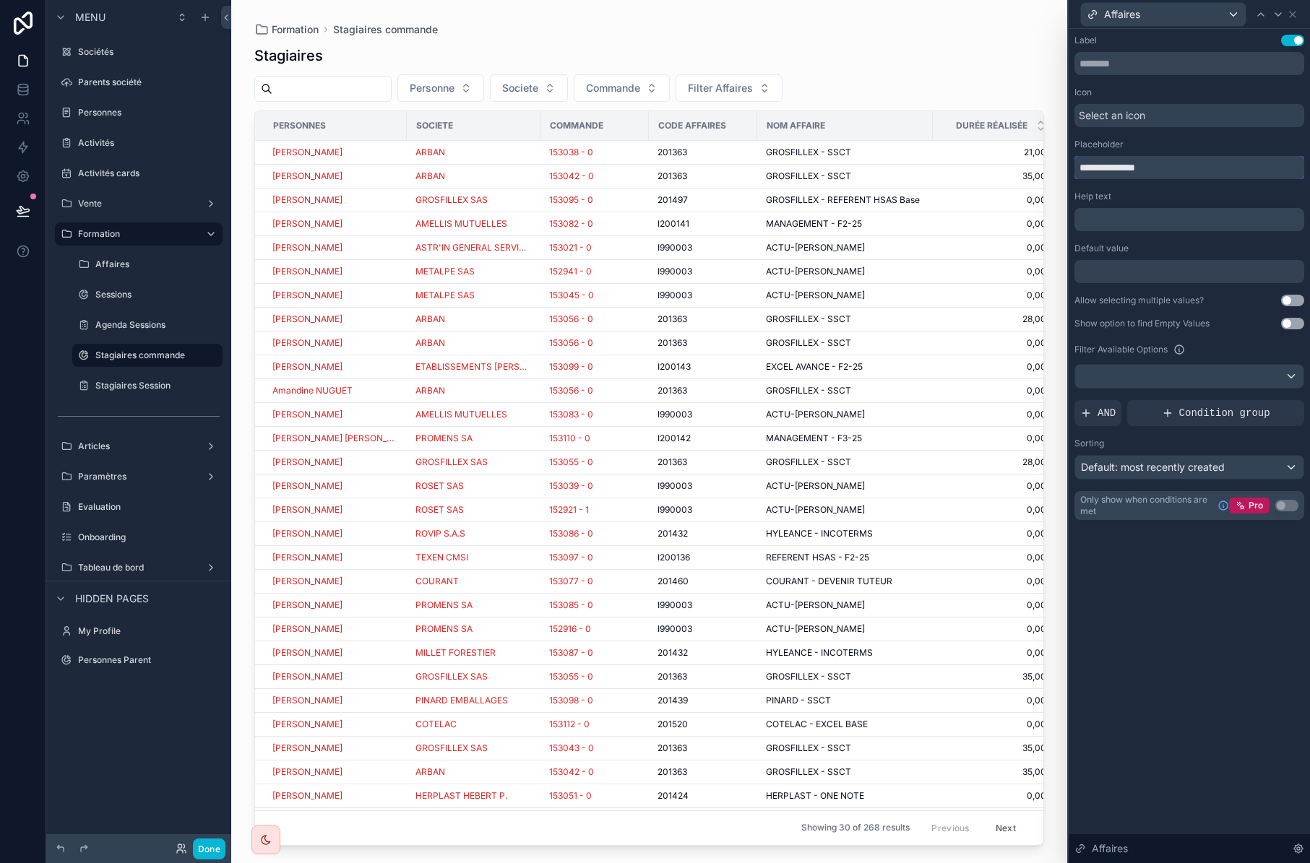
drag, startPoint x: 1106, startPoint y: 168, endPoint x: 1047, endPoint y: 179, distance: 59.5
click at [1047, 179] on div "**********" at bounding box center [655, 431] width 1310 height 863
type input "********"
click at [1293, 14] on icon at bounding box center [1293, 15] width 6 height 6
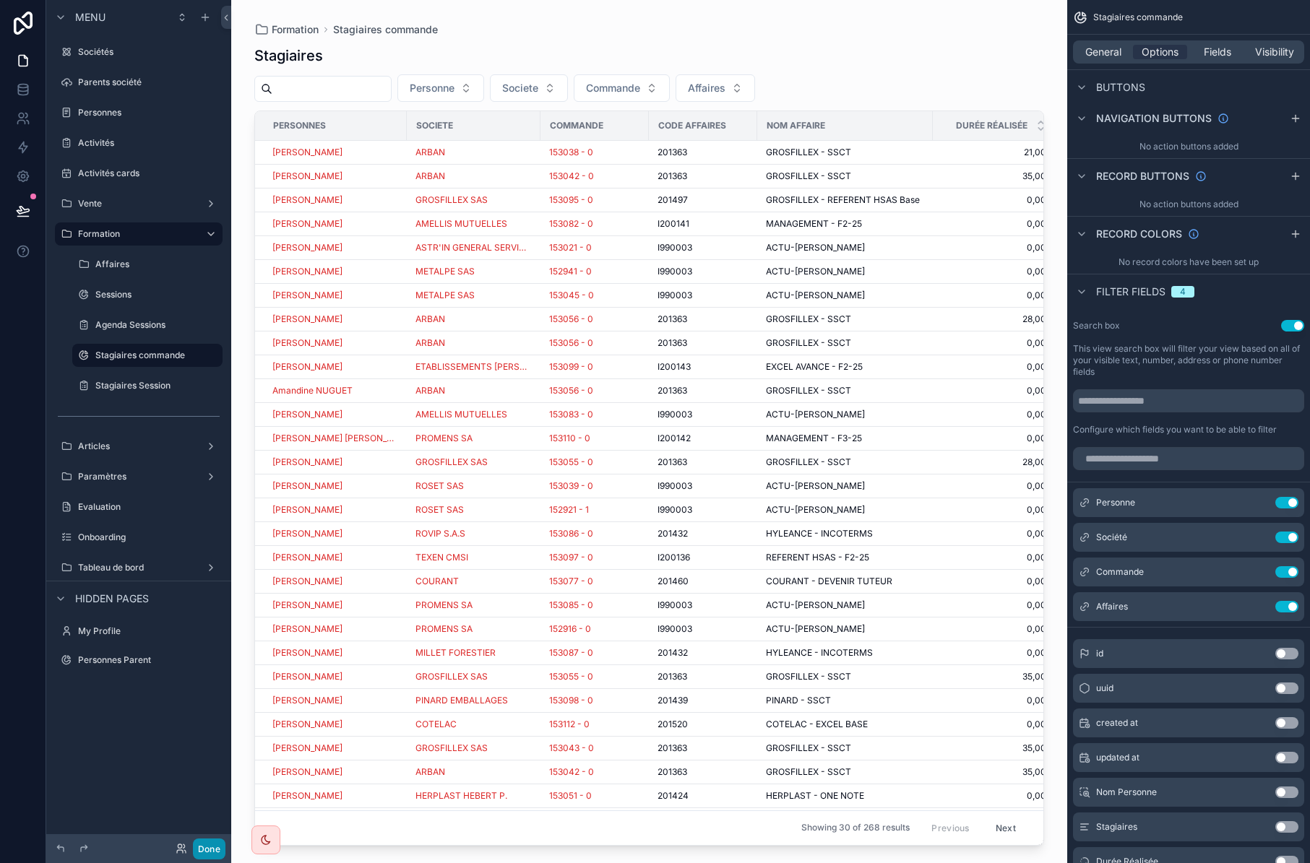
click at [205, 845] on button "Done" at bounding box center [209, 849] width 33 height 21
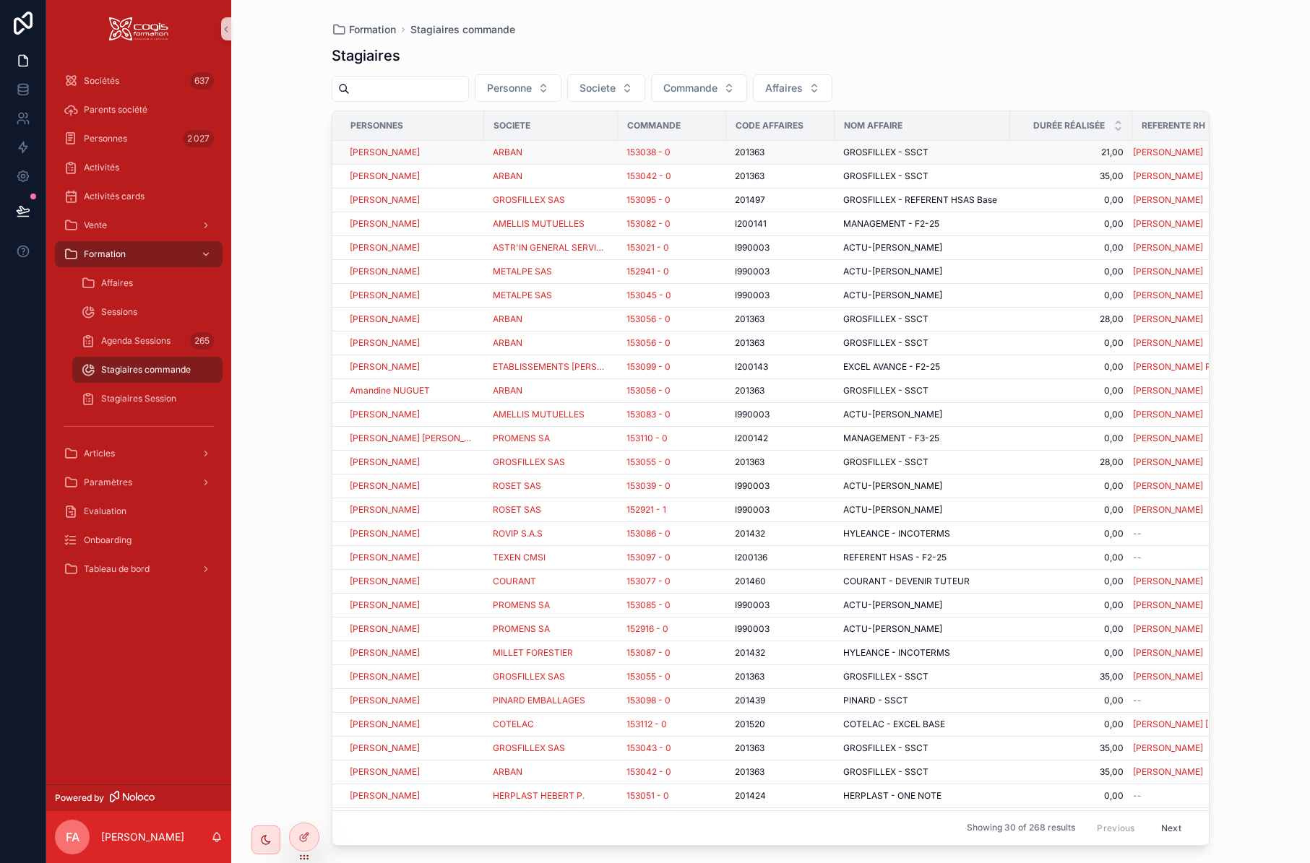
click at [457, 153] on div "[PERSON_NAME]" at bounding box center [413, 153] width 126 height 12
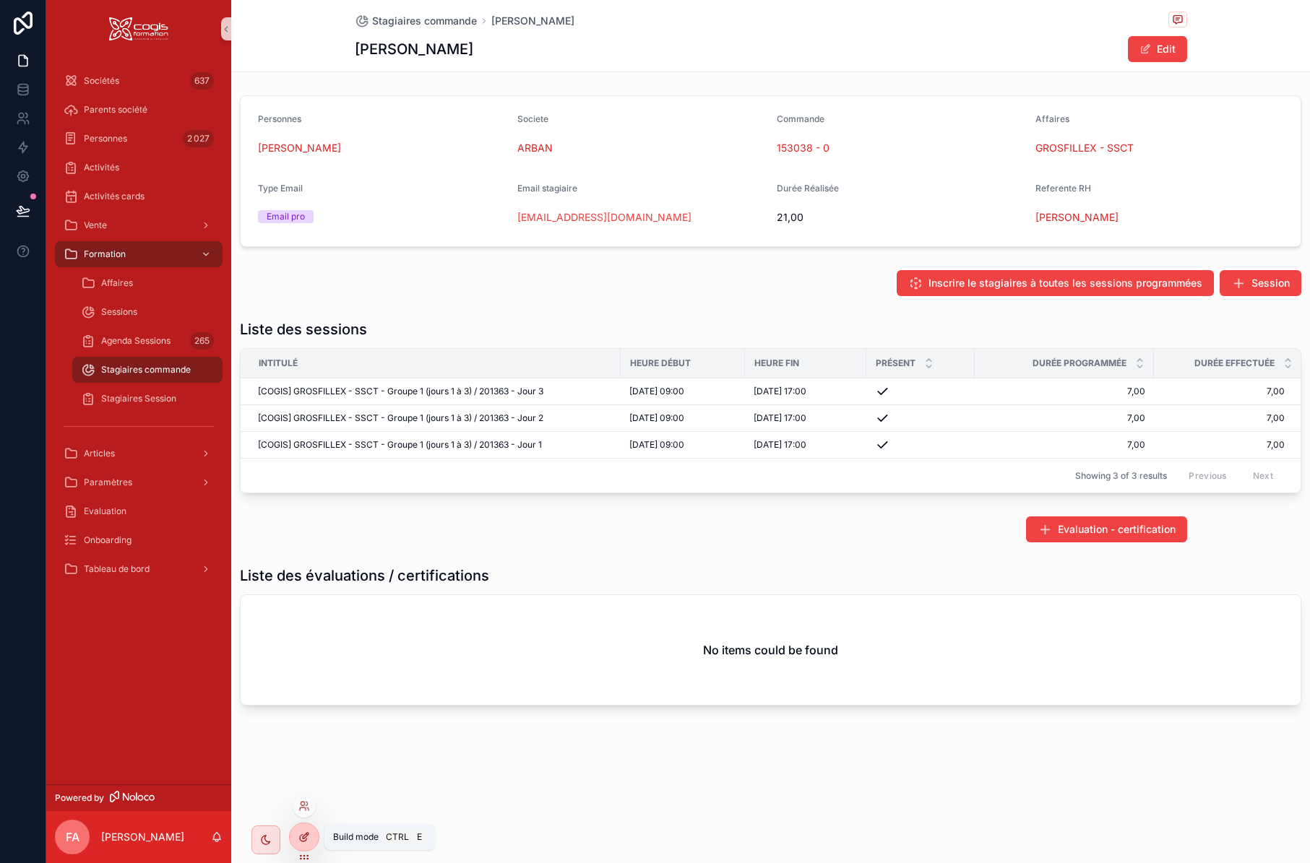
click at [310, 838] on div at bounding box center [304, 837] width 29 height 27
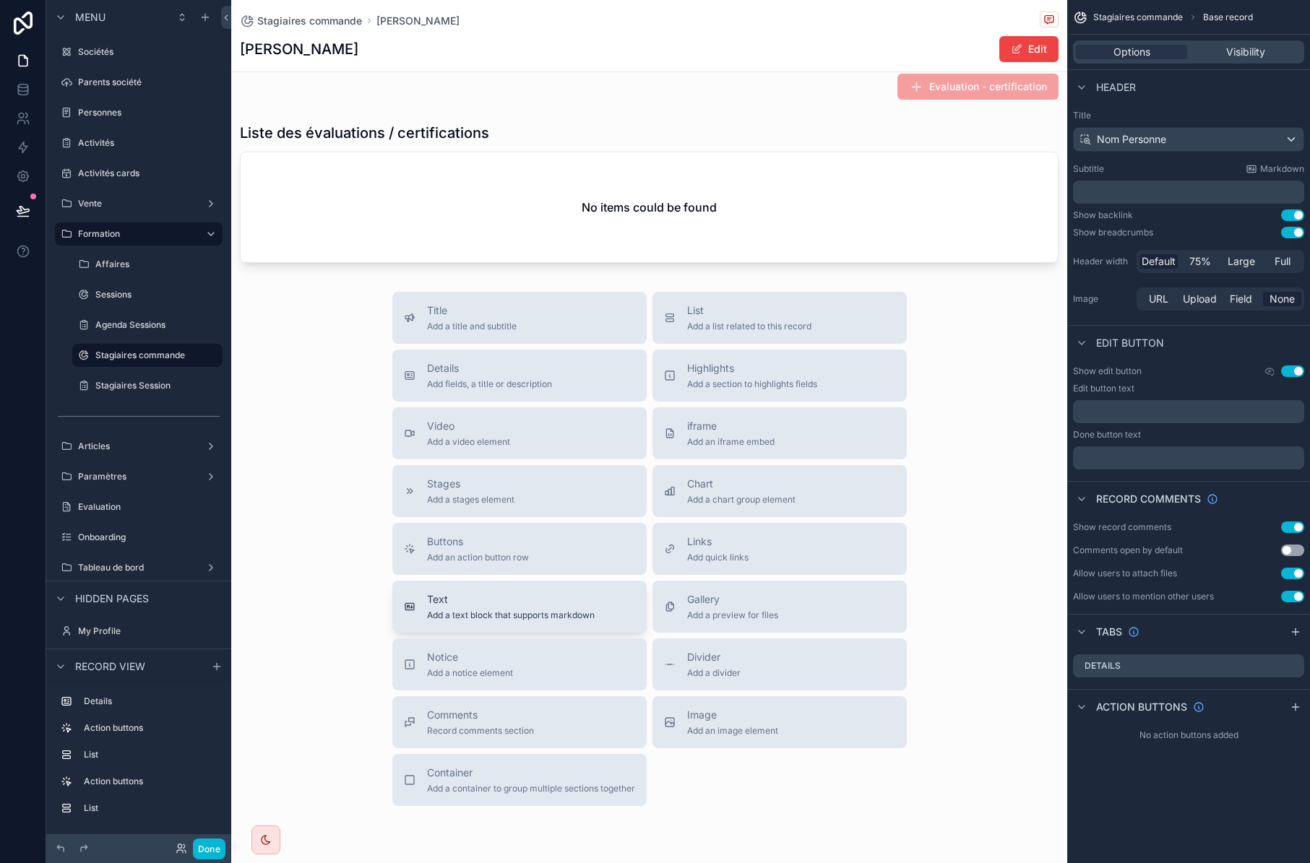
scroll to position [506, 0]
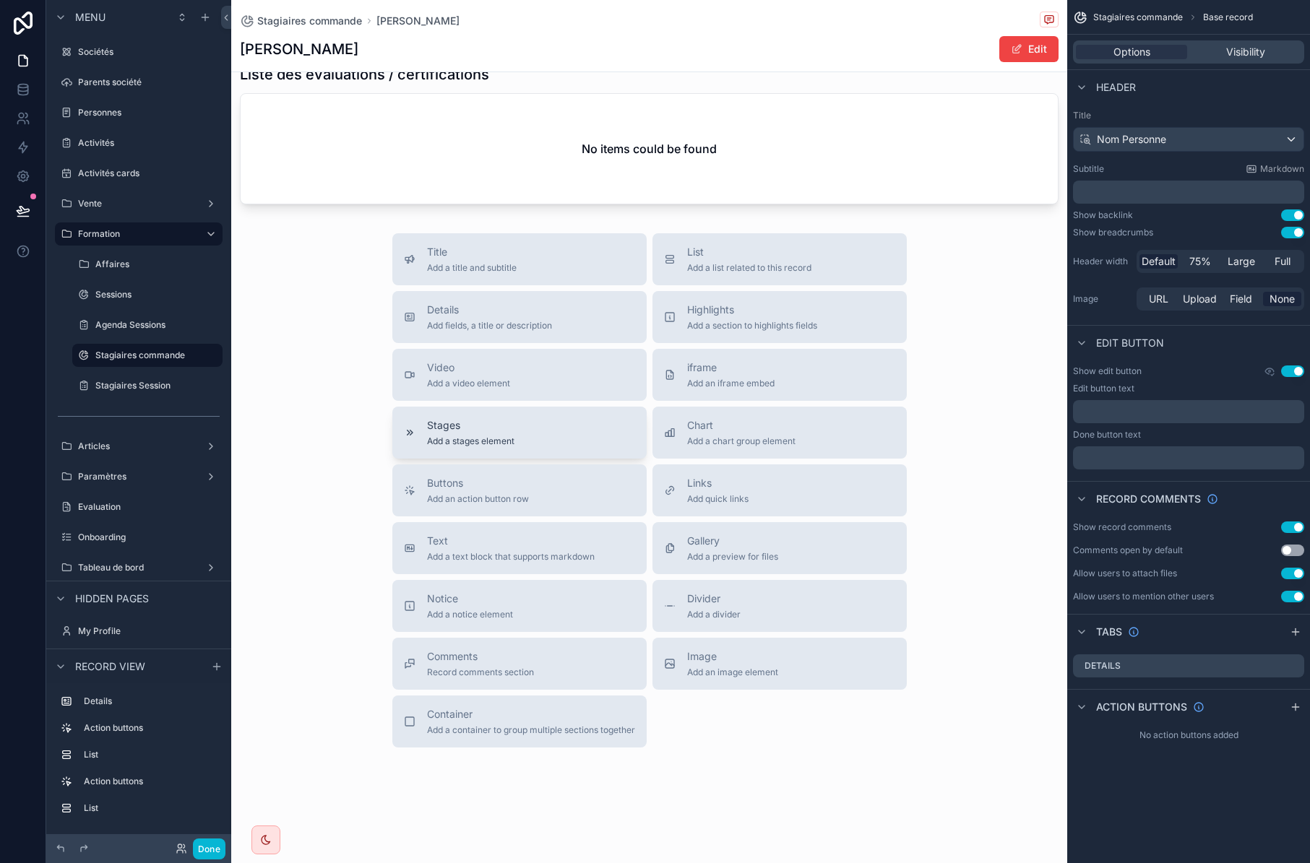
click at [534, 444] on div "Stages Add a stages element" at bounding box center [519, 432] width 231 height 29
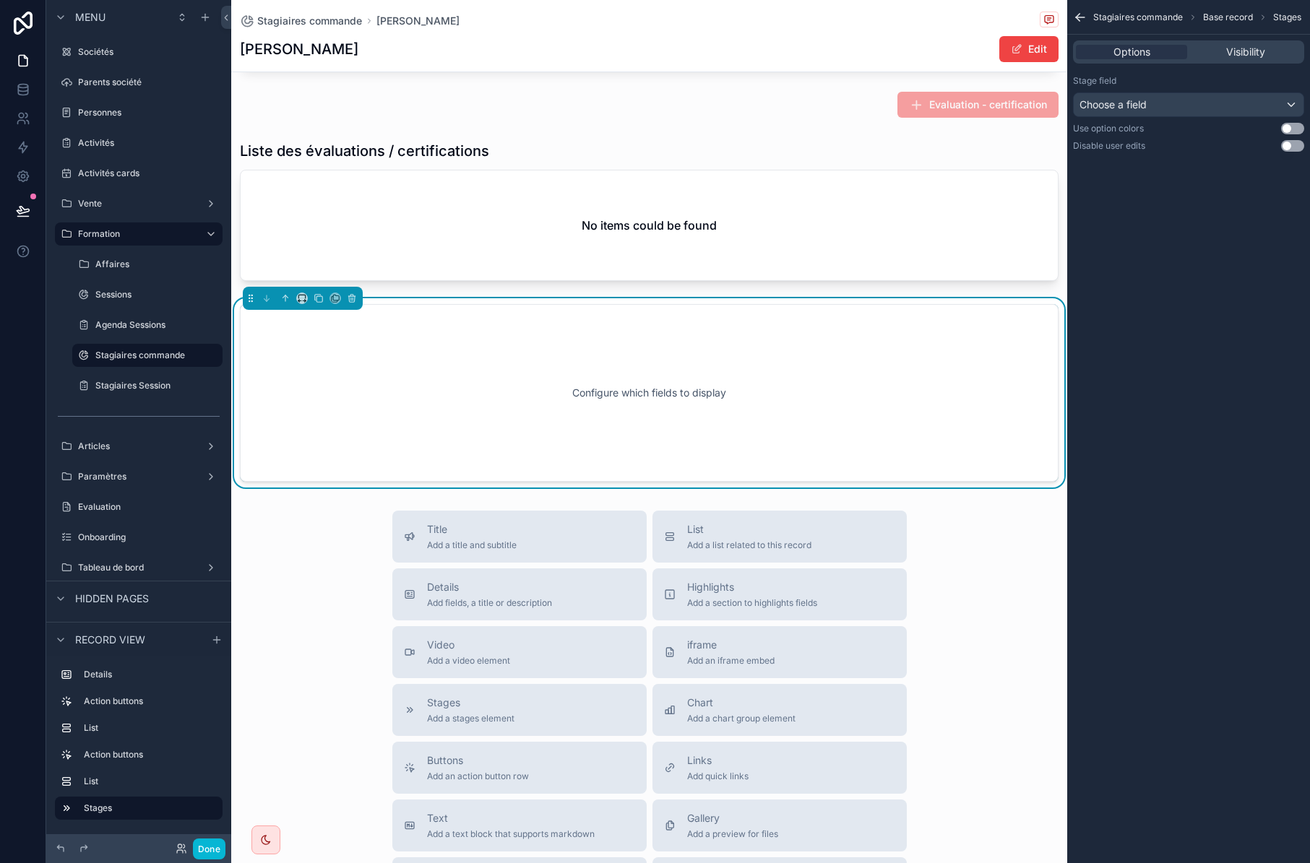
scroll to position [397, 0]
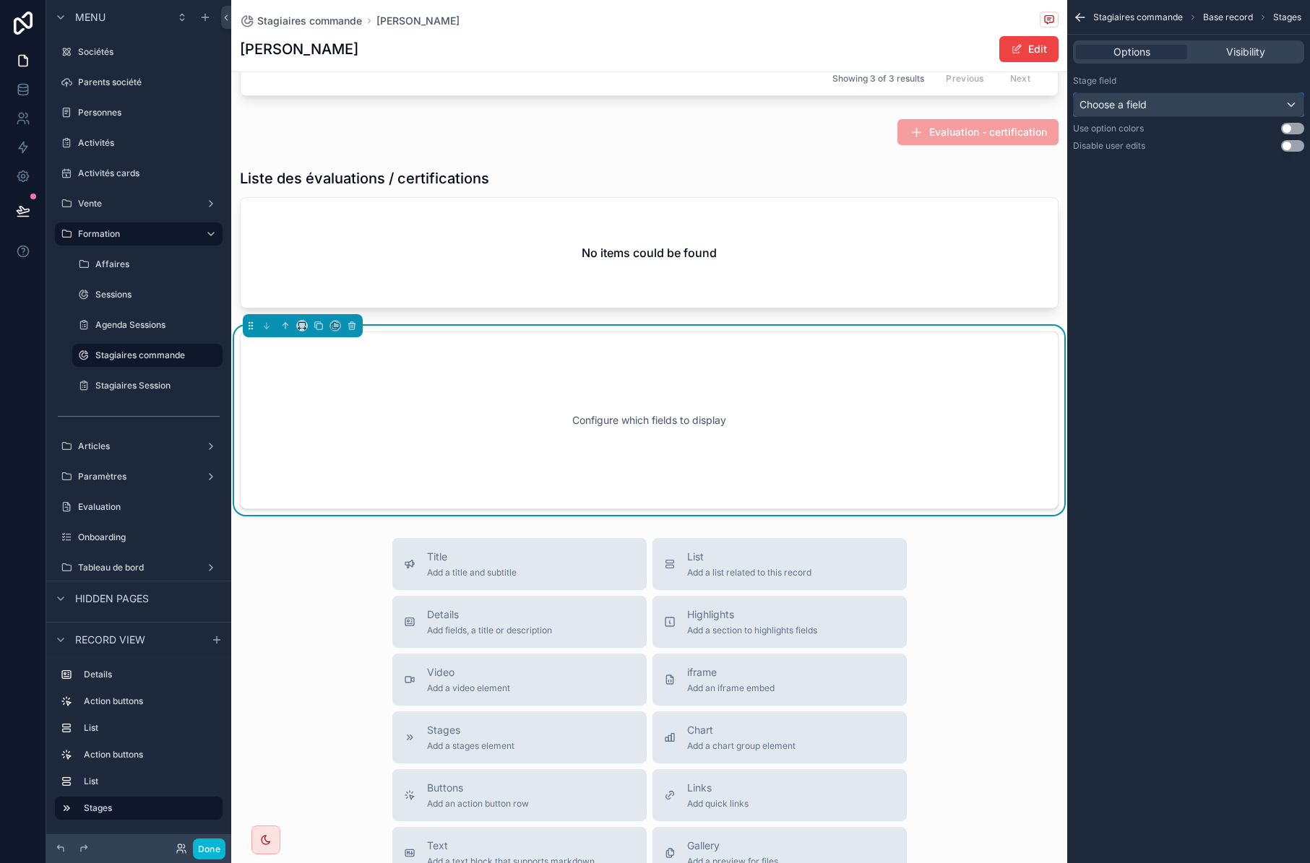
click at [1237, 103] on div "Choose a field" at bounding box center [1189, 104] width 230 height 23
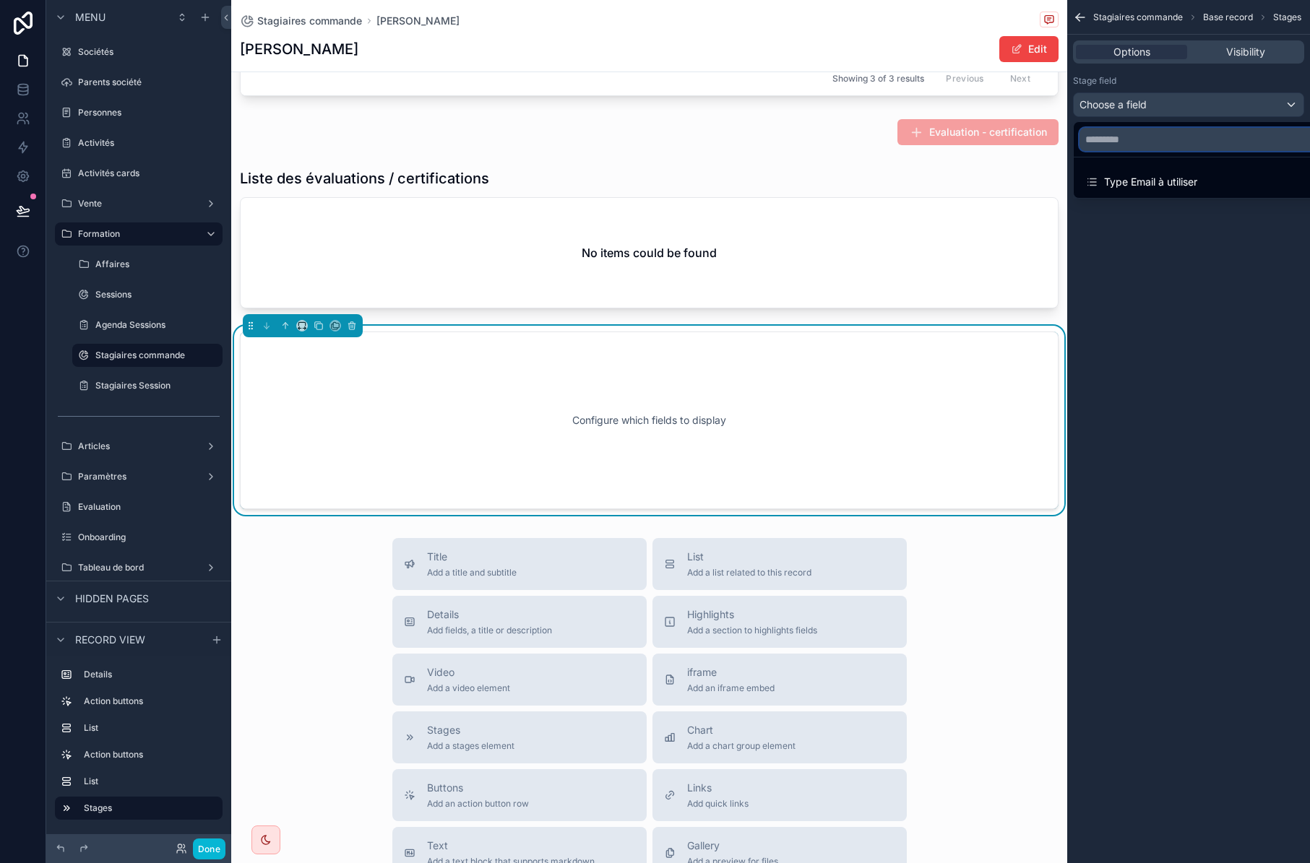
click at [1155, 134] on input "text" at bounding box center [1205, 139] width 251 height 23
type input "*"
click at [353, 331] on icon "scrollable content" at bounding box center [352, 326] width 10 height 10
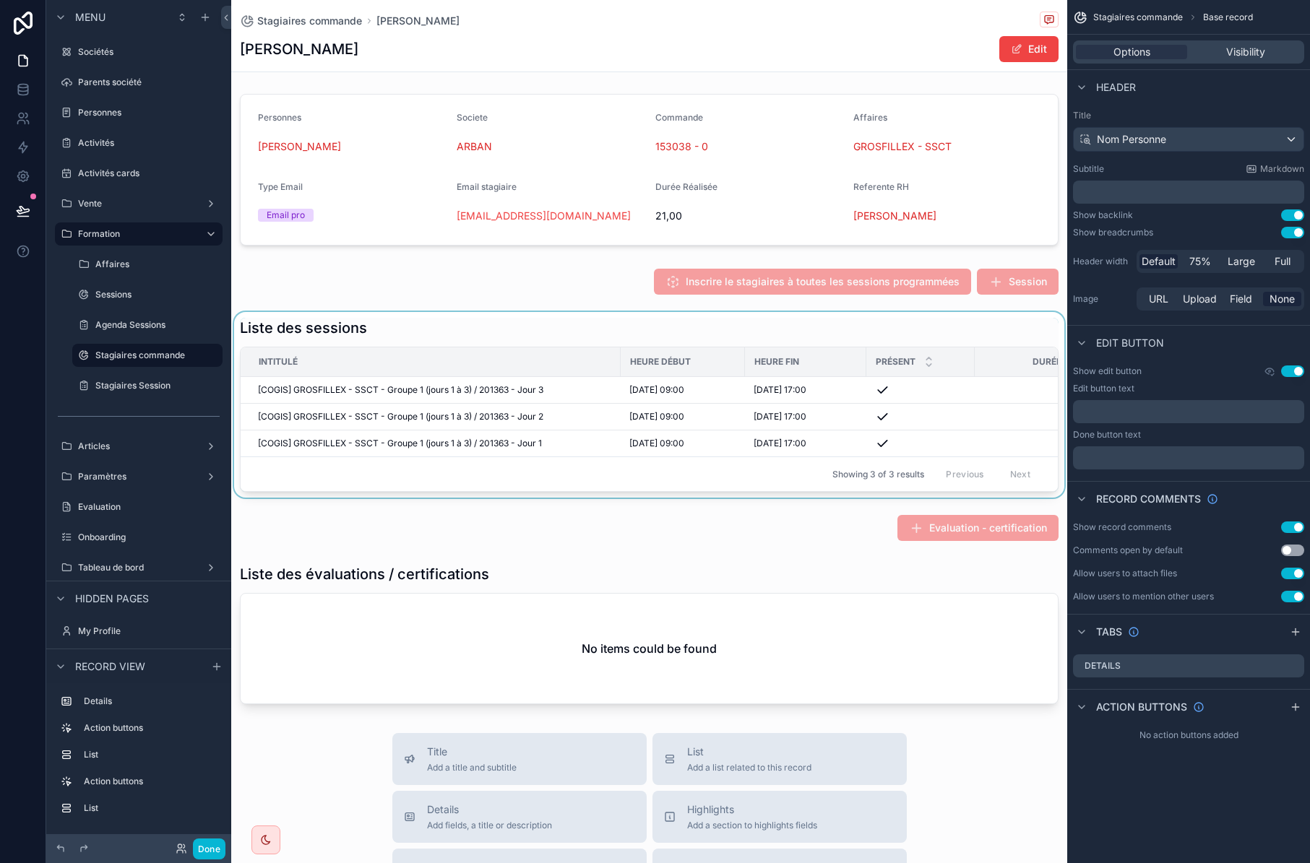
scroll to position [0, 0]
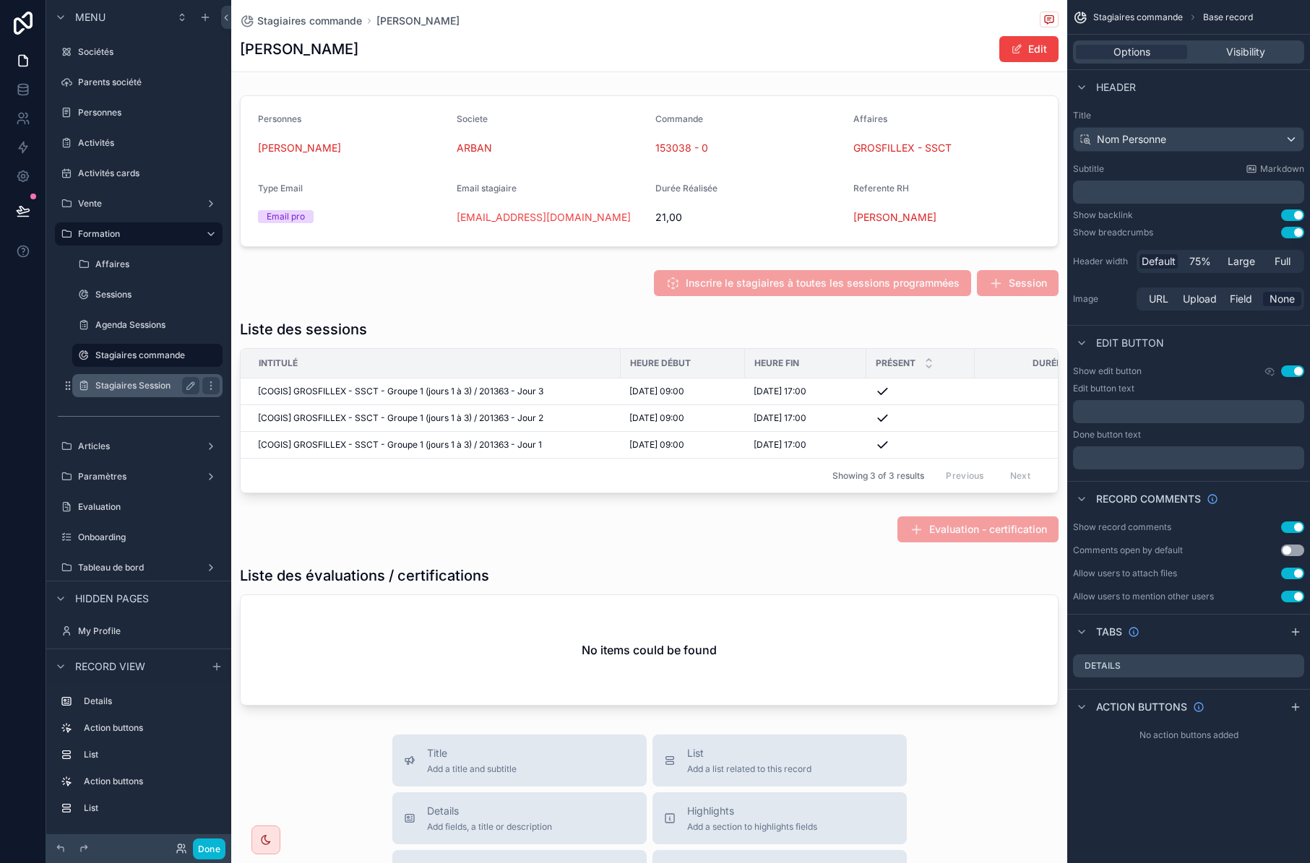
click at [131, 390] on label "Stagiaires Session" at bounding box center [144, 386] width 98 height 12
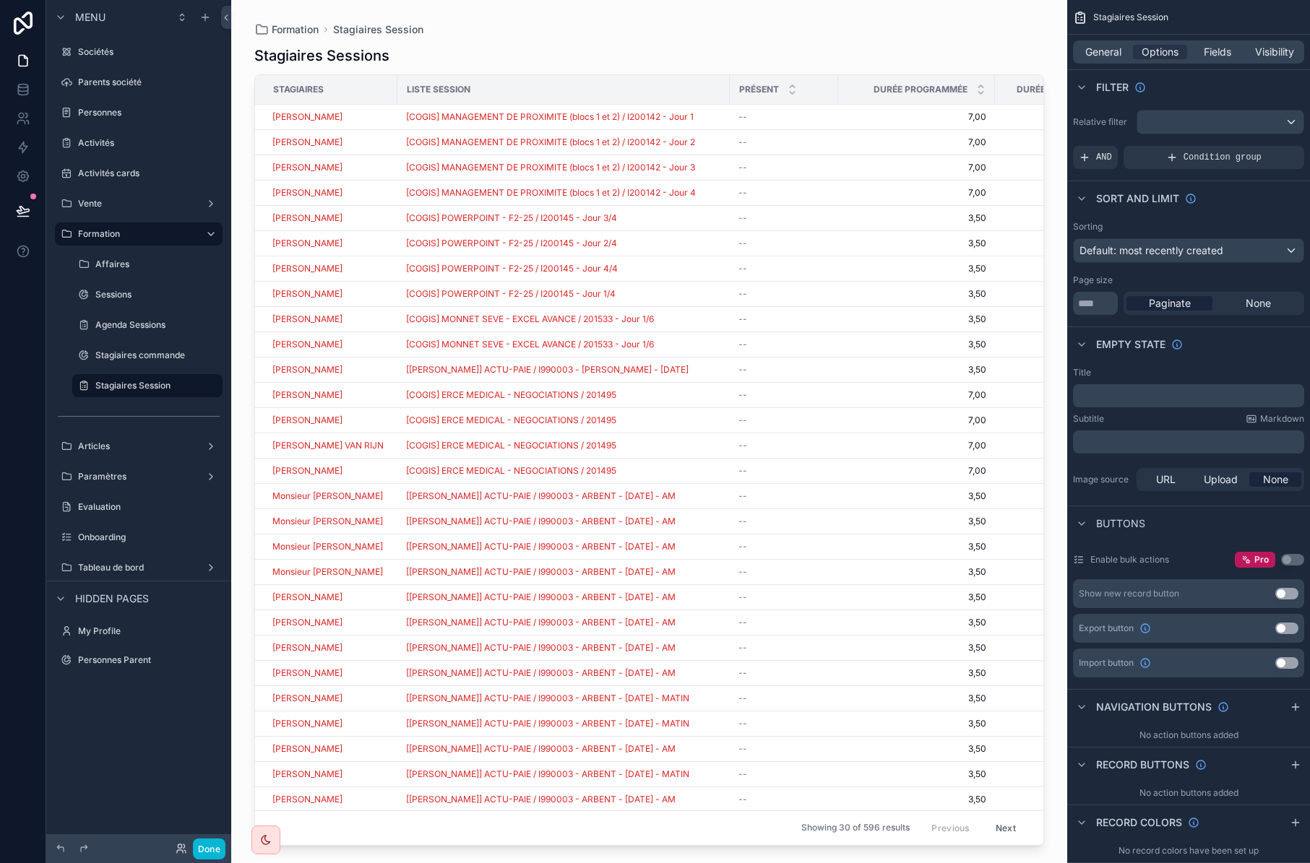
click at [397, 115] on div "scrollable content" at bounding box center [649, 423] width 836 height 846
click at [792, 122] on div "--" at bounding box center [783, 117] width 91 height 12
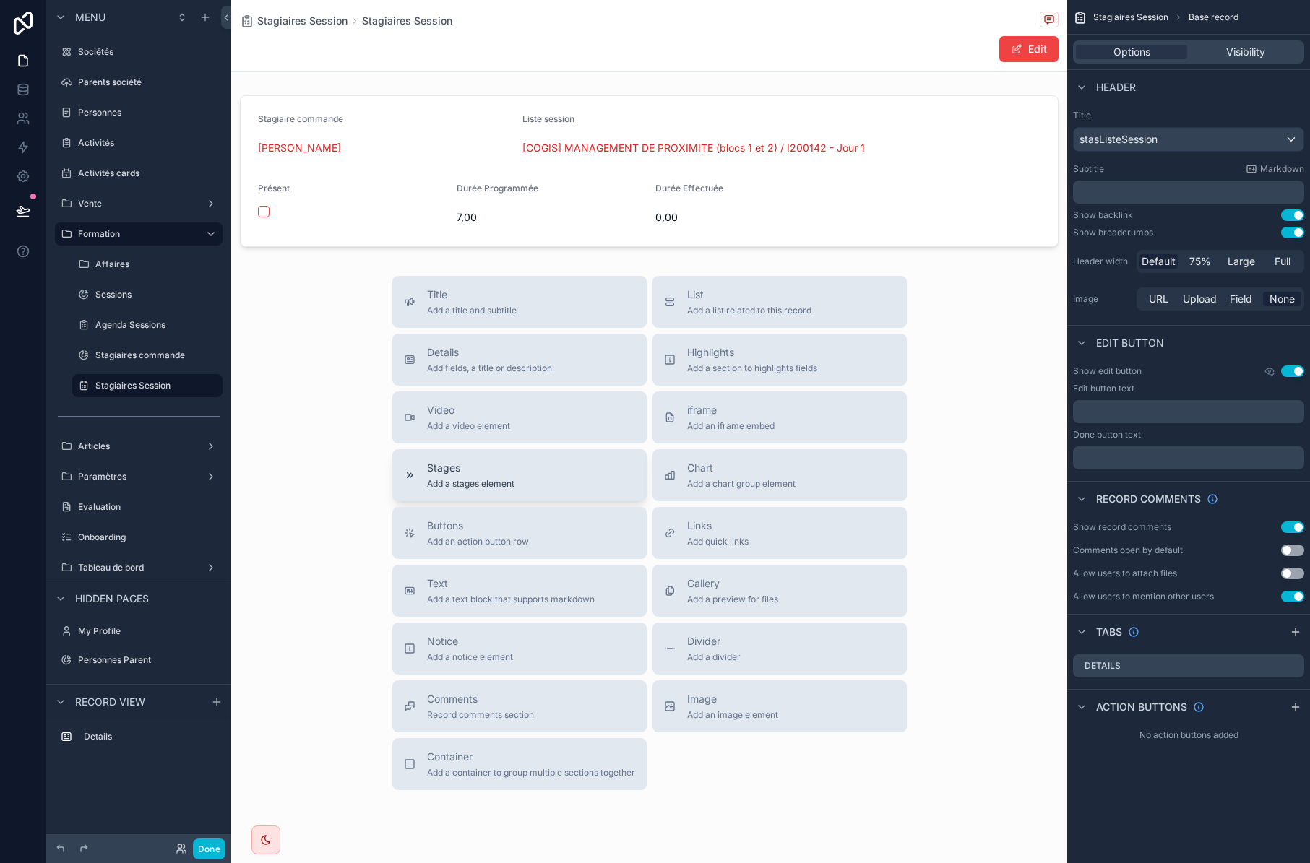
click at [478, 449] on button "Stages Add a stages element" at bounding box center [519, 475] width 254 height 52
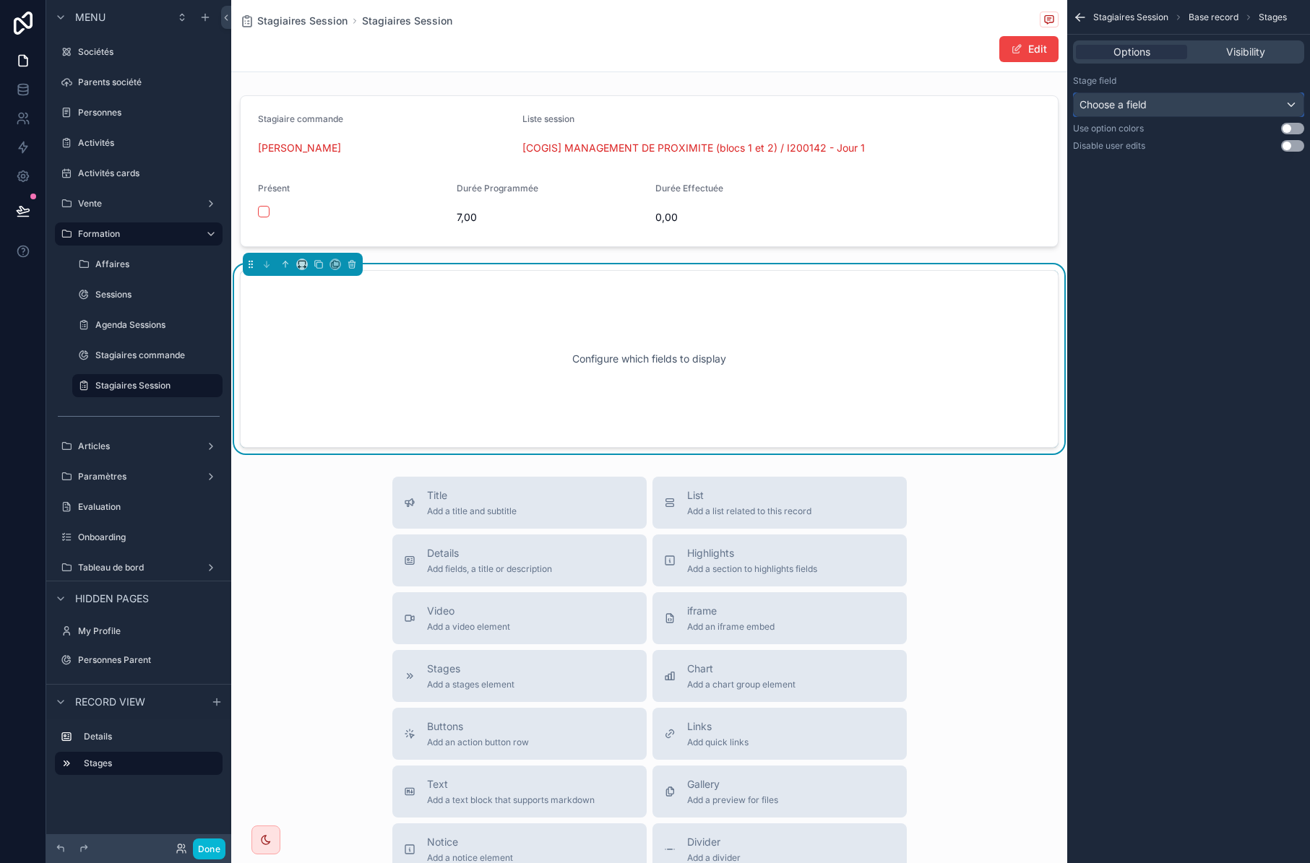
click at [1231, 104] on div "Choose a field" at bounding box center [1189, 104] width 230 height 23
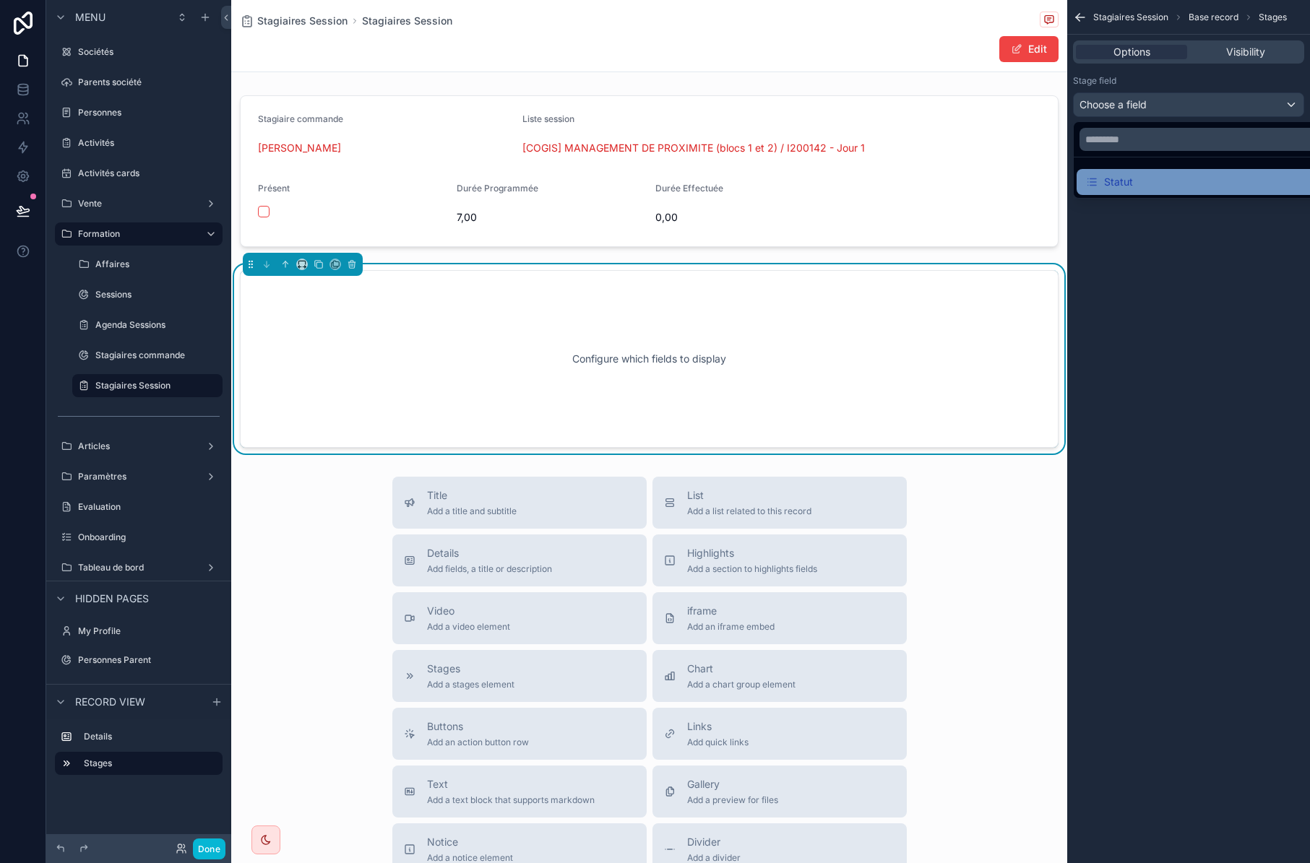
click at [1132, 181] on div "Statut" at bounding box center [1205, 181] width 240 height 17
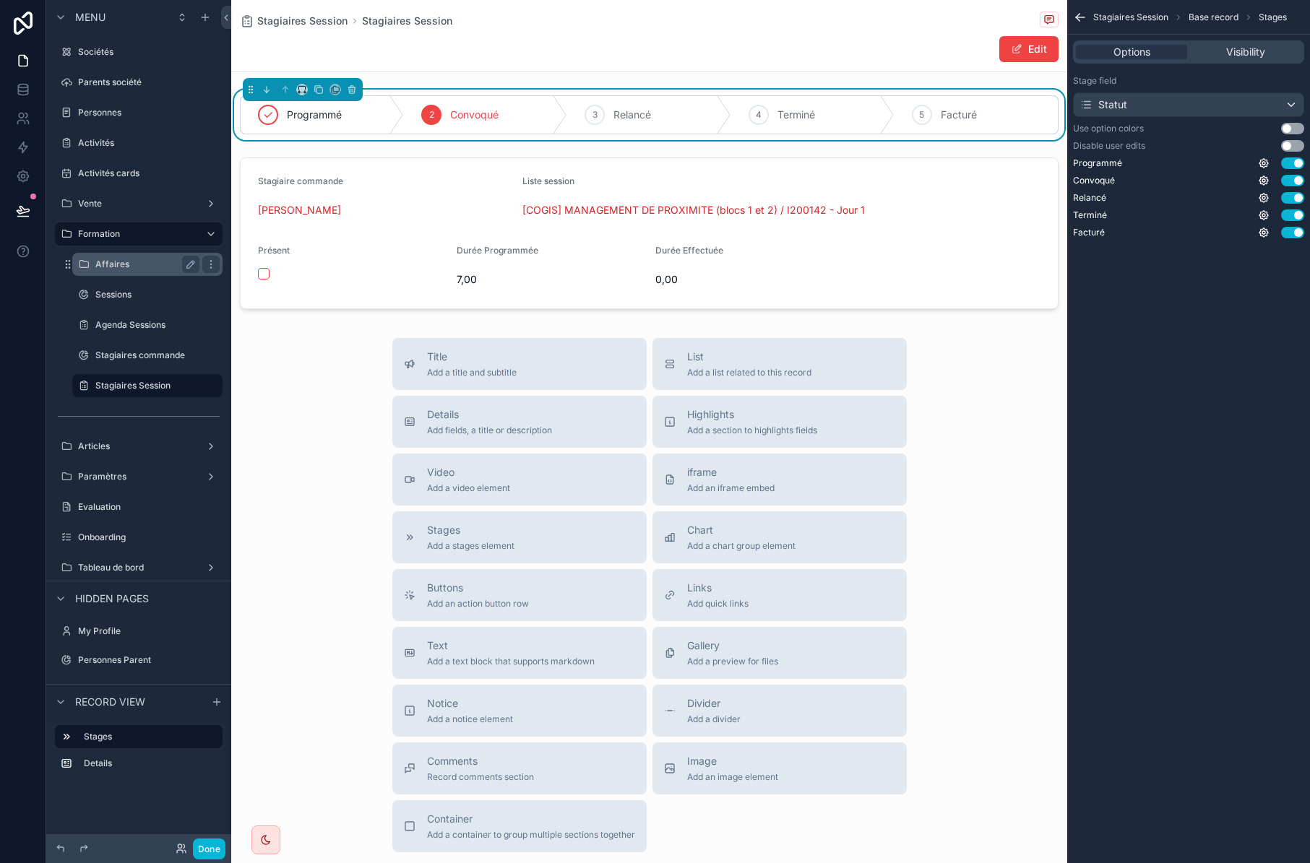
click at [100, 269] on label "Affaires" at bounding box center [144, 265] width 98 height 12
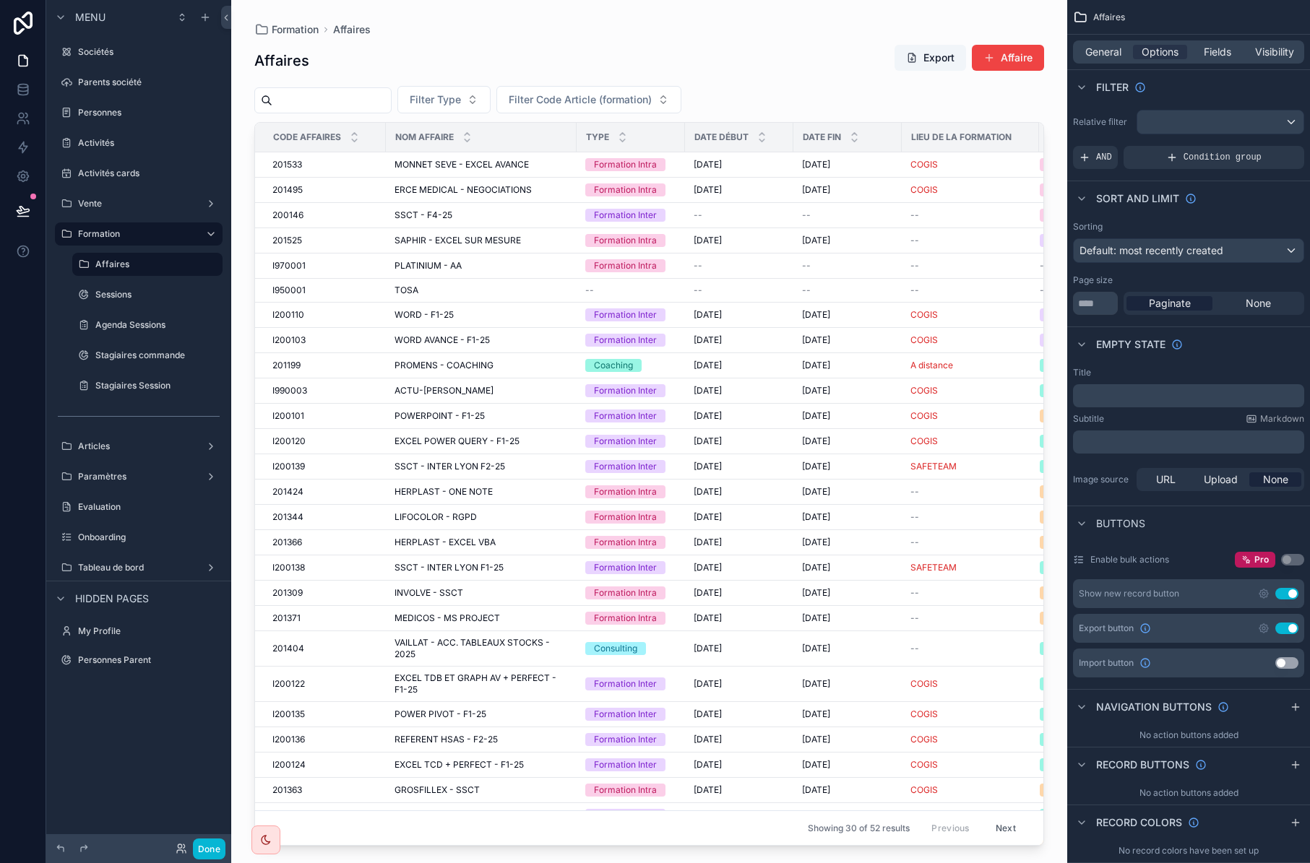
click at [293, 193] on div "scrollable content" at bounding box center [649, 423] width 836 height 846
click at [307, 186] on div "201495 201495" at bounding box center [324, 190] width 105 height 12
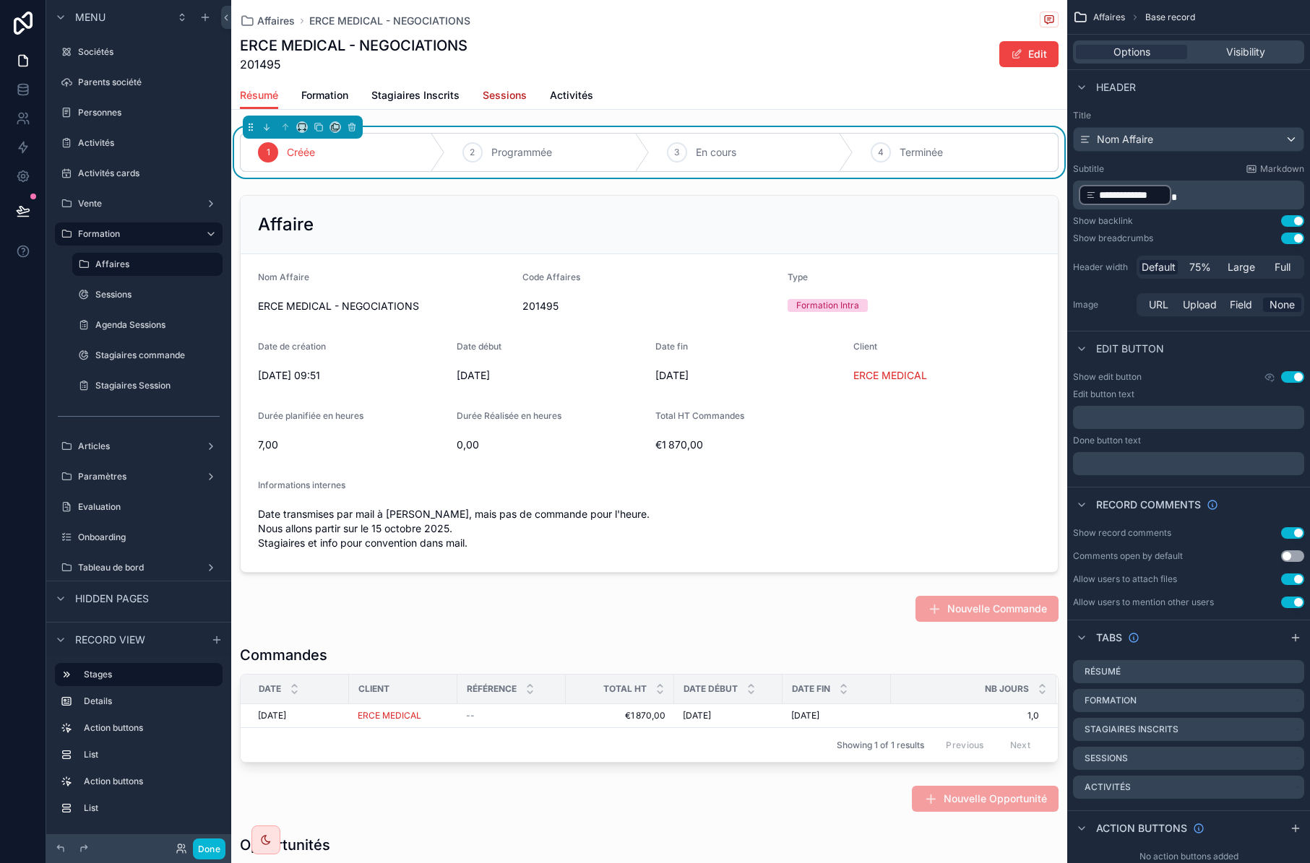
click at [492, 95] on span "Sessions" at bounding box center [505, 95] width 44 height 14
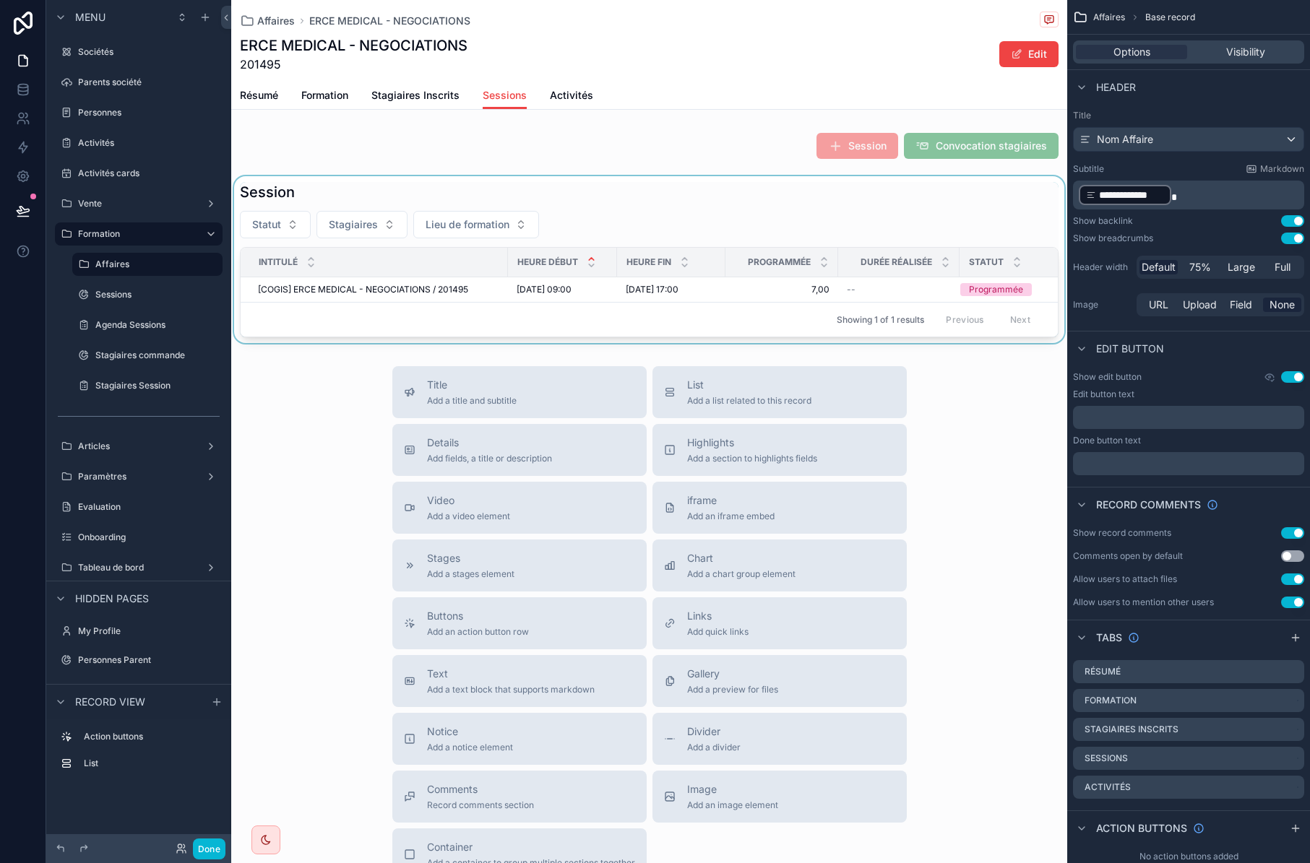
click at [504, 293] on div "scrollable content" at bounding box center [649, 259] width 836 height 167
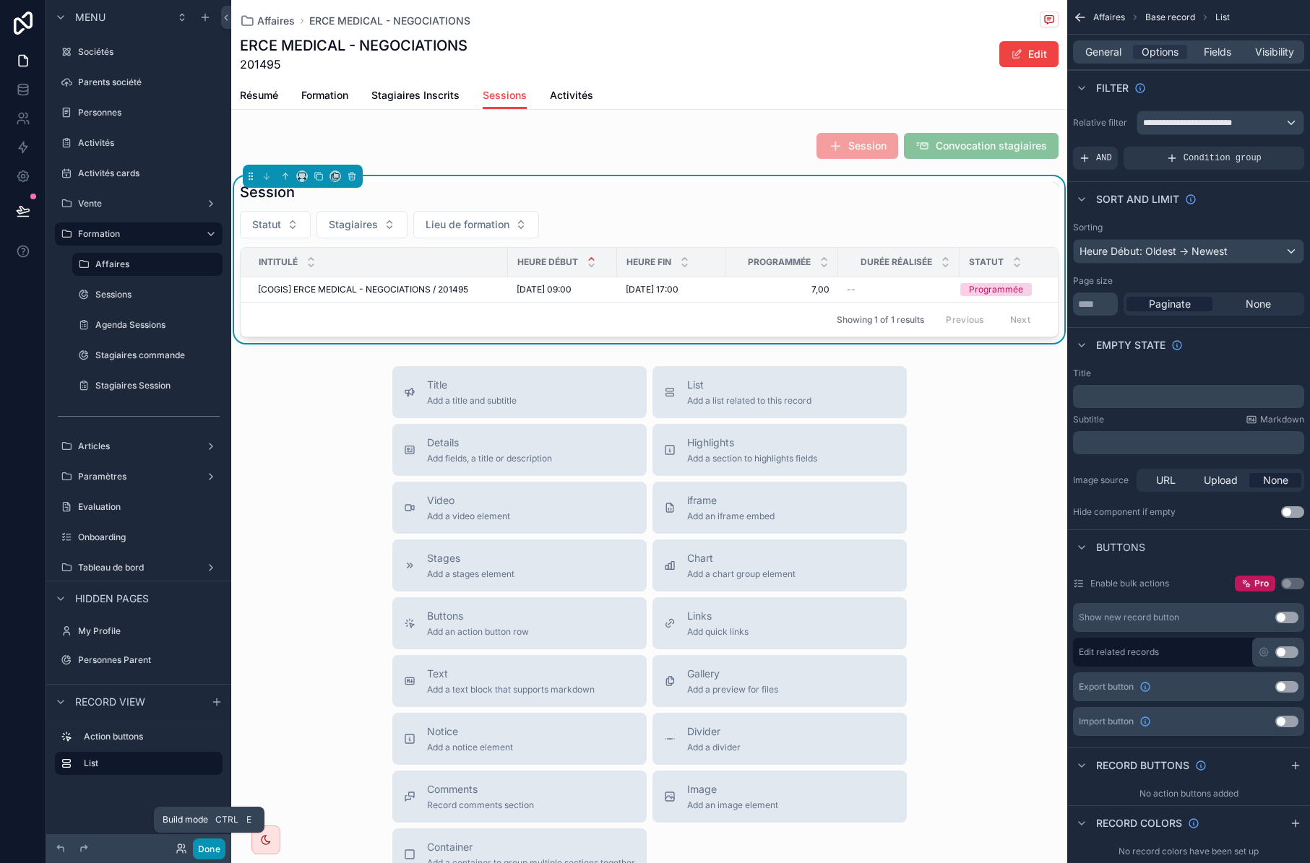
click at [209, 850] on button "Done" at bounding box center [209, 849] width 33 height 21
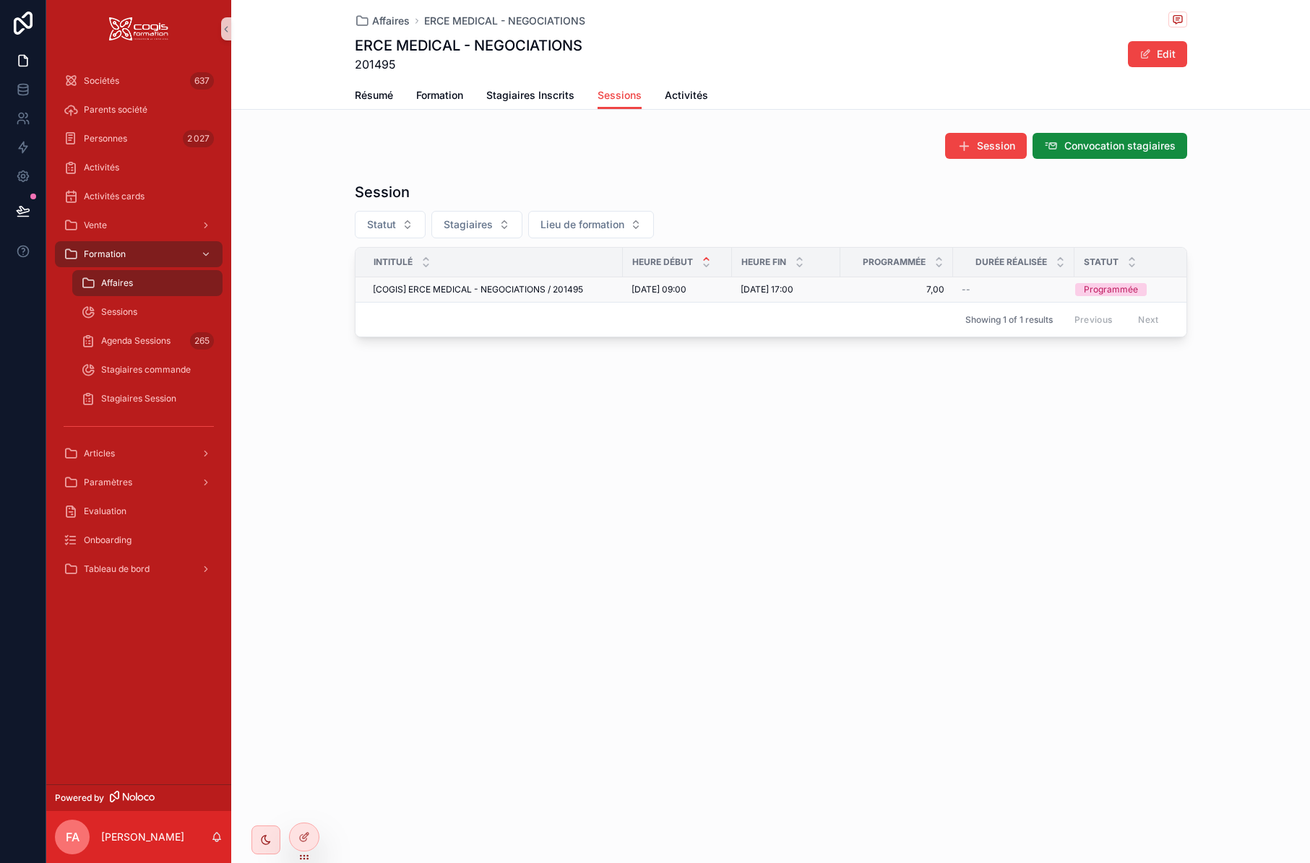
click at [593, 294] on div "[COGIS] ERCE MEDICAL - NEGOCIATIONS / 201495 [COGIS] ERCE MEDICAL - NEGOCIATION…" at bounding box center [493, 290] width 241 height 12
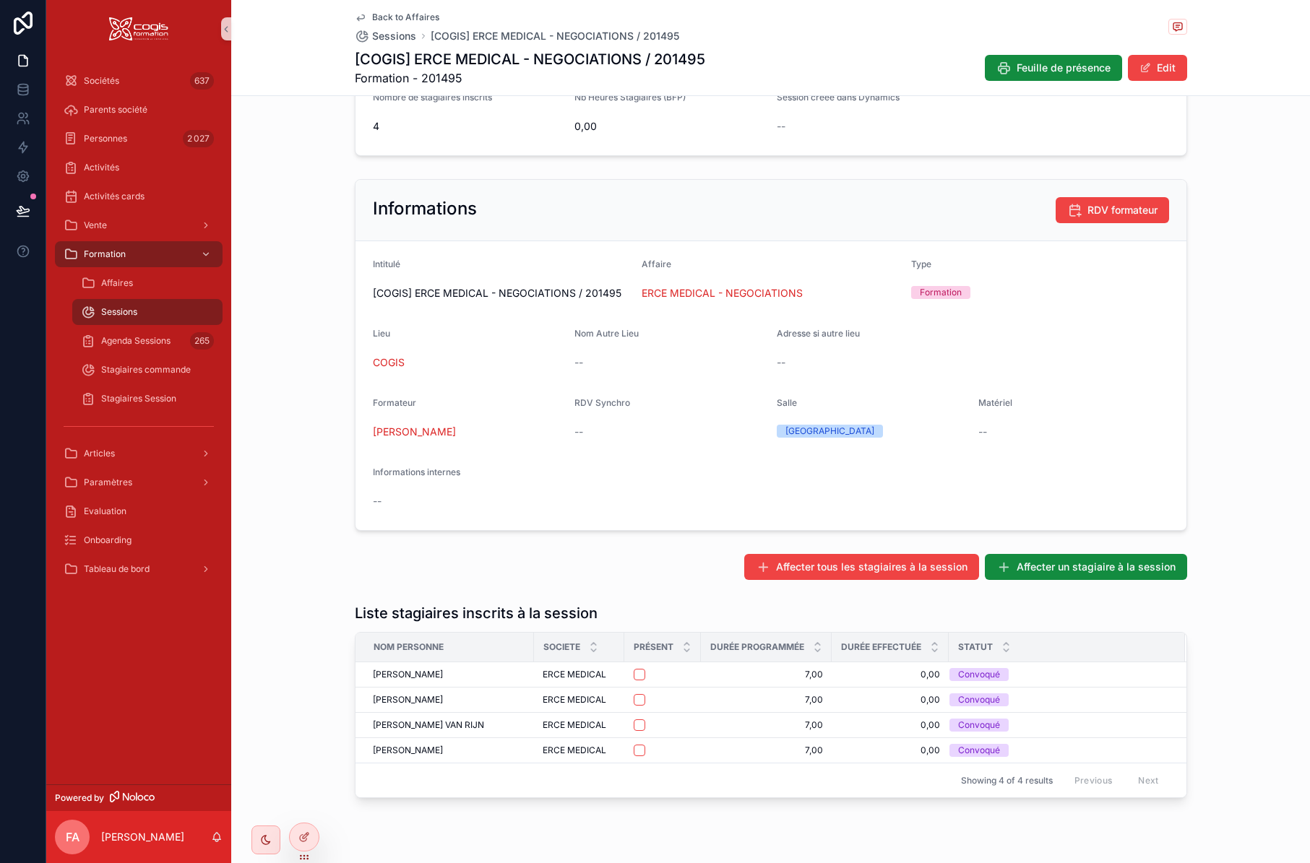
scroll to position [269, 0]
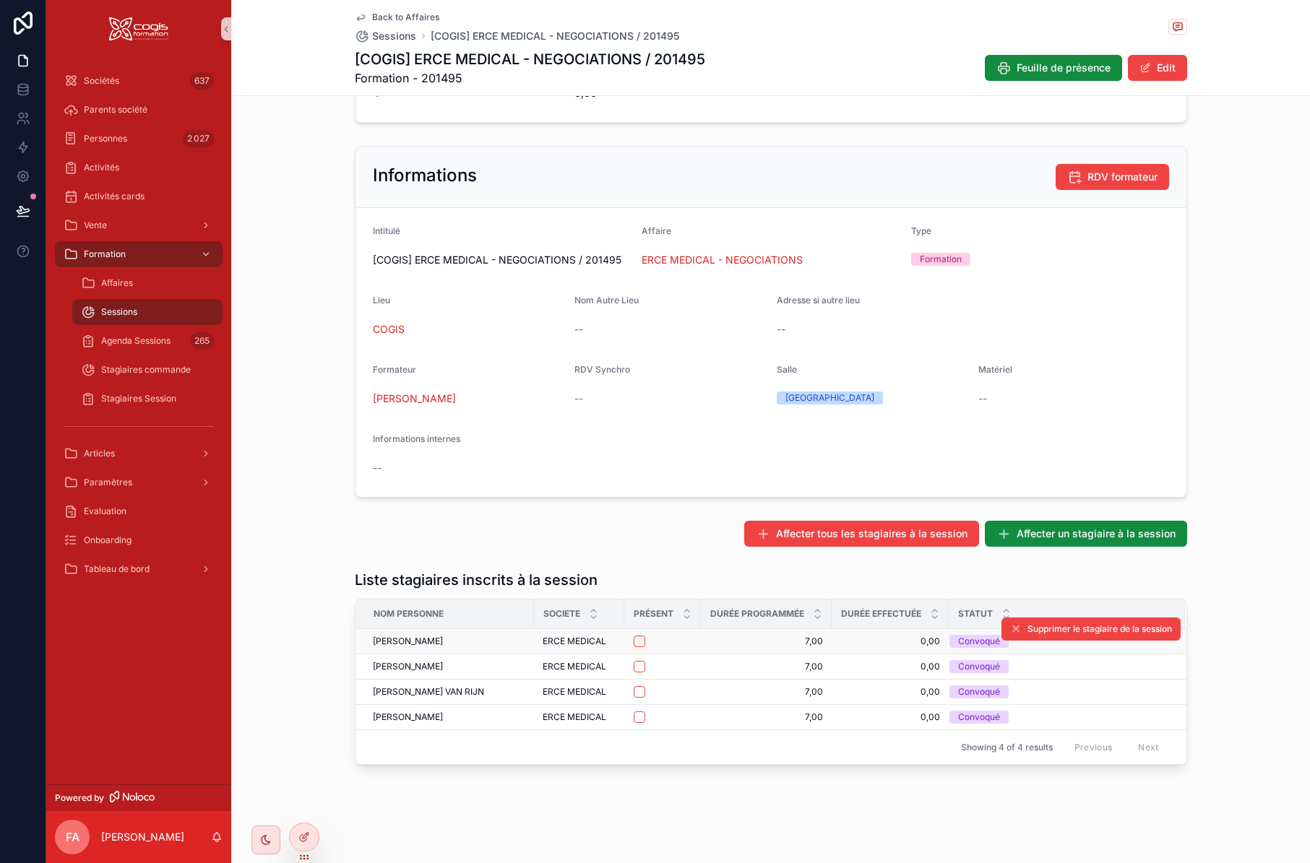
click at [493, 648] on td "[PERSON_NAME] [PERSON_NAME]" at bounding box center [445, 641] width 178 height 25
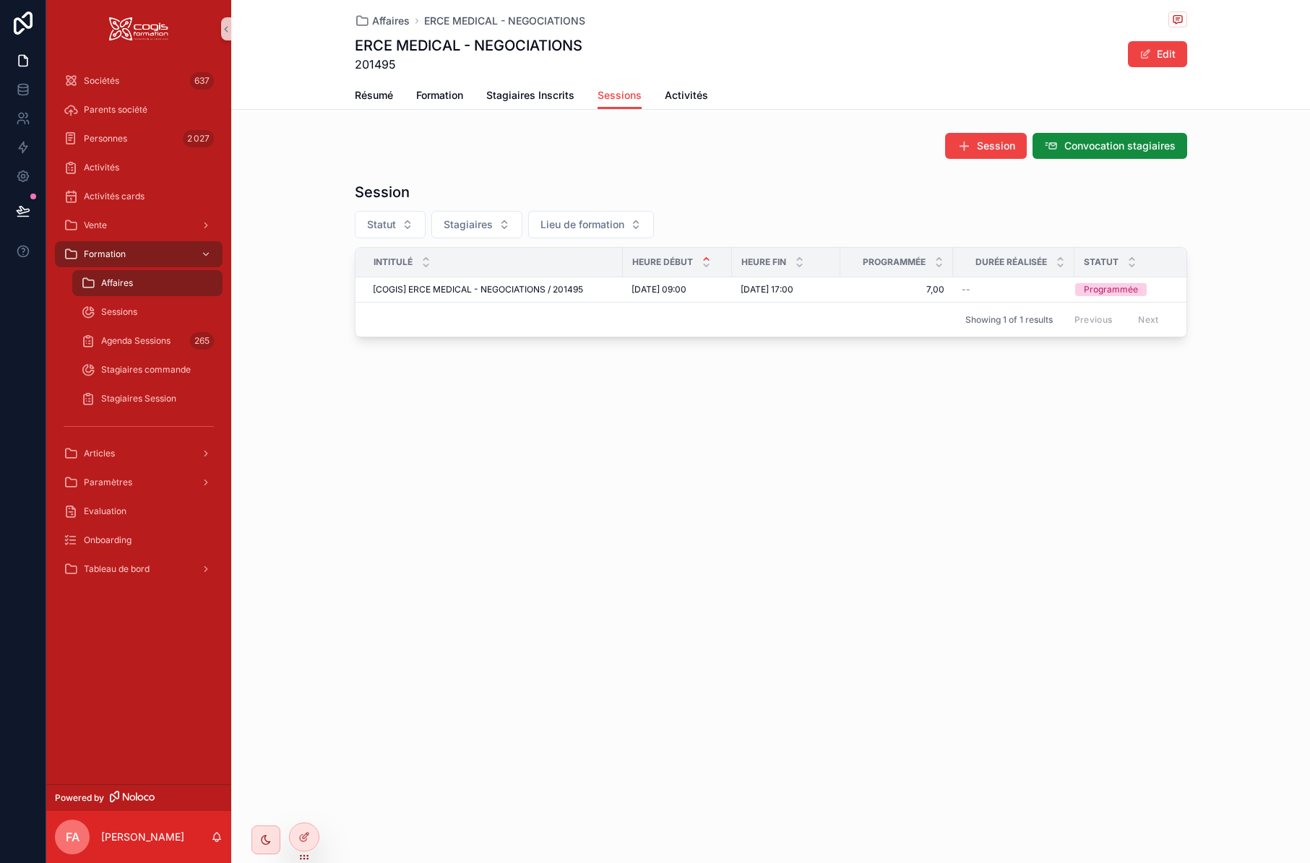
drag, startPoint x: 994, startPoint y: 49, endPoint x: 973, endPoint y: 48, distance: 21.0
click at [994, 49] on div "ERCE MEDICAL - NEGOCIATIONS 201495 Edit" at bounding box center [771, 54] width 832 height 38
